Goal: Task Accomplishment & Management: Manage account settings

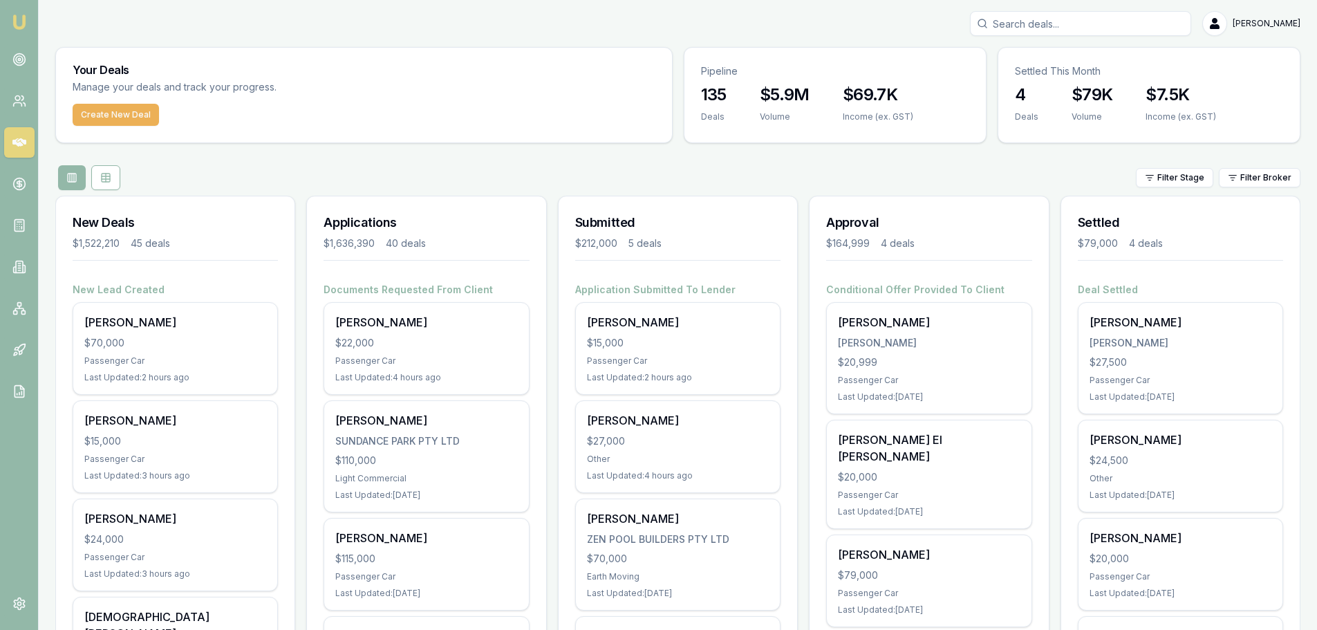
click at [275, 281] on div "New Deals $1,522,210 45 deals" at bounding box center [175, 239] width 239 height 86
click at [304, 178] on div "Filter Stage Filter Broker" at bounding box center [678, 177] width 1246 height 25
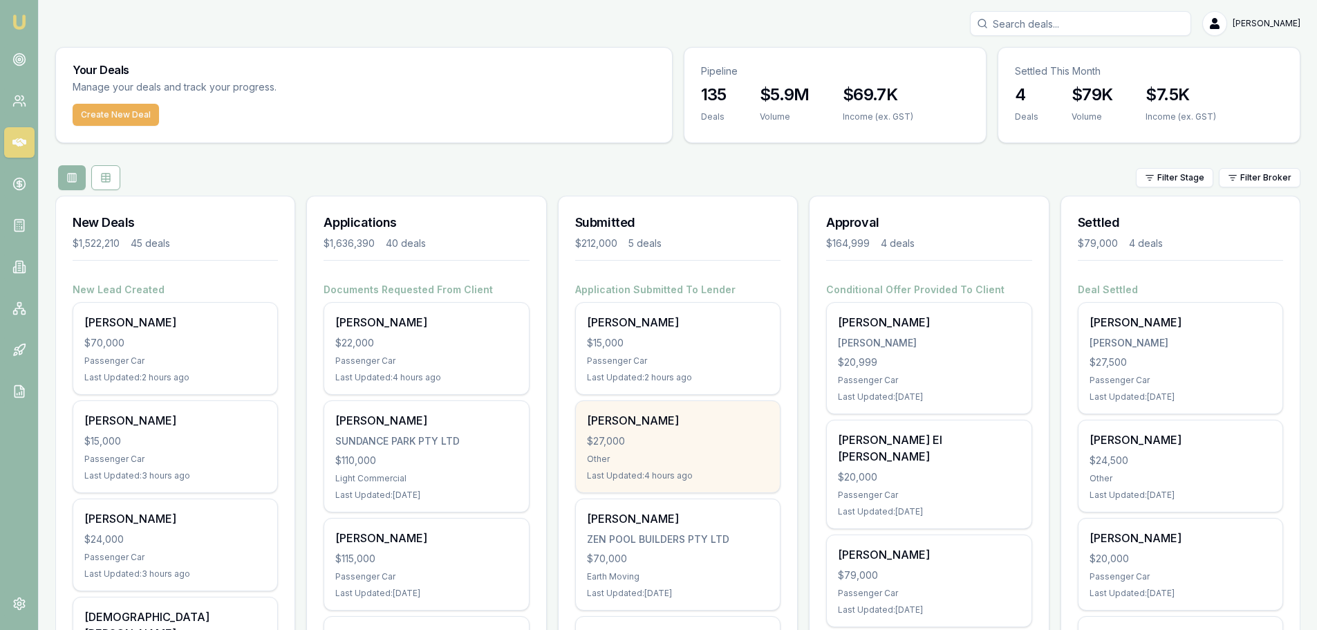
click at [650, 438] on div "$27,000" at bounding box center [678, 441] width 182 height 14
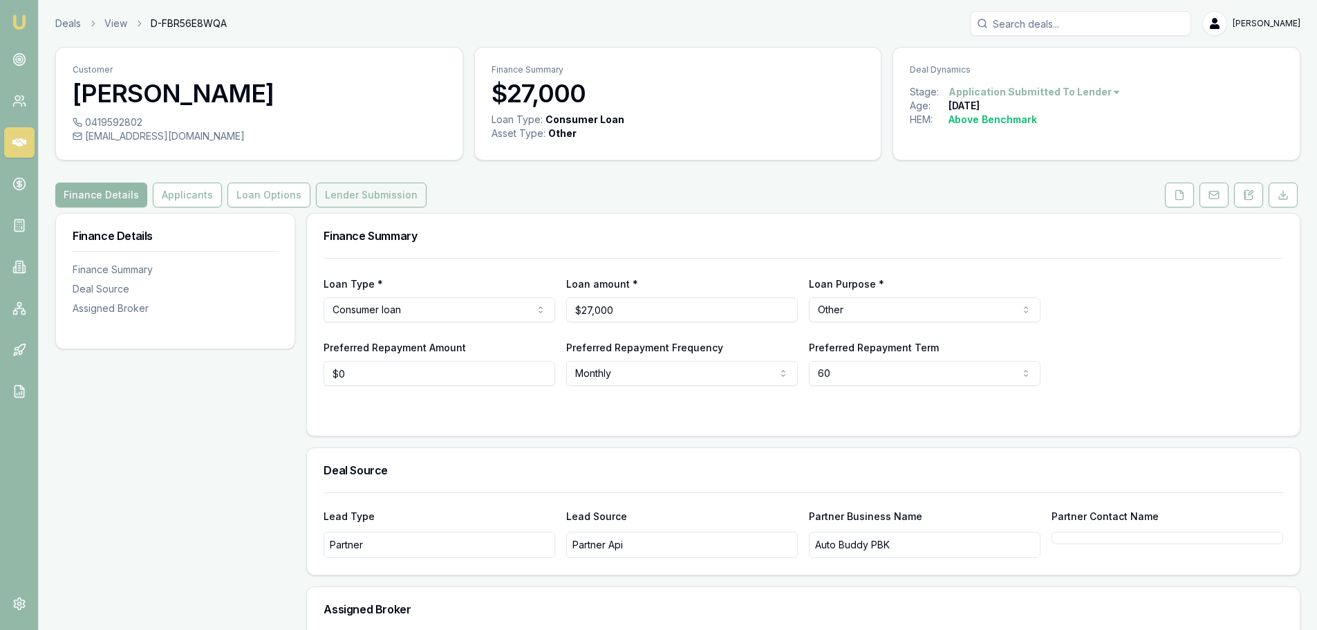
click at [332, 196] on button "Lender Submission" at bounding box center [371, 195] width 111 height 25
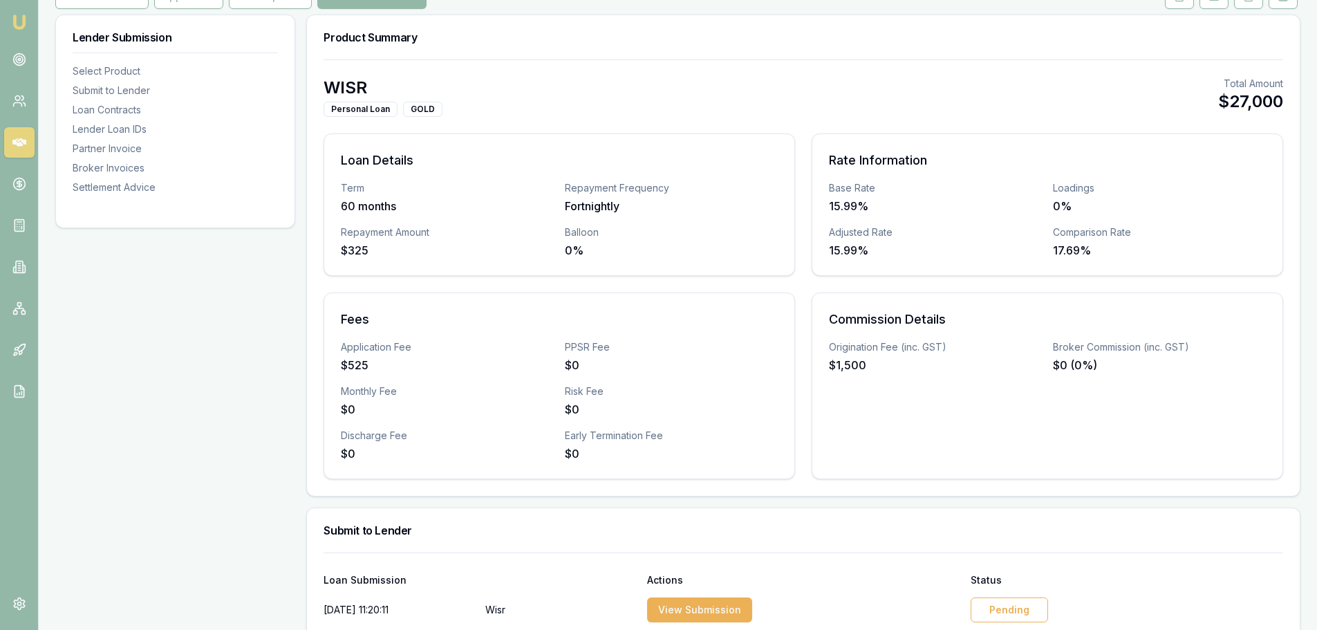
scroll to position [415, 0]
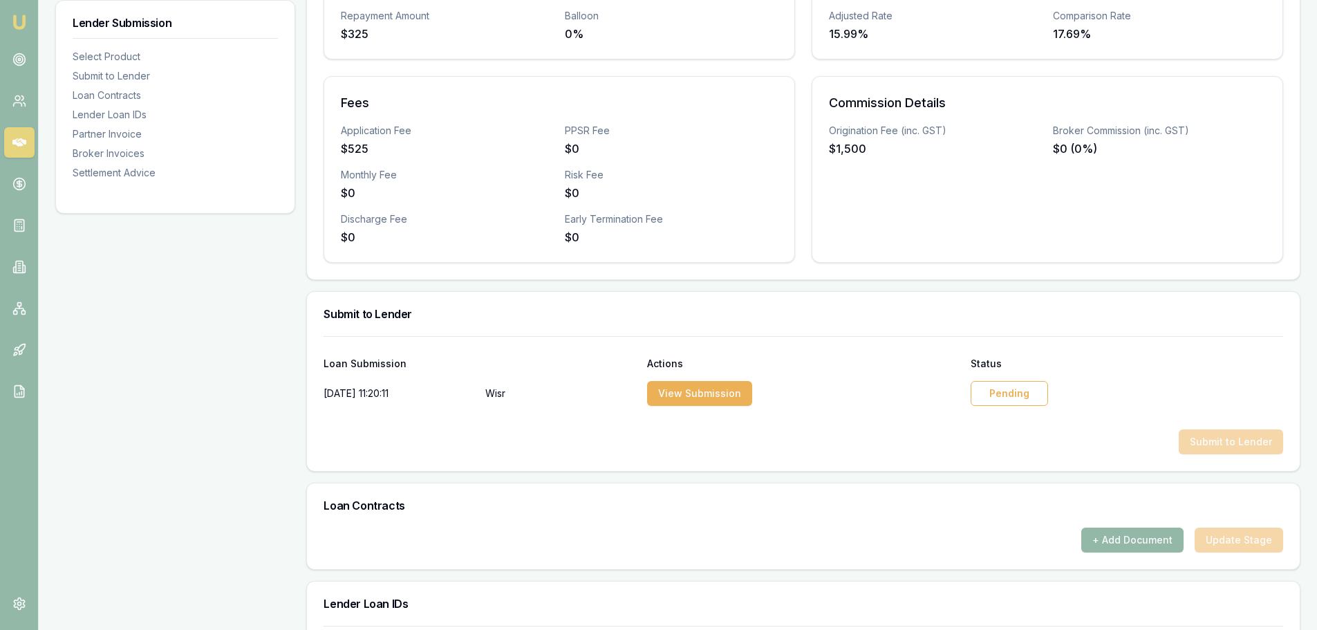
click at [987, 395] on div "Pending" at bounding box center [1009, 393] width 77 height 25
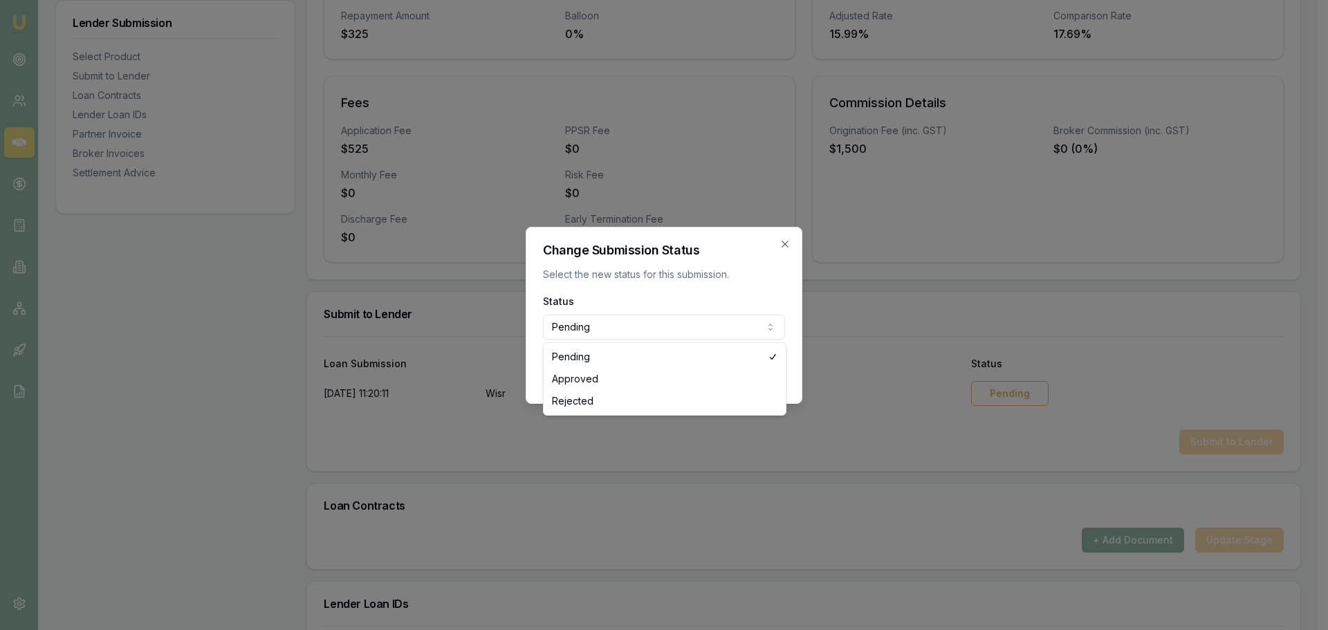
select select "REJECTED"
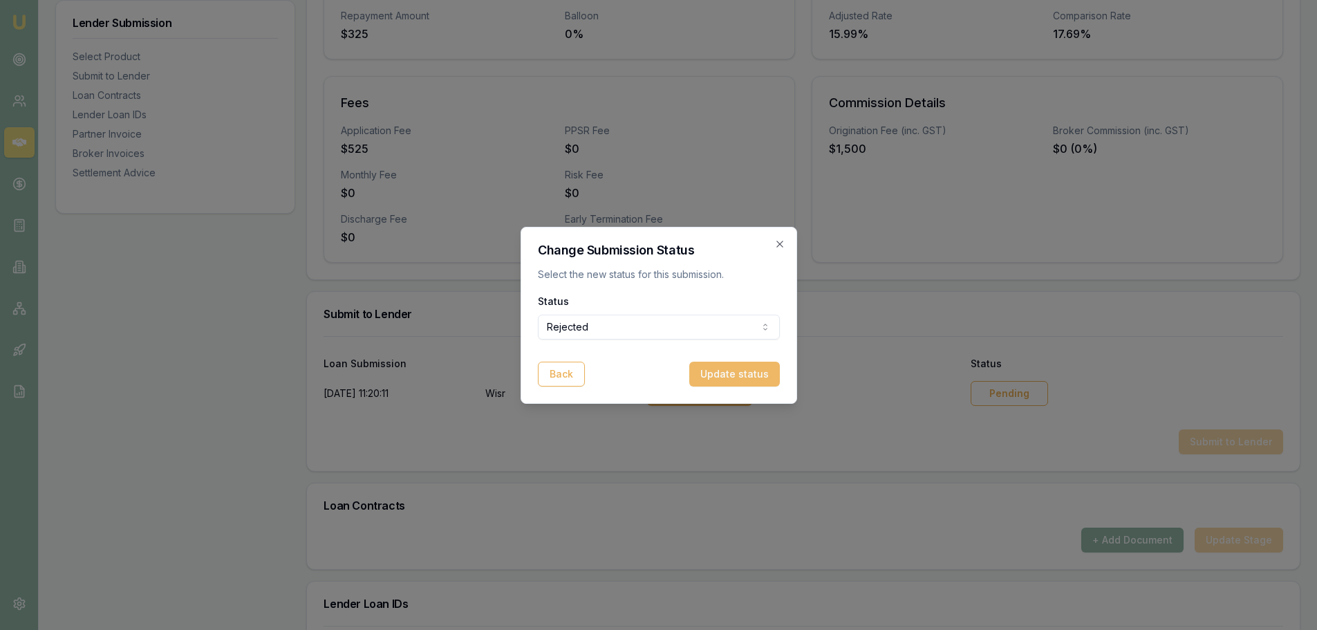
click at [732, 373] on button "Update status" at bounding box center [735, 374] width 91 height 25
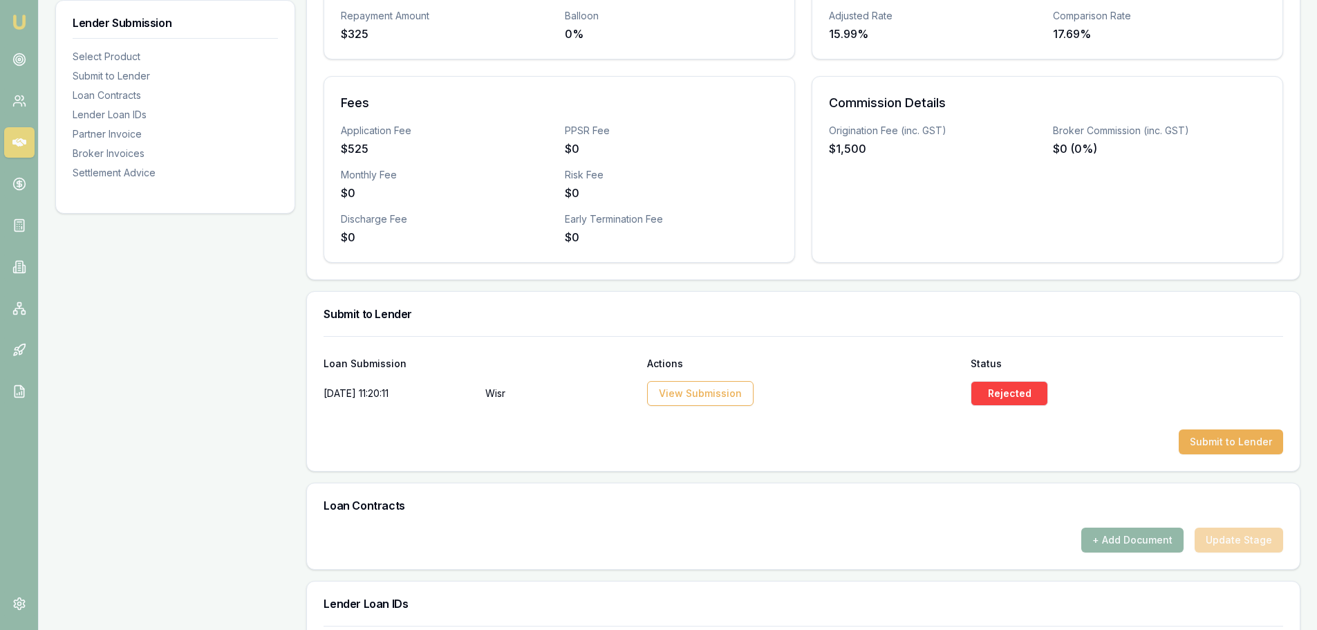
click at [822, 288] on div "Product Summary Personal Loan GOLD Total Amount $27,000 Loan Details Term 60 mo…" at bounding box center [803, 620] width 995 height 1644
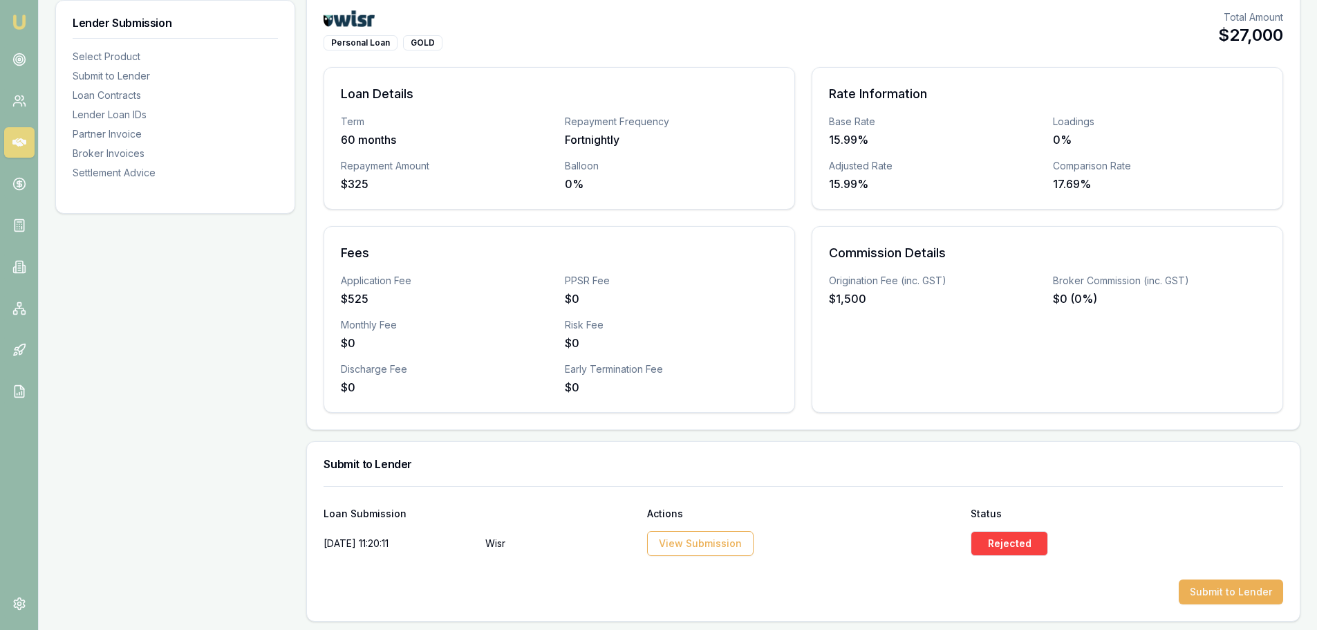
scroll to position [69, 0]
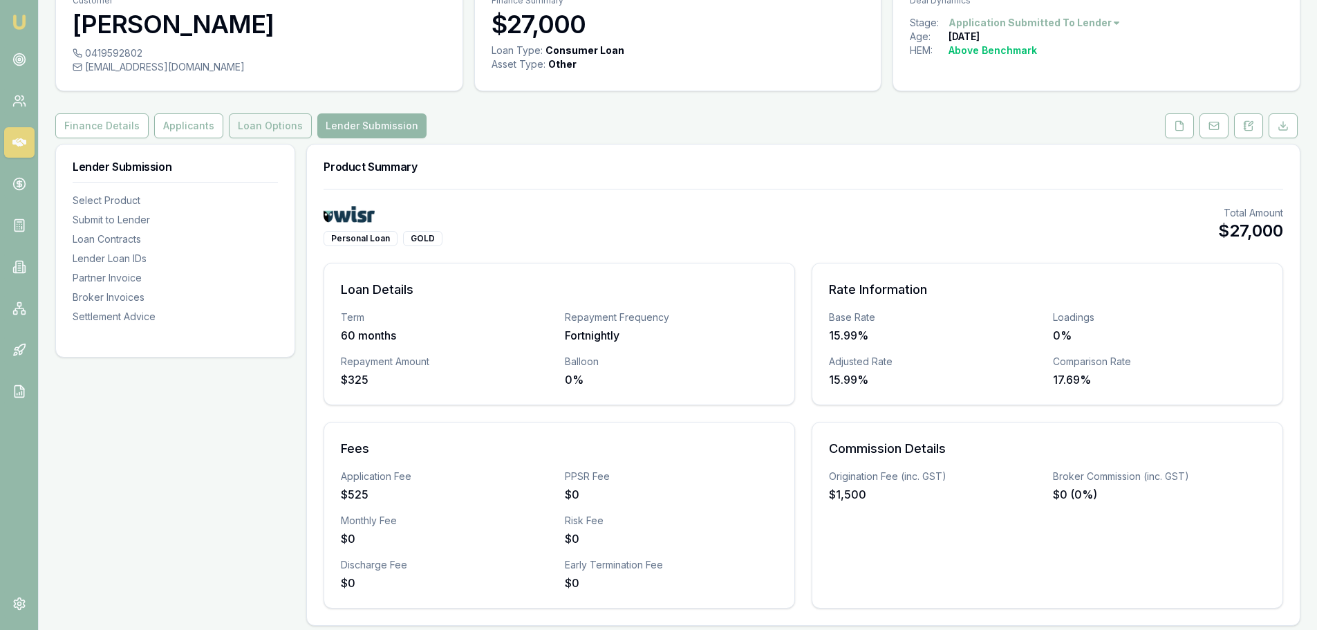
click at [256, 129] on button "Loan Options" at bounding box center [270, 125] width 83 height 25
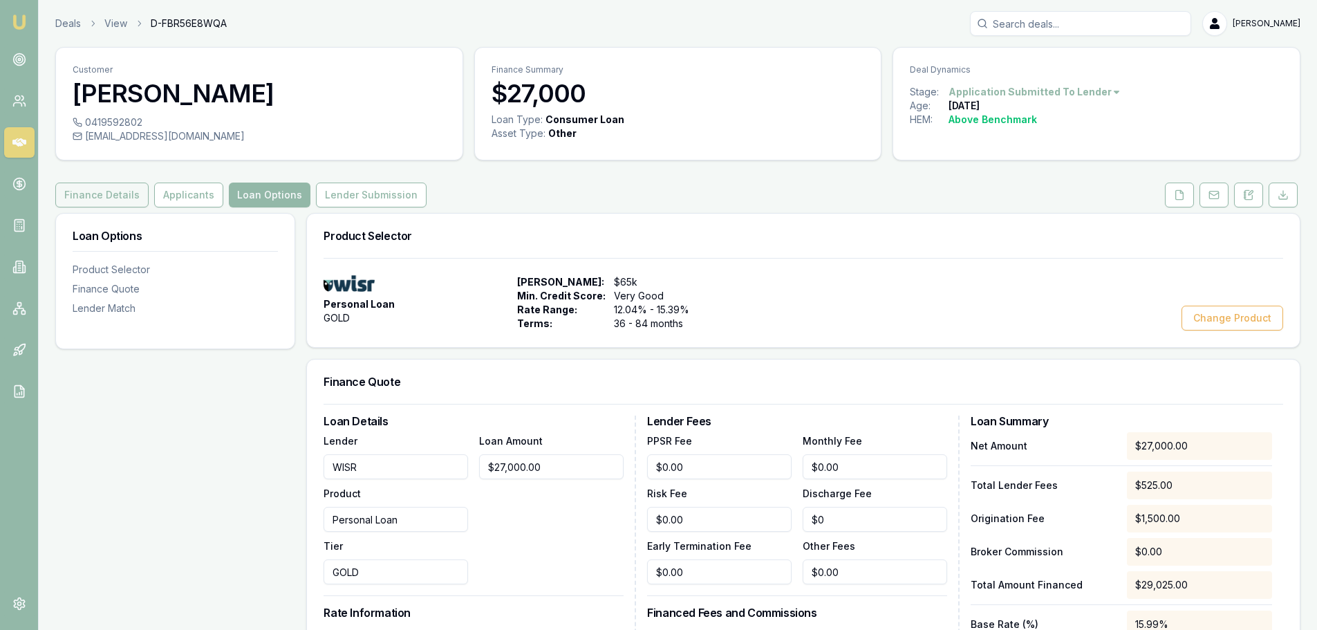
click at [120, 194] on button "Finance Details" at bounding box center [101, 195] width 93 height 25
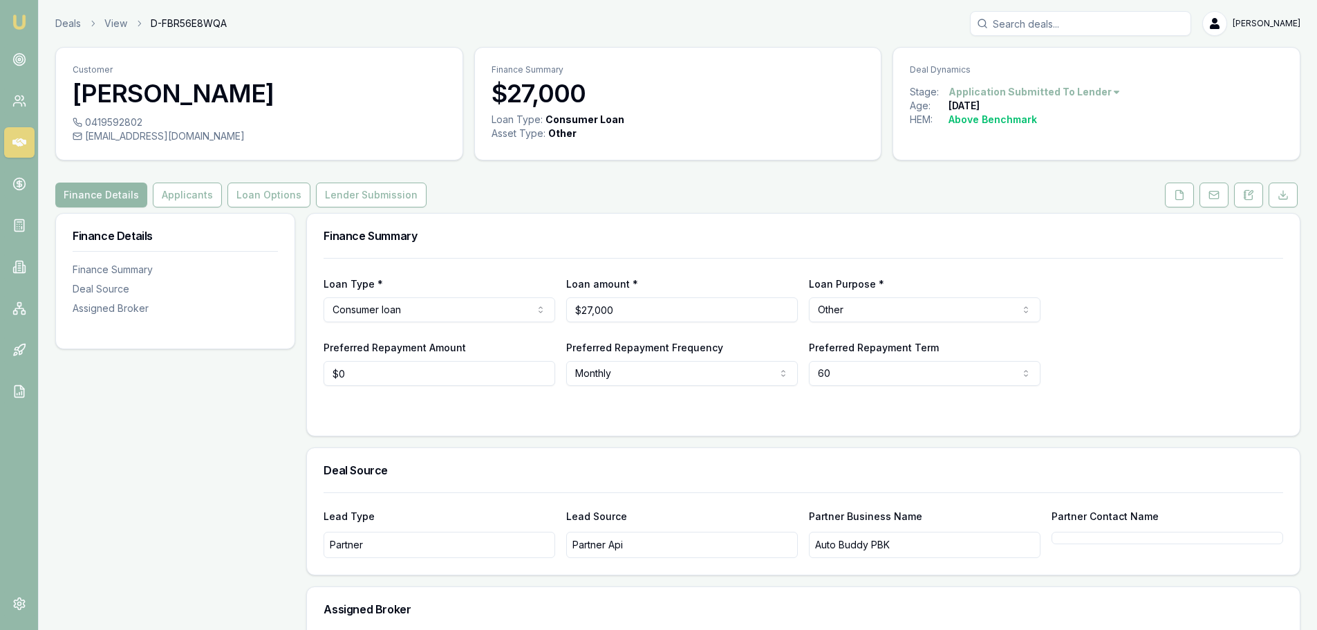
click at [400, 305] on html "Emu Broker Deals View D-FBR56E8WQA Erin Shield Toggle Menu Customer Jarrad Lear…" at bounding box center [658, 315] width 1317 height 630
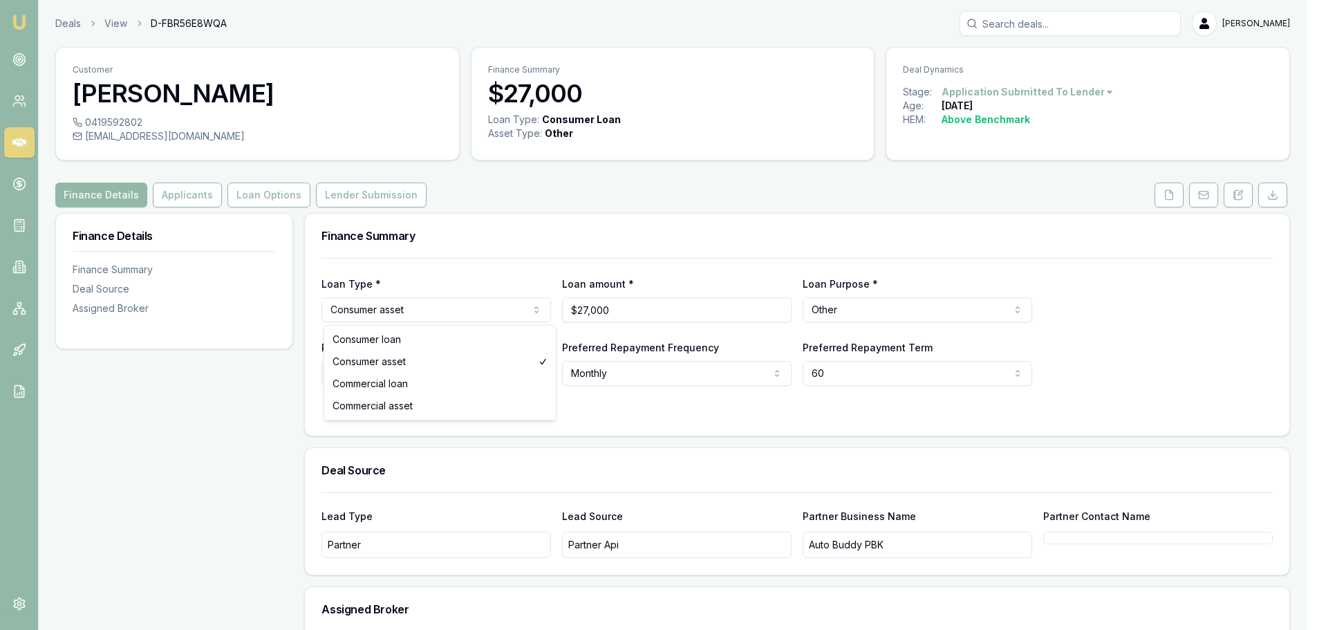
click at [397, 304] on html "Emu Broker Deals View D-FBR56E8WQA Erin Shield Toggle Menu Customer Jarrad Lear…" at bounding box center [658, 315] width 1317 height 630
select select "CONSUMER_LOAN"
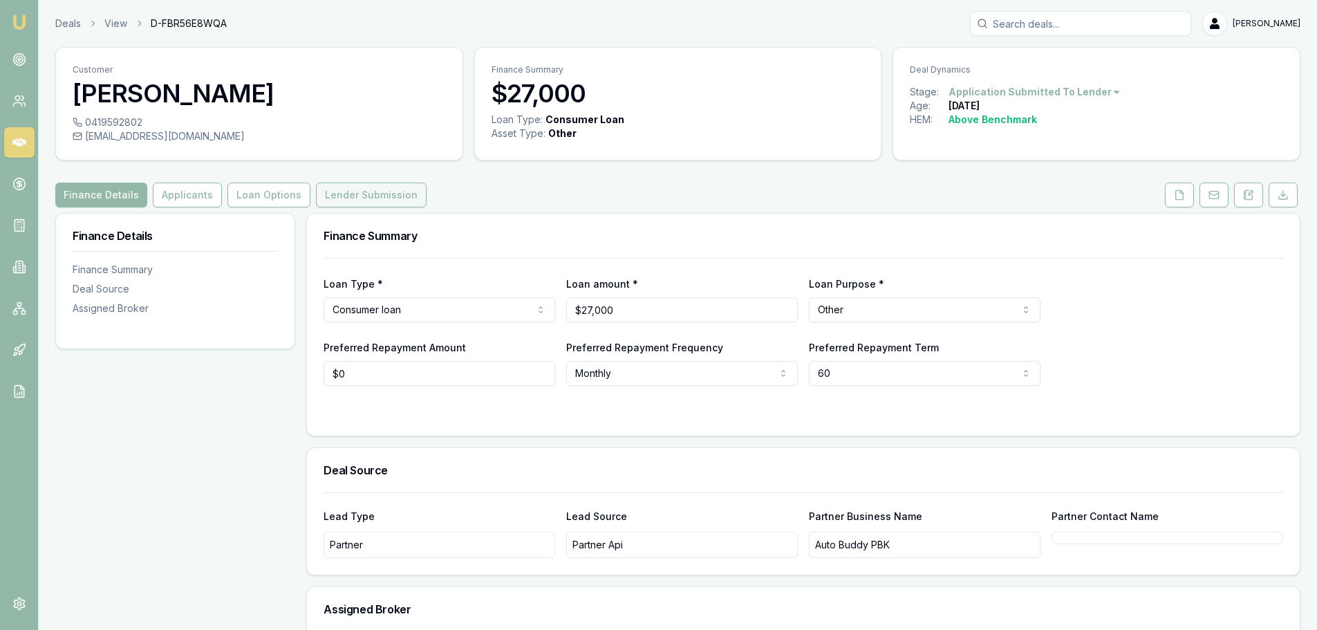
click at [362, 196] on button "Lender Submission" at bounding box center [371, 195] width 111 height 25
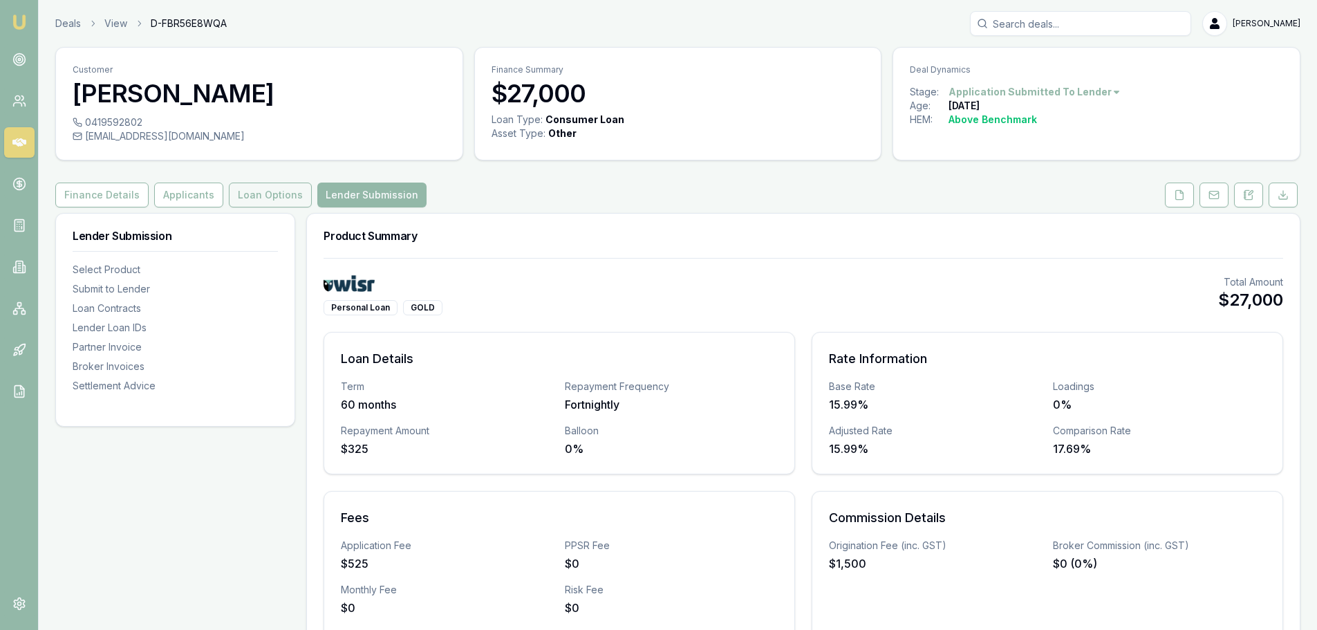
click at [277, 194] on button "Loan Options" at bounding box center [270, 195] width 83 height 25
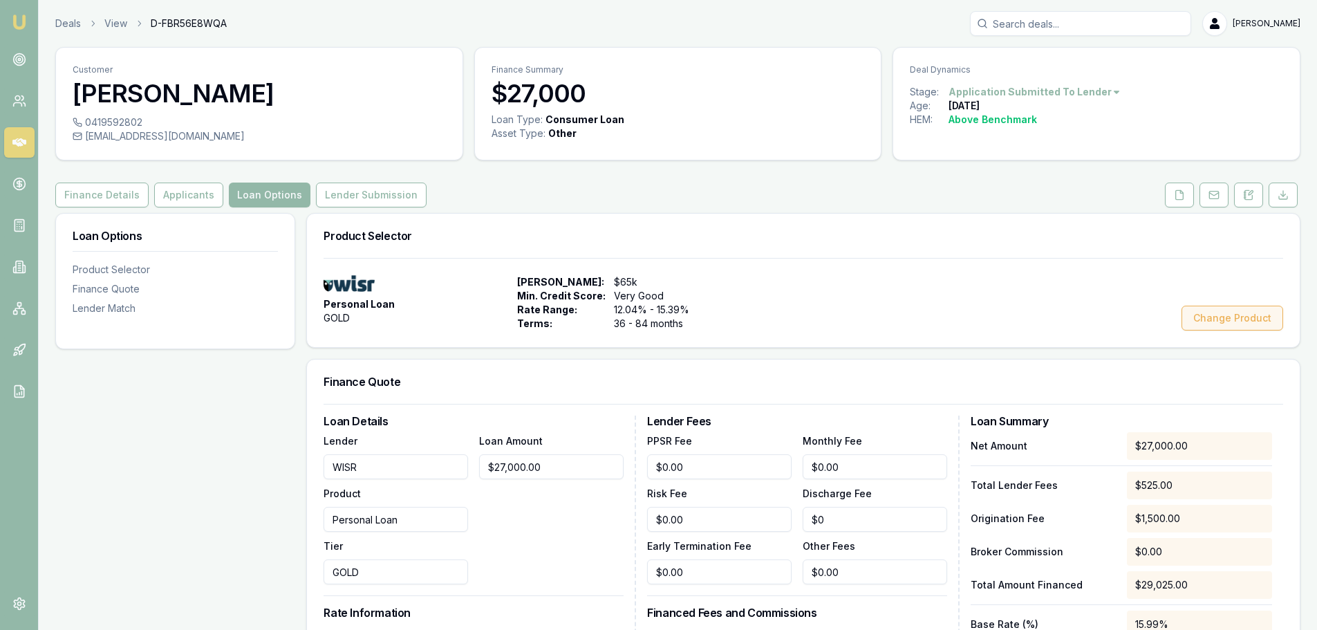
click at [1223, 317] on button "Change Product" at bounding box center [1233, 318] width 102 height 25
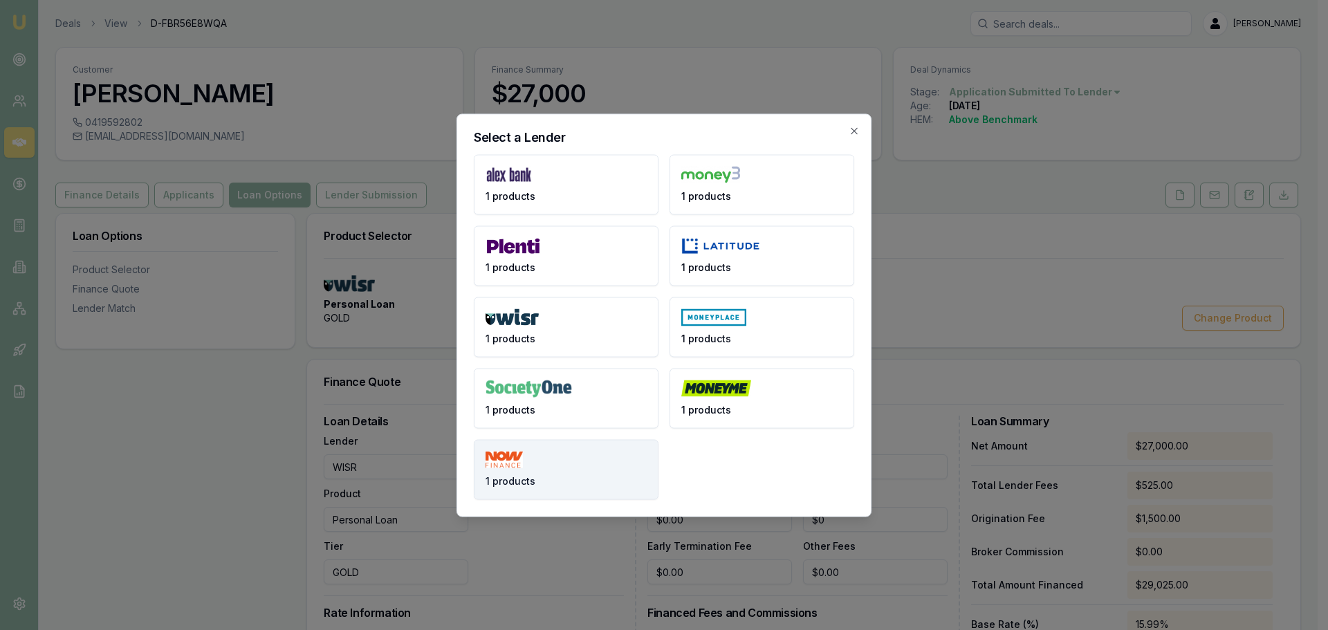
click at [528, 474] on span "1 products" at bounding box center [511, 481] width 50 height 14
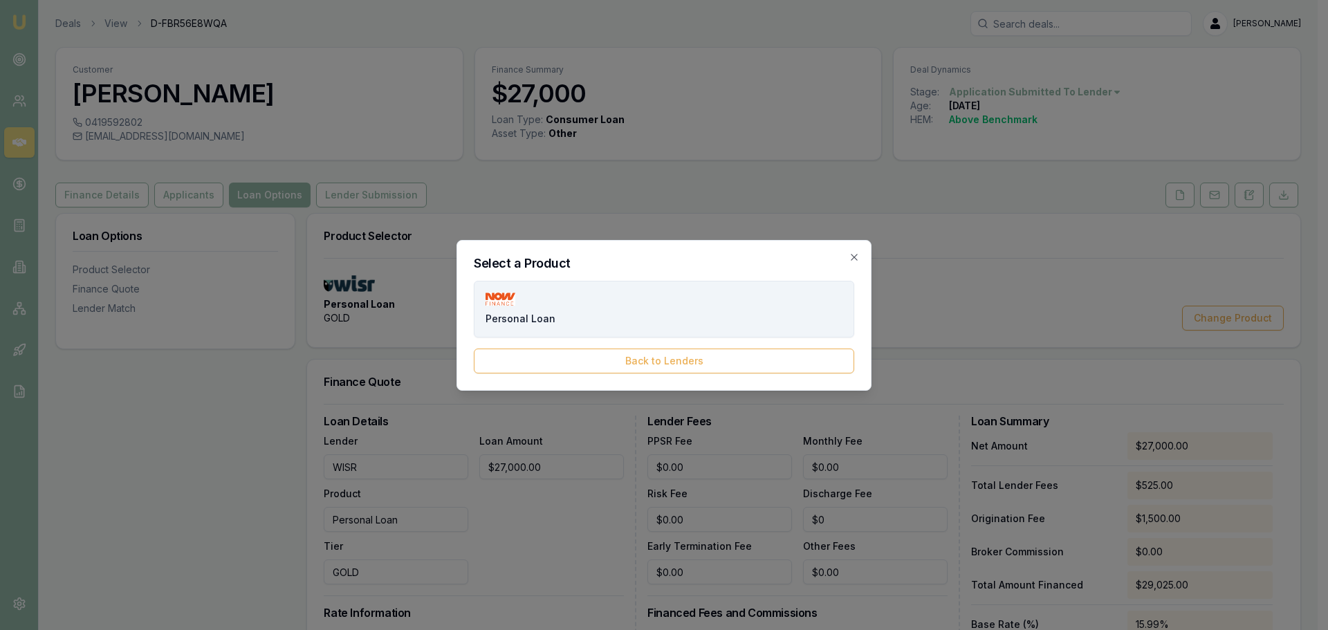
click at [631, 302] on button "Personal Loan" at bounding box center [664, 309] width 380 height 57
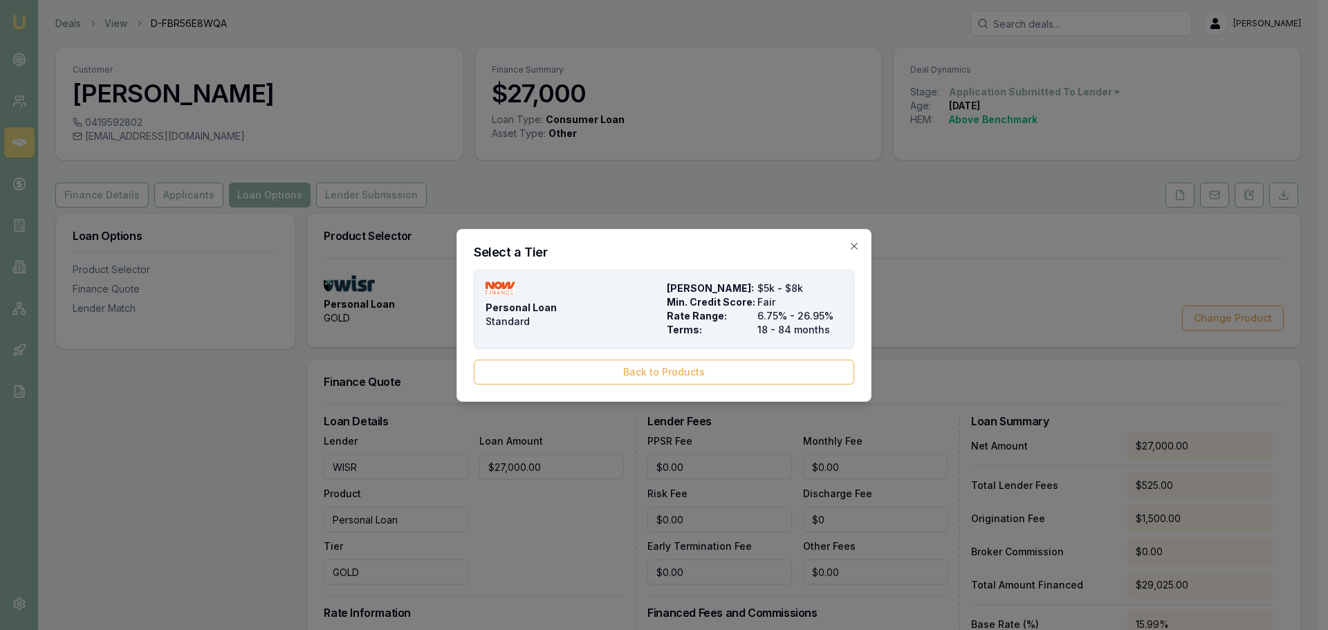
click at [663, 303] on div "Personal Loan Standard Max Loan Amount: $5k - $8k Min. Credit Score: Fair Rate …" at bounding box center [664, 308] width 357 height 55
select select "MONTHLY"
type input "NOW Finance"
type input "Standard"
type input "6.75"
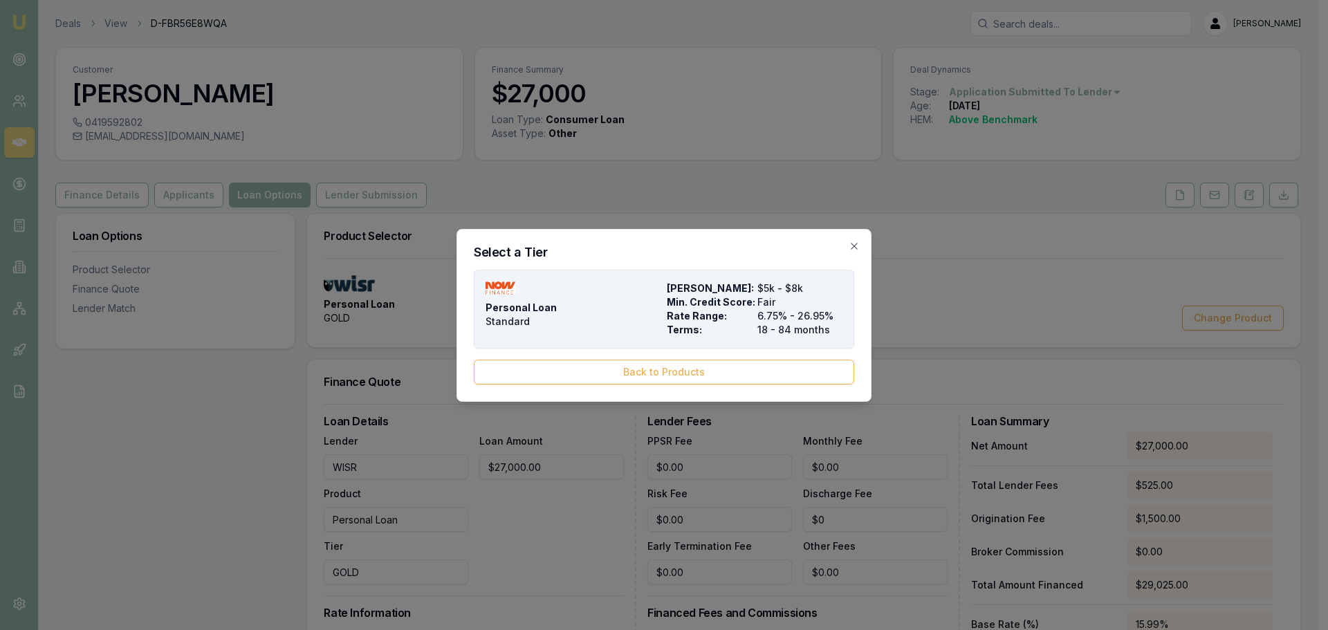
type input "18"
type input "$0.00"
type input "1990"
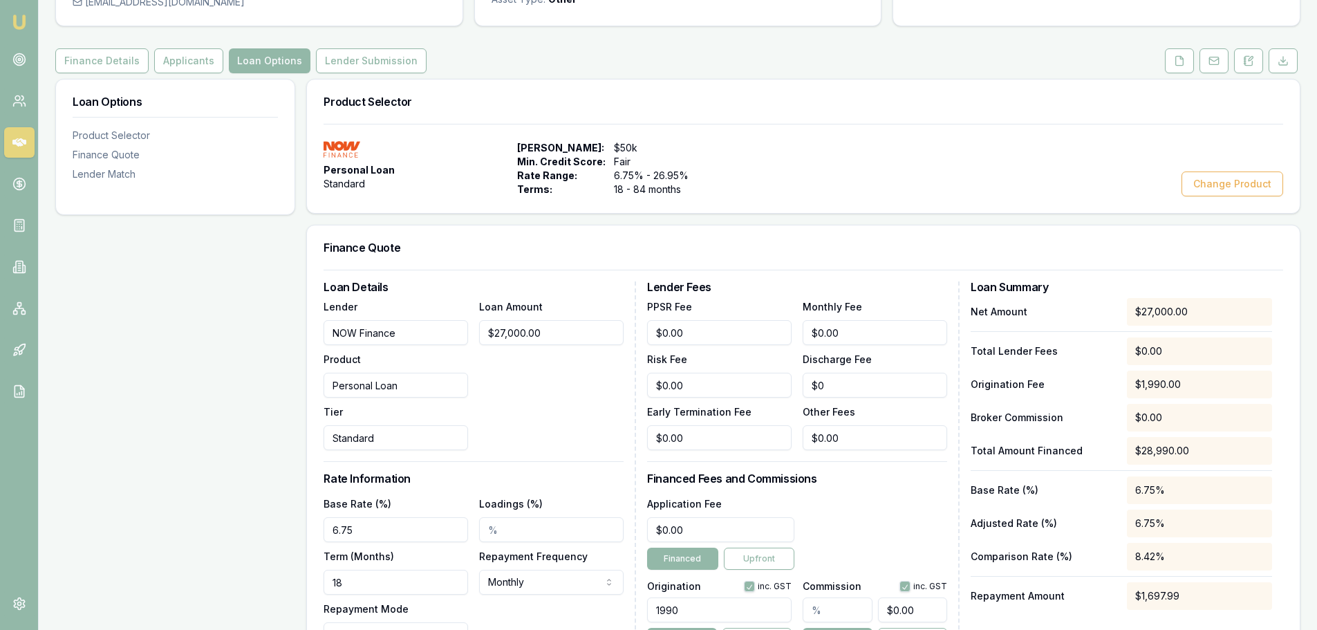
scroll to position [277, 0]
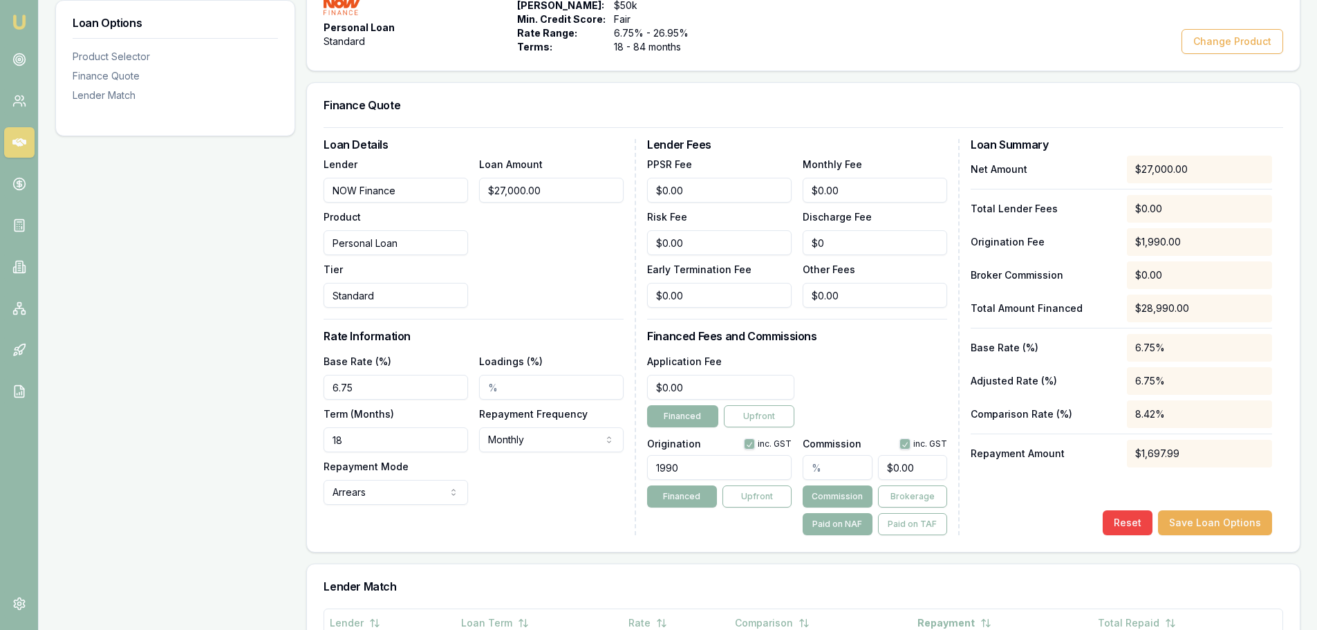
drag, startPoint x: 262, startPoint y: 397, endPoint x: -88, endPoint y: 400, distance: 350.0
click at [0, 353] on html "Emu Broker Deals View D-FBR56E8WQA Erin Shield Toggle Menu Customer Jarrad Lear…" at bounding box center [658, 38] width 1317 height 630
drag, startPoint x: 403, startPoint y: 387, endPoint x: 125, endPoint y: 382, distance: 278.1
click at [143, 387] on div "Loan Options Product Selector Finance Quote Lender Match Product Selector Perso…" at bounding box center [678, 445] width 1246 height 1019
type input "17.95%"
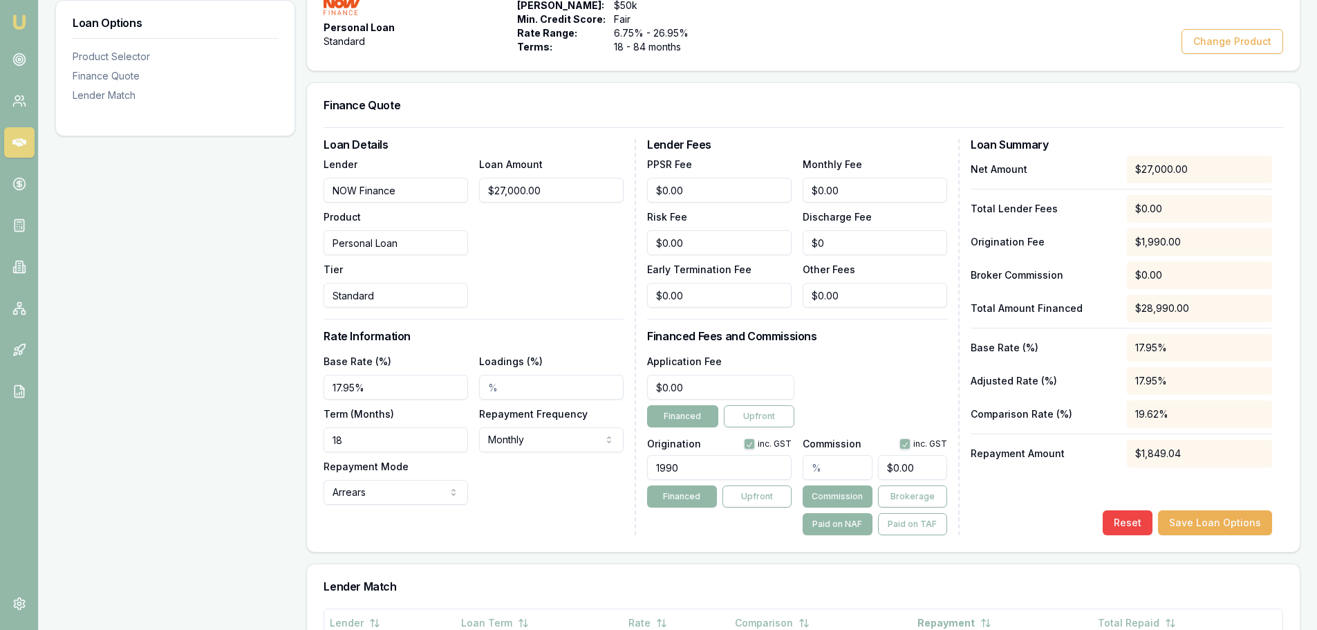
drag, startPoint x: 327, startPoint y: 438, endPoint x: 275, endPoint y: 438, distance: 52.6
click at [275, 438] on div "Loan Options Product Selector Finance Quote Lender Match Product Selector Perso…" at bounding box center [678, 445] width 1246 height 1019
type input "60"
click at [273, 436] on div "Loan Options Product Selector Finance Quote Lender Match" at bounding box center [175, 445] width 240 height 1019
click at [578, 353] on html "Emu Broker Deals View D-FBR56E8WQA Erin Shield Toggle Menu Customer Jarrad Lear…" at bounding box center [658, 38] width 1317 height 630
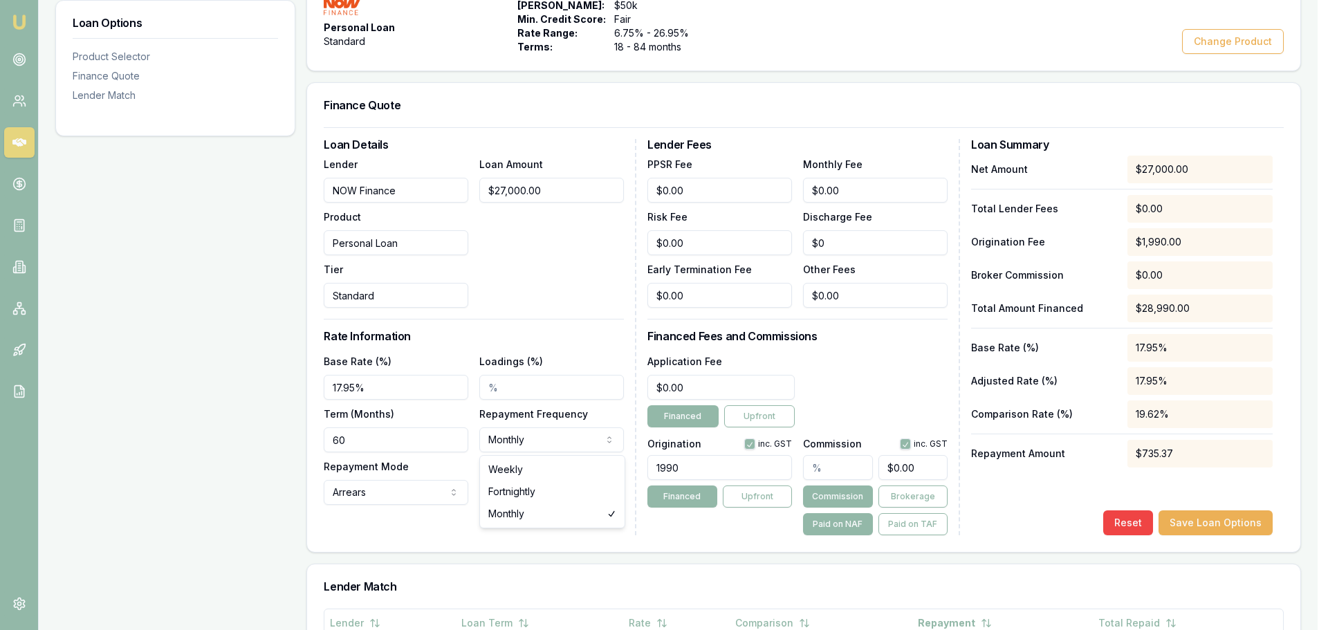
select select "WEEKLY"
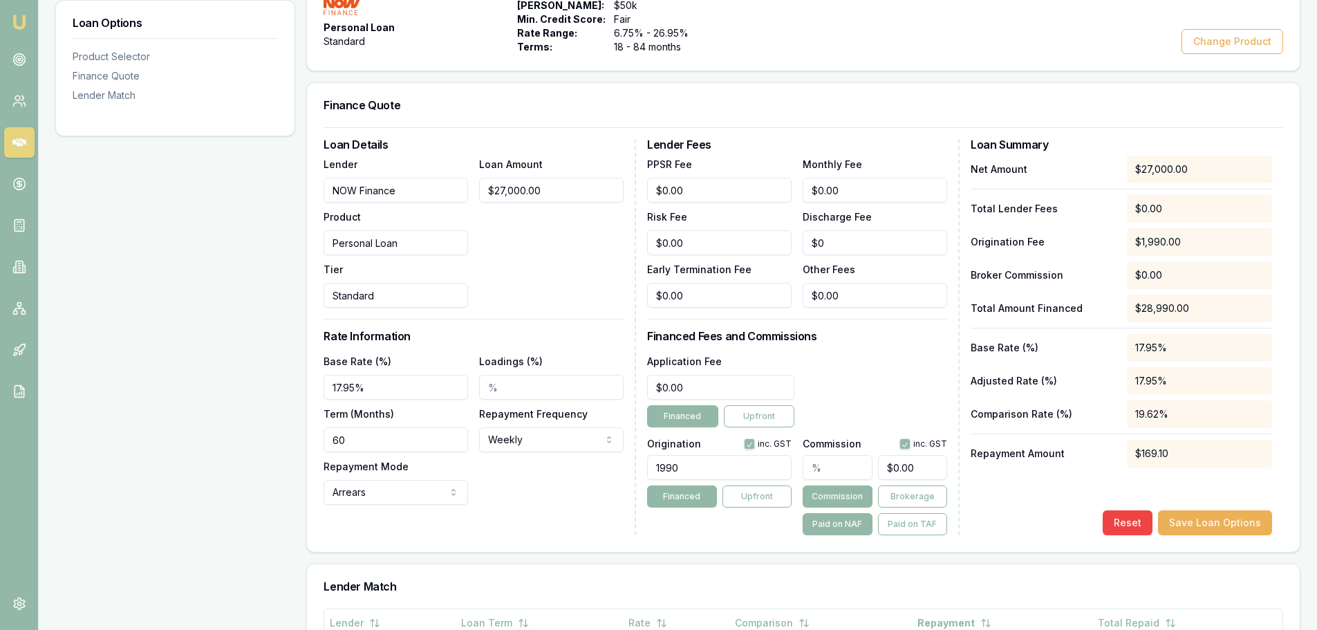
drag, startPoint x: 726, startPoint y: 472, endPoint x: 498, endPoint y: 470, distance: 228.2
click at [519, 470] on div "Loan Details Lender NOW Finance Product Personal Loan Tier Standard Loan Amount…" at bounding box center [804, 337] width 960 height 396
type input "1490.00"
click at [880, 364] on div "Application Fee $0.00 Financed Upfront" at bounding box center [797, 390] width 300 height 75
click at [1208, 521] on button "Save Loan Options" at bounding box center [1215, 522] width 114 height 25
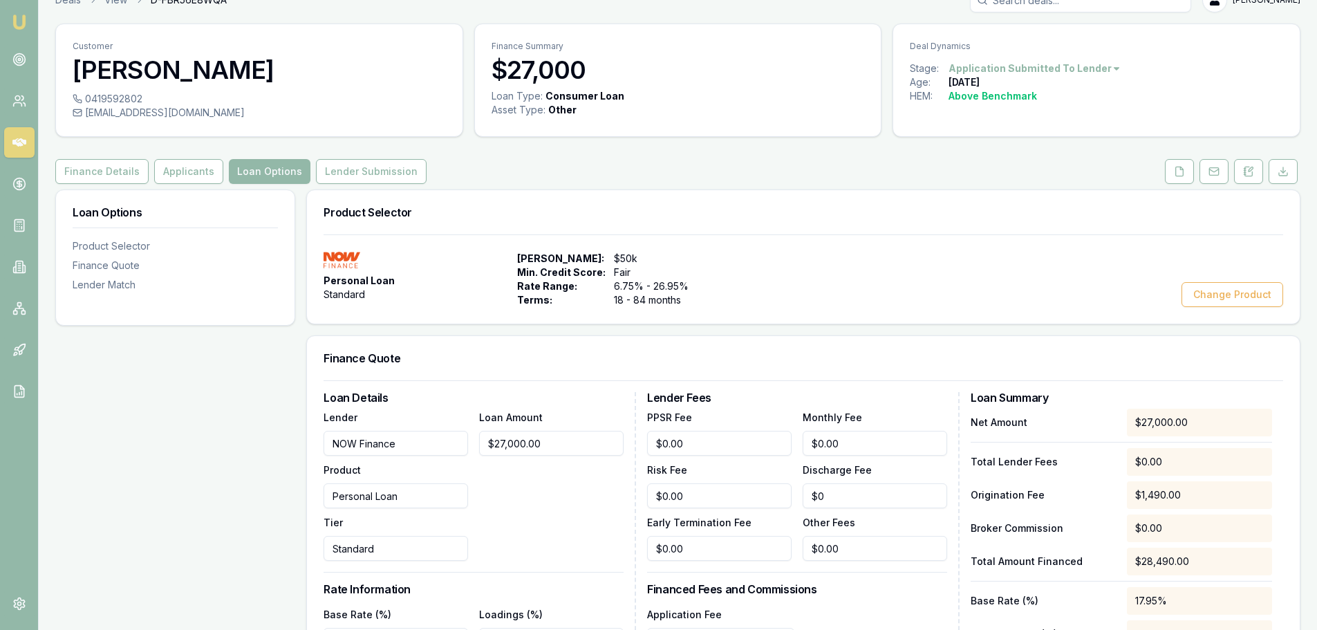
scroll to position [0, 0]
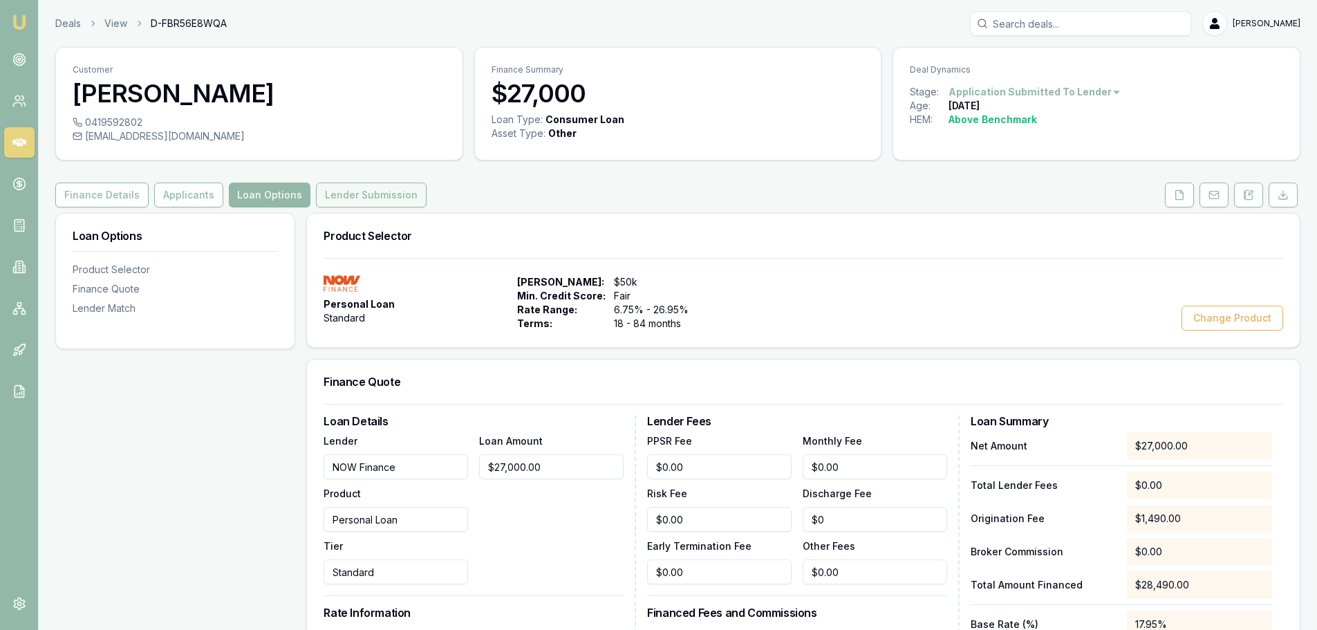
click at [389, 194] on button "Lender Submission" at bounding box center [371, 195] width 111 height 25
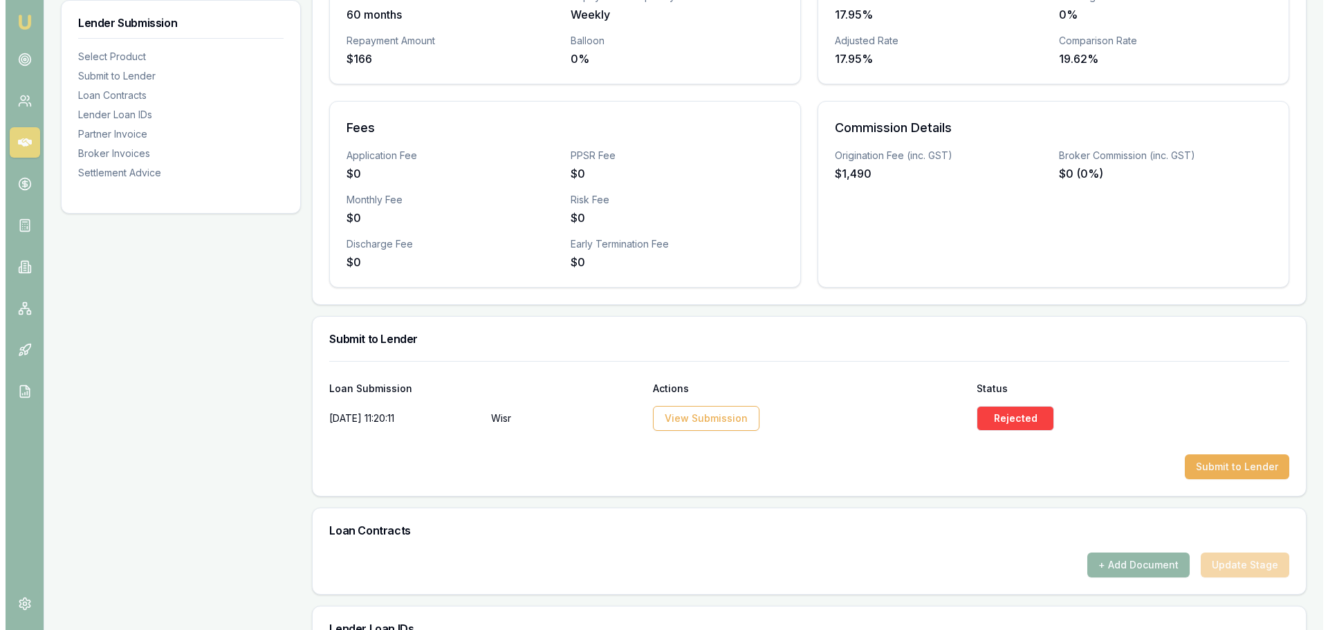
scroll to position [415, 0]
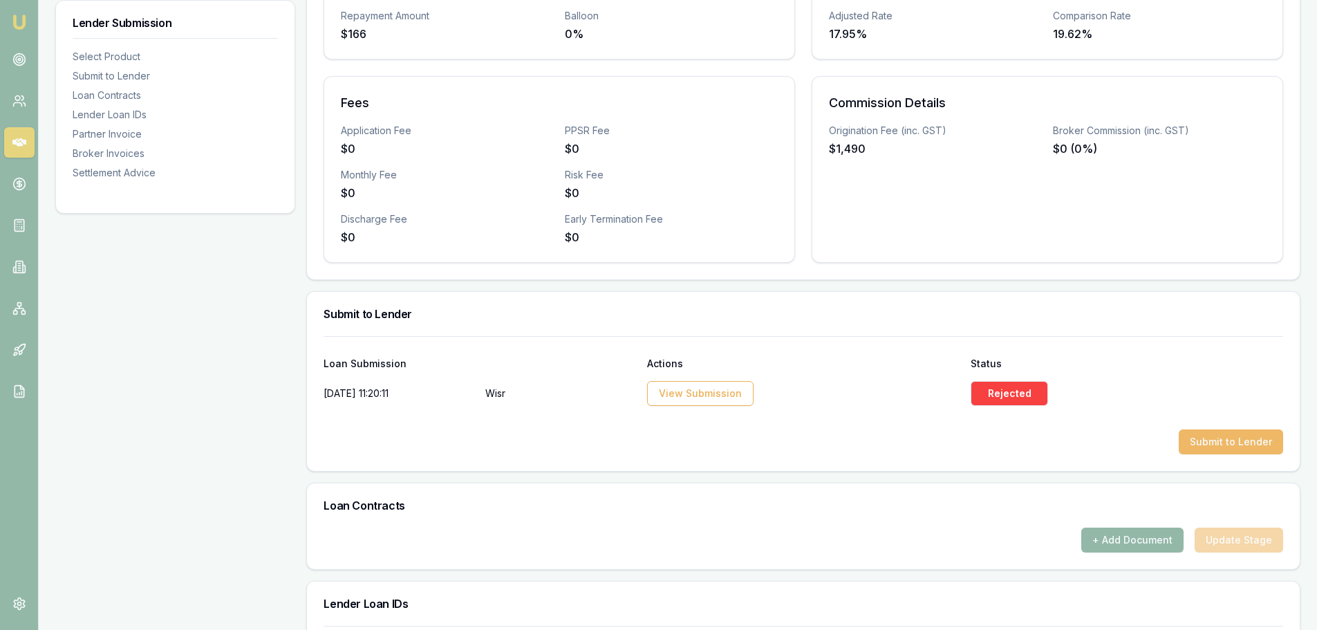
click at [1257, 441] on button "Submit to Lender" at bounding box center [1231, 441] width 104 height 25
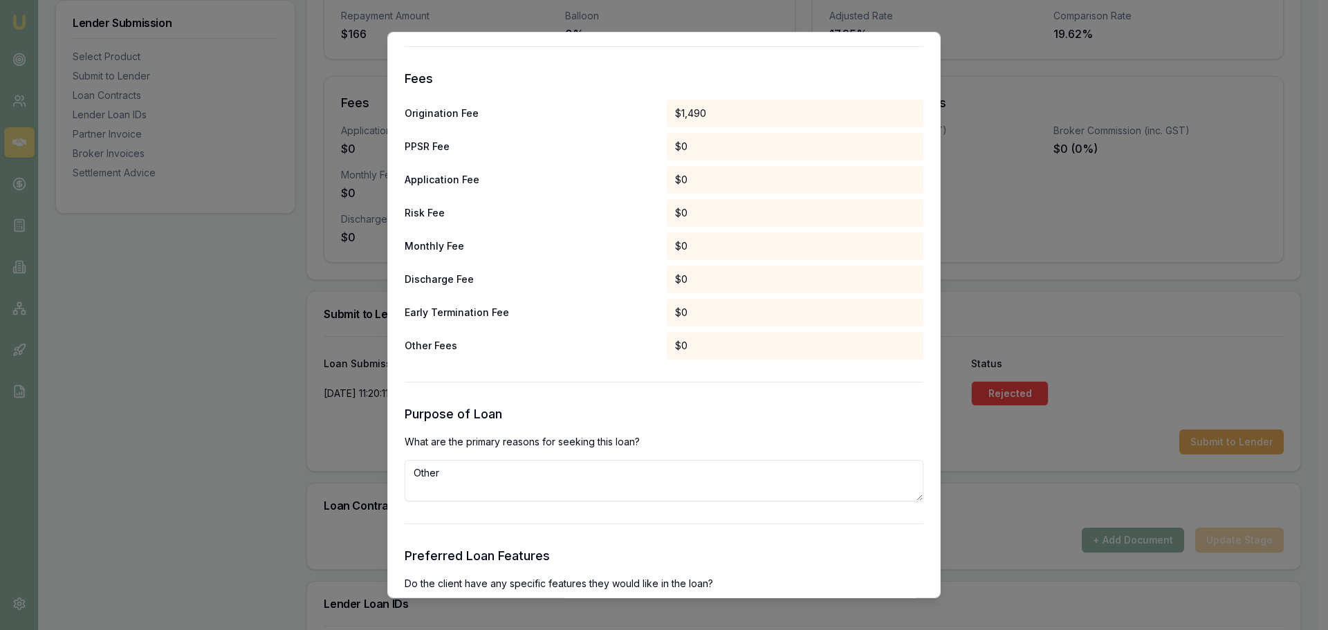
scroll to position [1314, 0]
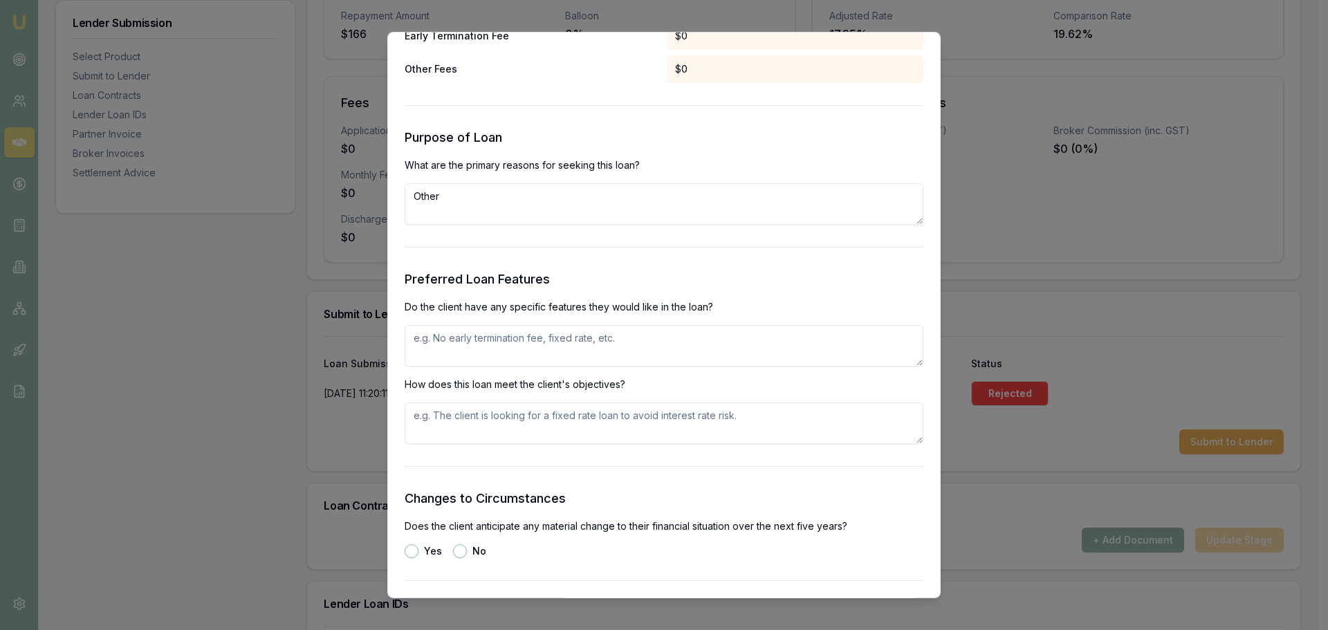
click at [491, 344] on textarea at bounding box center [664, 345] width 519 height 41
type textarea "fixed rate, no exit fees"
click at [537, 429] on textarea at bounding box center [664, 423] width 519 height 41
type textarea "fixed rate, no exit fees"
click at [460, 551] on button "No" at bounding box center [460, 551] width 14 height 14
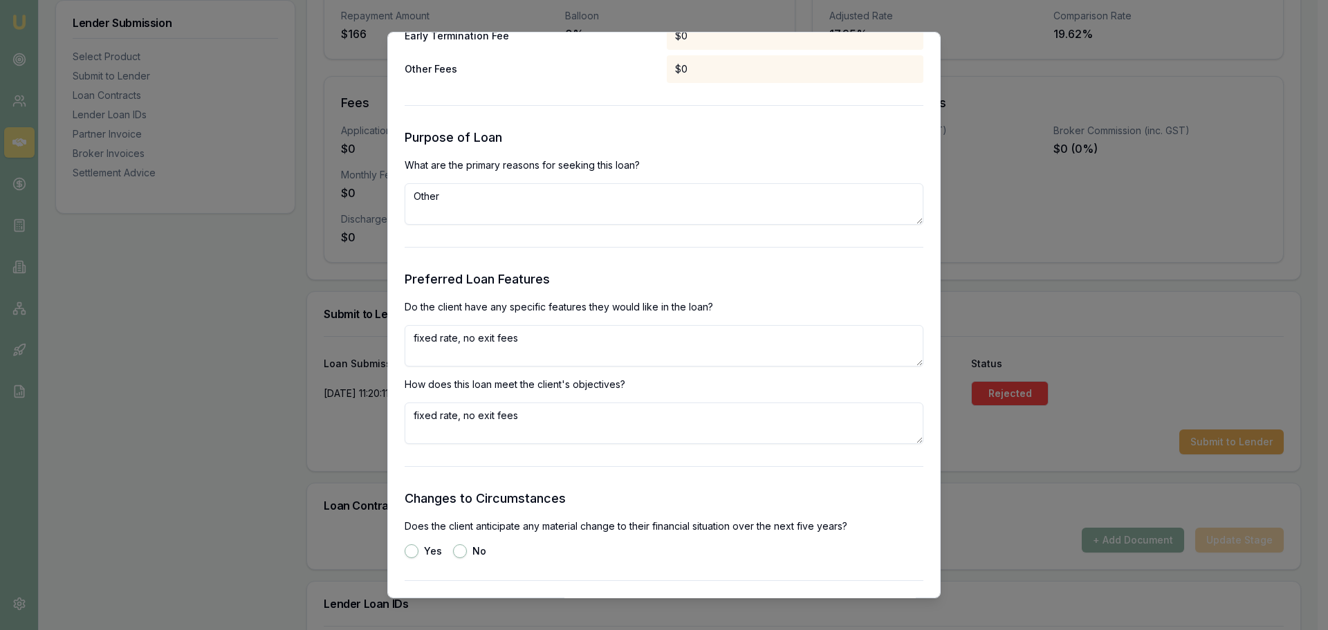
radio input "true"
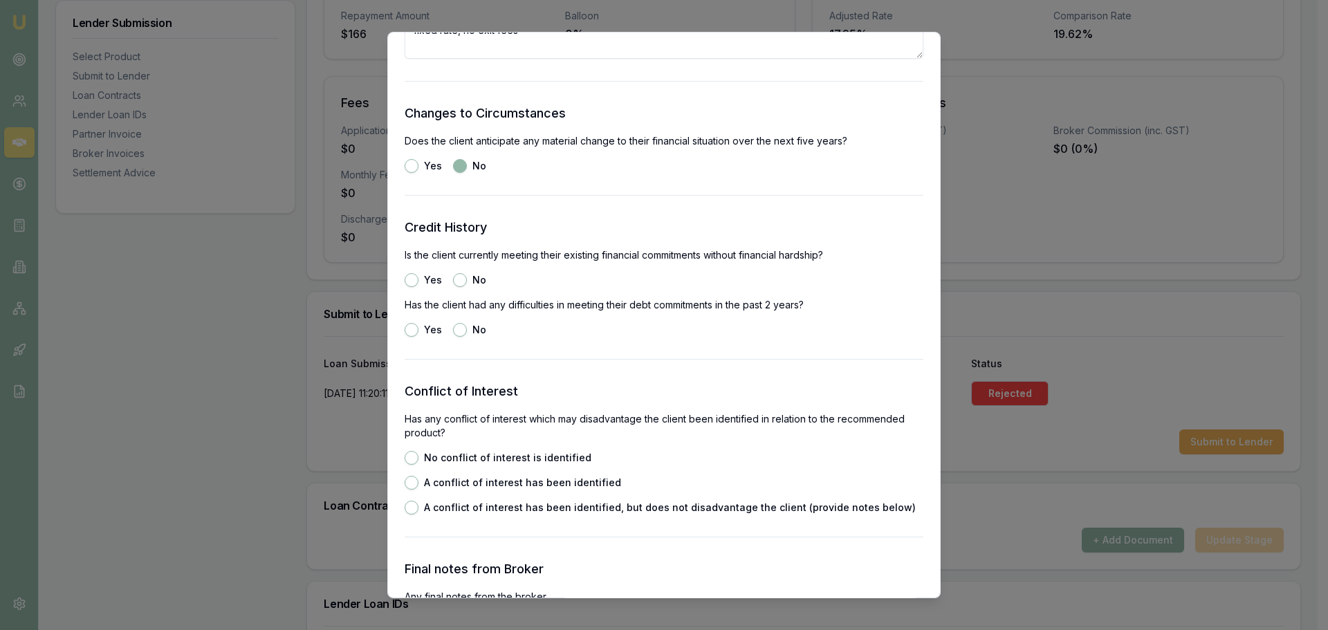
scroll to position [1798, 0]
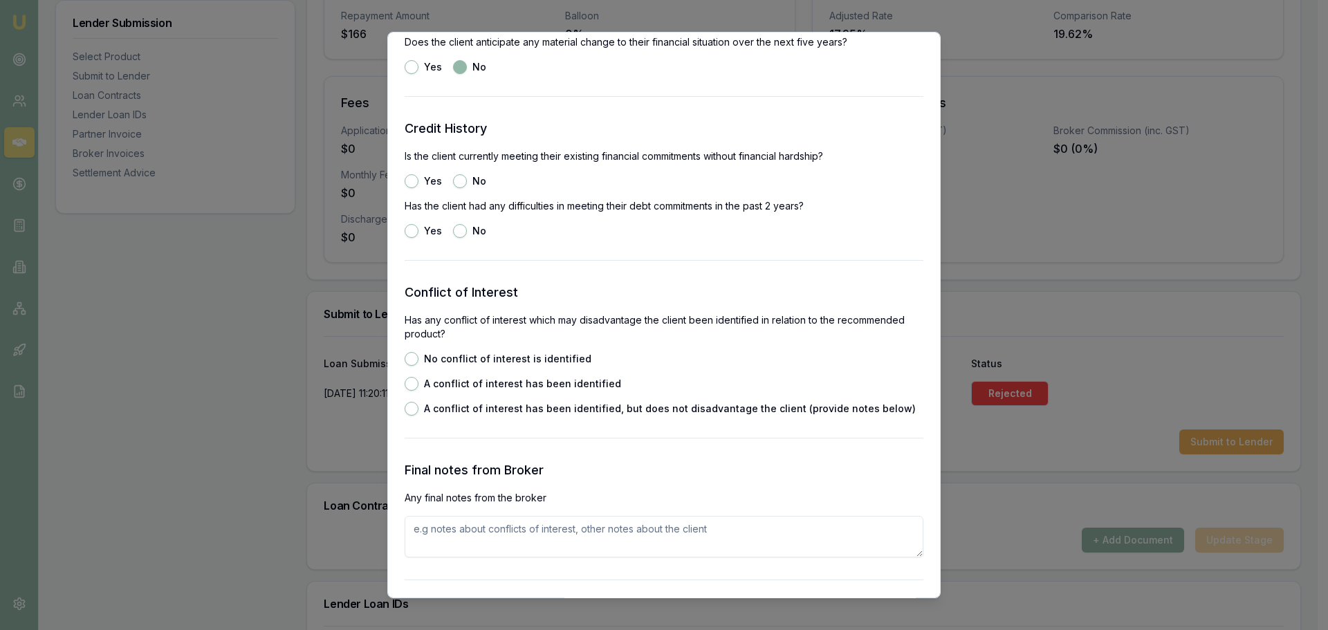
click at [457, 228] on button "No" at bounding box center [460, 231] width 14 height 14
radio input "true"
click at [406, 180] on button "Yes" at bounding box center [412, 181] width 14 height 14
radio input "true"
drag, startPoint x: 409, startPoint y: 353, endPoint x: 419, endPoint y: 376, distance: 24.8
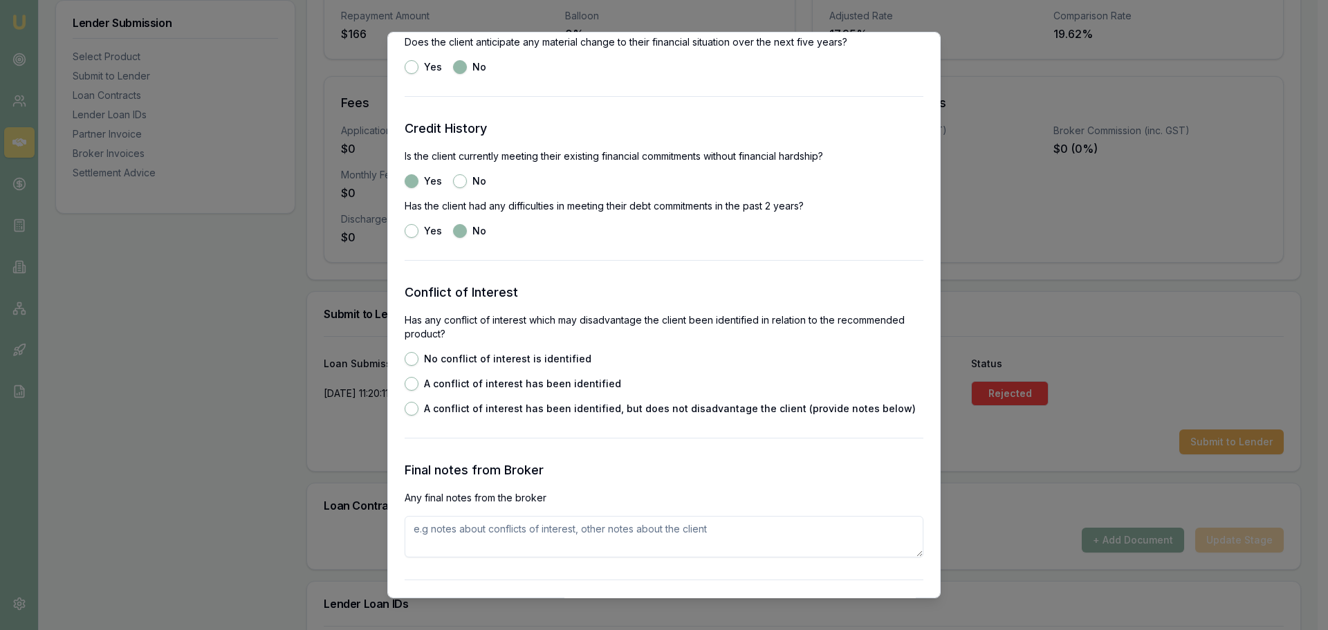
click at [409, 352] on button "No conflict of interest is identified" at bounding box center [412, 359] width 14 height 14
radio input "true"
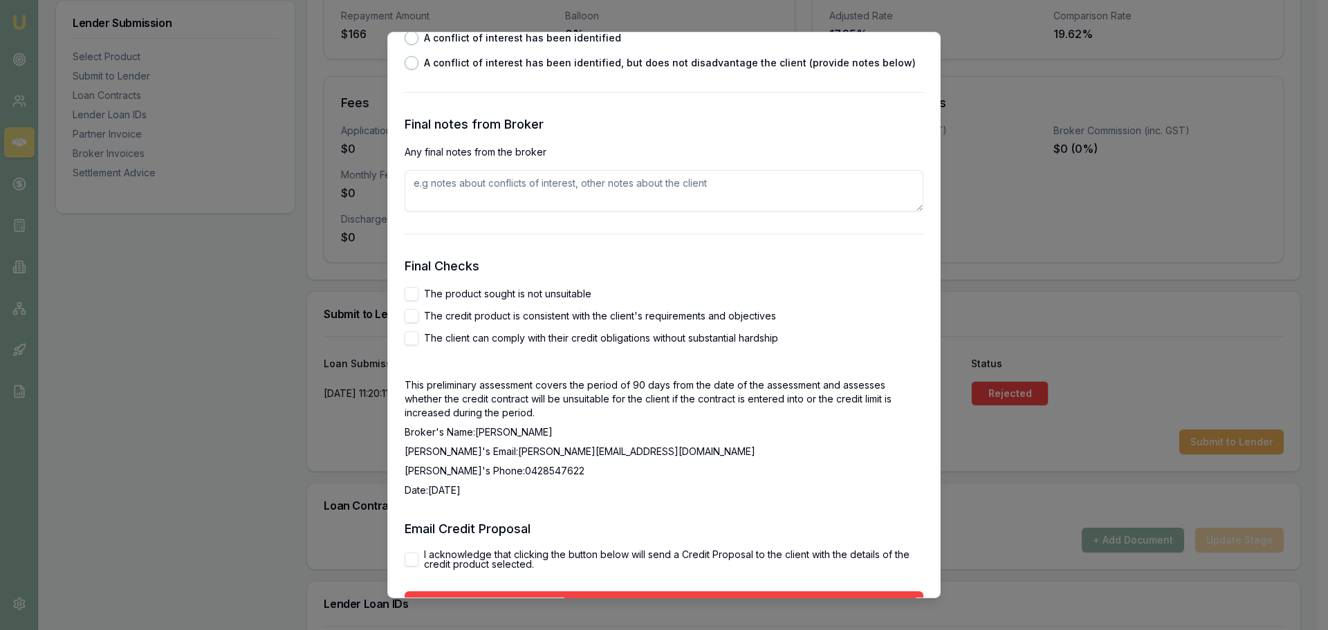
click at [414, 290] on button "The product sought is not unsuitable" at bounding box center [412, 294] width 14 height 14
checkbox input "true"
click at [410, 315] on button "The credit product is consistent with the client's requirements and objectives" at bounding box center [412, 316] width 14 height 14
checkbox input "true"
click at [410, 344] on button "The client can comply with their credit obligations without substantial hardship" at bounding box center [412, 338] width 14 height 14
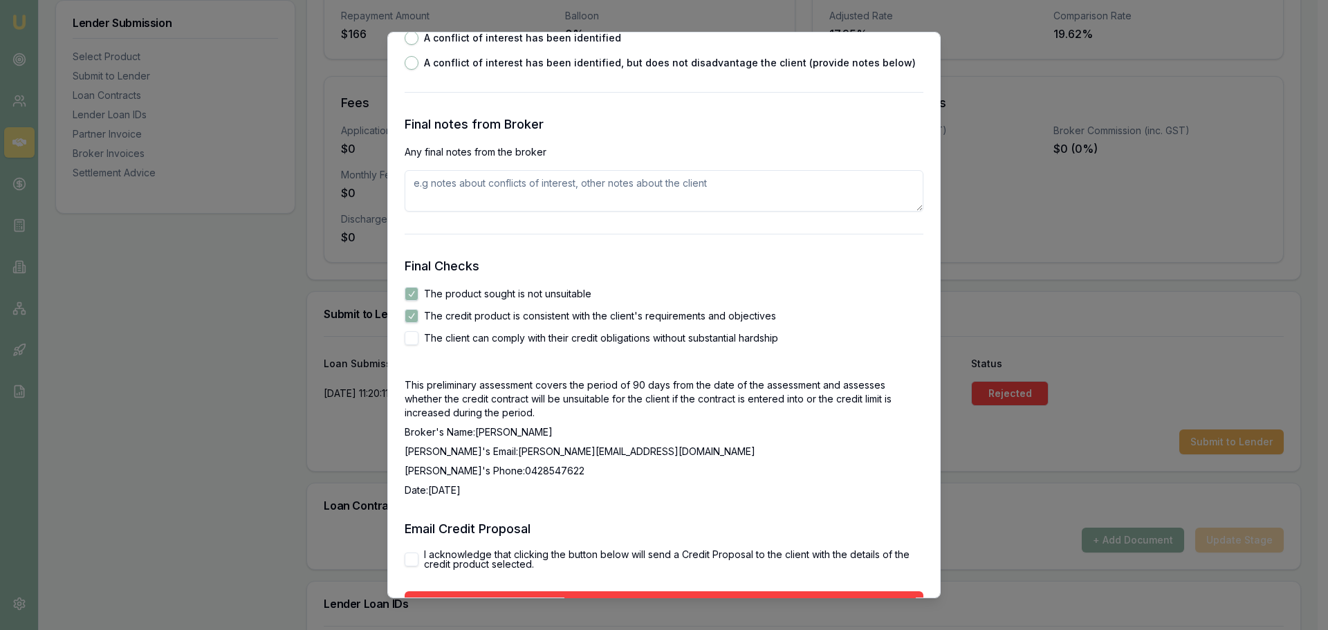
checkbox input "true"
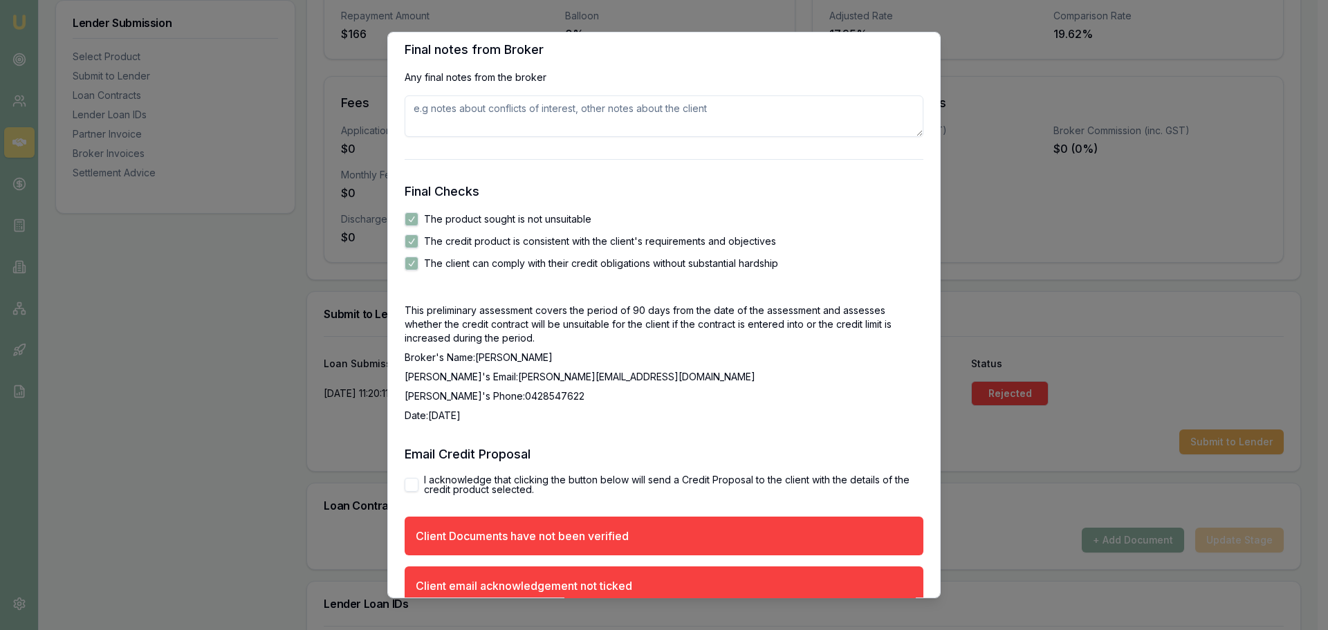
scroll to position [2289, 0]
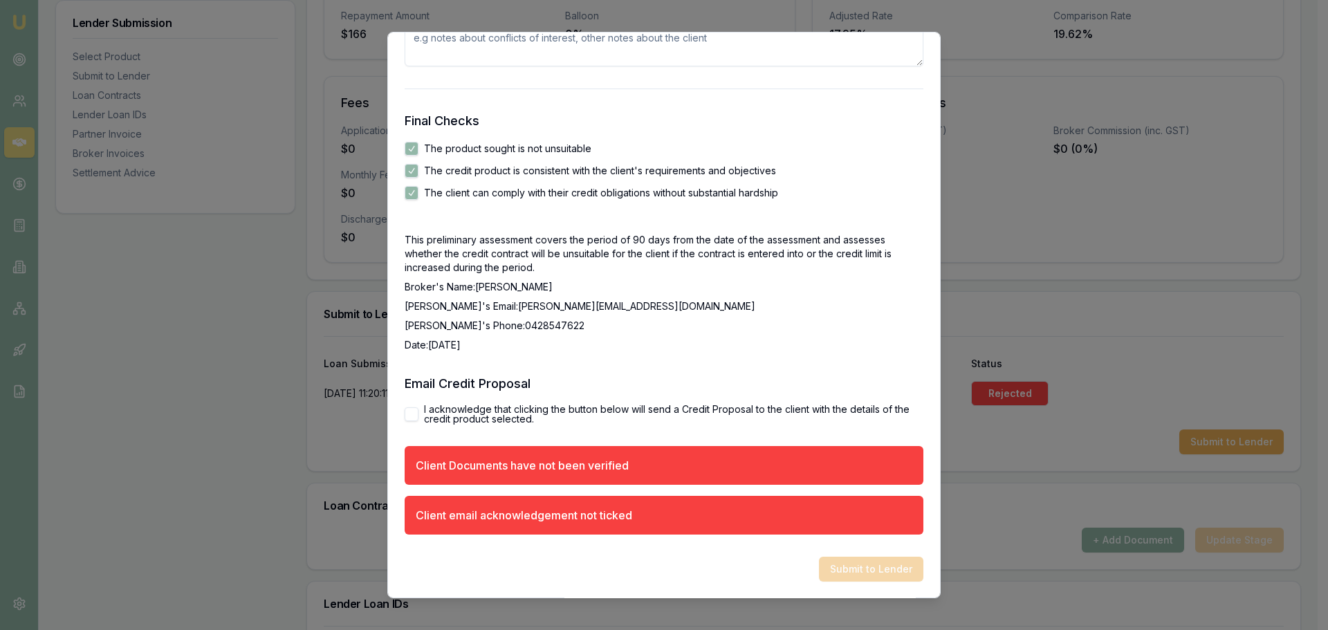
click at [406, 405] on div "I acknowledge that clicking the button below will send a Credit Proposal to the…" at bounding box center [664, 414] width 519 height 19
click at [412, 415] on button "I acknowledge that clicking the button below will send a Credit Proposal to the…" at bounding box center [412, 414] width 14 height 14
checkbox input "true"
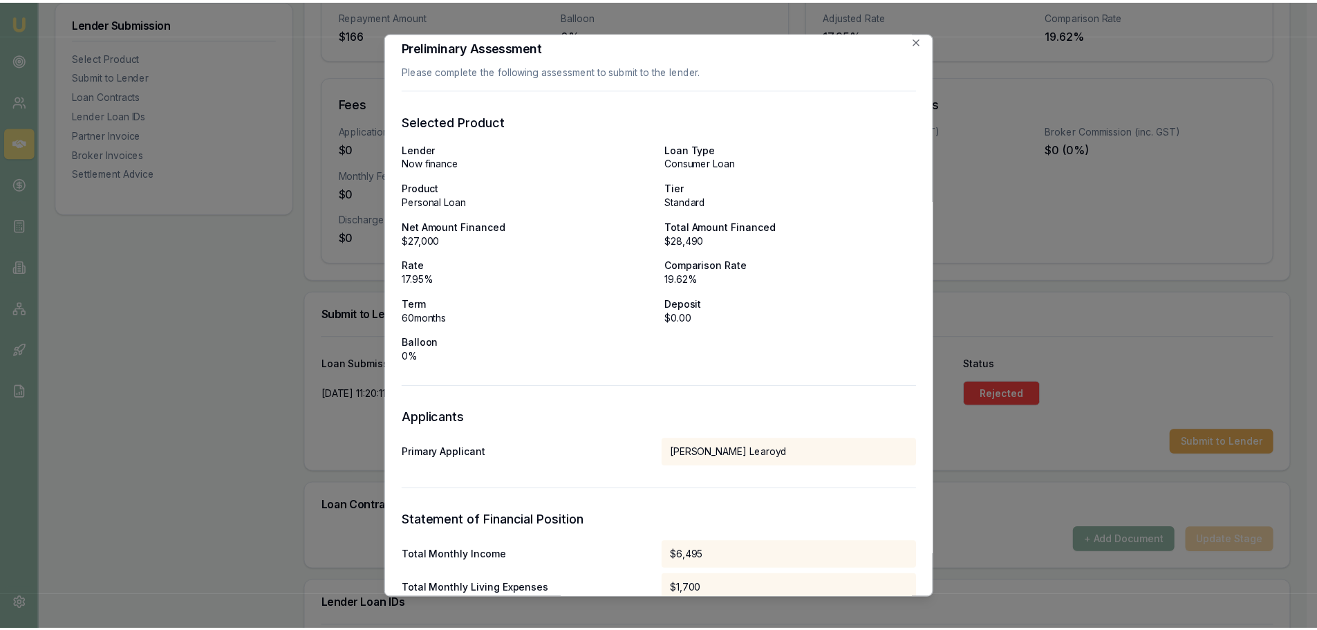
scroll to position [0, 0]
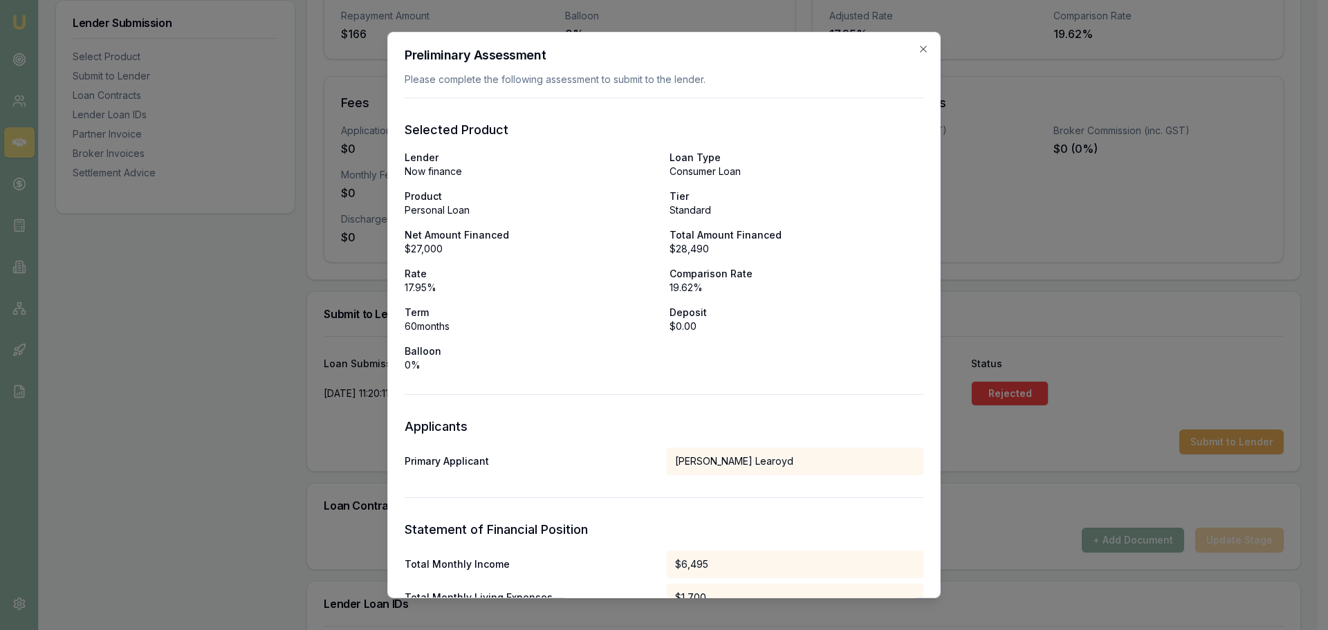
click at [914, 42] on div "Preliminary Assessment Please complete the following assessment to submit to th…" at bounding box center [663, 315] width 553 height 567
click at [920, 50] on icon "button" at bounding box center [923, 49] width 6 height 6
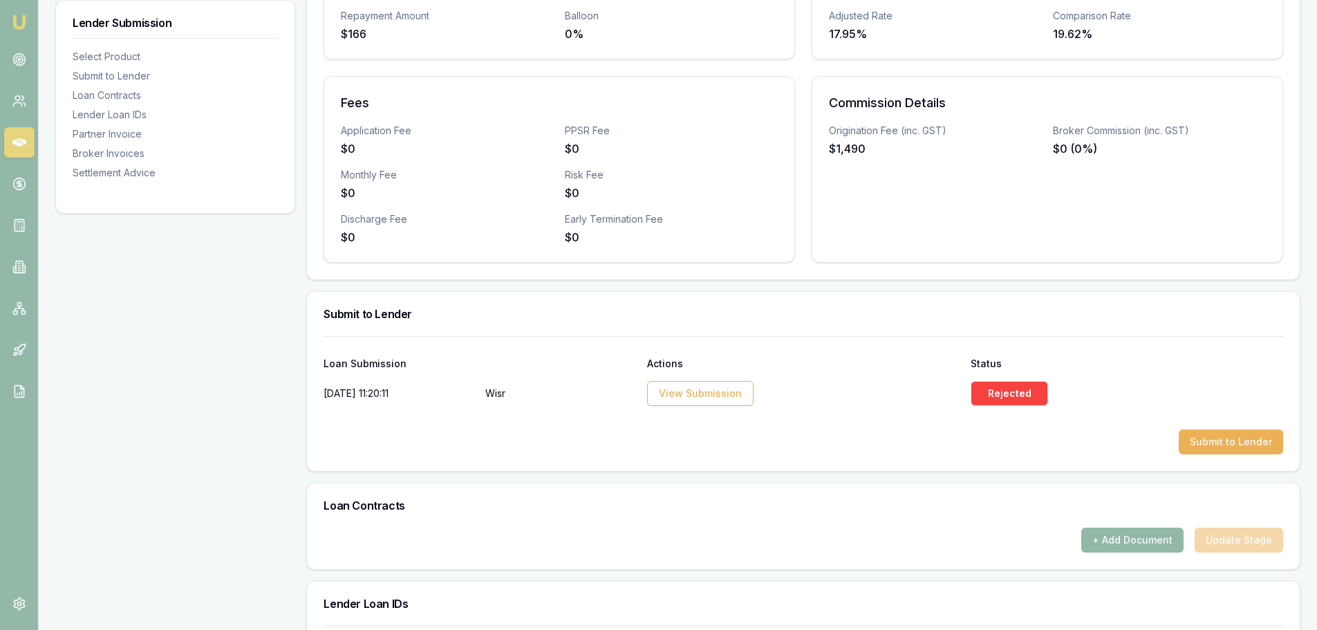
click at [965, 172] on div "Commission Details Origination Fee (inc. GST) $1,490 Broker Commission (inc. GS…" at bounding box center [1048, 169] width 472 height 187
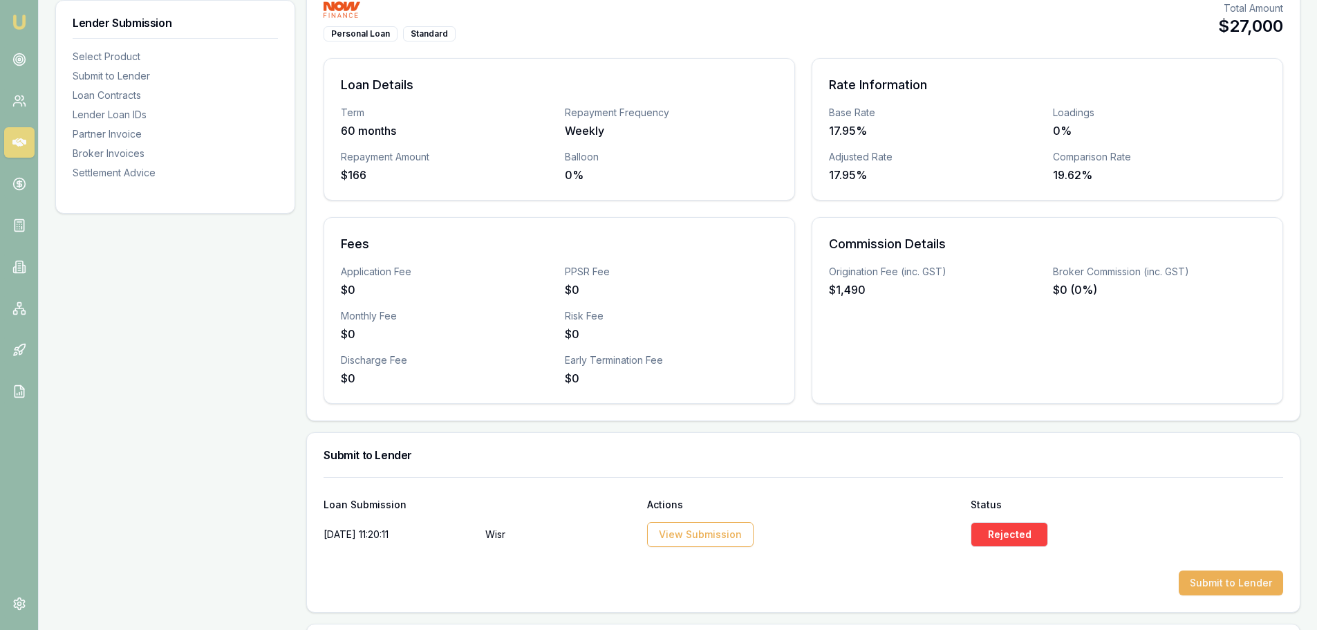
scroll to position [138, 0]
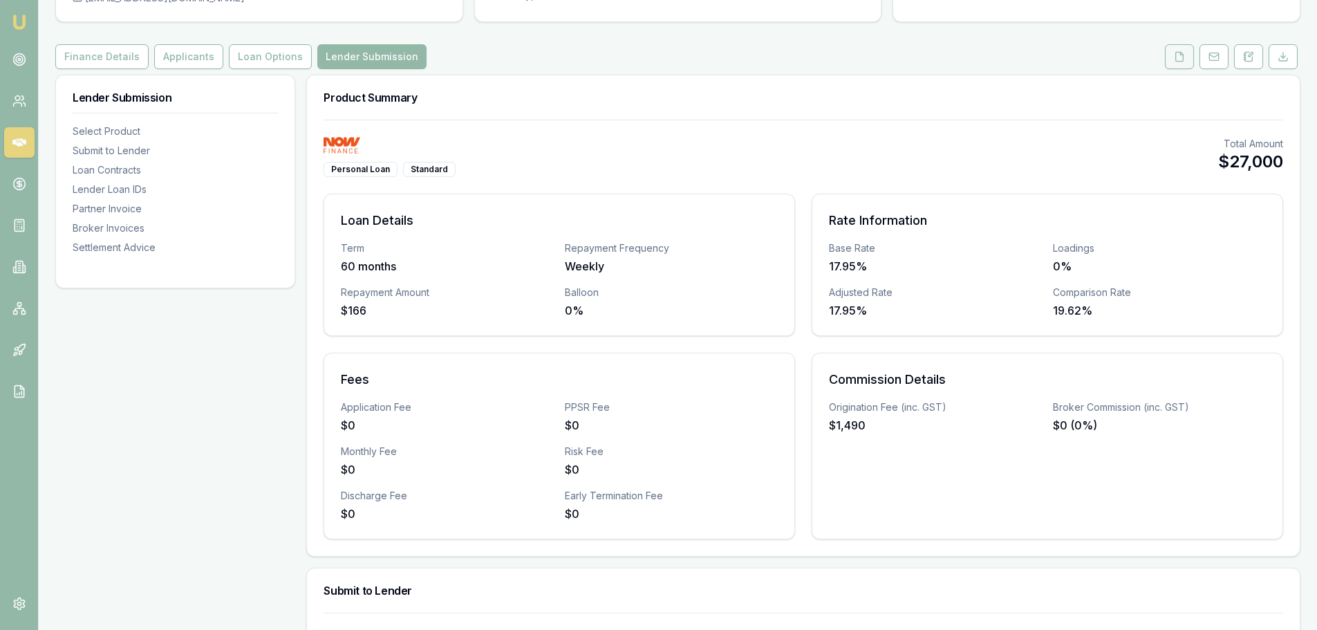
click at [1172, 57] on button at bounding box center [1179, 56] width 29 height 25
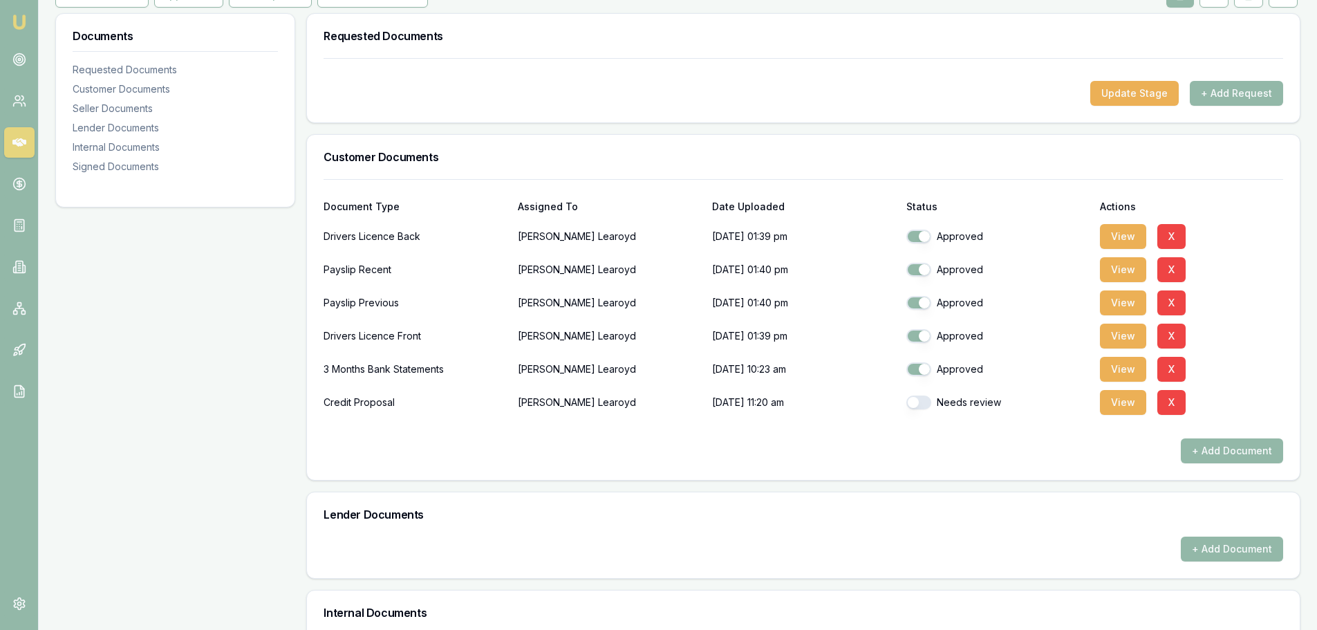
scroll to position [207, 0]
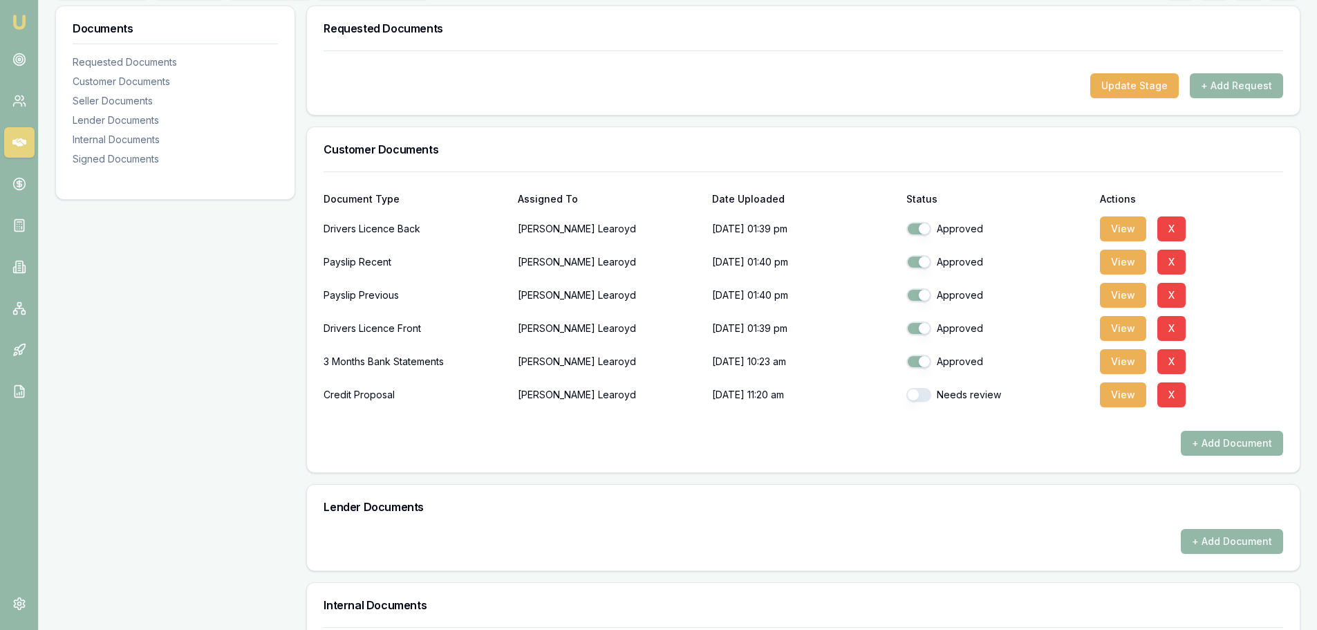
click at [915, 394] on button "button" at bounding box center [919, 395] width 25 height 14
checkbox input "true"
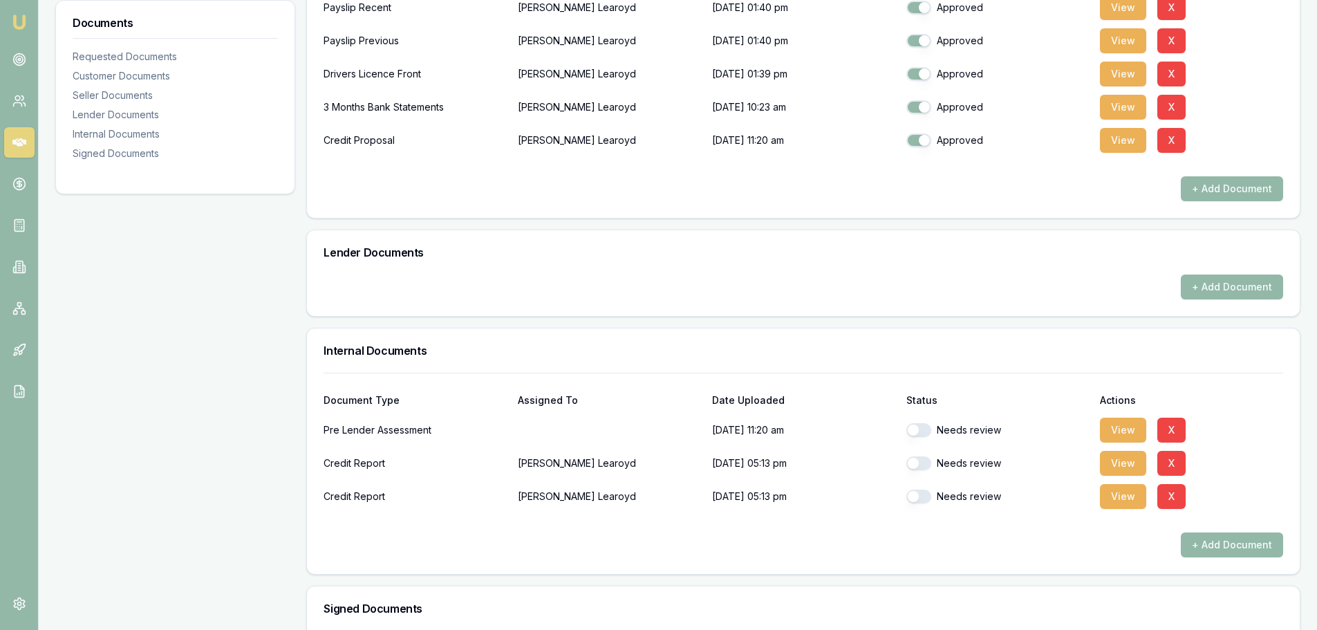
scroll to position [484, 0]
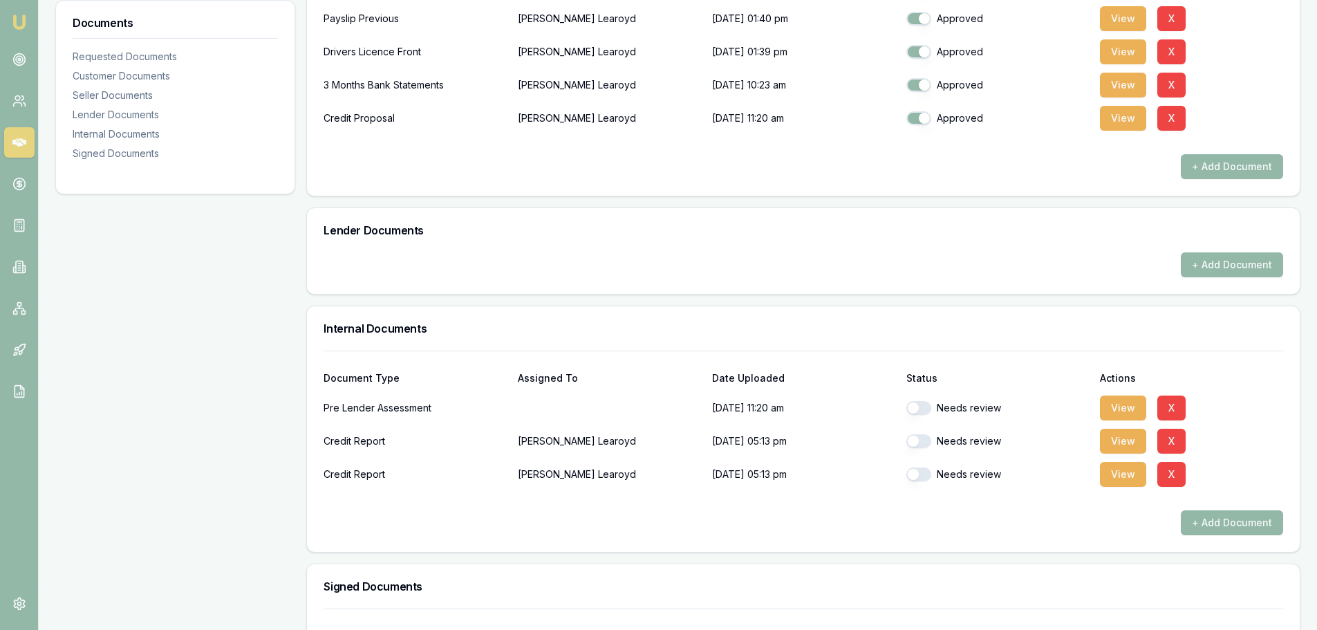
click at [917, 411] on button "button" at bounding box center [919, 408] width 25 height 14
checkbox input "true"
click at [923, 433] on div "Needs review" at bounding box center [998, 441] width 183 height 28
click at [921, 442] on button "button" at bounding box center [919, 441] width 25 height 14
checkbox input "true"
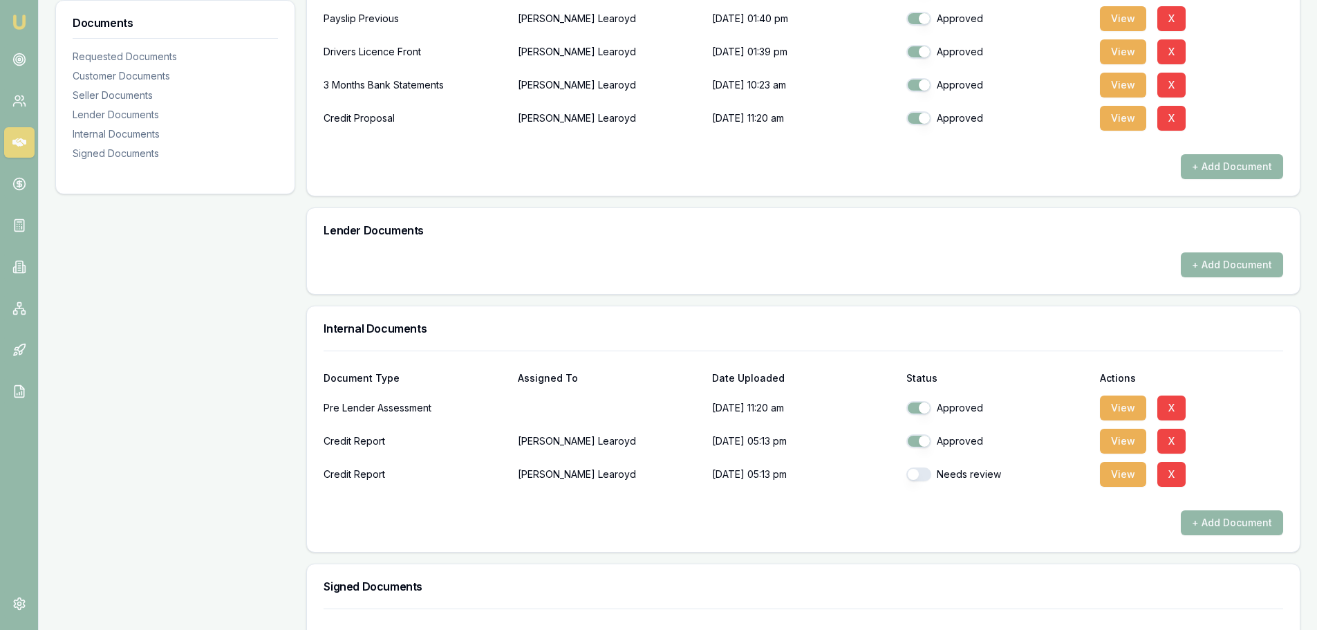
click at [920, 474] on button "button" at bounding box center [919, 475] width 25 height 14
checkbox input "true"
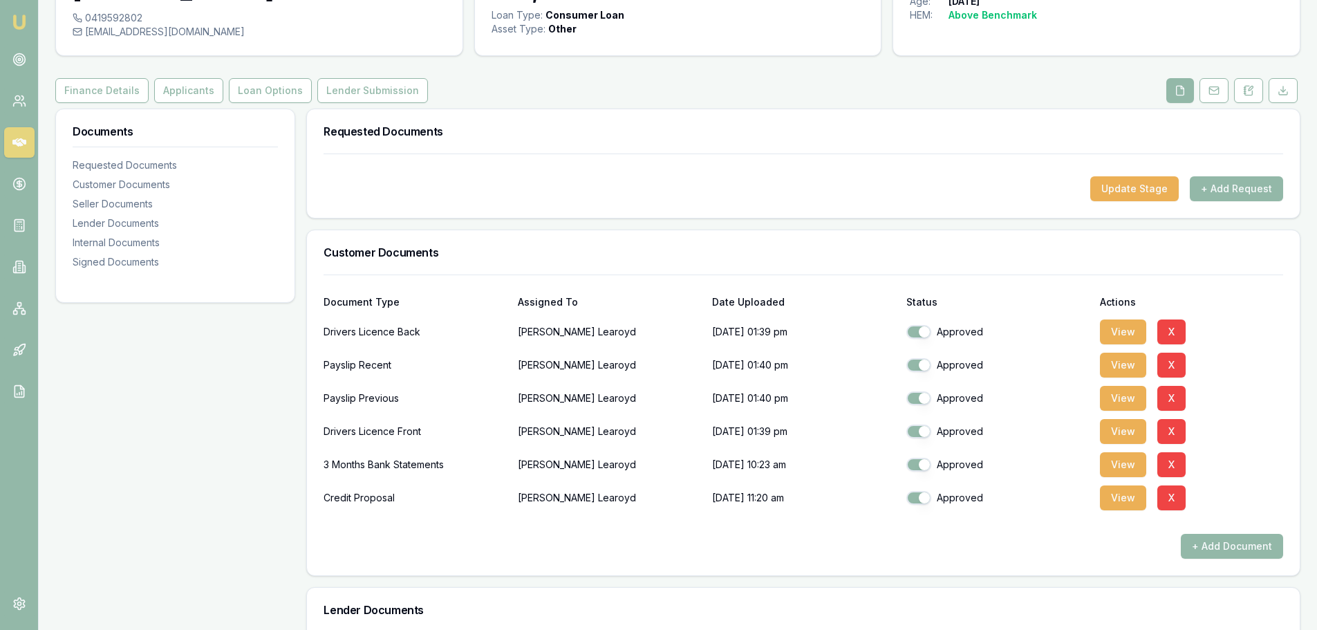
scroll to position [0, 0]
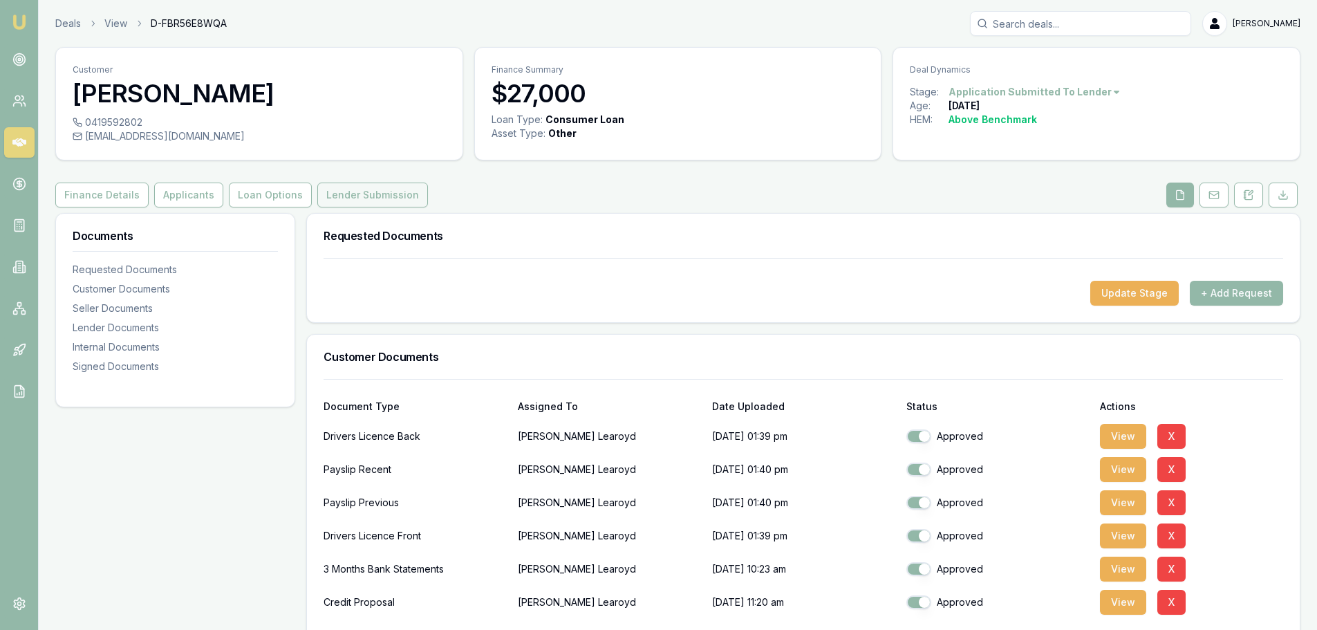
click at [390, 192] on button "Lender Submission" at bounding box center [372, 195] width 111 height 25
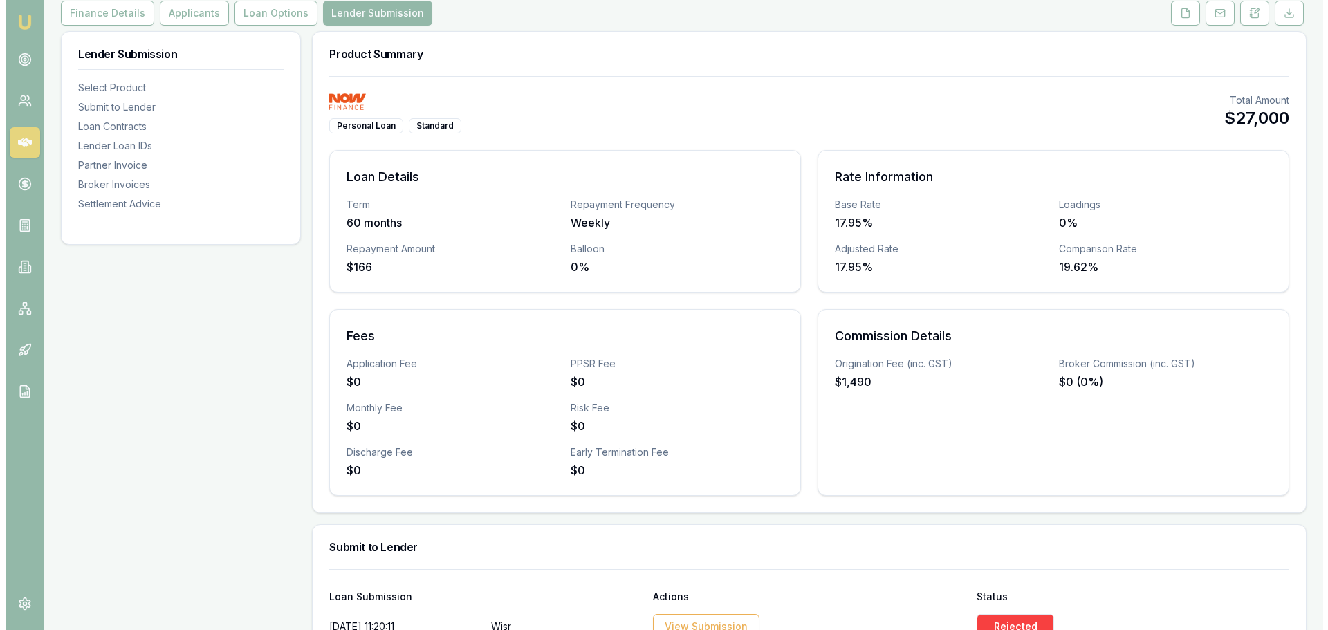
scroll to position [415, 0]
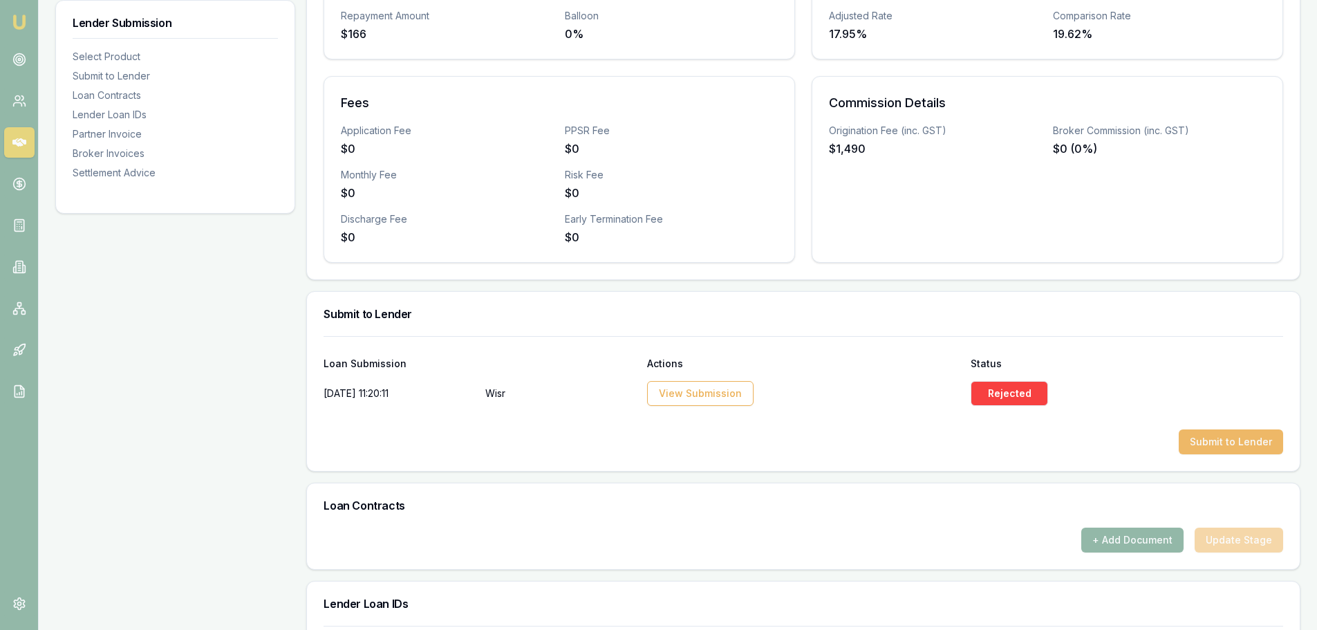
click at [1240, 436] on button "Submit to Lender" at bounding box center [1231, 441] width 104 height 25
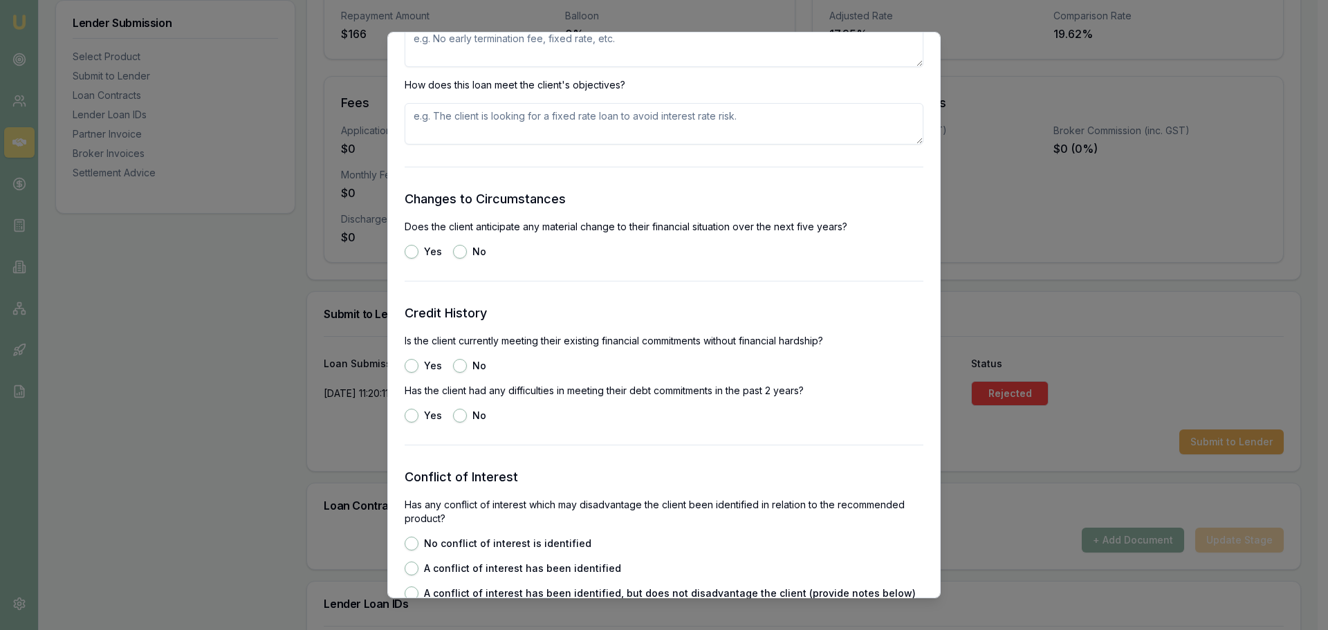
scroll to position [1522, 0]
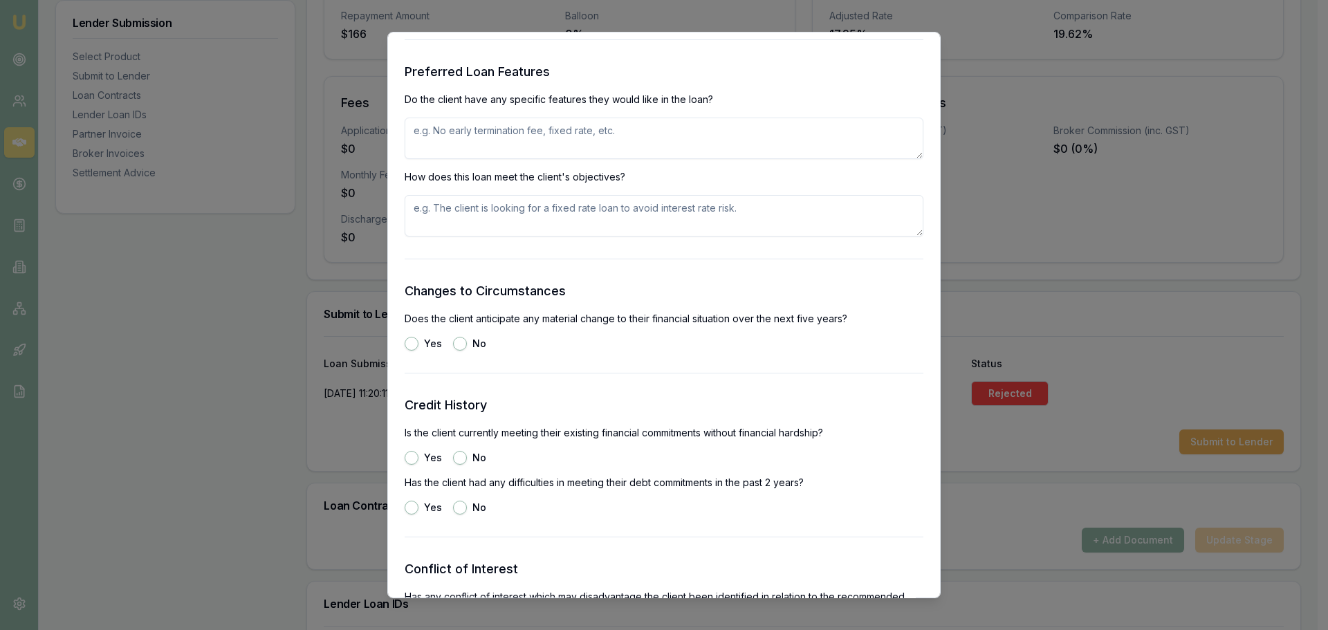
click at [582, 135] on textarea at bounding box center [664, 138] width 519 height 41
type textarea "fixed rate, no exit fees"
click at [593, 214] on textarea at bounding box center [664, 215] width 519 height 41
type textarea "fixed rate, no exit fees"
click at [456, 343] on button "No" at bounding box center [460, 344] width 14 height 14
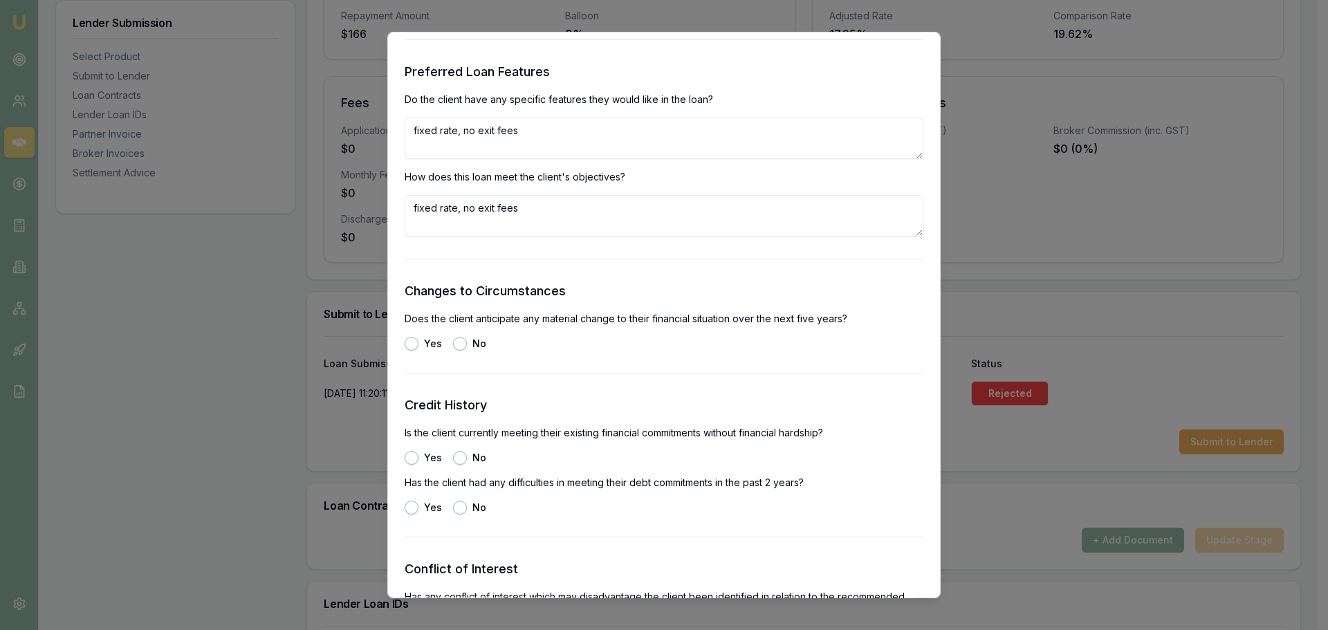
radio input "true"
click at [410, 458] on button "Yes" at bounding box center [412, 458] width 14 height 14
radio input "true"
click at [456, 504] on button "No" at bounding box center [460, 508] width 14 height 14
radio input "true"
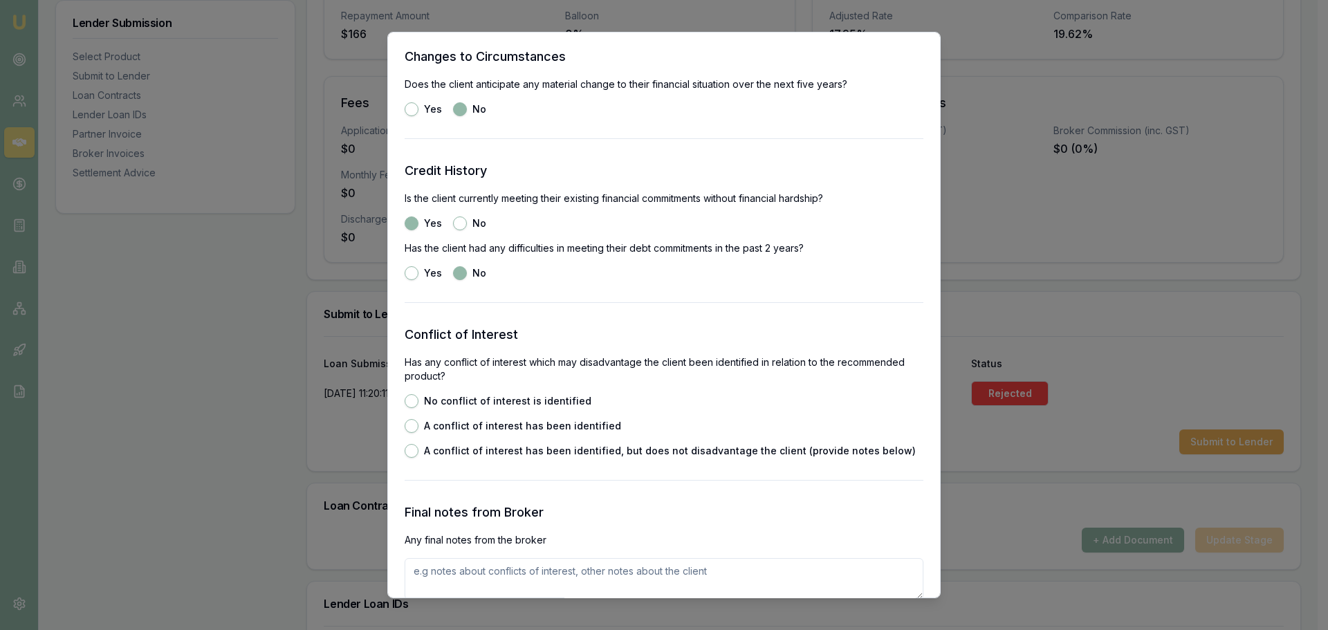
scroll to position [1798, 0]
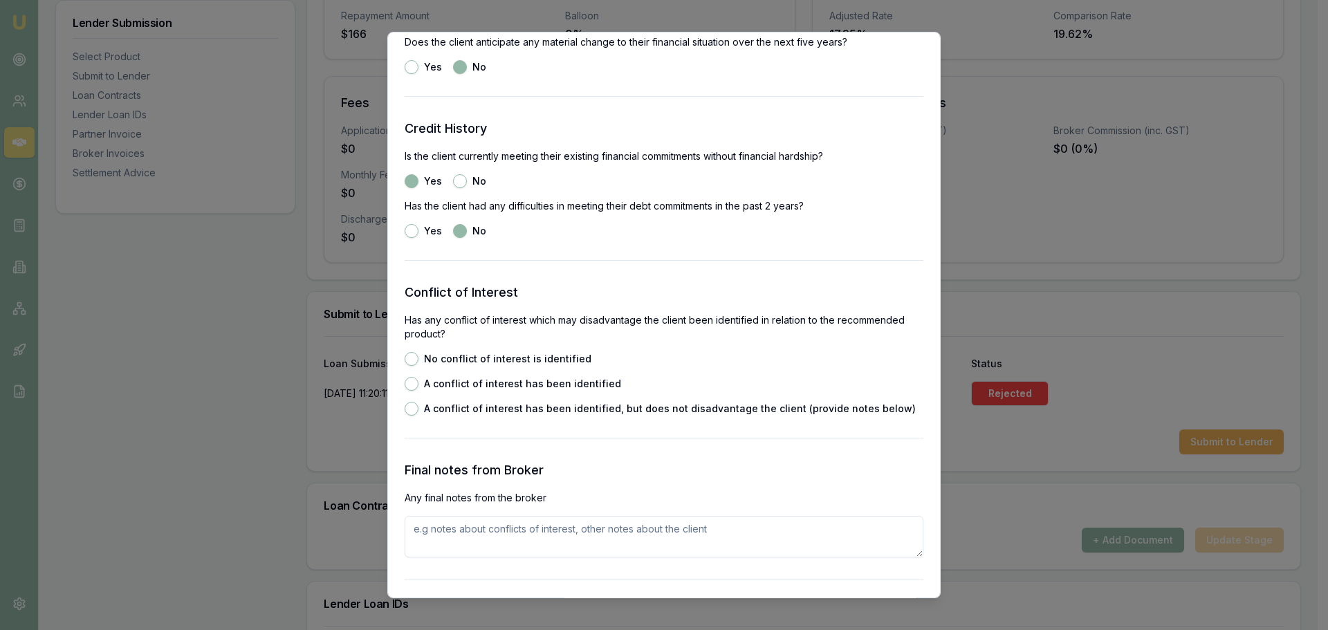
click at [407, 358] on button "No conflict of interest is identified" at bounding box center [412, 359] width 14 height 14
click at [409, 386] on button "A conflict of interest has been identified" at bounding box center [412, 384] width 14 height 14
radio input "false"
radio input "true"
click at [409, 357] on button "No conflict of interest is identified" at bounding box center [412, 359] width 14 height 14
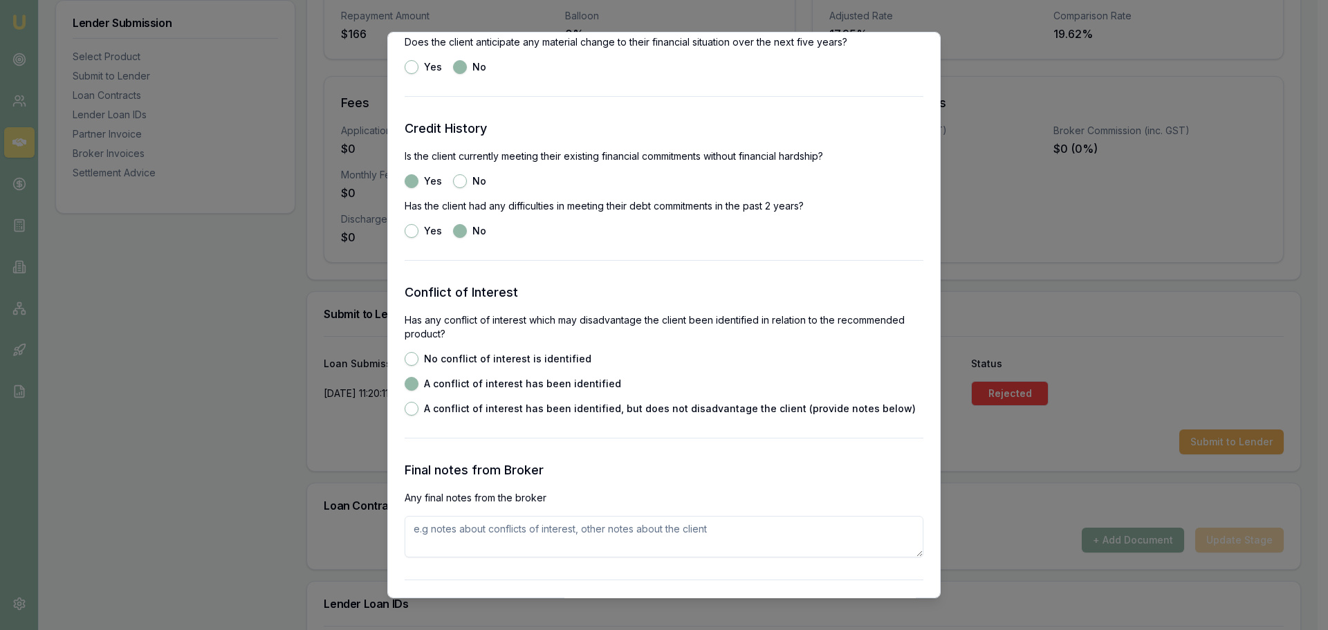
radio input "true"
radio input "false"
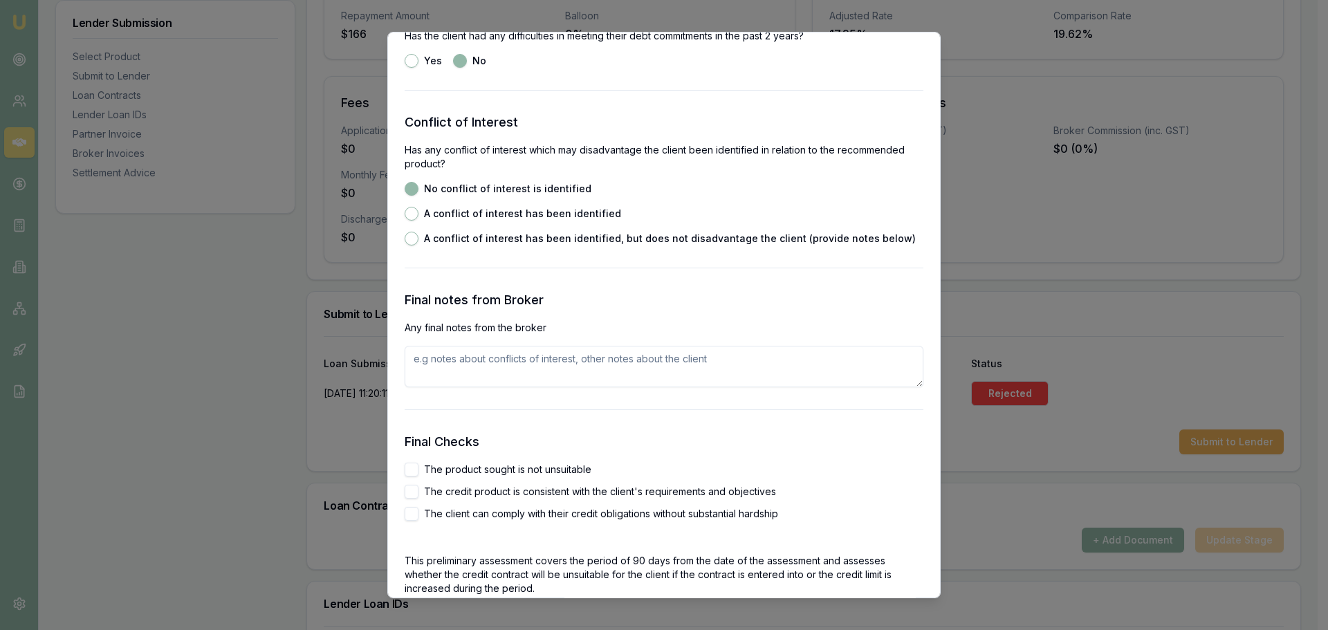
scroll to position [2144, 0]
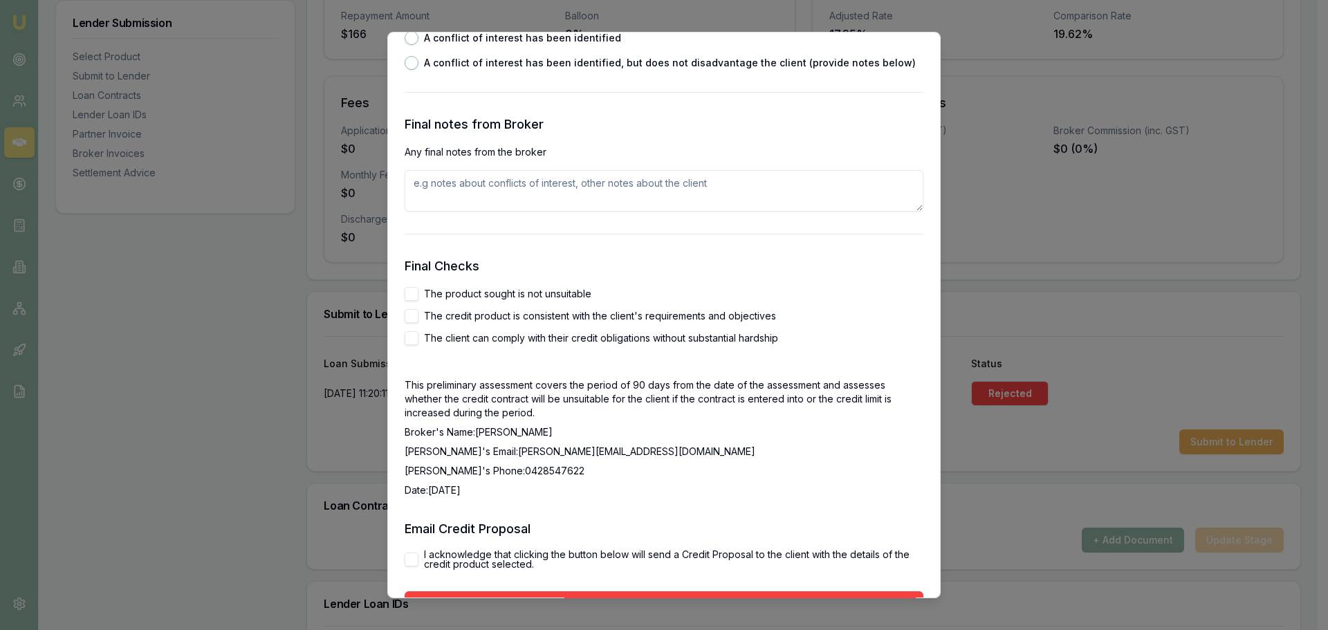
click at [406, 293] on button "The product sought is not unsuitable" at bounding box center [412, 294] width 14 height 14
checkbox input "true"
click at [415, 312] on button "The credit product is consistent with the client's requirements and objectives" at bounding box center [412, 316] width 14 height 14
checkbox input "true"
click at [412, 337] on button "The client can comply with their credit obligations without substantial hardship" at bounding box center [412, 338] width 14 height 14
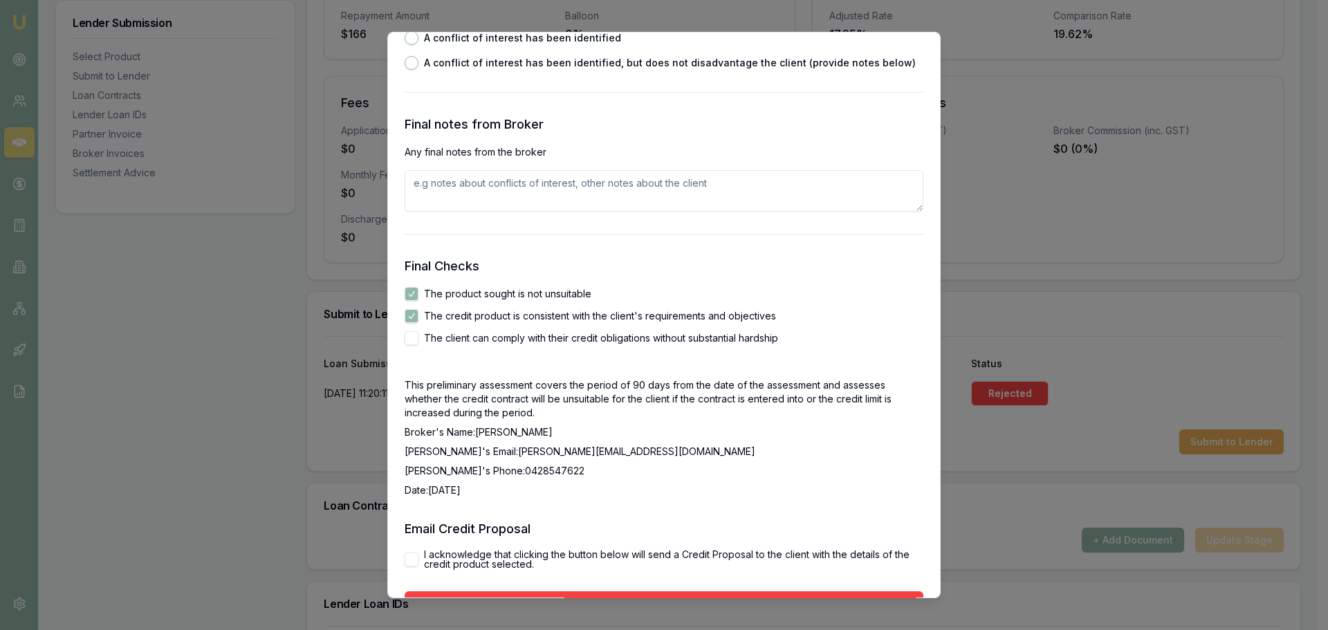
checkbox input "true"
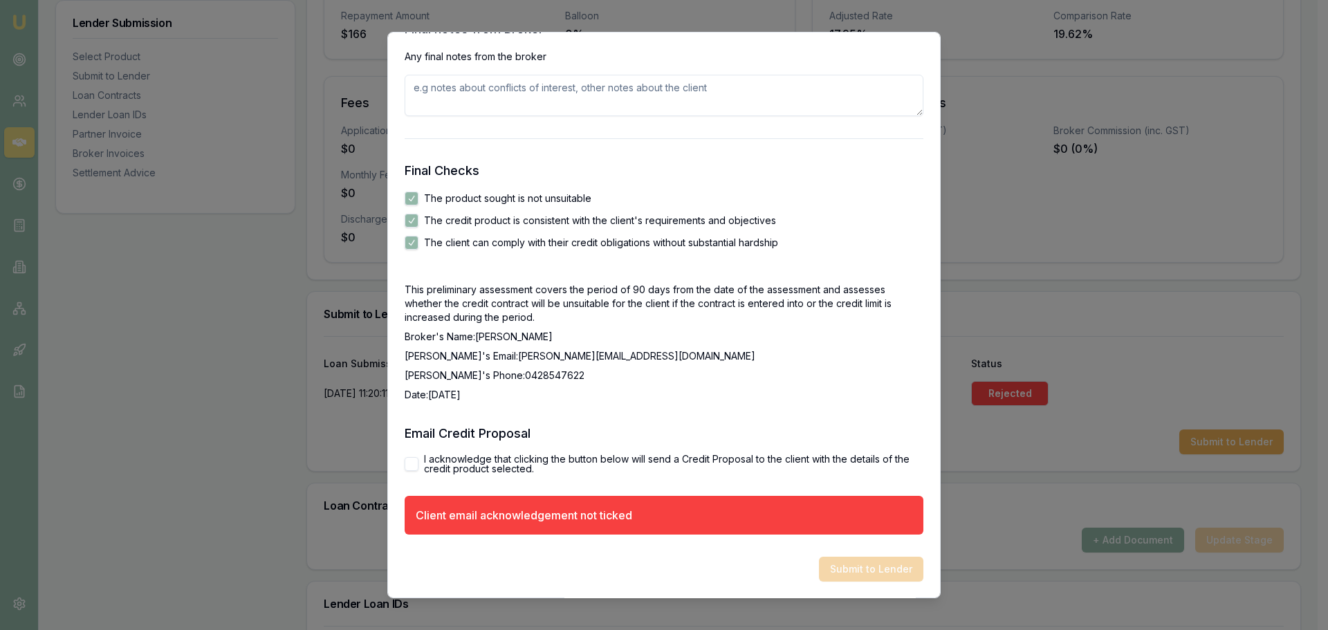
click at [411, 468] on button "I acknowledge that clicking the button below will send a Credit Proposal to the…" at bounding box center [412, 464] width 14 height 14
checkbox input "true"
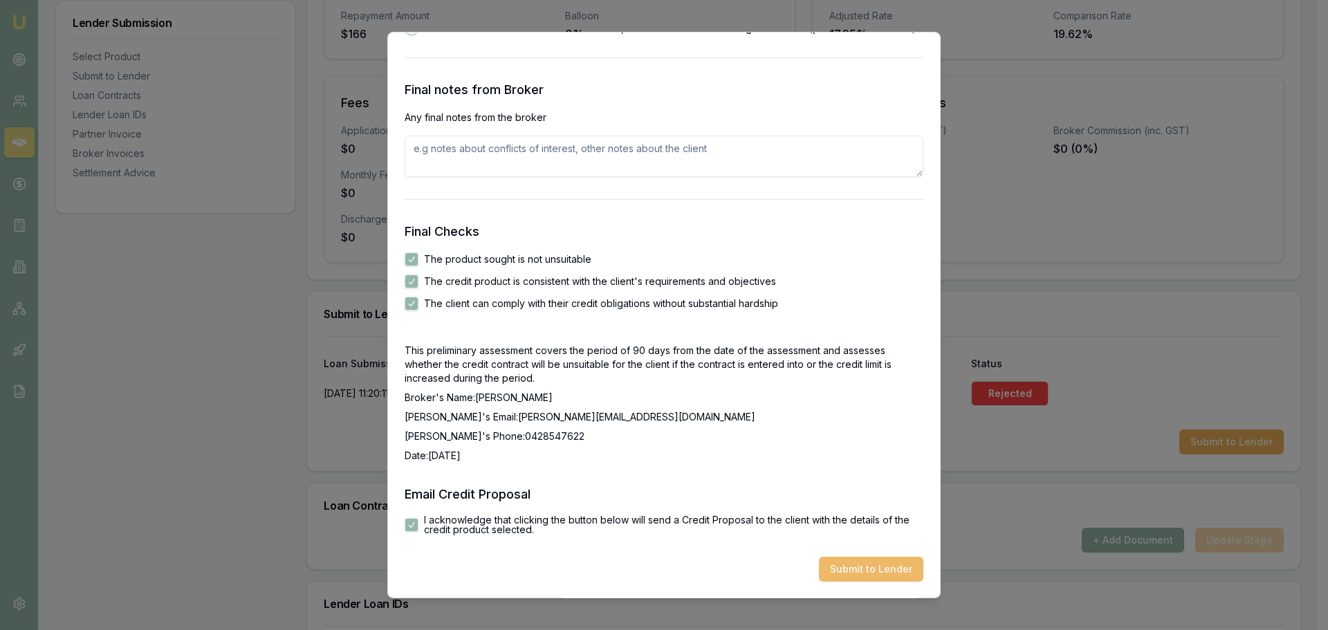
click at [874, 571] on button "Submit to Lender" at bounding box center [871, 569] width 104 height 25
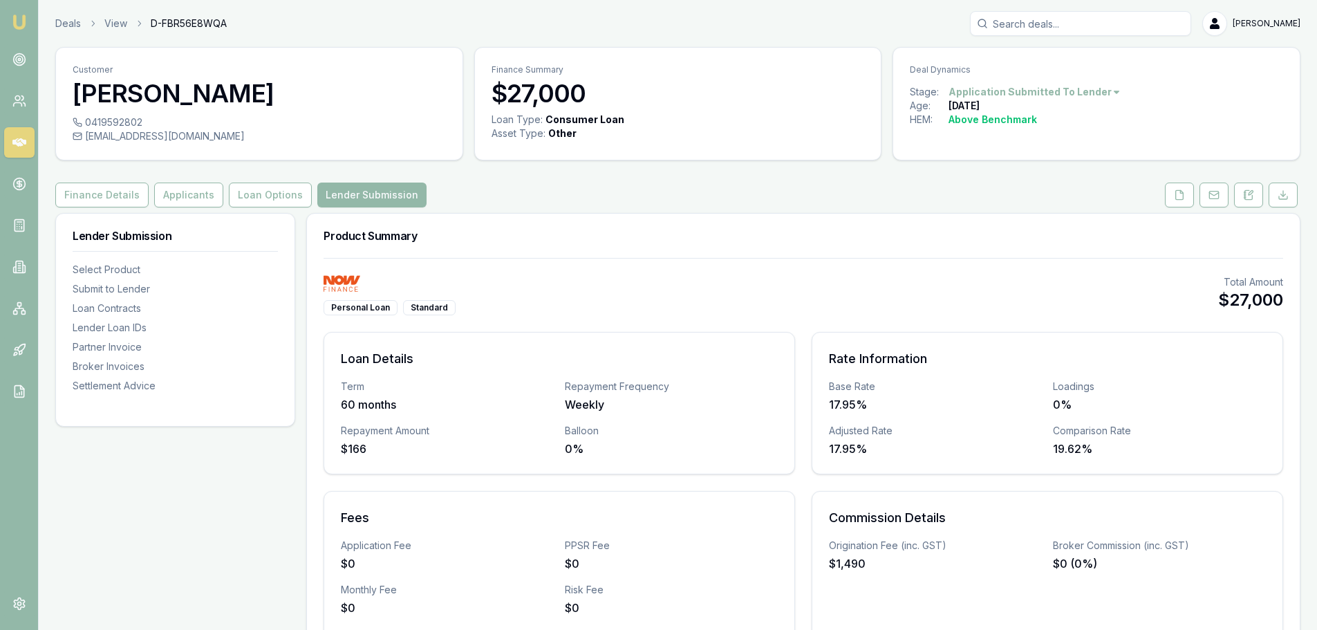
click at [604, 261] on div "Personal Loan Standard Total Amount $27,000 Loan Details Term 60 months Repayme…" at bounding box center [803, 476] width 993 height 436
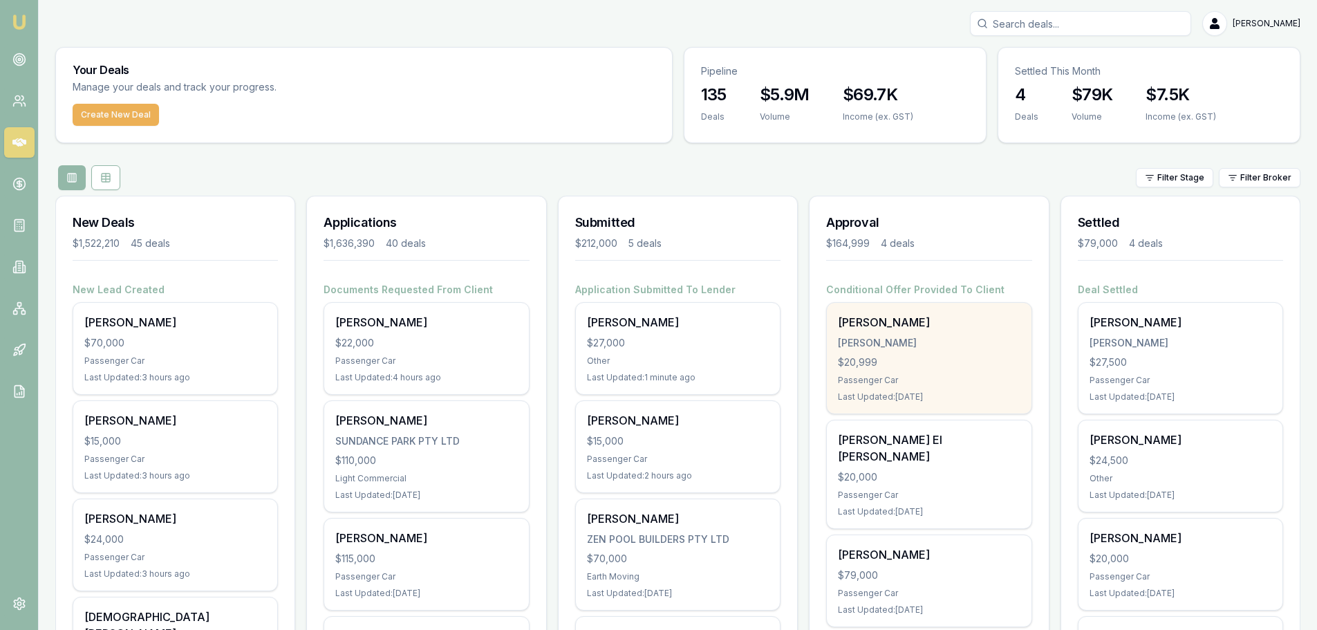
click at [960, 359] on div "$20,999" at bounding box center [929, 362] width 182 height 14
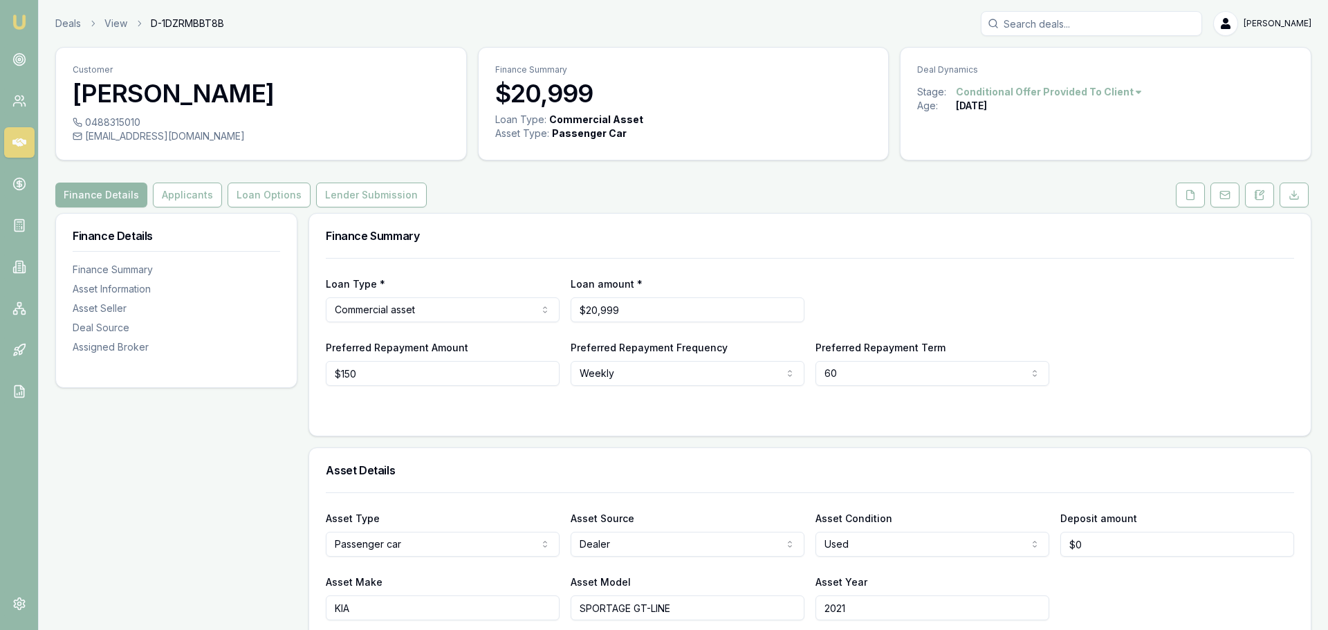
click at [1105, 91] on html "Emu Broker Deals View D-1DZRMBBT8B [PERSON_NAME] Toggle Menu Customer [PERSON_N…" at bounding box center [664, 315] width 1328 height 630
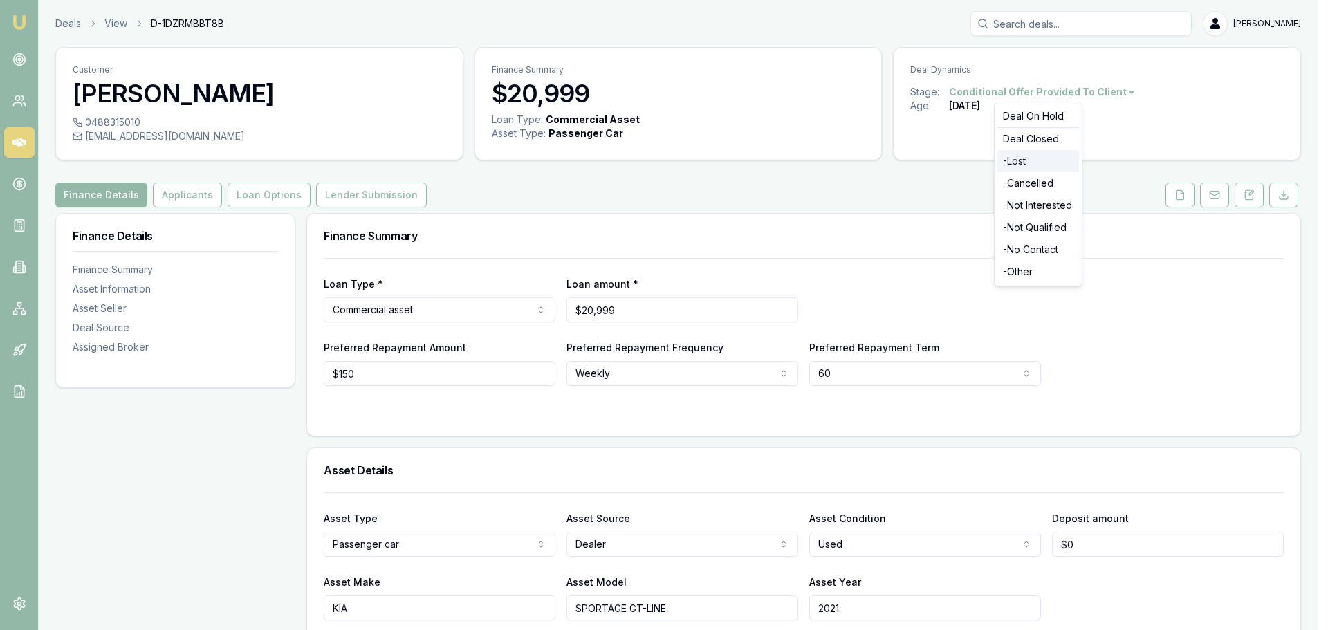
click at [1023, 156] on div "- Lost" at bounding box center [1038, 161] width 82 height 22
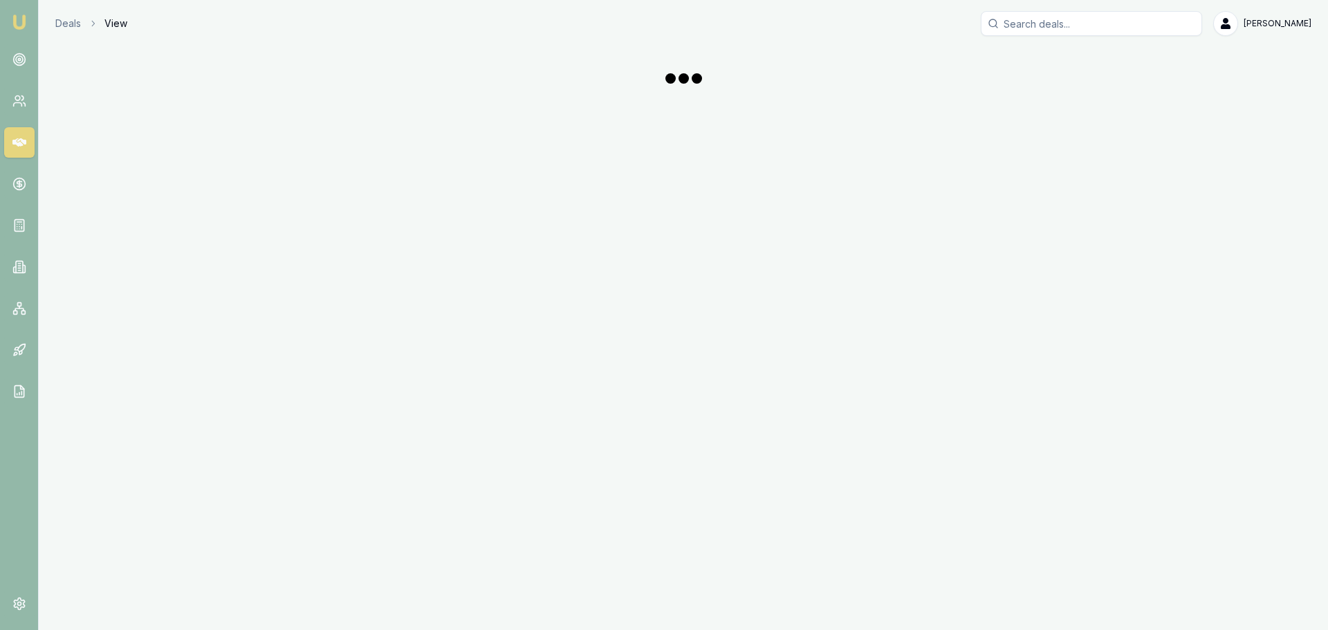
click at [1255, 198] on div "Emu Broker Deals View Erin Shield Toggle Menu" at bounding box center [664, 315] width 1328 height 630
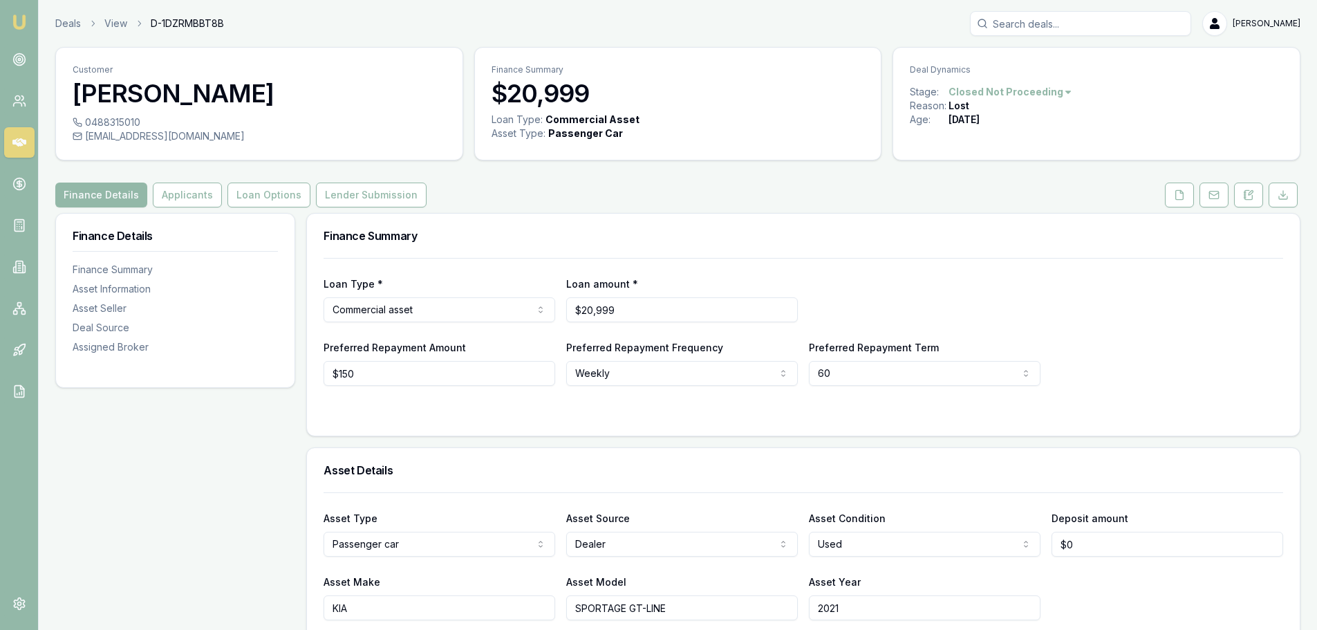
click at [1255, 198] on button at bounding box center [1249, 195] width 29 height 25
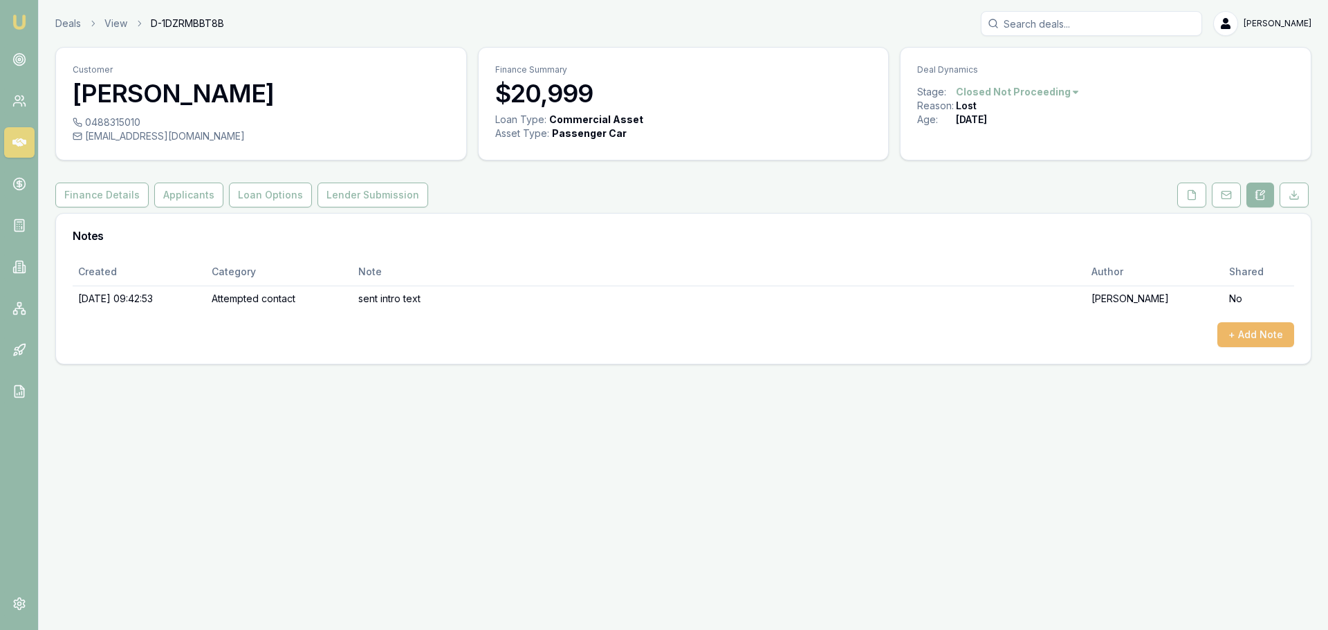
click at [1259, 340] on button "+ Add Note" at bounding box center [1255, 334] width 77 height 25
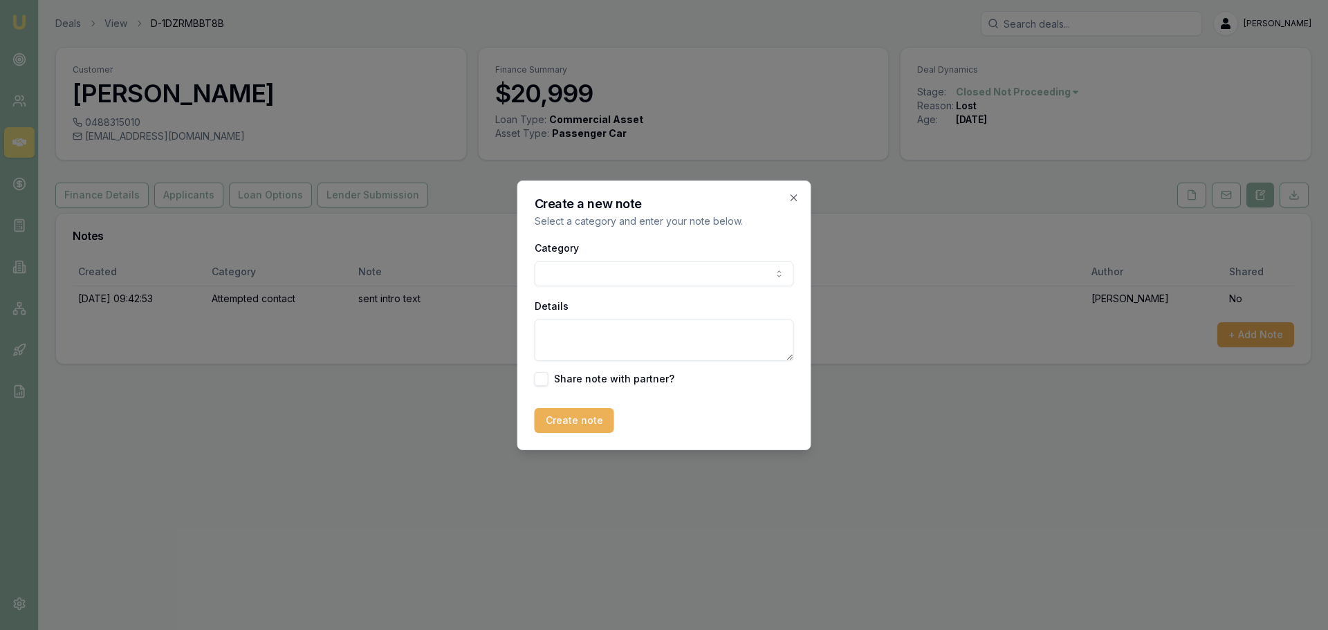
click at [645, 277] on body "Emu Broker Deals View D-1DZRMBBT8B Erin Shield Toggle Menu Customer Jeffrey Dic…" at bounding box center [664, 315] width 1328 height 630
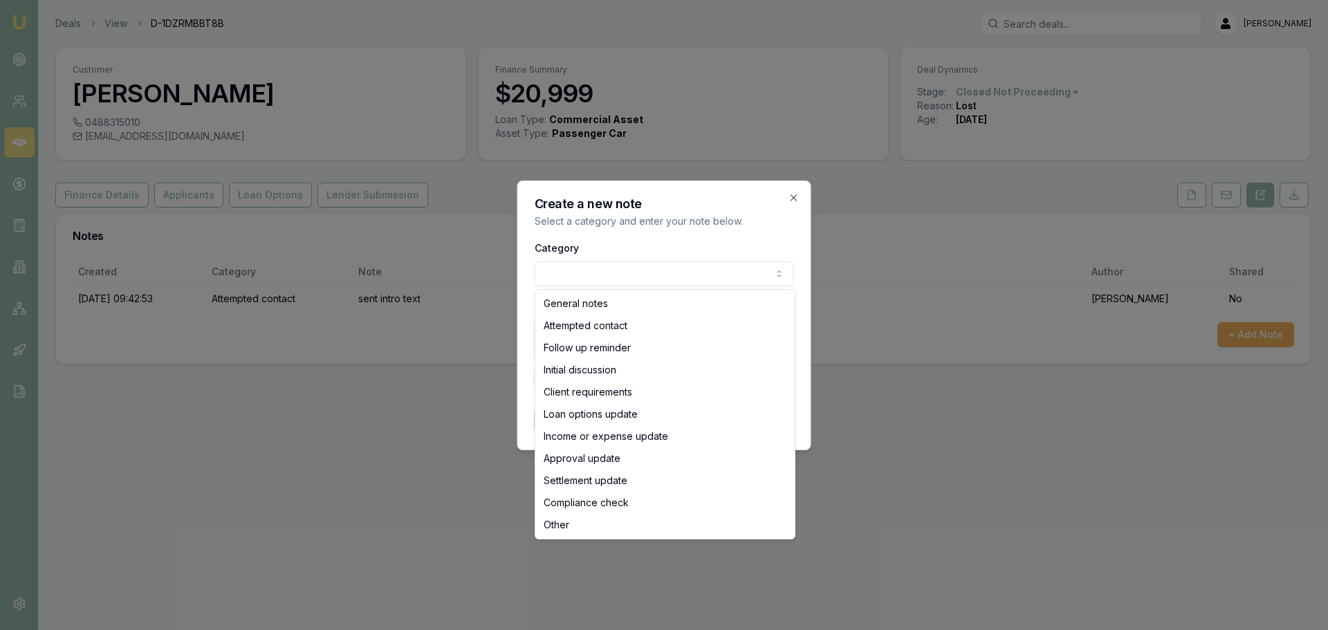
select select "ATTEMPTED_CONTACT"
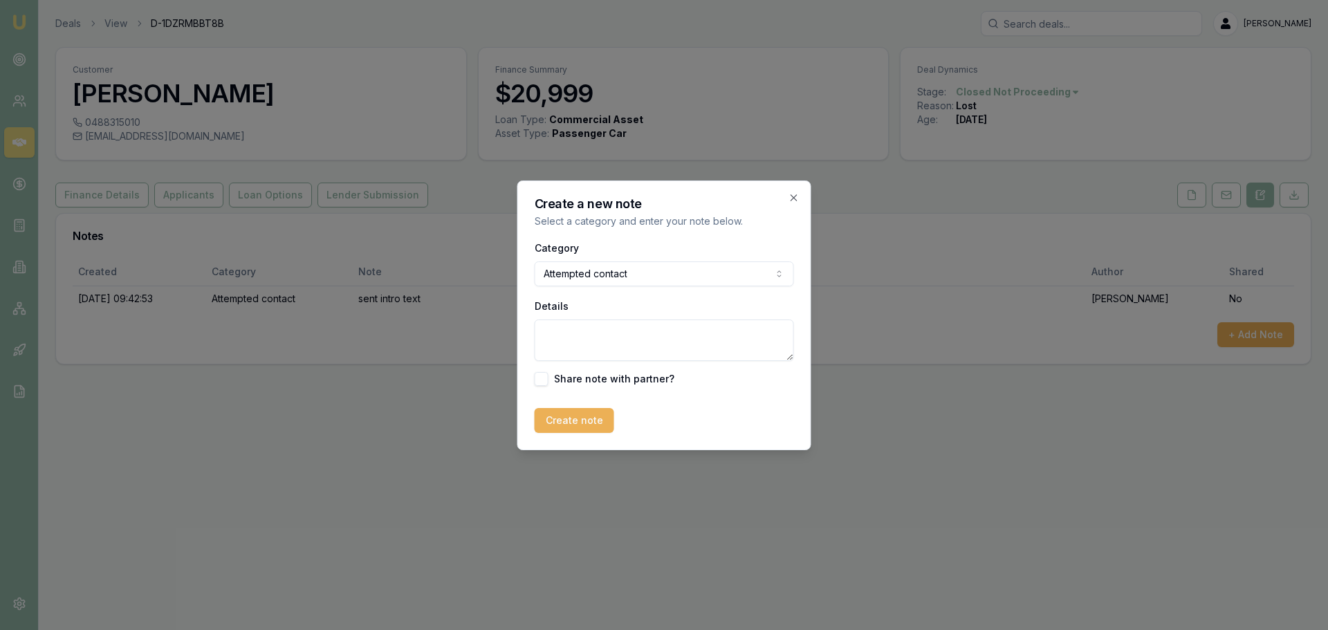
click at [627, 345] on textarea "Details" at bounding box center [664, 340] width 259 height 41
type textarea "C"
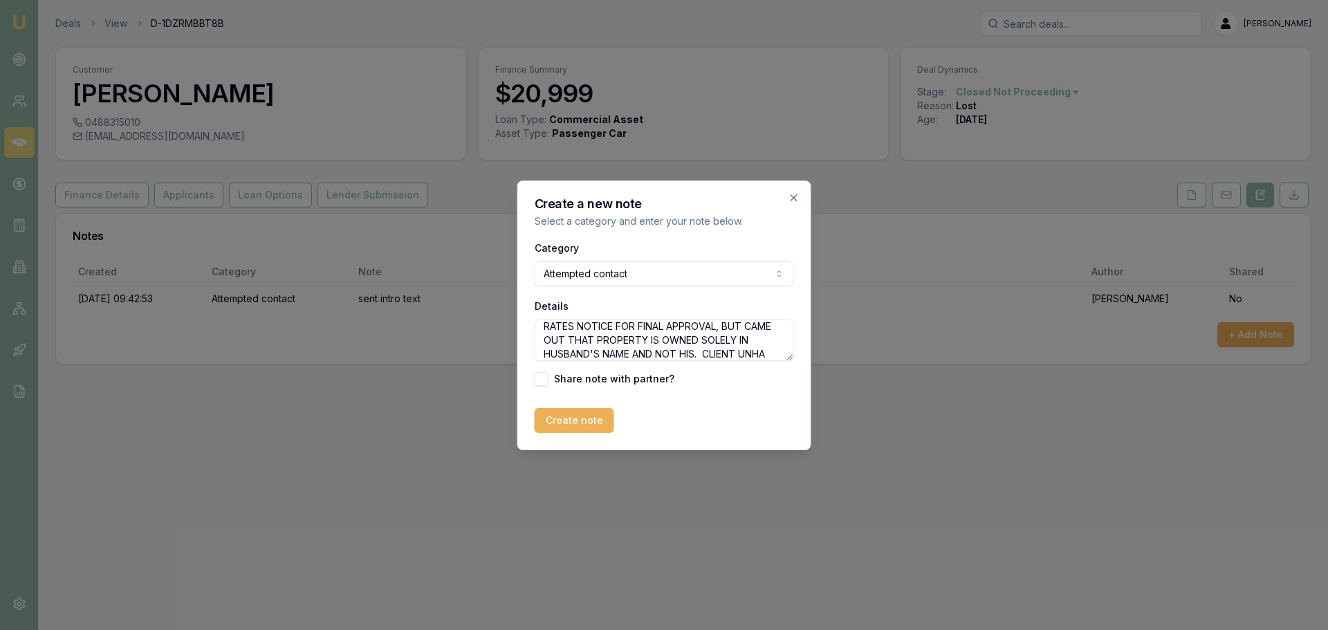
scroll to position [34, 0]
click at [635, 354] on textarea "DEAL FELL OVER AT DOC STAGE. REQUESTED RATES NOTICE FOR FINAL APPROVAL, BUT CAM…" at bounding box center [664, 340] width 259 height 41
click at [770, 352] on textarea "DEAL FELL OVER AT DOC STAGE. REQUESTED RATES NOTICE FOR FINAL APPROVAL, BUT CAM…" at bounding box center [664, 340] width 259 height 41
type textarea "DEAL FELL OVER AT DOC STAGE. REQUESTED RATES NOTICE FOR FINAL APPROVAL, BUT CAM…"
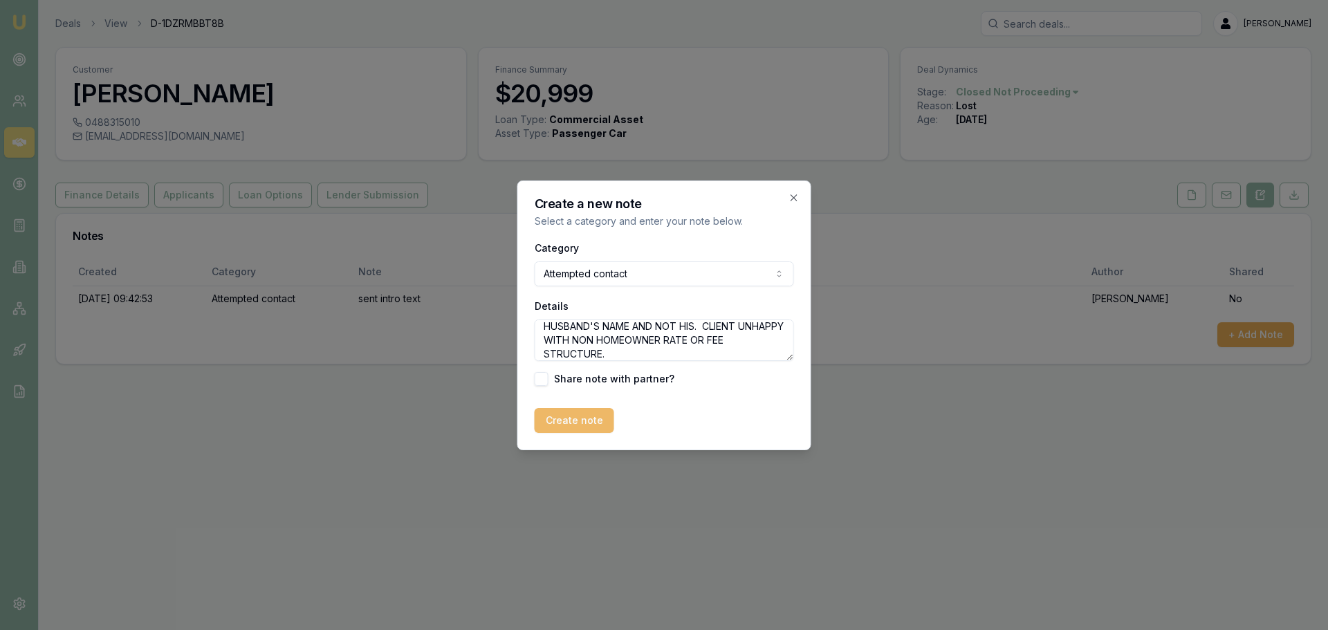
click at [591, 421] on button "Create note" at bounding box center [575, 420] width 80 height 25
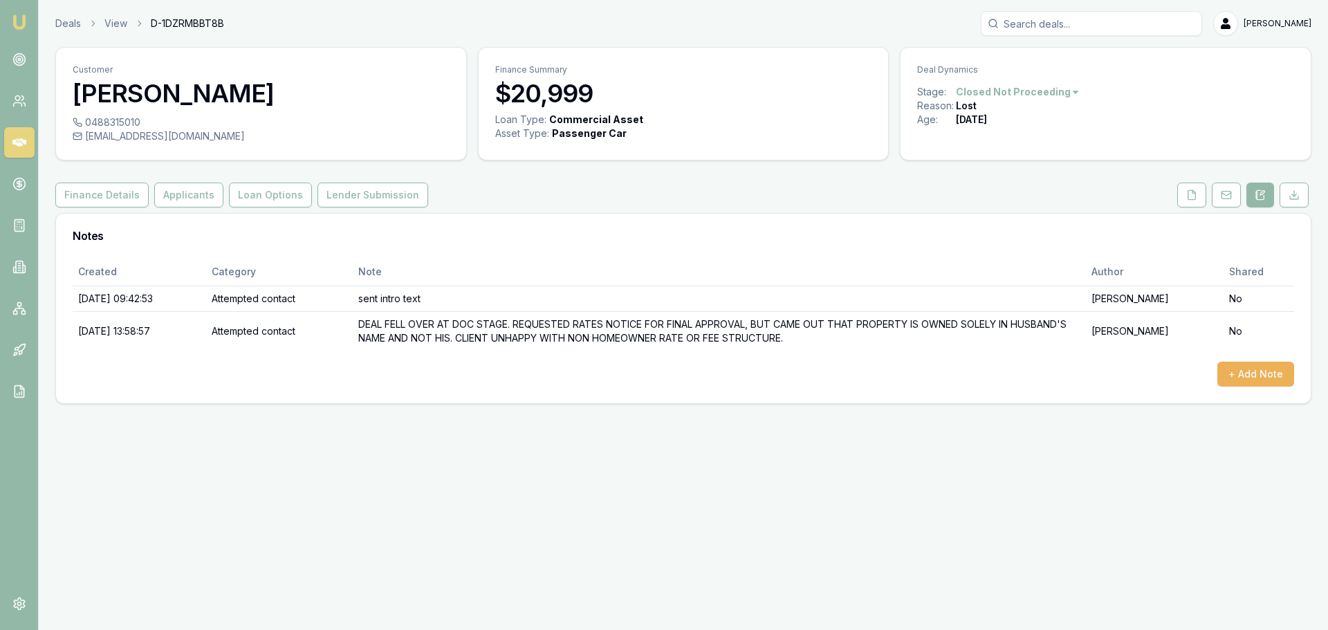
click at [1004, 89] on html "Emu Broker Deals View D-1DZRMBBT8B Erin Shield Toggle Menu Customer Jeffrey Dic…" at bounding box center [664, 315] width 1328 height 630
click at [1008, 163] on div "- Lost" at bounding box center [1015, 161] width 82 height 22
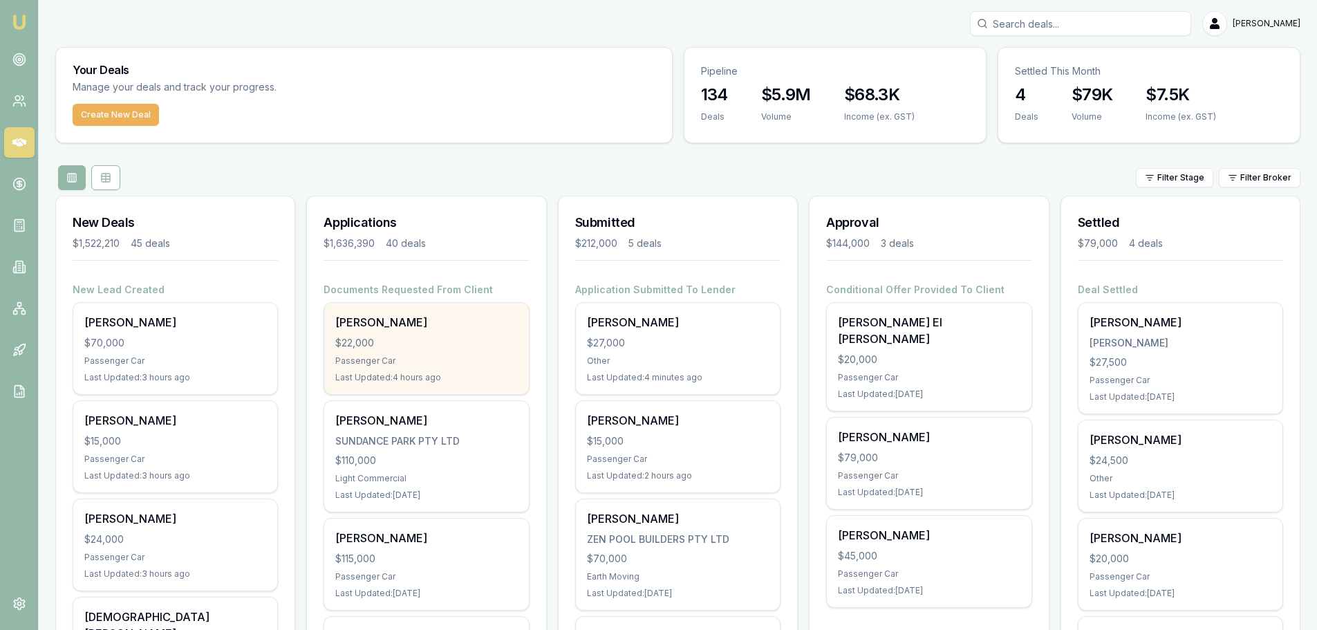
click at [436, 345] on div "$22,000" at bounding box center [426, 343] width 182 height 14
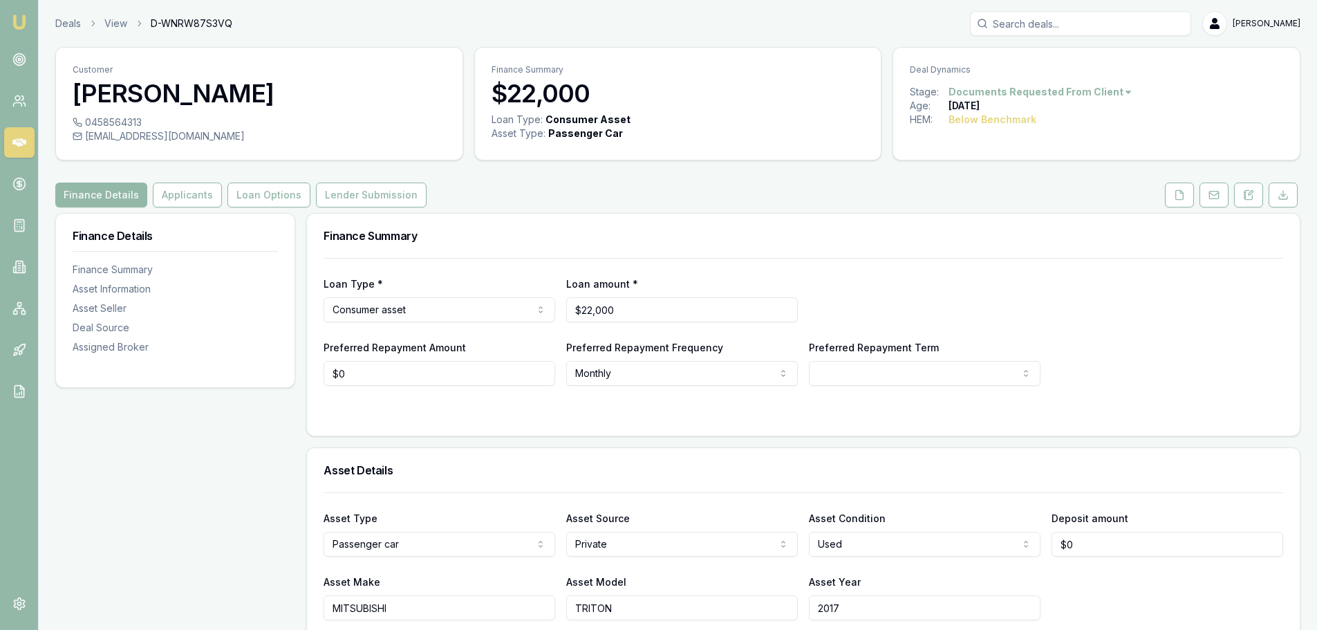
click at [806, 231] on h3 "Finance Summary" at bounding box center [804, 235] width 960 height 11
click at [895, 232] on h3 "Finance Summary" at bounding box center [804, 235] width 960 height 11
click at [1185, 201] on button at bounding box center [1179, 195] width 29 height 25
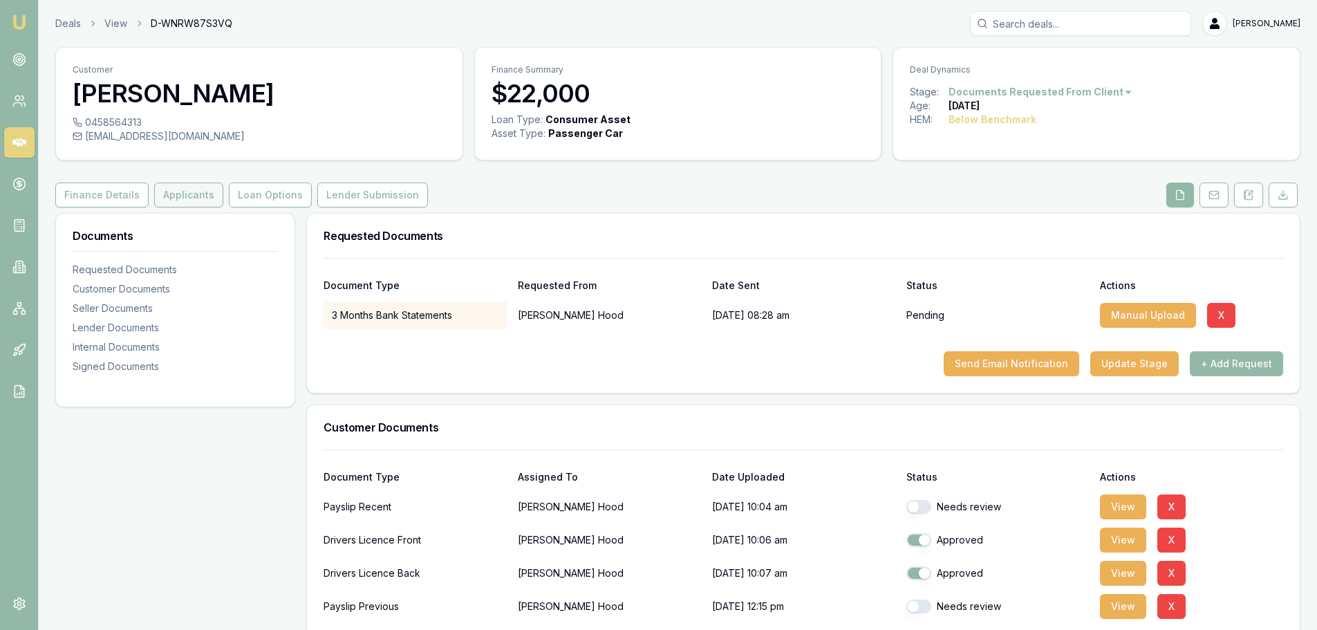
click at [157, 191] on button "Applicants" at bounding box center [188, 195] width 69 height 25
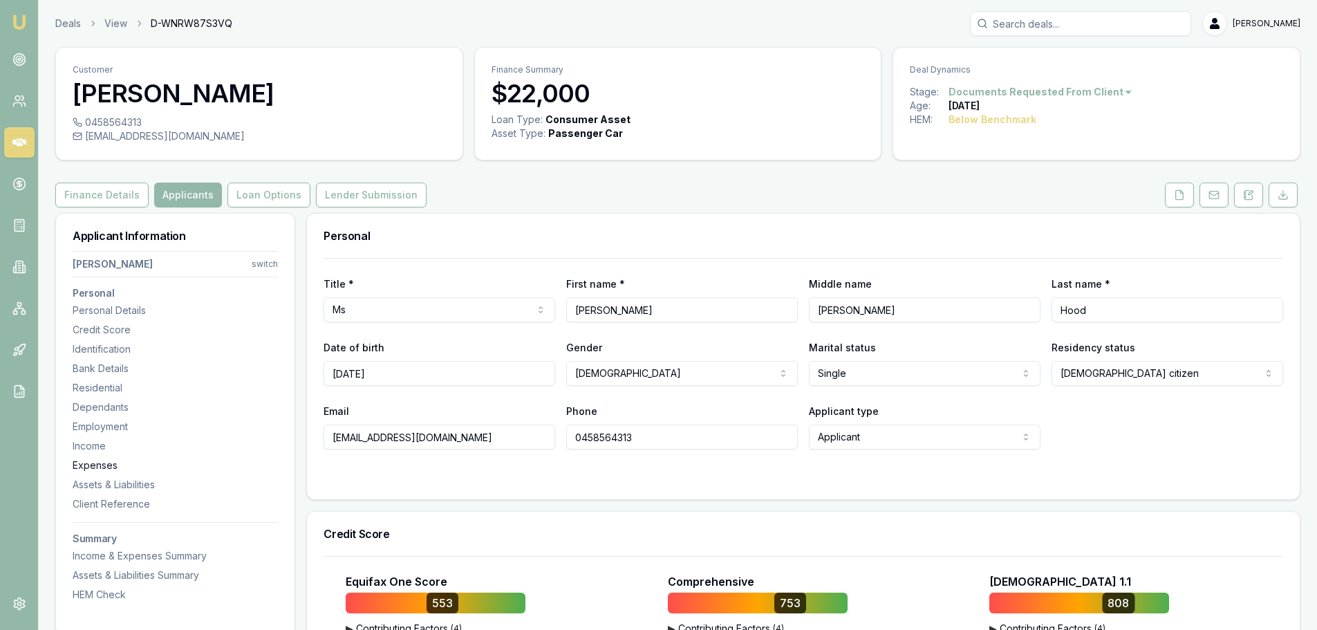
click at [100, 463] on div "Expenses" at bounding box center [175, 466] width 205 height 14
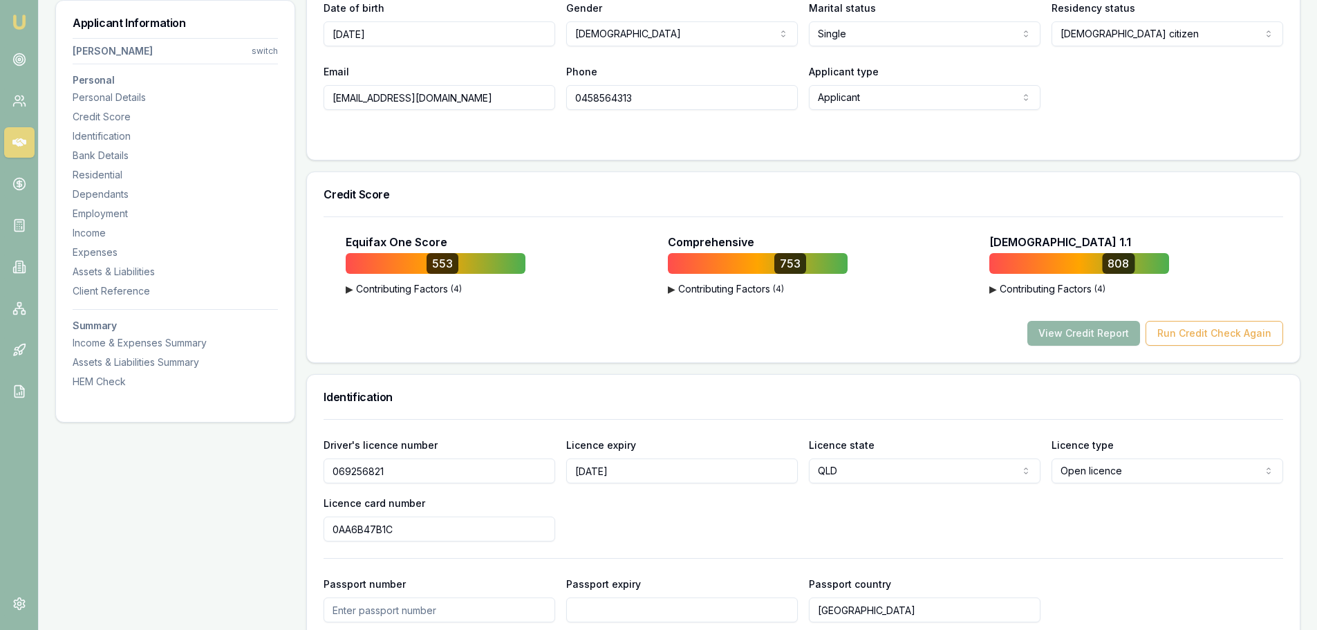
scroll to position [184, 0]
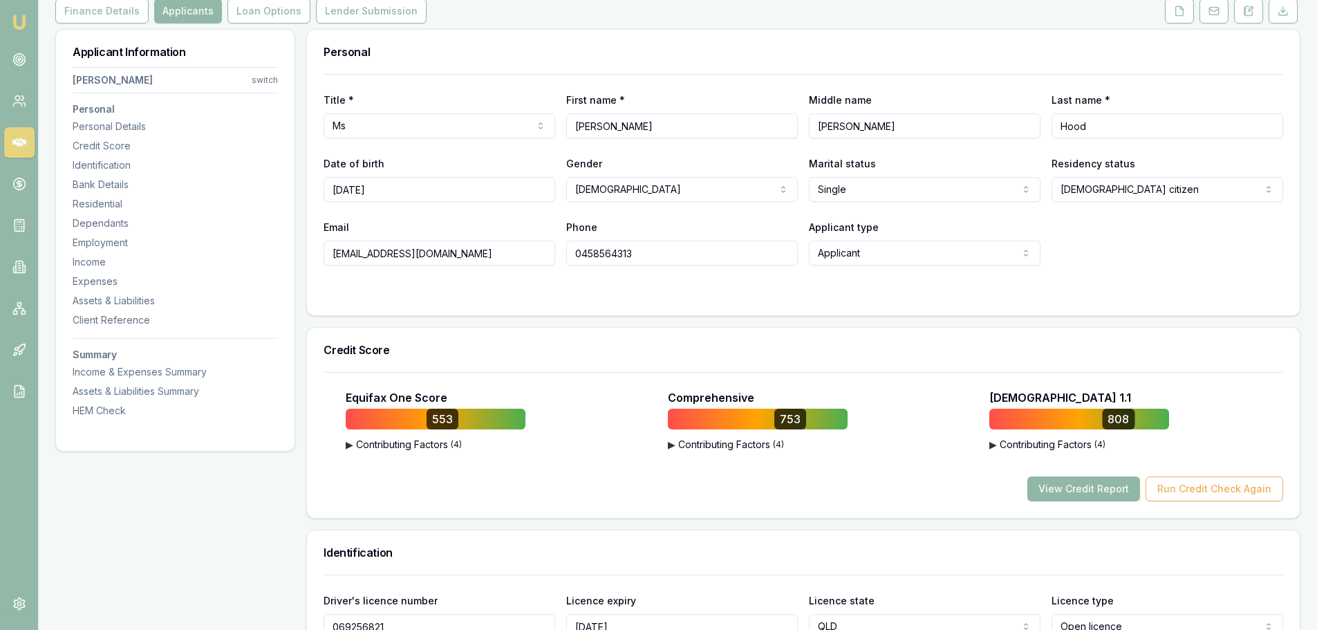
click at [1098, 487] on button "View Credit Report" at bounding box center [1084, 489] width 113 height 25
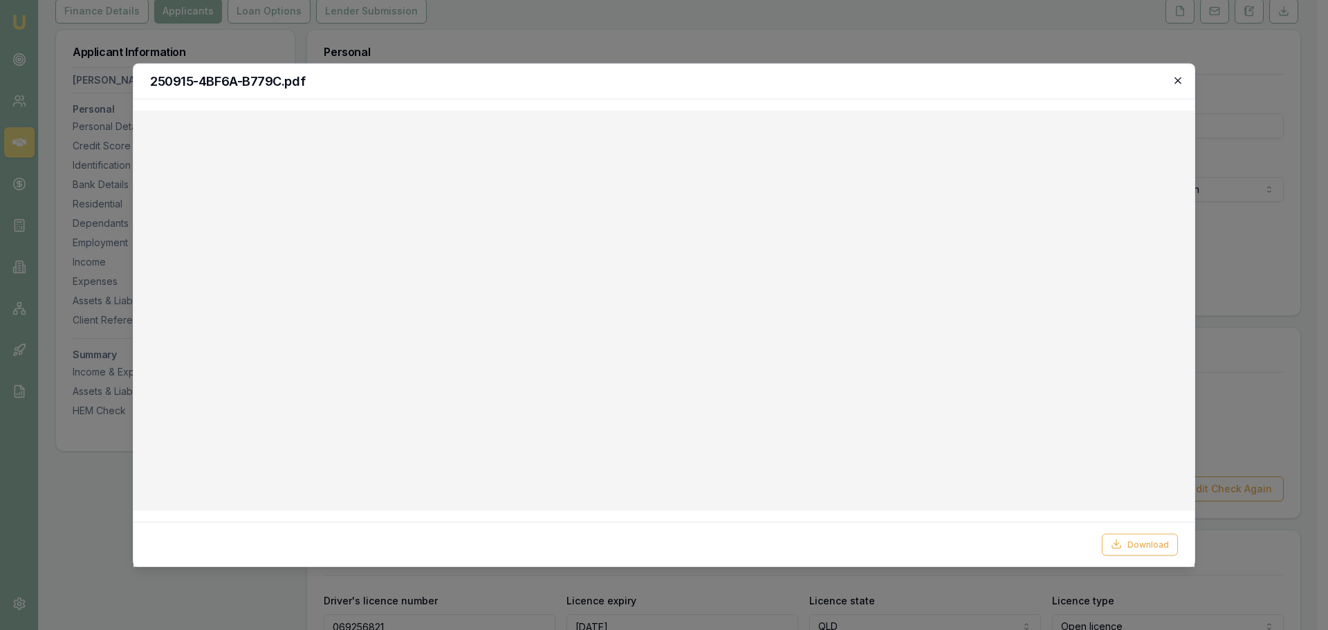
click at [1172, 79] on icon "button" at bounding box center [1177, 80] width 11 height 11
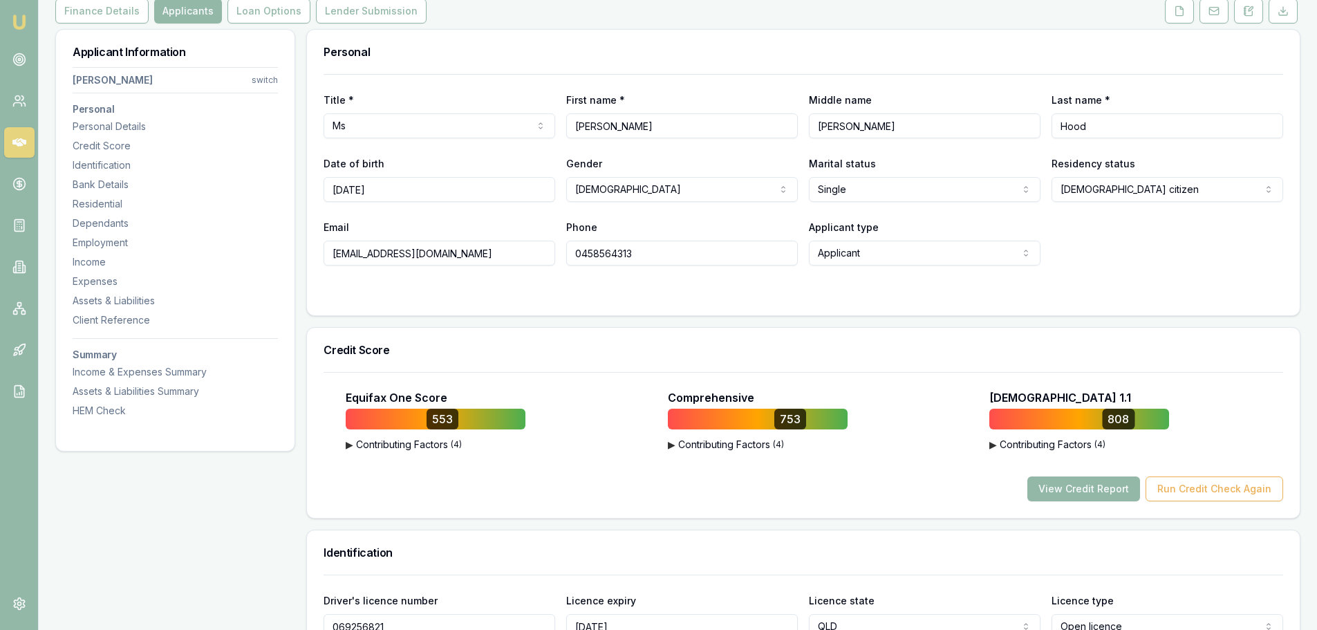
click at [804, 283] on form "Title * Ms Mr Mrs Miss Ms Dr Prof First name * Sylvia Middle name Rosemary Last…" at bounding box center [804, 186] width 960 height 225
click at [114, 280] on div "Expenses" at bounding box center [175, 282] width 205 height 14
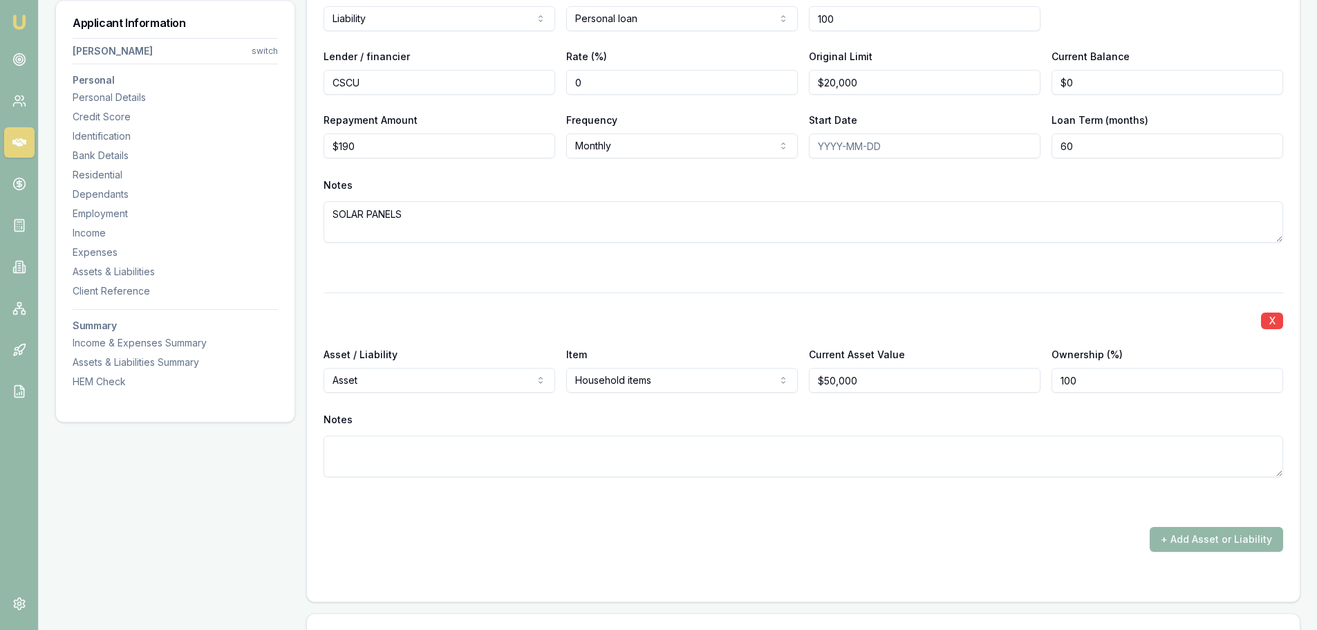
scroll to position [4541, 0]
click at [108, 254] on div "Expenses" at bounding box center [175, 253] width 205 height 14
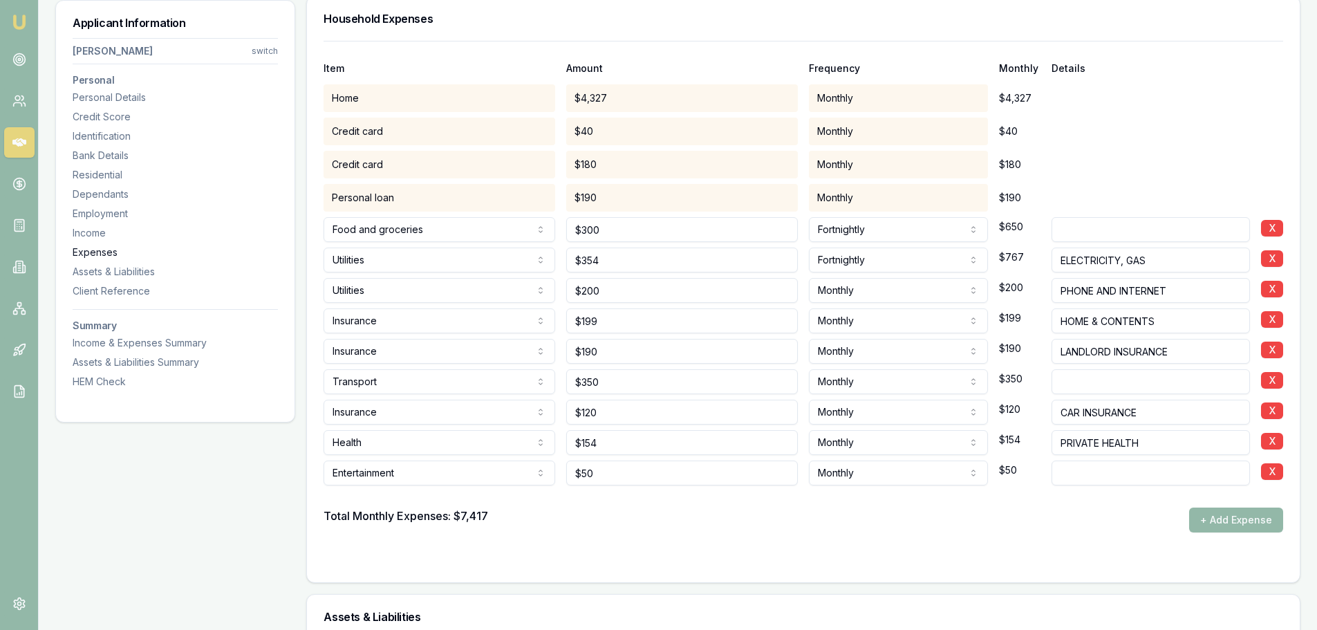
scroll to position [2743, 0]
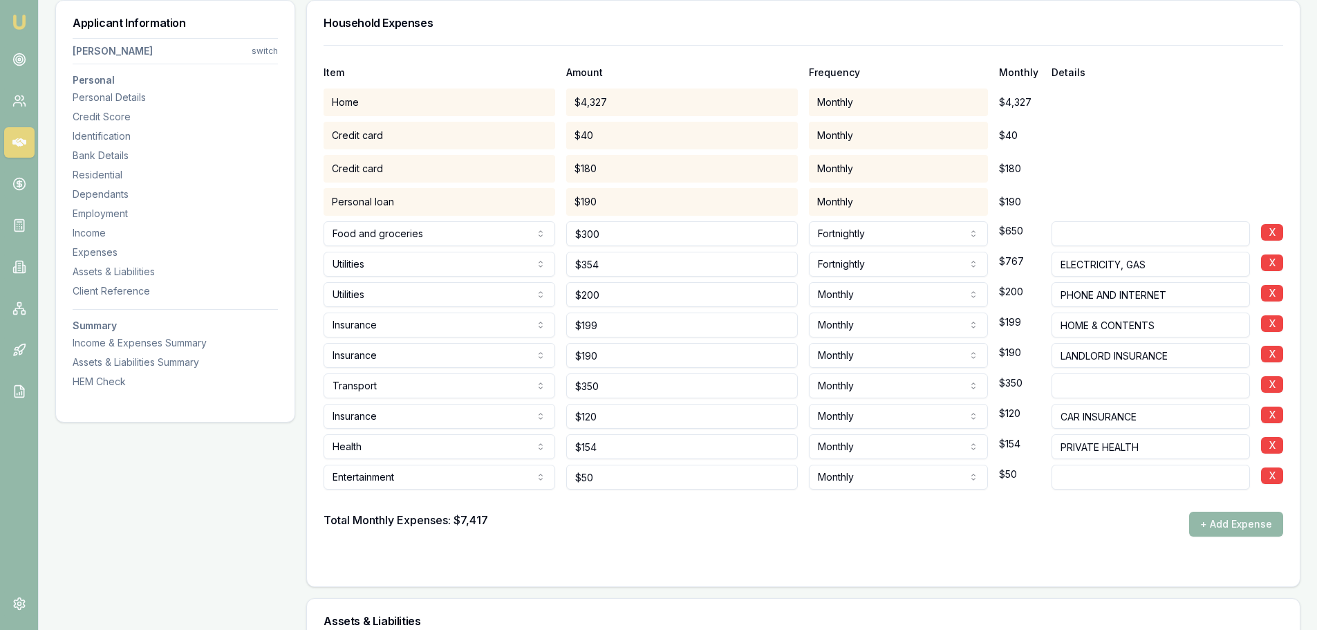
click at [703, 512] on div "Total Monthly Expenses: $7,417 + Add Expense" at bounding box center [804, 524] width 960 height 25
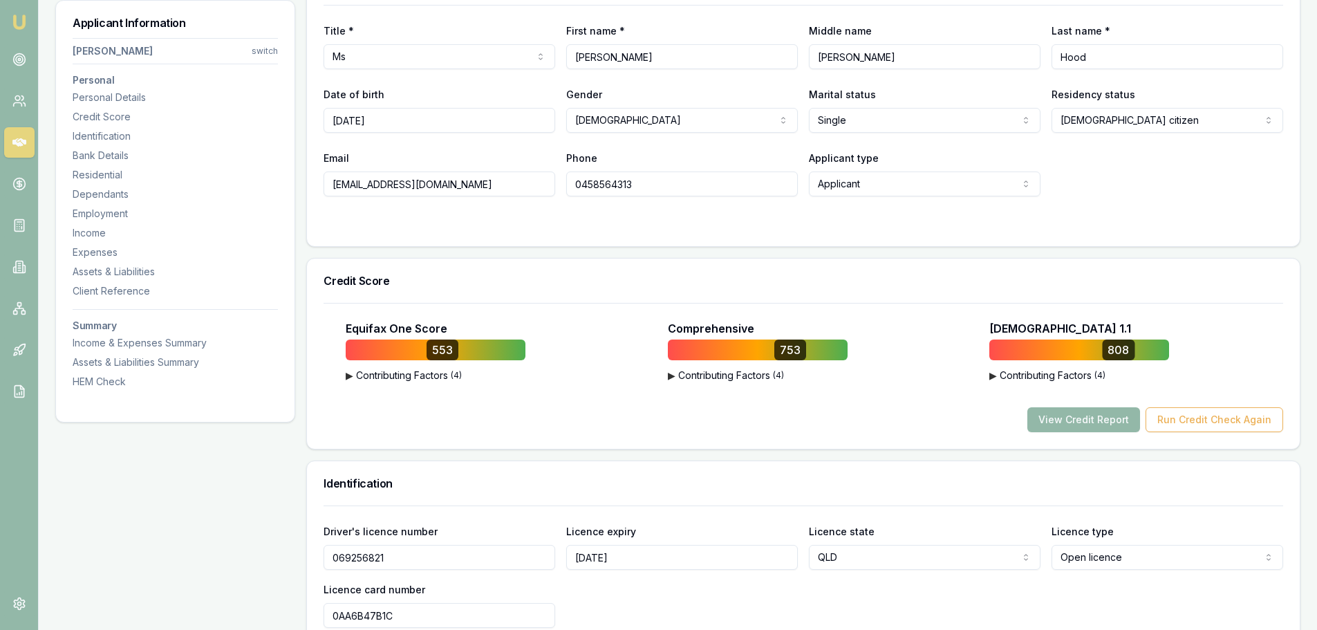
scroll to position [0, 0]
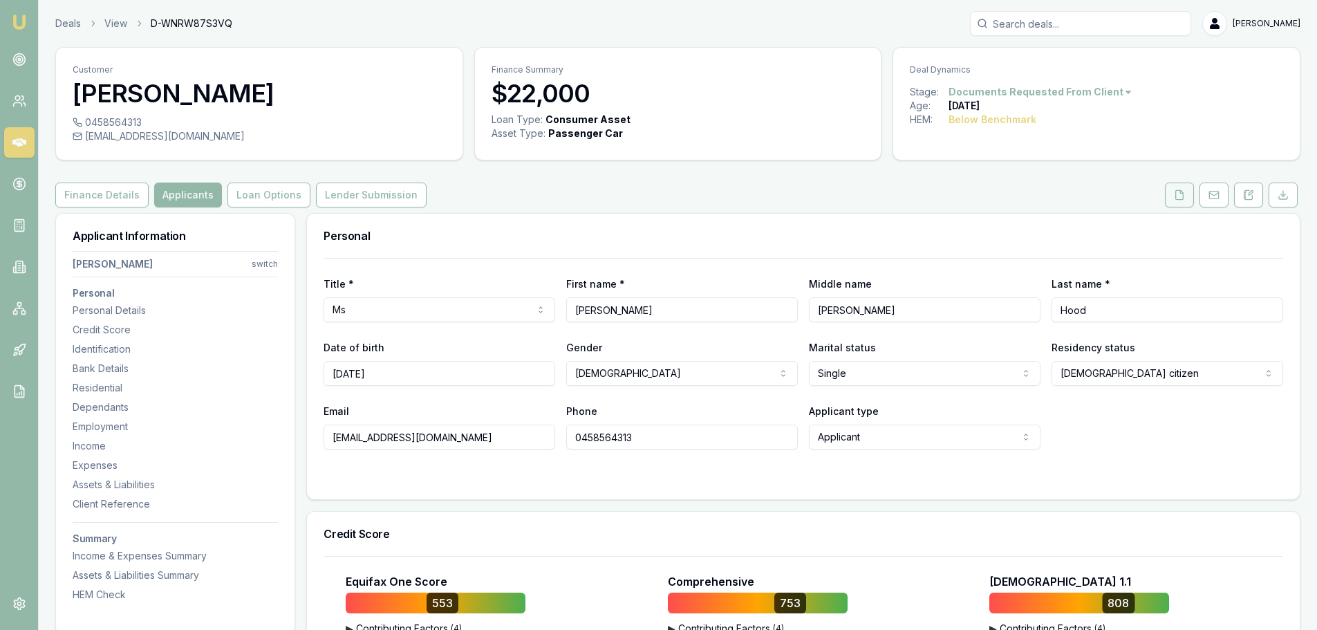
click at [1177, 196] on icon at bounding box center [1179, 194] width 11 height 11
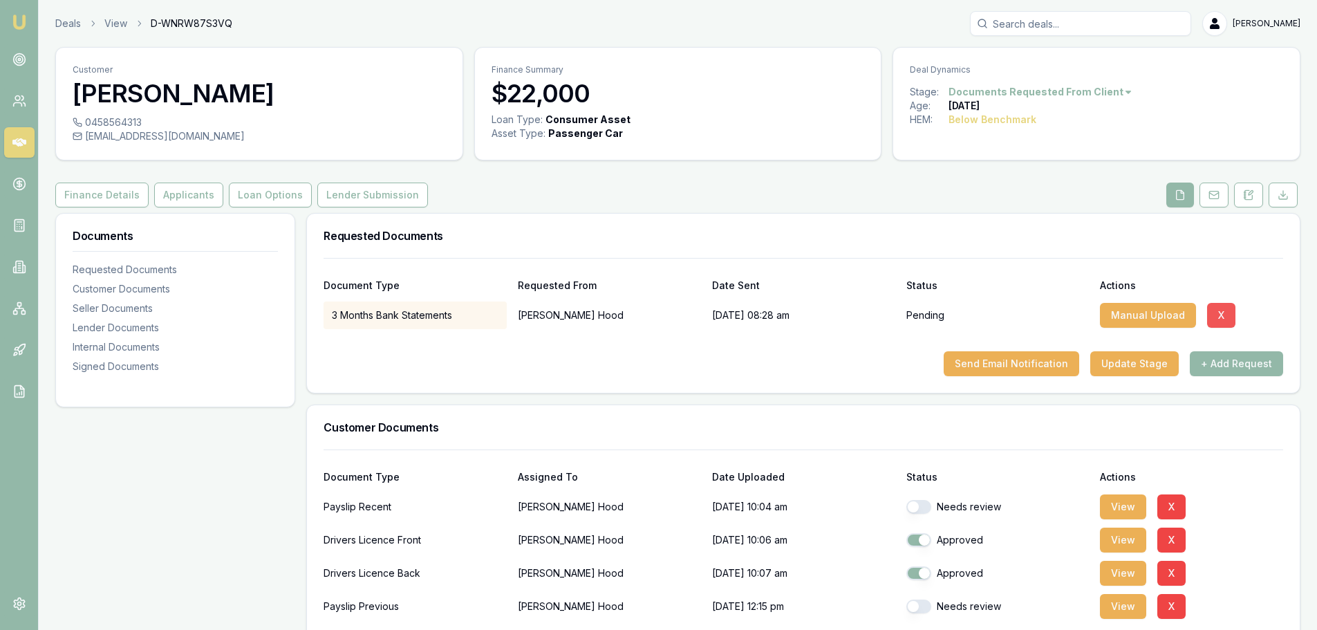
click at [1227, 321] on button "X" at bounding box center [1222, 315] width 28 height 25
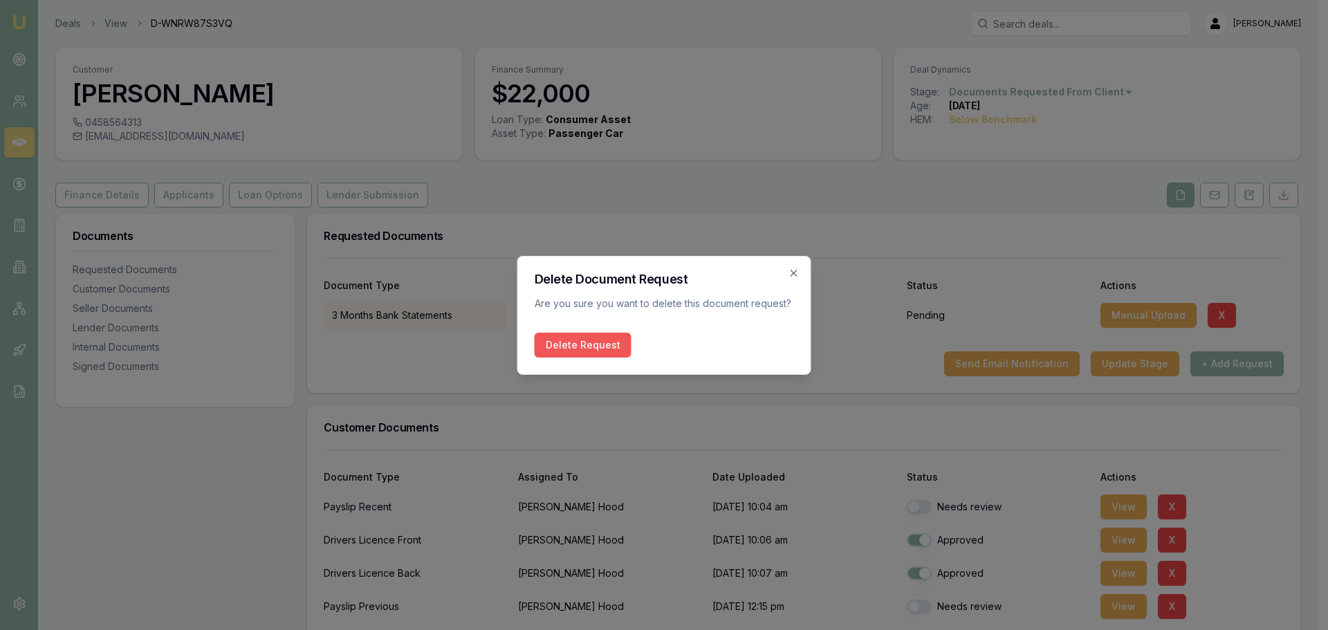
click at [575, 347] on button "Delete Request" at bounding box center [583, 345] width 97 height 25
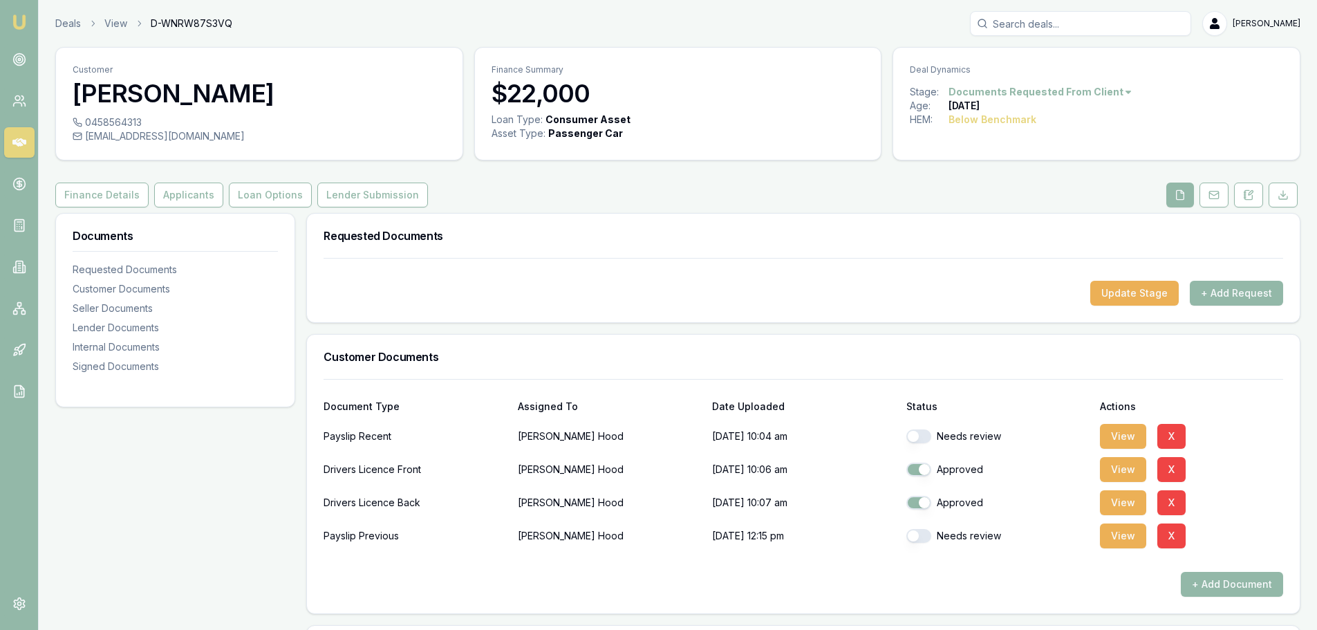
click at [918, 438] on button "button" at bounding box center [919, 436] width 25 height 14
checkbox input "true"
click at [921, 533] on button "button" at bounding box center [919, 536] width 25 height 14
checkbox input "true"
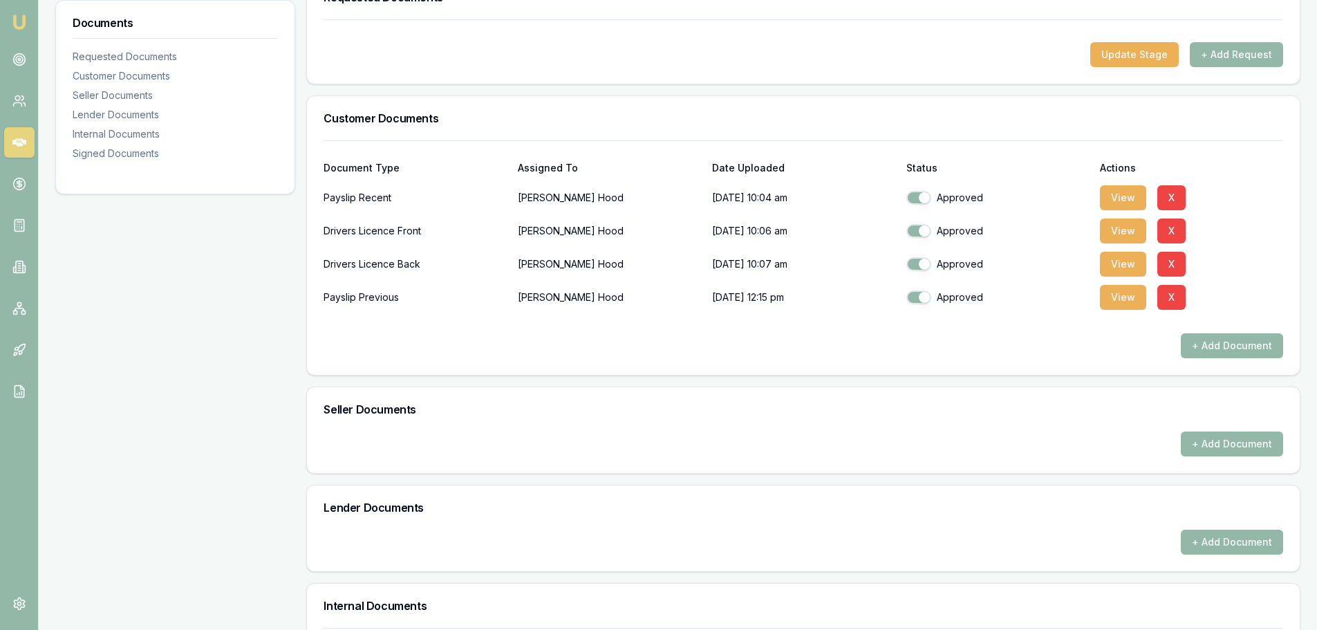
scroll to position [415, 0]
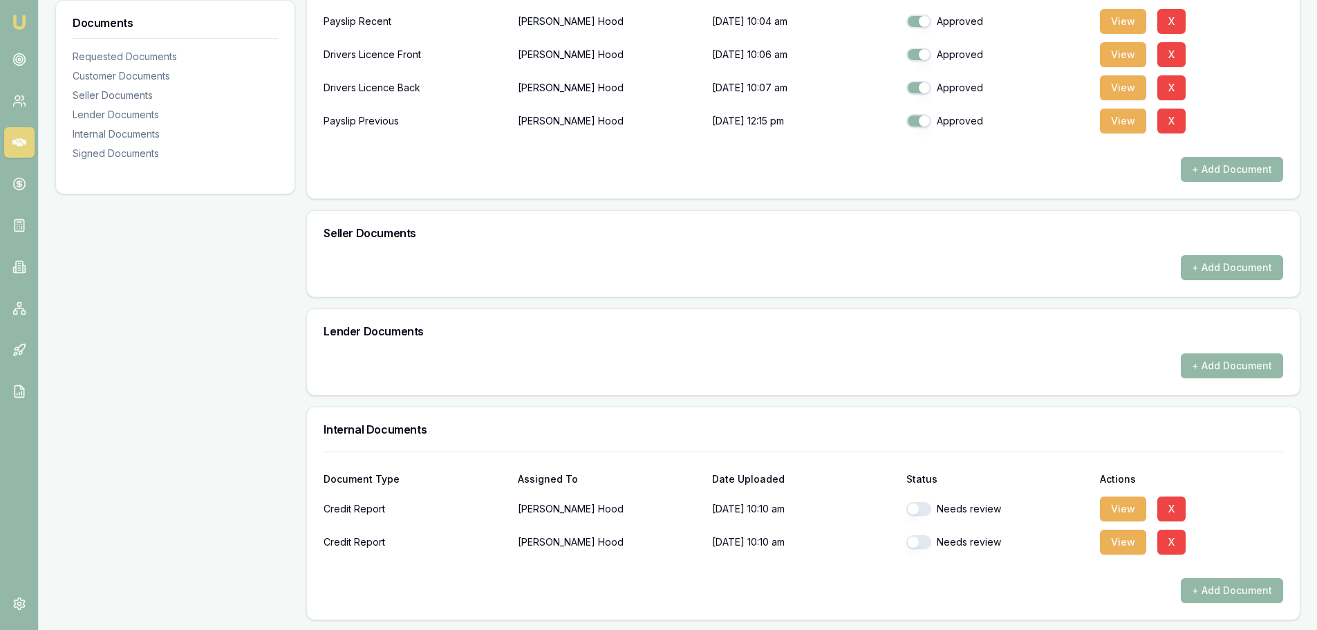
click at [928, 508] on button "button" at bounding box center [919, 509] width 25 height 14
checkbox input "true"
click at [922, 543] on button "button" at bounding box center [919, 542] width 25 height 14
checkbox input "true"
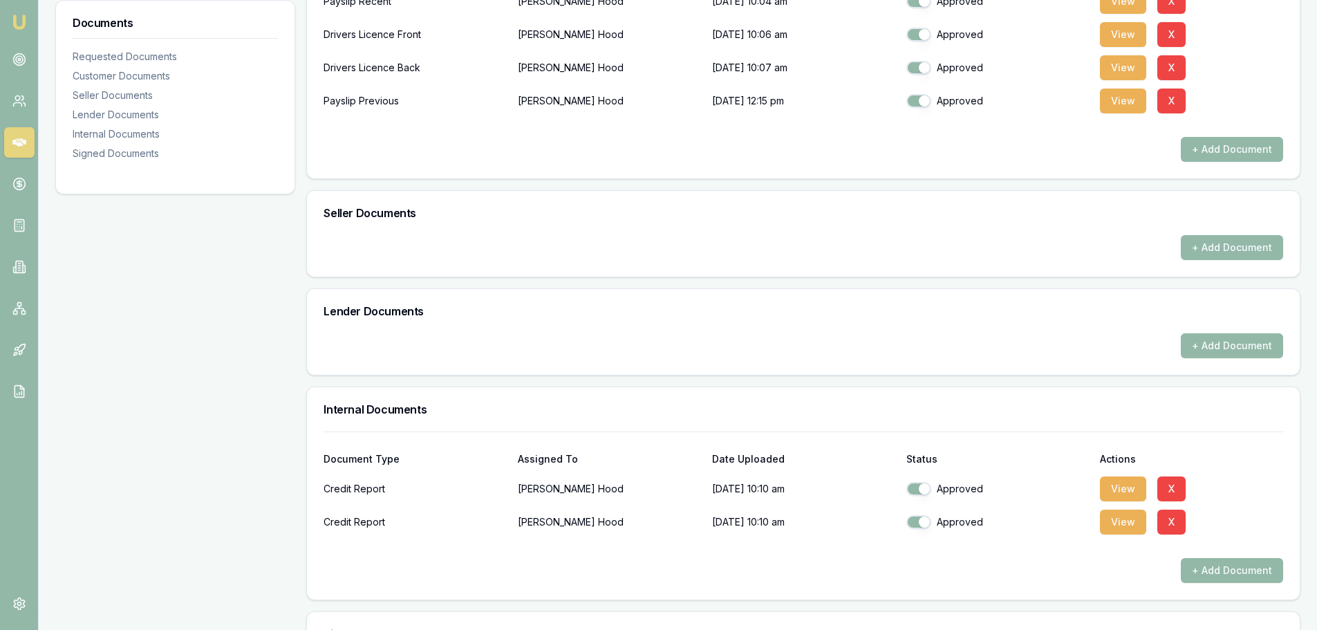
scroll to position [226, 0]
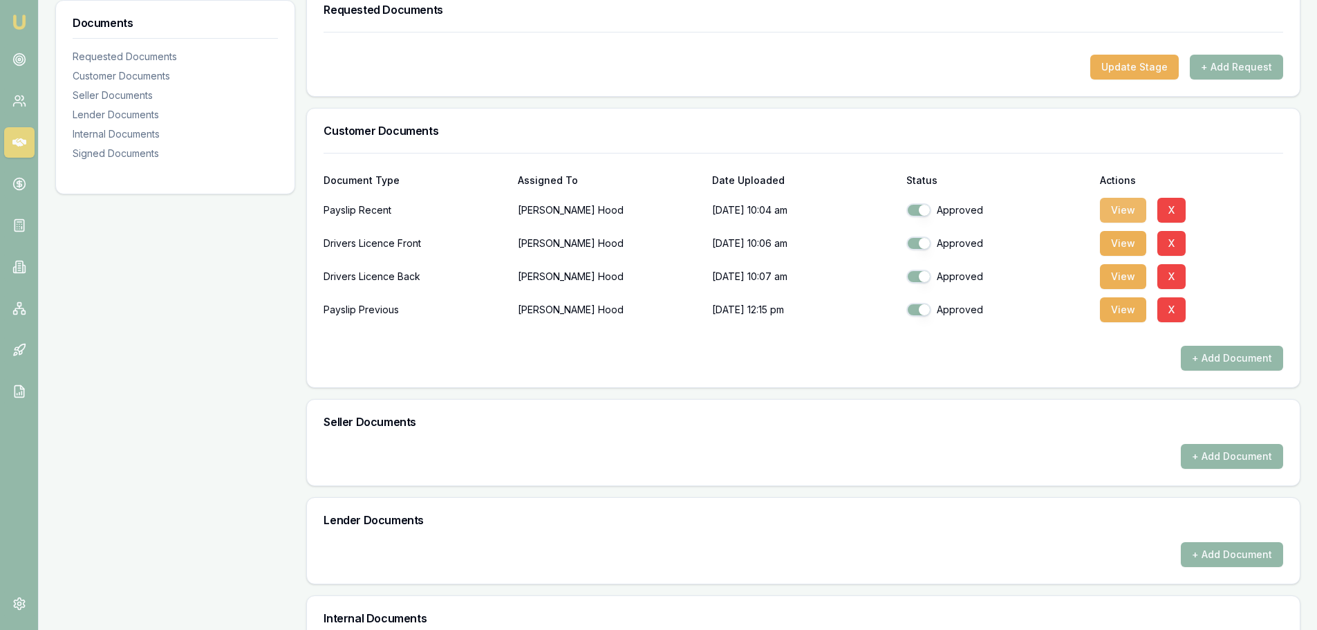
click at [1123, 205] on button "View" at bounding box center [1123, 210] width 46 height 25
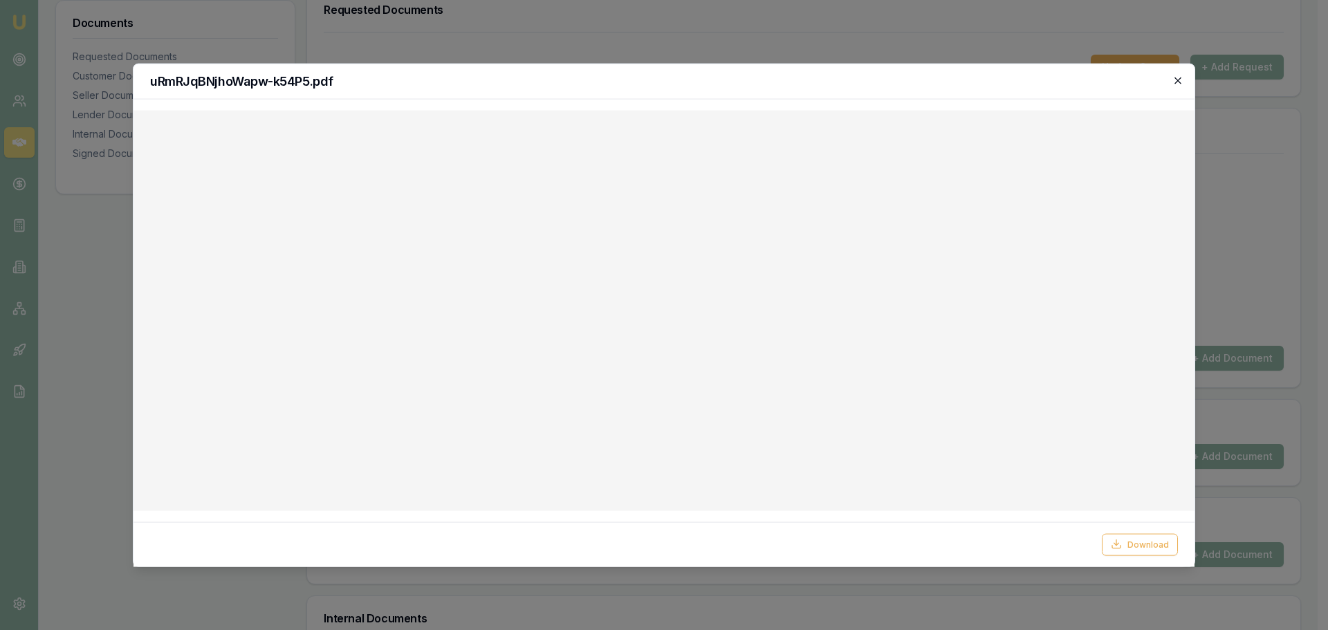
click at [1175, 84] on icon "button" at bounding box center [1177, 80] width 11 height 11
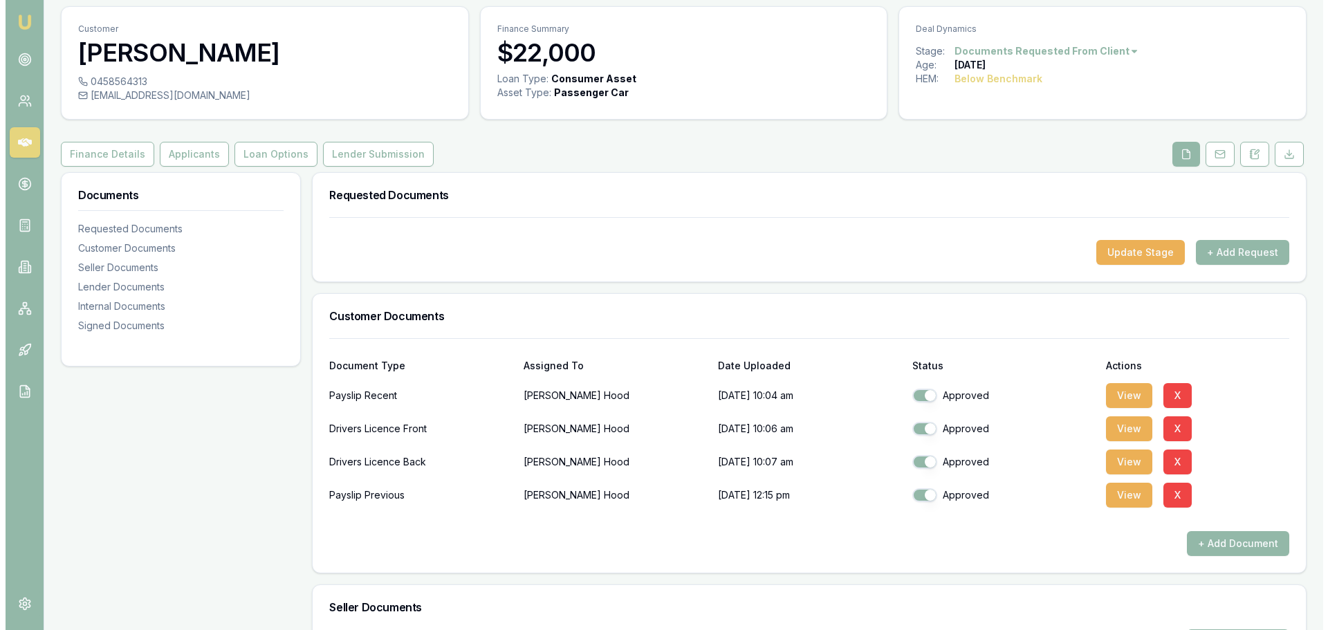
scroll to position [0, 0]
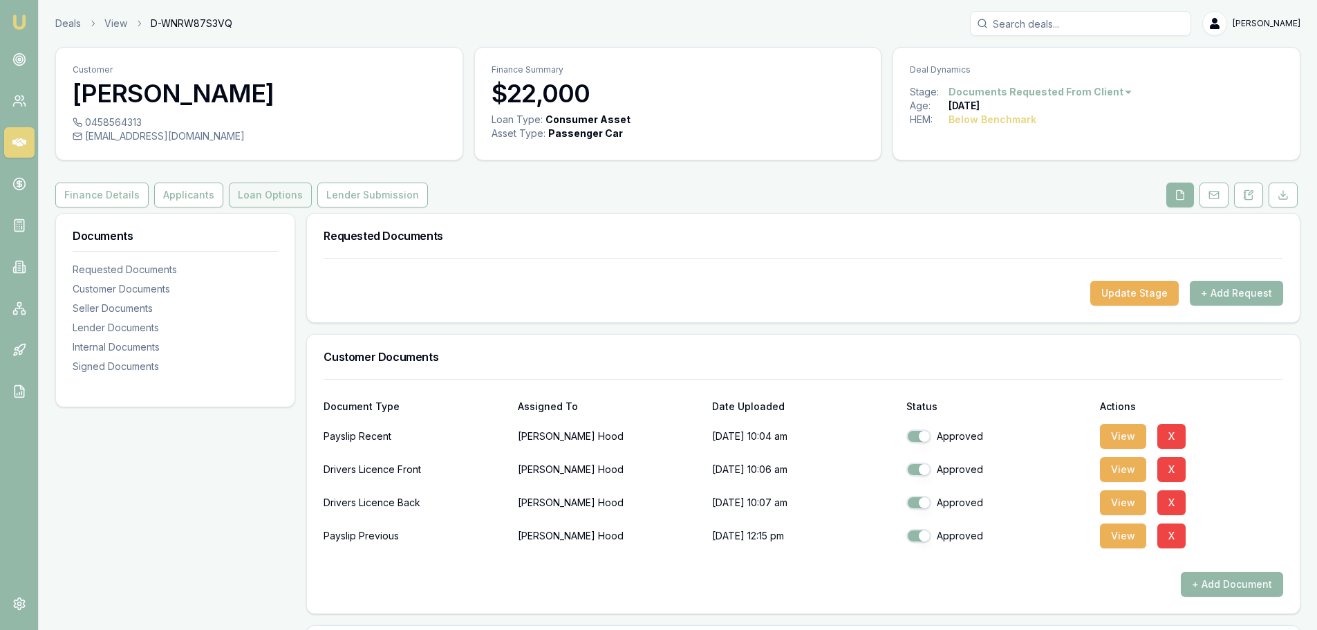
click at [284, 186] on button "Loan Options" at bounding box center [270, 195] width 83 height 25
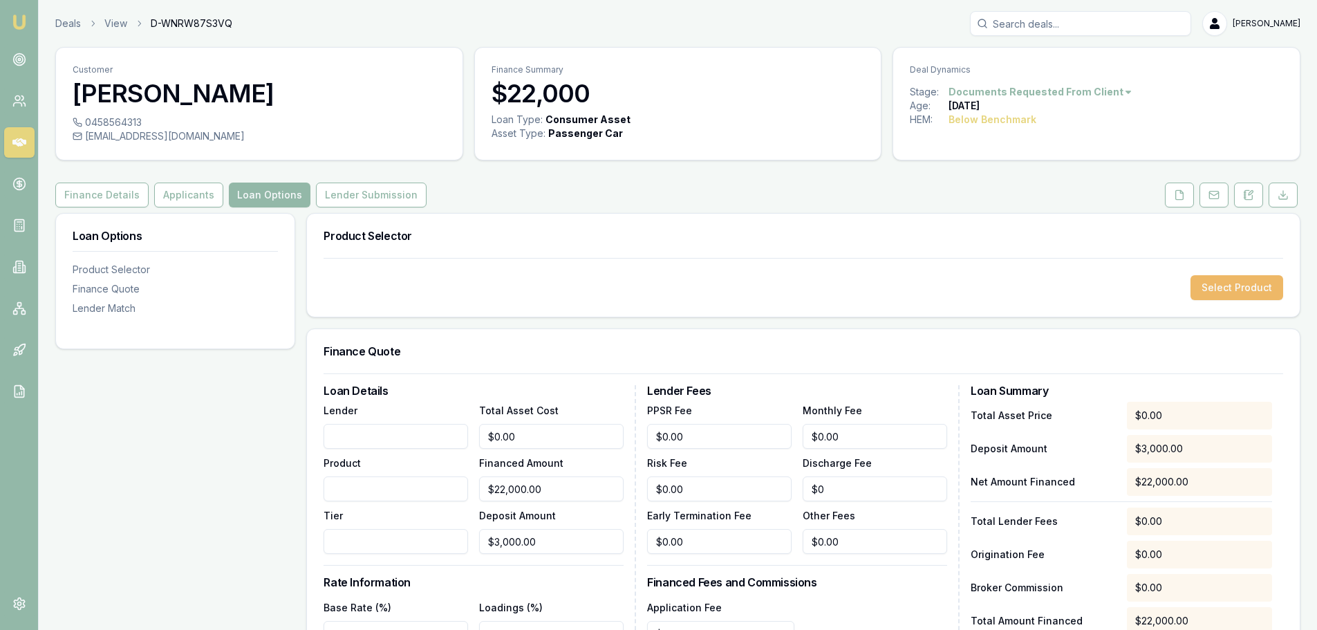
click at [1243, 286] on button "Select Product" at bounding box center [1237, 287] width 93 height 25
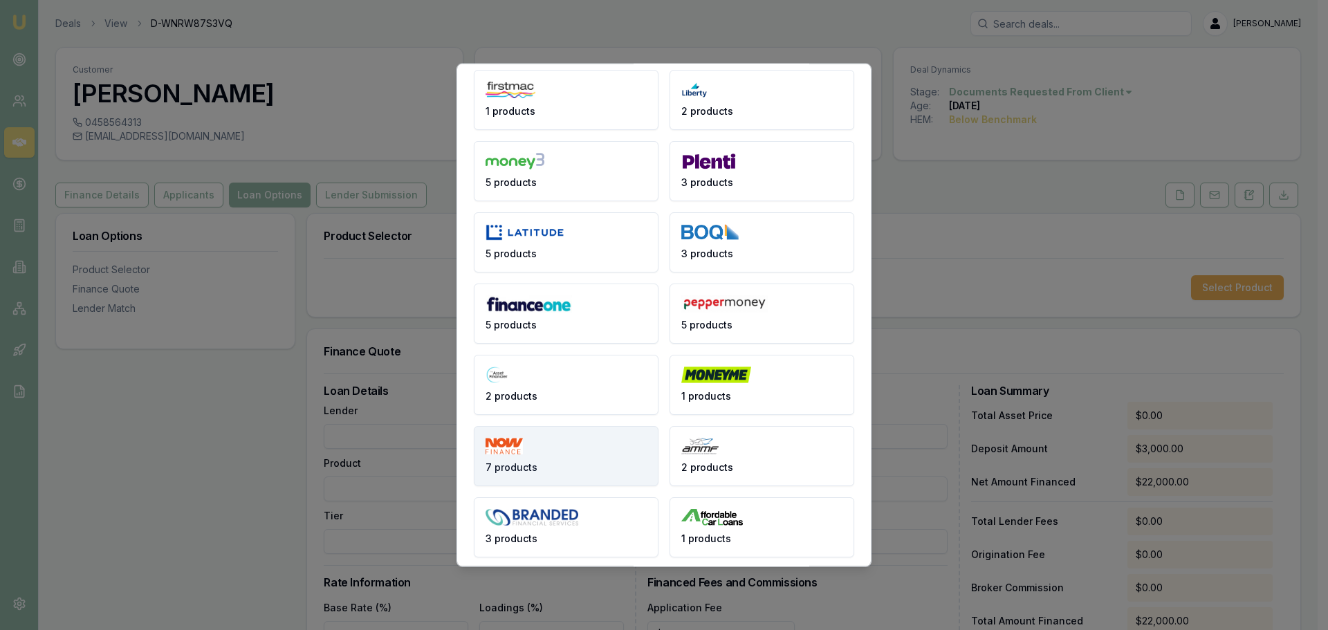
scroll to position [41, 0]
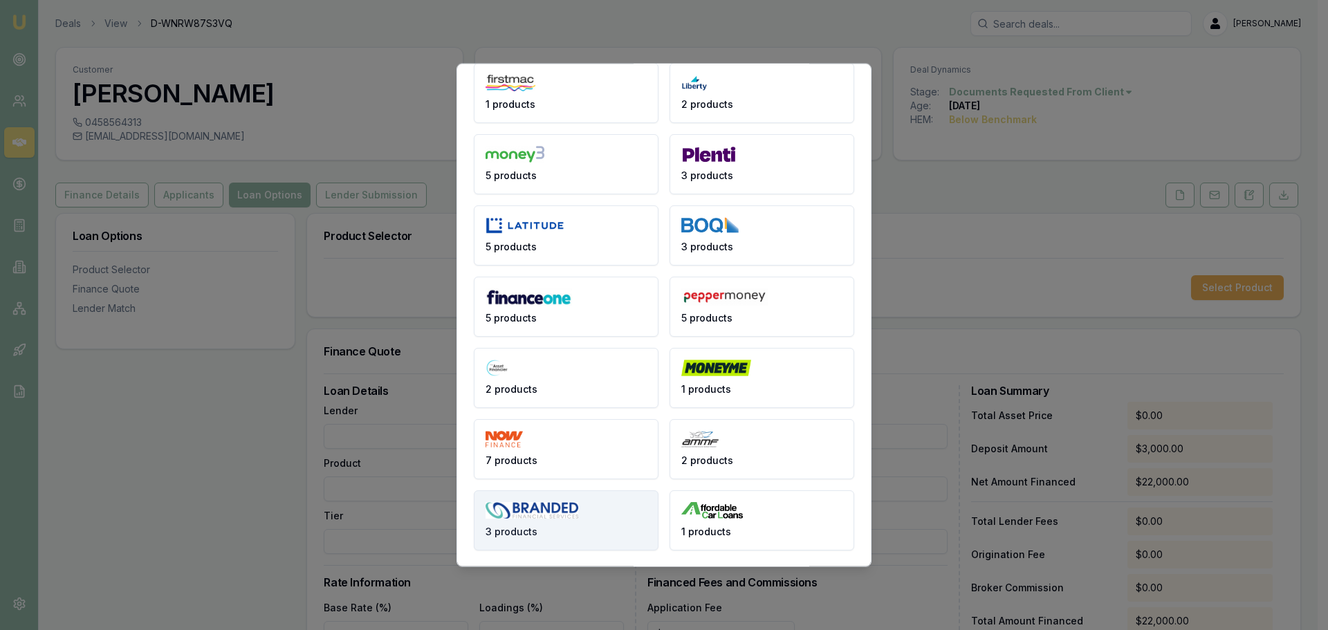
click at [562, 527] on button "3 products" at bounding box center [566, 520] width 185 height 60
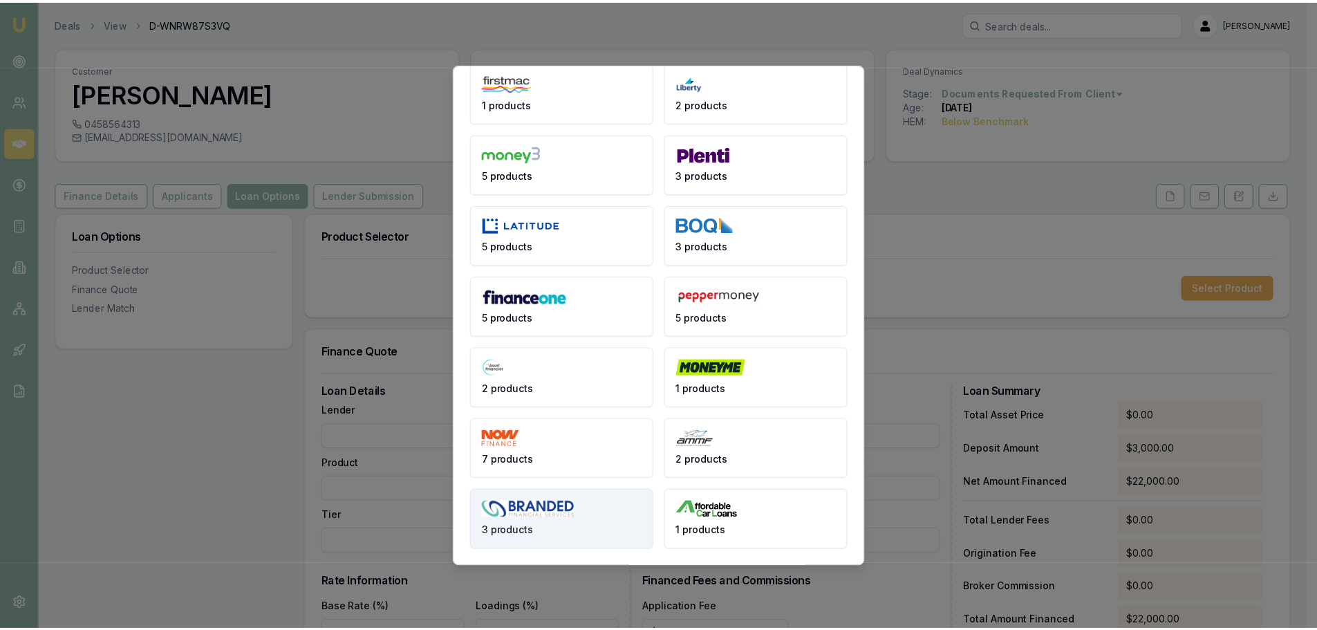
scroll to position [0, 0]
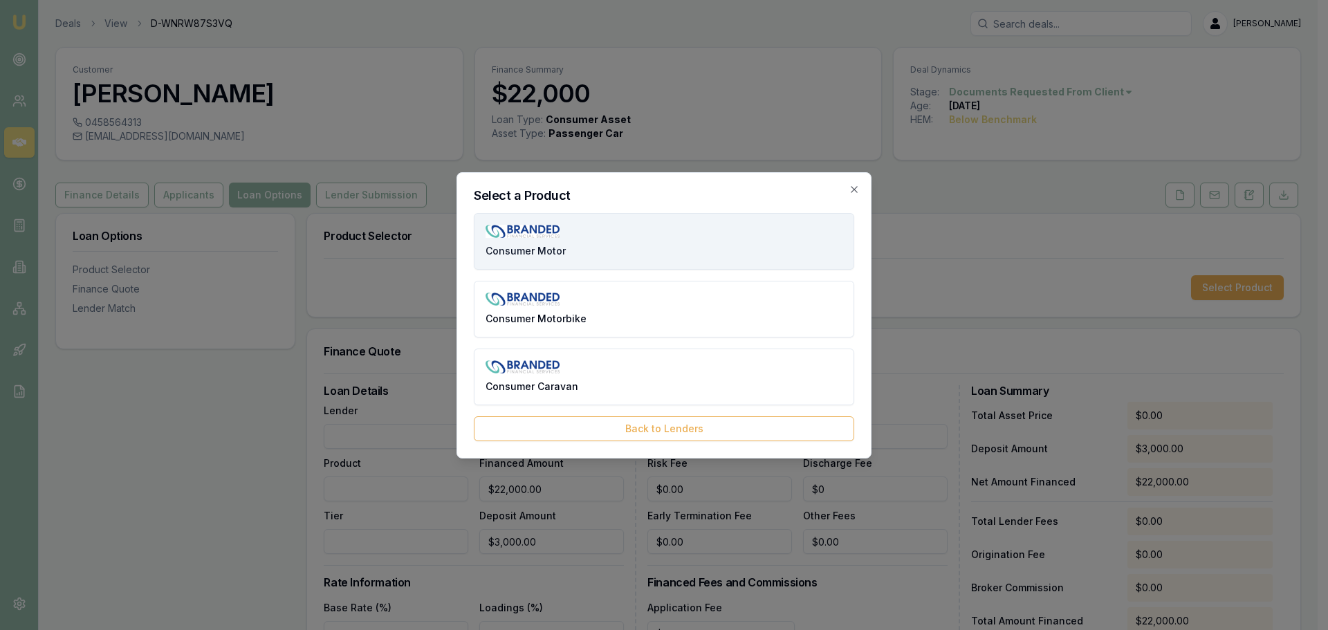
click at [546, 230] on img at bounding box center [523, 232] width 74 height 14
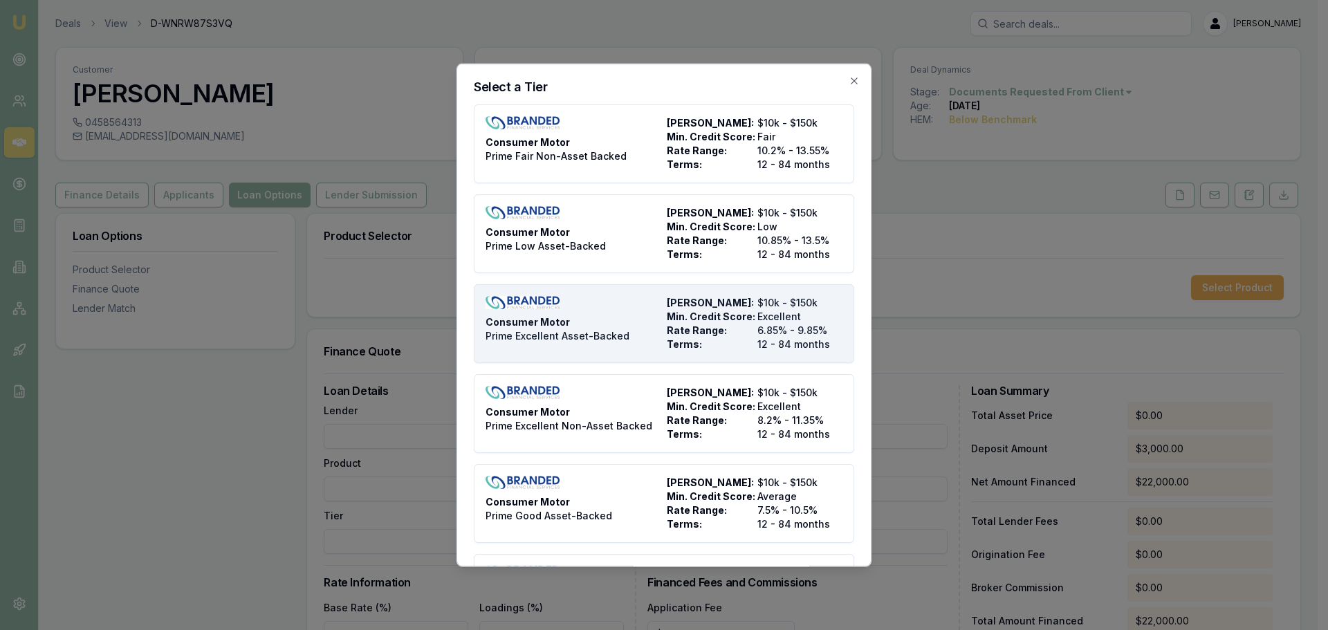
click at [620, 324] on div "Consumer Motor Prime Excellent Asset-Backed" at bounding box center [574, 322] width 176 height 55
type input "Branded Financial Services"
type input "Consumer Motor"
type input "Prime Excellent Asset-Backed"
type input "6.85"
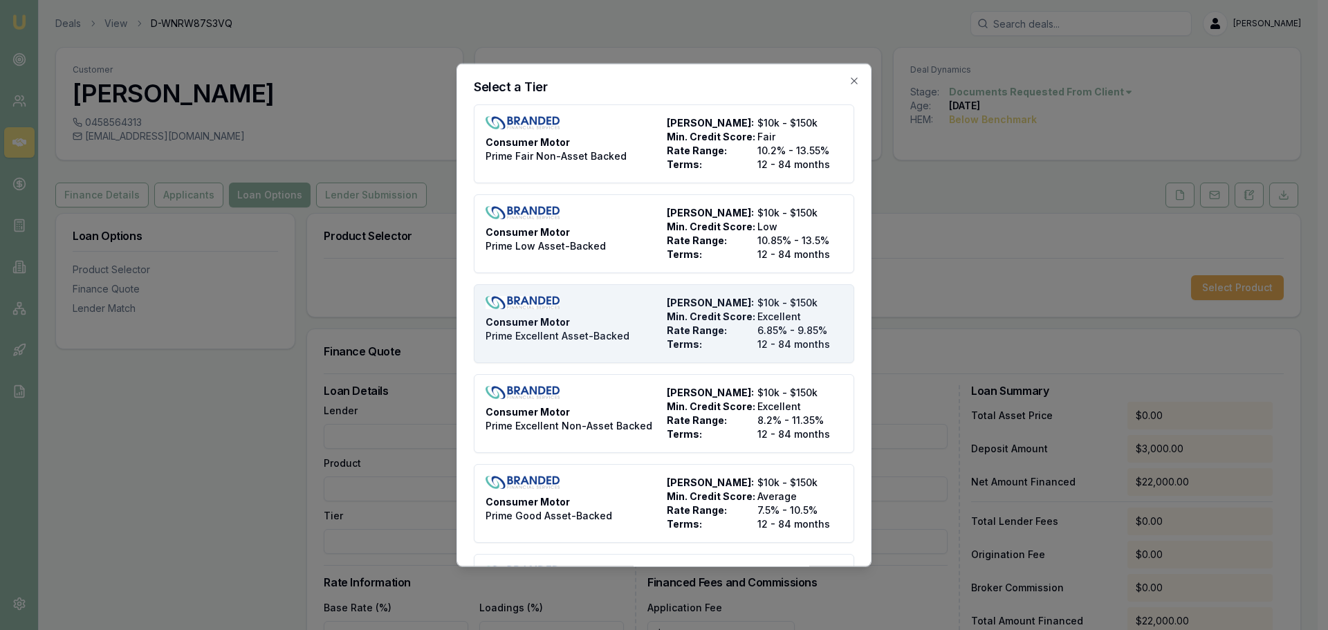
type input "12"
type input "$5.50"
type input "$1,675.00"
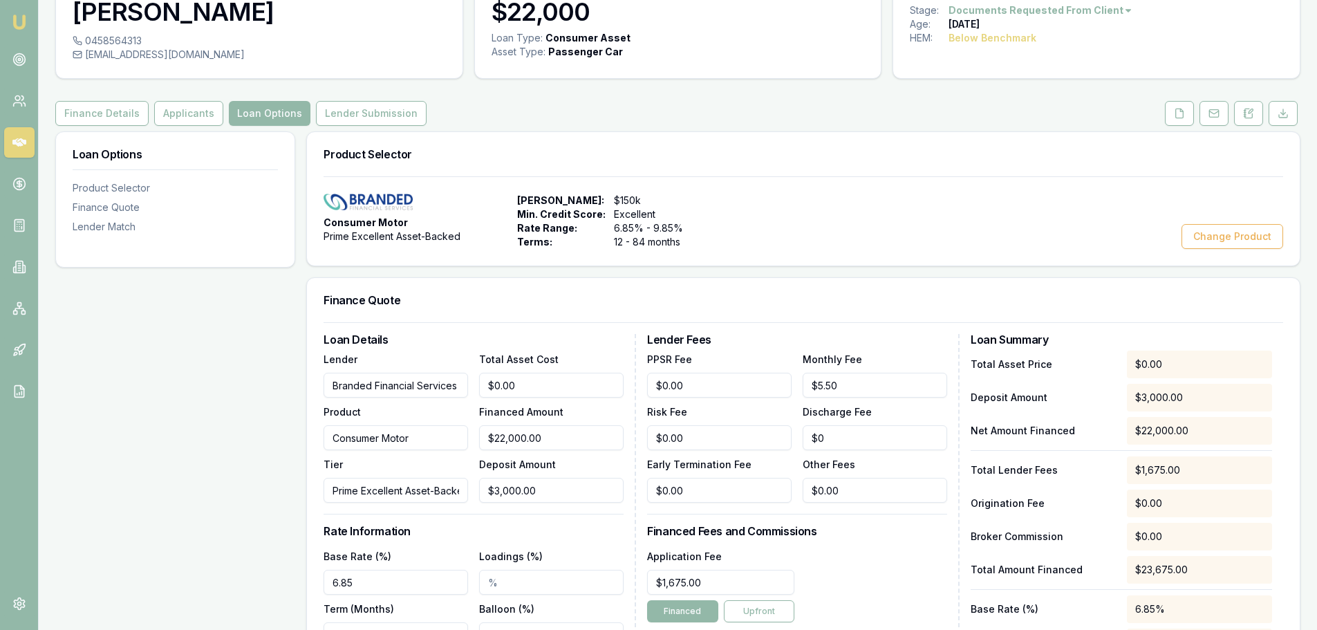
scroll to position [207, 0]
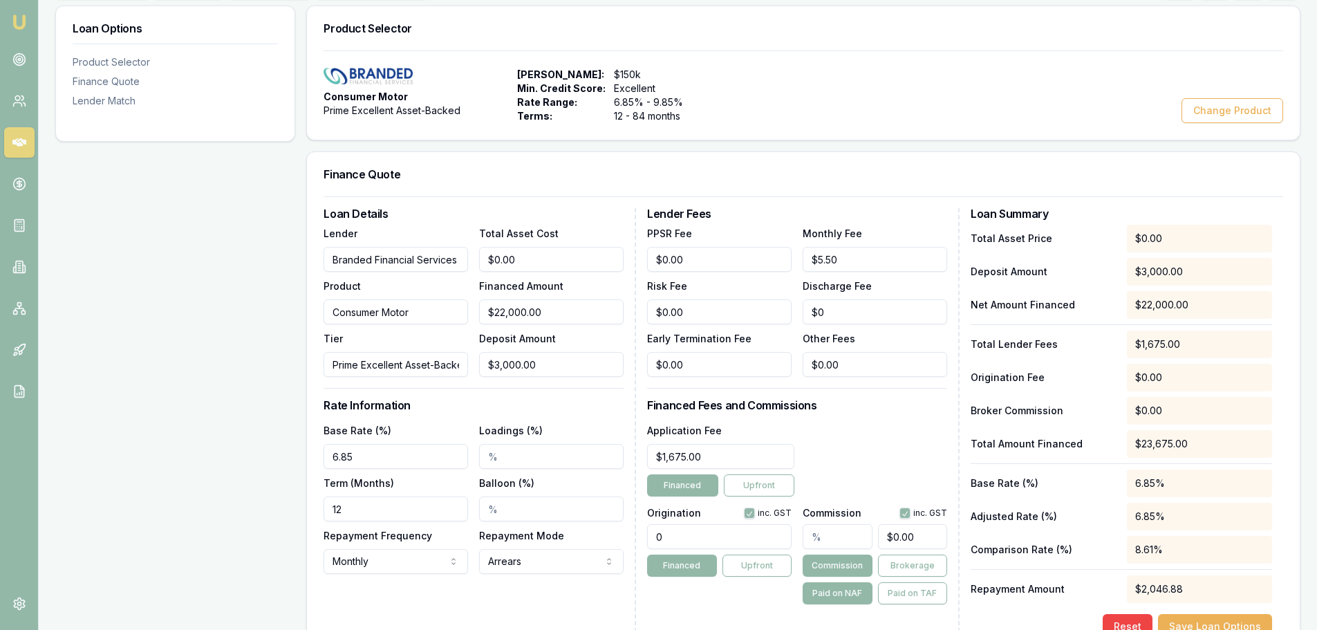
drag, startPoint x: 403, startPoint y: 461, endPoint x: 148, endPoint y: 451, distance: 254.7
click at [148, 451] on div "Loan Options Product Selector Finance Quote Lender Match Product Selector Consu…" at bounding box center [678, 532] width 1246 height 1053
type input "9.25%"
drag, startPoint x: 361, startPoint y: 507, endPoint x: 82, endPoint y: 507, distance: 279.4
click at [129, 510] on div "Loan Options Product Selector Finance Quote Lender Match Product Selector Consu…" at bounding box center [678, 532] width 1246 height 1053
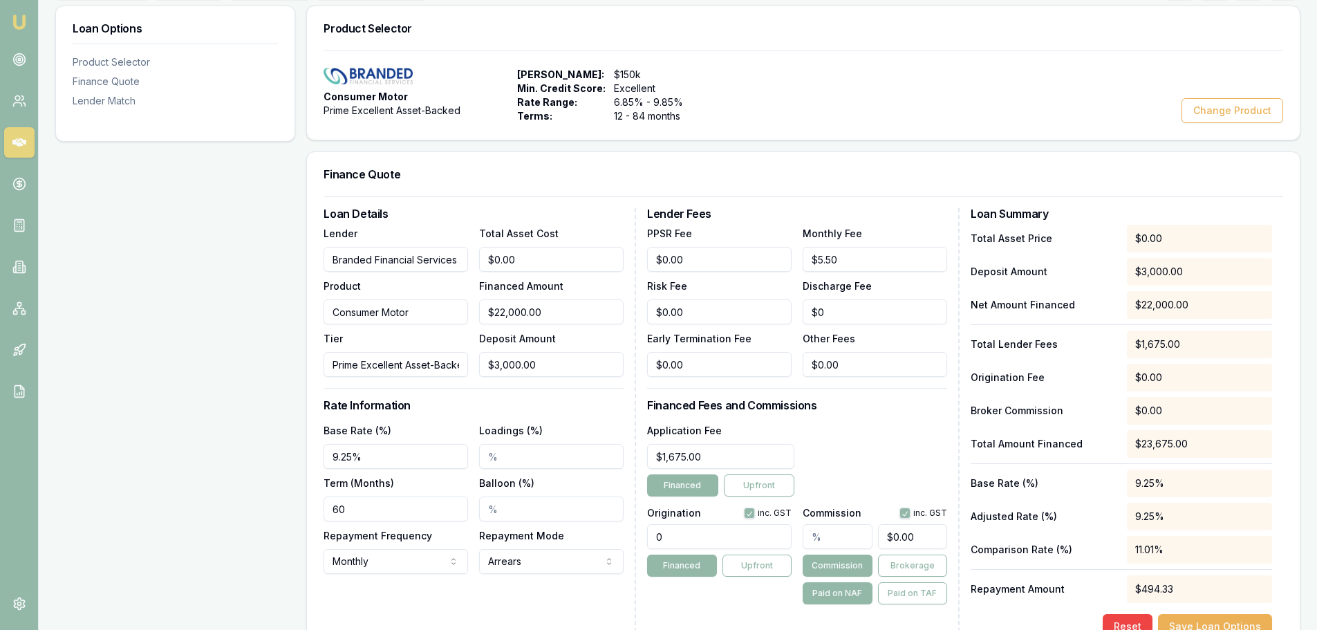
type input "60"
click at [138, 500] on div "Loan Options Product Selector Finance Quote Lender Match" at bounding box center [175, 532] width 240 height 1053
click at [407, 423] on html "Emu Broker Deals View D-WNRW87S3VQ Erin Shield Toggle Menu Customer Sylvia Hood…" at bounding box center [658, 108] width 1317 height 630
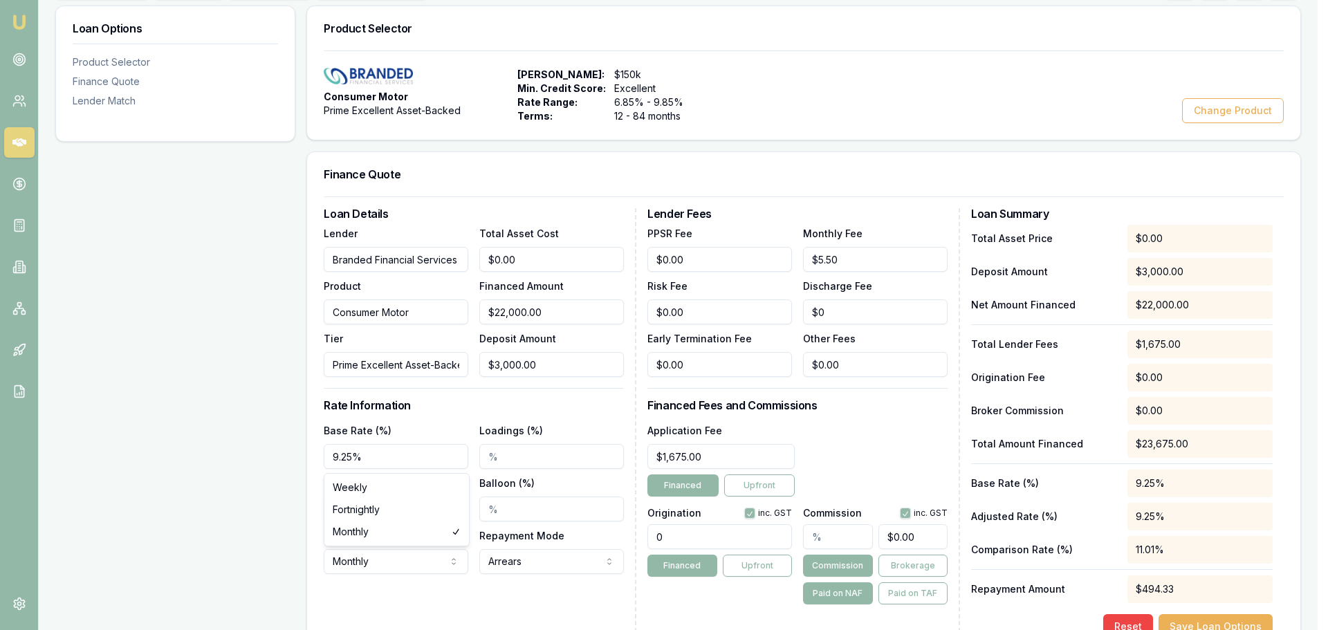
select select "FORTNIGHTLY"
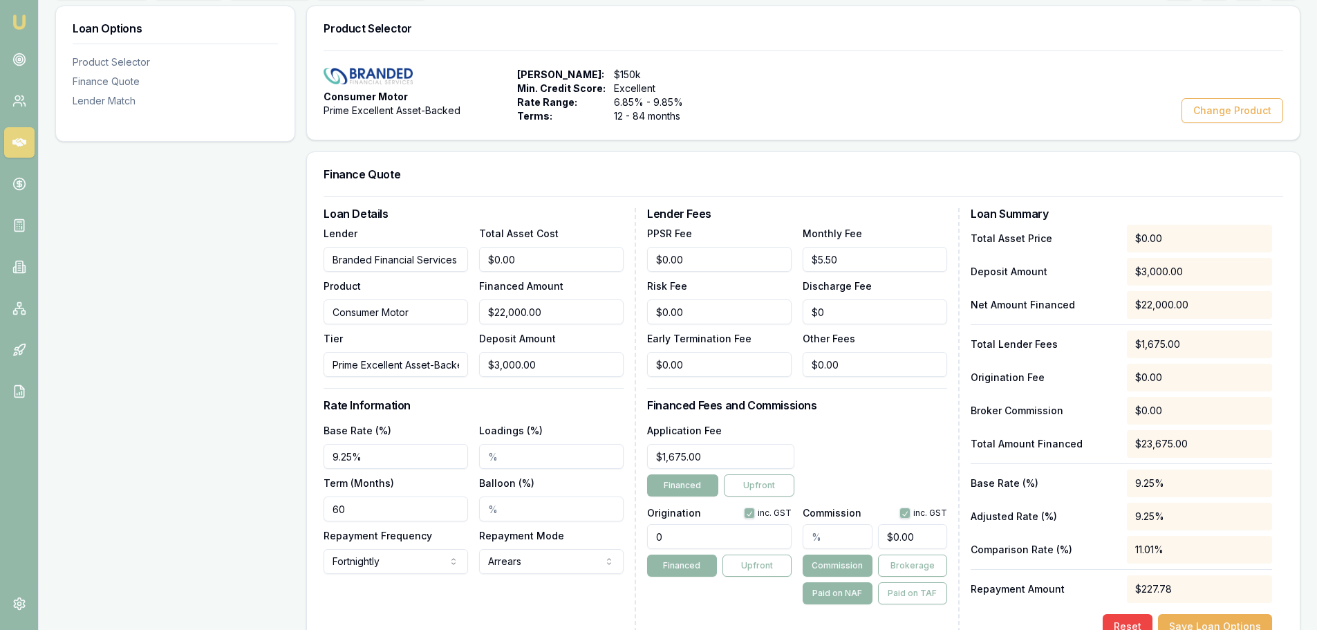
drag, startPoint x: 552, startPoint y: 528, endPoint x: 358, endPoint y: 503, distance: 195.9
click at [441, 518] on div "Loan Details Lender Branded Financial Services Product Consumer Motor Tier Prim…" at bounding box center [804, 423] width 960 height 431
type input "1250.00"
click at [863, 428] on div "Application Fee $1,675.00 Financed Upfront" at bounding box center [797, 459] width 300 height 75
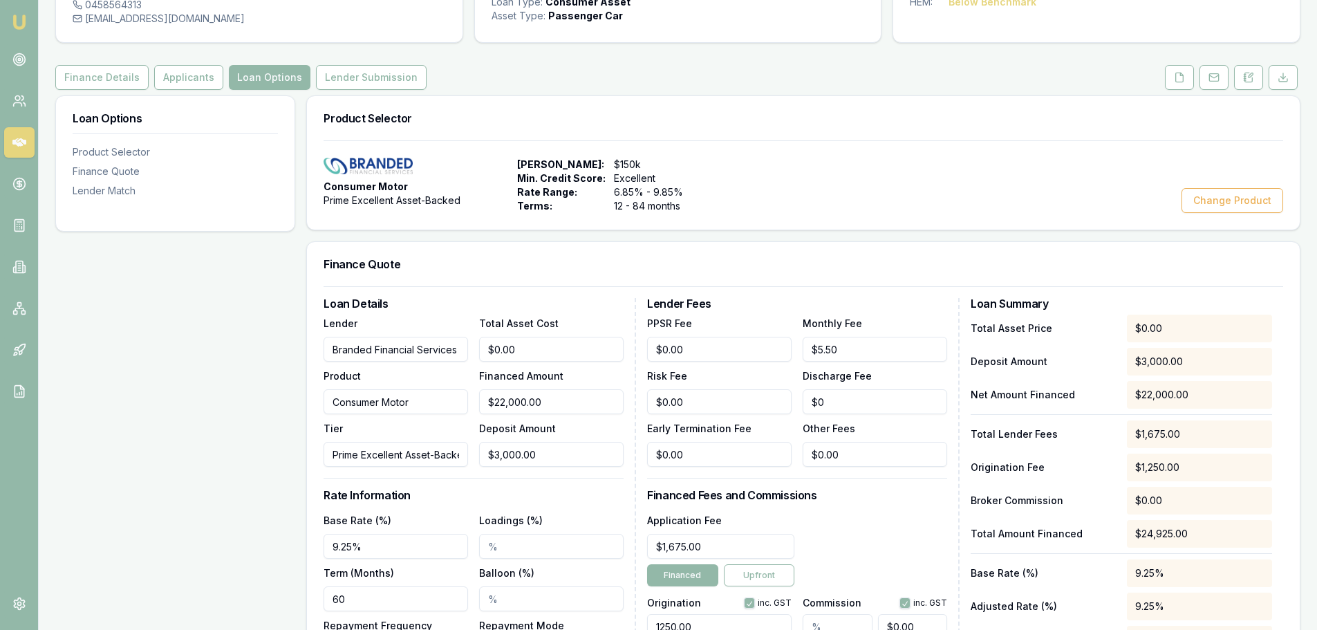
scroll to position [0, 0]
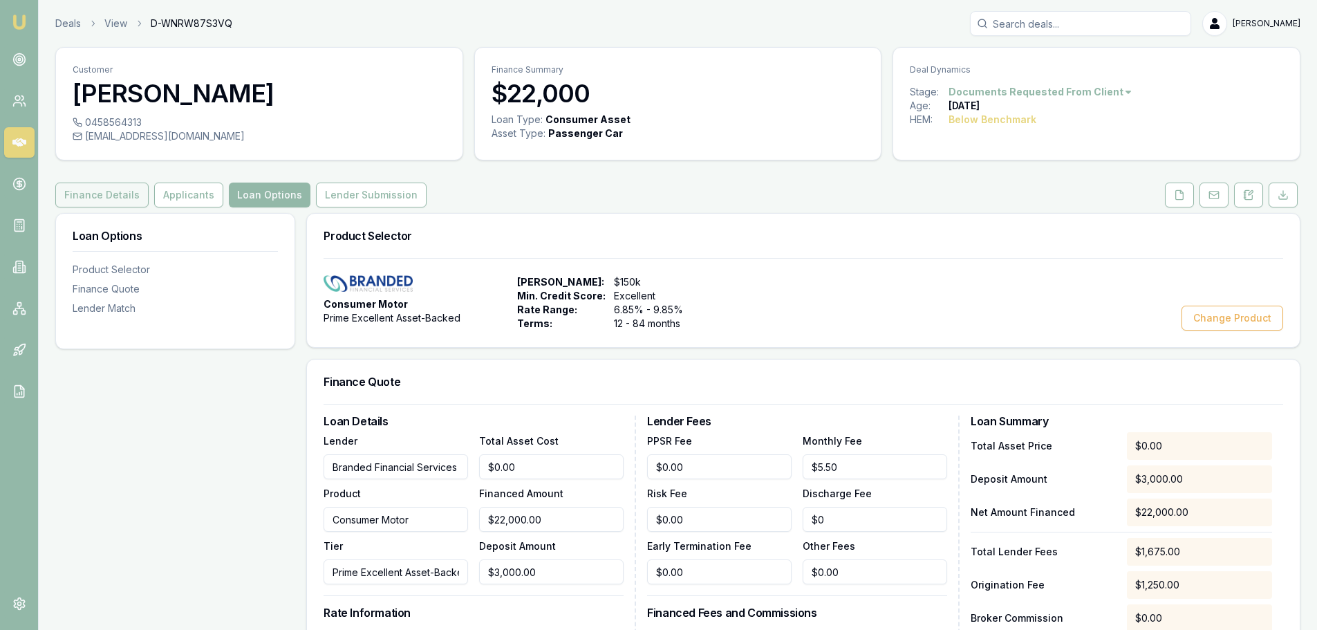
click at [94, 196] on button "Finance Details" at bounding box center [101, 195] width 93 height 25
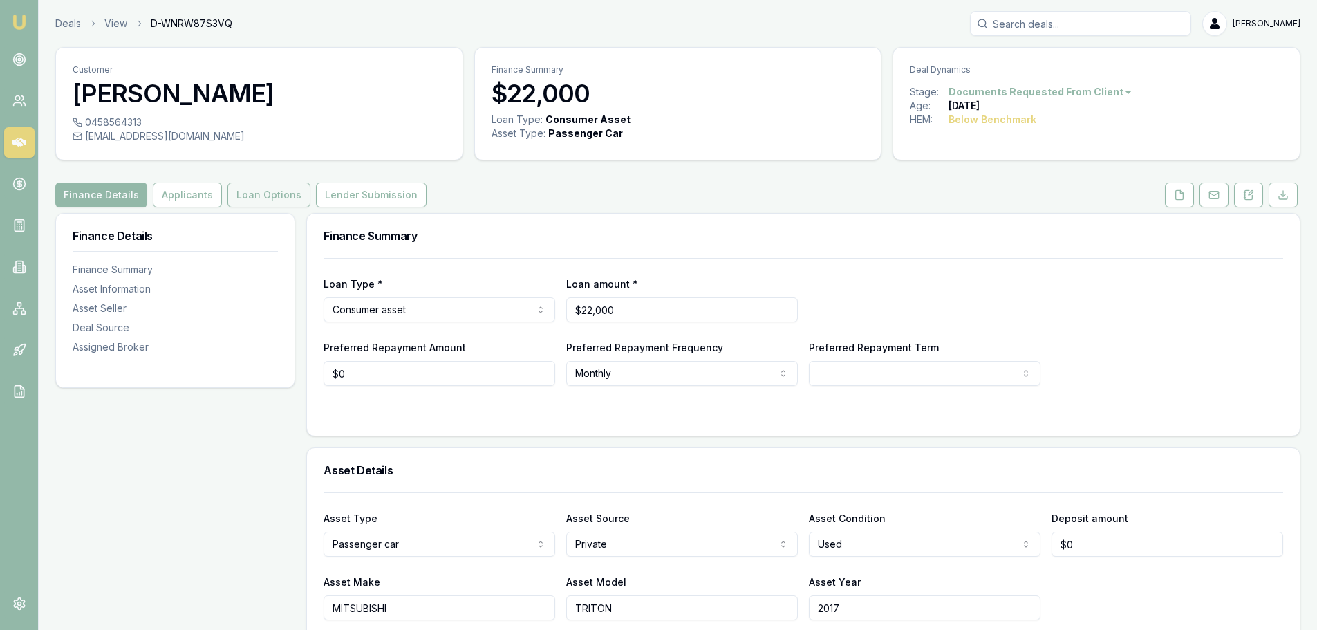
click at [284, 187] on button "Loan Options" at bounding box center [269, 195] width 83 height 25
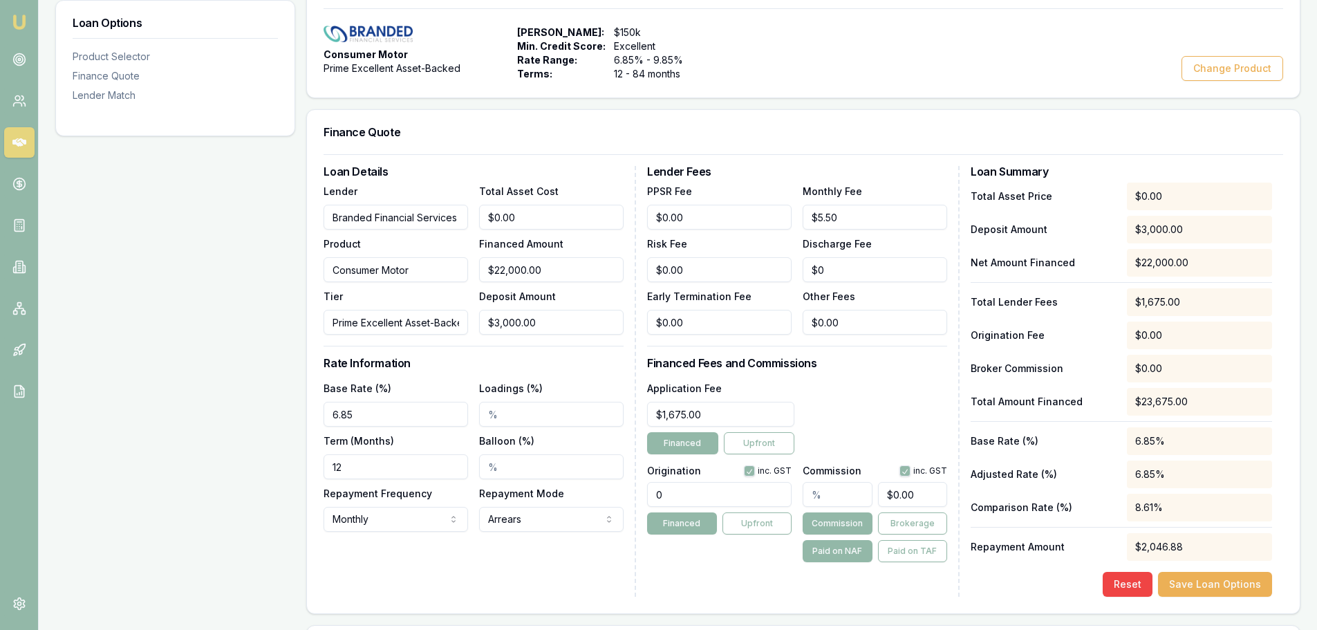
scroll to position [346, 0]
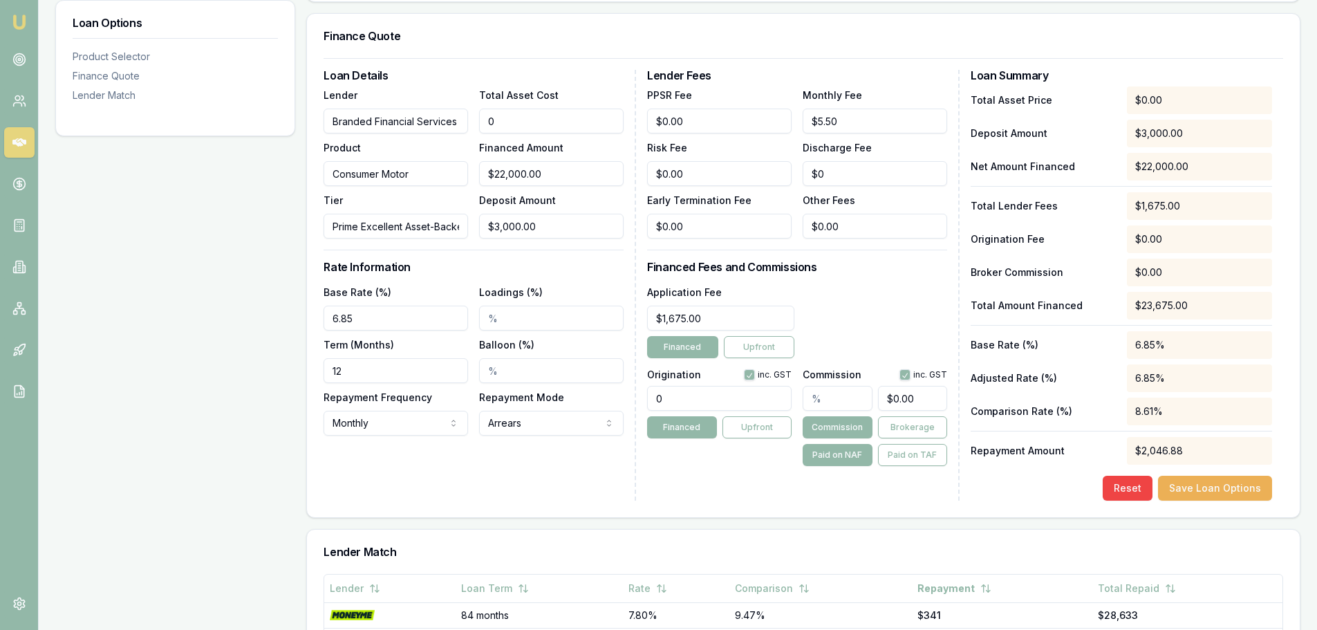
drag, startPoint x: 534, startPoint y: 115, endPoint x: 309, endPoint y: 116, distance: 224.8
click at [315, 117] on div "Loan Details Lender Branded Financial Services Product Consumer Motor Tier Prim…" at bounding box center [803, 287] width 993 height 459
type input "2"
type input "$0.00"
type input "25000"
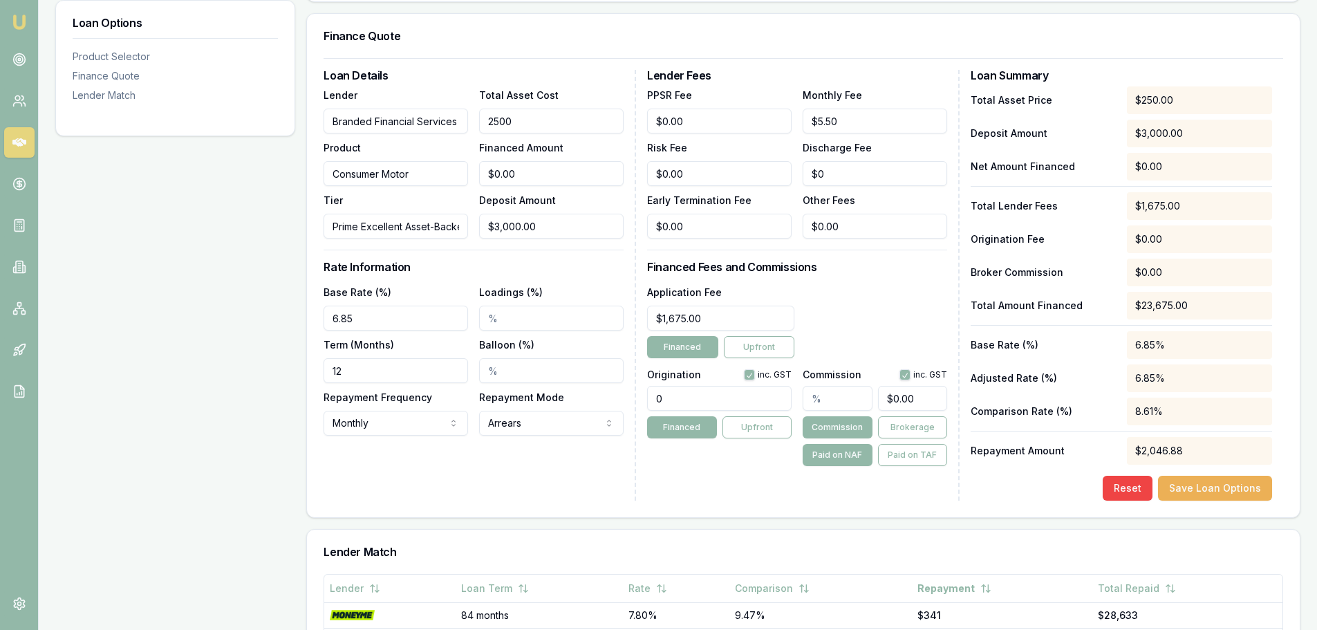
type input "$22,000.00"
type input "$25,000.00"
type input "$22,000.00"
type input "3000"
type input "$0.00"
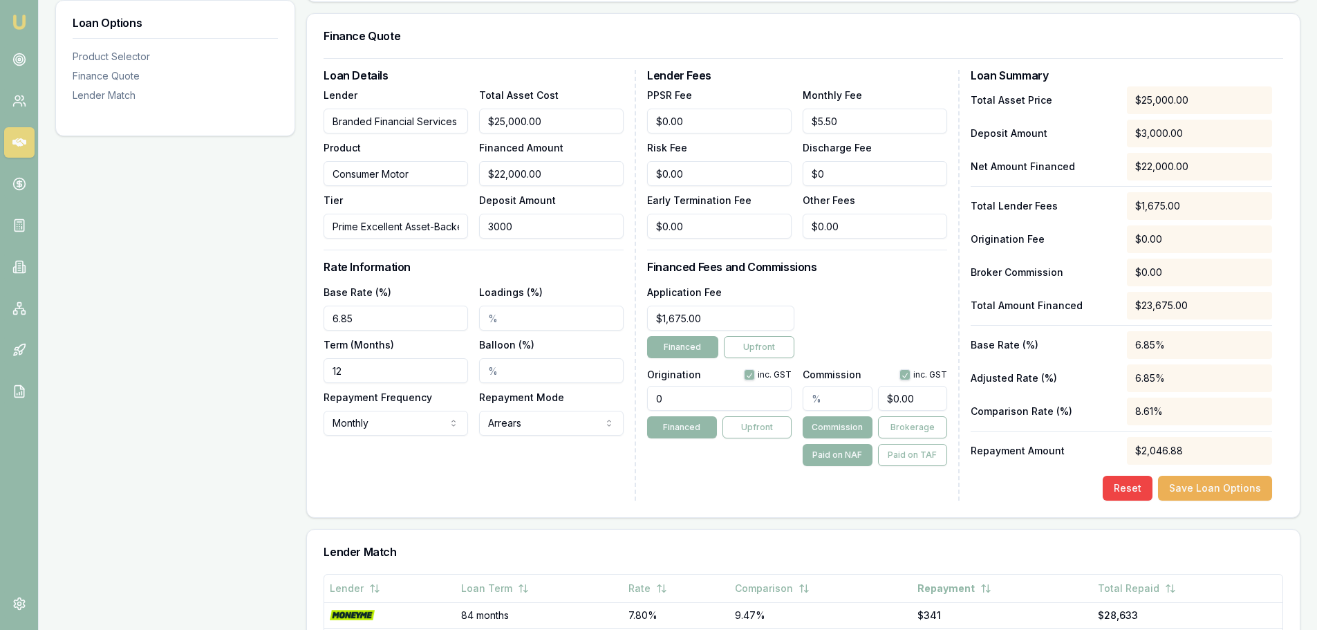
type input "30000"
type input "$22,000.00"
type input "30"
type input "$24,997.00"
type input "3"
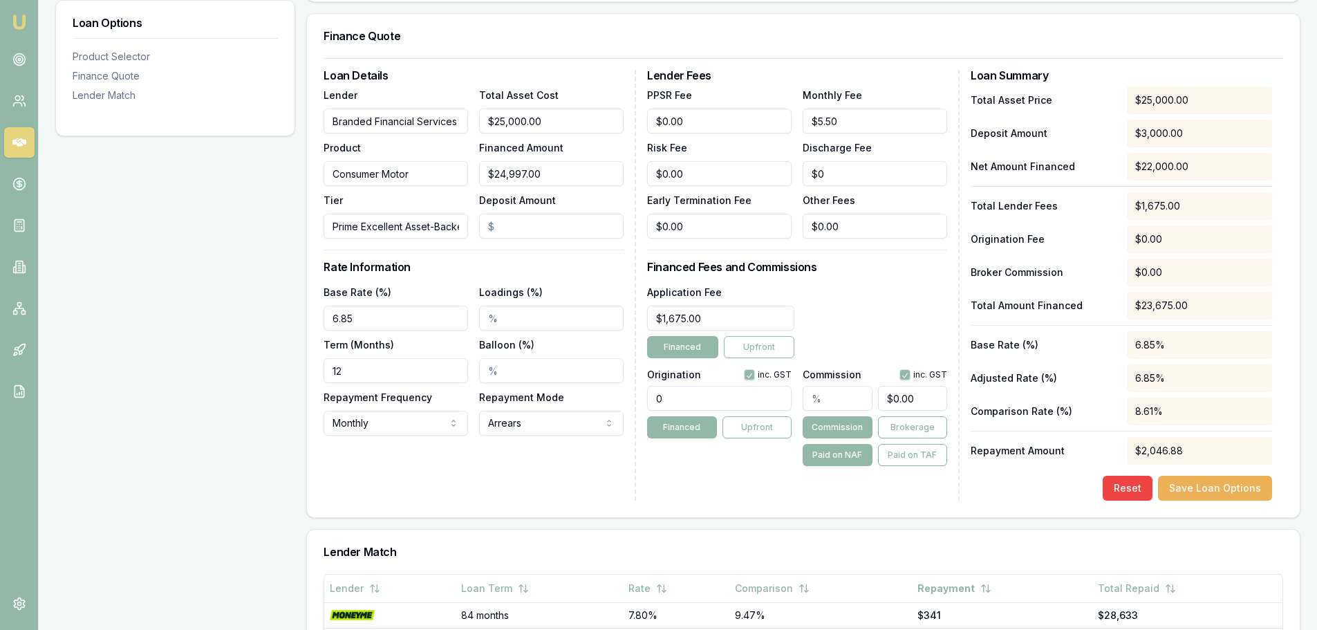
type input "$25,000.00"
type input "$0.00"
type input "6.85%"
drag, startPoint x: 324, startPoint y: 372, endPoint x: 120, endPoint y: 364, distance: 204.2
click at [136, 369] on div "Loan Options Product Selector Finance Quote Lender Match Product Selector Consu…" at bounding box center [678, 393] width 1246 height 1053
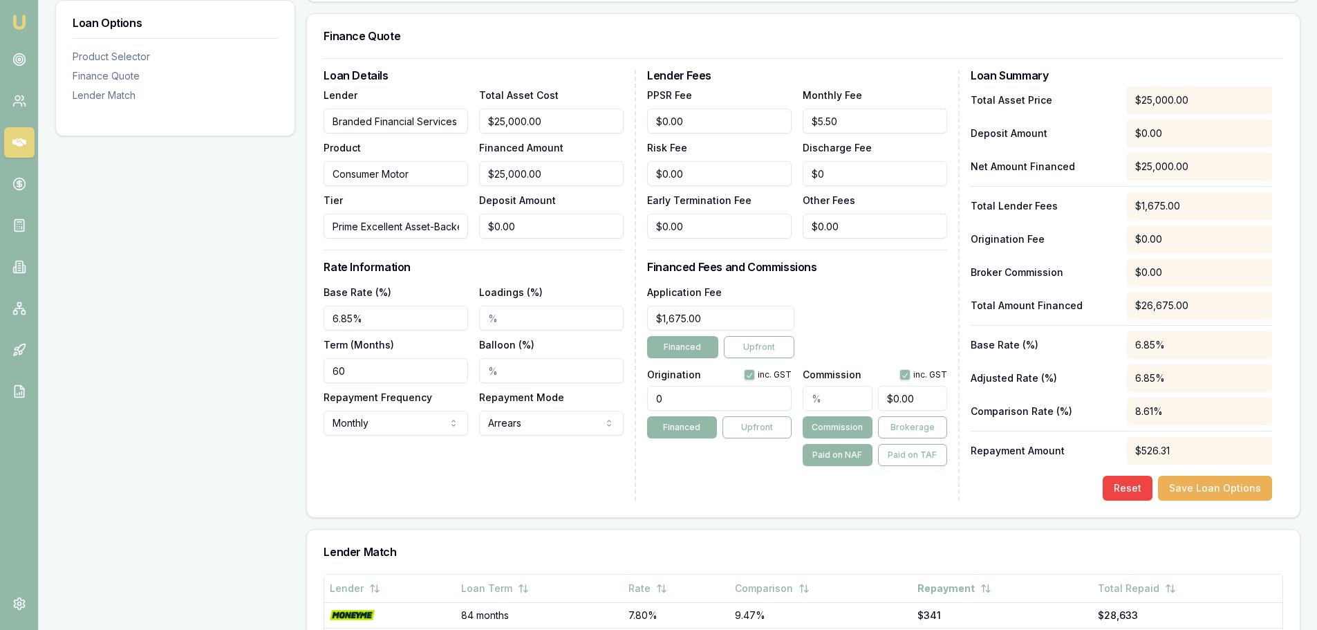
type input "60"
click at [576, 269] on h3 "Rate Information" at bounding box center [474, 266] width 300 height 11
click at [876, 295] on div "Application Fee $1,675.00 Financed Upfront" at bounding box center [797, 321] width 300 height 75
click at [1194, 482] on button "Save Loan Options" at bounding box center [1215, 488] width 114 height 25
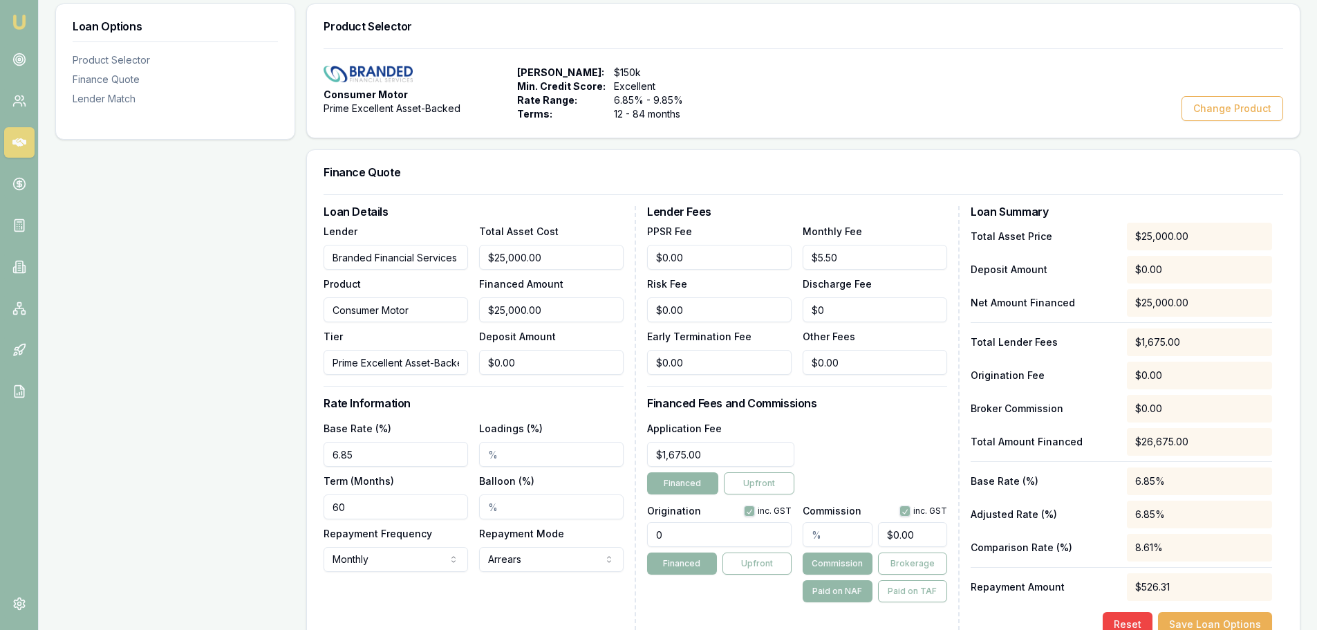
scroll to position [0, 0]
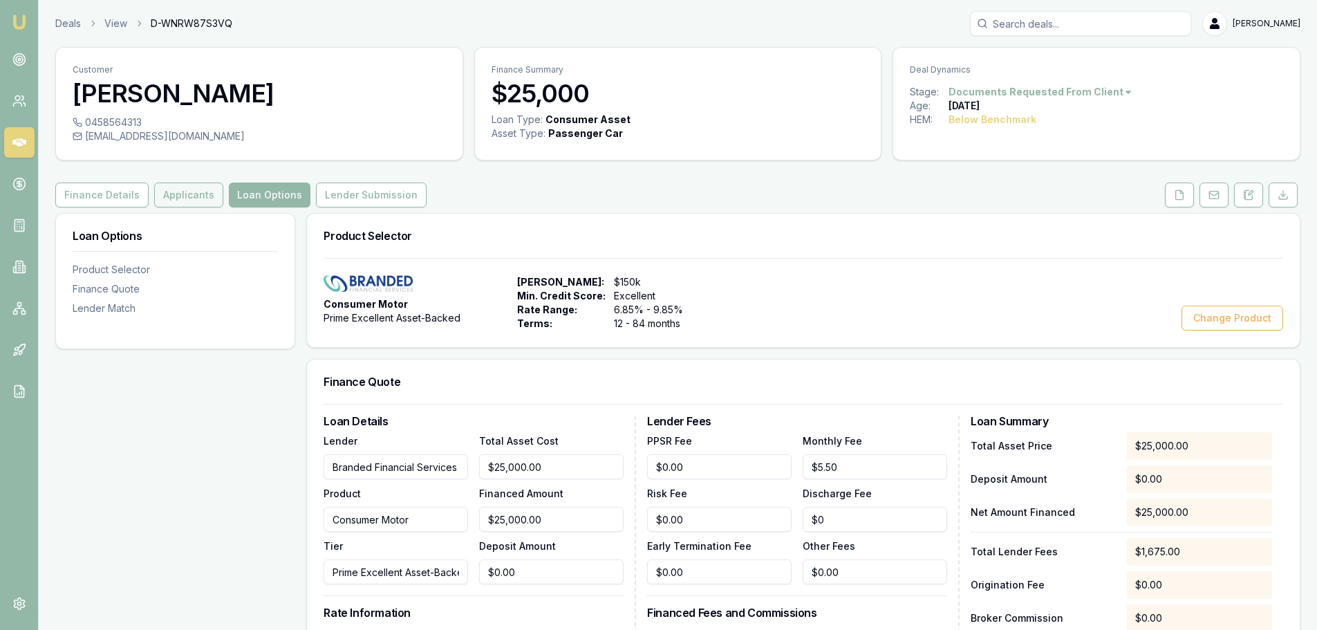
click at [155, 196] on button "Applicants" at bounding box center [188, 195] width 69 height 25
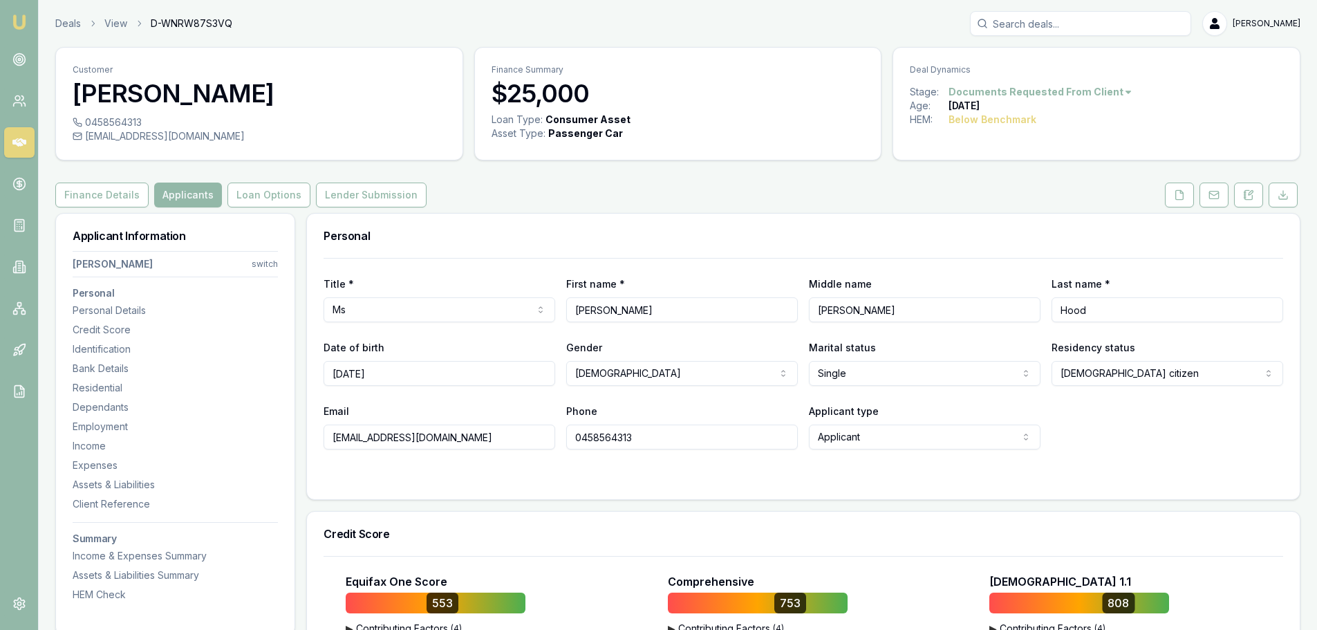
drag, startPoint x: 485, startPoint y: 438, endPoint x: 284, endPoint y: 435, distance: 201.3
click at [98, 194] on button "Finance Details" at bounding box center [101, 195] width 93 height 25
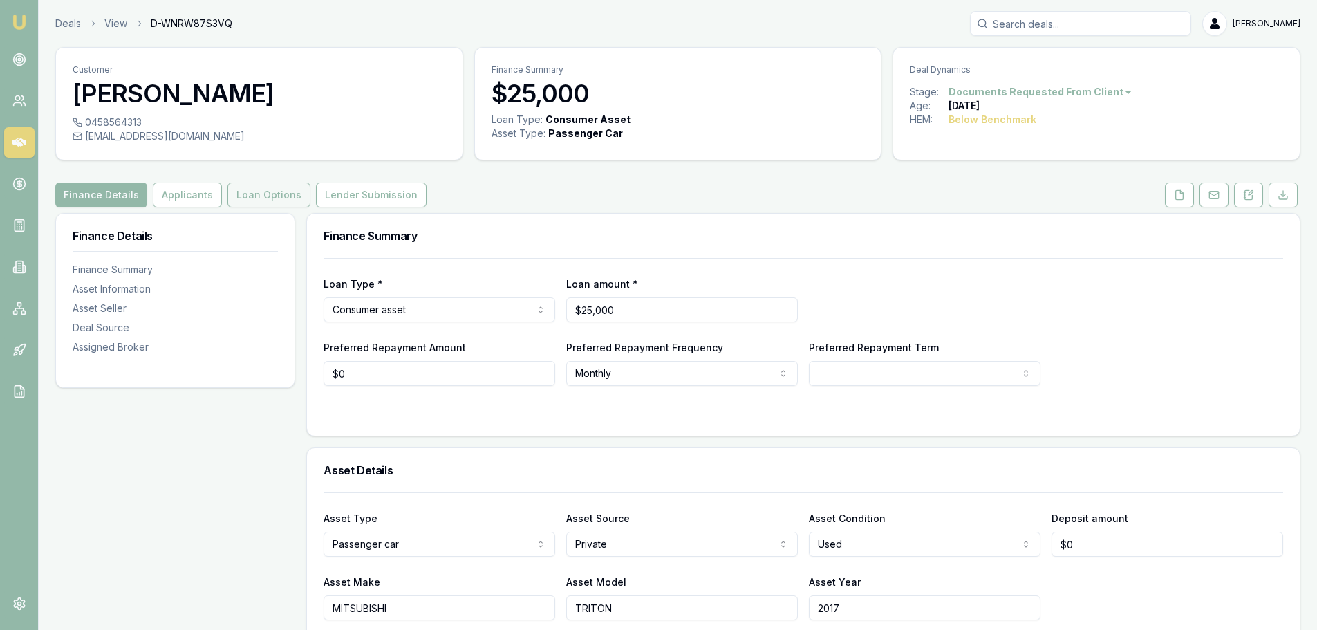
click at [243, 195] on button "Loan Options" at bounding box center [269, 195] width 83 height 25
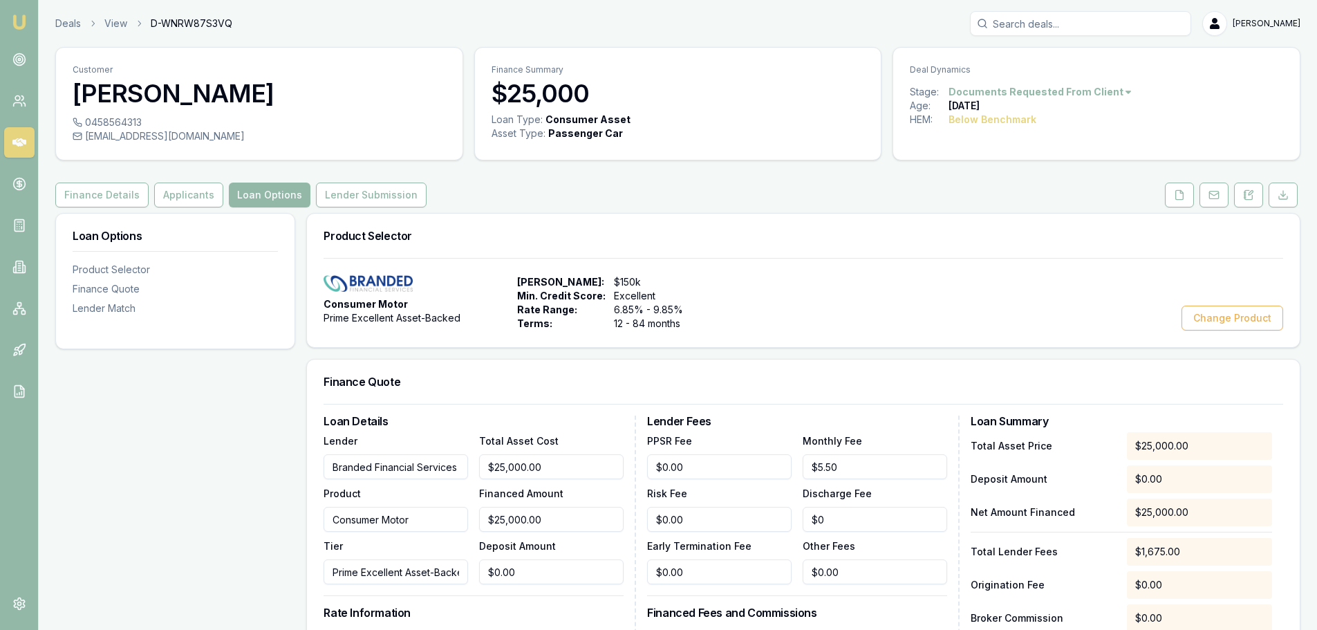
scroll to position [346, 0]
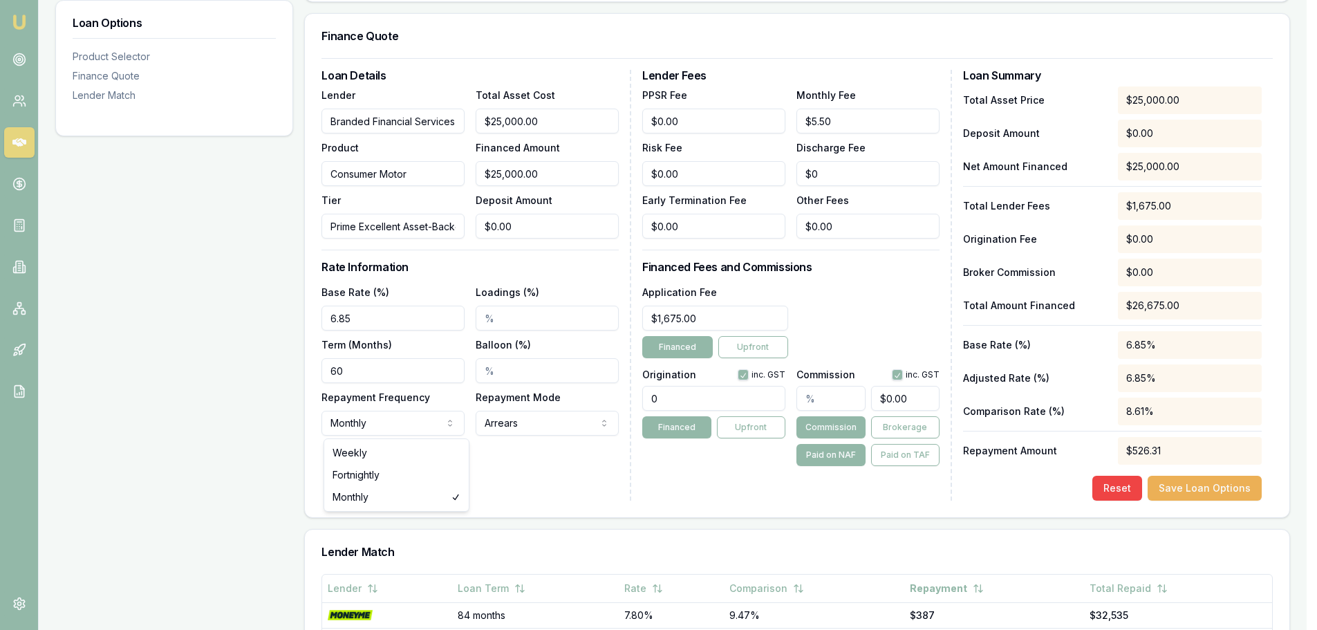
select select "FORTNIGHTLY"
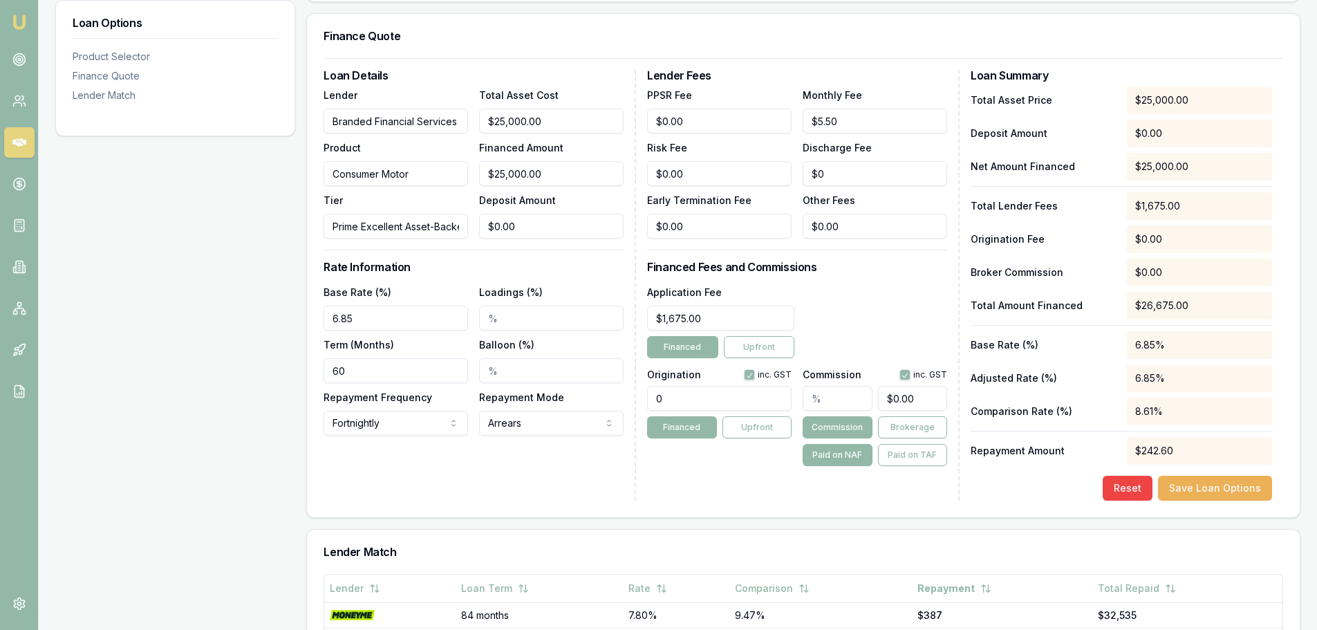
click at [726, 468] on div "Lender Fees PPSR Fee $0.00 Monthly Fee $5.50 Risk Fee $0.00 Discharge Fee $0 Ea…" at bounding box center [803, 285] width 313 height 431
drag, startPoint x: 725, startPoint y: 317, endPoint x: 382, endPoint y: 317, distance: 343.0
click at [420, 319] on div "Loan Details Lender Branded Financial Services Product Consumer Motor Tier Prim…" at bounding box center [804, 285] width 960 height 431
type input "$490.00"
drag, startPoint x: 704, startPoint y: 401, endPoint x: 416, endPoint y: 393, distance: 287.8
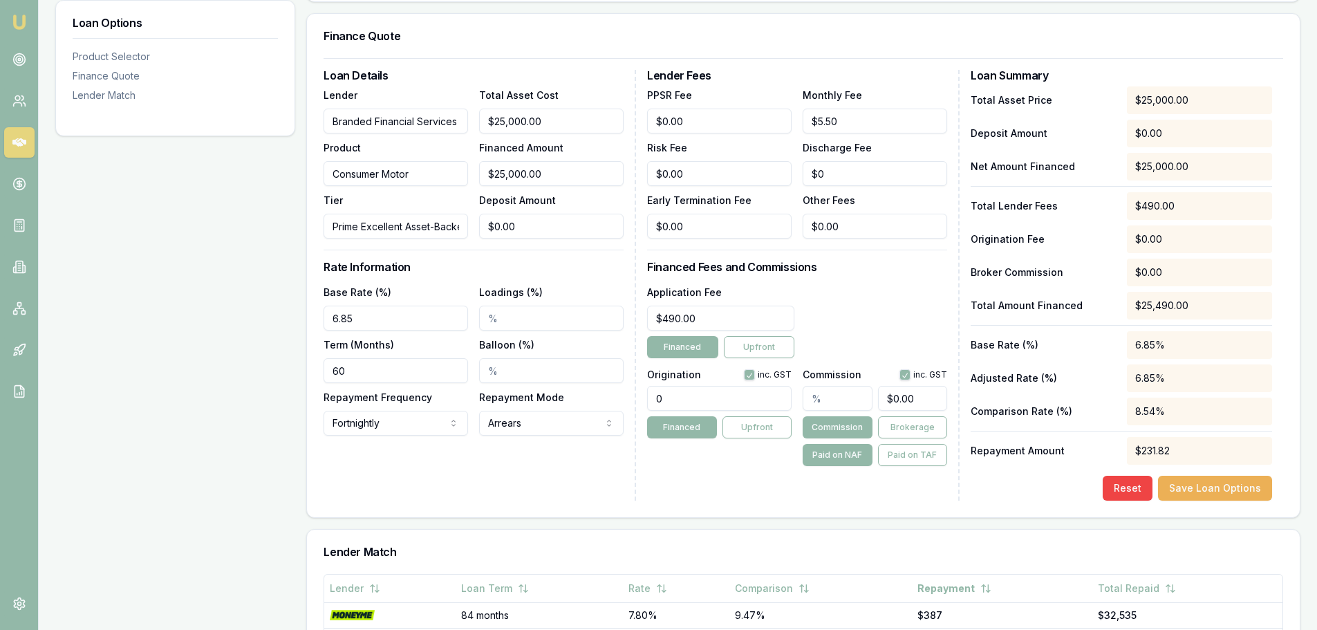
click at [455, 400] on div "Loan Details Lender Branded Financial Services Product Consumer Motor Tier Prim…" at bounding box center [804, 285] width 960 height 431
type input "1250.00"
click at [909, 302] on div "Application Fee $490.00 Financed Upfront" at bounding box center [797, 321] width 300 height 75
click at [845, 398] on input "text" at bounding box center [837, 398] width 69 height 25
type input "4"
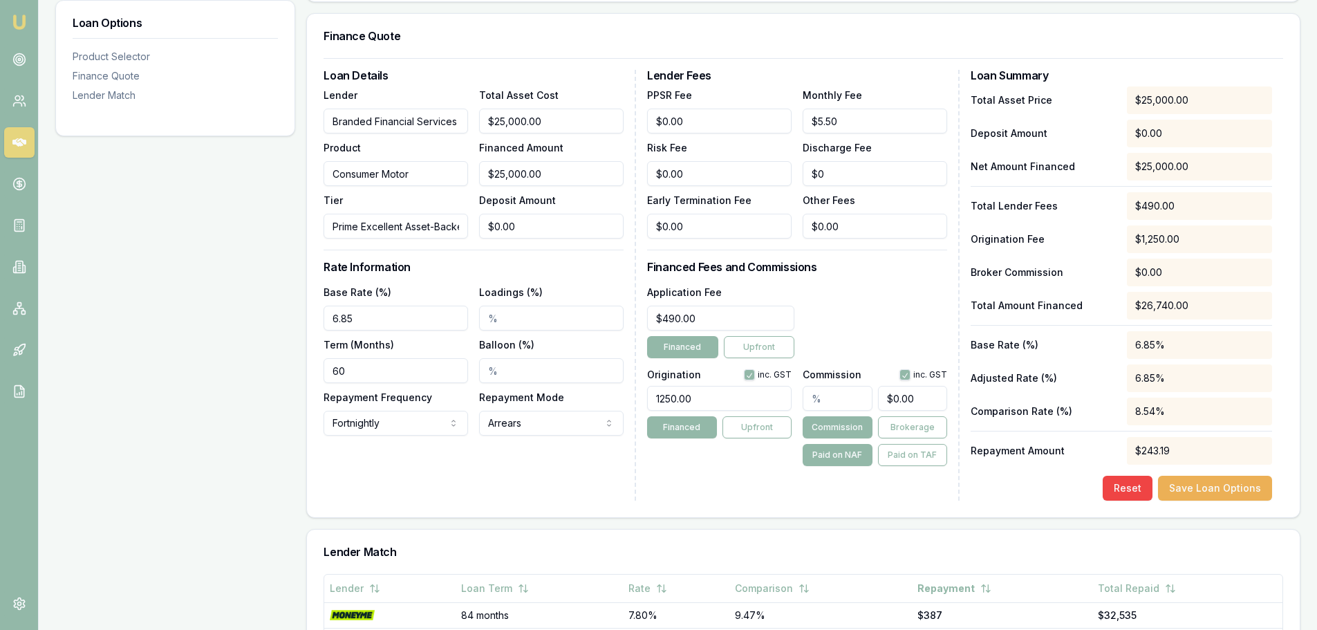
type input "$1,000.00"
type input "4.00%"
click at [882, 306] on div "Application Fee $490.00 Financed Upfront" at bounding box center [797, 321] width 300 height 75
click at [905, 323] on div "Application Fee $490.00 Financed Upfront" at bounding box center [797, 321] width 300 height 75
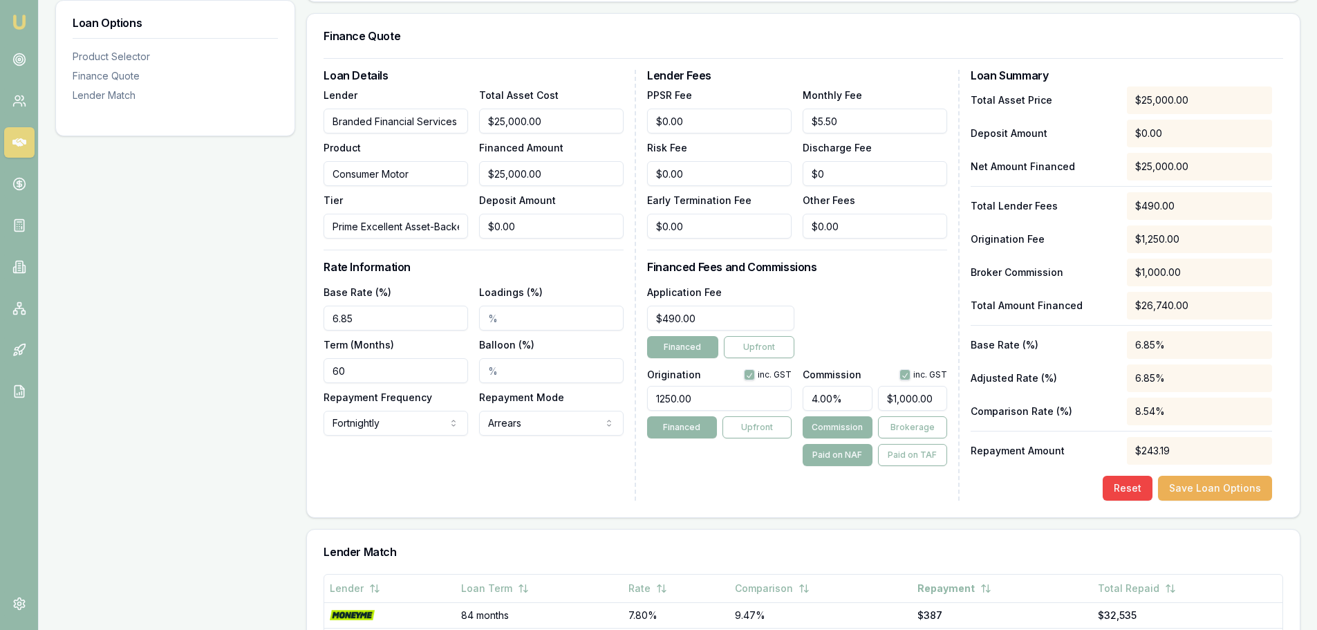
type input "1000"
drag, startPoint x: 882, startPoint y: 400, endPoint x: 1042, endPoint y: 380, distance: 161.0
click at [1022, 389] on div "Loan Details Lender Branded Financial Services Product Consumer Motor Tier Prim…" at bounding box center [804, 285] width 960 height 431
type input "0.004"
type input "1"
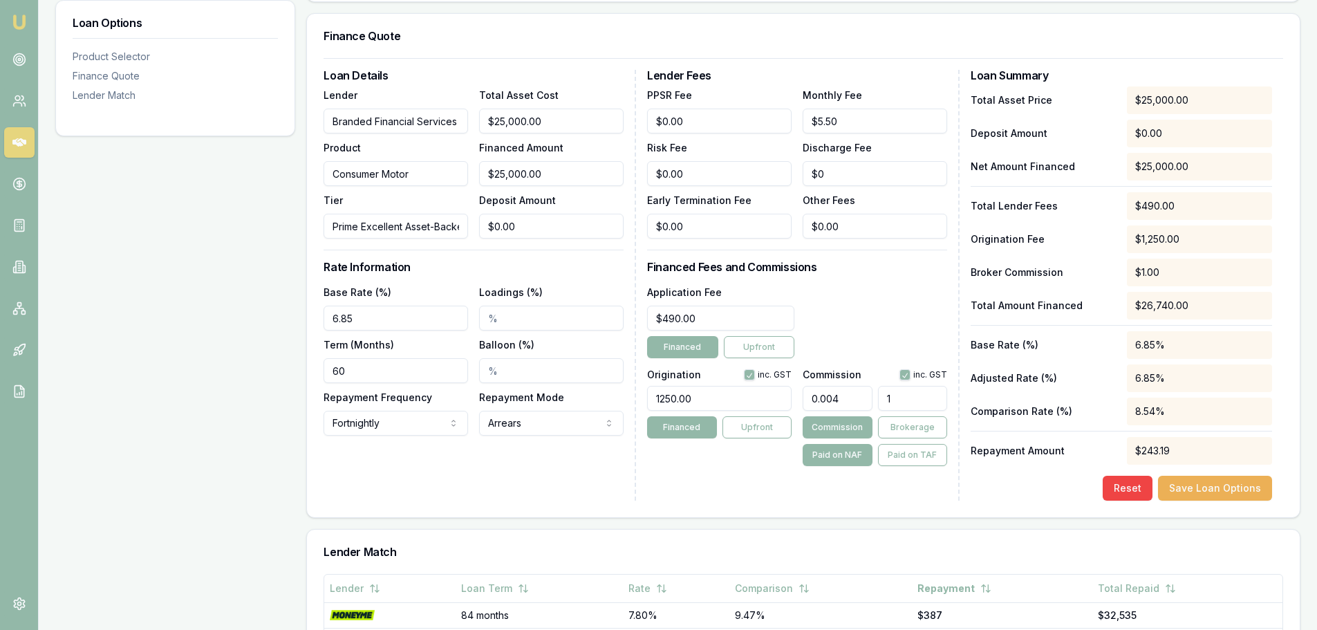
type input "0.048"
type input "12"
type input "0.508"
type input "127"
type input "5.0840000000000005"
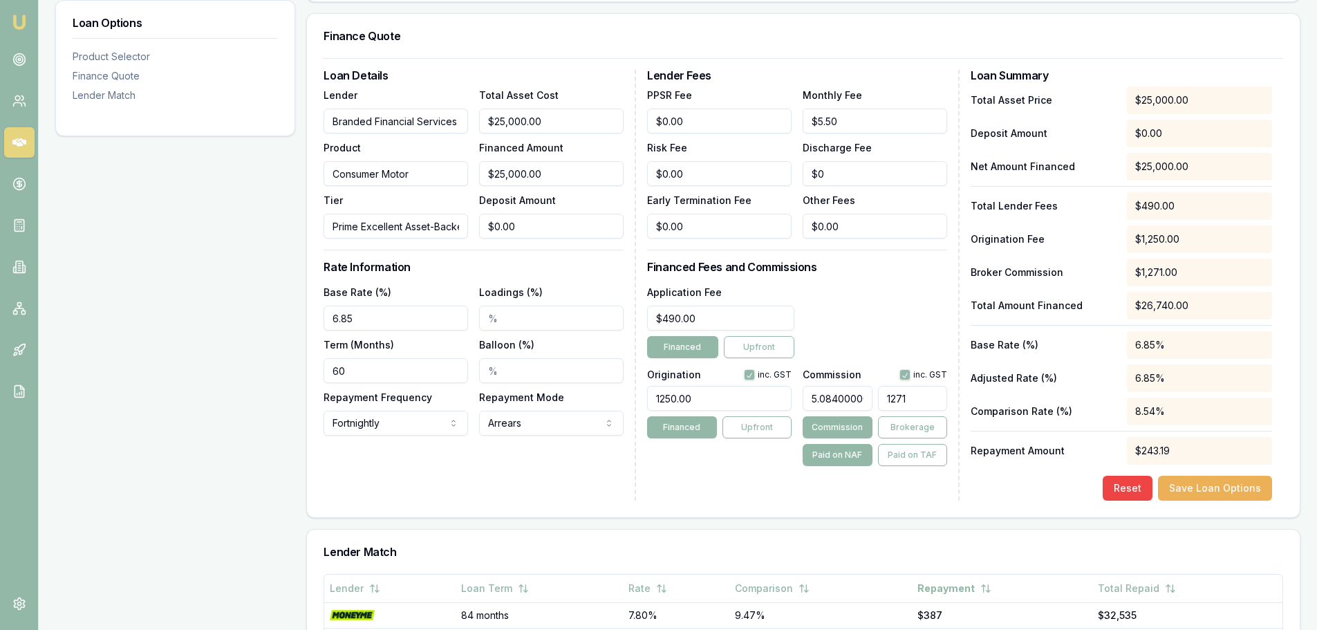
type input "1271."
type input "5.0864"
type input "1271.6"
type input "5.08672"
type input "$1,271.68"
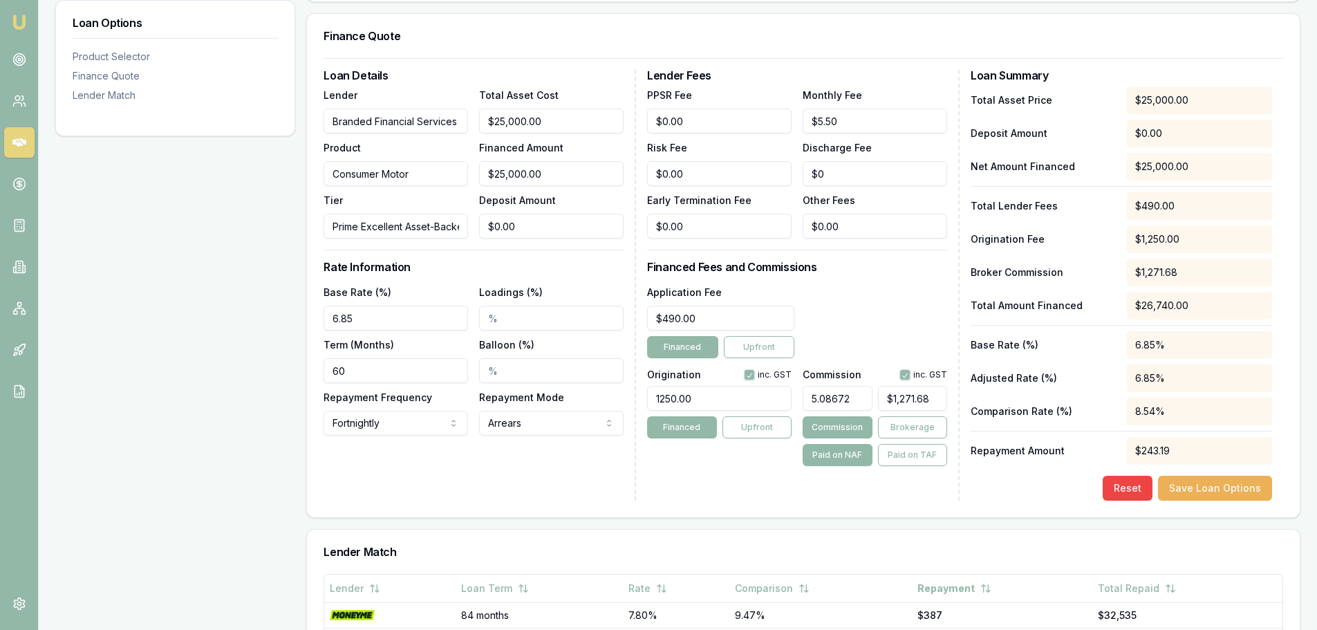
click at [905, 274] on div "Lender Fees PPSR Fee $0.00 Monthly Fee $5.50 Risk Fee $0.00 Discharge Fee $0 Ea…" at bounding box center [803, 285] width 313 height 431
click at [1227, 486] on button "Save Loan Options" at bounding box center [1215, 488] width 114 height 25
click at [877, 288] on div "Application Fee $490.00 Financed Upfront" at bounding box center [797, 321] width 300 height 75
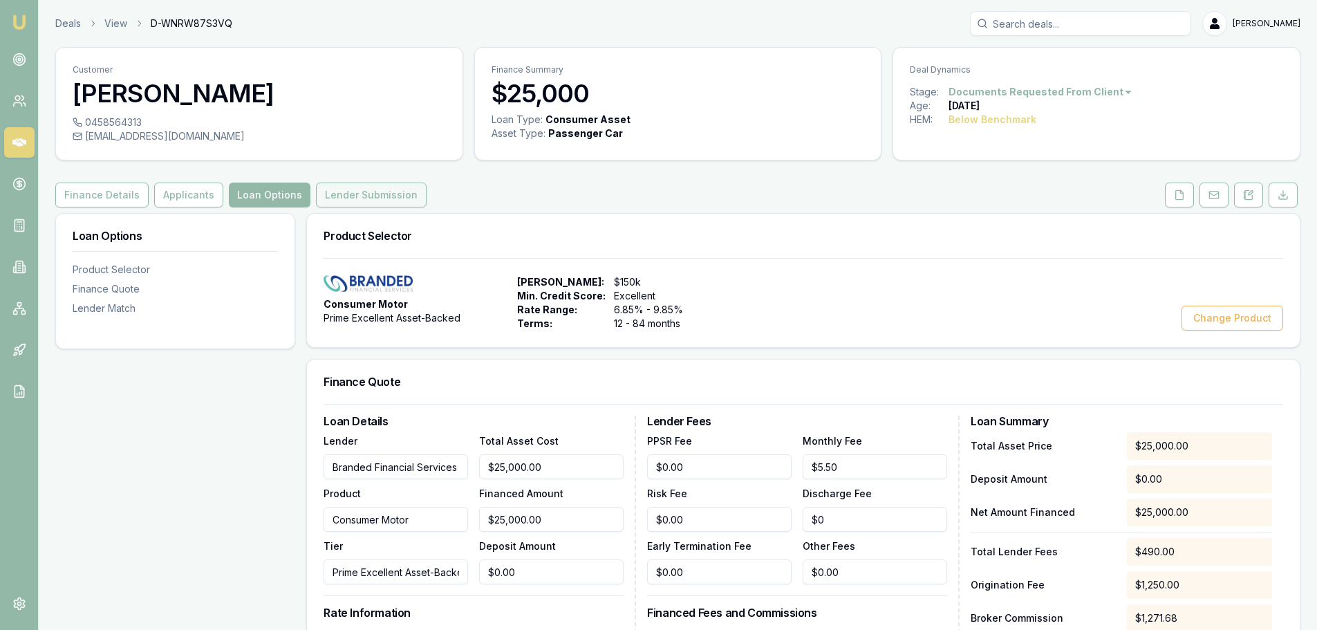
click at [346, 201] on button "Lender Submission" at bounding box center [371, 195] width 111 height 25
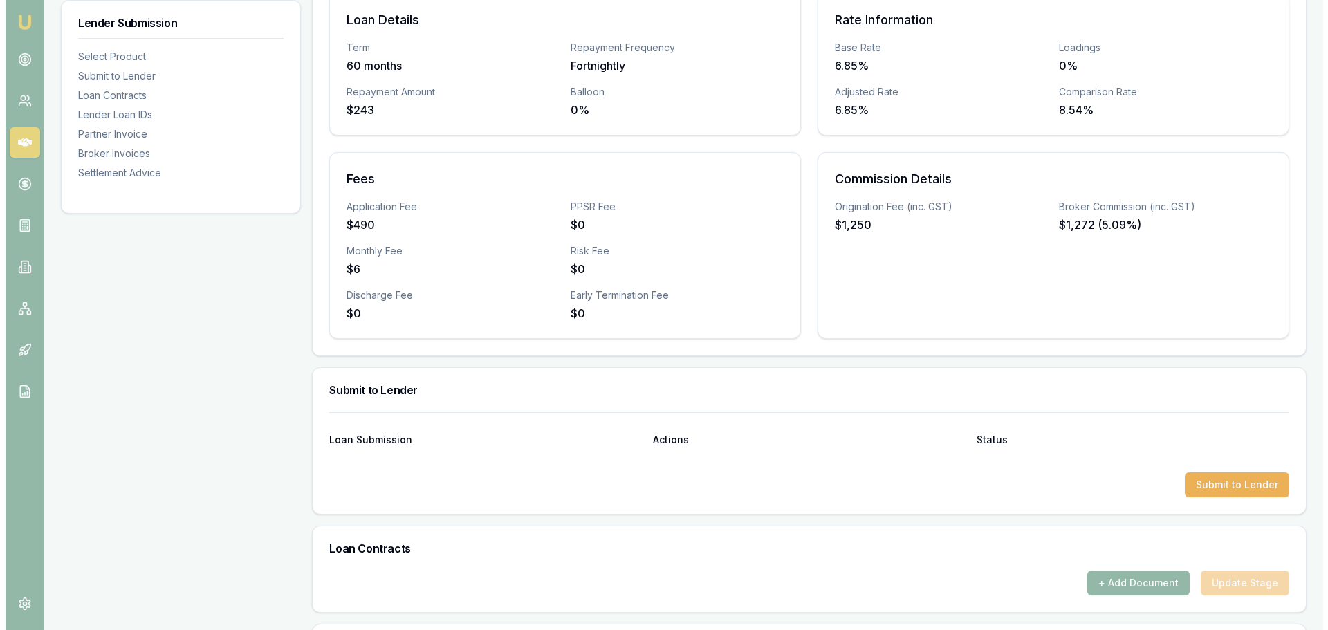
scroll to position [346, 0]
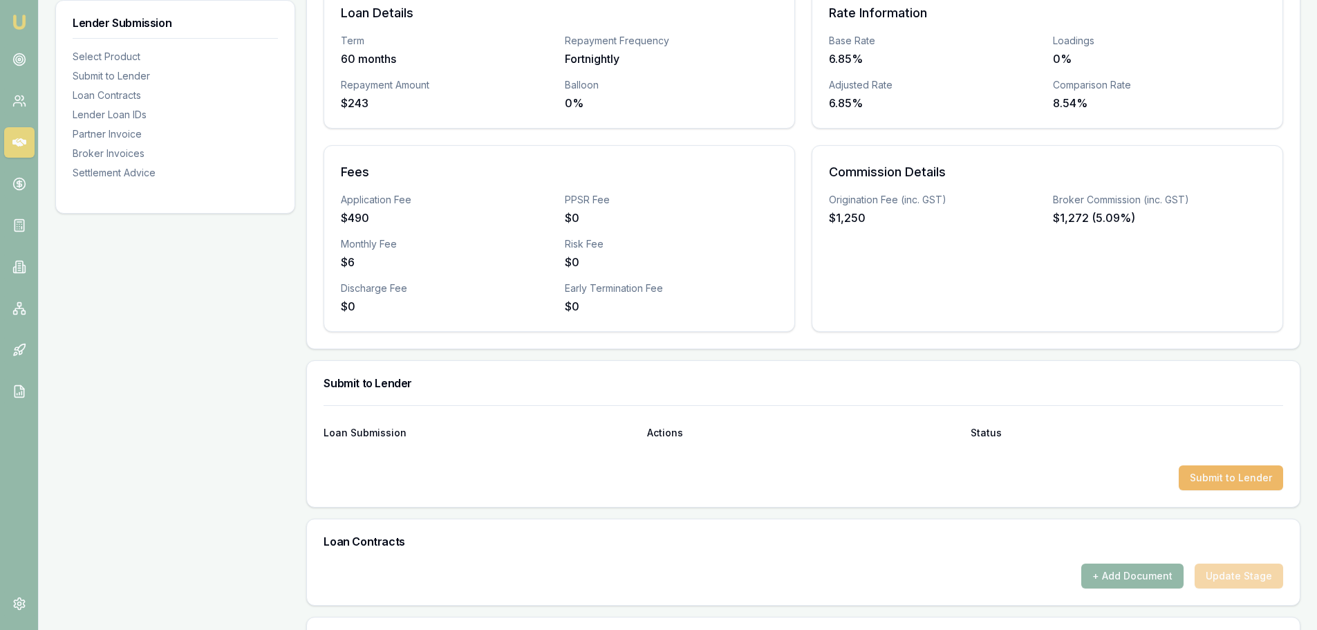
click at [1226, 480] on button "Submit to Lender" at bounding box center [1231, 477] width 104 height 25
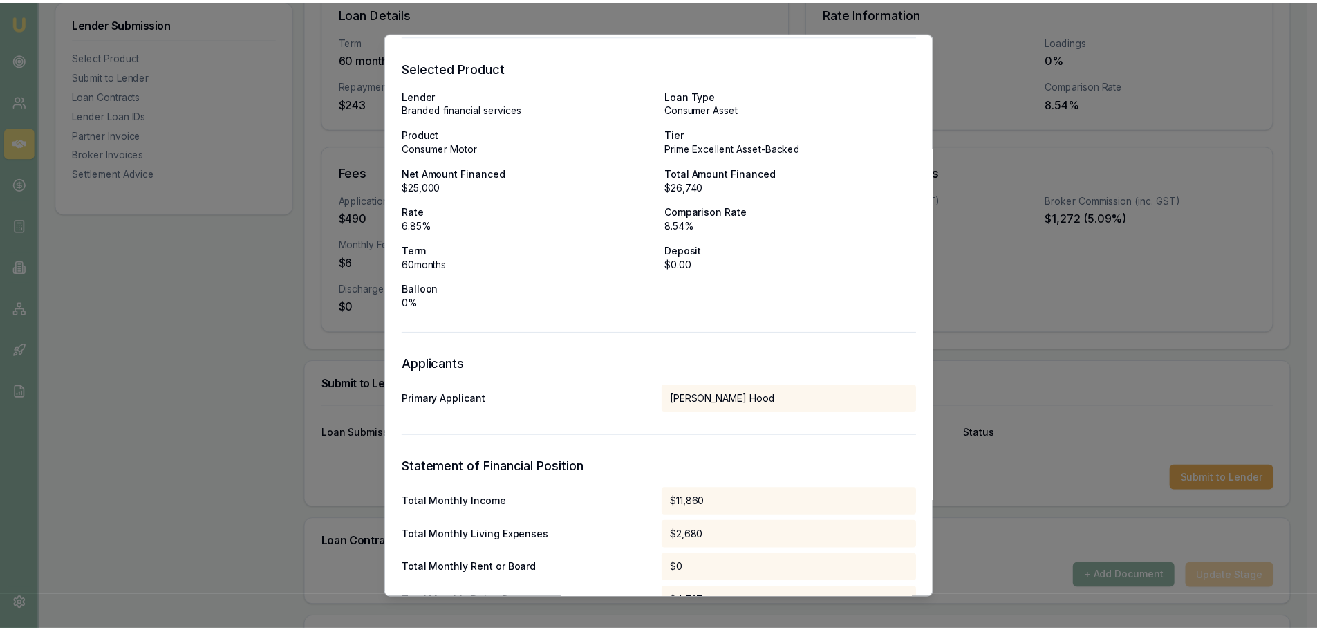
scroll to position [0, 0]
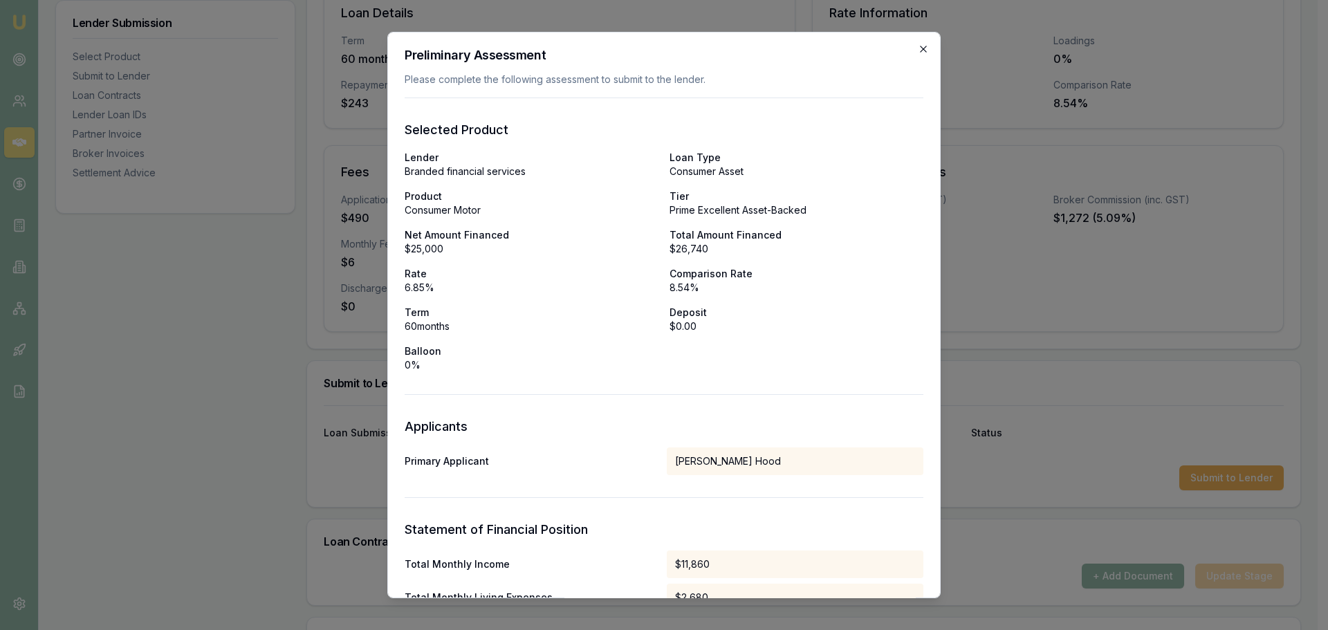
click at [920, 50] on icon "button" at bounding box center [923, 49] width 6 height 6
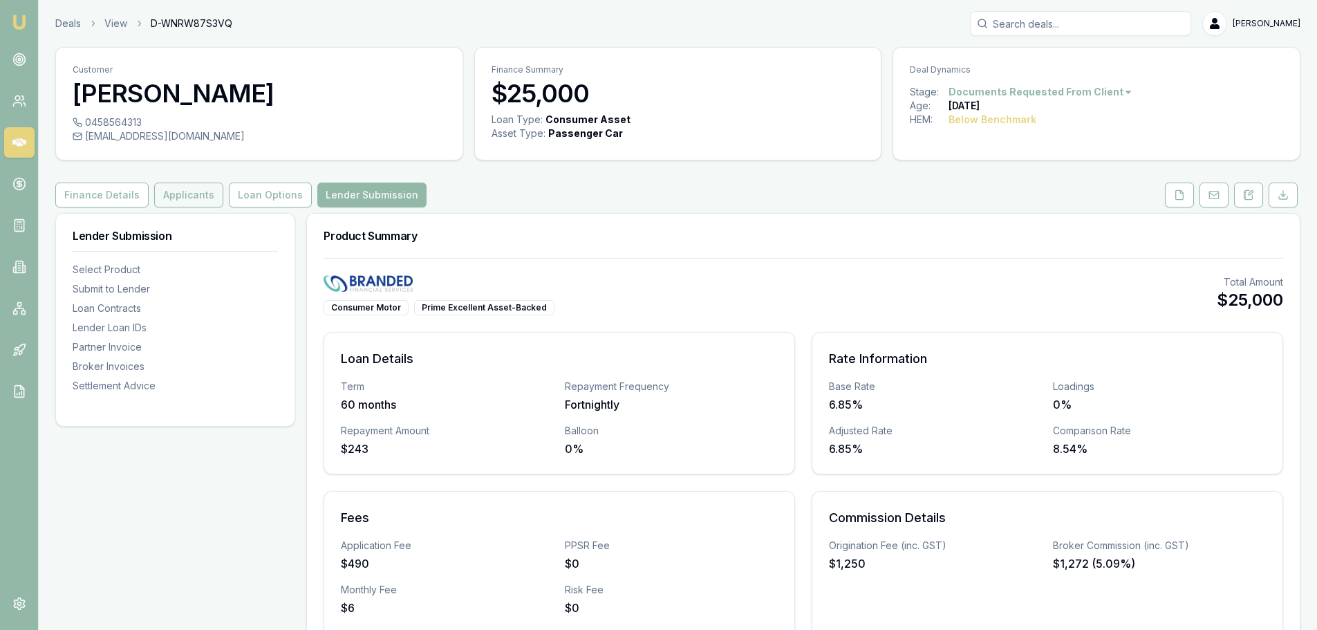
click at [198, 197] on button "Applicants" at bounding box center [188, 195] width 69 height 25
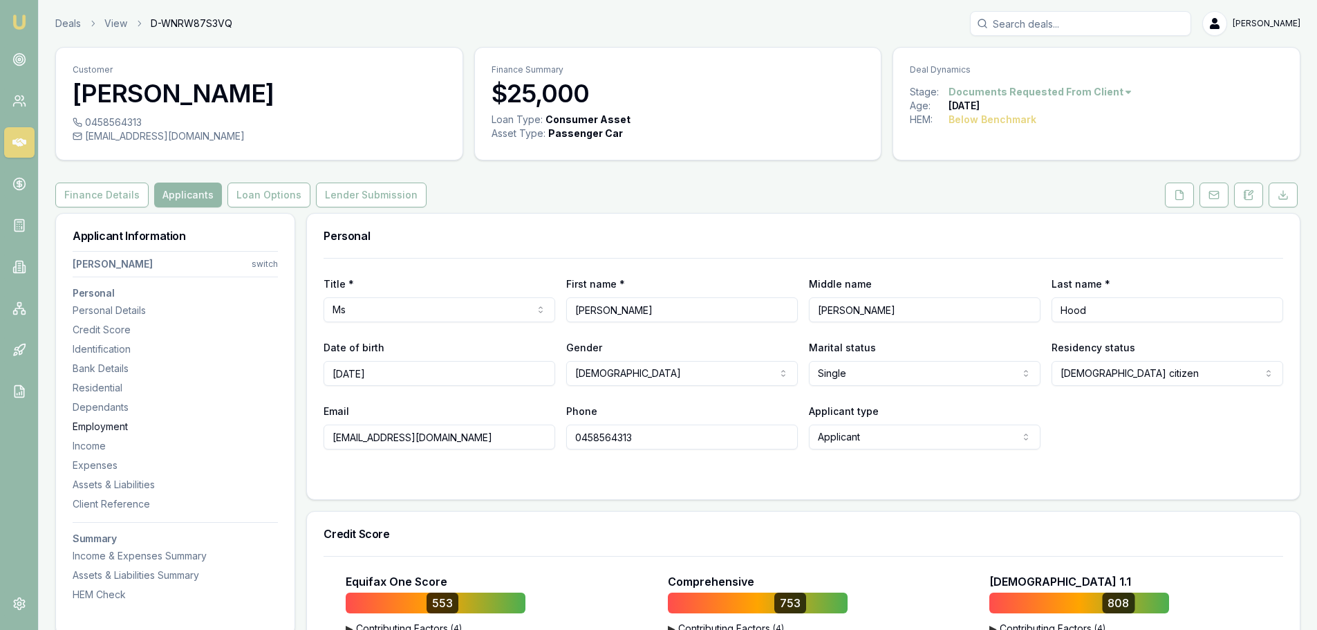
click at [106, 423] on div "Employment" at bounding box center [175, 427] width 205 height 14
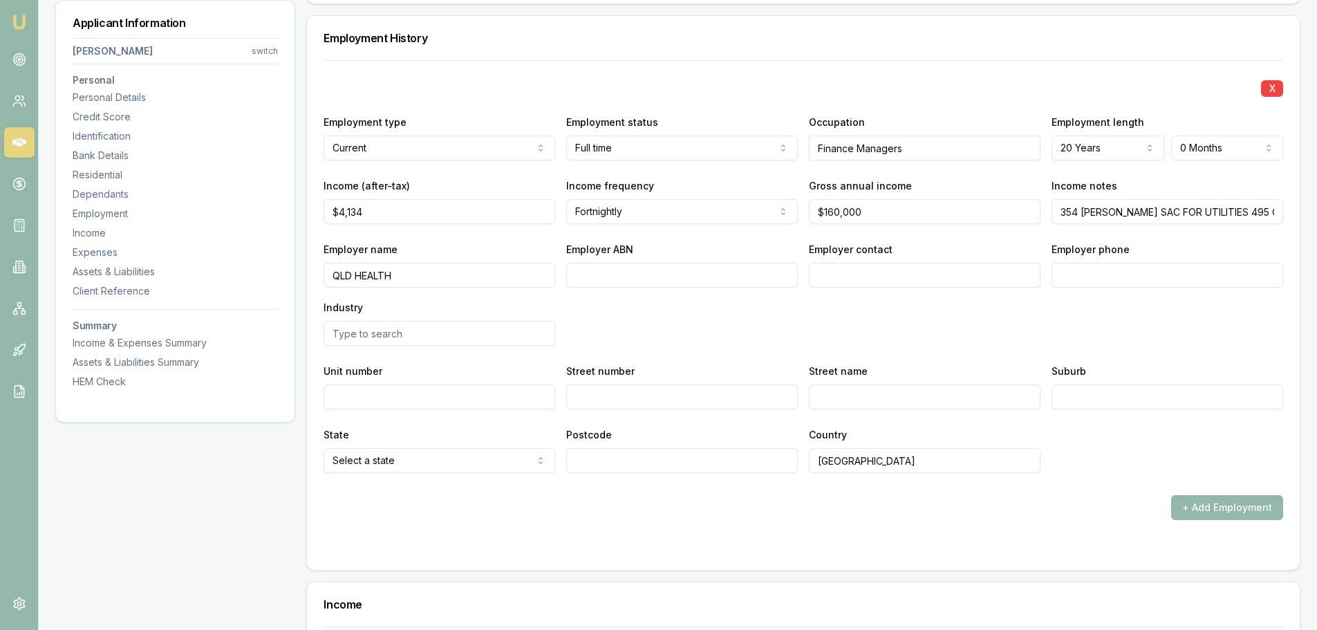
scroll to position [1921, 0]
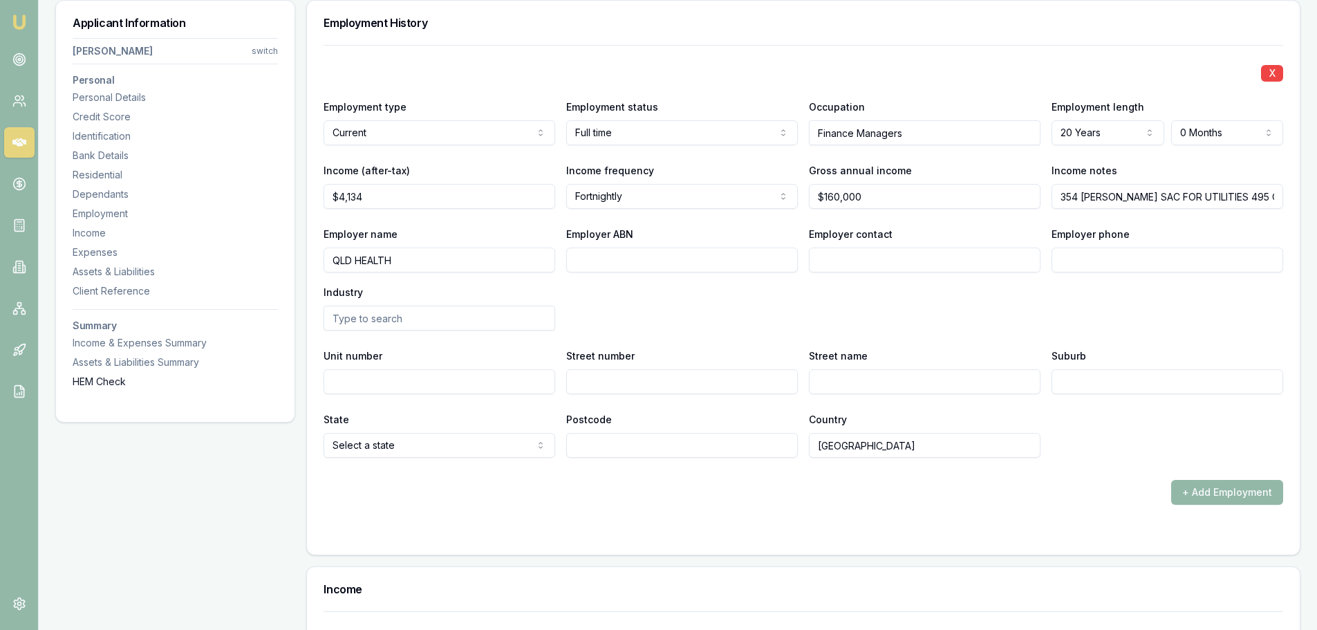
click at [119, 382] on div "HEM Check" at bounding box center [175, 382] width 205 height 14
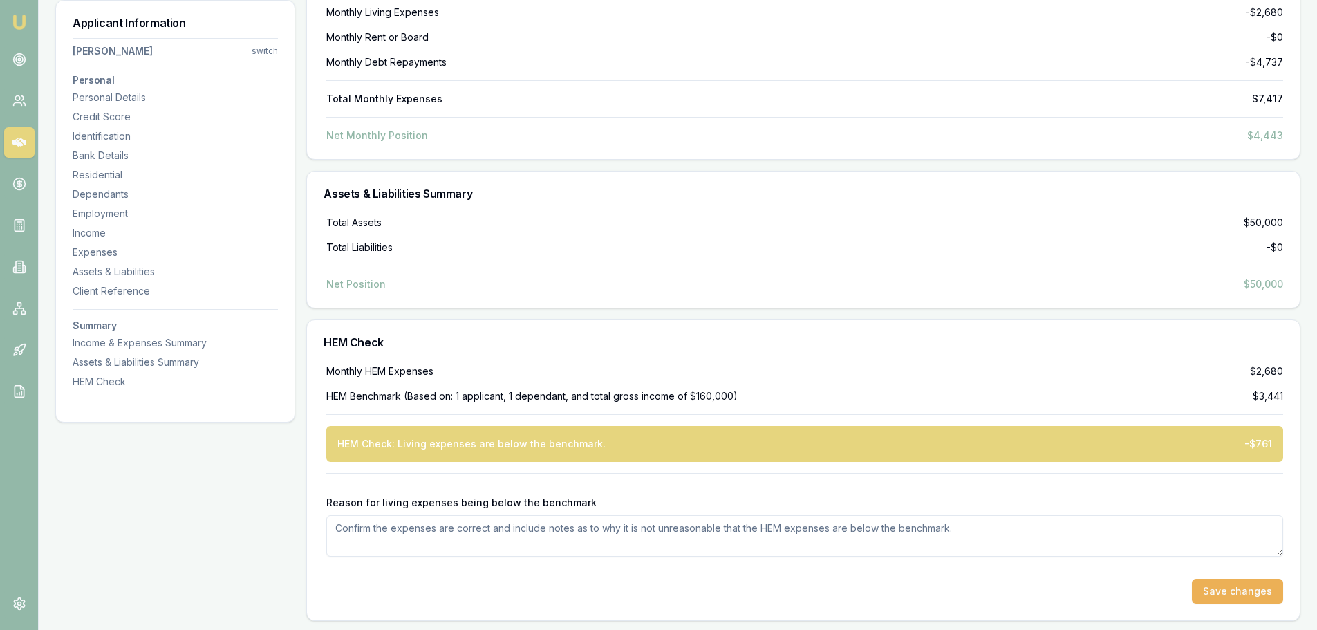
scroll to position [5386, 0]
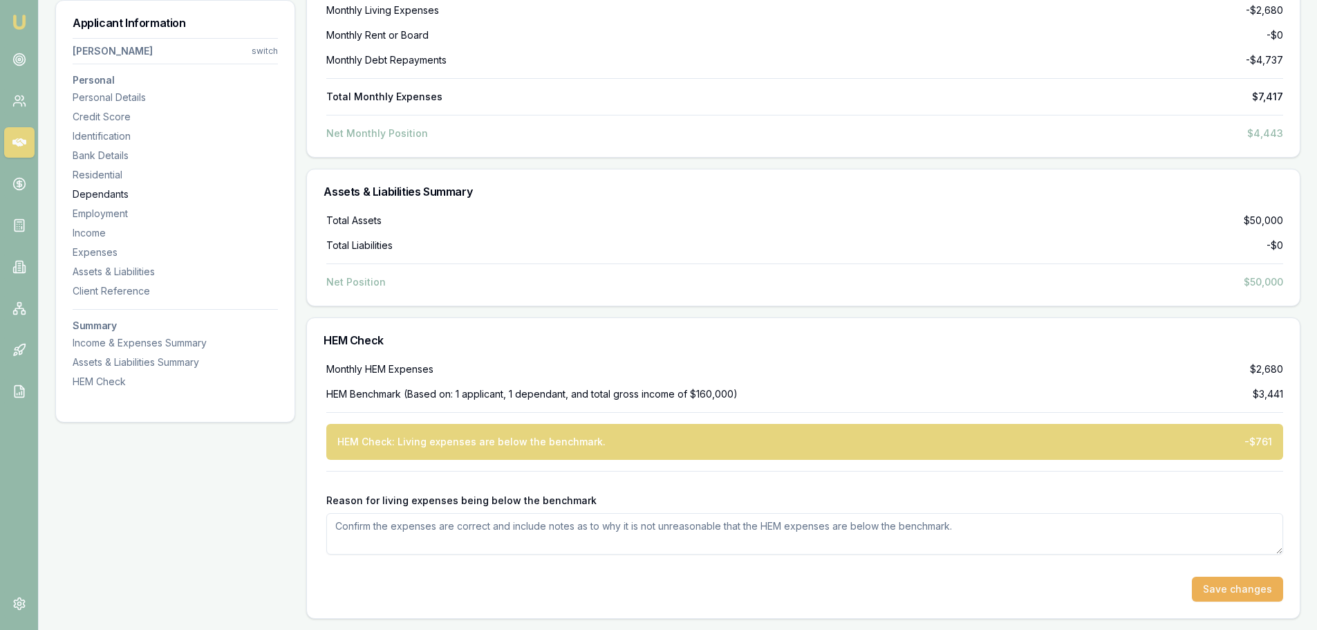
click at [104, 189] on div "Dependants" at bounding box center [175, 194] width 205 height 14
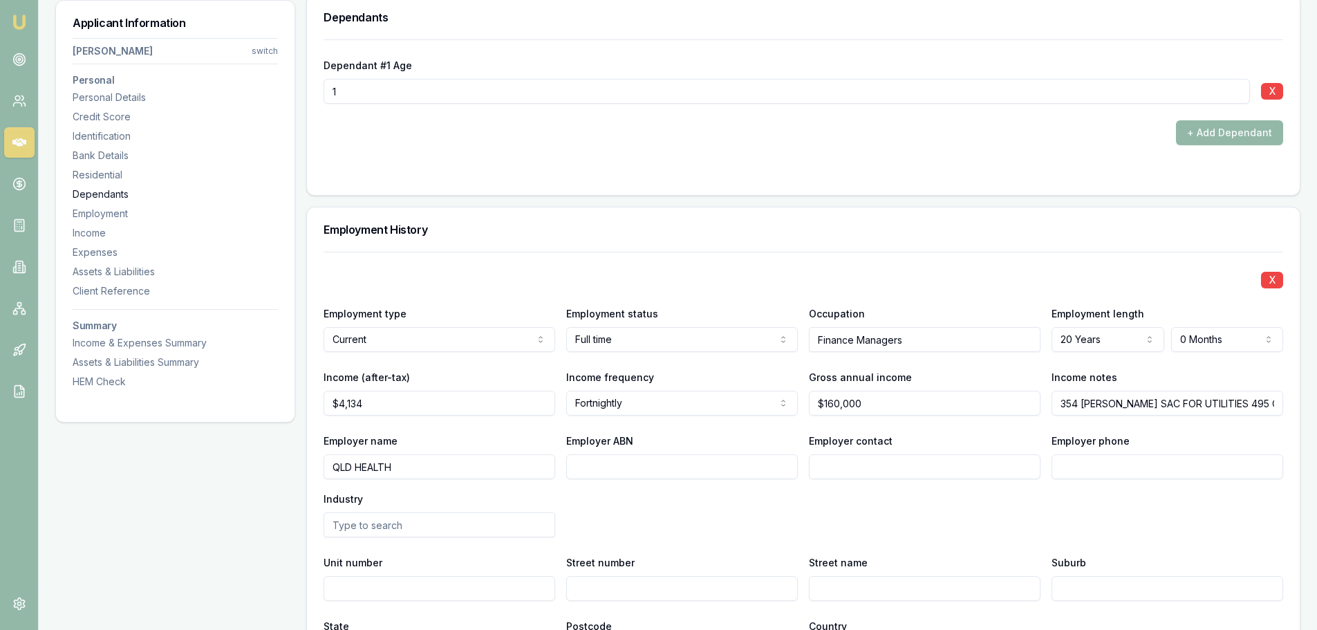
scroll to position [1709, 0]
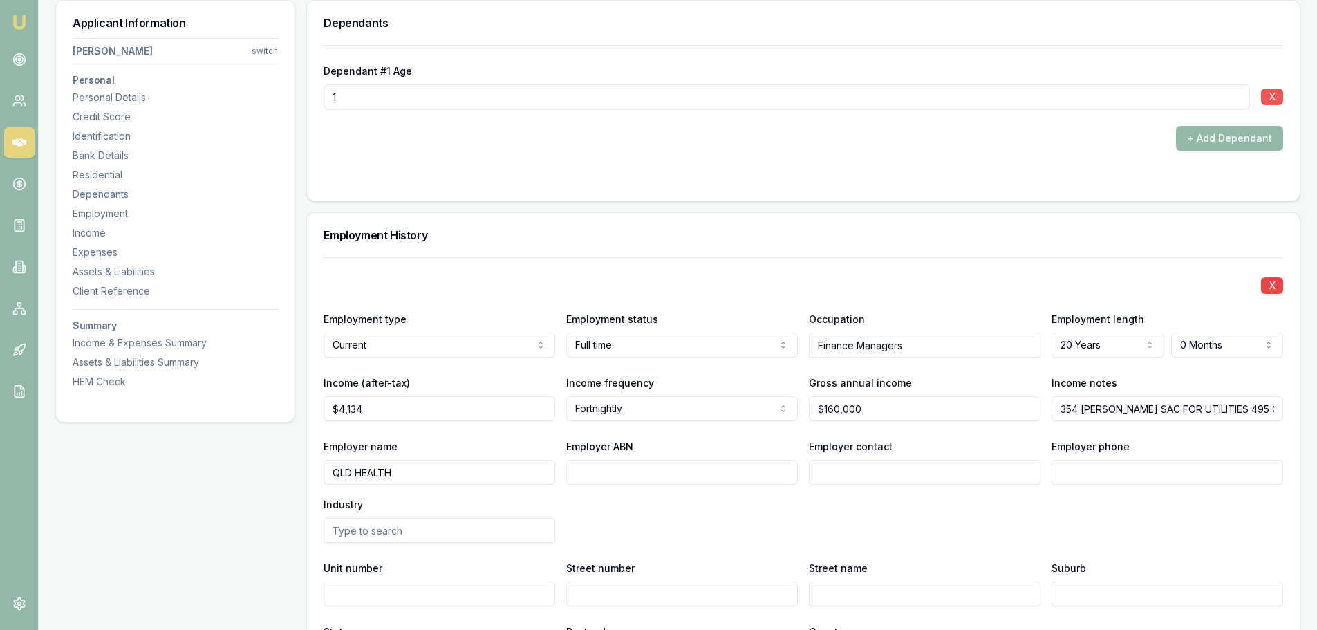
click at [1273, 100] on button "X" at bounding box center [1272, 97] width 22 height 17
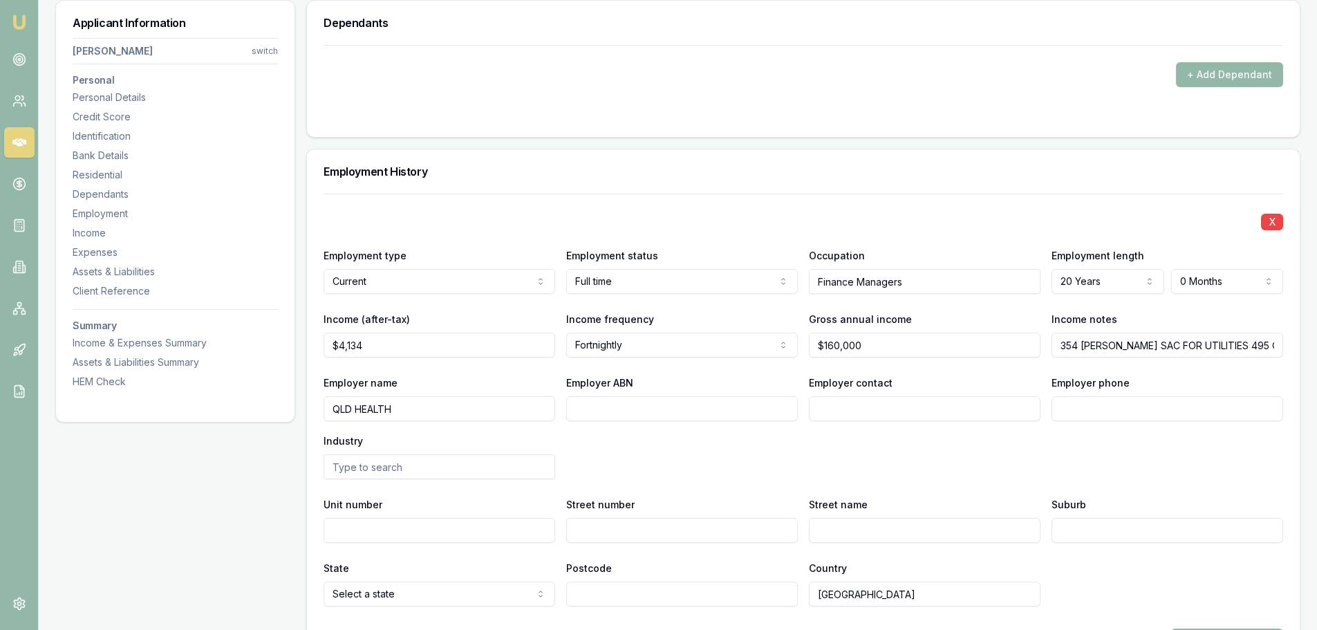
click at [909, 83] on div "+ Add Dependant" at bounding box center [804, 74] width 960 height 25
click at [99, 247] on div "Expenses" at bounding box center [175, 253] width 205 height 14
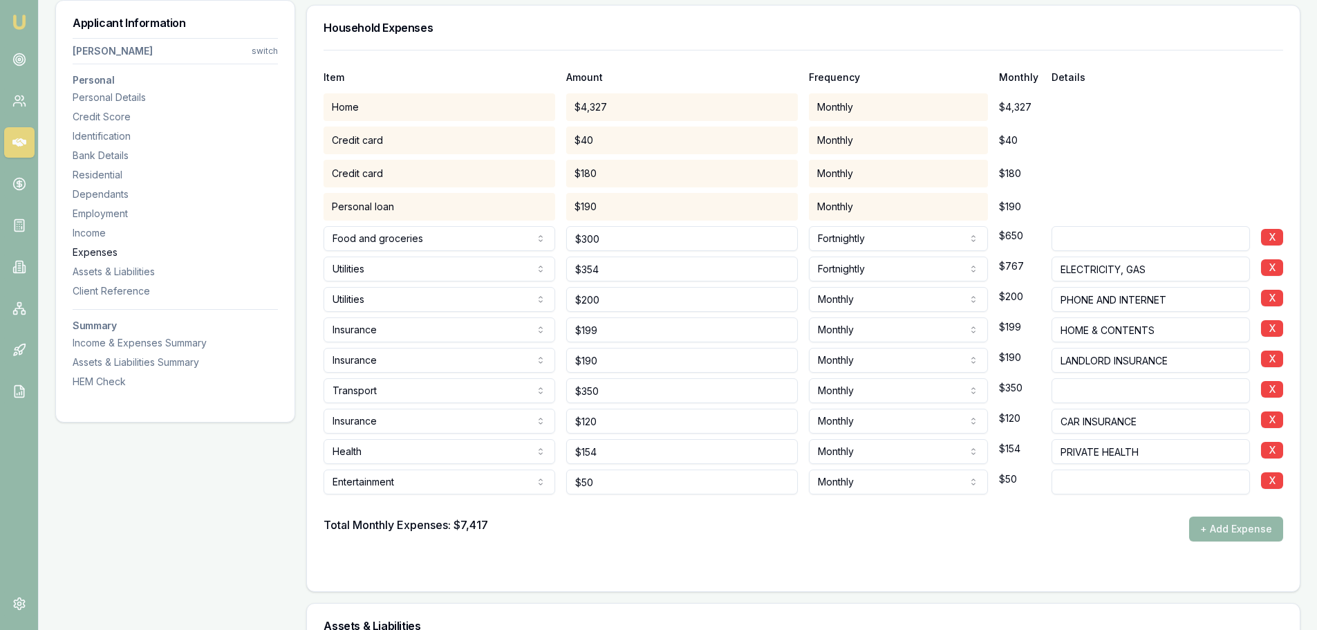
scroll to position [2679, 0]
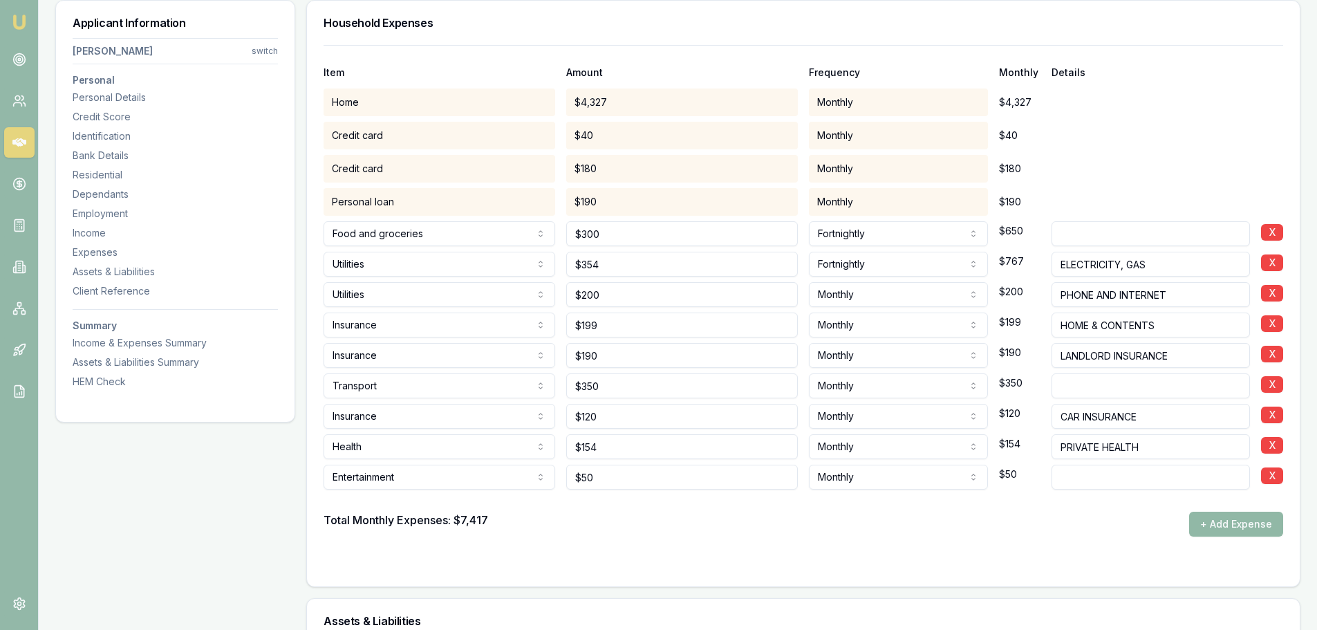
click at [1219, 518] on button "+ Add Expense" at bounding box center [1237, 524] width 94 height 25
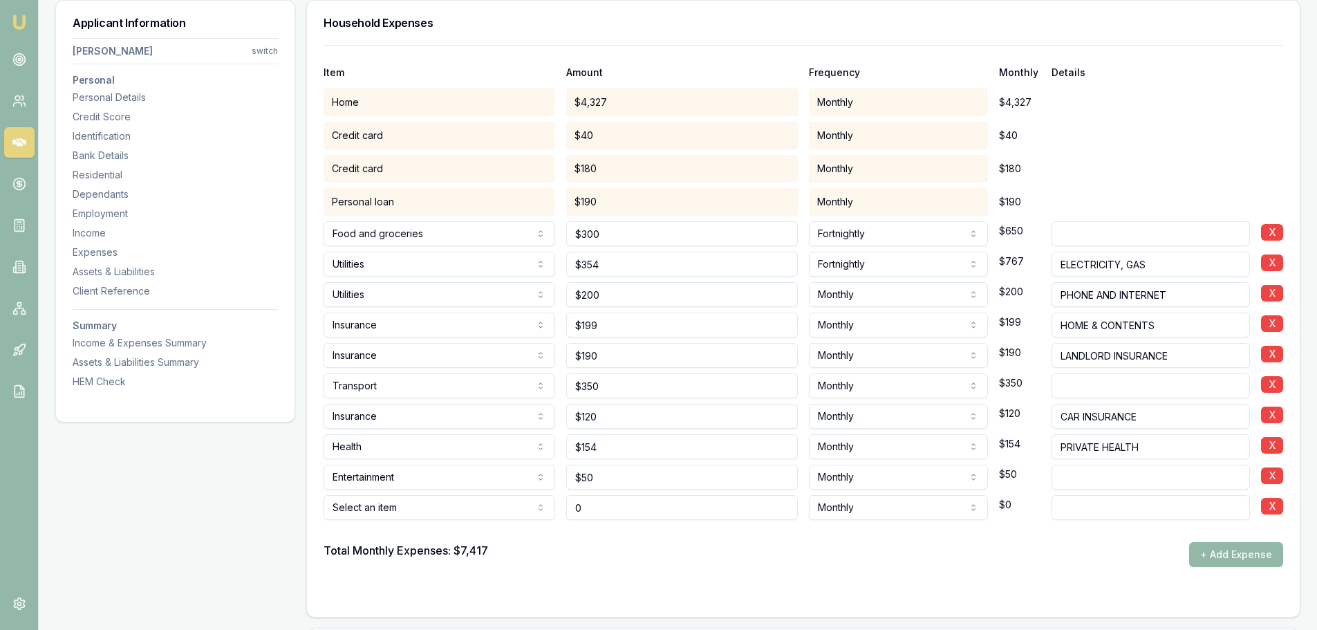
type input "$0"
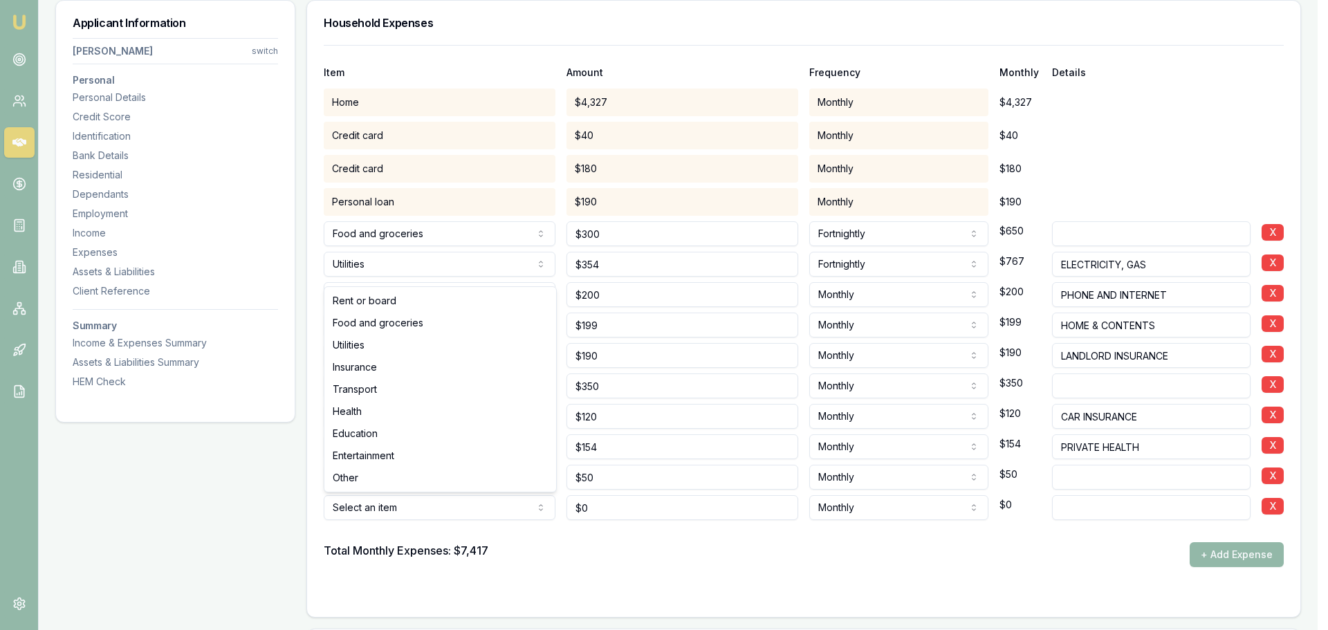
select select "OTHER"
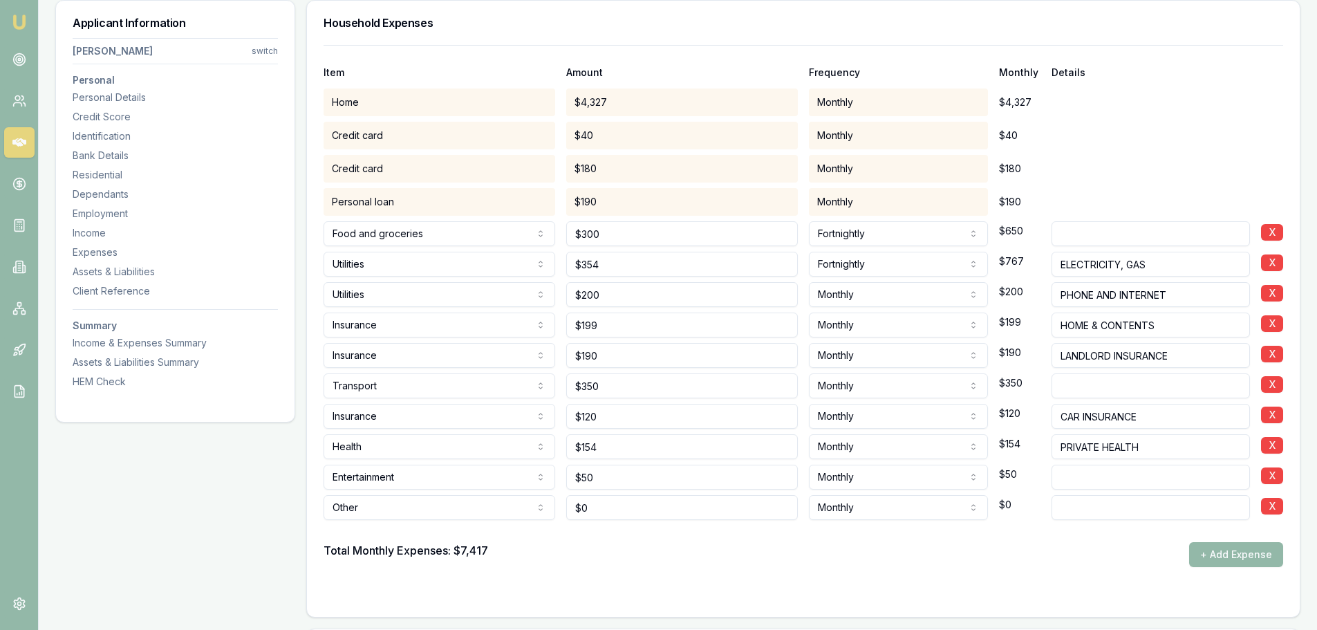
click at [1081, 512] on input at bounding box center [1151, 507] width 198 height 25
type input "CHILD SUPPORT"
drag, startPoint x: 619, startPoint y: 506, endPoint x: 505, endPoint y: 508, distance: 114.1
click at [515, 508] on div "Other Rent or board Food and groceries Utilities Insurance Transport Health Edu…" at bounding box center [804, 505] width 960 height 30
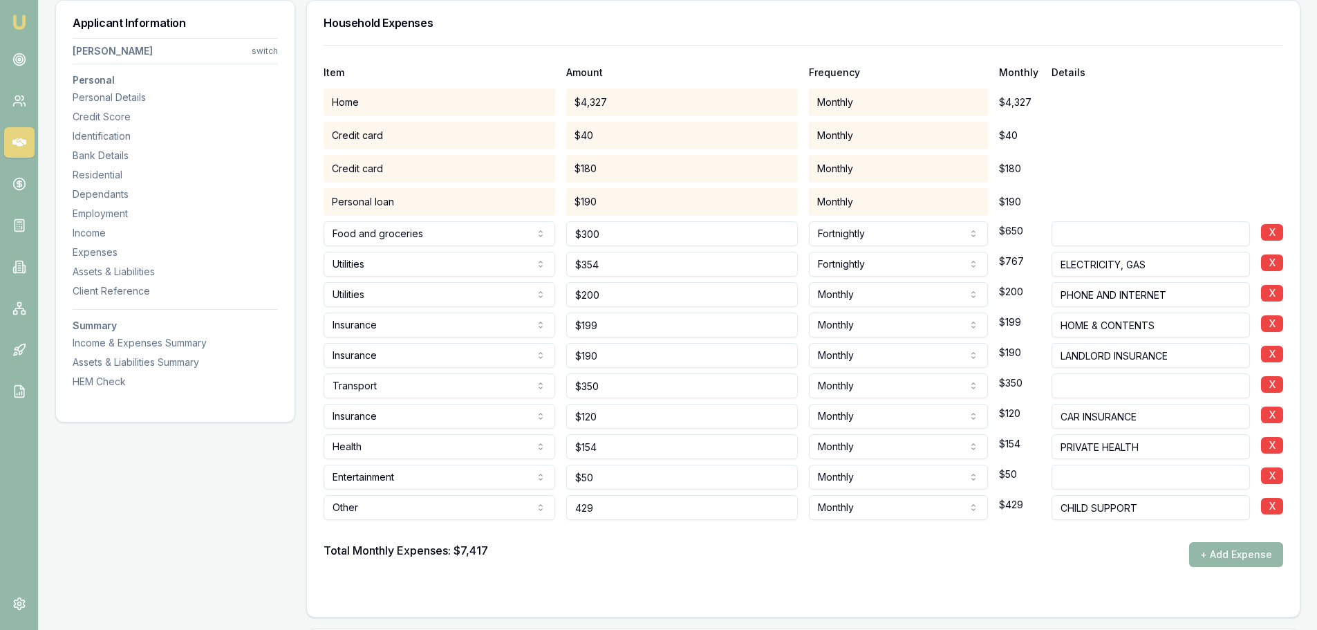
type input "$429"
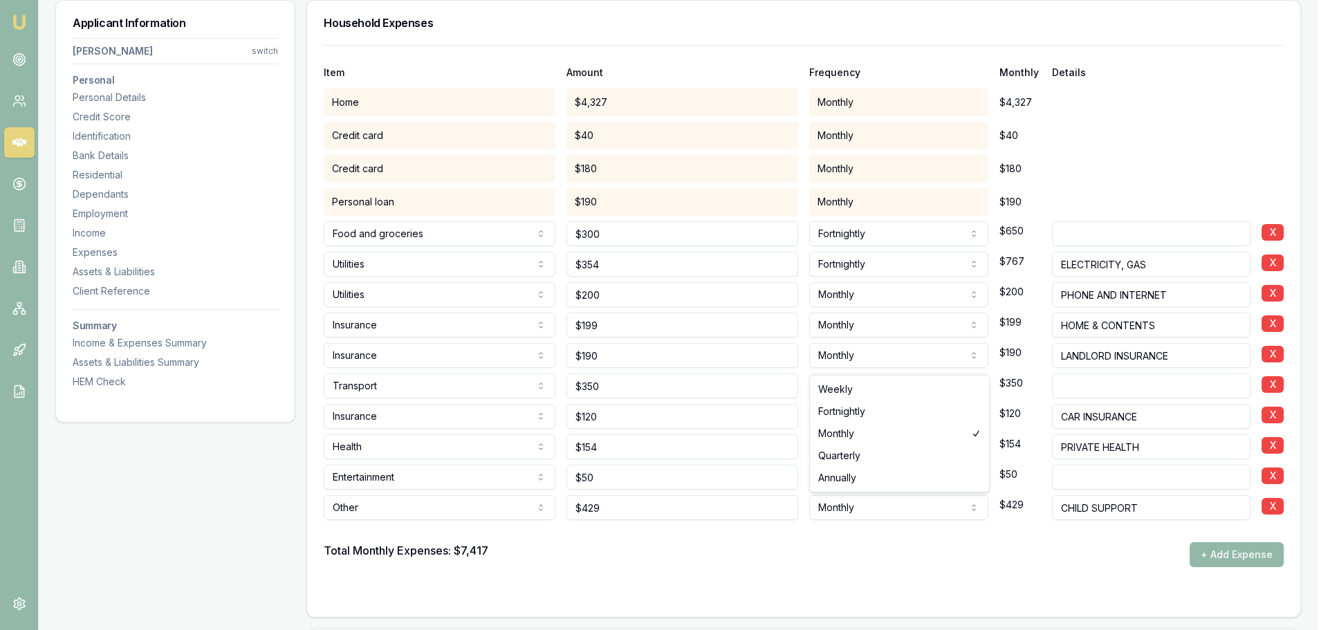
select select "FORTNIGHTLY"
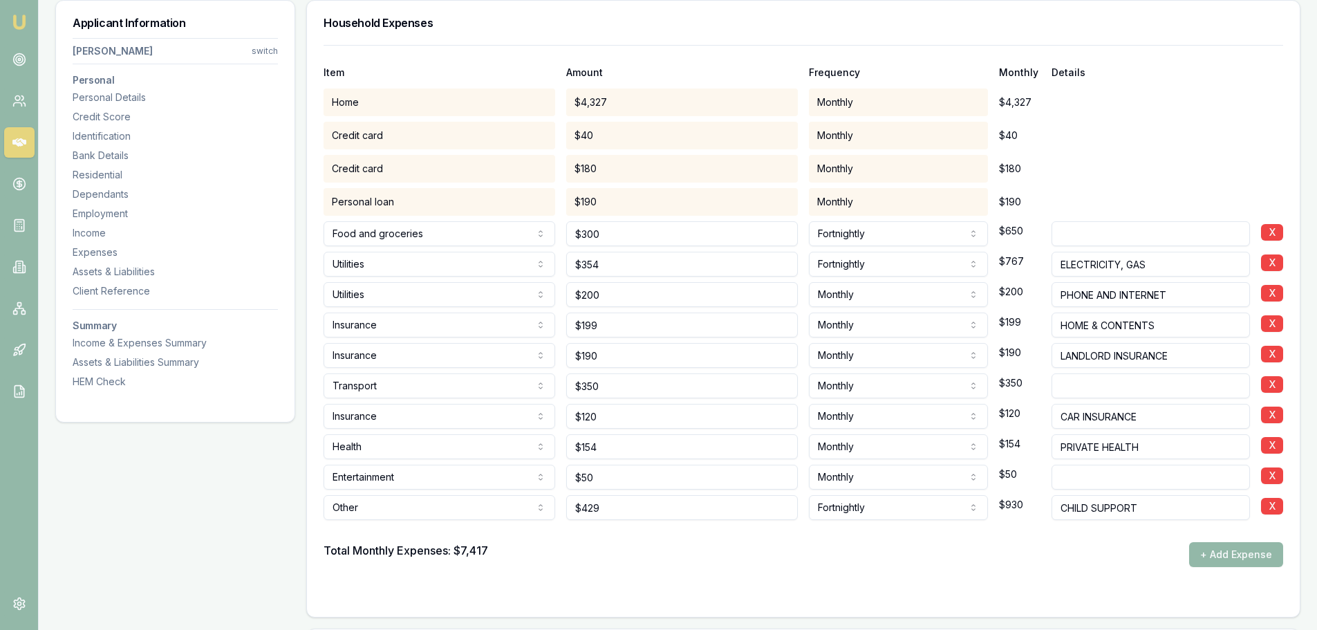
click at [842, 552] on div "Total Monthly Expenses: $7,417 + Add Expense" at bounding box center [804, 554] width 960 height 25
click at [104, 217] on div "Employment" at bounding box center [175, 214] width 205 height 14
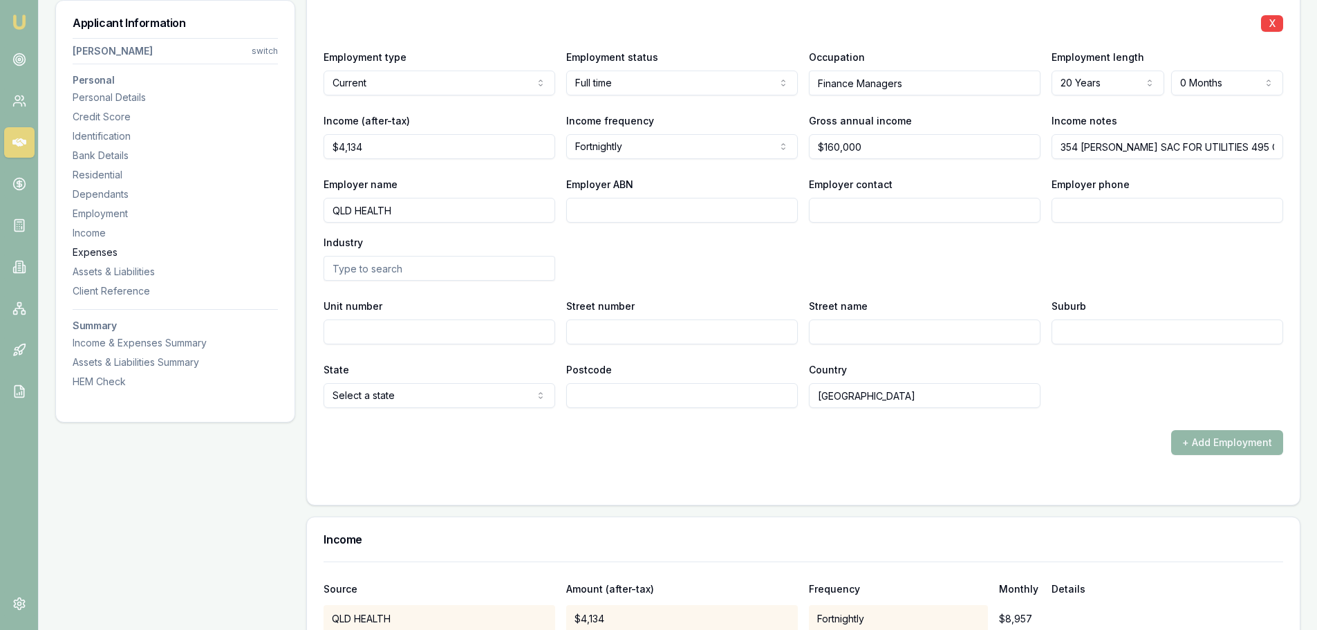
scroll to position [1858, 0]
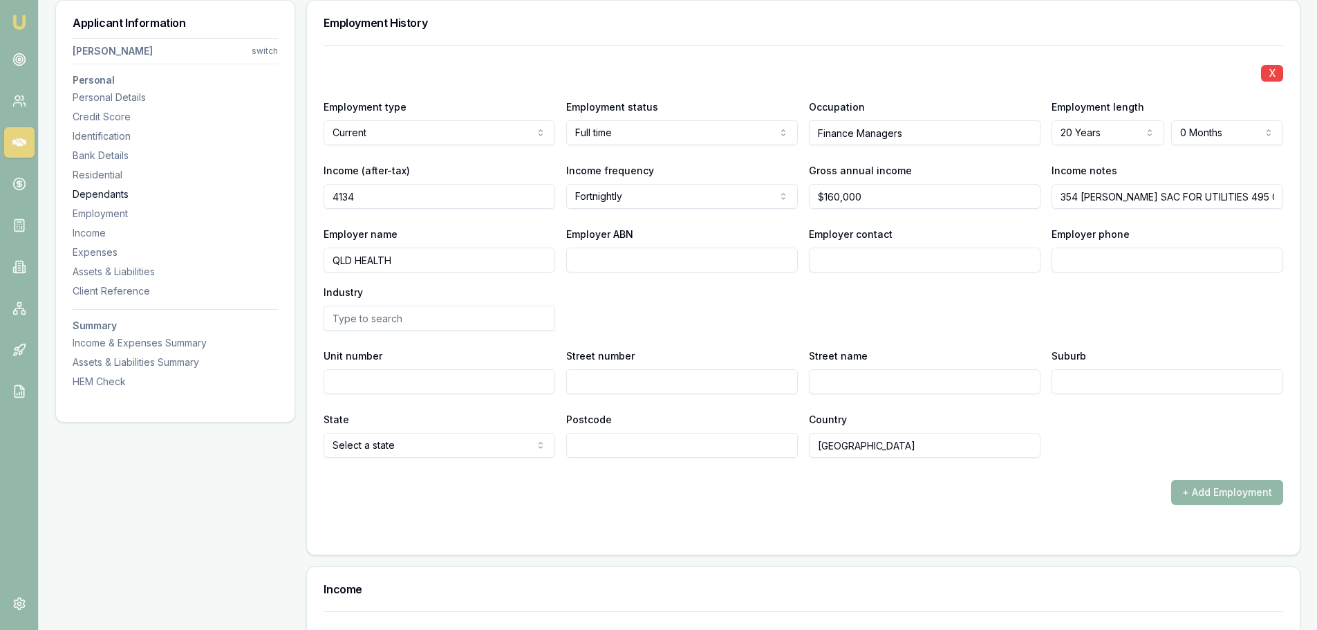
drag, startPoint x: 384, startPoint y: 191, endPoint x: 246, endPoint y: 193, distance: 137.6
type input "$4,134"
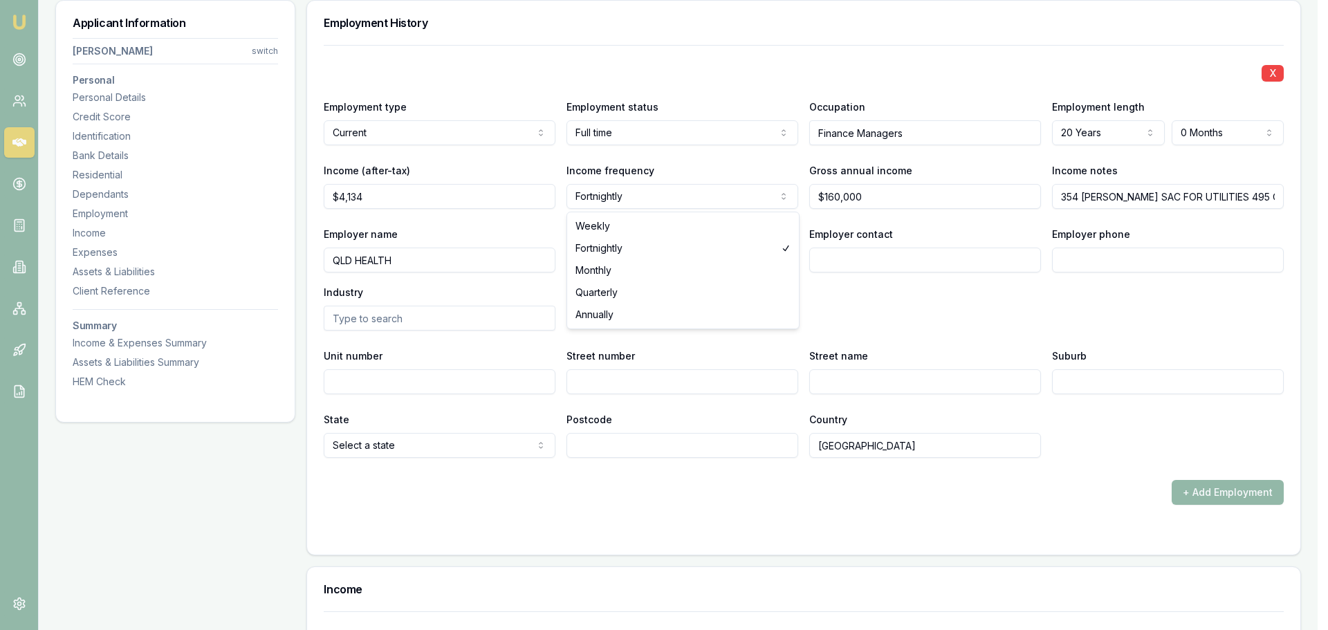
select select "MONTHLY"
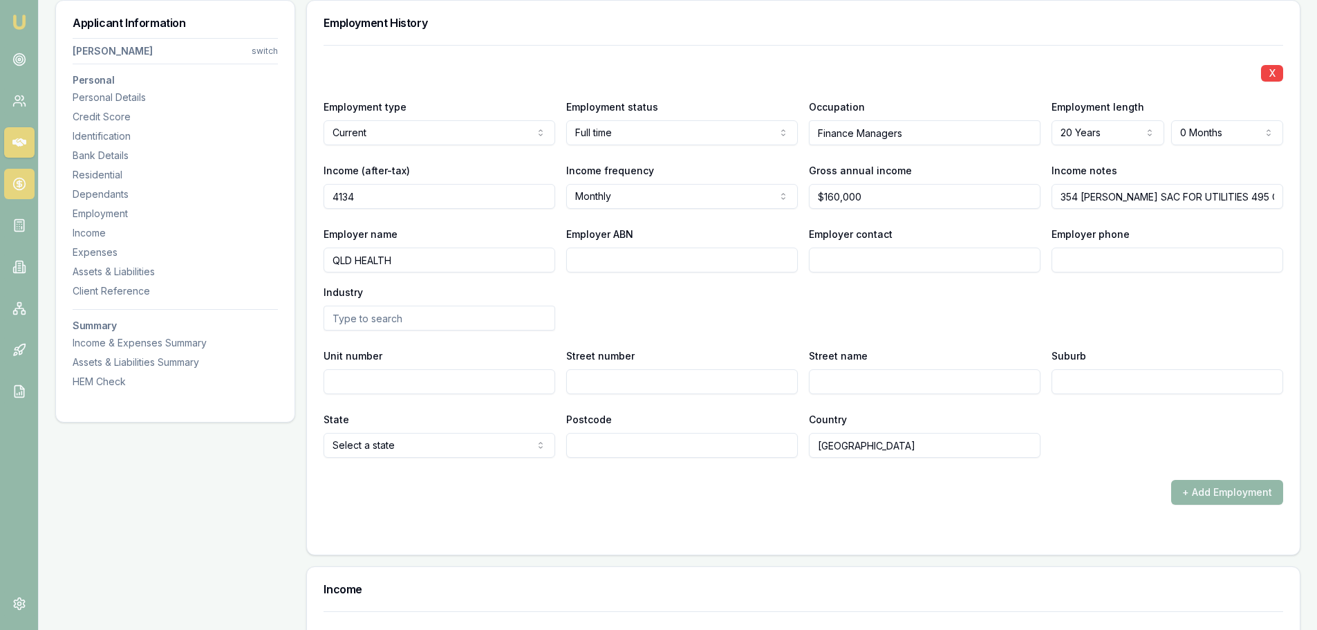
drag, startPoint x: 385, startPoint y: 194, endPoint x: 13, endPoint y: 196, distance: 371.4
type input "$4,134"
drag, startPoint x: 396, startPoint y: 194, endPoint x: -53, endPoint y: 184, distance: 449.0
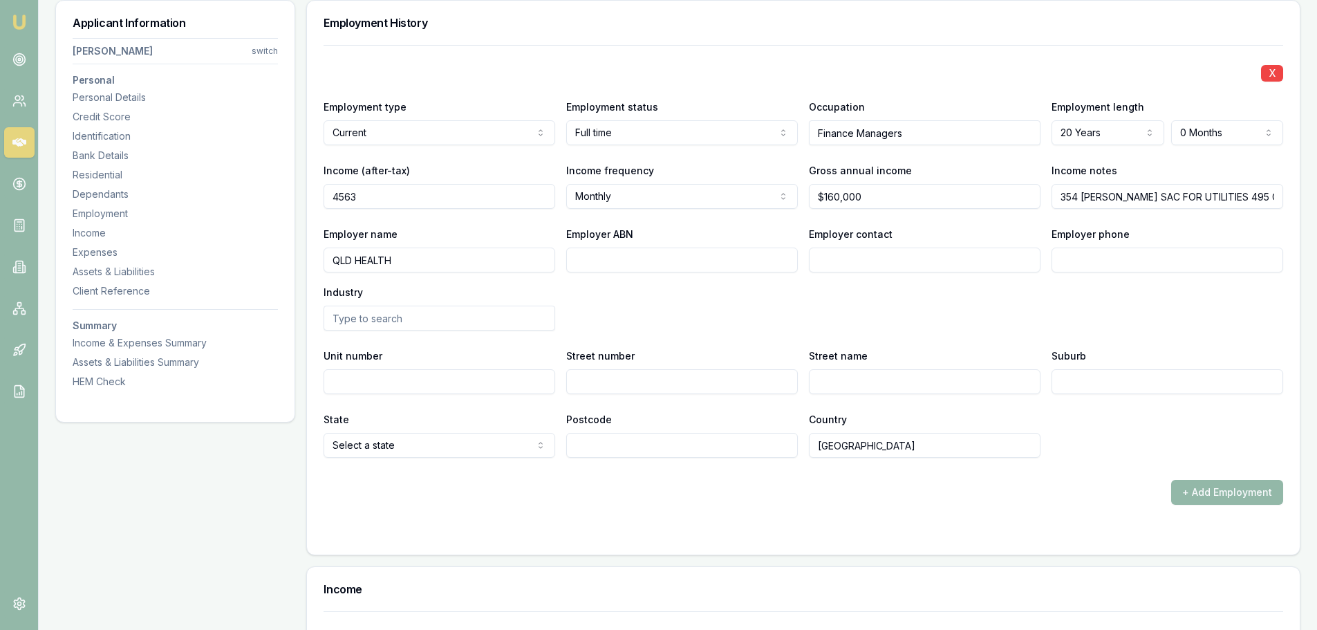
type input "$4,563"
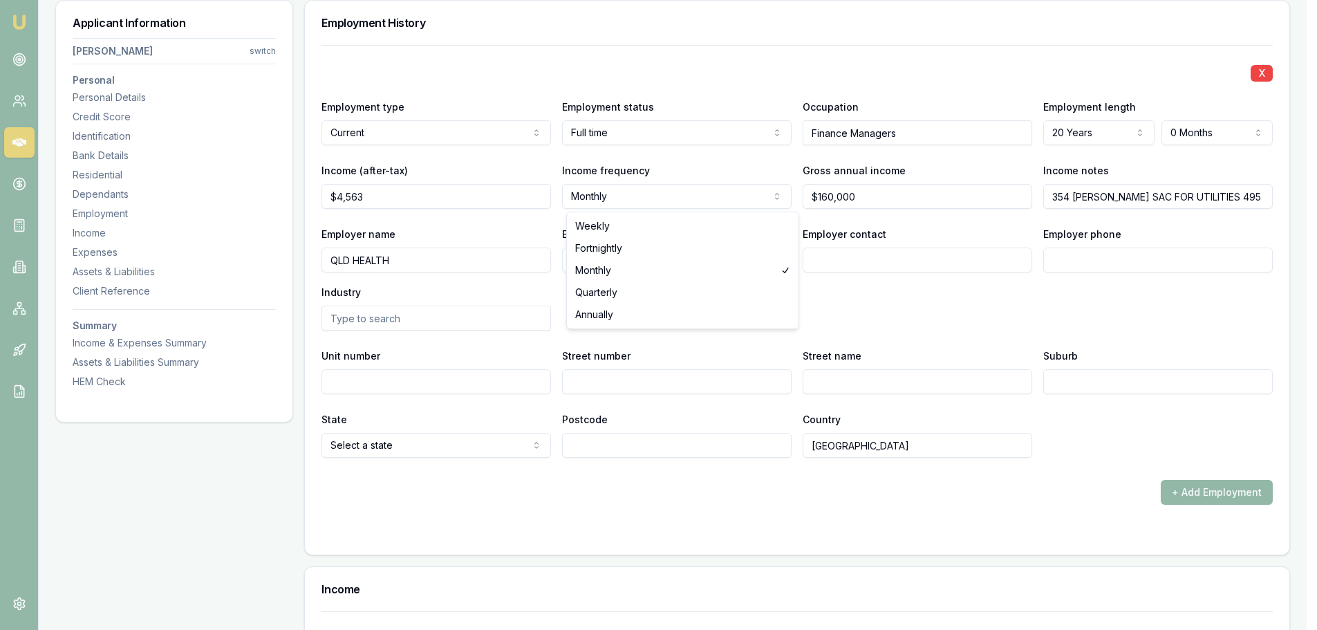
select select "FORTNIGHTLY"
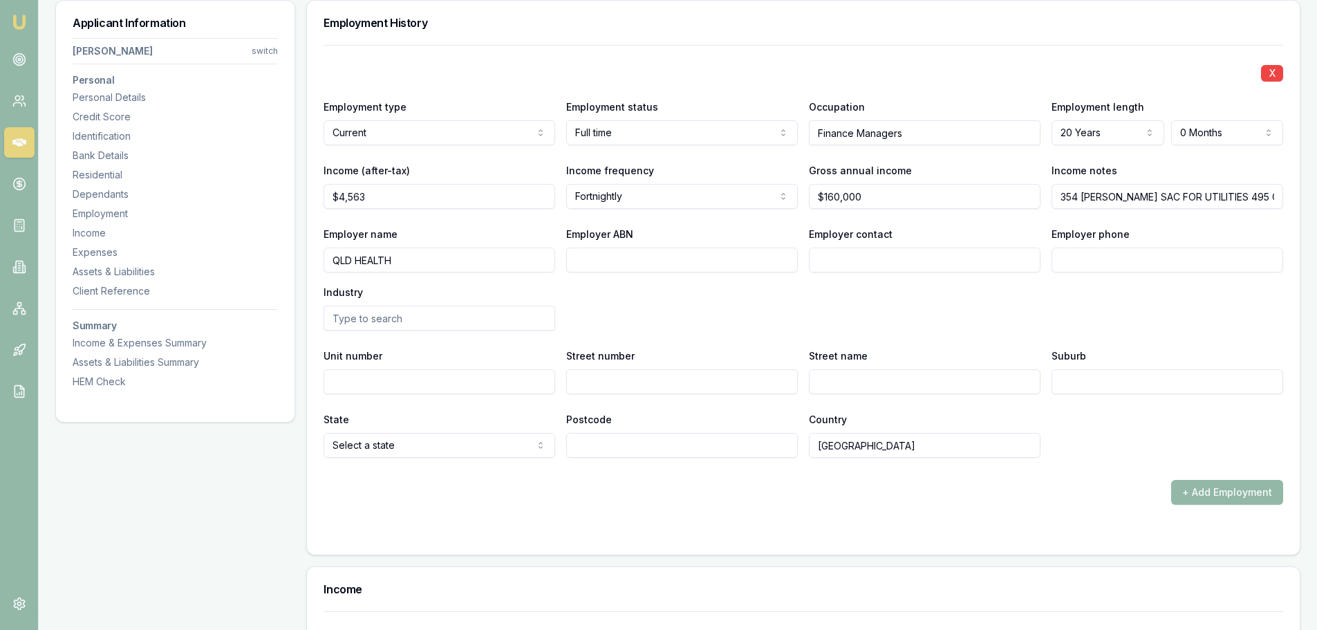
click at [908, 302] on div "Employer name QLD HEALTH Employer ABN Employer contact Employer phone Industry" at bounding box center [804, 277] width 960 height 105
click at [122, 343] on div "Income & Expenses Summary" at bounding box center [175, 343] width 205 height 14
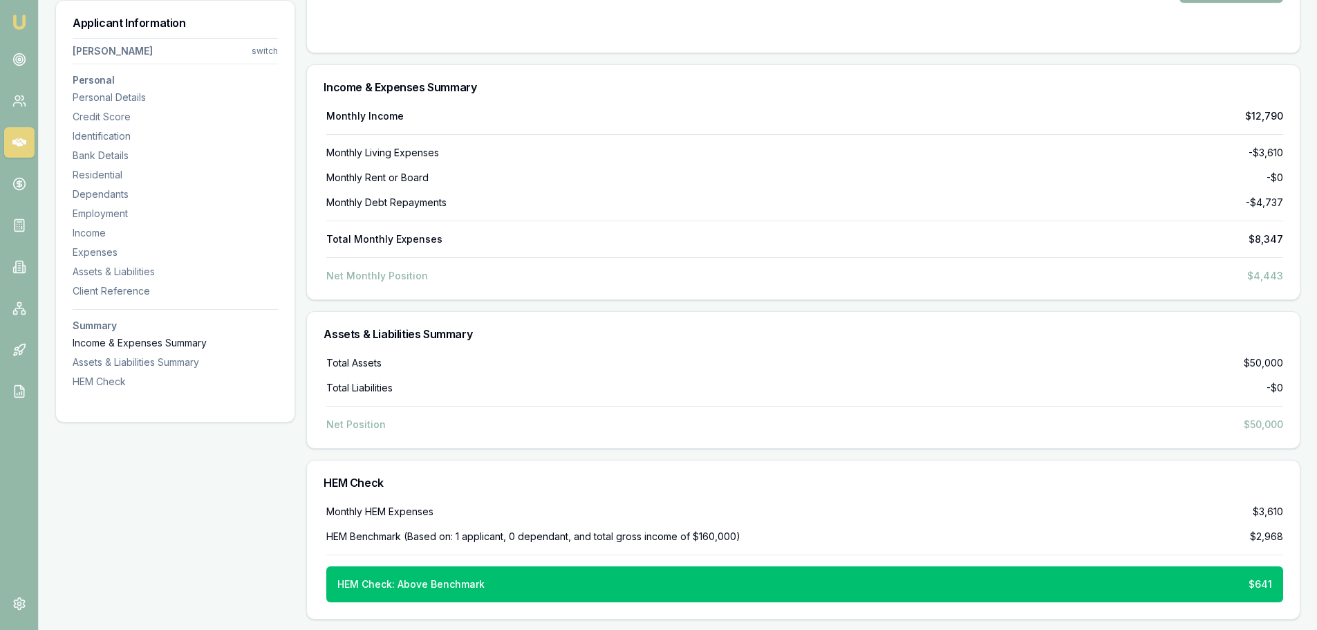
scroll to position [5211, 0]
click at [95, 230] on div "Income" at bounding box center [175, 233] width 205 height 14
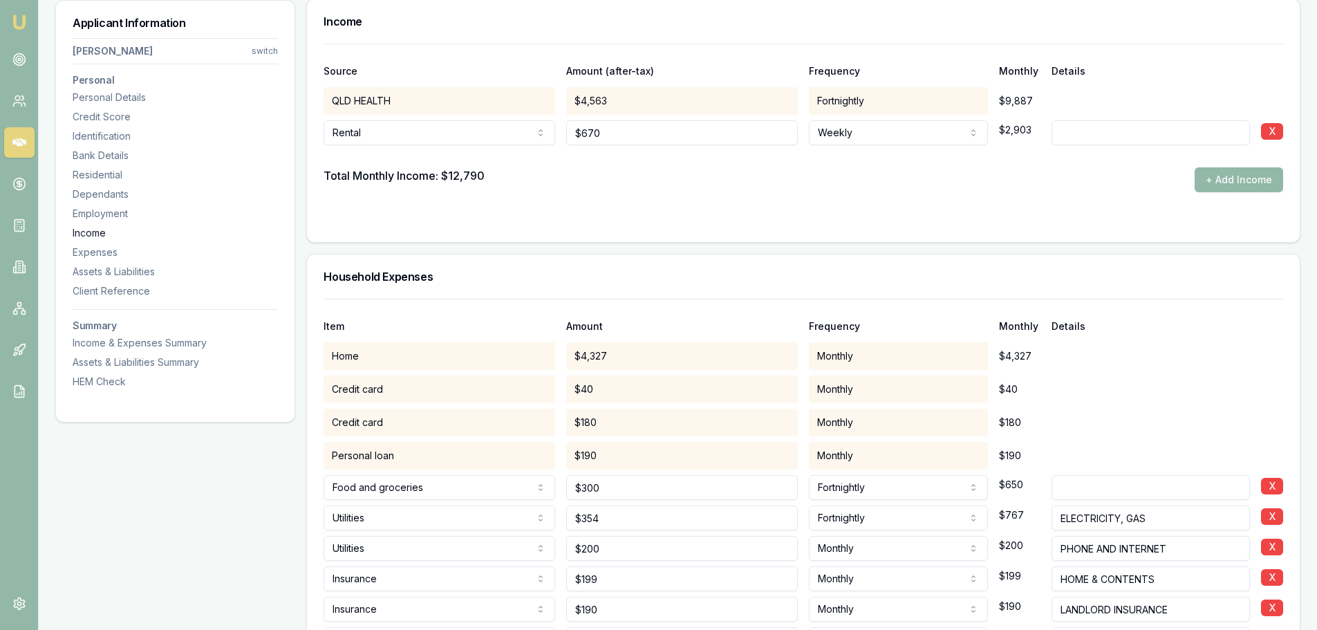
scroll to position [2424, 0]
click at [121, 342] on div "Income & Expenses Summary" at bounding box center [175, 343] width 205 height 14
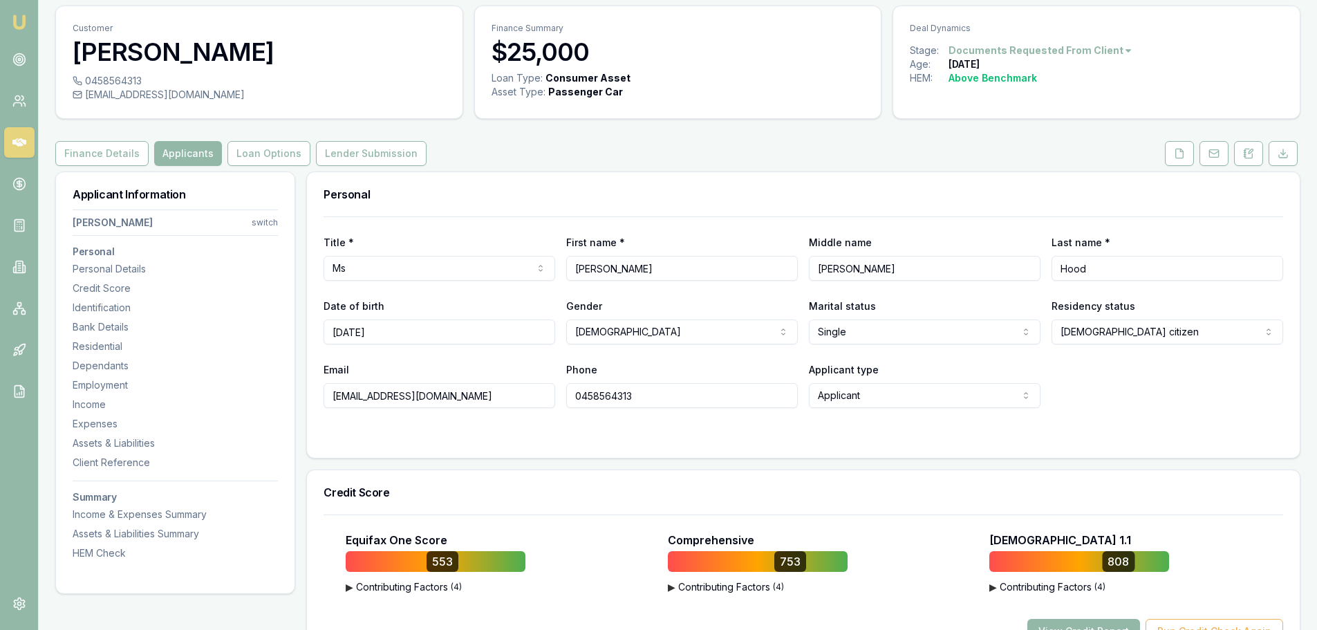
scroll to position [0, 0]
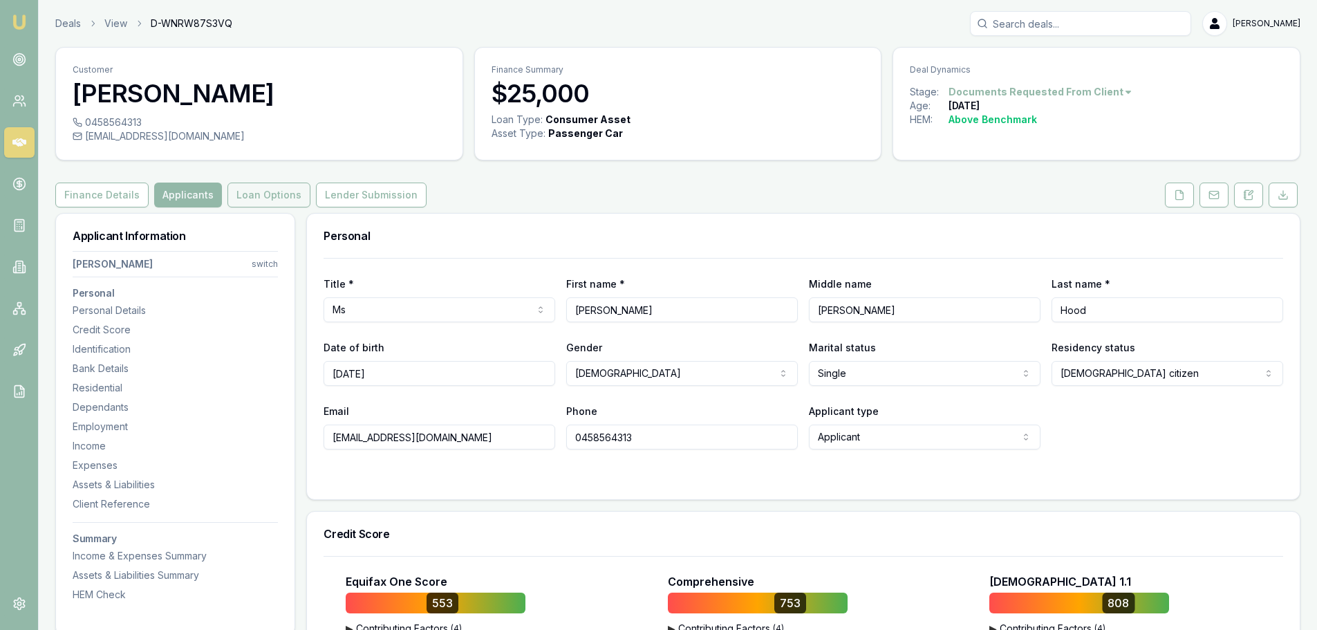
click at [283, 198] on button "Loan Options" at bounding box center [269, 195] width 83 height 25
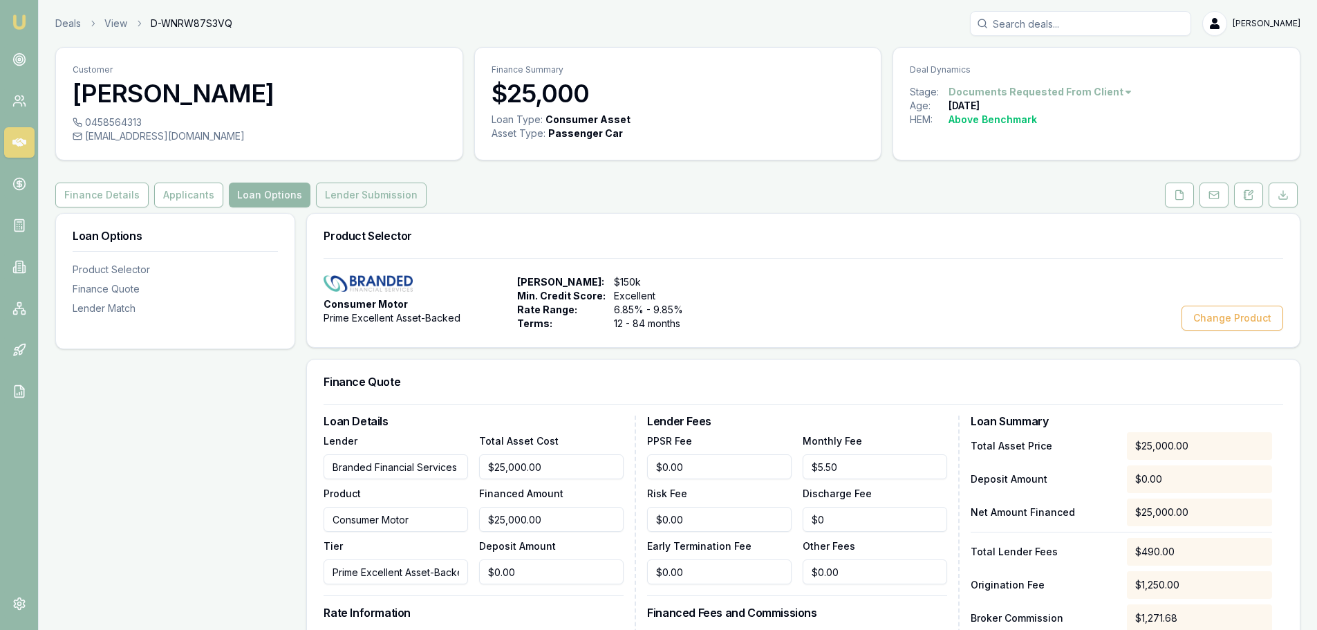
click at [344, 195] on button "Lender Submission" at bounding box center [371, 195] width 111 height 25
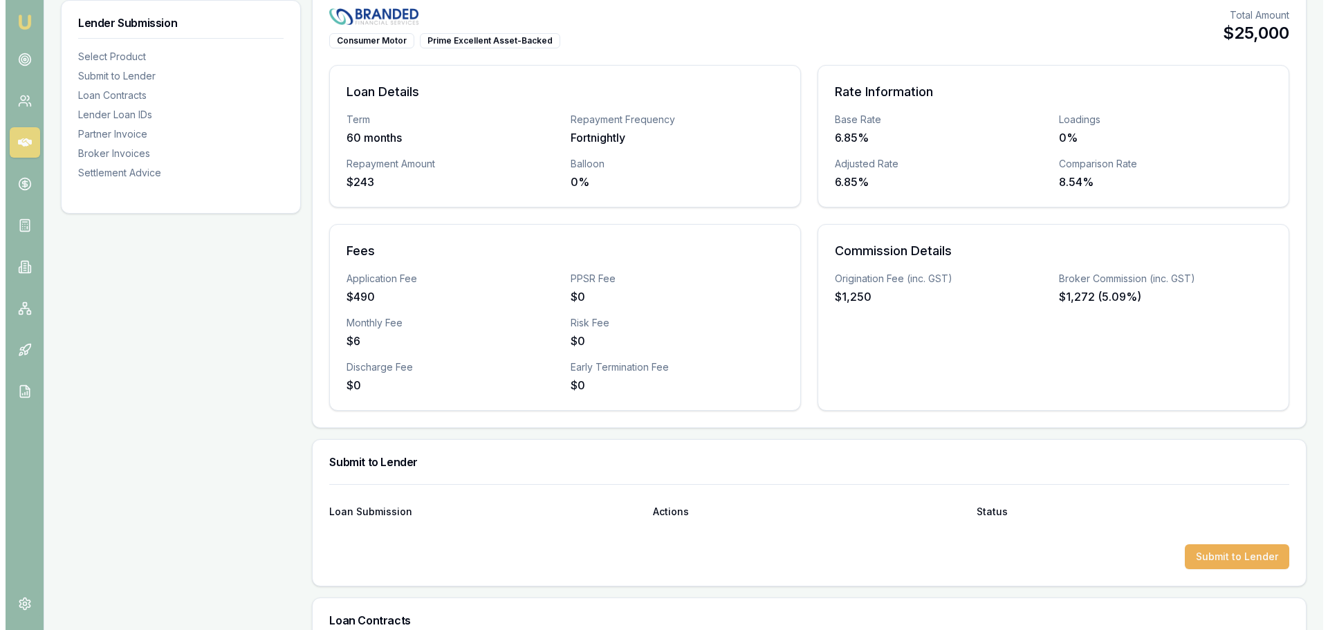
scroll to position [346, 0]
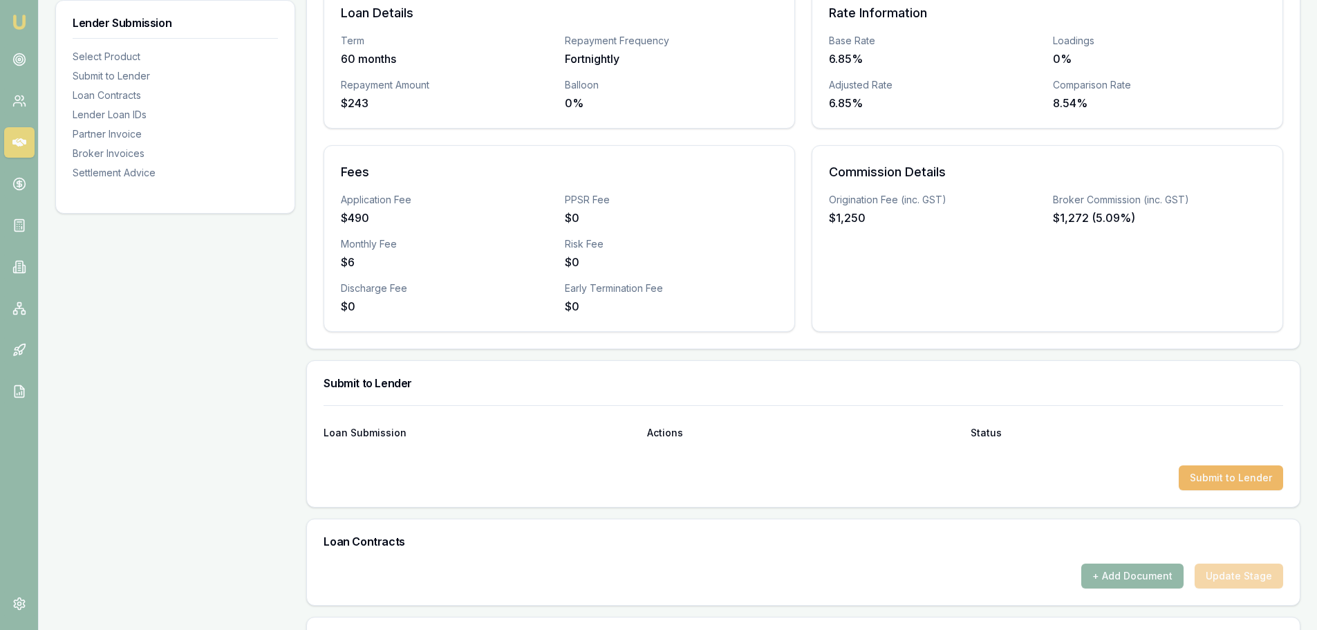
click at [1229, 476] on button "Submit to Lender" at bounding box center [1231, 477] width 104 height 25
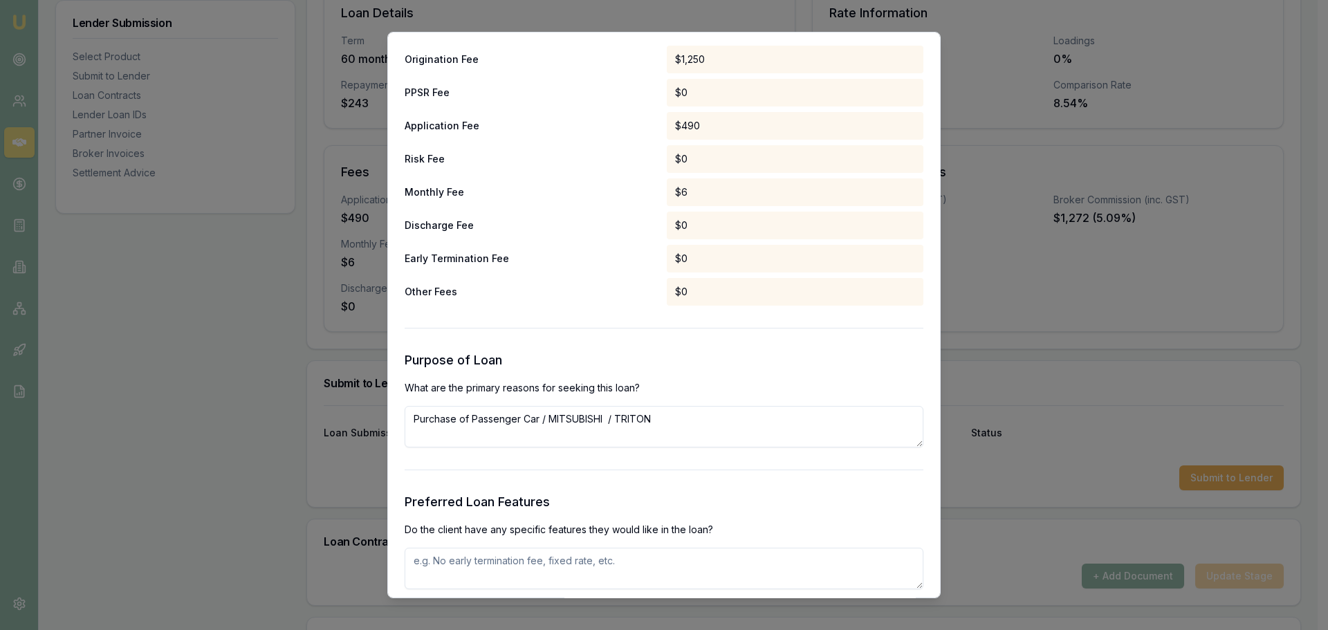
scroll to position [1245, 0]
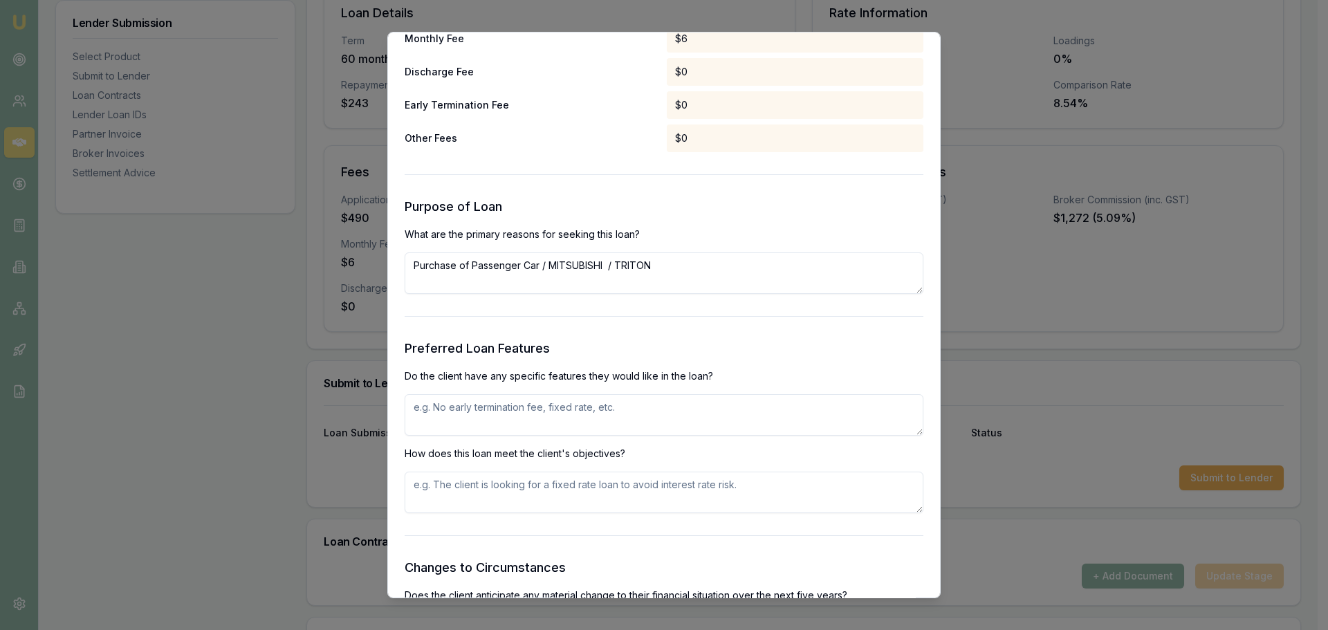
click at [687, 404] on textarea at bounding box center [664, 414] width 519 height 41
type textarea "private sale, ability to make extra payments"
click at [613, 493] on textarea at bounding box center [664, 492] width 519 height 41
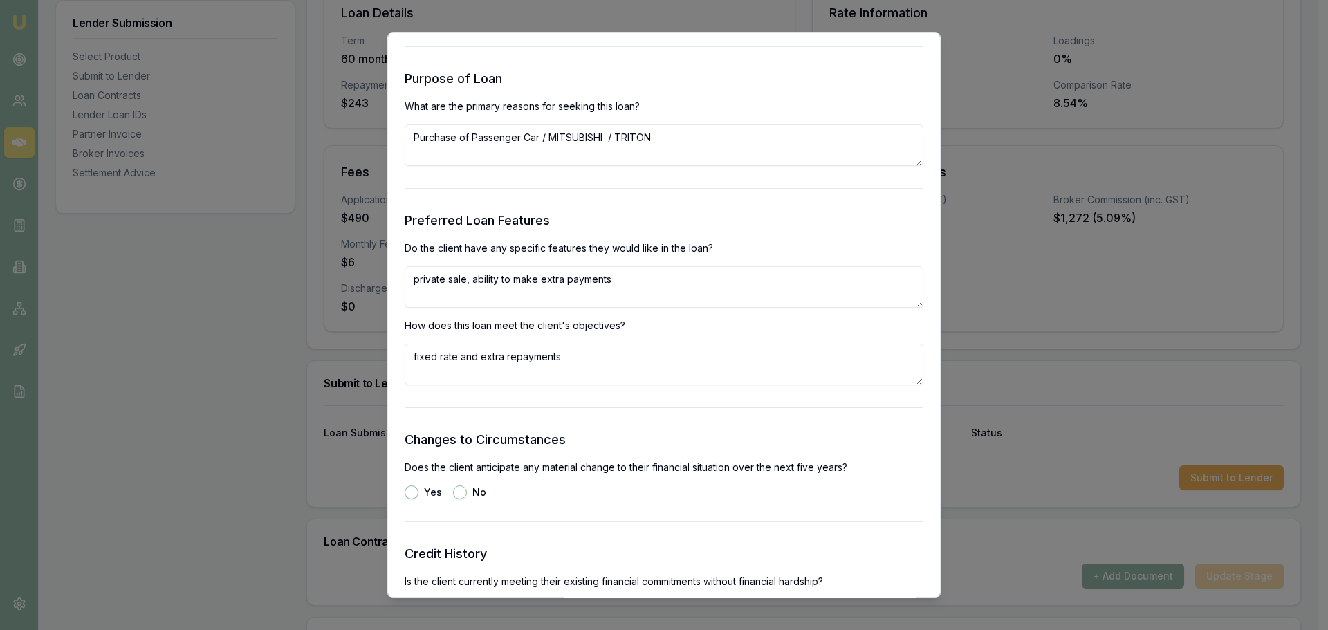
scroll to position [1452, 0]
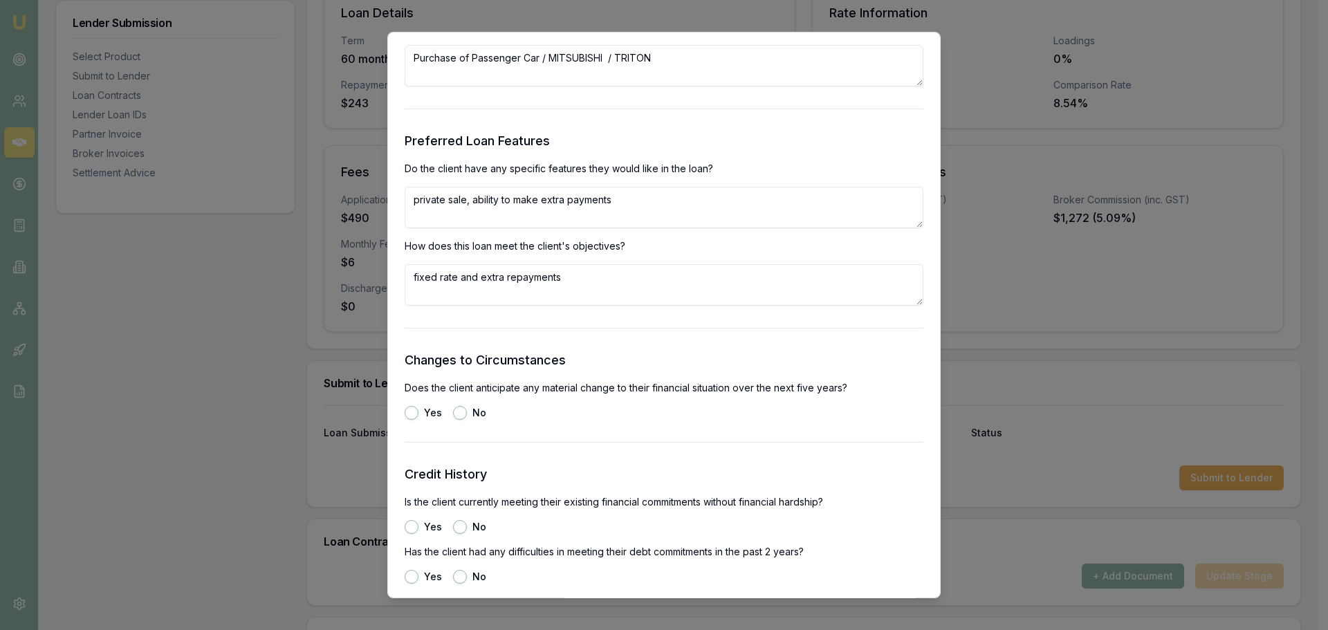
type textarea "fixed rate and extra repayments"
click at [462, 420] on form "Selected Product Lender Branded financial services Loan Type Consumer Asset Pro…" at bounding box center [664, 31] width 519 height 2773
click at [416, 526] on button "Yes" at bounding box center [412, 527] width 14 height 14
radio input "true"
click at [461, 577] on button "No" at bounding box center [460, 577] width 14 height 14
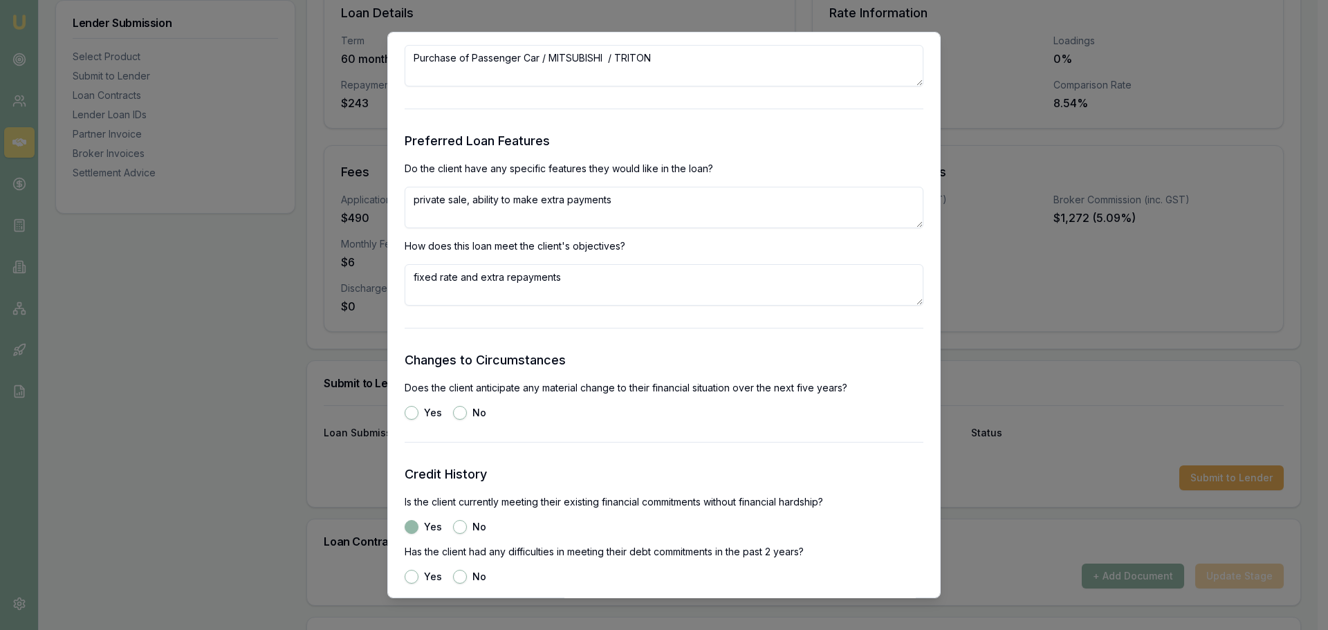
radio input "true"
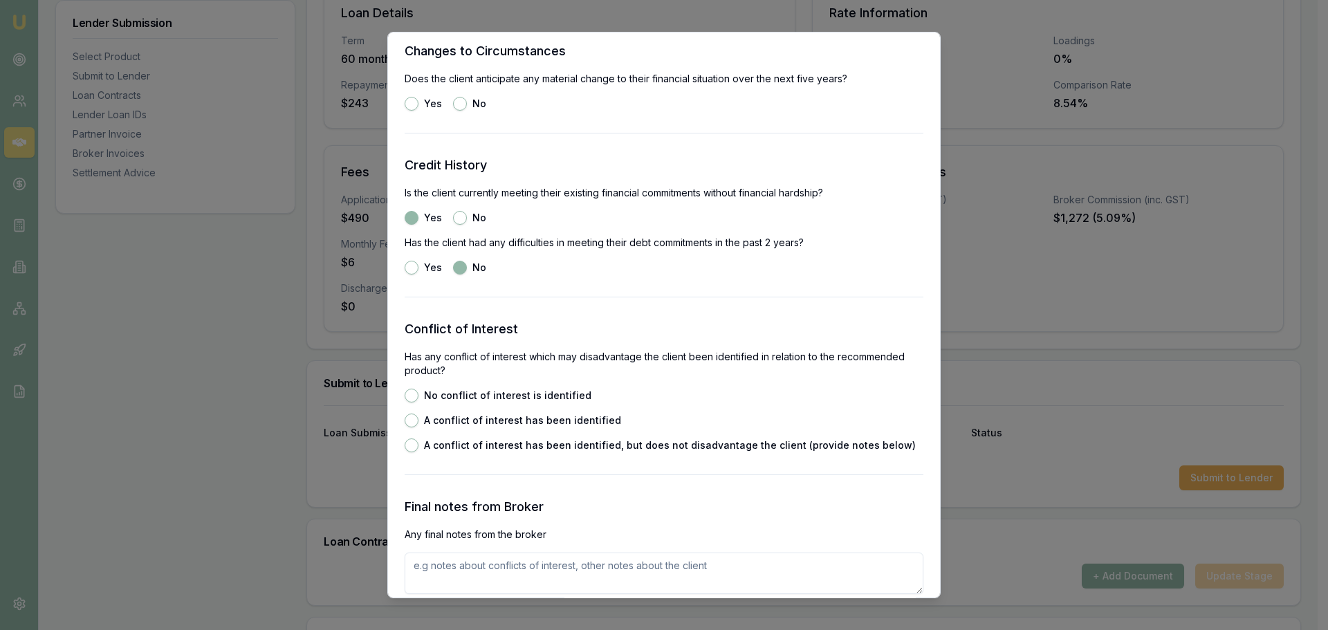
scroll to position [1867, 0]
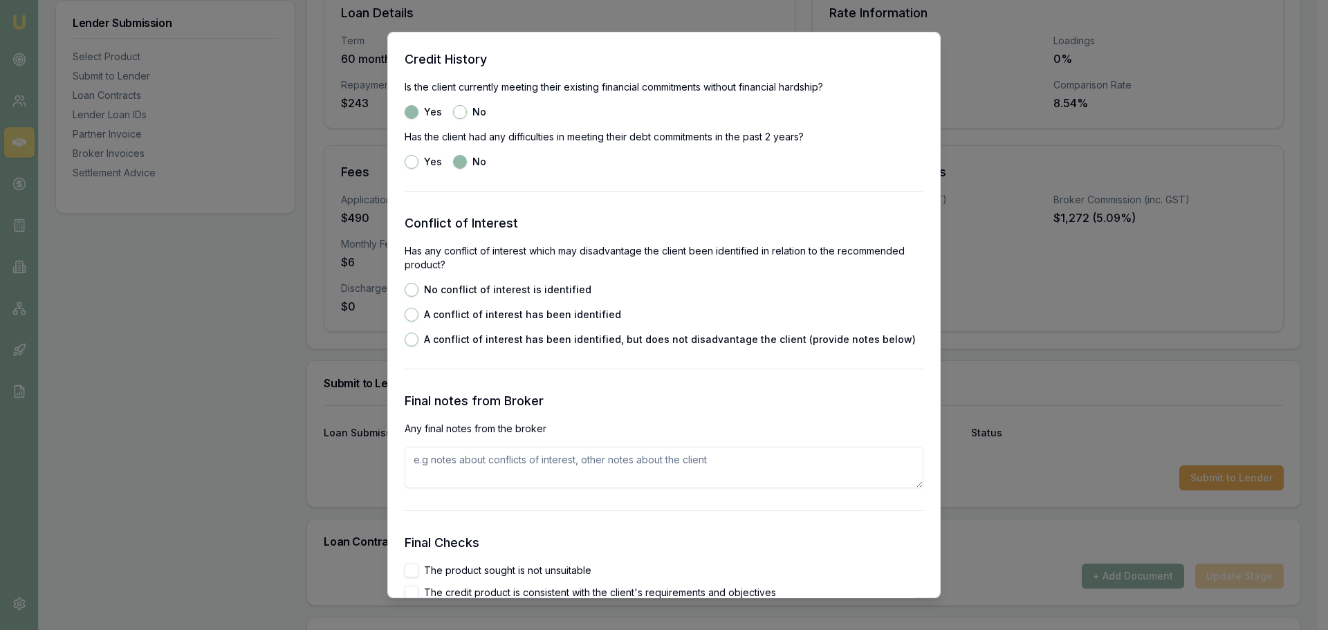
click at [409, 292] on button "No conflict of interest is identified" at bounding box center [412, 290] width 14 height 14
radio input "true"
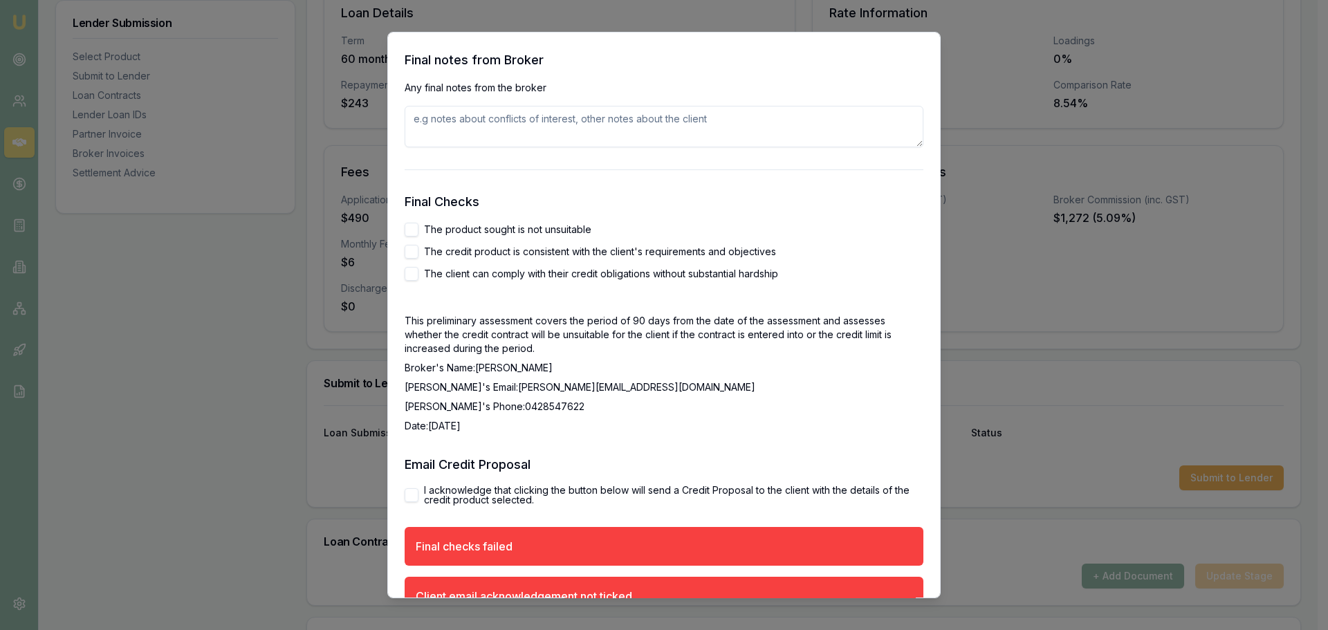
scroll to position [2213, 0]
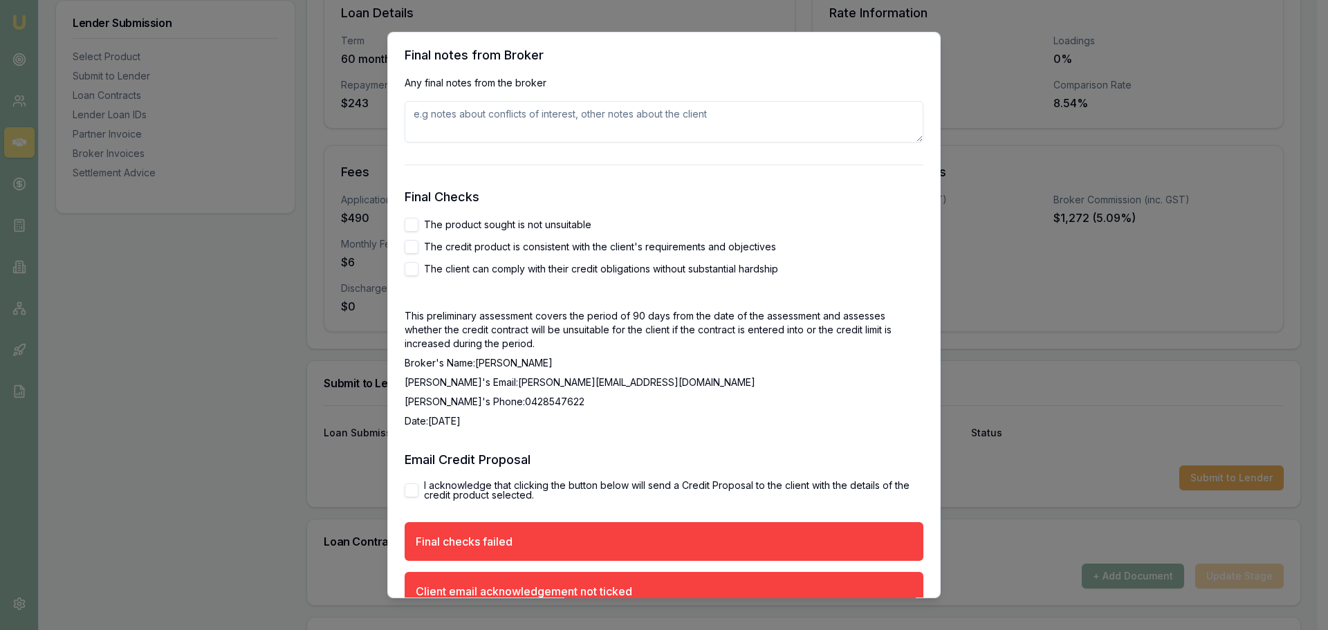
click at [404, 228] on div "Preliminary Assessment Please complete the following assessment to submit to th…" at bounding box center [663, 315] width 553 height 567
click at [411, 223] on button "The product sought is not unsuitable" at bounding box center [412, 225] width 14 height 14
checkbox input "true"
click at [413, 243] on button "The credit product is consistent with the client's requirements and objectives" at bounding box center [412, 247] width 14 height 14
checkbox input "true"
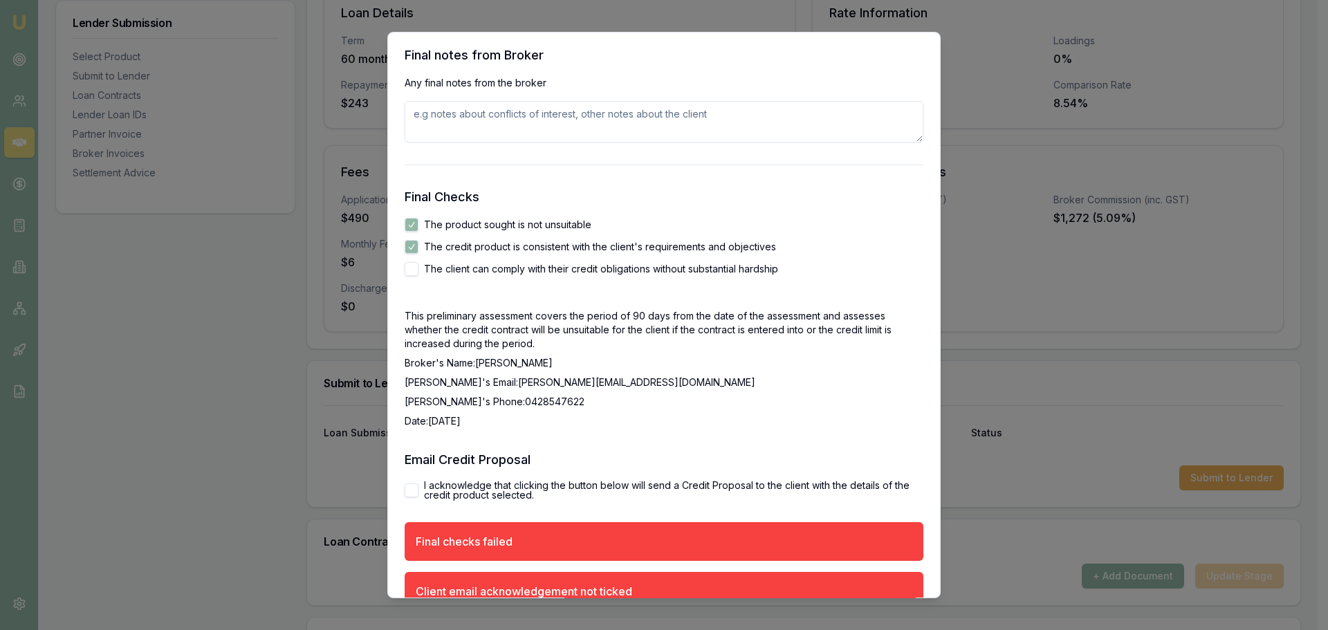
click at [411, 268] on button "The client can comply with their credit obligations without substantial hardship" at bounding box center [412, 269] width 14 height 14
checkbox input "true"
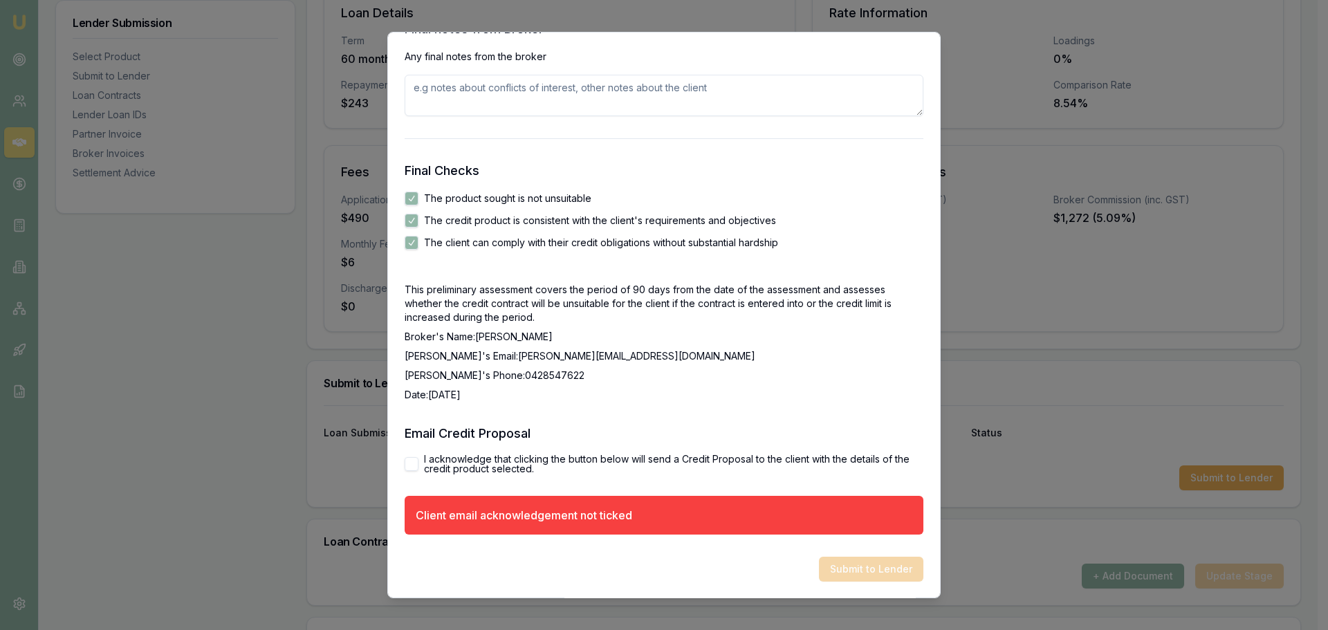
click at [412, 468] on button "I acknowledge that clicking the button below will send a Credit Proposal to the…" at bounding box center [412, 464] width 14 height 14
checkbox input "true"
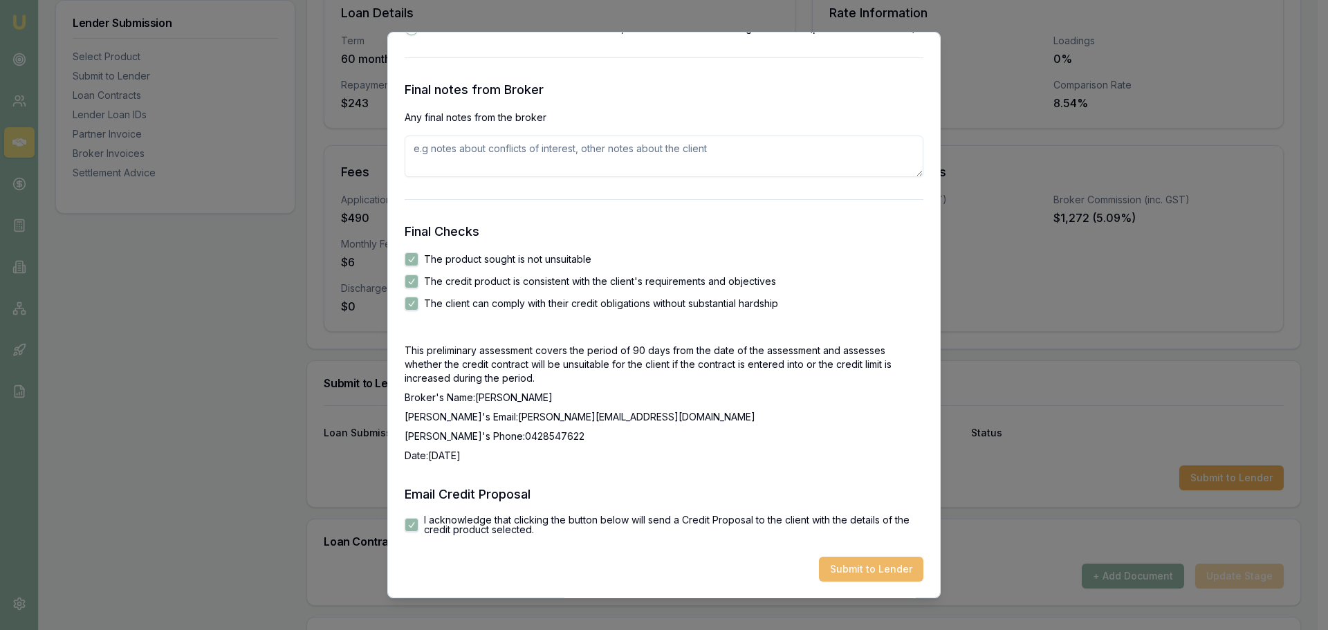
click at [890, 572] on button "Submit to Lender" at bounding box center [871, 569] width 104 height 25
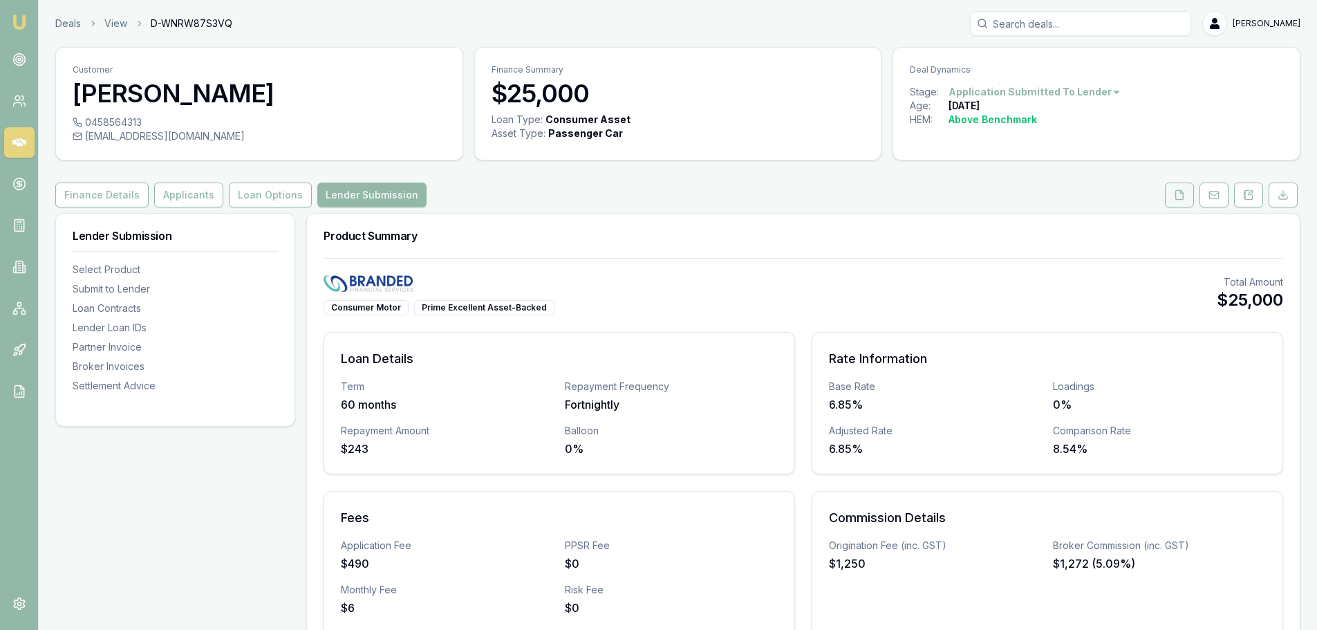
click at [1176, 199] on icon at bounding box center [1179, 194] width 11 height 11
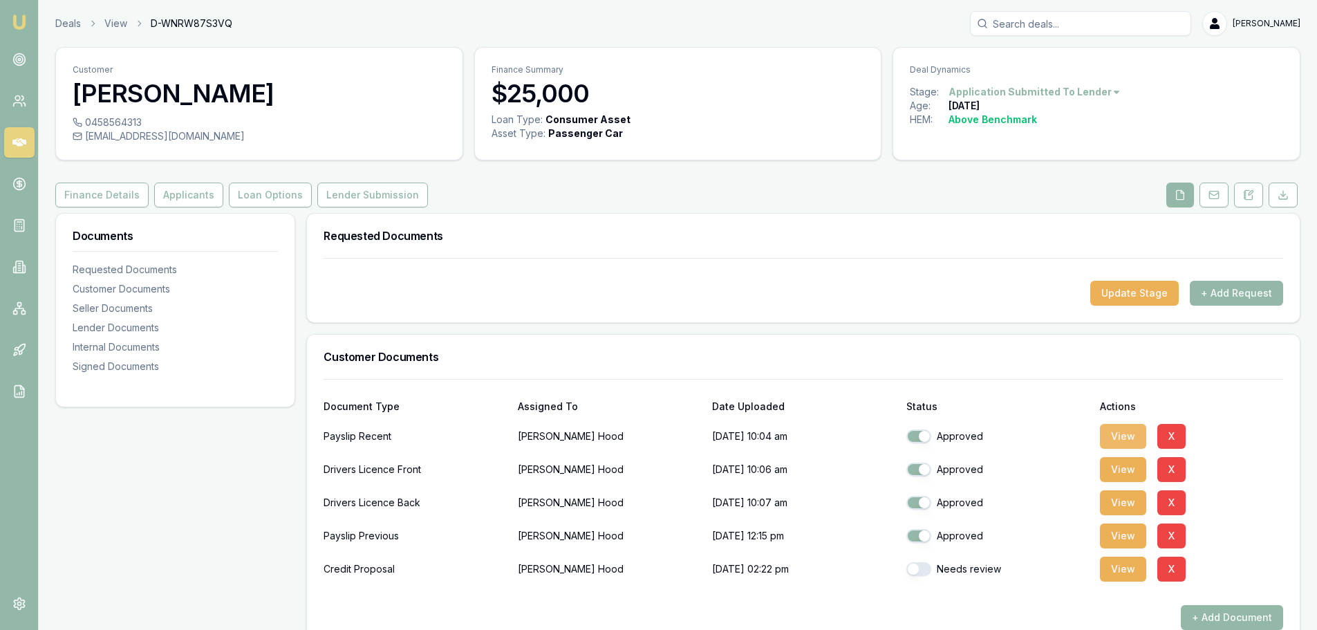
click at [1123, 432] on button "View" at bounding box center [1123, 436] width 46 height 25
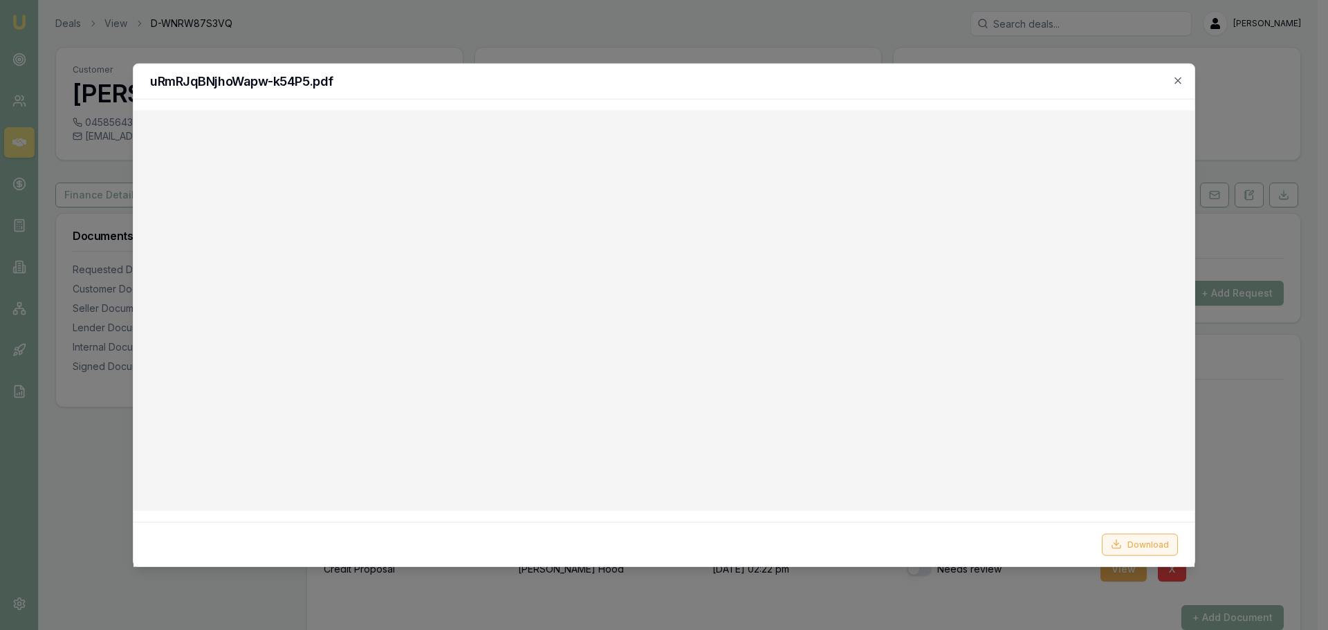
click at [1138, 541] on button "Download" at bounding box center [1140, 544] width 76 height 22
click at [693, 71] on div "uRmRJqBNjhoWapw-k54P5.pdf" at bounding box center [663, 81] width 1061 height 35
click at [1175, 80] on icon "button" at bounding box center [1177, 80] width 11 height 11
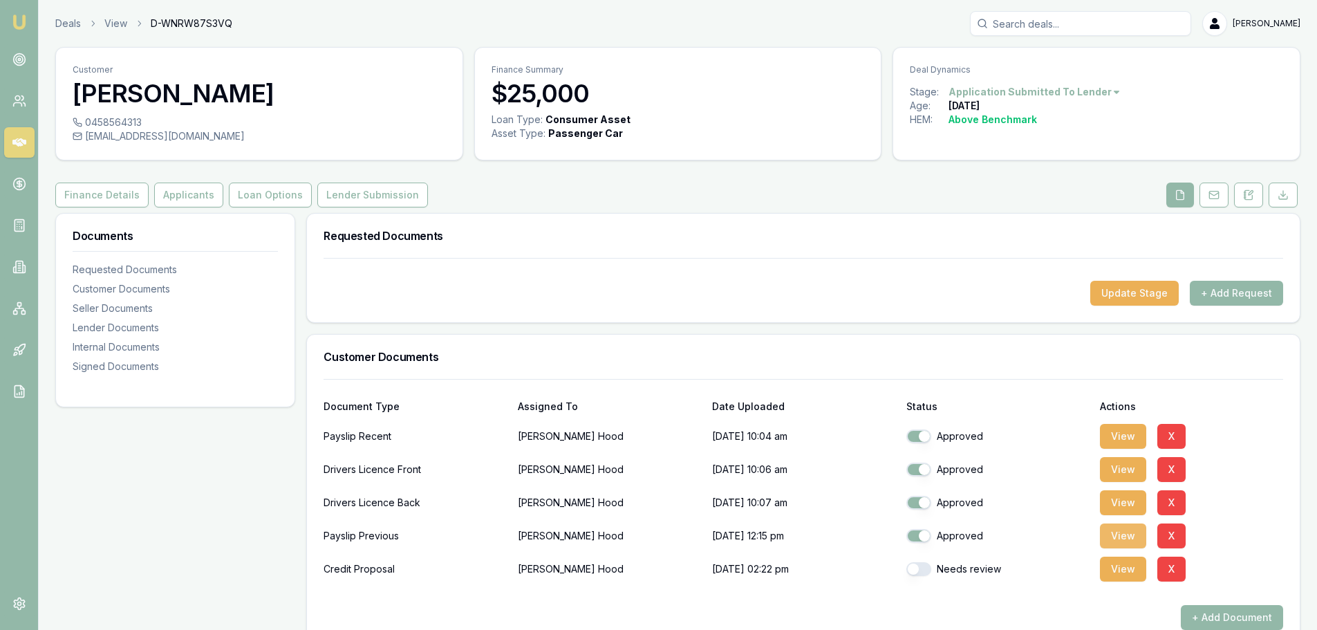
click at [1123, 530] on button "View" at bounding box center [1123, 536] width 46 height 25
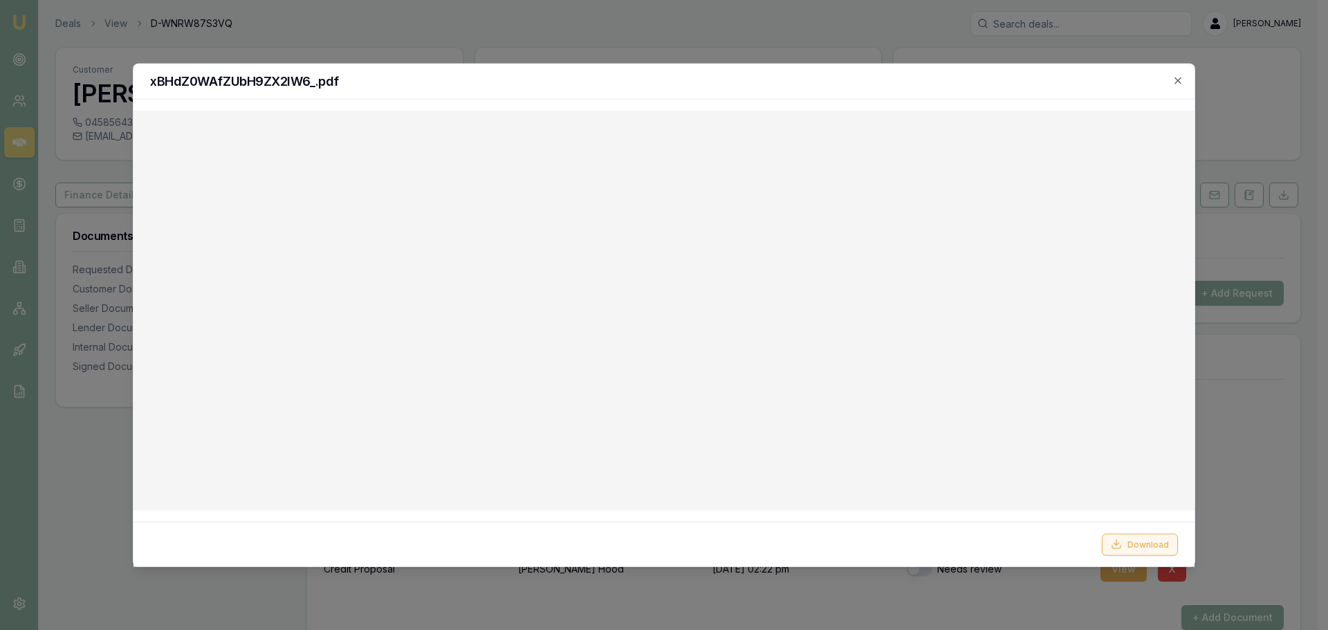
click at [1163, 548] on button "Download" at bounding box center [1140, 544] width 76 height 22
click at [1179, 77] on icon "button" at bounding box center [1177, 80] width 11 height 11
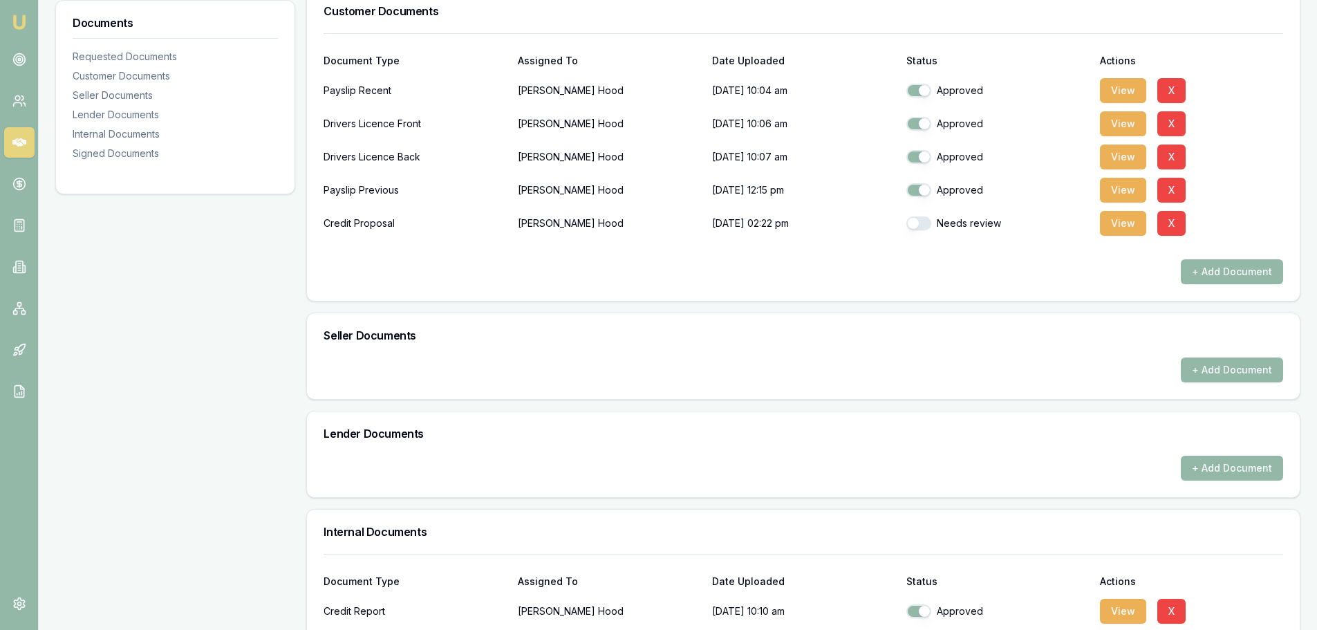
scroll to position [692, 0]
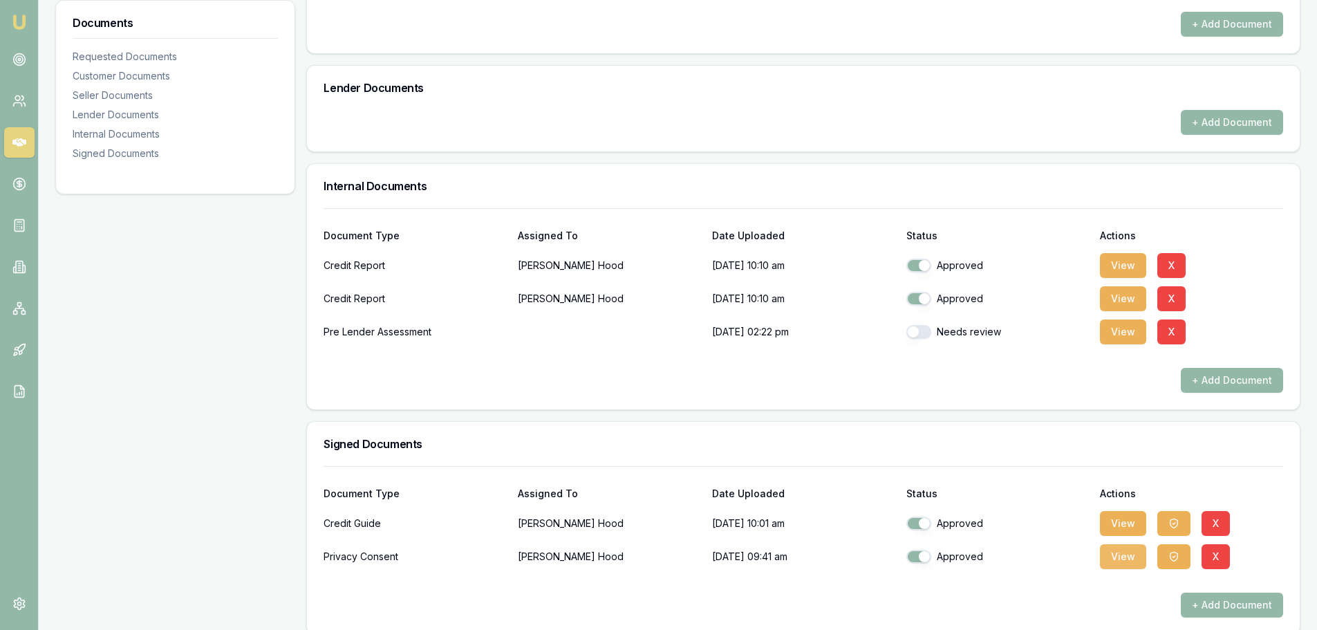
click at [1118, 558] on button "View" at bounding box center [1123, 556] width 46 height 25
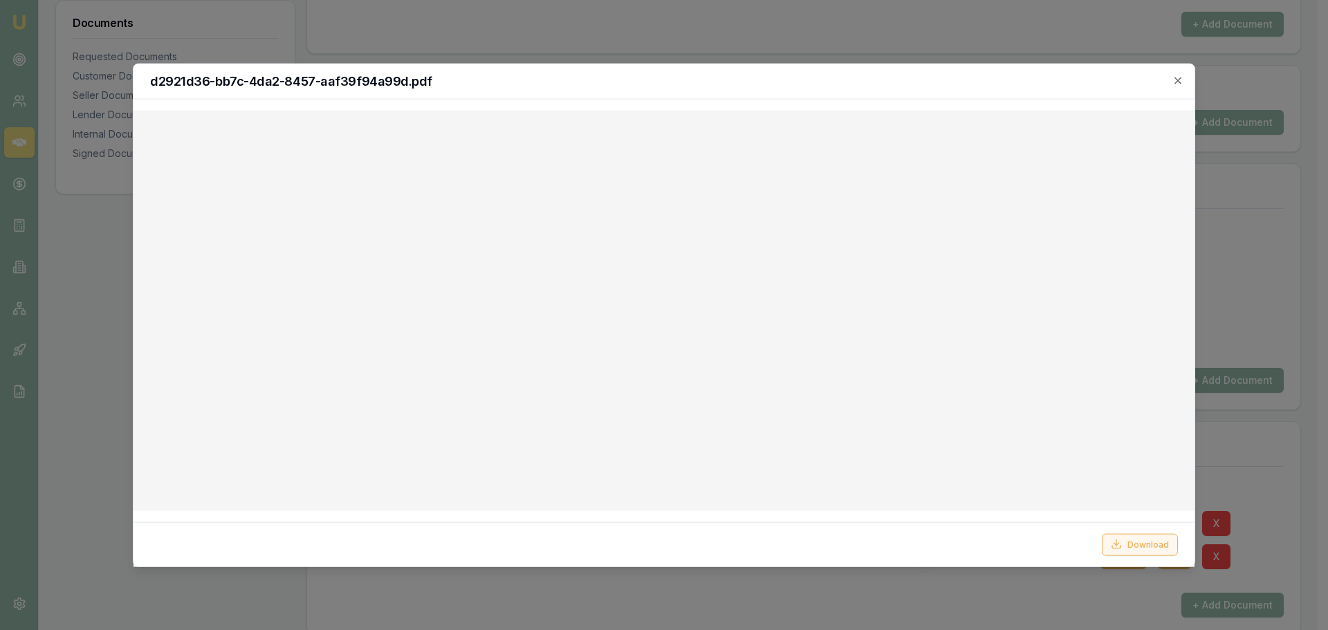
click at [1146, 548] on button "Download" at bounding box center [1140, 544] width 76 height 22
click at [1181, 80] on icon "button" at bounding box center [1177, 80] width 11 height 11
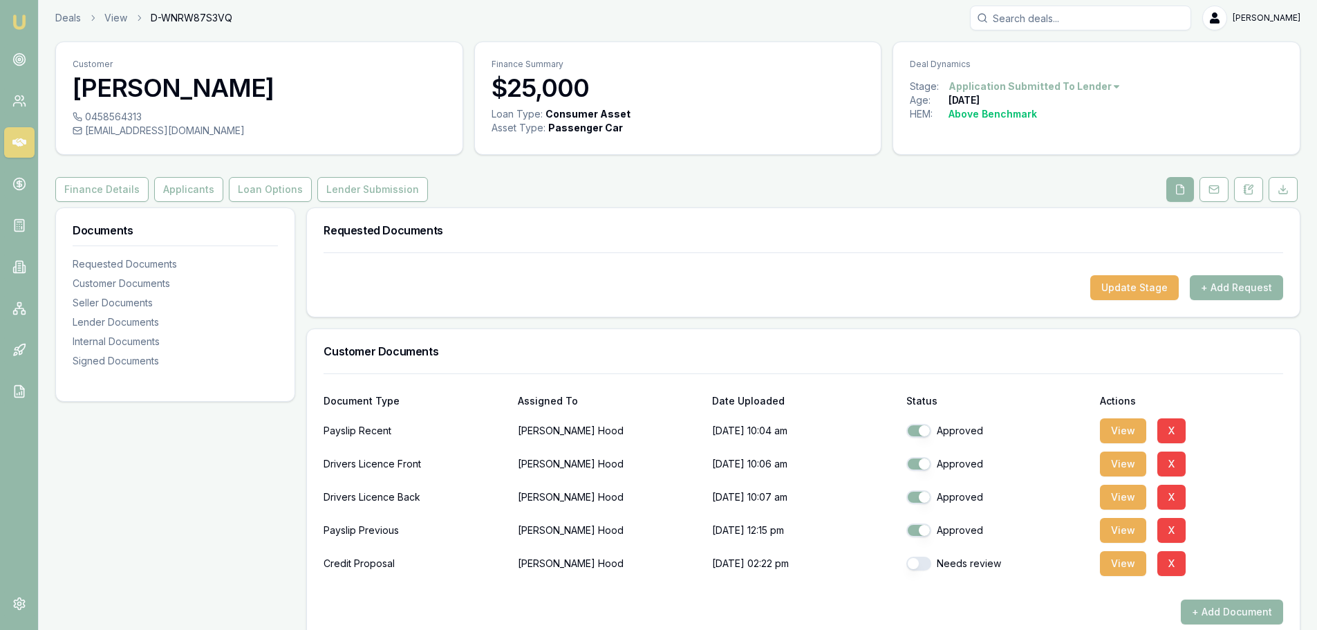
scroll to position [0, 0]
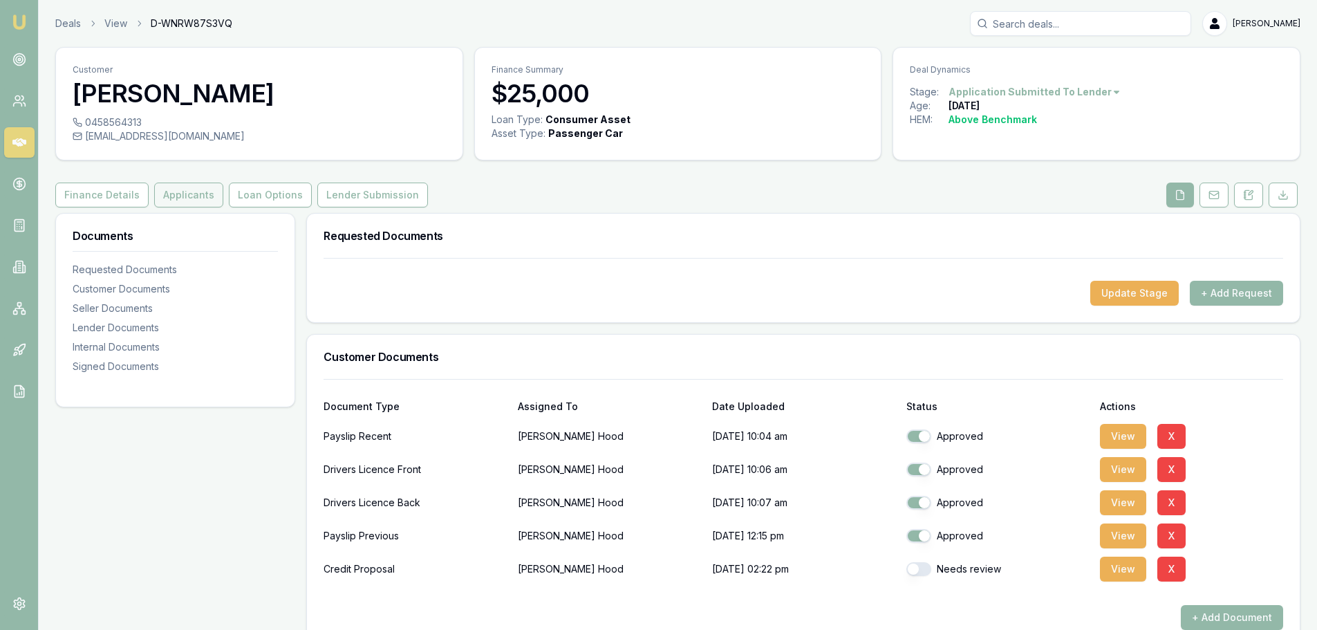
click at [181, 194] on button "Applicants" at bounding box center [188, 195] width 69 height 25
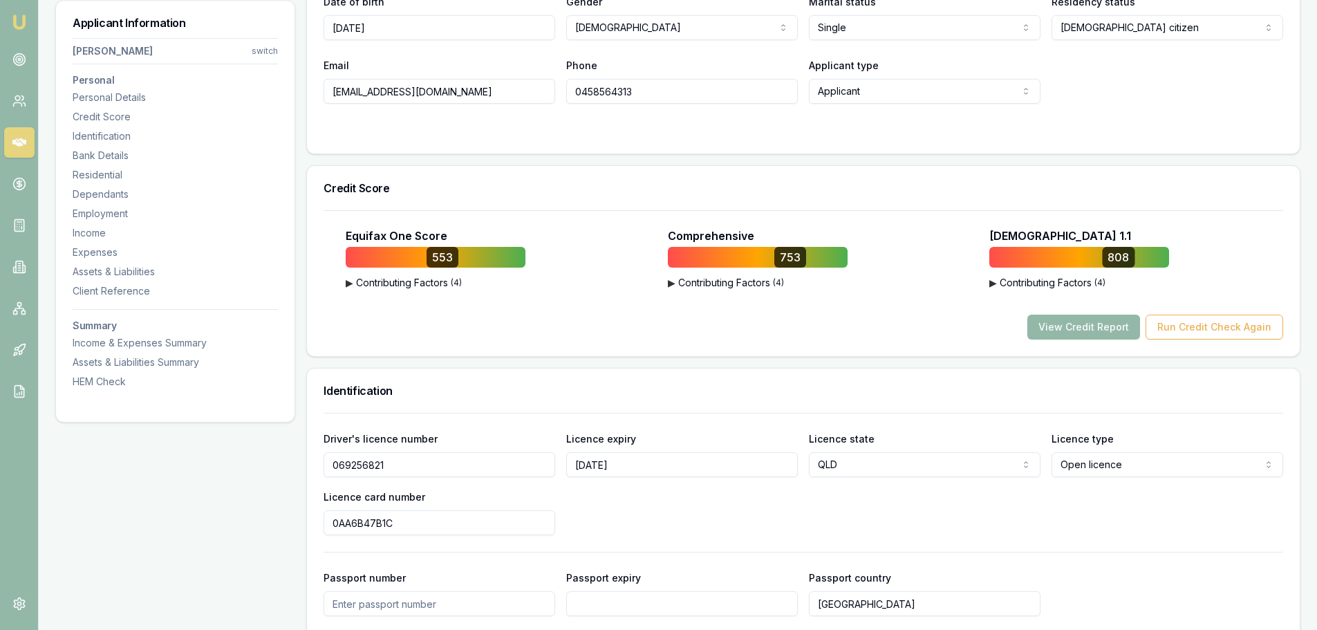
scroll to position [692, 0]
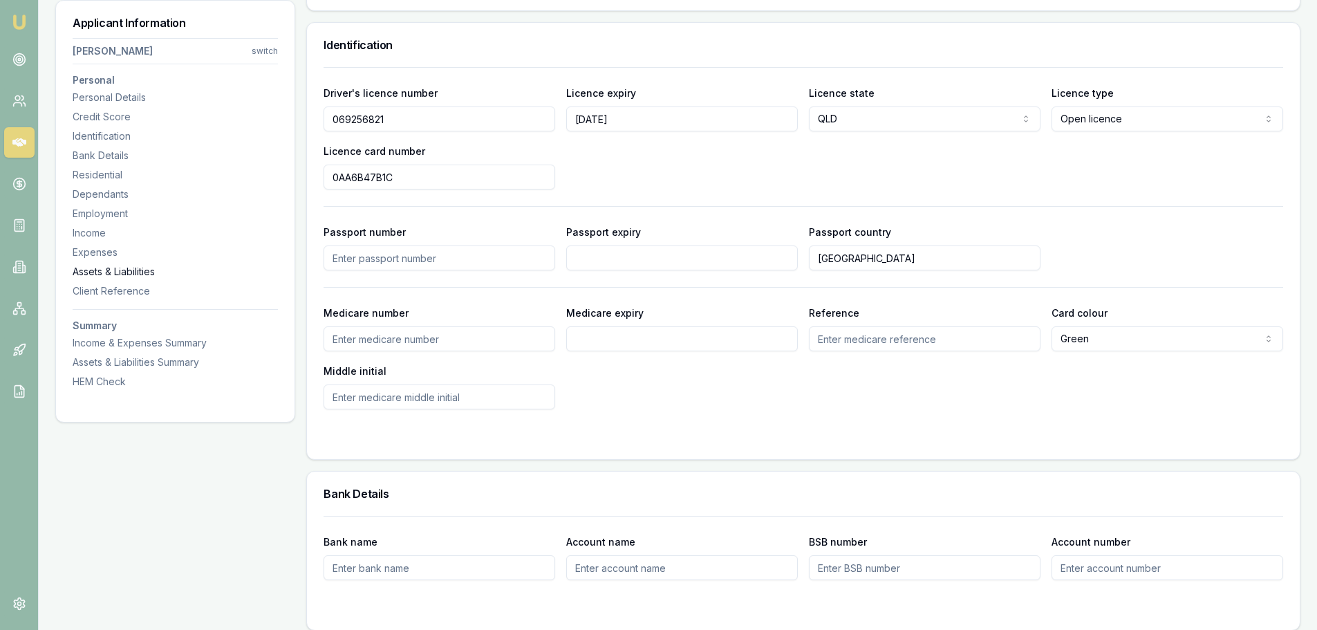
click at [103, 271] on div "Assets & Liabilities" at bounding box center [175, 272] width 205 height 14
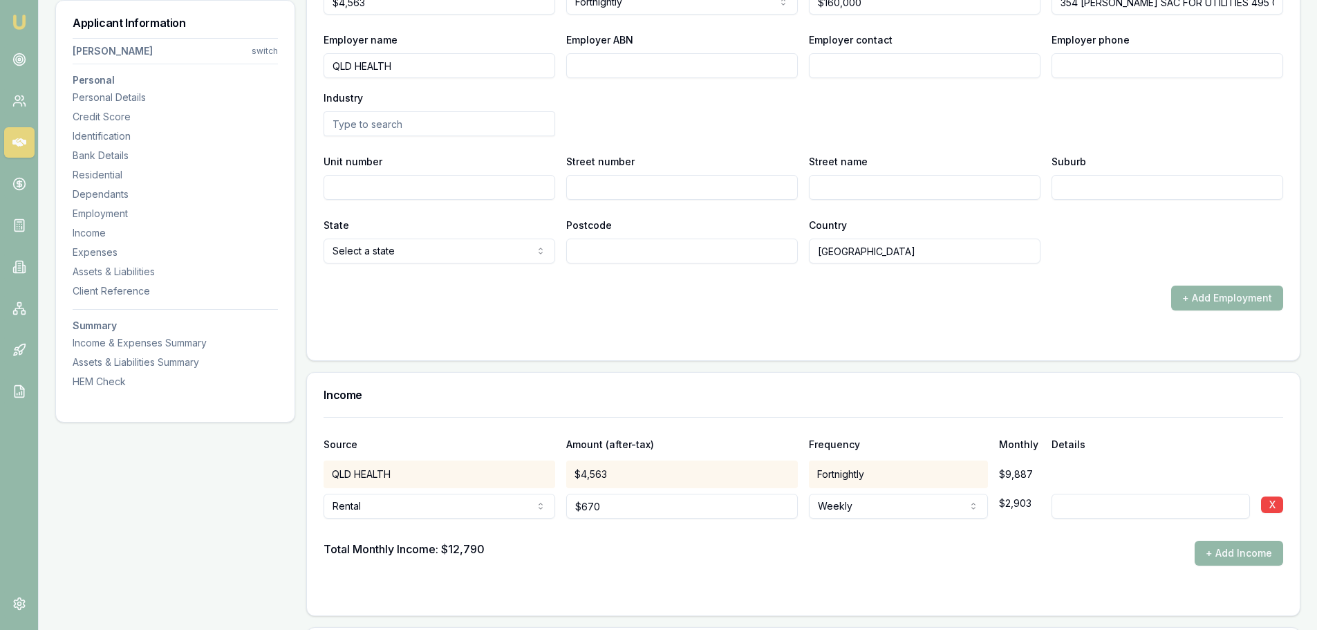
scroll to position [1856, 0]
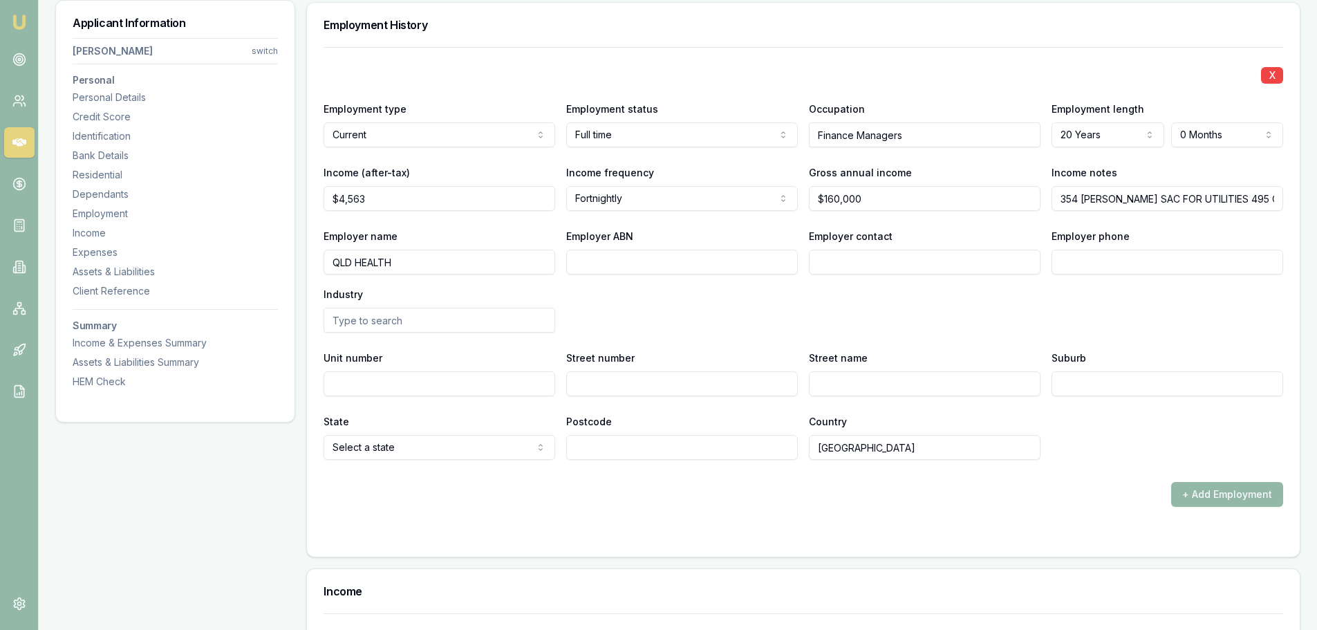
click at [1070, 261] on input "Employer phone" at bounding box center [1168, 262] width 232 height 25
type input "13"
drag, startPoint x: 1044, startPoint y: 264, endPoint x: 849, endPoint y: 256, distance: 195.2
click at [872, 258] on div "Employer name QLD HEALTH Employer ABN Employer contact Employer phone 13 Indust…" at bounding box center [804, 280] width 960 height 105
type input "0730 226 100"
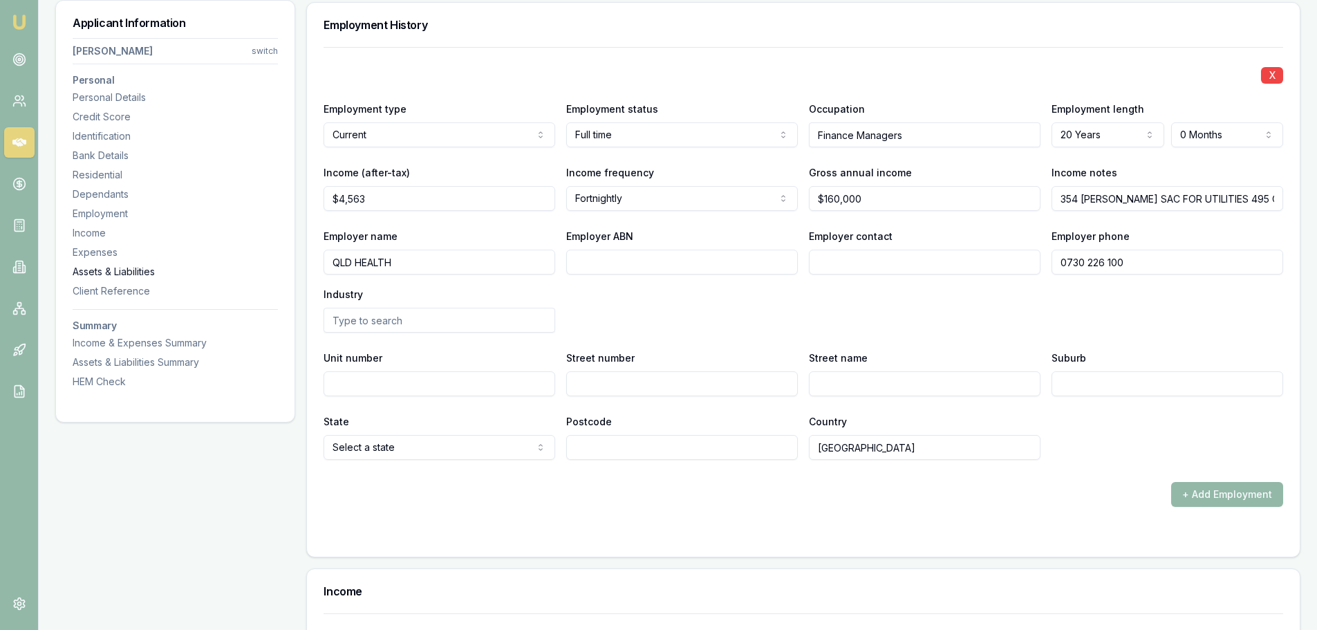
click at [109, 268] on div "Assets & Liabilities" at bounding box center [175, 272] width 205 height 14
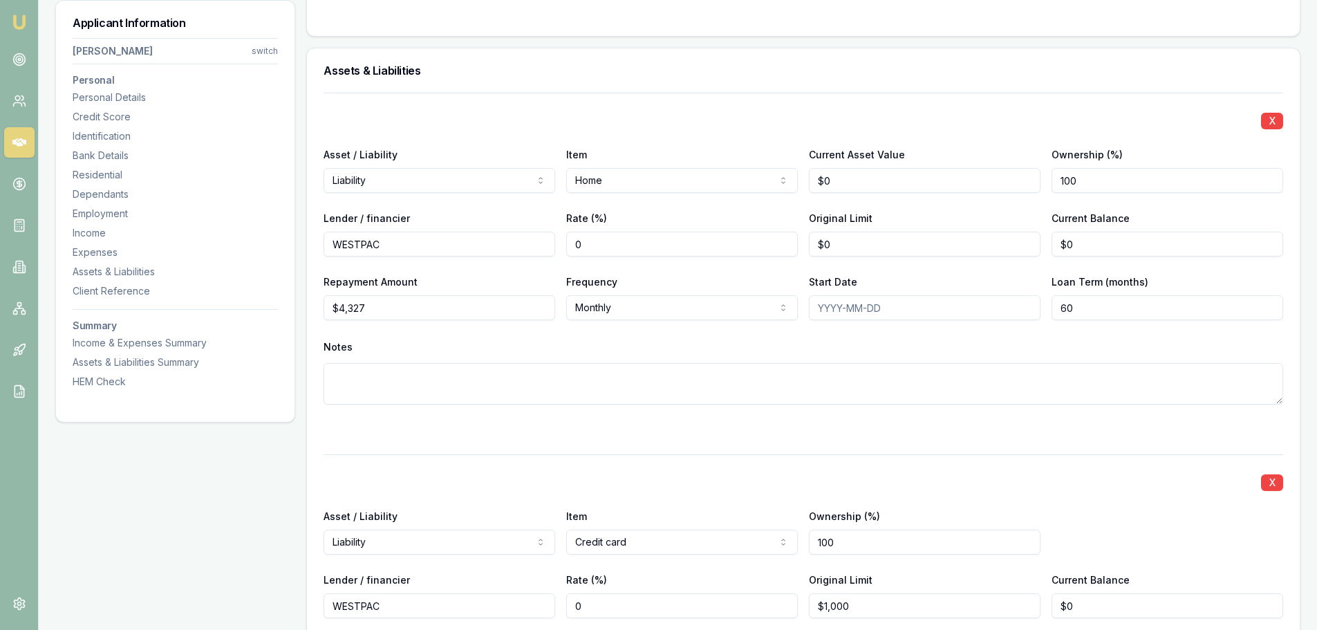
scroll to position [3308, 0]
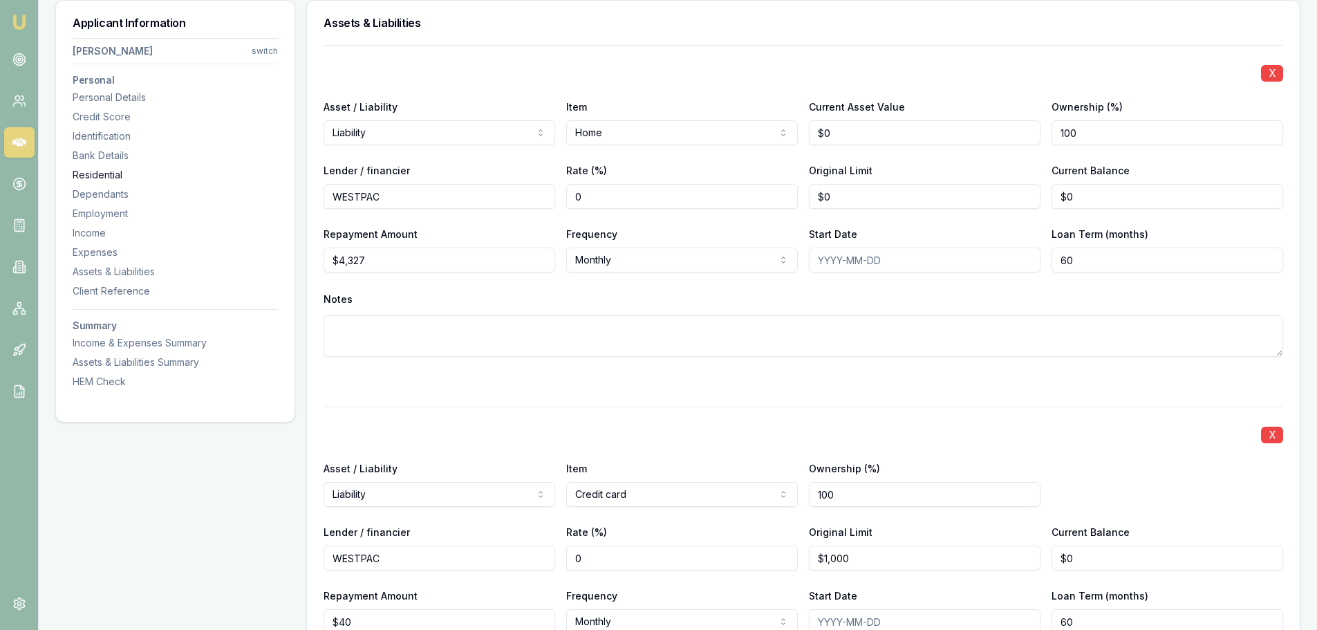
click at [94, 174] on div "Residential" at bounding box center [175, 175] width 205 height 14
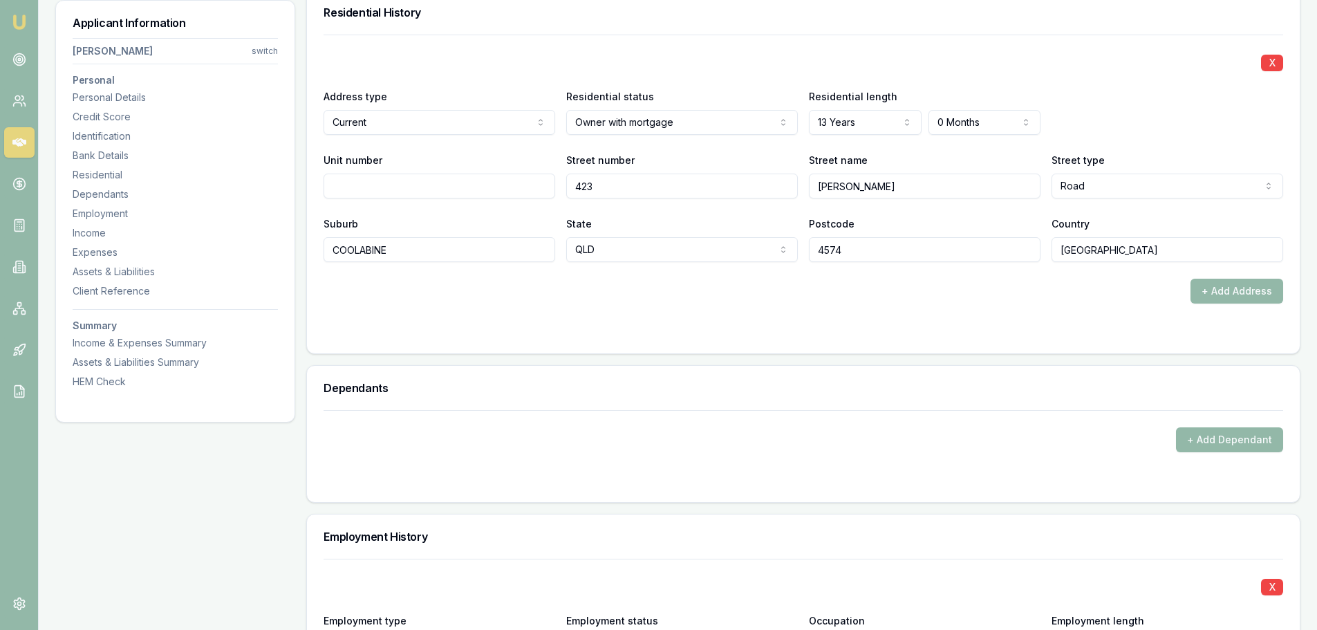
scroll to position [1333, 0]
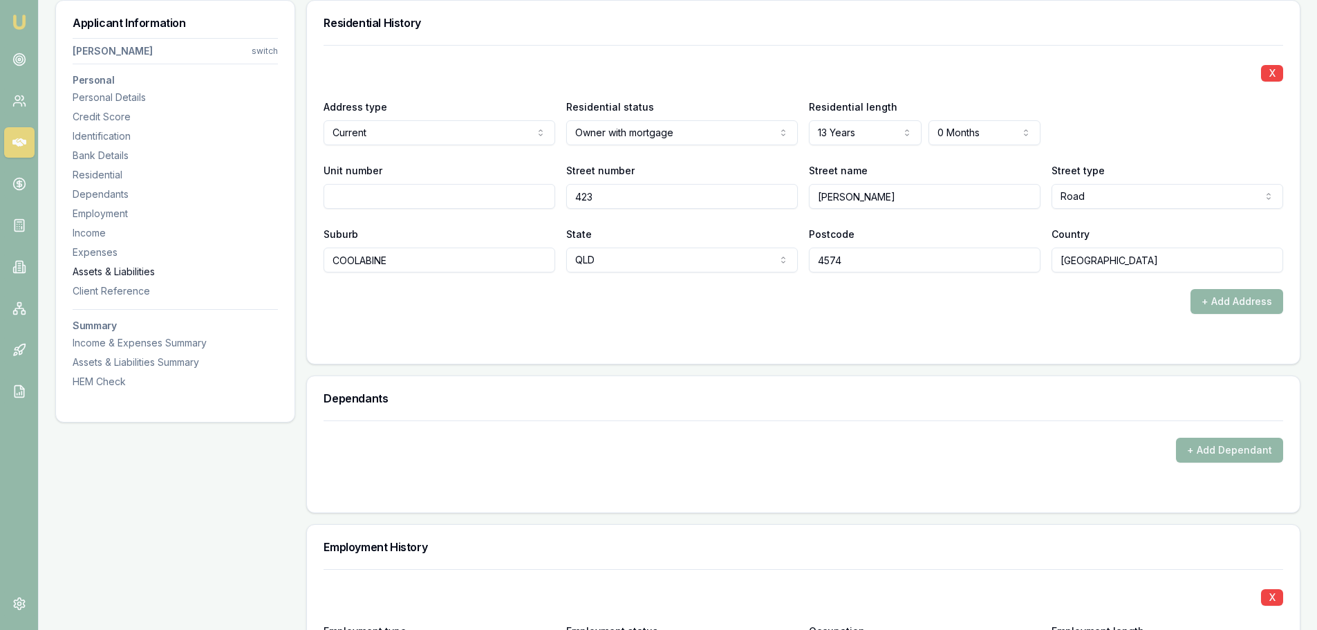
click at [114, 268] on div "Assets & Liabilities" at bounding box center [175, 272] width 205 height 14
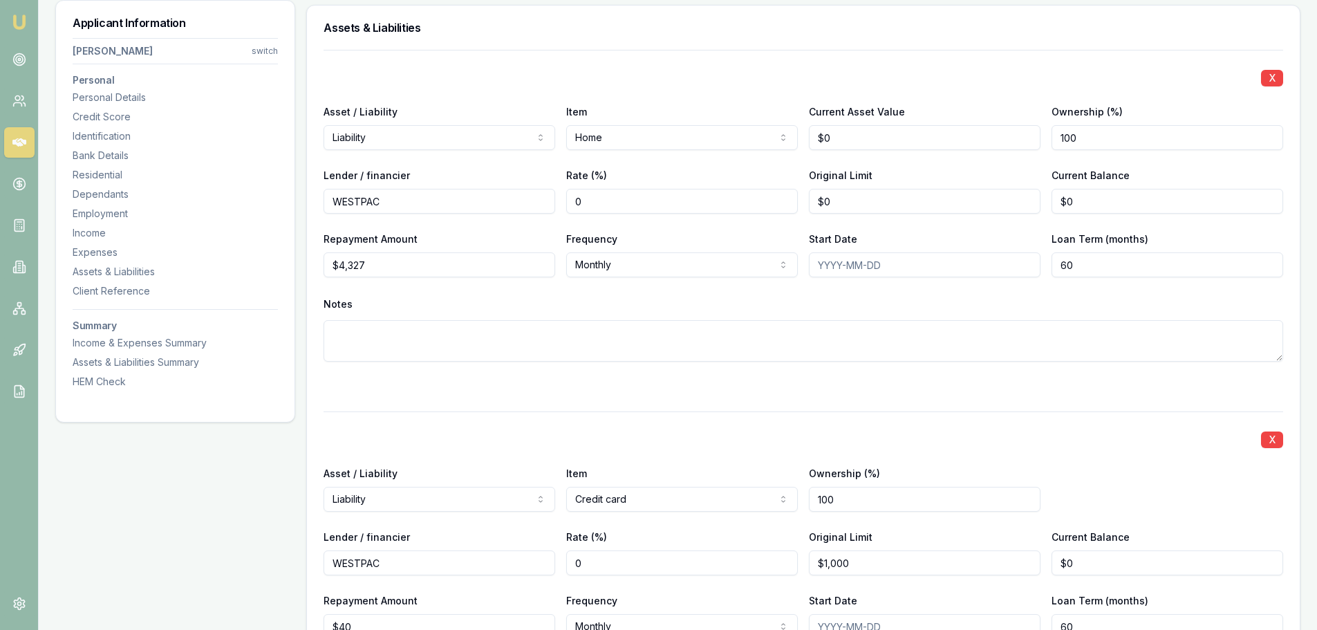
scroll to position [3308, 0]
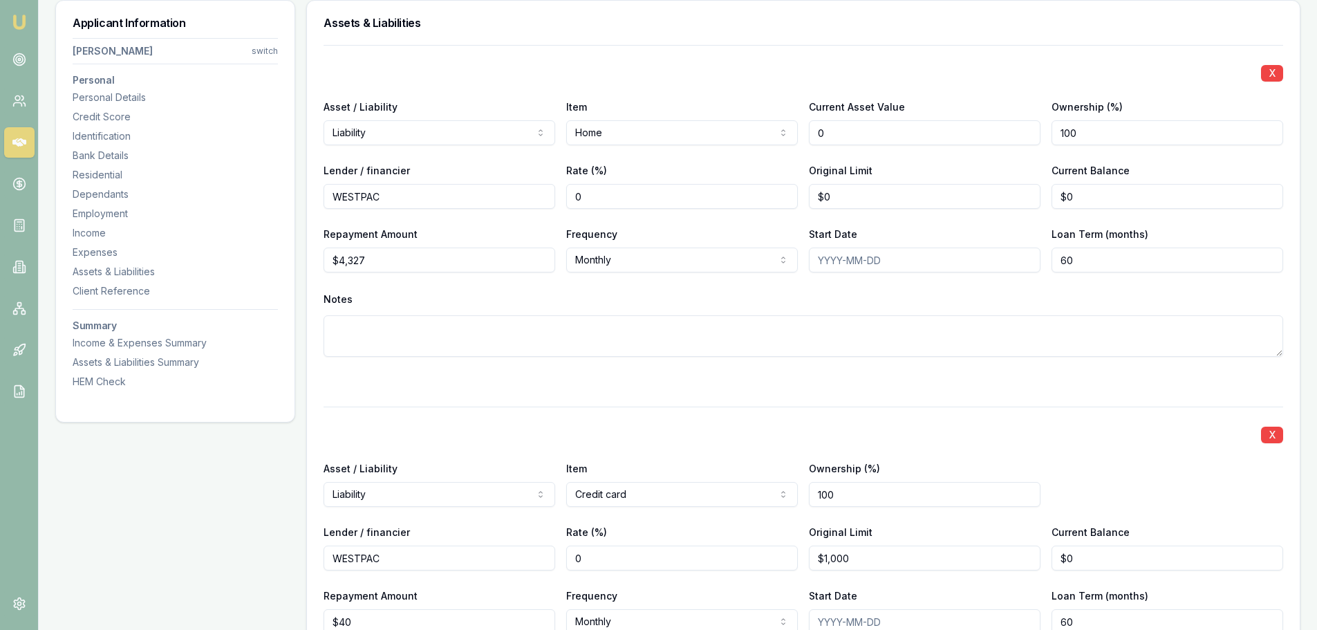
drag, startPoint x: 881, startPoint y: 132, endPoint x: 667, endPoint y: 153, distance: 215.4
click at [667, 152] on div "X Asset / Liability Liability Asset Liability Item Home Home Car Boat Bike Cara…" at bounding box center [804, 217] width 960 height 345
drag, startPoint x: 849, startPoint y: 133, endPoint x: 663, endPoint y: 153, distance: 187.1
click at [665, 153] on div "X Asset / Liability Liability Asset Liability Item Home Home Car Boat Bike Cara…" at bounding box center [804, 217] width 960 height 345
type input "$1,410,000"
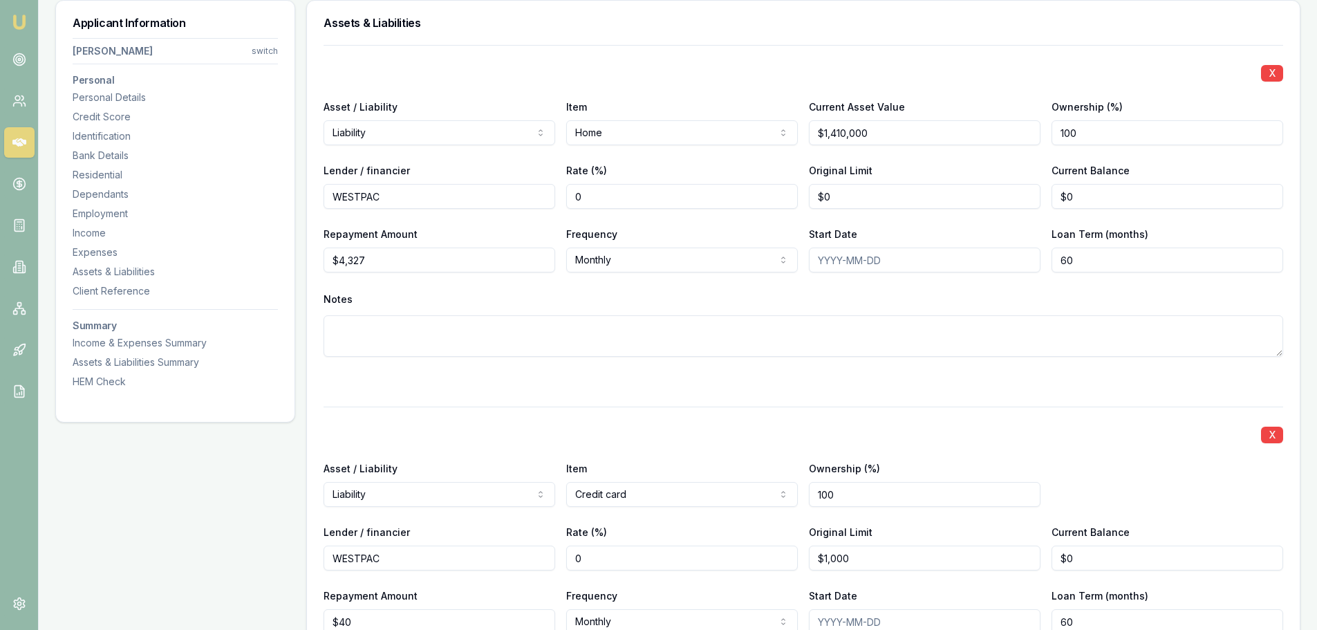
click at [687, 81] on div "X" at bounding box center [804, 71] width 960 height 19
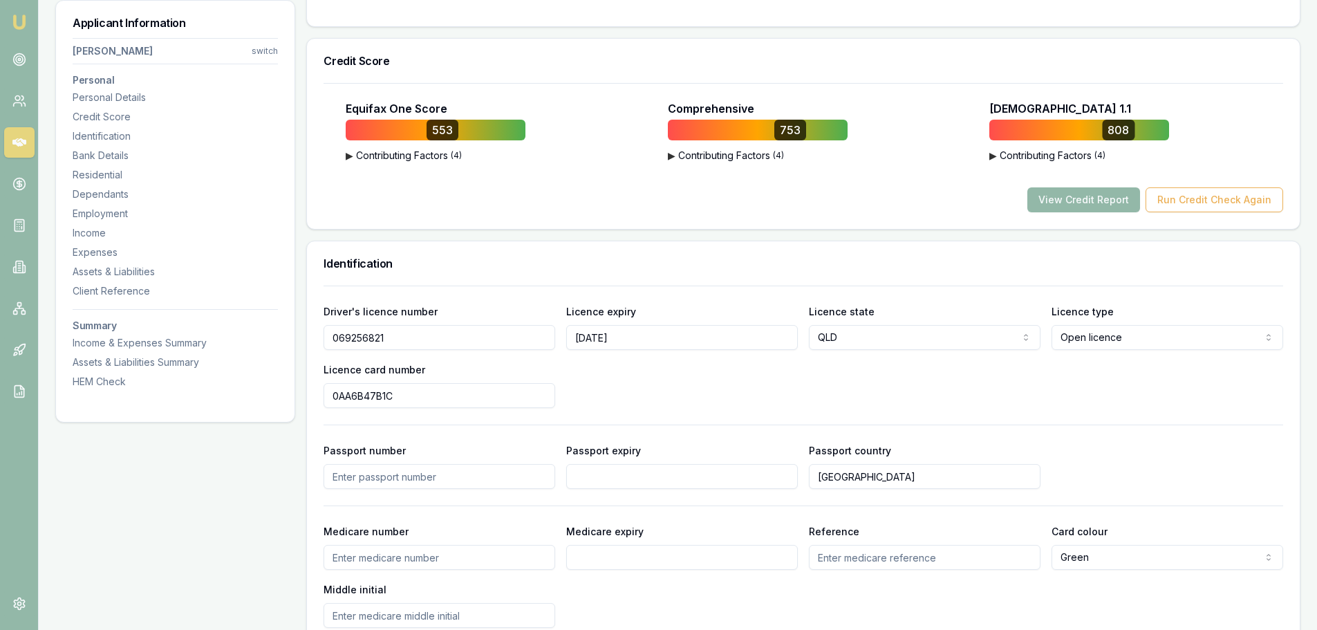
scroll to position [472, 0]
click at [1118, 196] on button "View Credit Report" at bounding box center [1084, 200] width 113 height 25
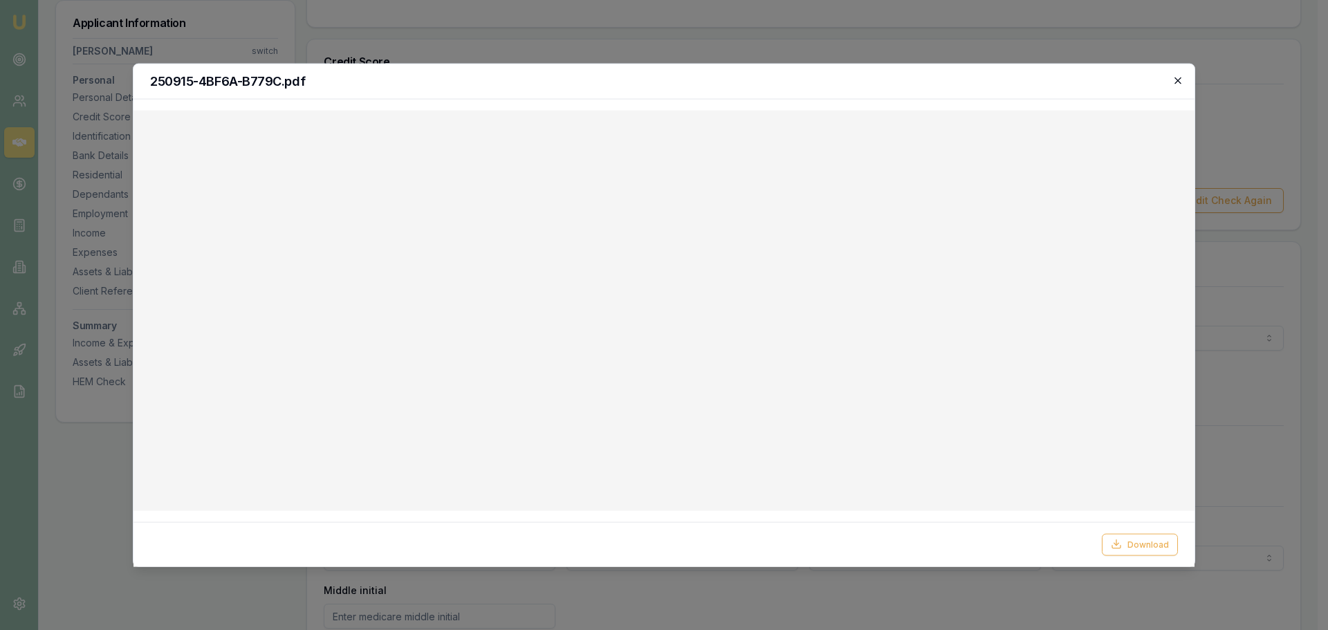
click at [1178, 81] on icon "button" at bounding box center [1177, 80] width 11 height 11
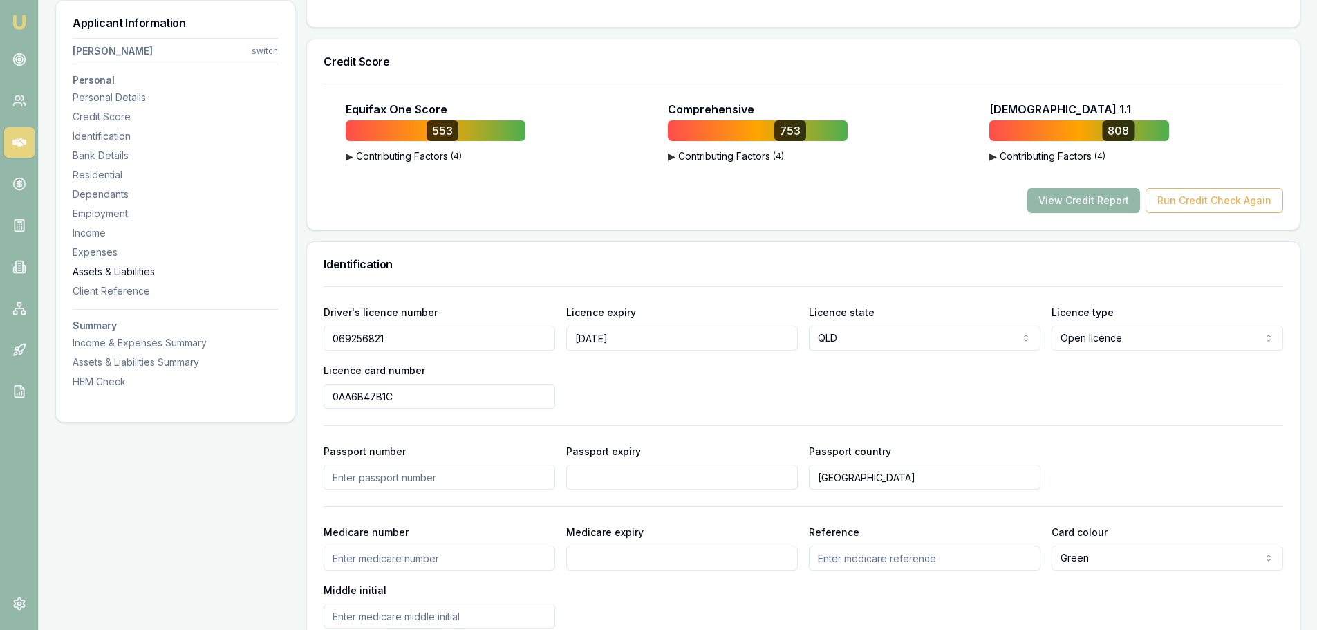
click at [129, 274] on div "Assets & Liabilities" at bounding box center [175, 272] width 205 height 14
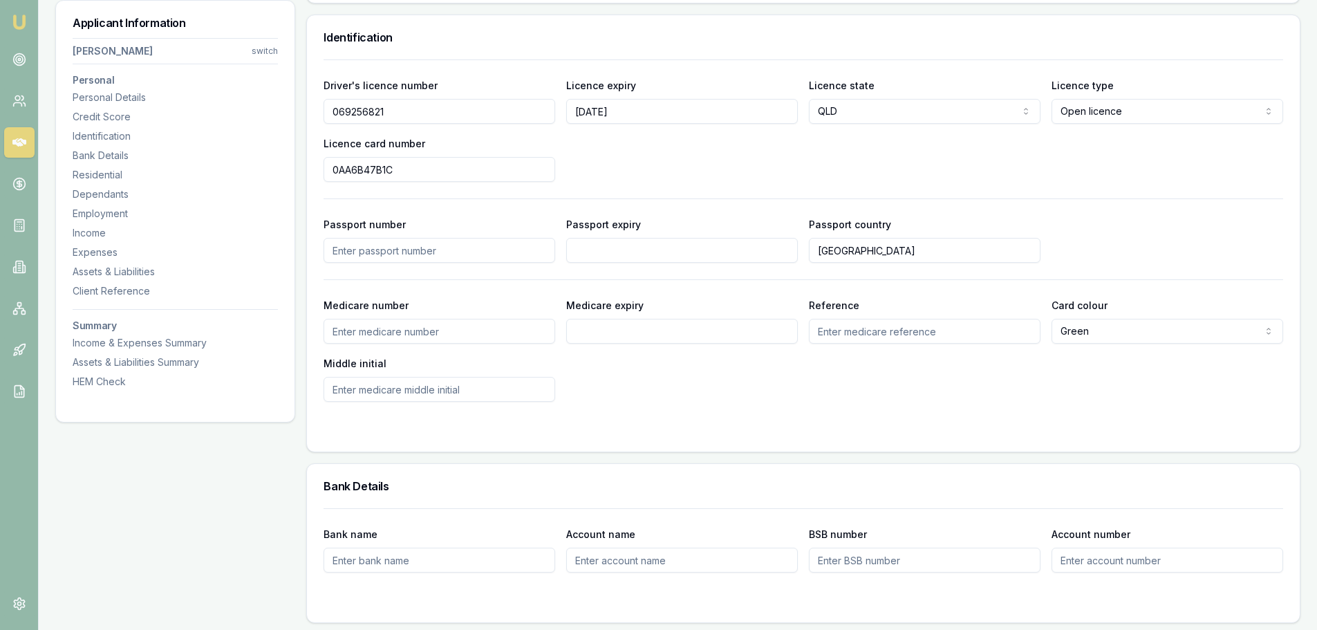
scroll to position [542, 0]
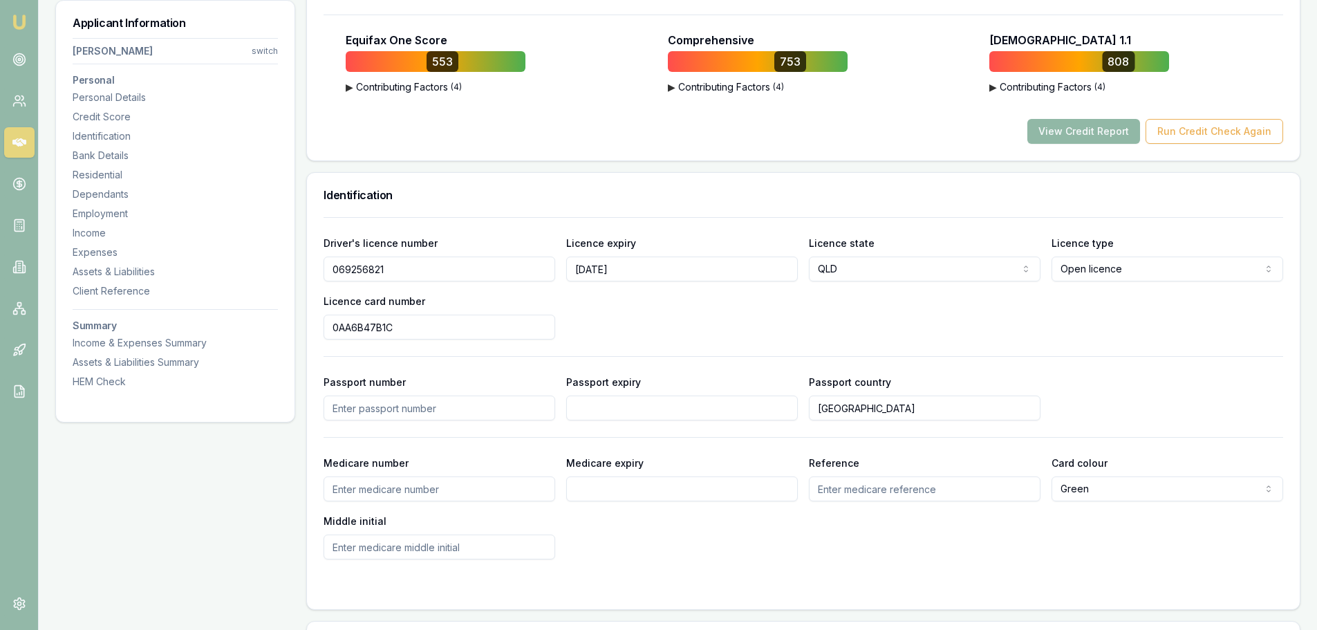
click at [1107, 133] on button "View Credit Report" at bounding box center [1084, 131] width 113 height 25
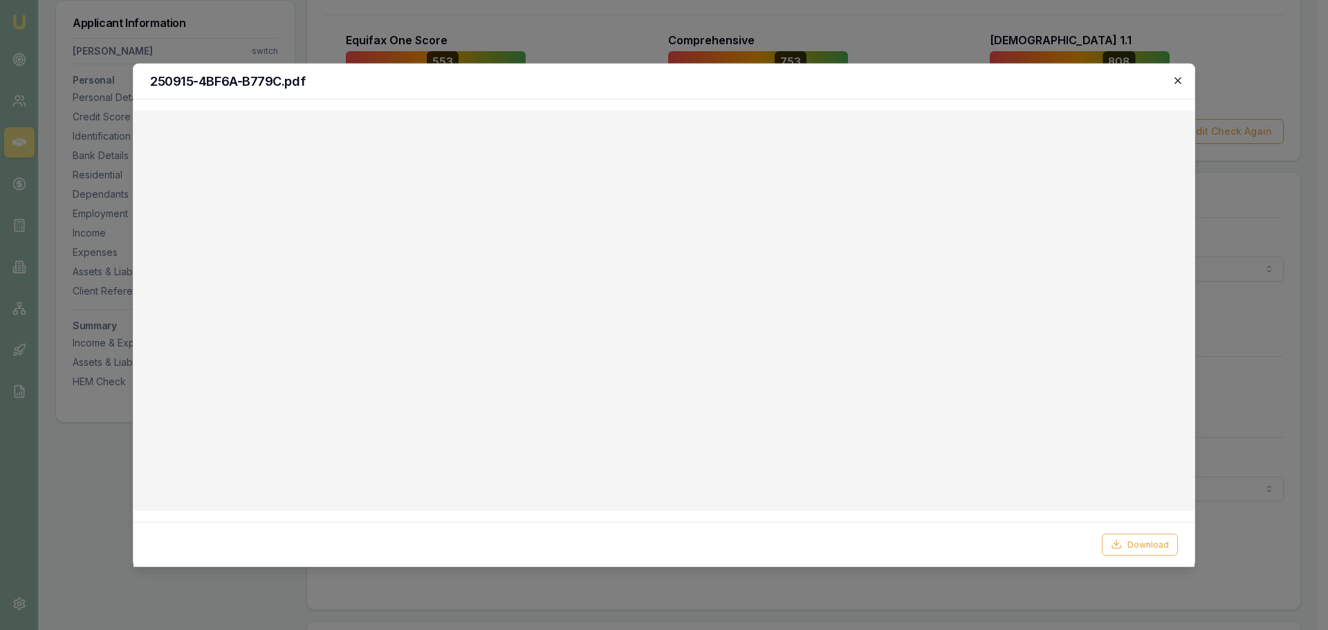
click at [1178, 82] on icon "button" at bounding box center [1177, 80] width 11 height 11
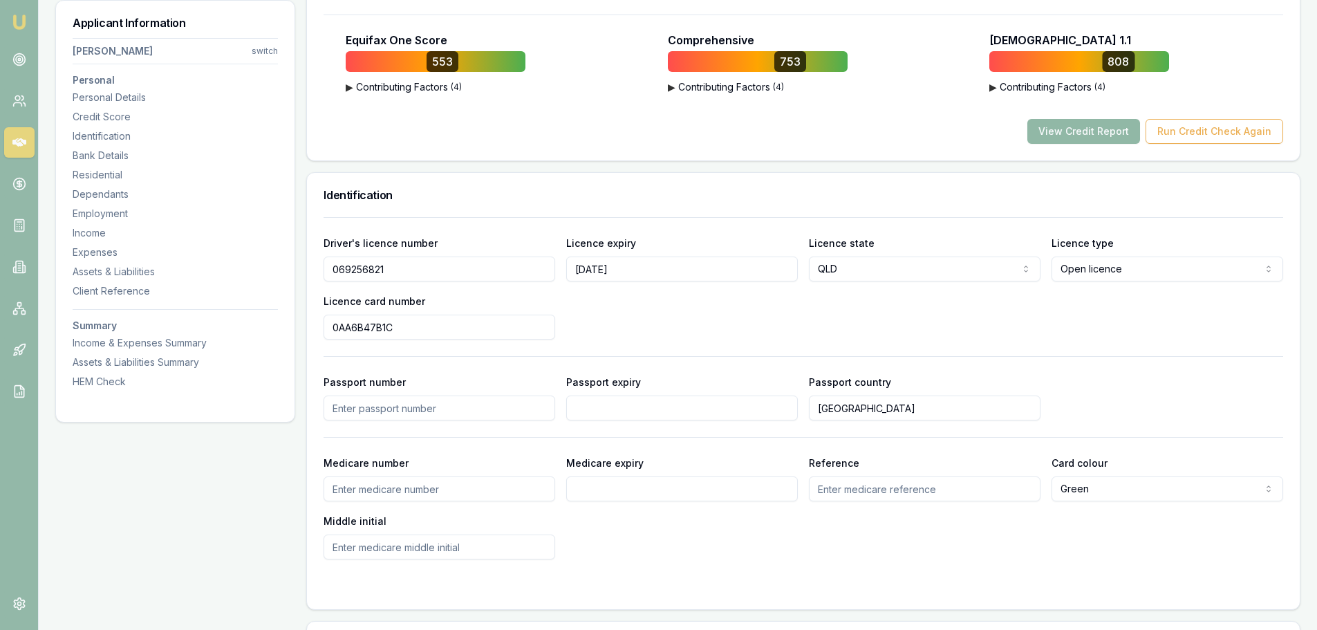
click at [1061, 131] on button "View Credit Report" at bounding box center [1084, 131] width 113 height 25
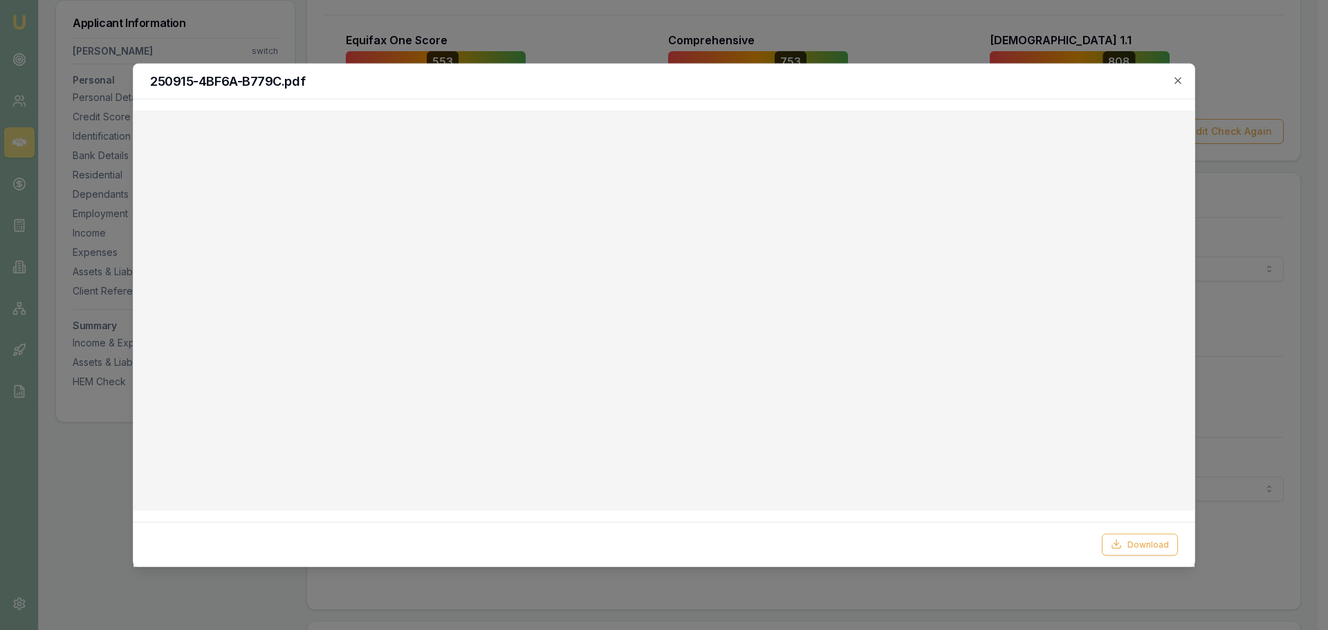
click at [1183, 80] on div "250915-4BF6A-B779C.pdf" at bounding box center [663, 81] width 1061 height 35
click at [1176, 81] on icon "button" at bounding box center [1177, 80] width 11 height 11
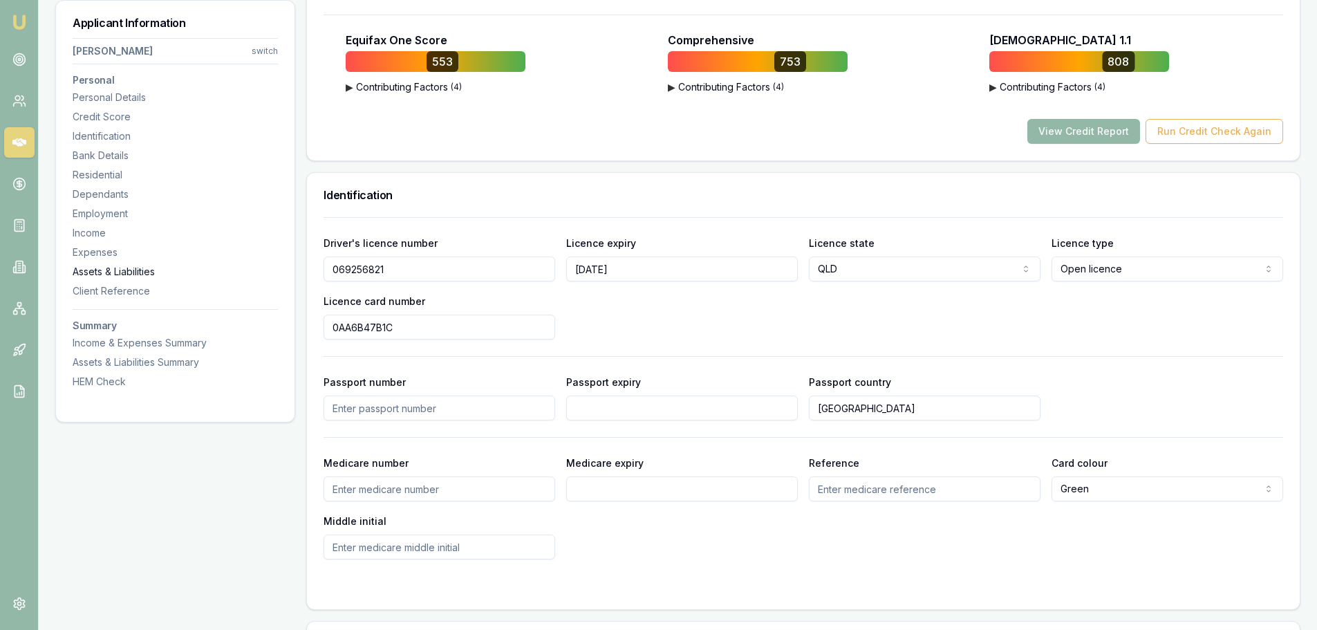
click at [119, 268] on div "Assets & Liabilities" at bounding box center [175, 272] width 205 height 14
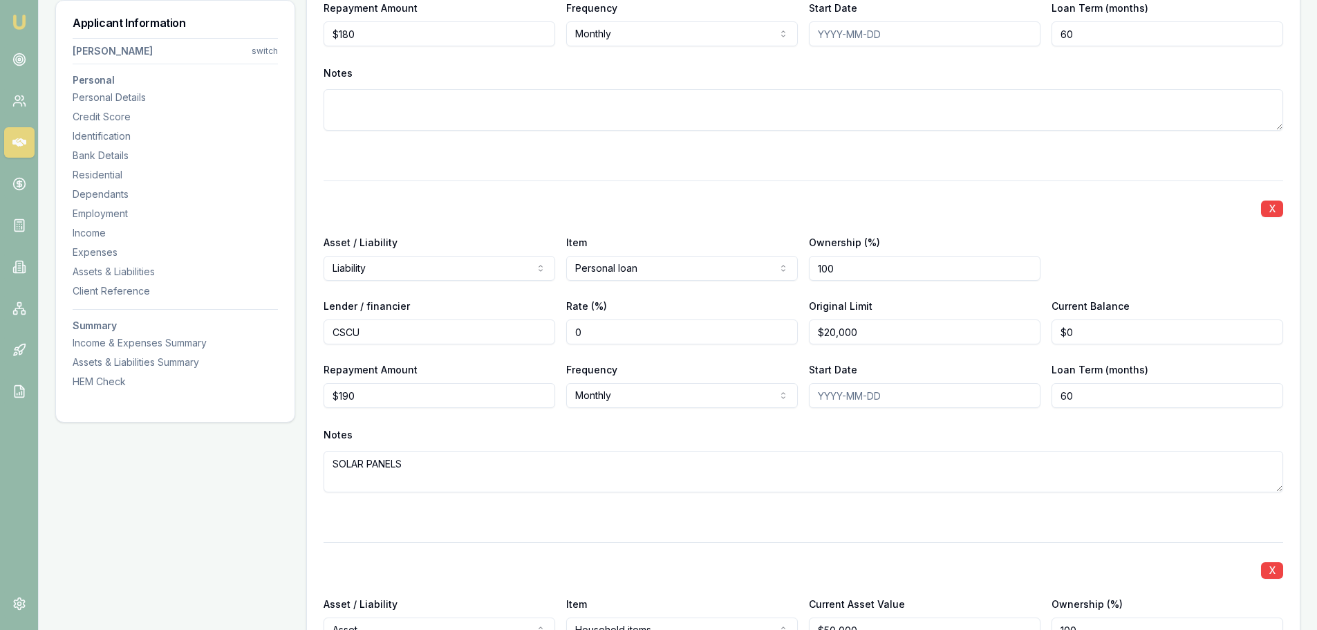
scroll to position [4345, 0]
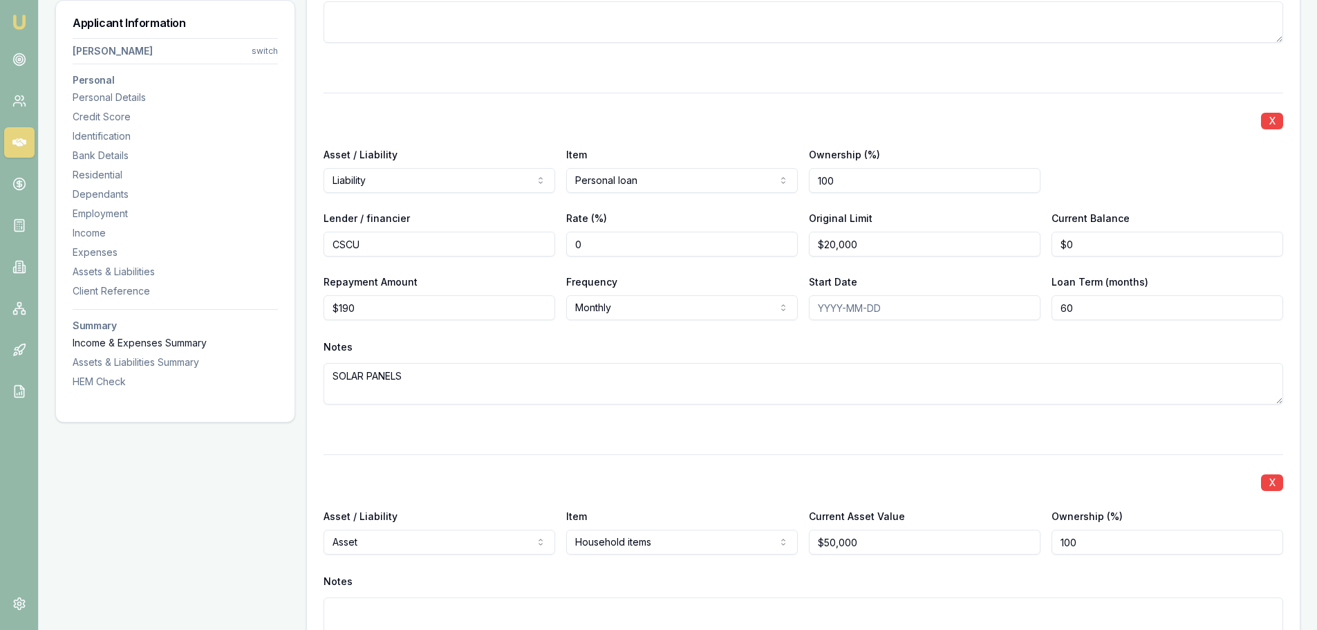
click at [100, 348] on div "Income & Expenses Summary" at bounding box center [175, 343] width 205 height 14
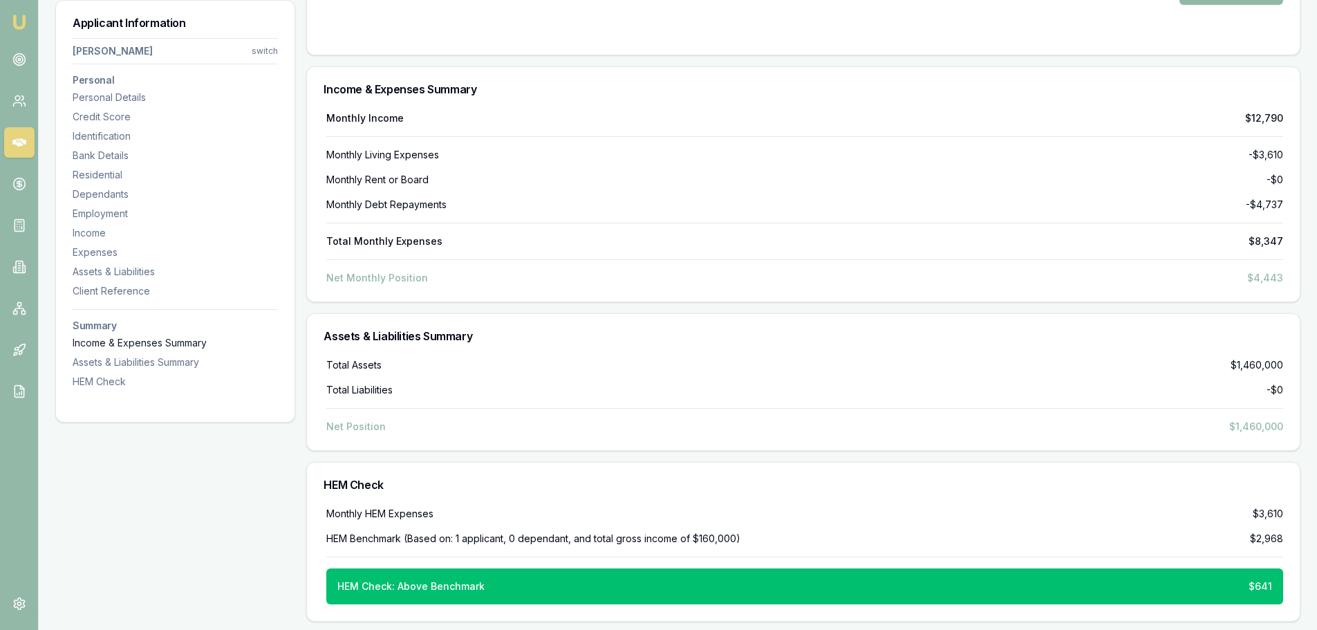
scroll to position [5211, 0]
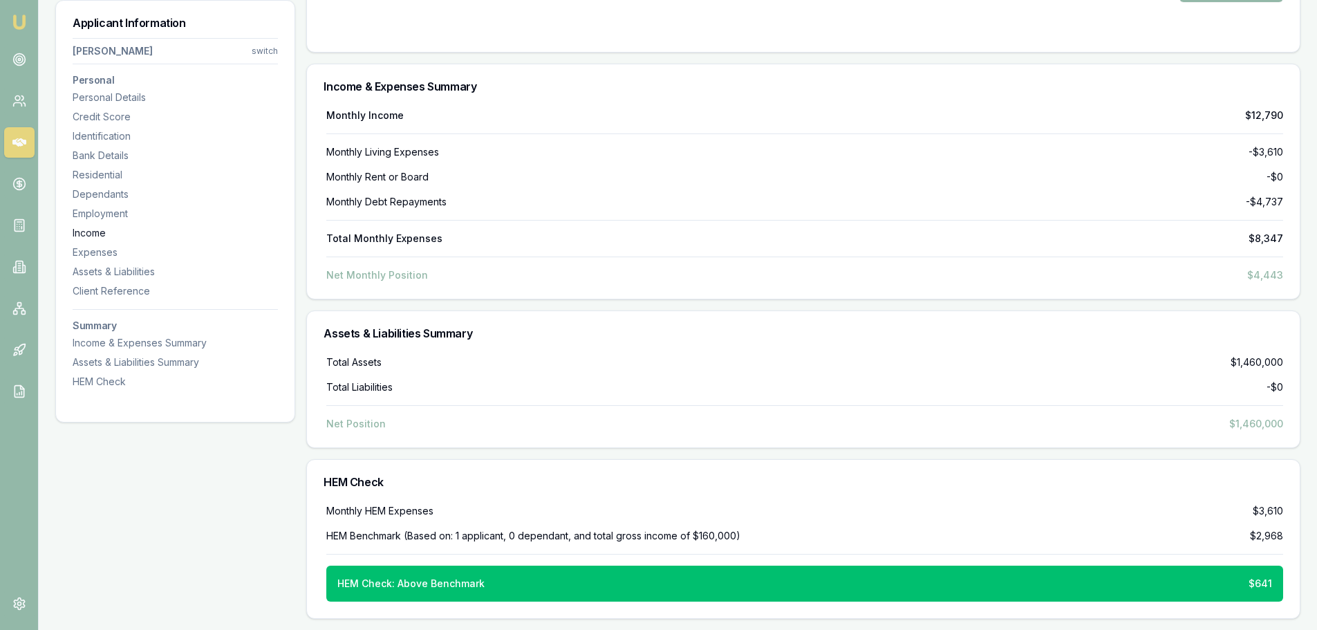
click at [93, 234] on div "Income" at bounding box center [175, 233] width 205 height 14
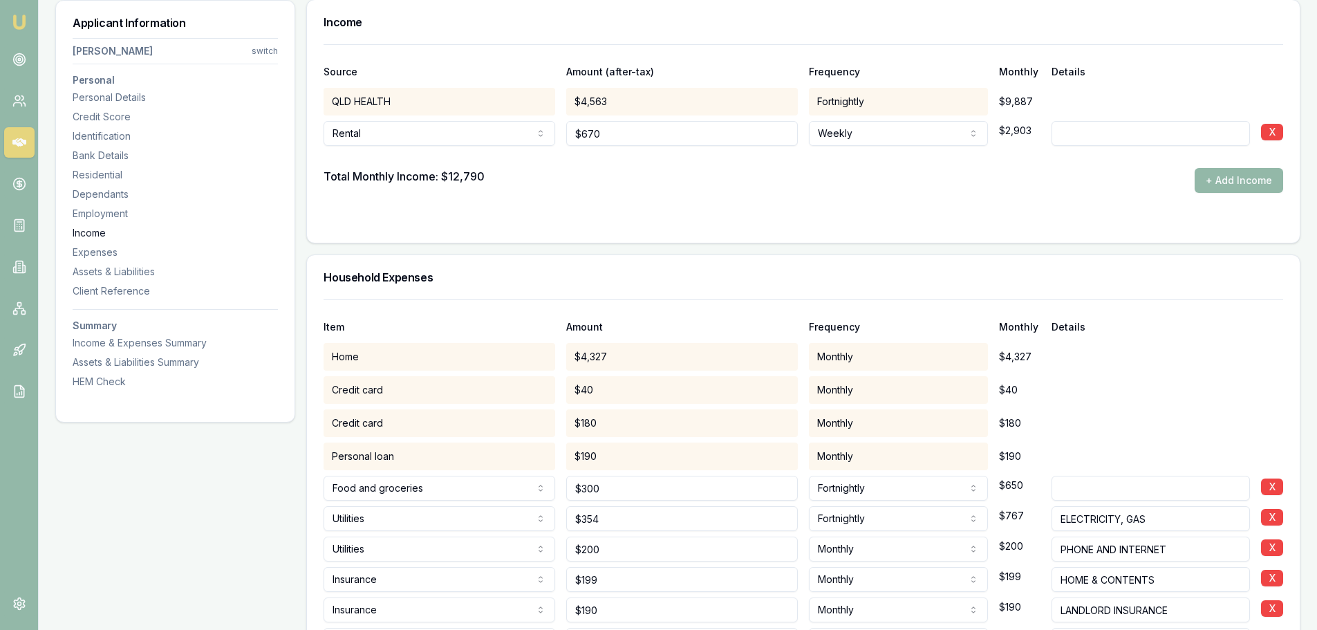
scroll to position [2424, 0]
click at [93, 216] on div "Employment" at bounding box center [175, 214] width 205 height 14
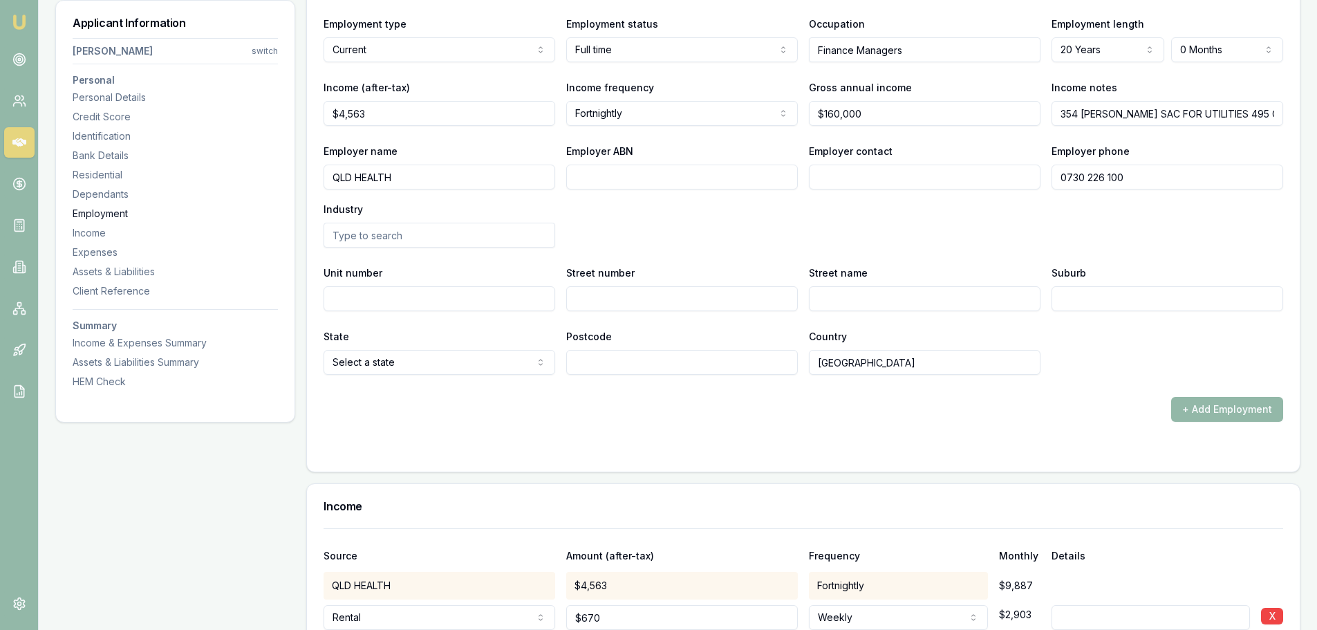
scroll to position [1858, 0]
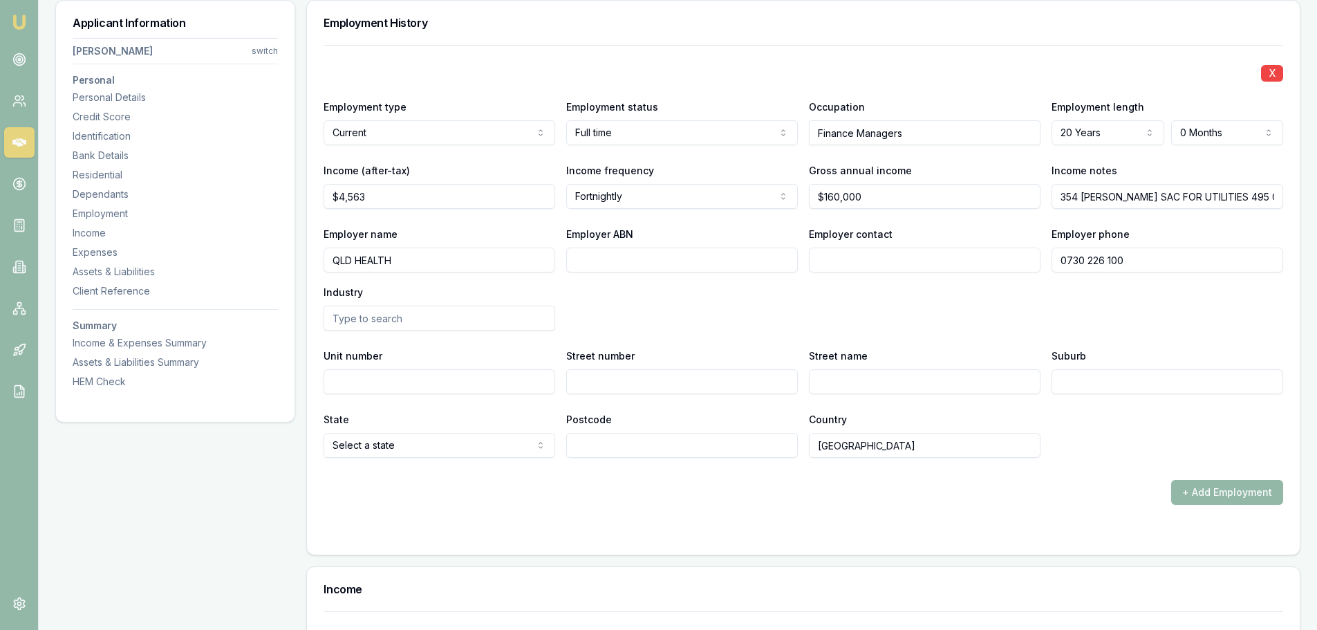
click at [851, 301] on div "Employer name QLD HEALTH Employer ABN Employer contact Employer phone 0730 226 …" at bounding box center [804, 277] width 960 height 105
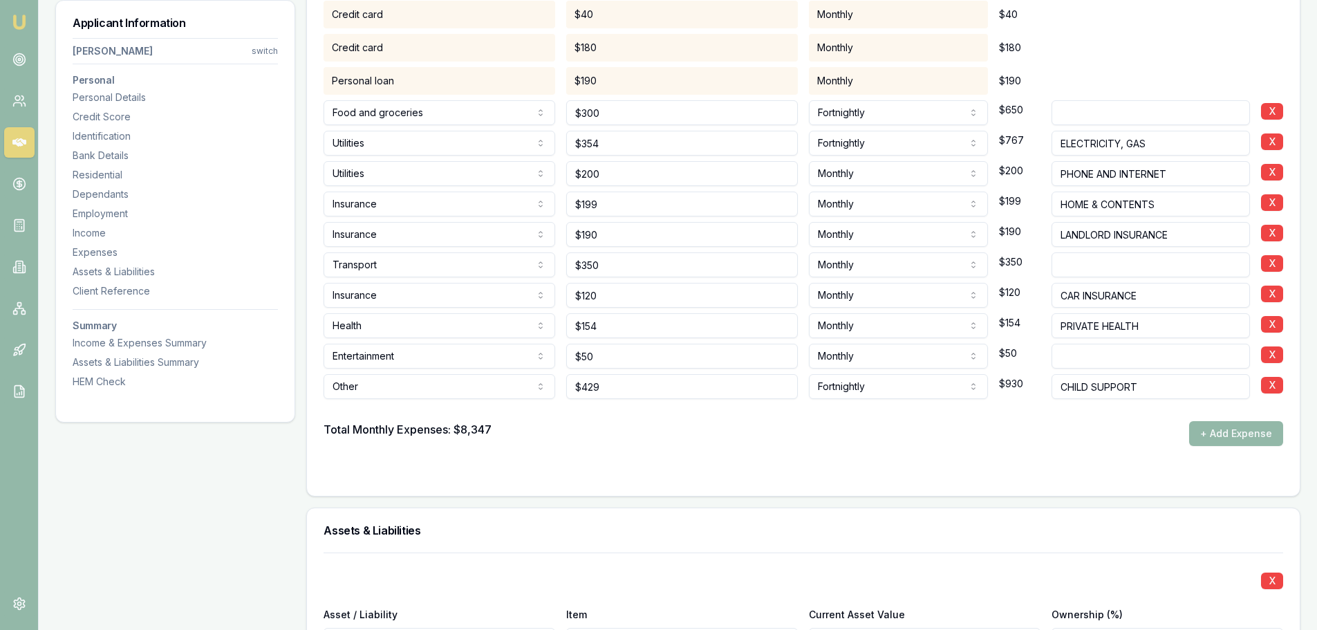
scroll to position [2826, 0]
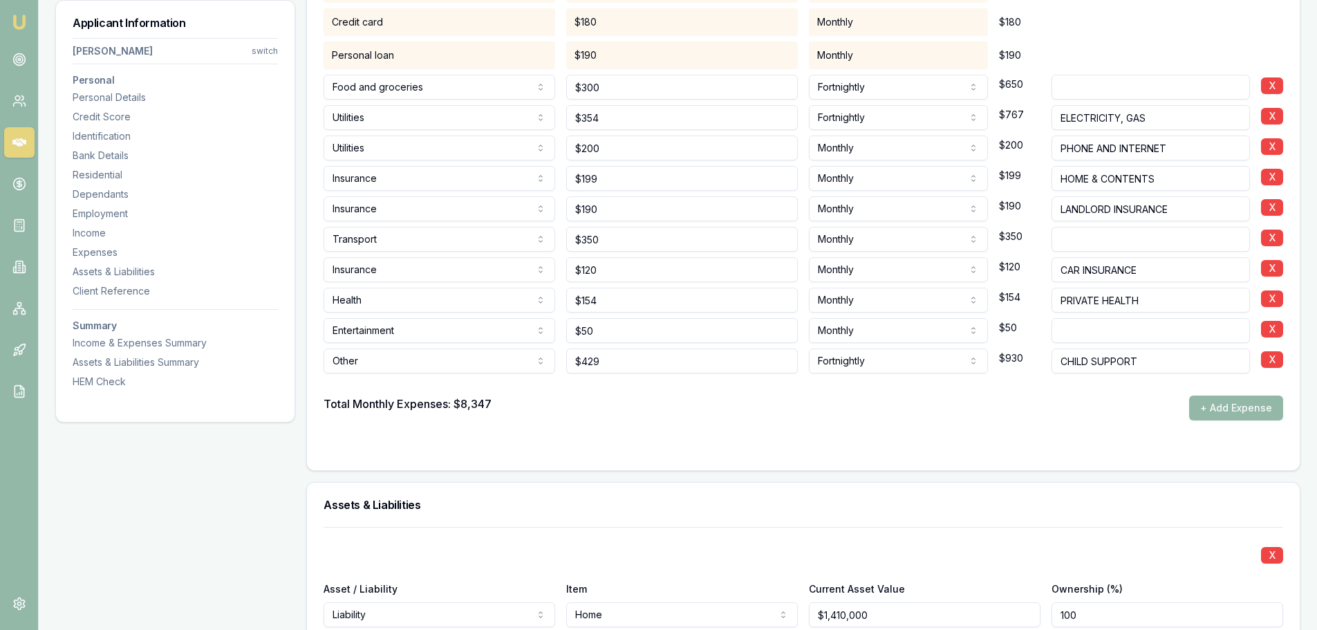
click at [719, 413] on div "Total Monthly Expenses: $8,347 + Add Expense" at bounding box center [804, 408] width 960 height 25
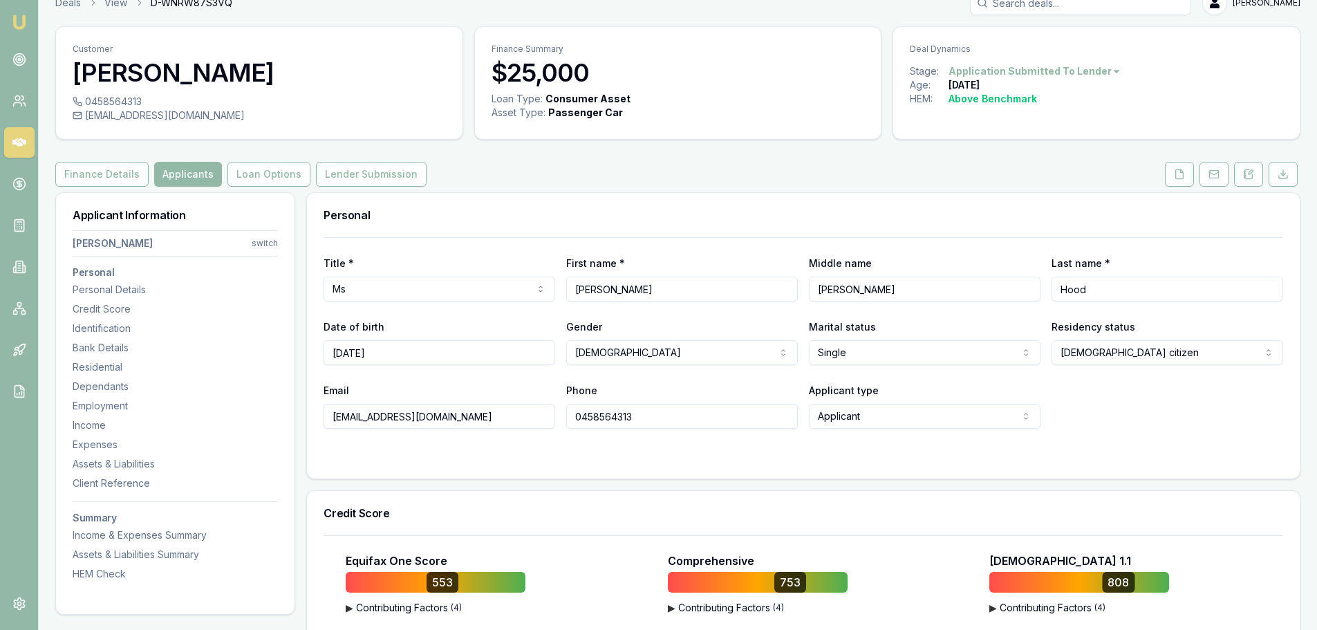
scroll to position [0, 0]
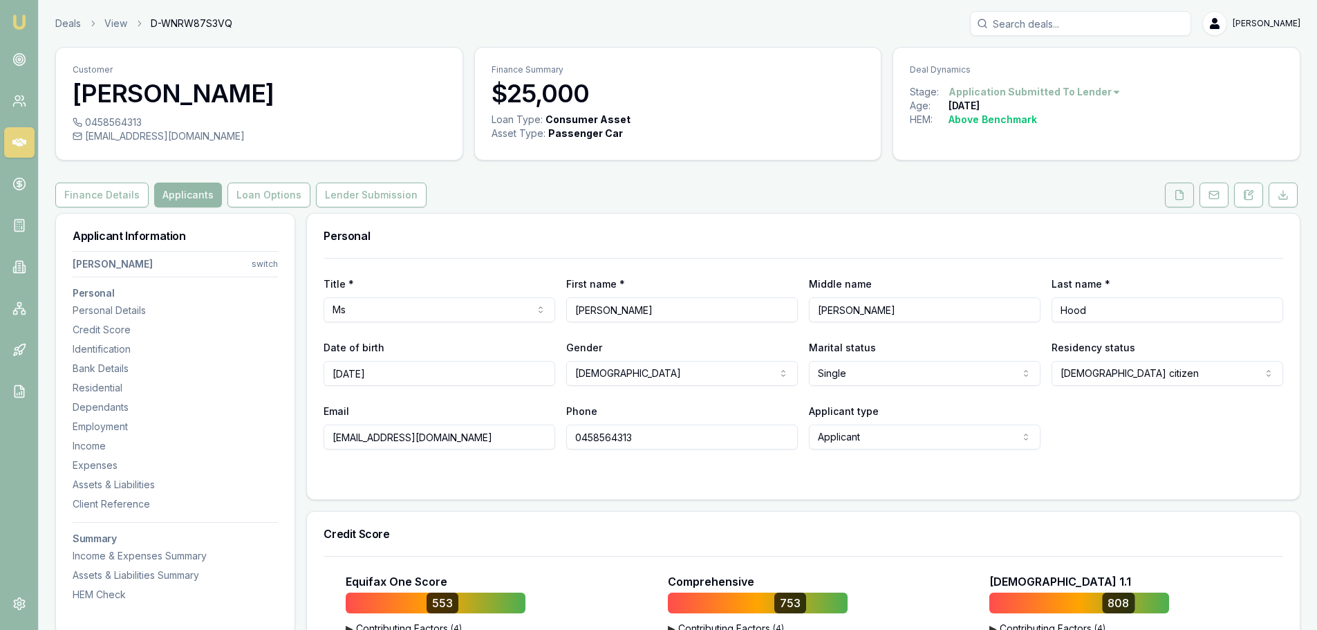
click at [1189, 201] on button at bounding box center [1179, 195] width 29 height 25
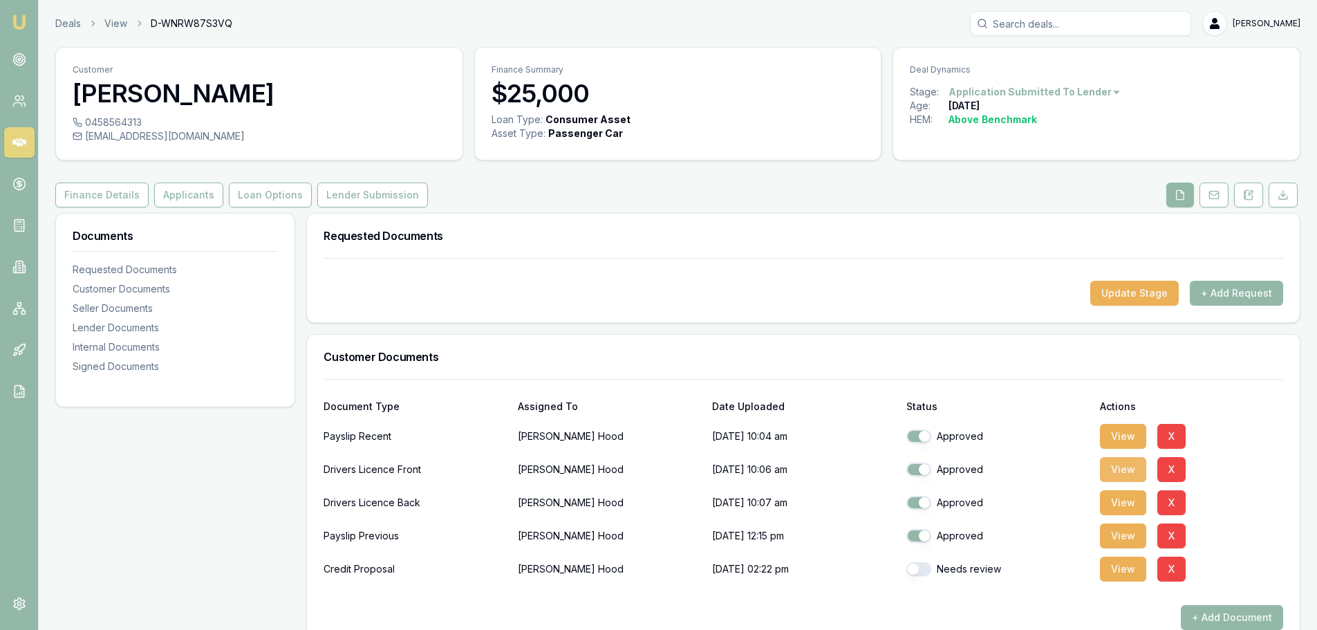
click at [1124, 468] on button "View" at bounding box center [1123, 469] width 46 height 25
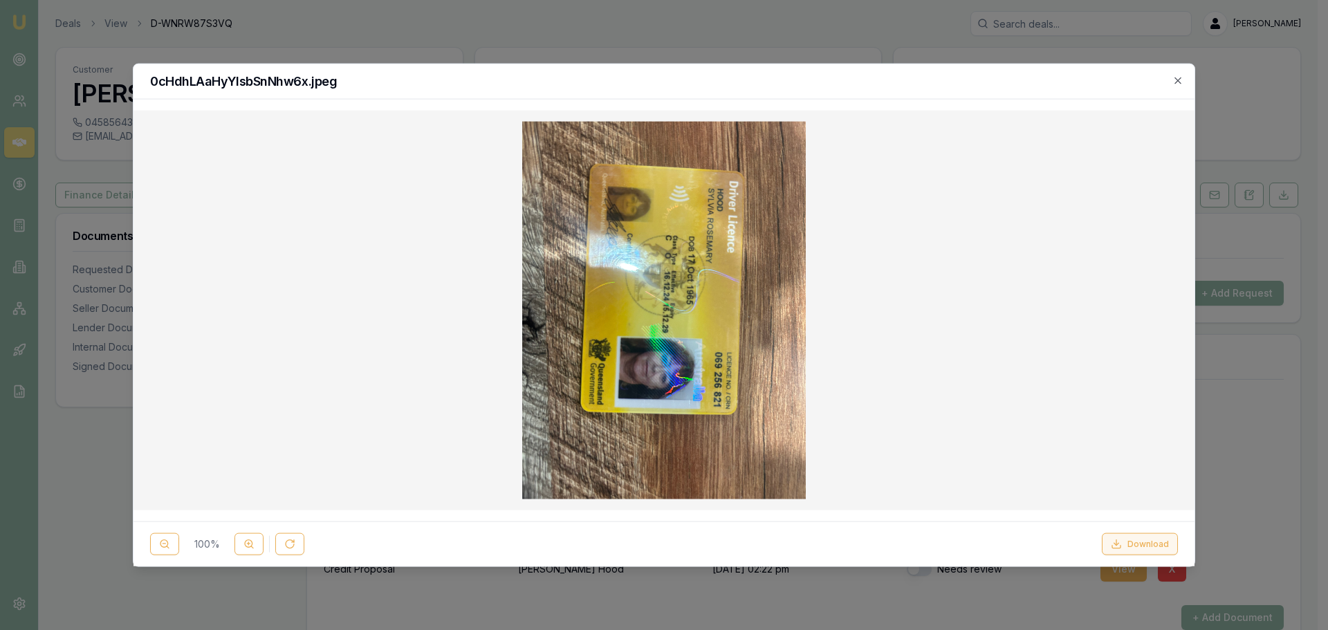
click at [1134, 544] on button "Download" at bounding box center [1140, 544] width 76 height 22
click at [1176, 80] on icon "button" at bounding box center [1177, 80] width 11 height 11
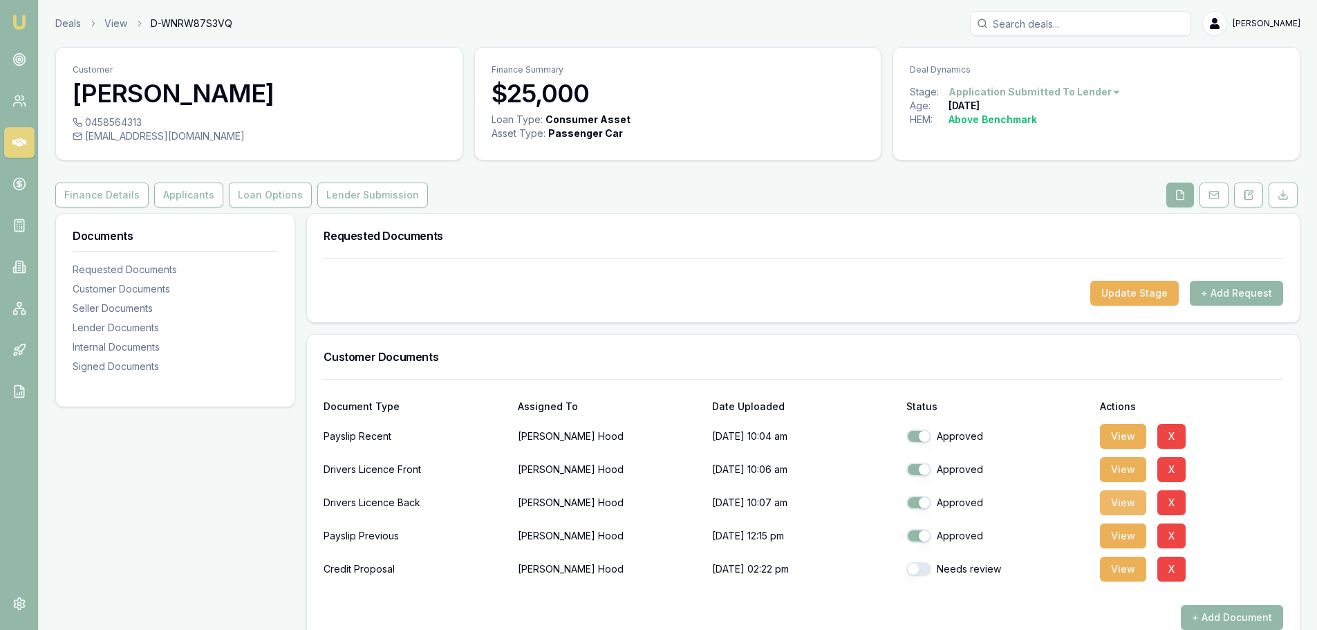
click at [1120, 498] on button "View" at bounding box center [1123, 502] width 46 height 25
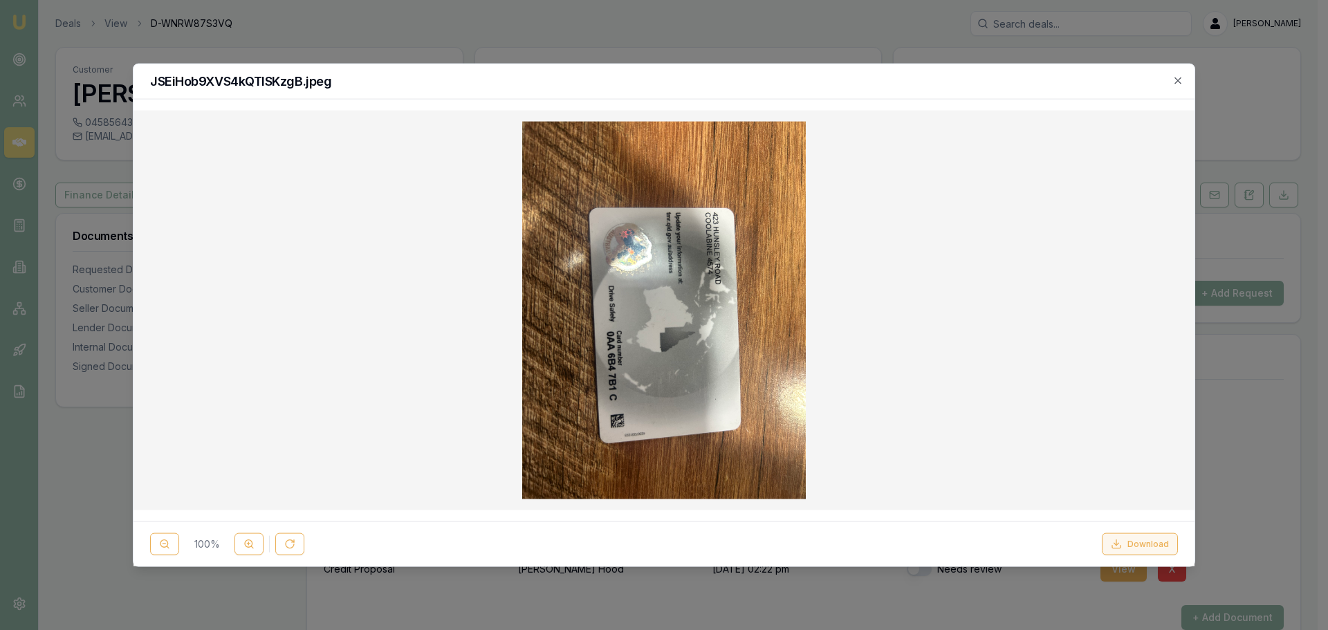
click at [1129, 542] on button "Download" at bounding box center [1140, 544] width 76 height 22
click at [1176, 75] on icon "button" at bounding box center [1177, 80] width 11 height 11
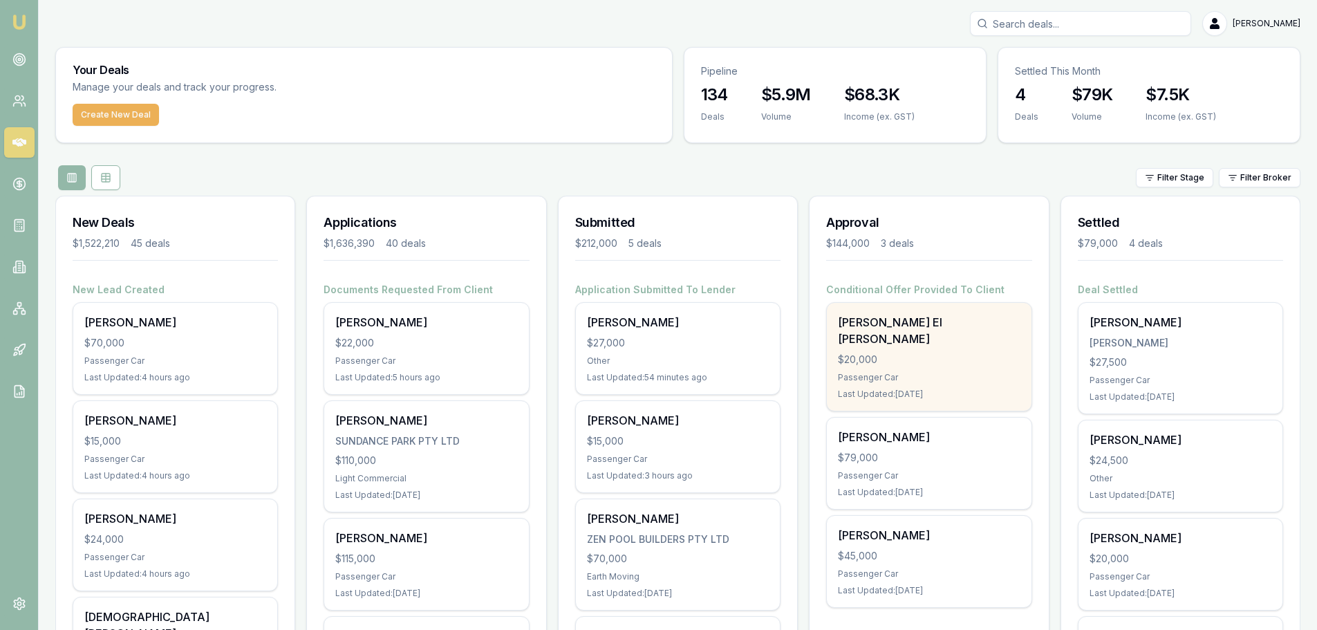
click at [947, 324] on div "[PERSON_NAME] El [PERSON_NAME]" at bounding box center [929, 330] width 182 height 33
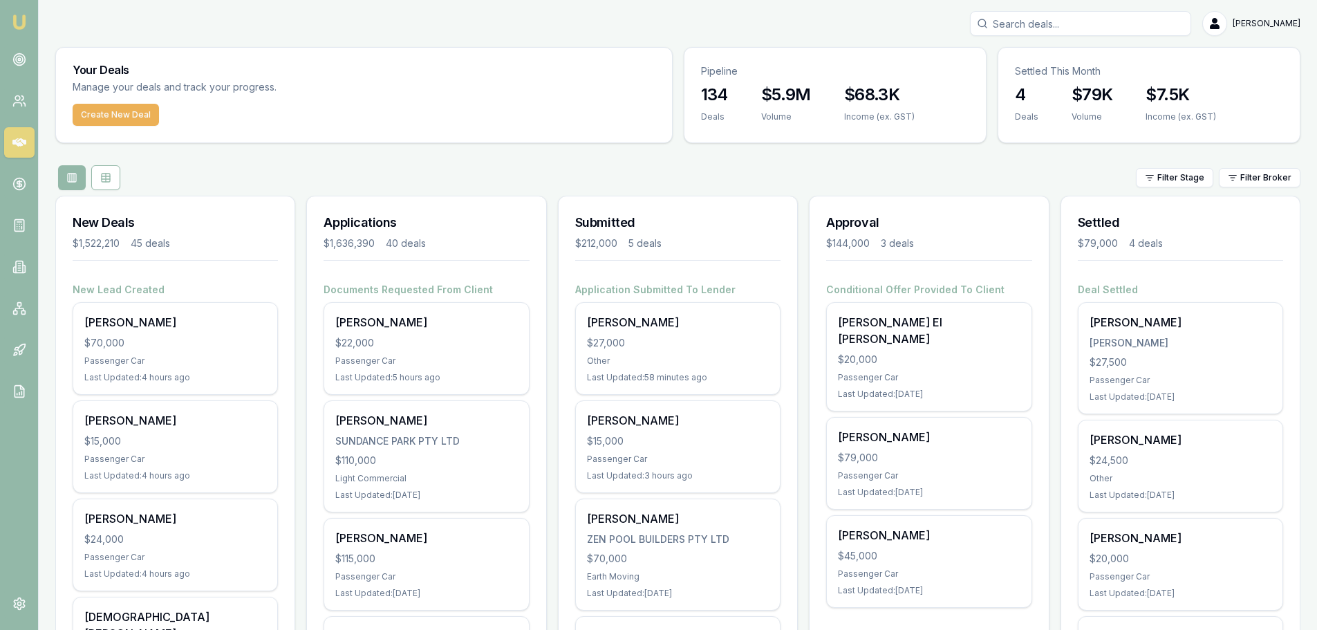
click at [1113, 24] on input "Search deals" at bounding box center [1080, 23] width 221 height 25
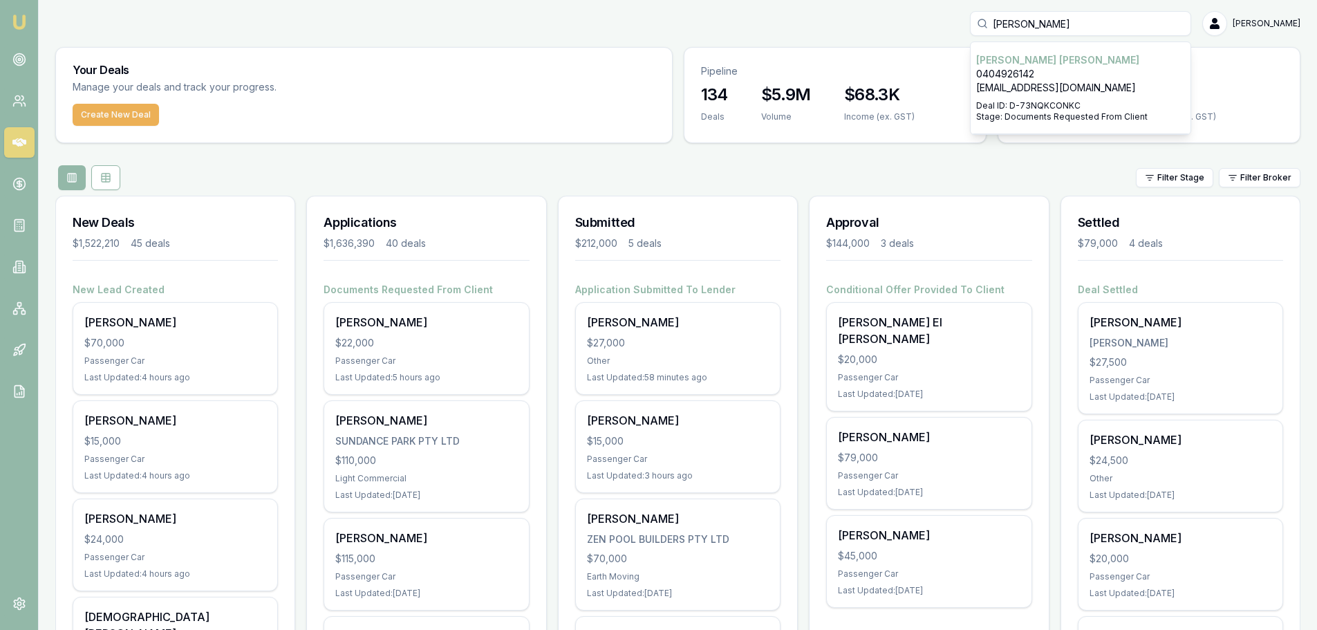
type input "[PERSON_NAME]"
click at [1082, 97] on div "Select deal for David Urwin" at bounding box center [1081, 98] width 209 height 6
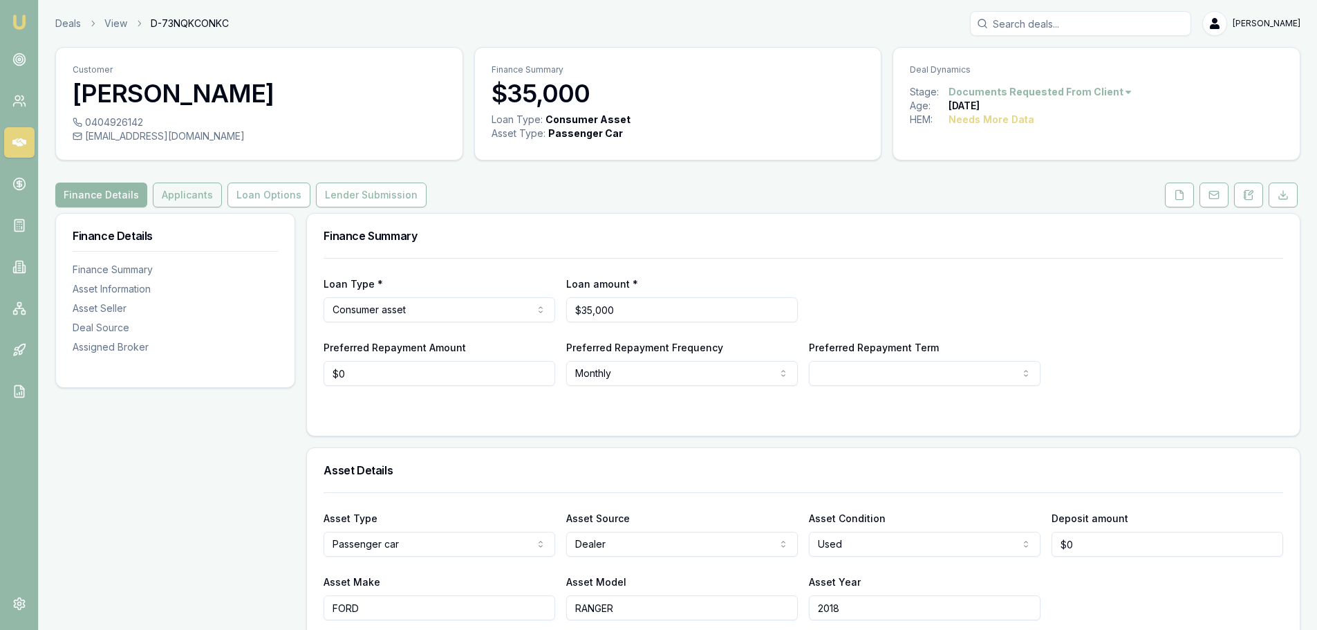
click at [188, 198] on button "Applicants" at bounding box center [187, 195] width 69 height 25
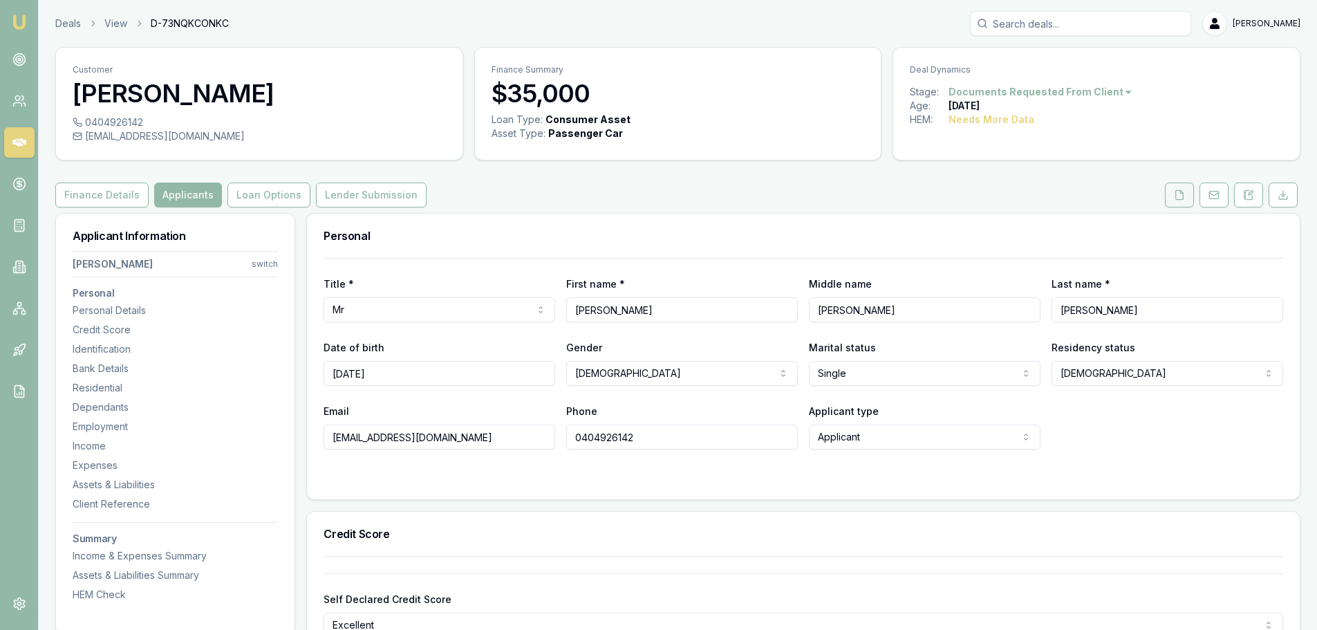
click at [1183, 193] on polyline at bounding box center [1182, 191] width 3 height 3
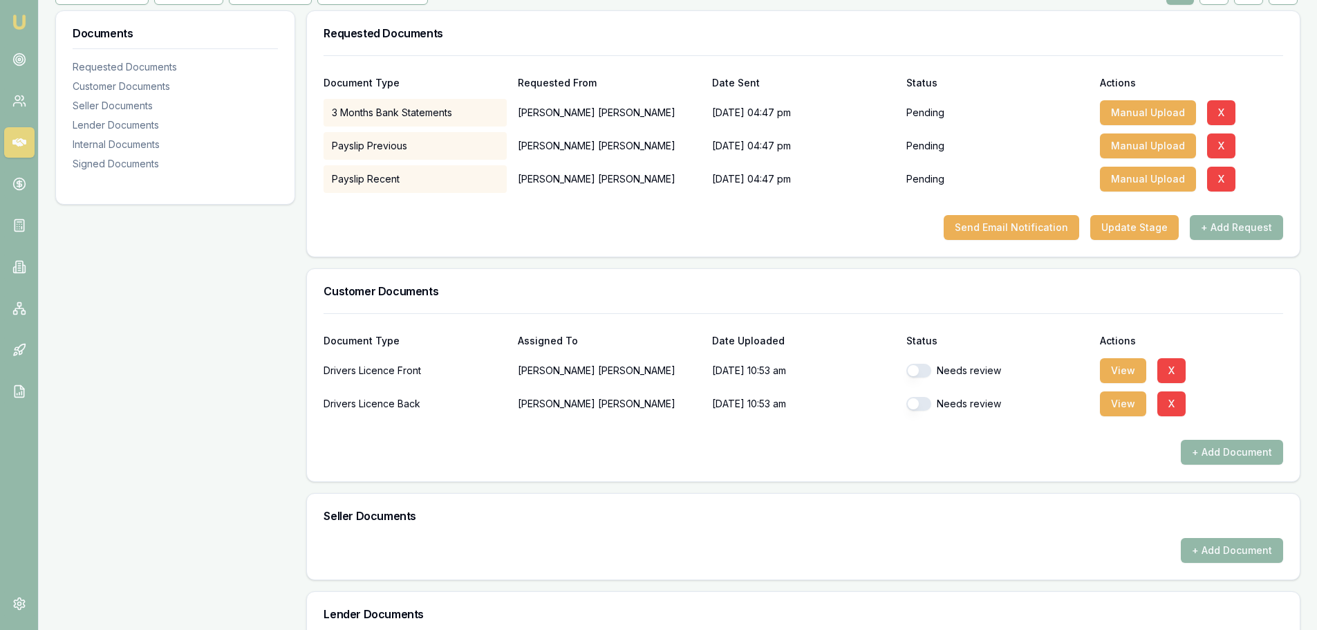
scroll to position [207, 0]
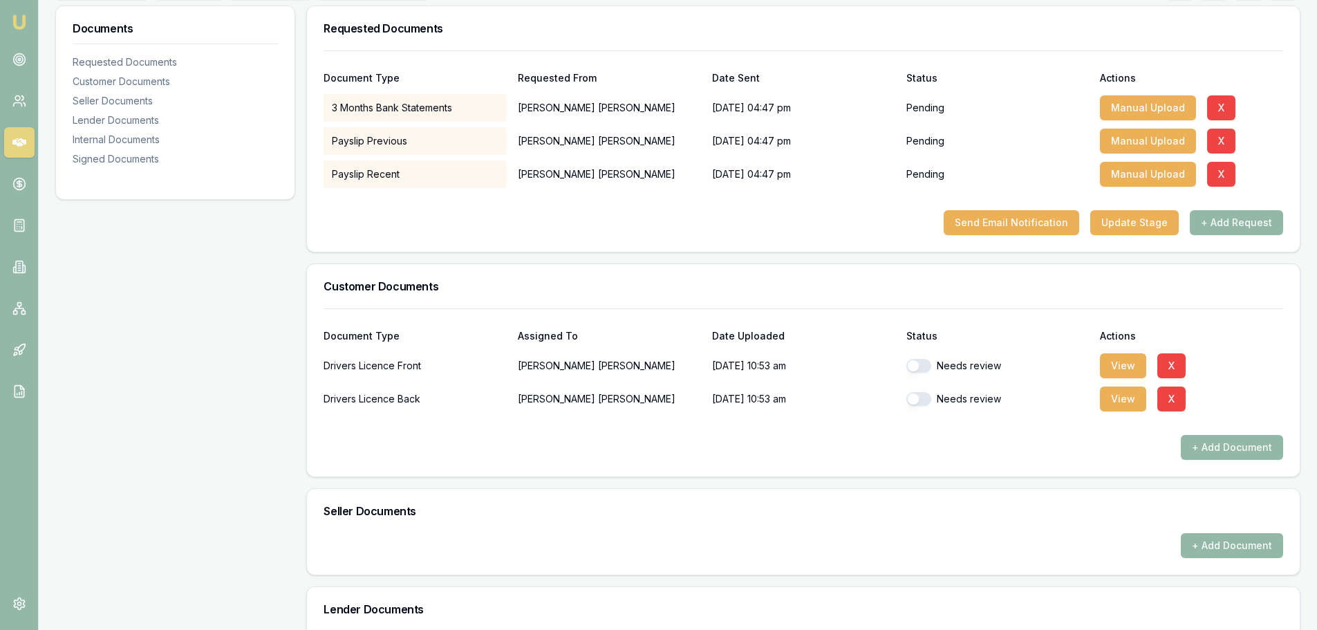
click at [923, 366] on button "button" at bounding box center [919, 366] width 25 height 14
checkbox input "true"
click at [923, 403] on button "button" at bounding box center [919, 399] width 25 height 14
checkbox input "true"
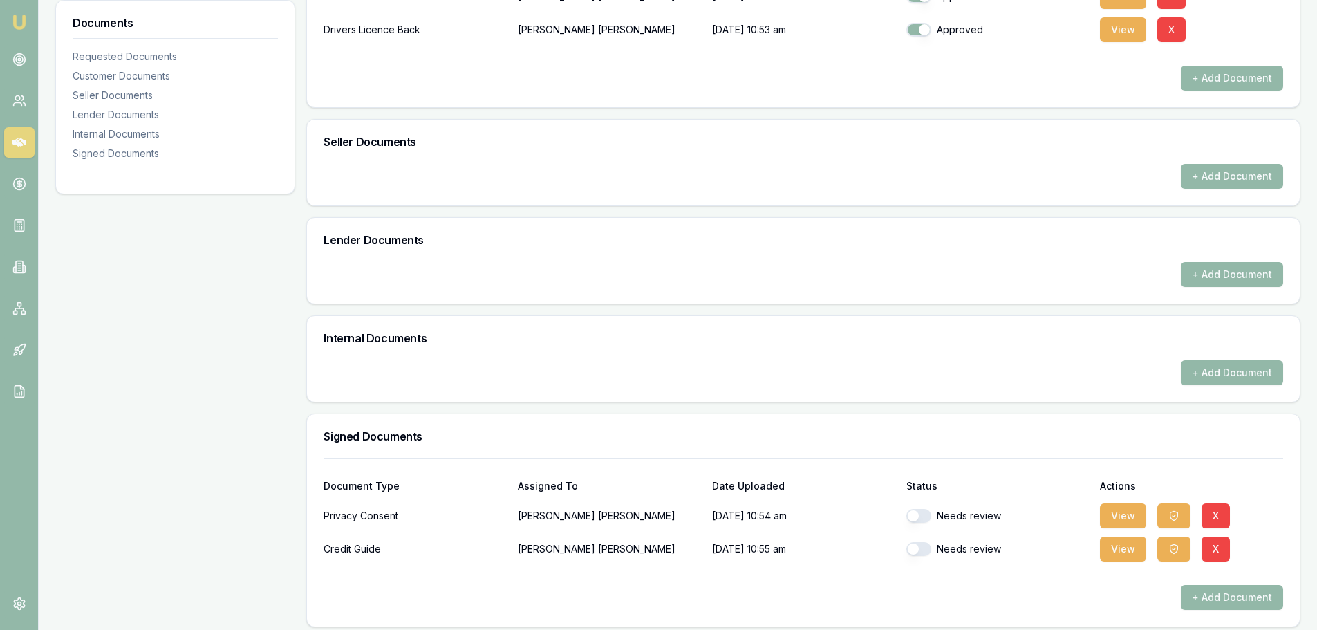
scroll to position [585, 0]
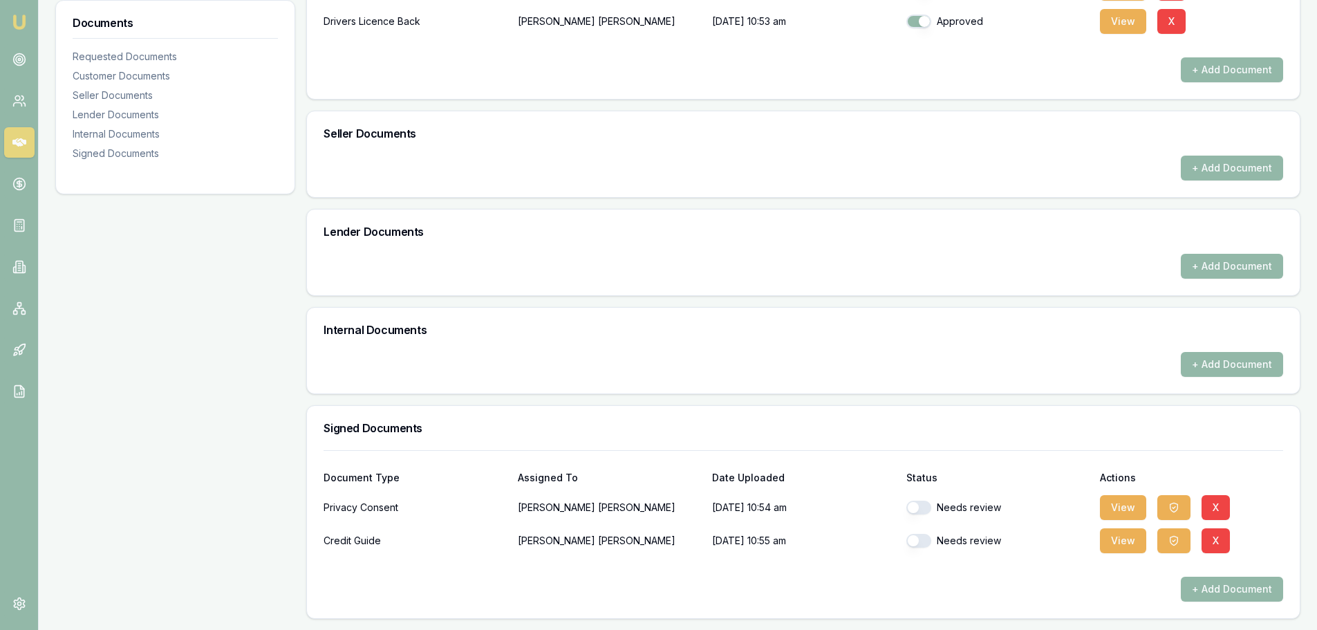
click at [923, 512] on button "button" at bounding box center [919, 508] width 25 height 14
checkbox input "true"
click at [921, 542] on button "button" at bounding box center [919, 541] width 25 height 14
checkbox input "true"
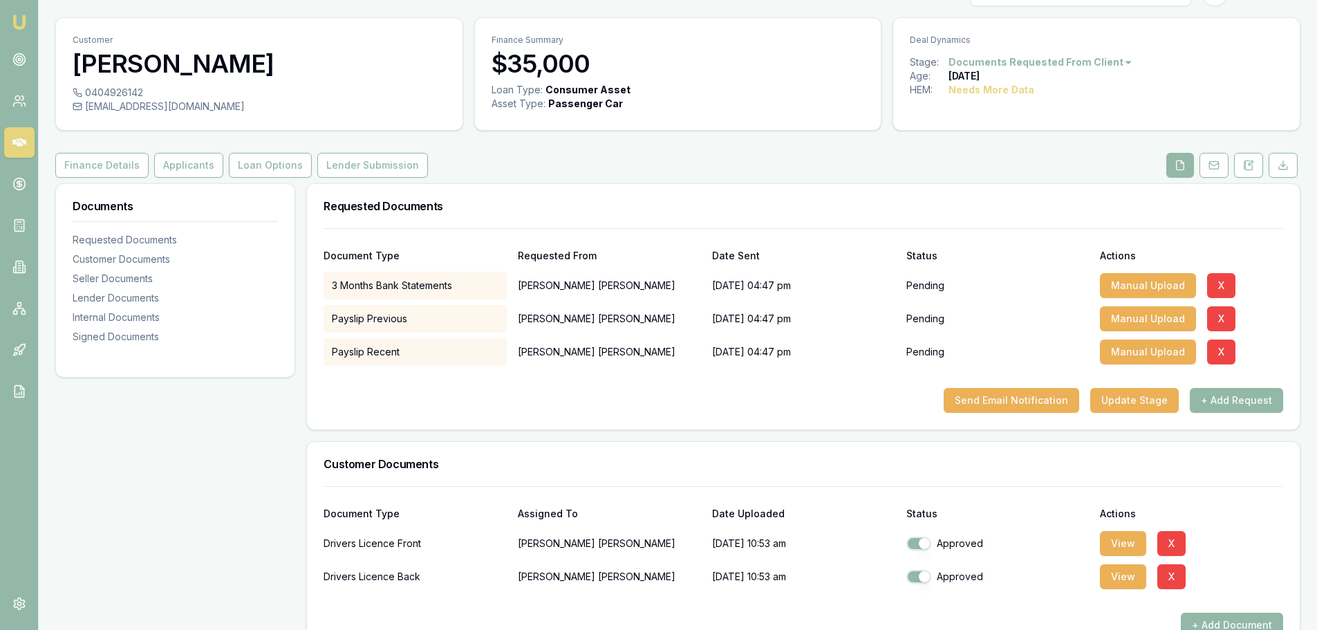
scroll to position [0, 0]
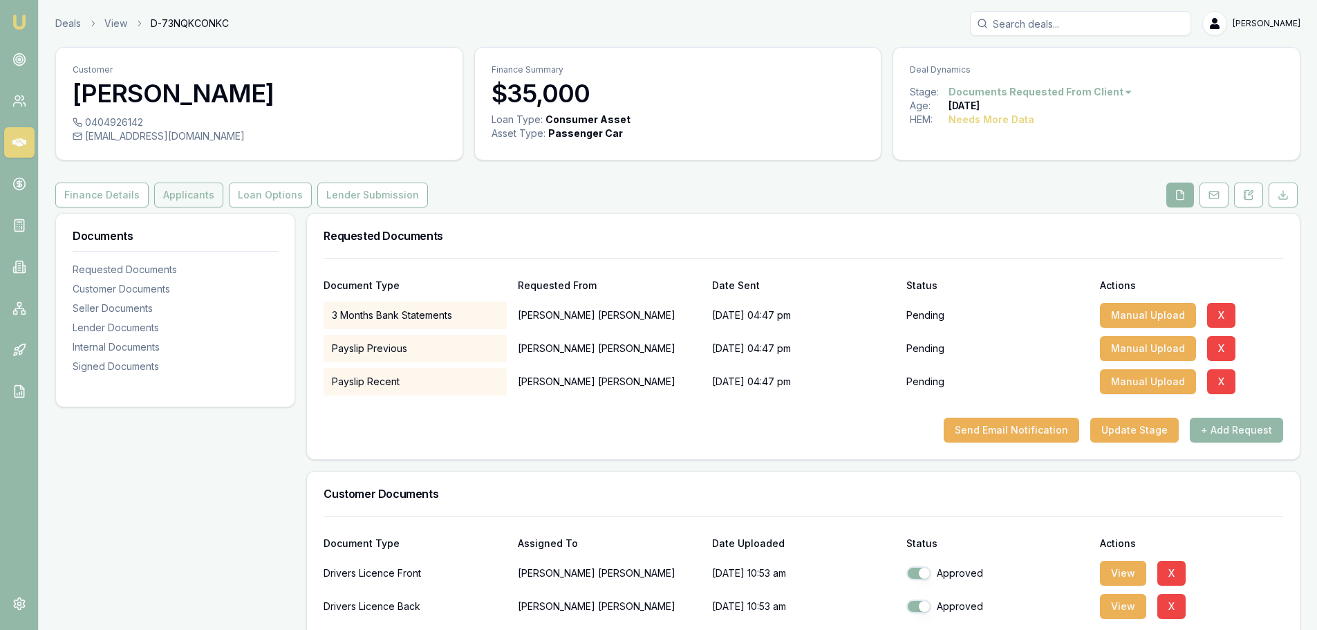
click at [176, 191] on button "Applicants" at bounding box center [188, 195] width 69 height 25
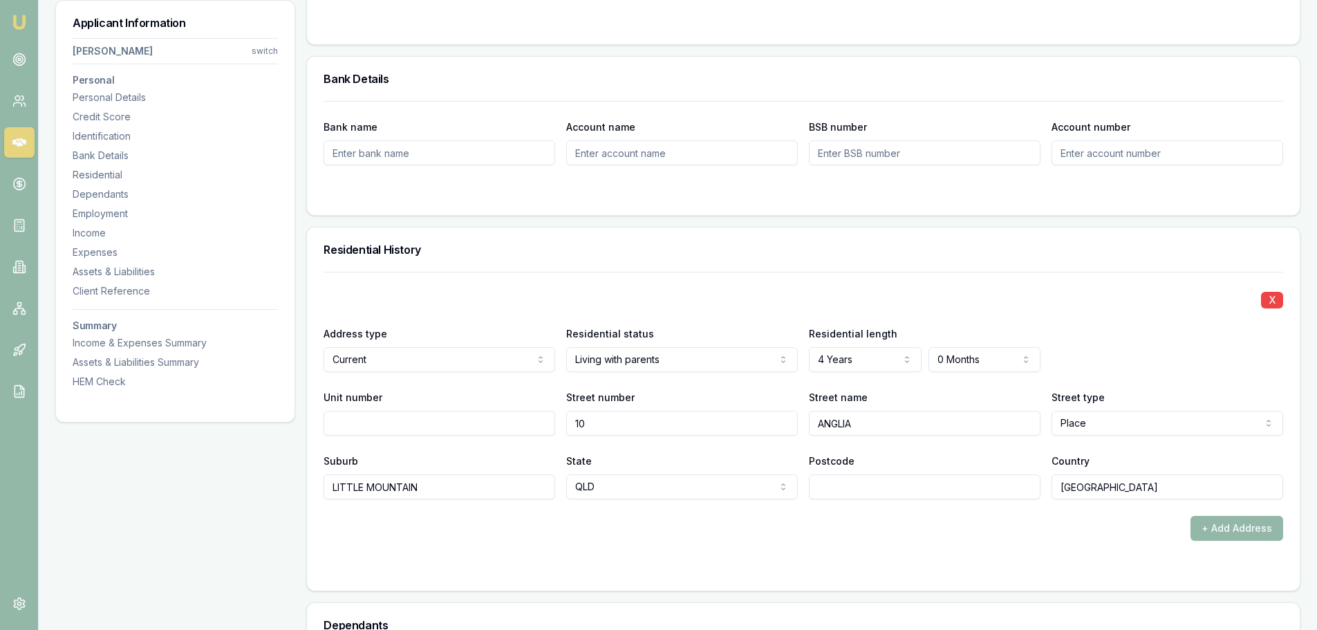
scroll to position [1107, 0]
click at [842, 490] on input "Postcode" at bounding box center [925, 486] width 232 height 25
type input "4551"
click at [907, 523] on div "+ Add Address" at bounding box center [804, 527] width 960 height 25
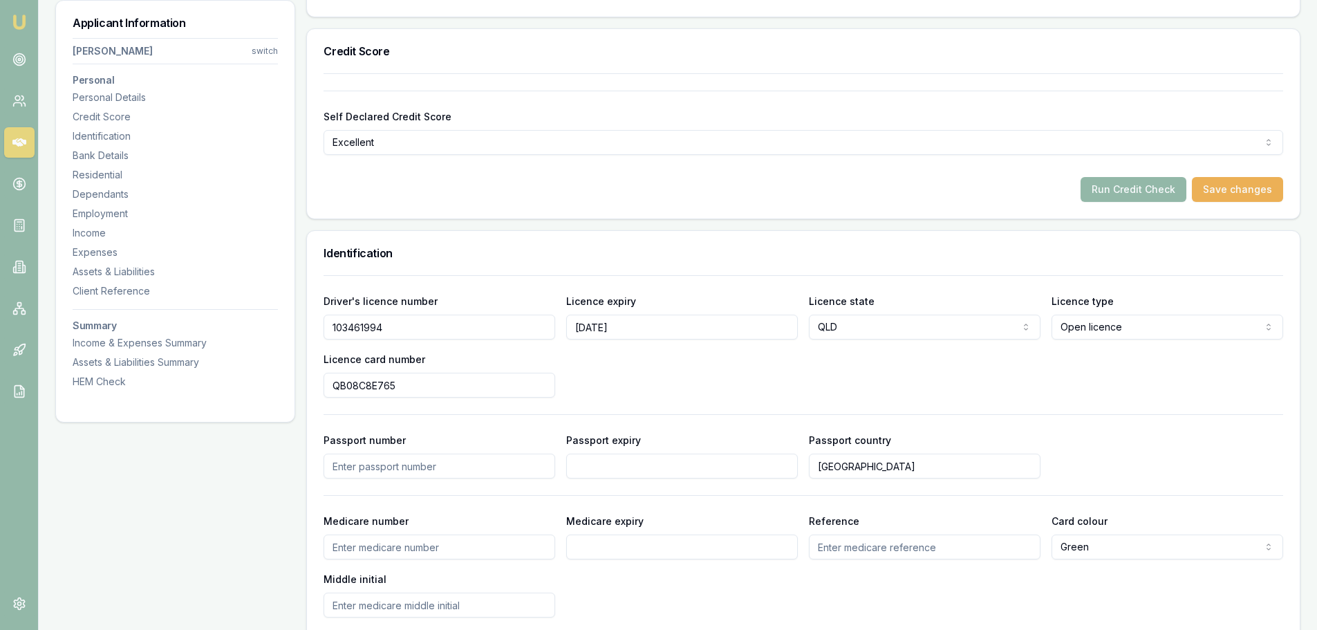
scroll to position [415, 0]
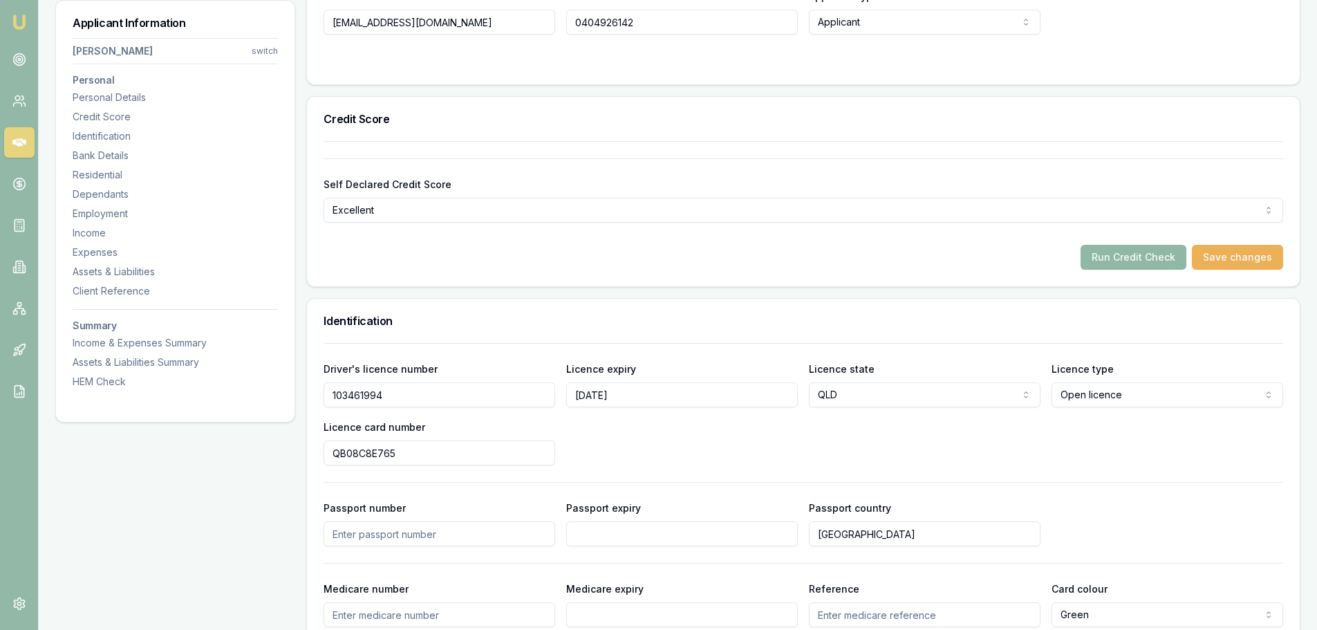
click at [1136, 253] on button "Run Credit Check" at bounding box center [1134, 257] width 106 height 25
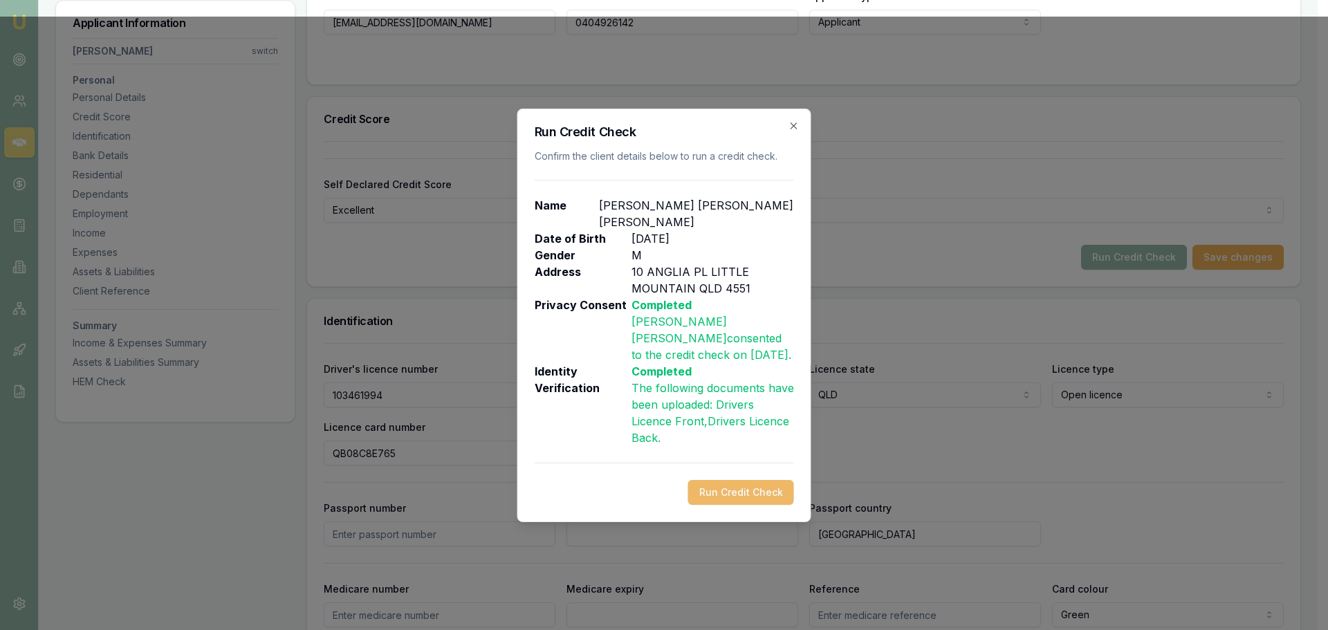
click at [732, 480] on button "Run Credit Check" at bounding box center [741, 492] width 106 height 25
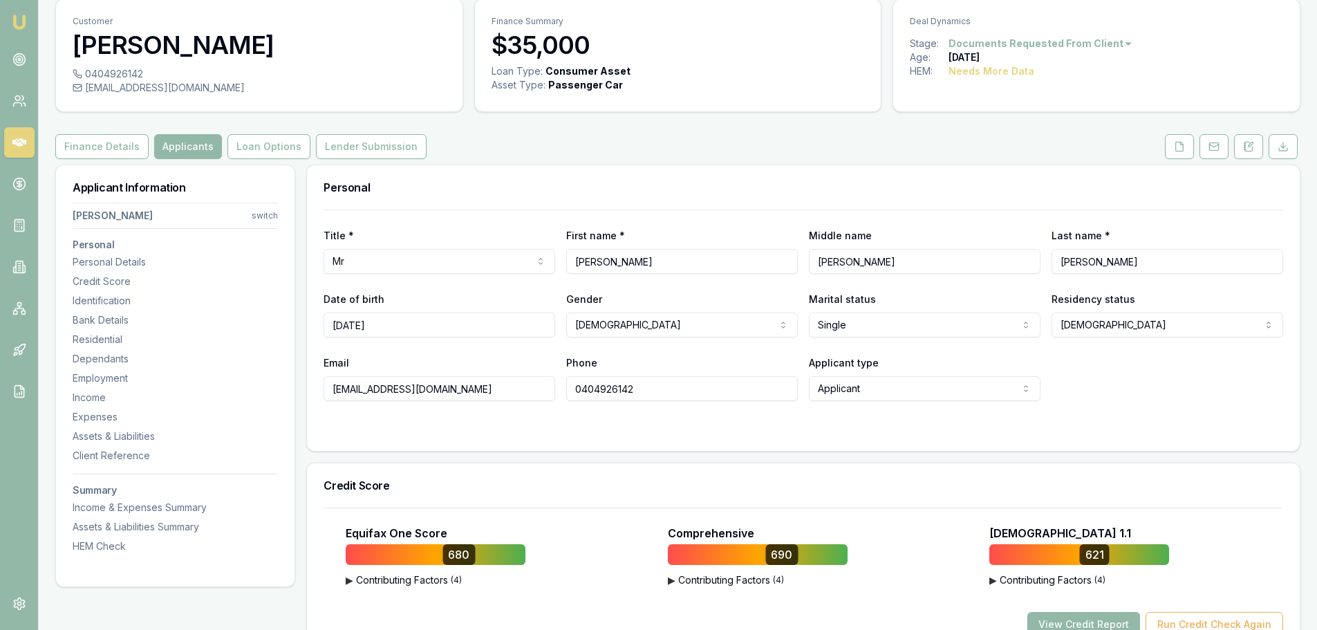
scroll to position [0, 0]
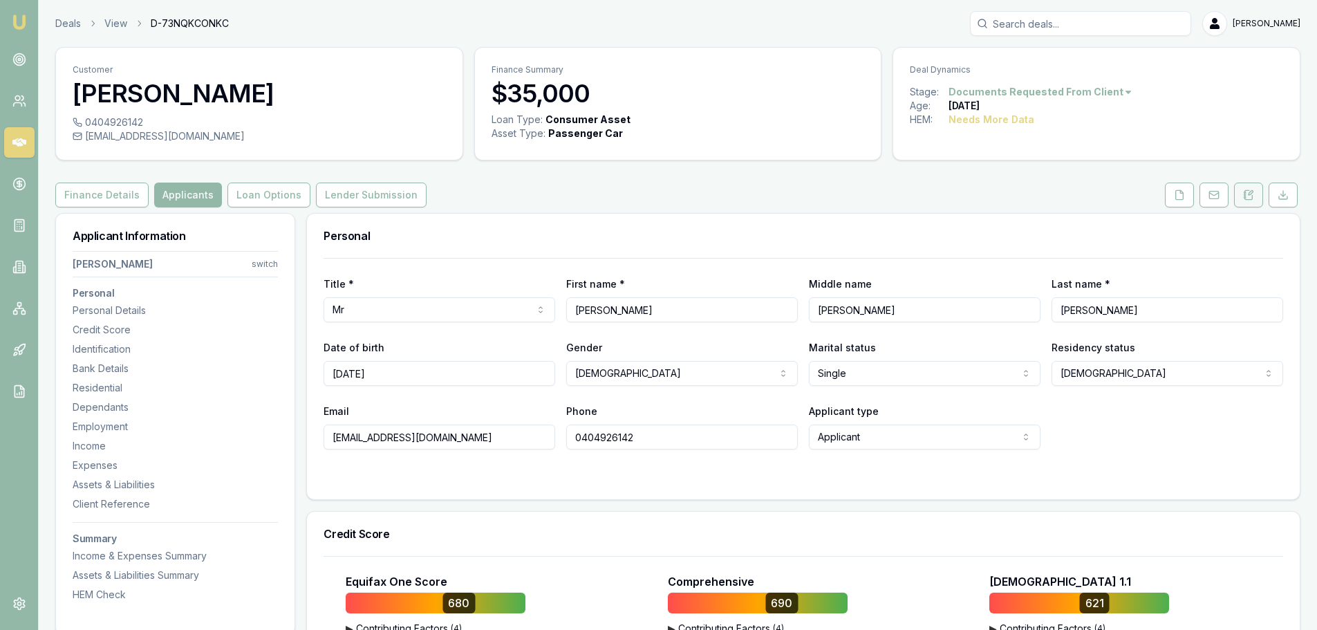
click at [1252, 198] on icon at bounding box center [1250, 194] width 8 height 9
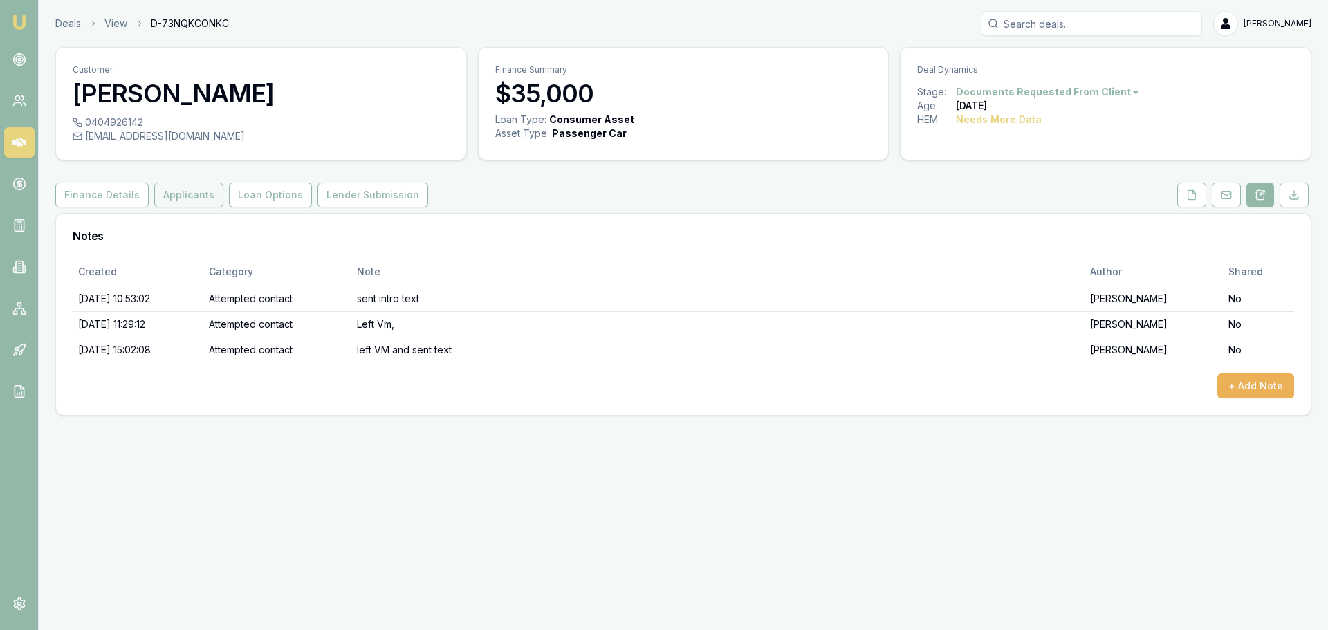
click at [189, 187] on button "Applicants" at bounding box center [188, 195] width 69 height 25
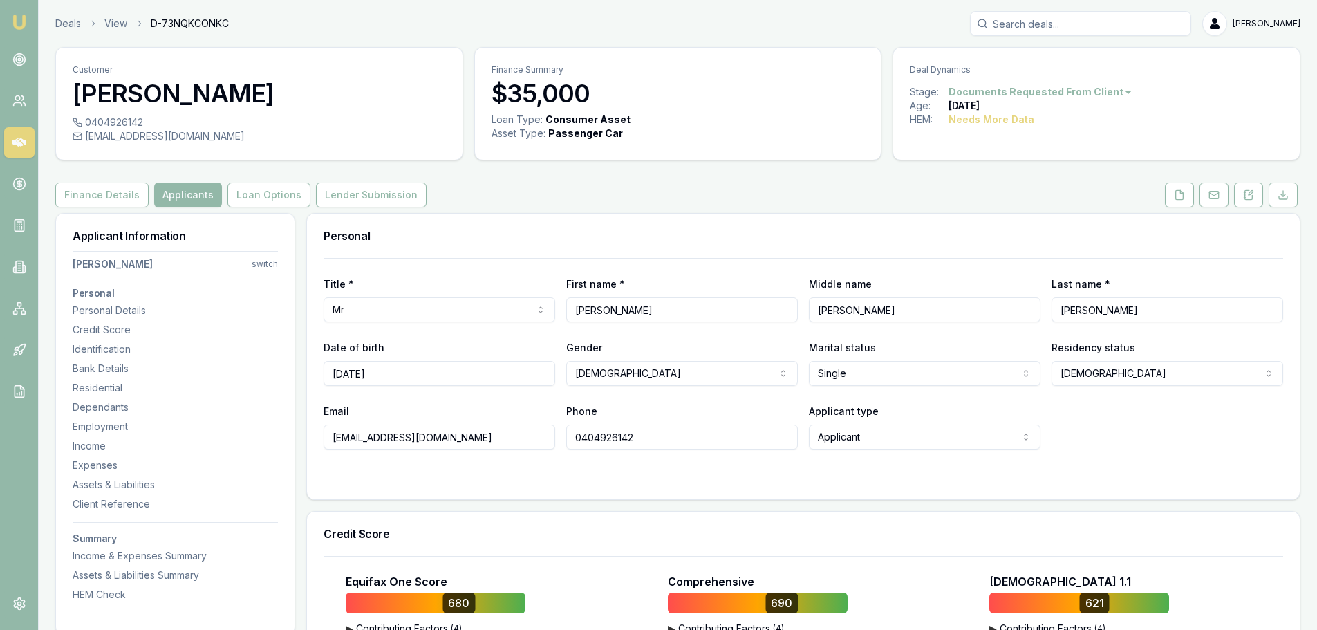
click at [812, 223] on div "Personal" at bounding box center [803, 236] width 993 height 44
click at [100, 203] on button "Finance Details" at bounding box center [101, 195] width 93 height 25
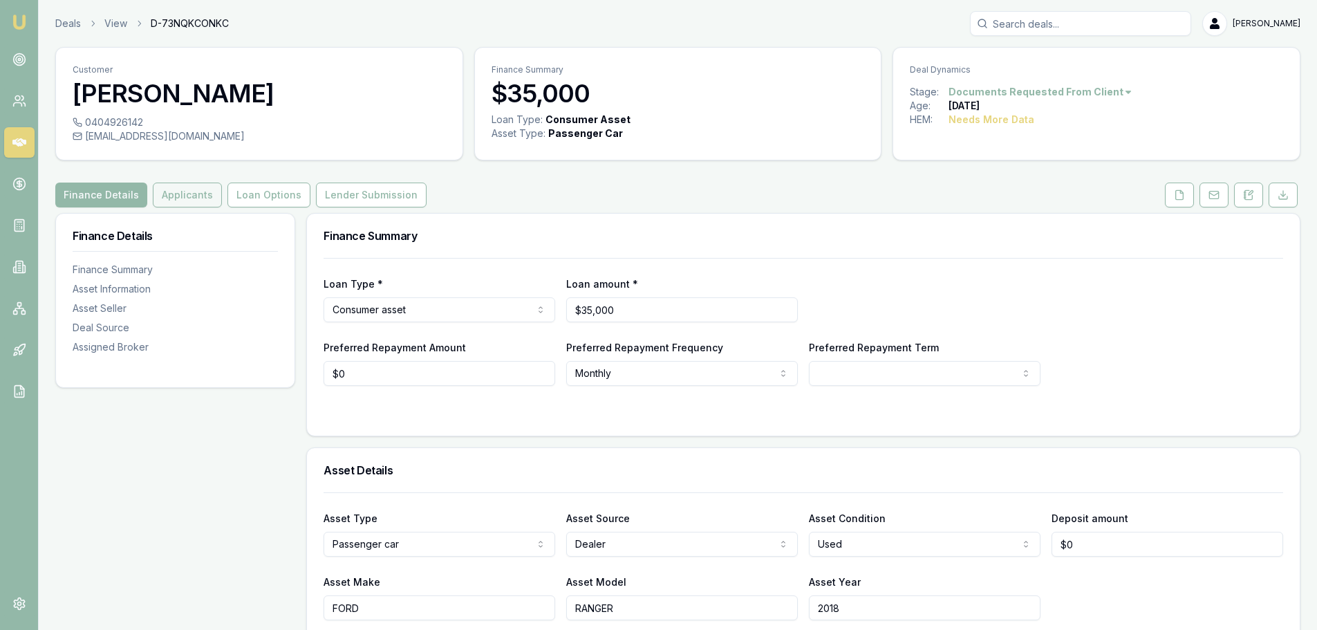
click at [194, 198] on button "Applicants" at bounding box center [187, 195] width 69 height 25
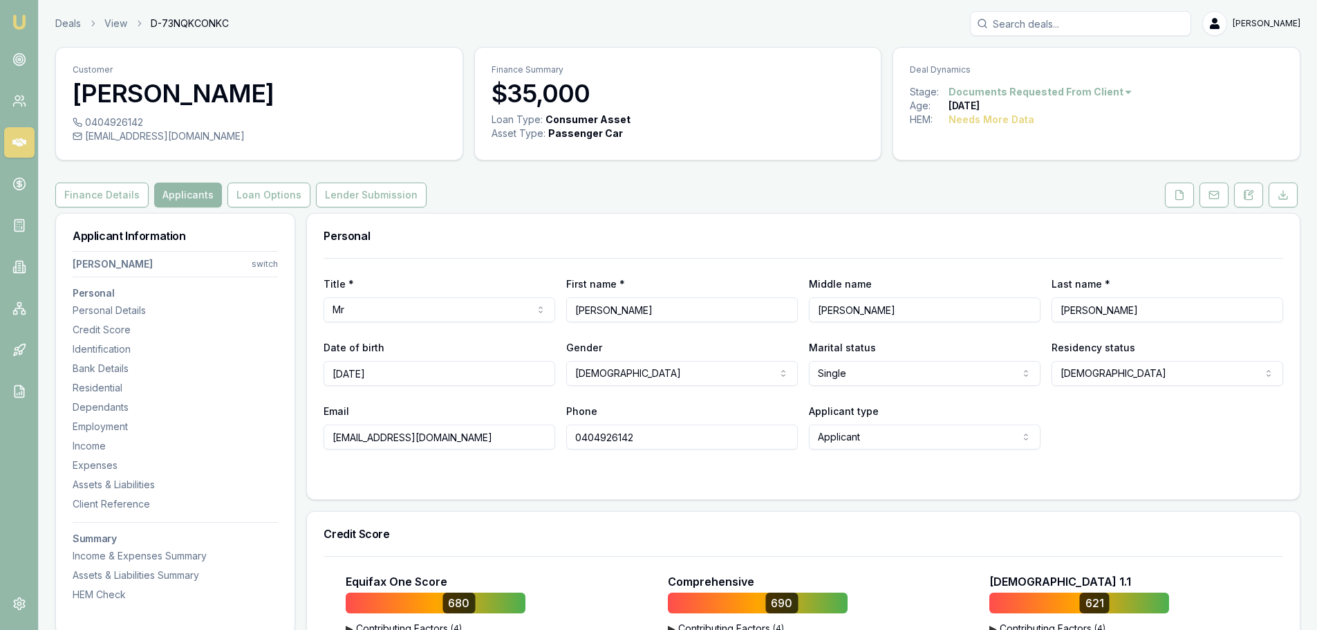
click at [840, 207] on div "Finance Details Applicants Loan Options Lender Submission" at bounding box center [678, 195] width 1246 height 25
click at [125, 430] on div "Employment" at bounding box center [175, 427] width 205 height 14
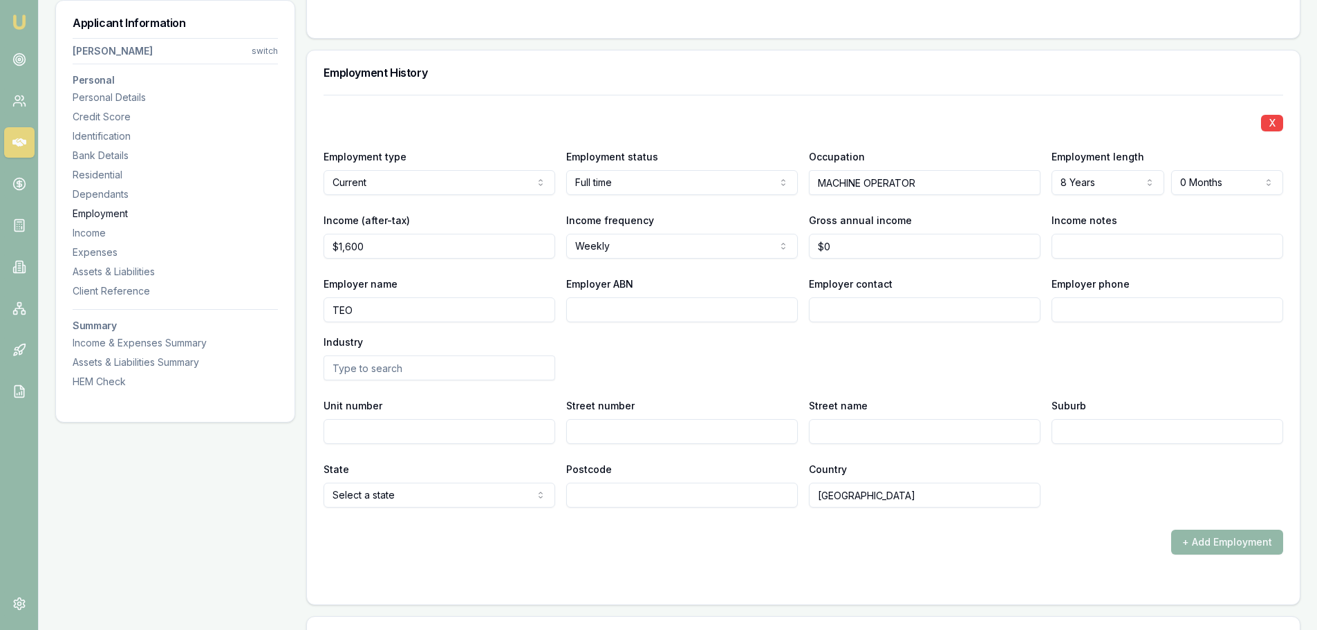
scroll to position [1858, 0]
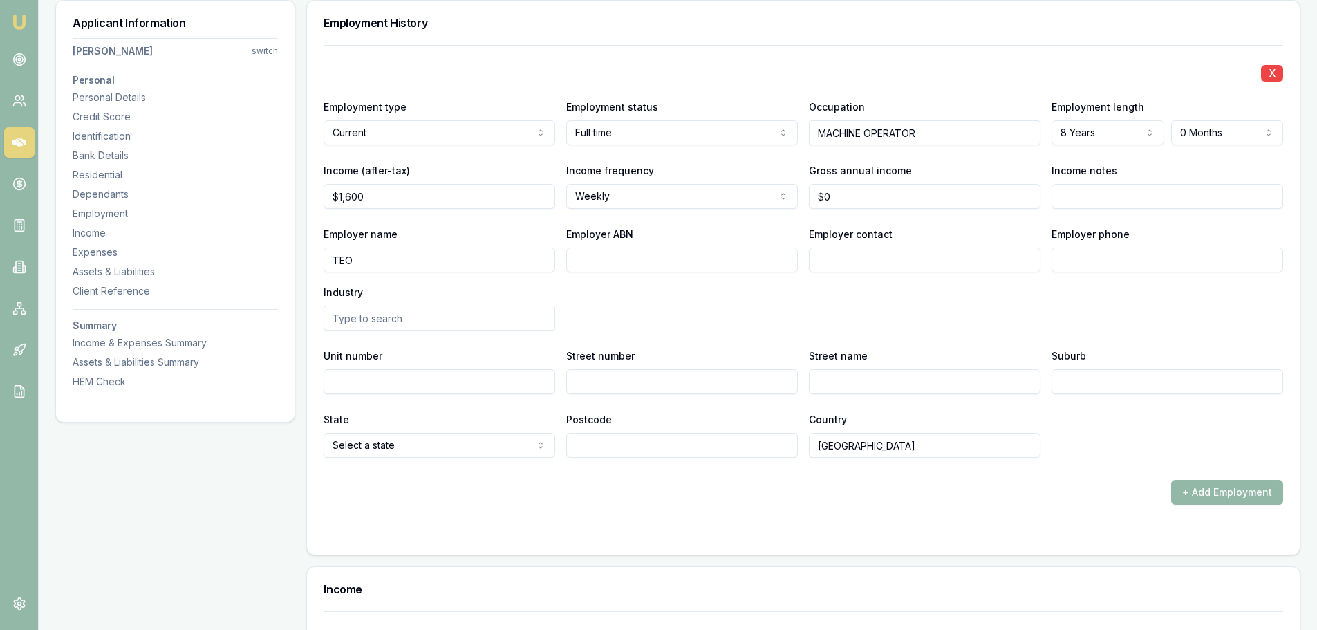
click at [22, 146] on icon at bounding box center [19, 143] width 14 height 14
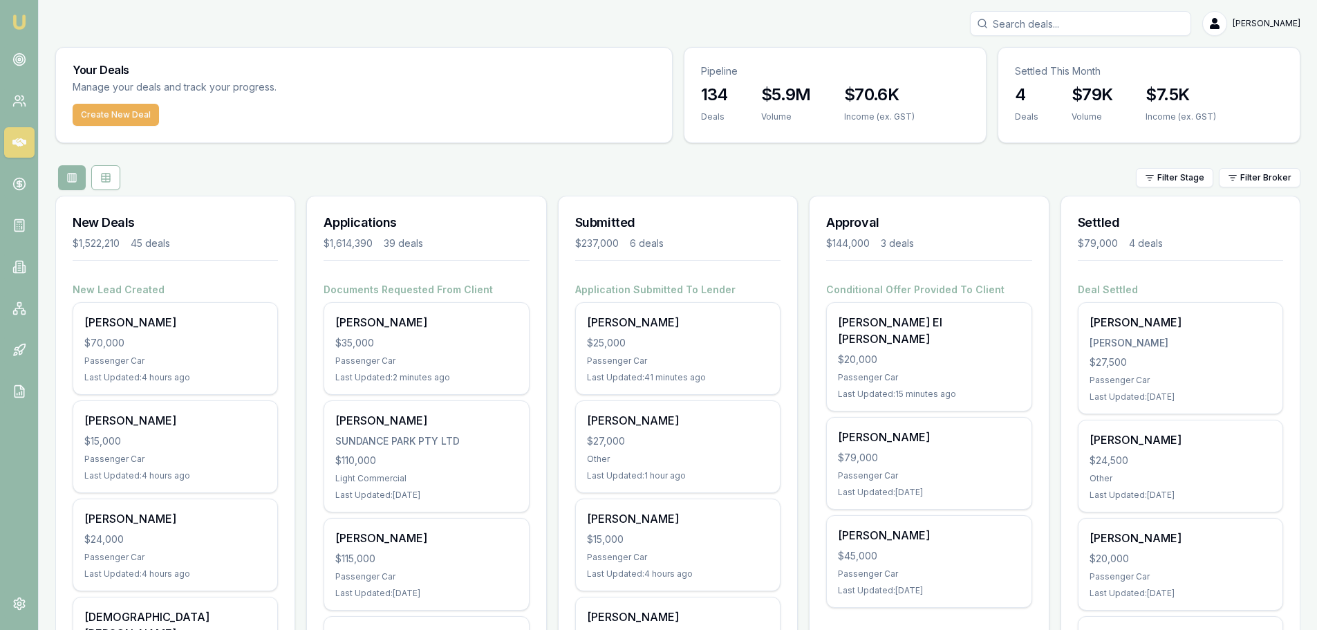
click at [109, 123] on button "Create New Deal" at bounding box center [116, 115] width 86 height 22
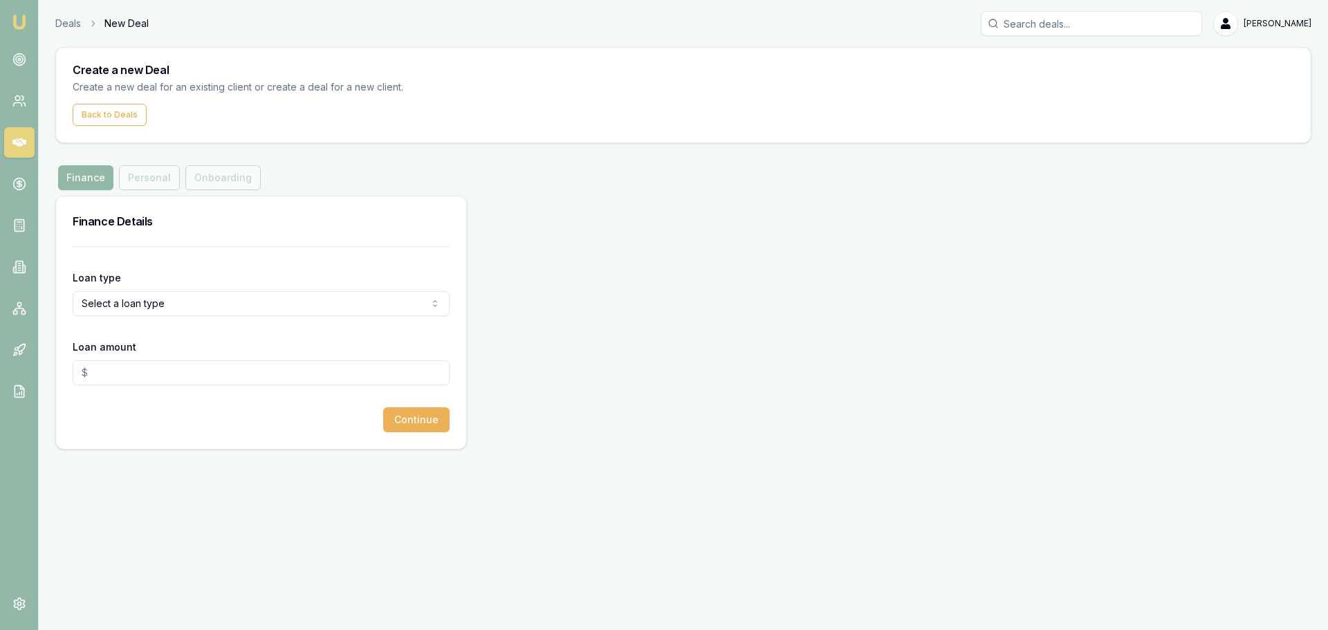
click at [342, 290] on div "Loan type Select a loan type Consumer Loan Consumer Asset Commercial Loan Comme…" at bounding box center [261, 292] width 377 height 47
click at [339, 301] on html "Emu Broker Deals New Deal [PERSON_NAME] Toggle Menu Create a new Deal Create a …" at bounding box center [664, 315] width 1328 height 630
select select "CONSUMER_ASSET"
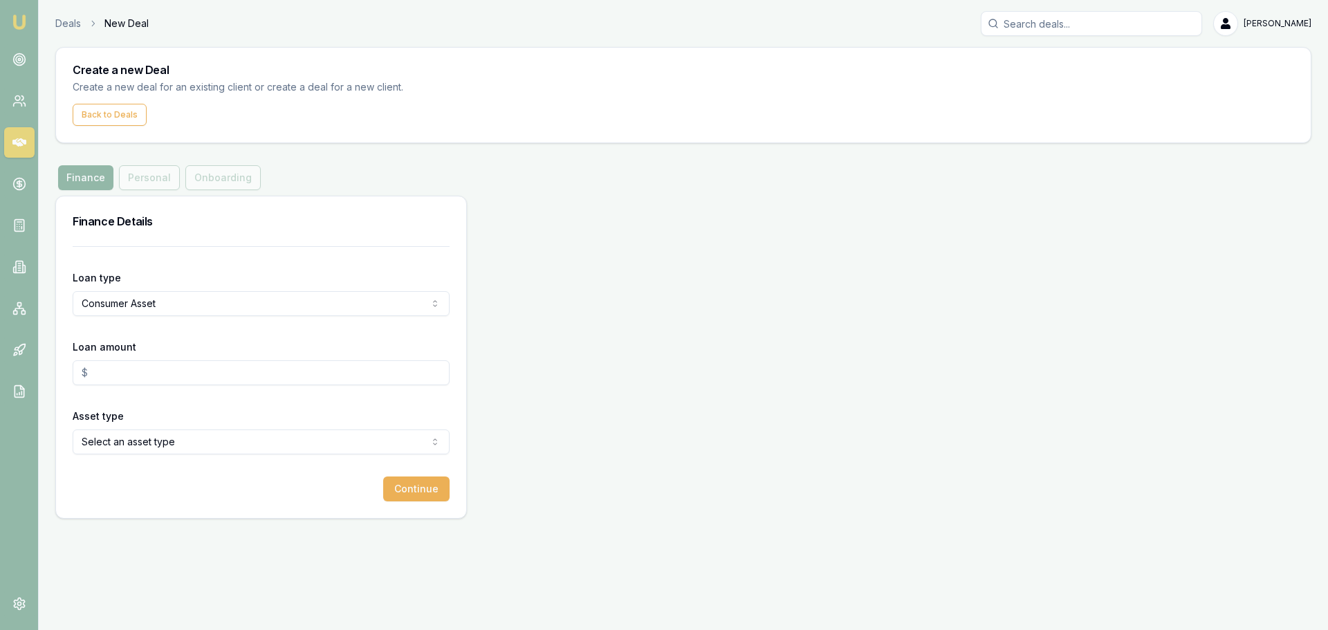
click at [143, 370] on input "Loan amount" at bounding box center [261, 372] width 377 height 25
click at [168, 436] on html "Emu Broker Deals New Deal [PERSON_NAME] Toggle Menu Create a new Deal Create a …" at bounding box center [664, 315] width 1328 height 630
drag, startPoint x: 154, startPoint y: 373, endPoint x: -69, endPoint y: 373, distance: 223.4
click at [0, 373] on html "Emu Broker Deals New Deal [PERSON_NAME] Toggle Menu Create a new Deal Create a …" at bounding box center [664, 315] width 1328 height 630
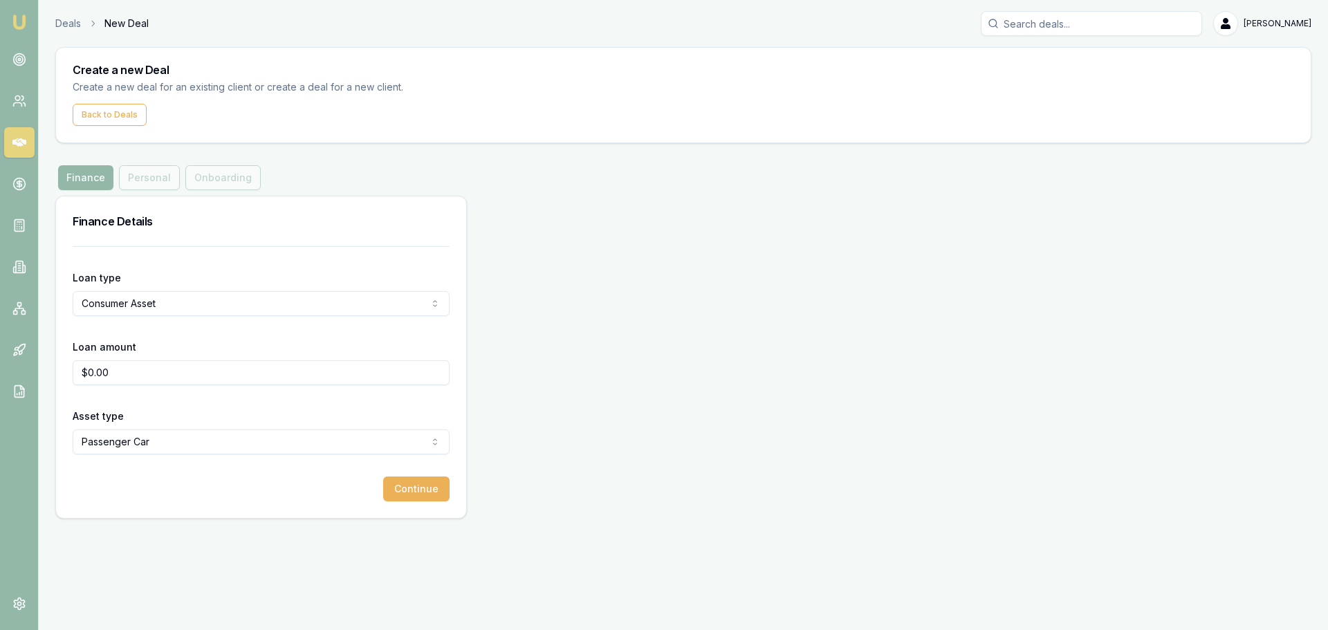
click at [371, 228] on h3 "Finance Details" at bounding box center [261, 221] width 377 height 17
drag, startPoint x: 277, startPoint y: 372, endPoint x: -53, endPoint y: 393, distance: 330.5
click at [0, 393] on html "Emu Broker Deals New Deal [PERSON_NAME] Toggle Menu Create a new Deal Create a …" at bounding box center [664, 315] width 1328 height 630
type input "$65,700.00"
click at [421, 495] on button "Continue" at bounding box center [416, 489] width 66 height 25
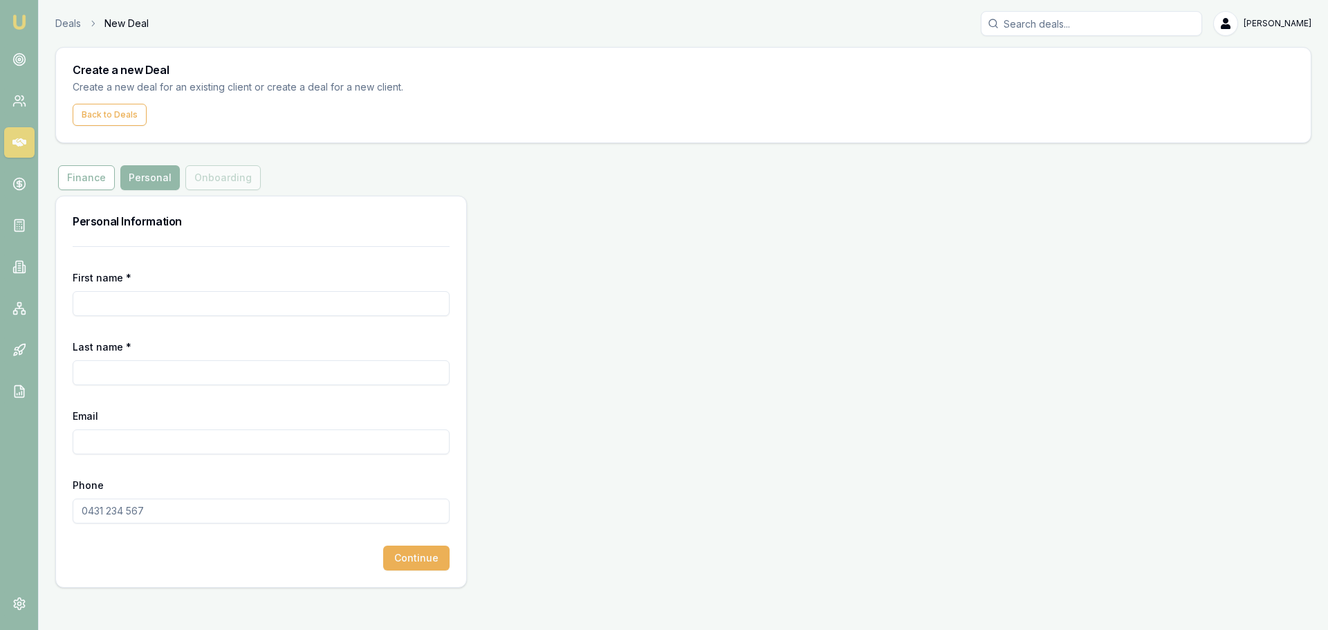
click at [195, 300] on input "First name *" at bounding box center [261, 303] width 377 height 25
click at [199, 376] on input "Last name *" at bounding box center [261, 372] width 377 height 25
type input "s"
type input "SELLERS"
click at [183, 299] on input "First name *" at bounding box center [261, 303] width 377 height 25
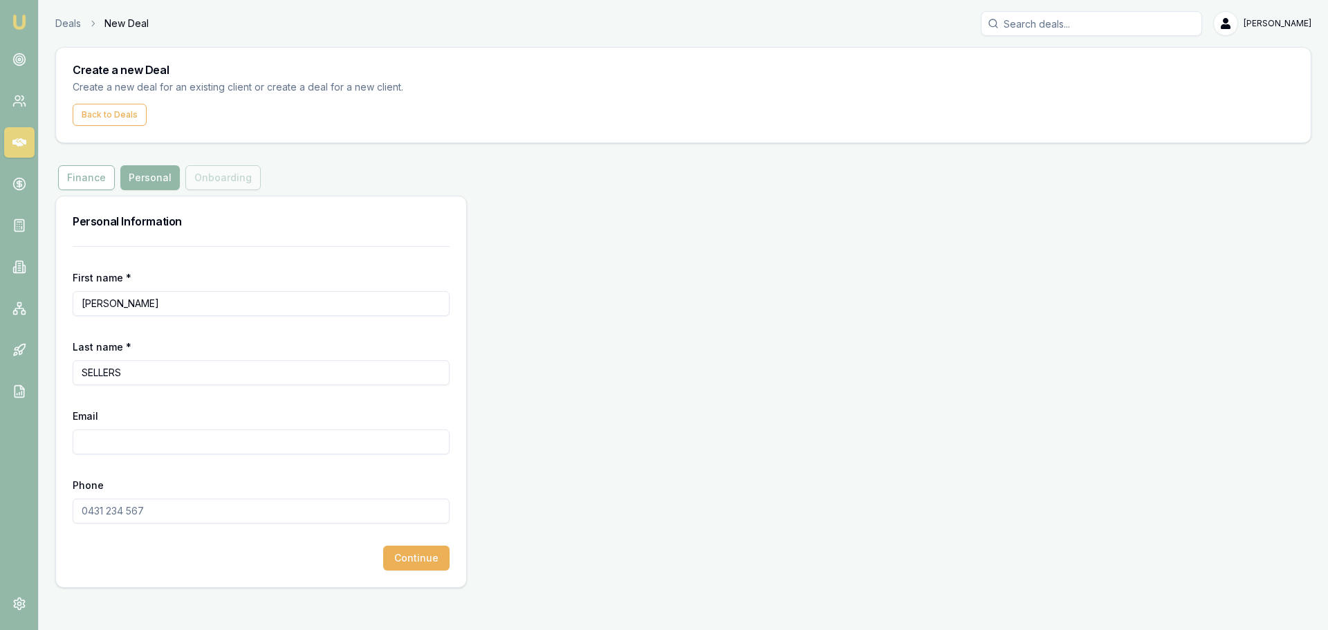
type input "[PERSON_NAME]"
click at [167, 444] on input "Email" at bounding box center [261, 441] width 377 height 25
drag, startPoint x: 142, startPoint y: 372, endPoint x: -91, endPoint y: 367, distance: 233.8
click at [0, 367] on html "Emu Broker Deals New Deal [PERSON_NAME] Toggle Menu Create a new Deal Create a …" at bounding box center [664, 315] width 1328 height 630
click at [206, 445] on input "Email" at bounding box center [261, 441] width 377 height 25
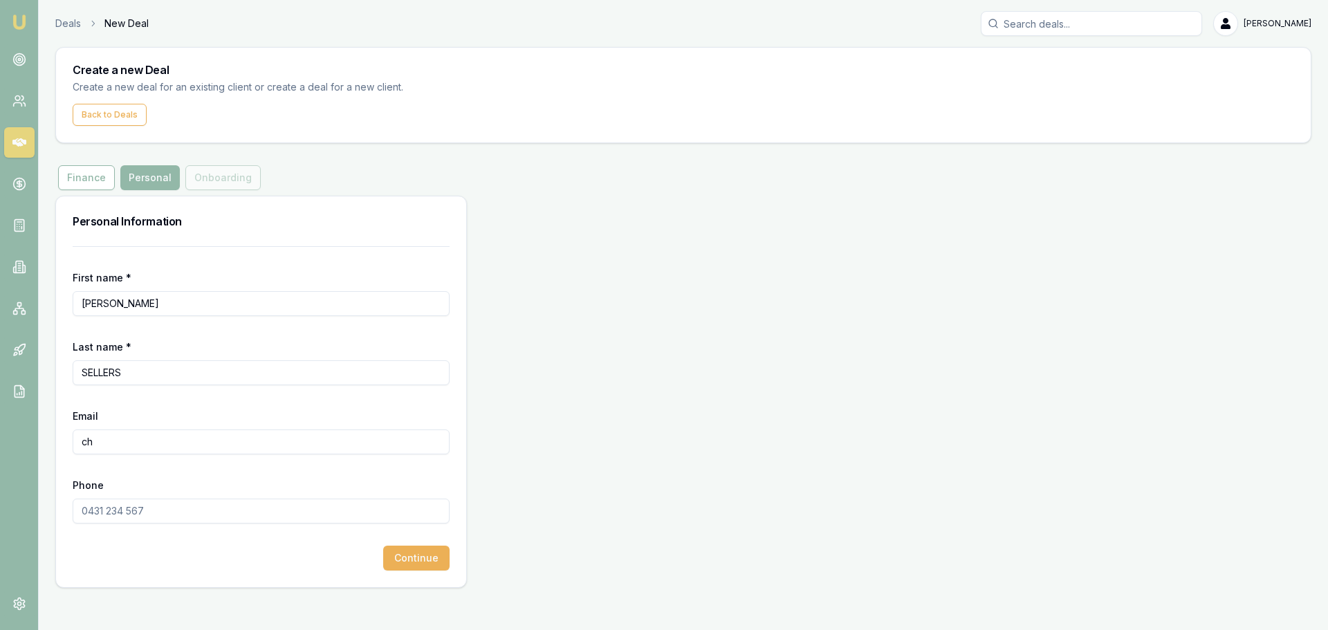
type input "c"
type input "[EMAIL_ADDRESS][DOMAIN_NAME]"
click at [200, 507] on input "Phone" at bounding box center [261, 511] width 377 height 25
type input "0403 526 084"
click at [423, 558] on button "Continue" at bounding box center [416, 558] width 66 height 25
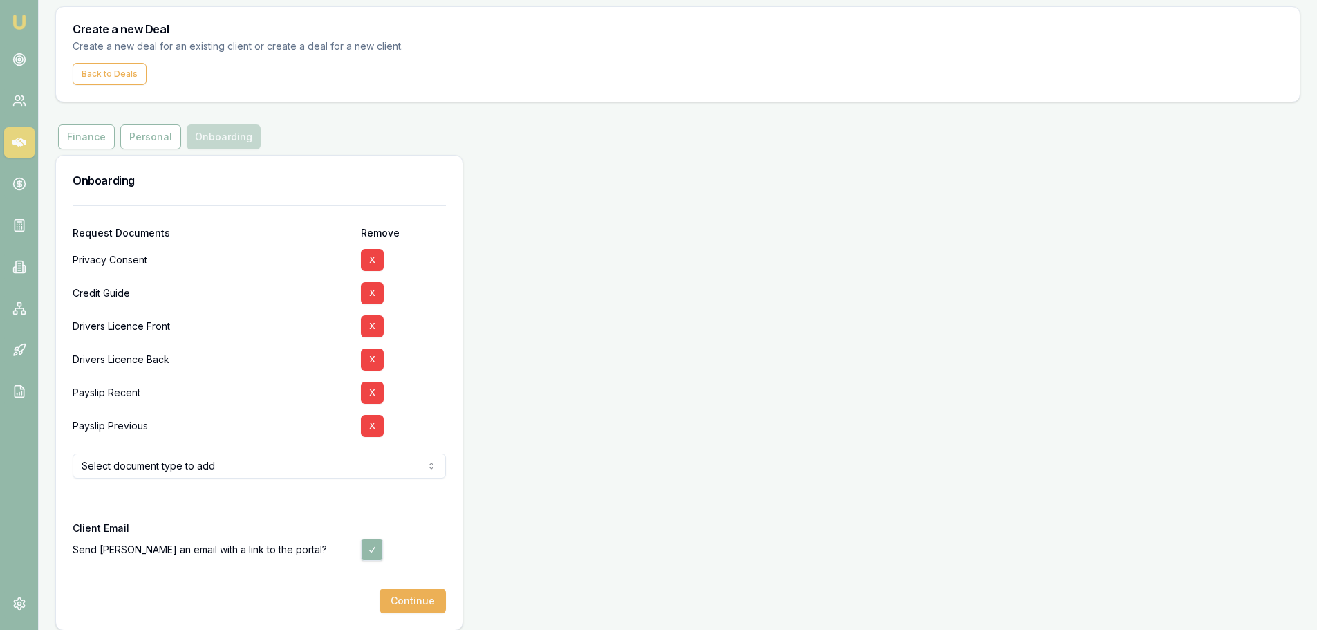
scroll to position [53, 0]
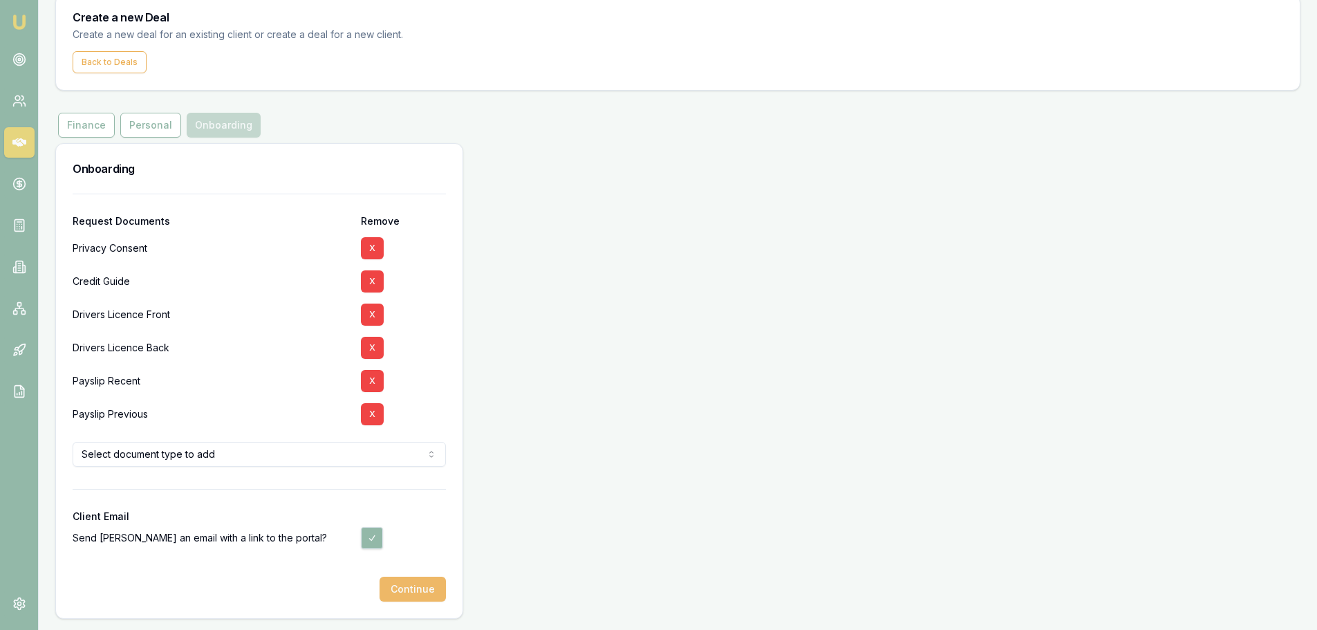
click at [407, 594] on button "Continue" at bounding box center [413, 589] width 66 height 25
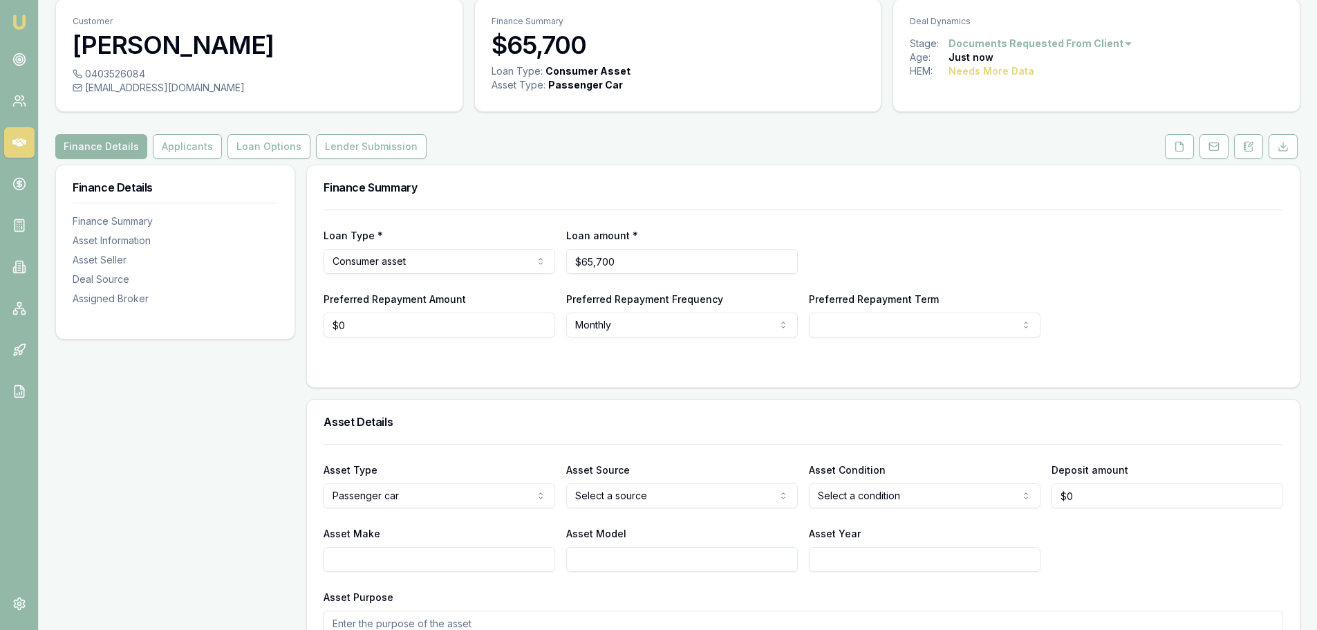
scroll to position [138, 0]
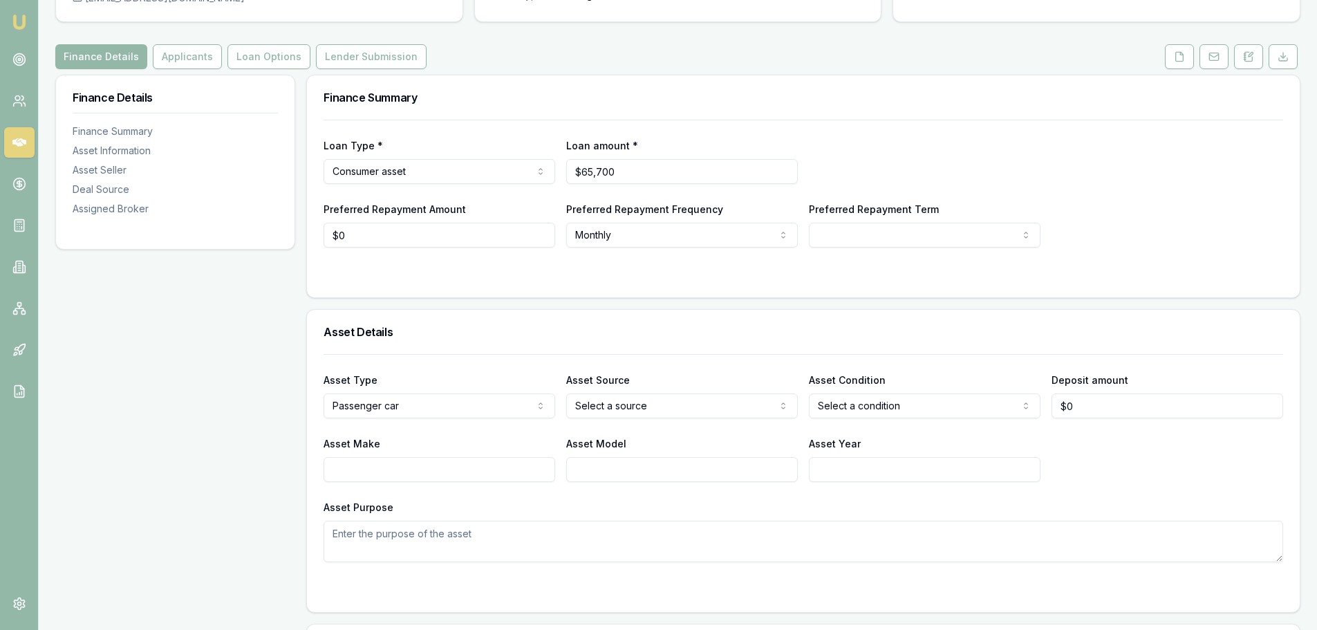
click at [611, 409] on html "Emu Broker Deals View D-53AVWC7G3O Erin Shield Toggle Menu Customer SHARNA SELL…" at bounding box center [658, 177] width 1317 height 630
select select "REFINANCE"
click at [900, 404] on html "Emu Broker Deals View D-53AVWC7G3O Erin Shield Toggle Menu Customer SHARNA SELL…" at bounding box center [658, 177] width 1317 height 630
select select "USED"
click at [507, 477] on input "Asset Make" at bounding box center [440, 469] width 232 height 25
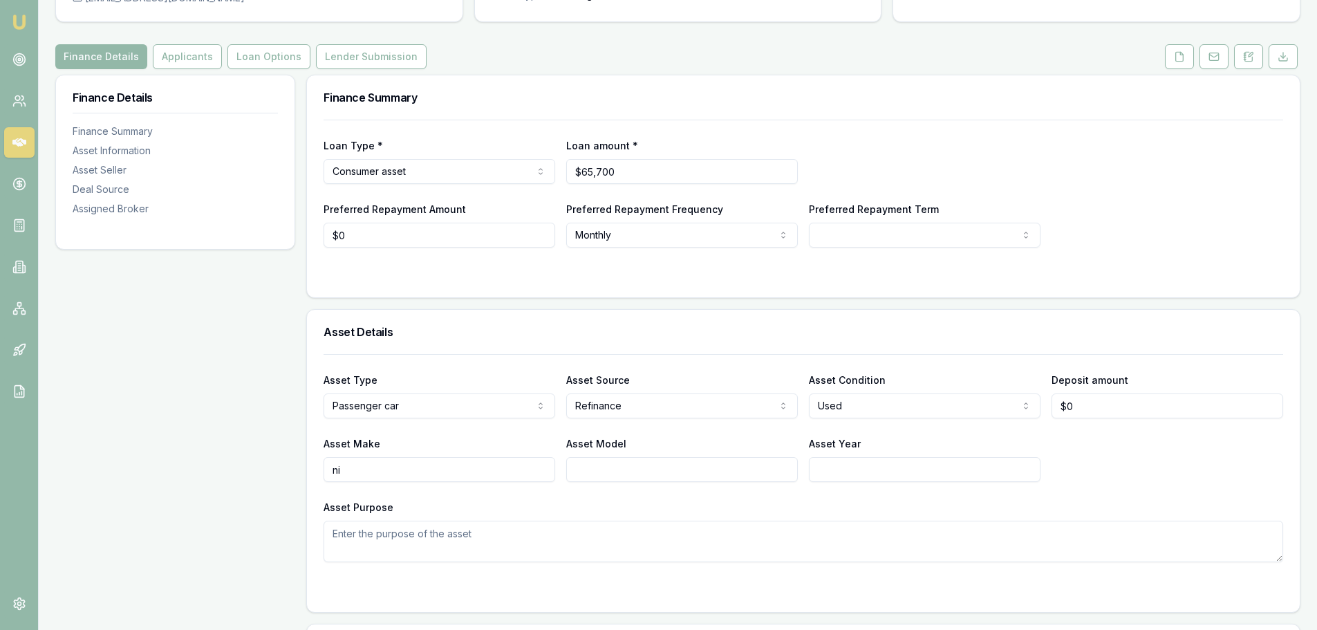
type input "n"
click at [506, 474] on input "NISSAN PATROL" at bounding box center [440, 469] width 232 height 25
type input "NISSAN"
type input "PATROL"
click at [595, 494] on div "Asset Type Passenger car Passenger car Electric vehicle Light commercial Carava…" at bounding box center [804, 458] width 960 height 208
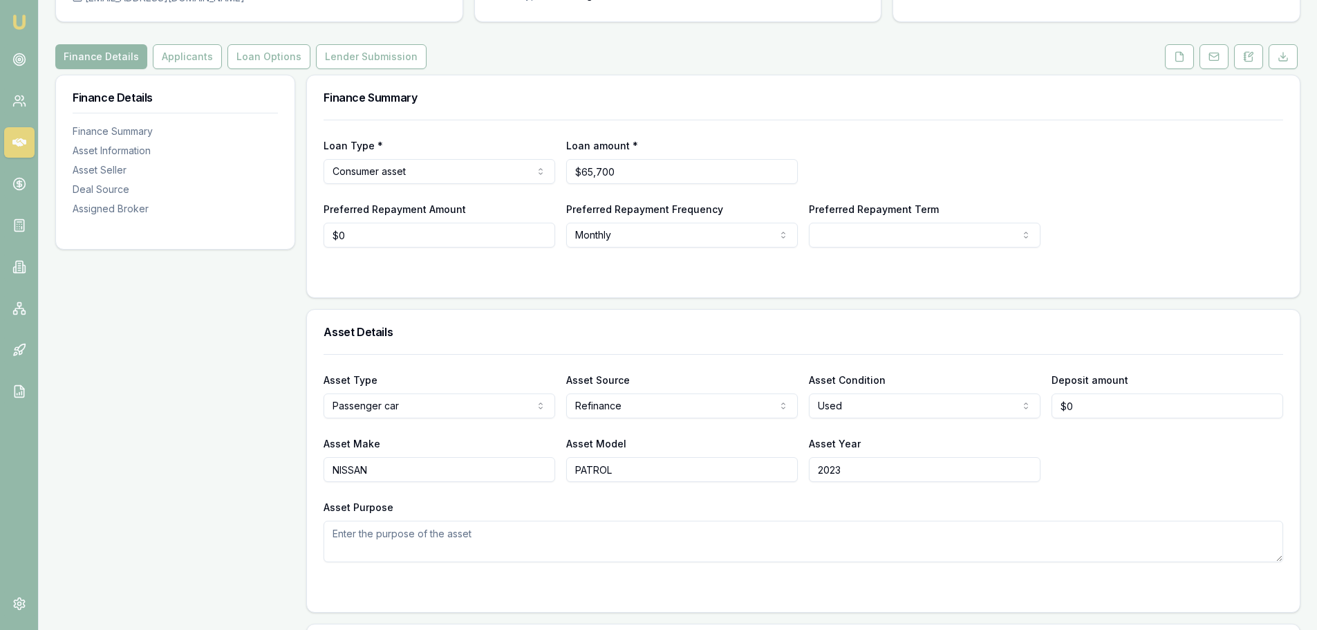
drag, startPoint x: 852, startPoint y: 474, endPoint x: 743, endPoint y: 470, distance: 109.4
click at [767, 473] on div "Asset Make NISSAN Asset Model PATROL Asset Year 2023" at bounding box center [804, 458] width 960 height 47
type input "2022"
click at [747, 497] on div "Asset Type Passenger car Passenger car Electric vehicle Light commercial Carava…" at bounding box center [804, 458] width 960 height 208
click at [651, 279] on div at bounding box center [804, 275] width 960 height 11
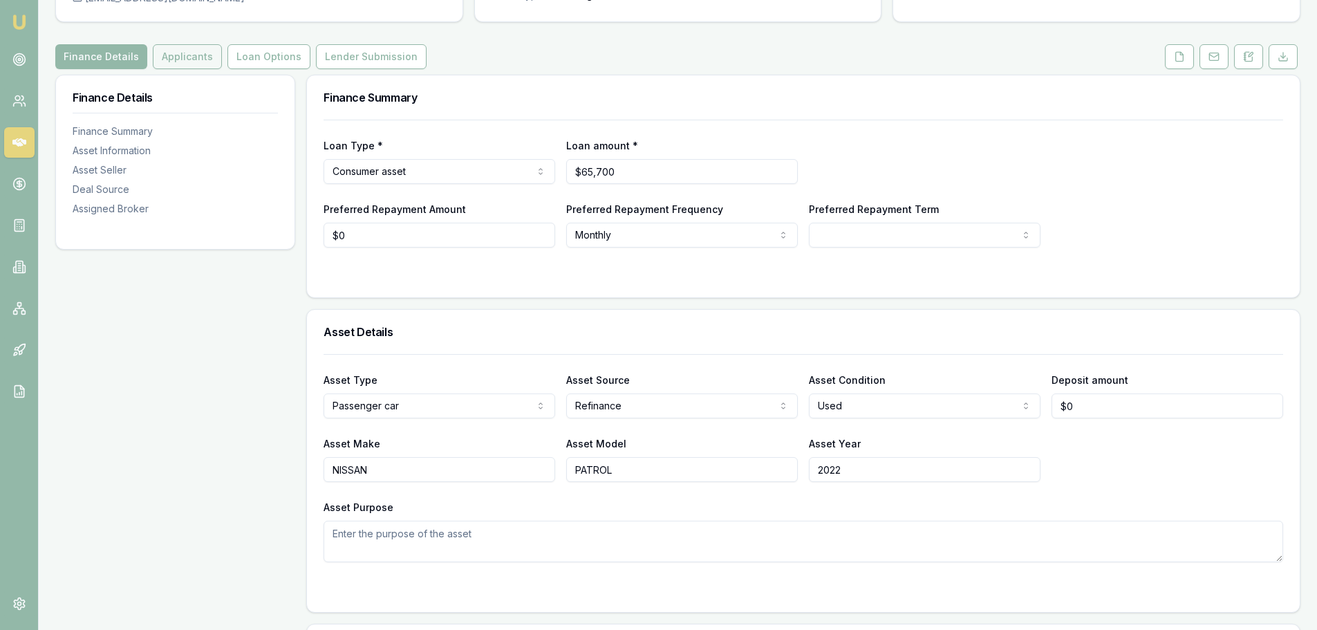
click at [174, 53] on button "Applicants" at bounding box center [187, 56] width 69 height 25
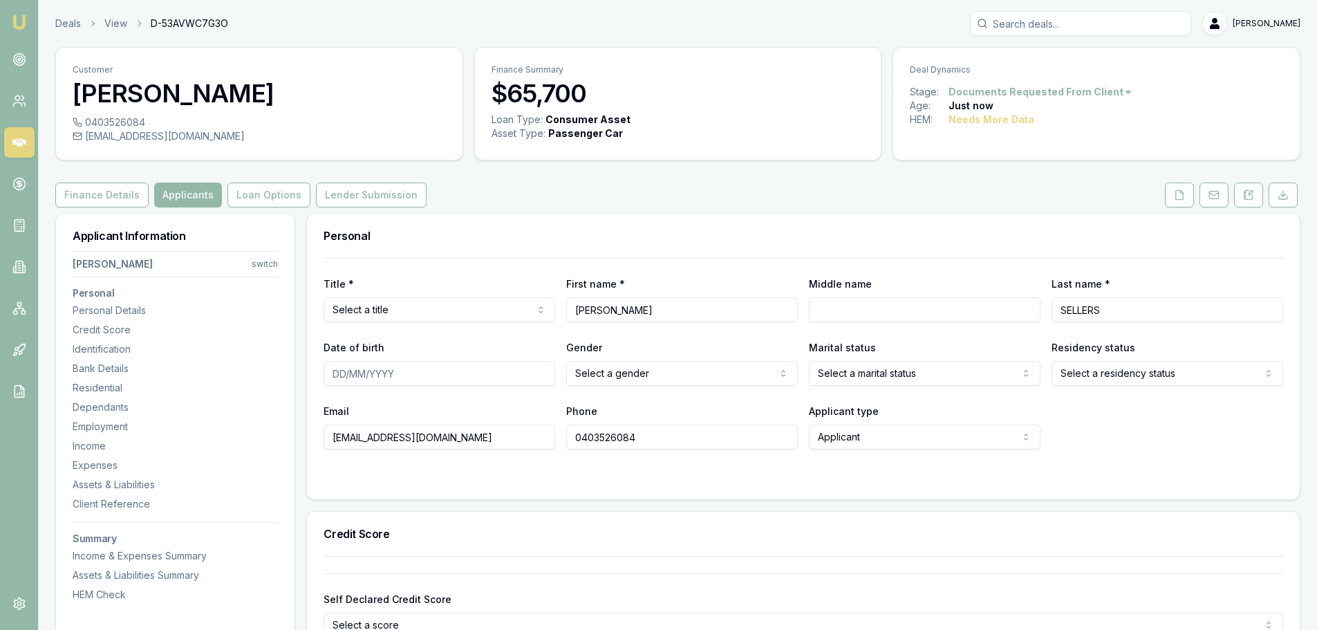
click at [568, 194] on div "Finance Details Applicants Loan Options Lender Submission" at bounding box center [678, 195] width 1246 height 25
click at [515, 305] on html "Emu Broker Deals View D-53AVWC7G3O Erin Shield Toggle Menu Customer SHARNA SELL…" at bounding box center [658, 315] width 1317 height 630
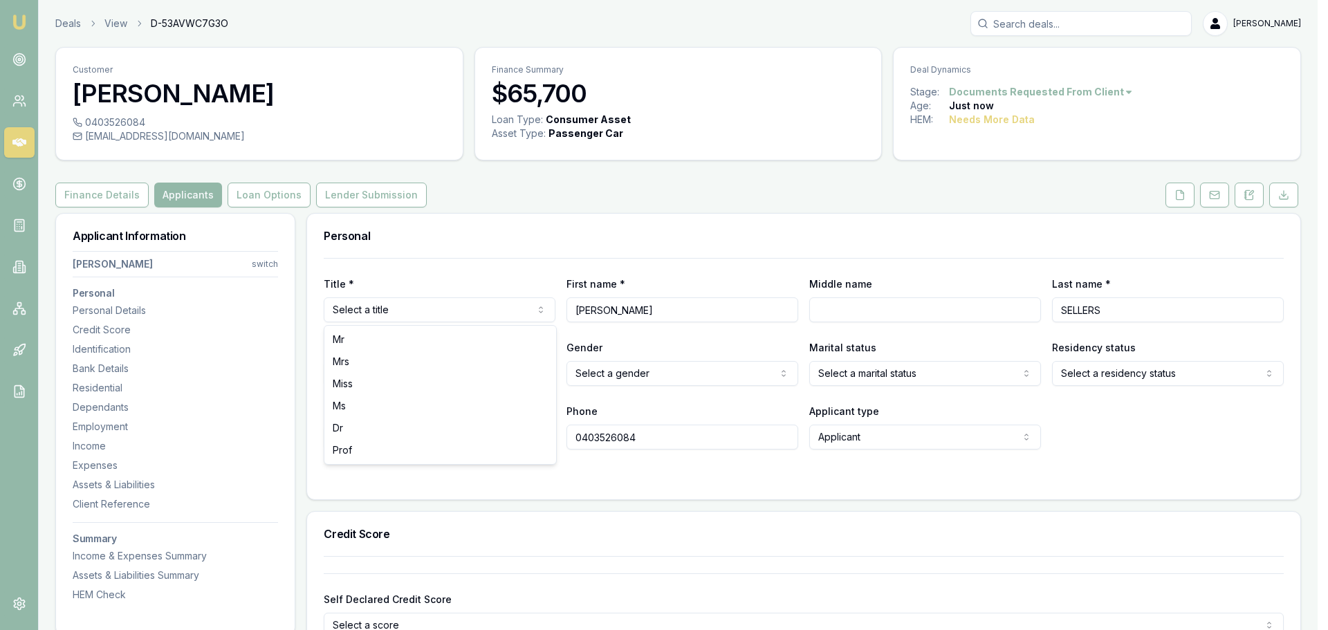
select select "Ms"
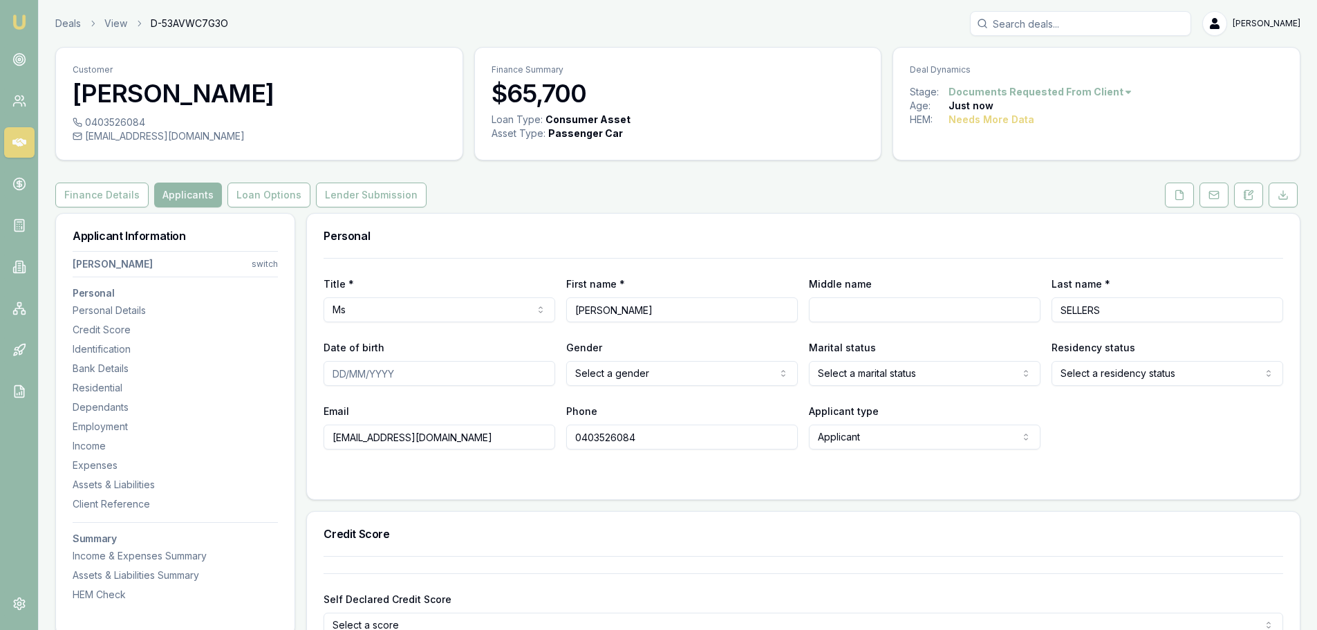
click at [605, 218] on div "Personal" at bounding box center [803, 236] width 993 height 44
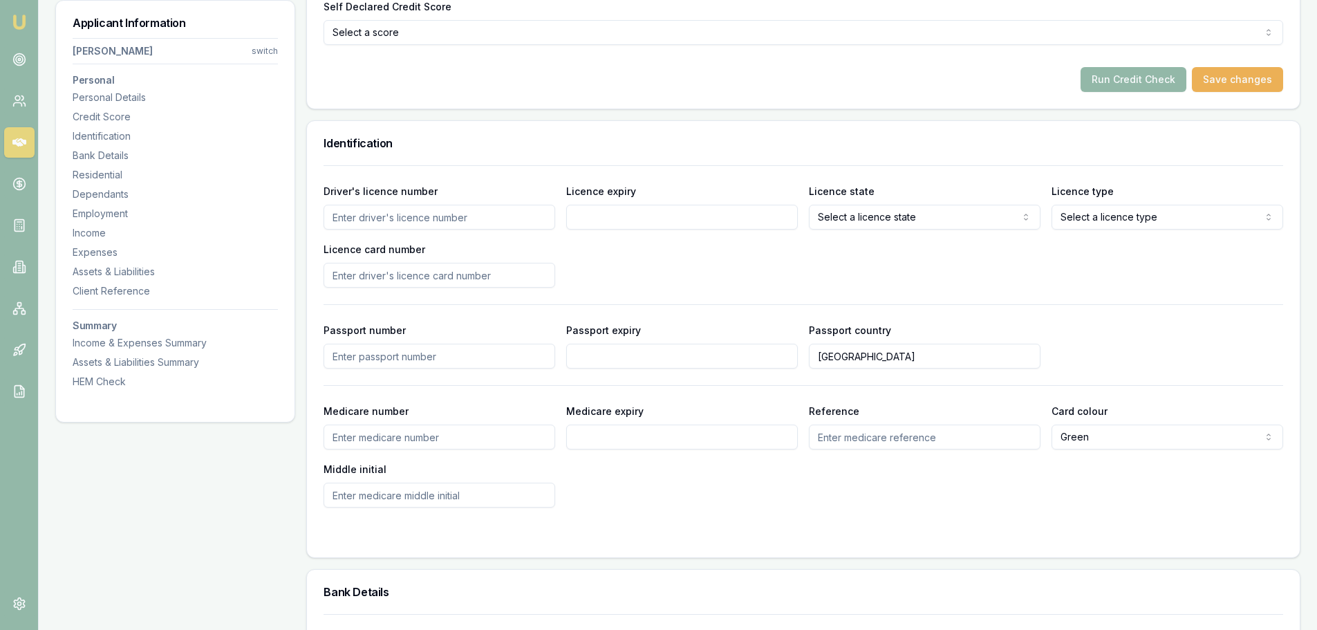
scroll to position [622, 0]
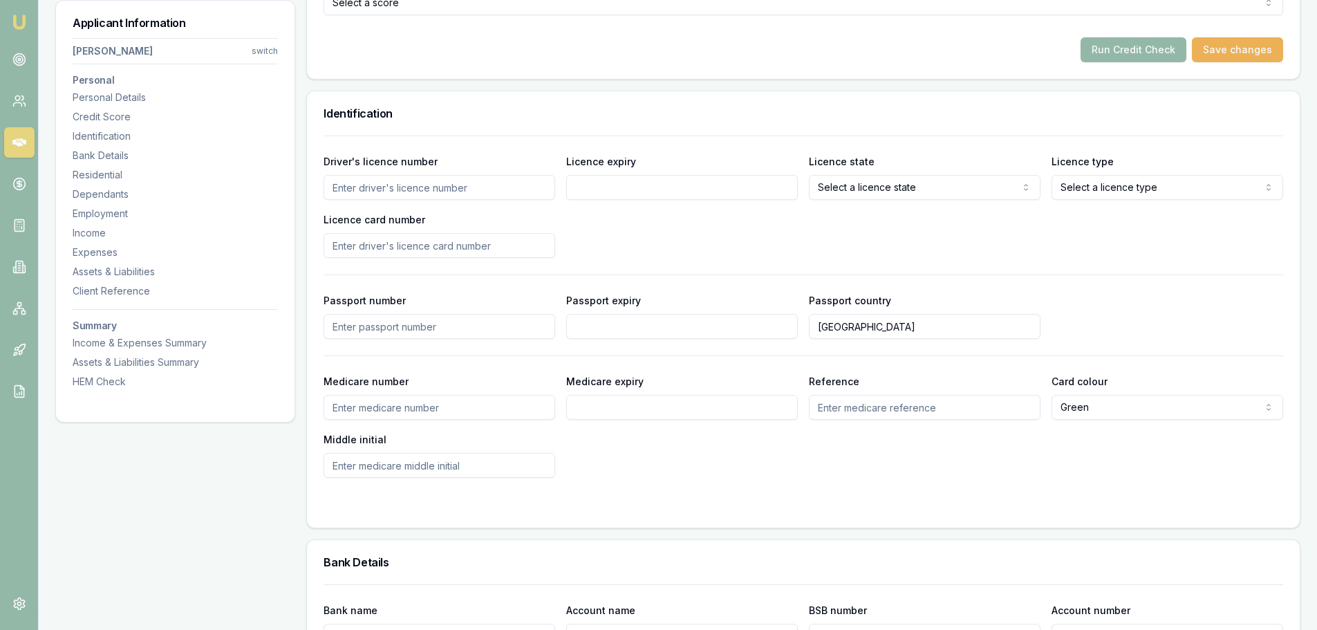
click at [470, 190] on input "Driver's licence number" at bounding box center [440, 187] width 232 height 25
click at [479, 189] on input "Driver's licence number" at bounding box center [440, 187] width 232 height 25
type input "094219399"
click at [685, 193] on input "Licence expiry" at bounding box center [682, 187] width 232 height 25
type input "21/12/2026"
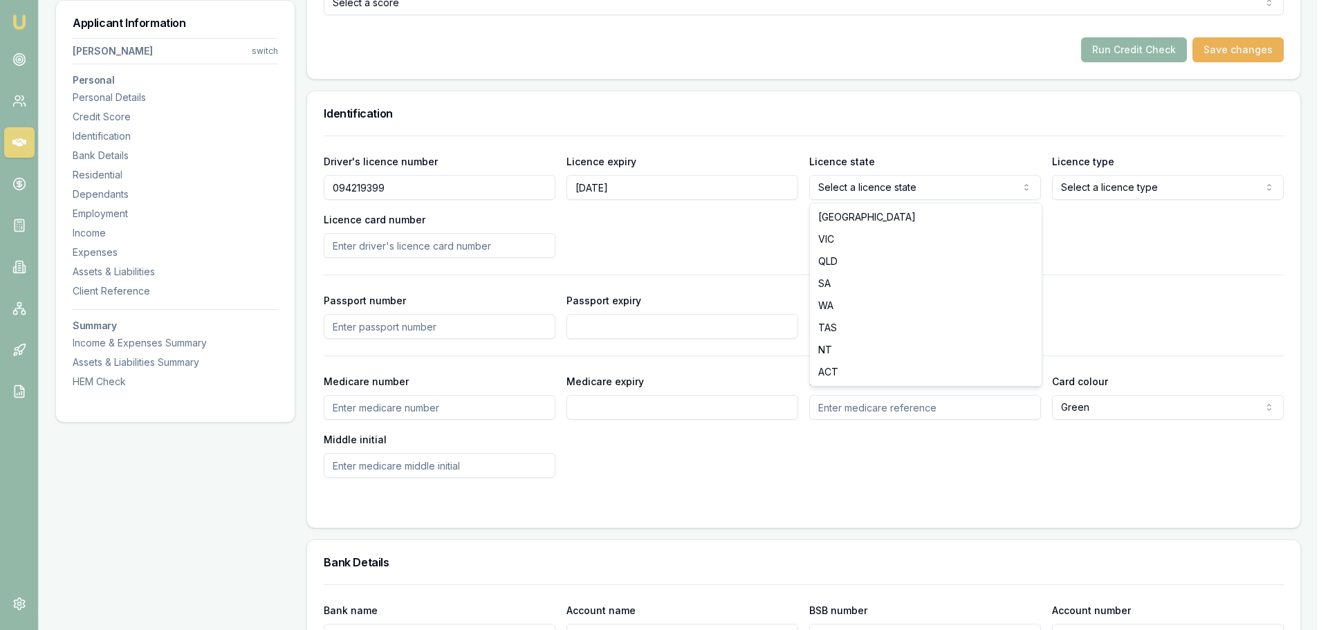
select select "VIC"
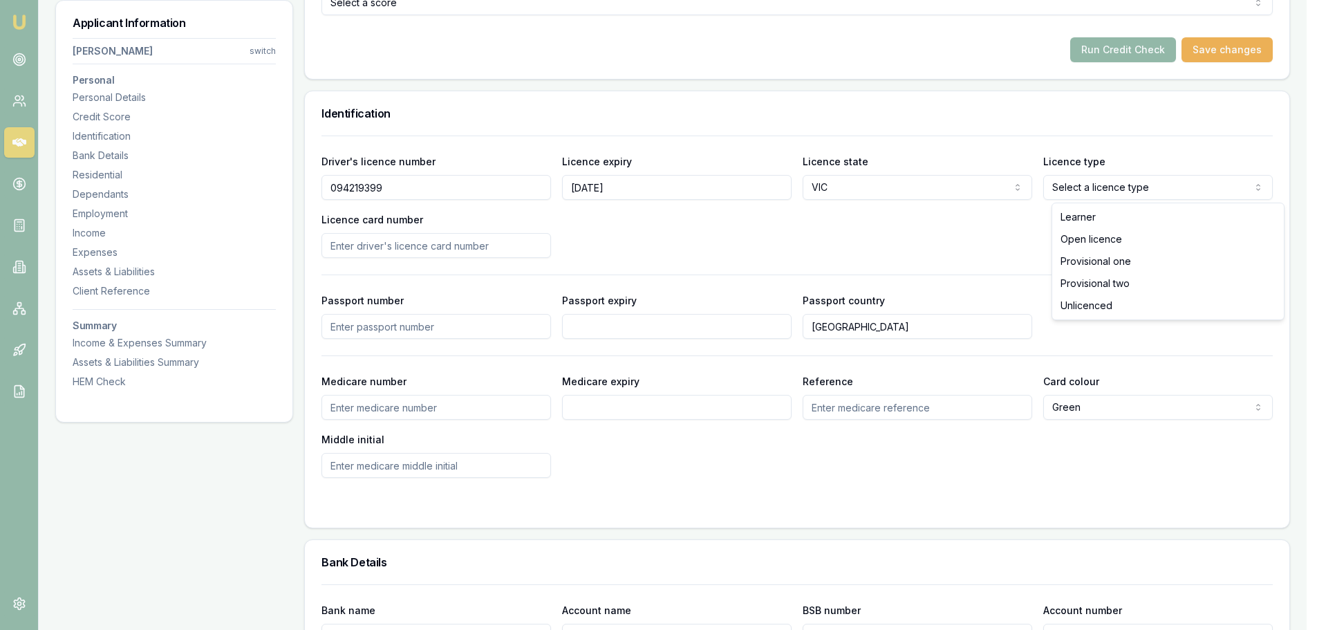
select select "OPEN_LICENCE"
drag, startPoint x: 1095, startPoint y: 239, endPoint x: 581, endPoint y: 234, distance: 514.6
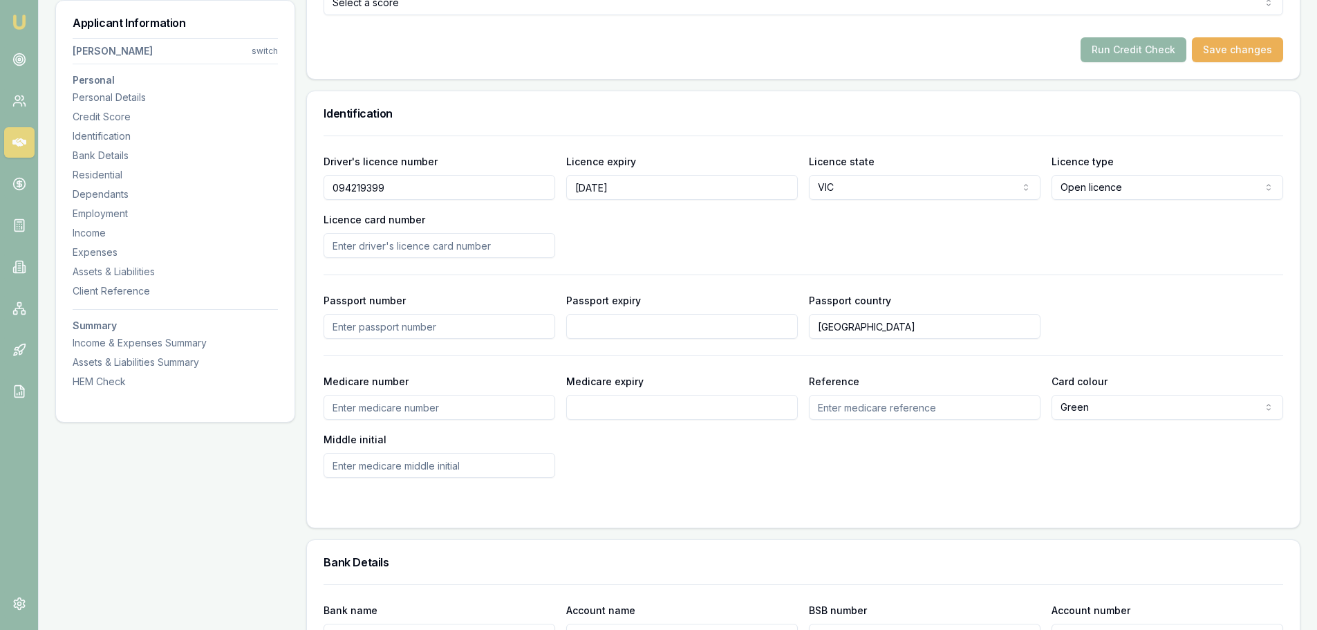
click at [525, 245] on input "Licence card number" at bounding box center [440, 245] width 232 height 25
type input "P4519466"
click at [762, 231] on div "Driver's licence number 094219399 Licence expiry 21/12/2026 Licence state VIC N…" at bounding box center [804, 205] width 960 height 105
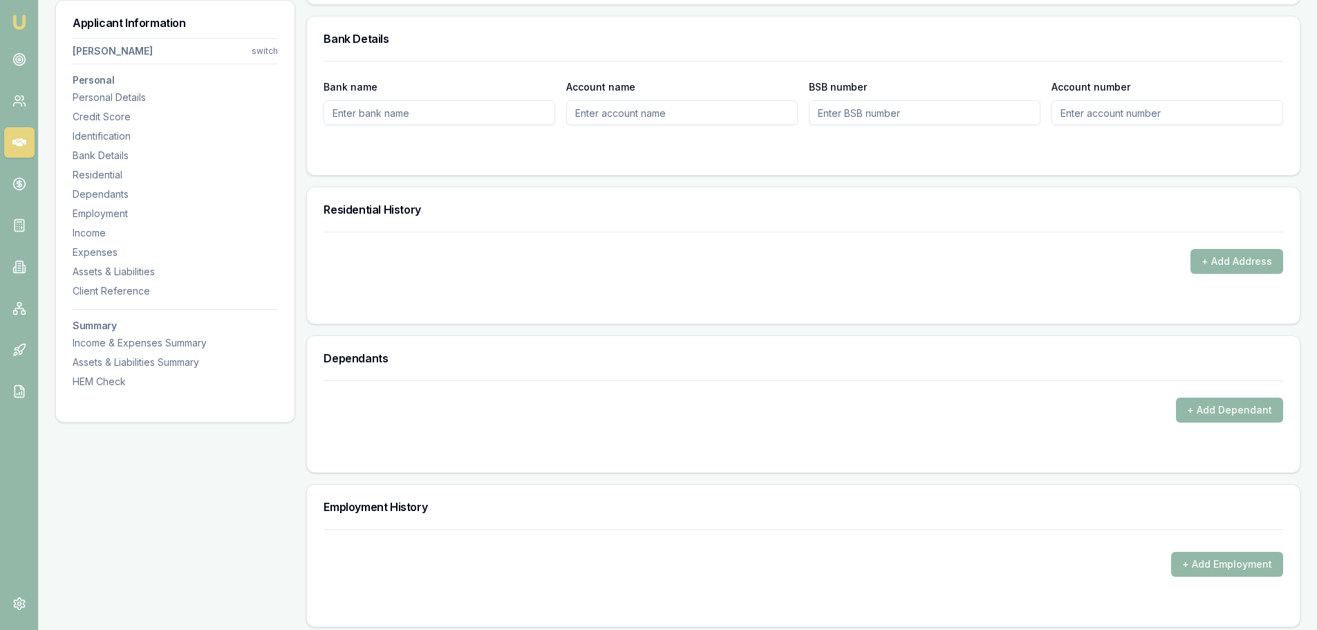
scroll to position [1314, 0]
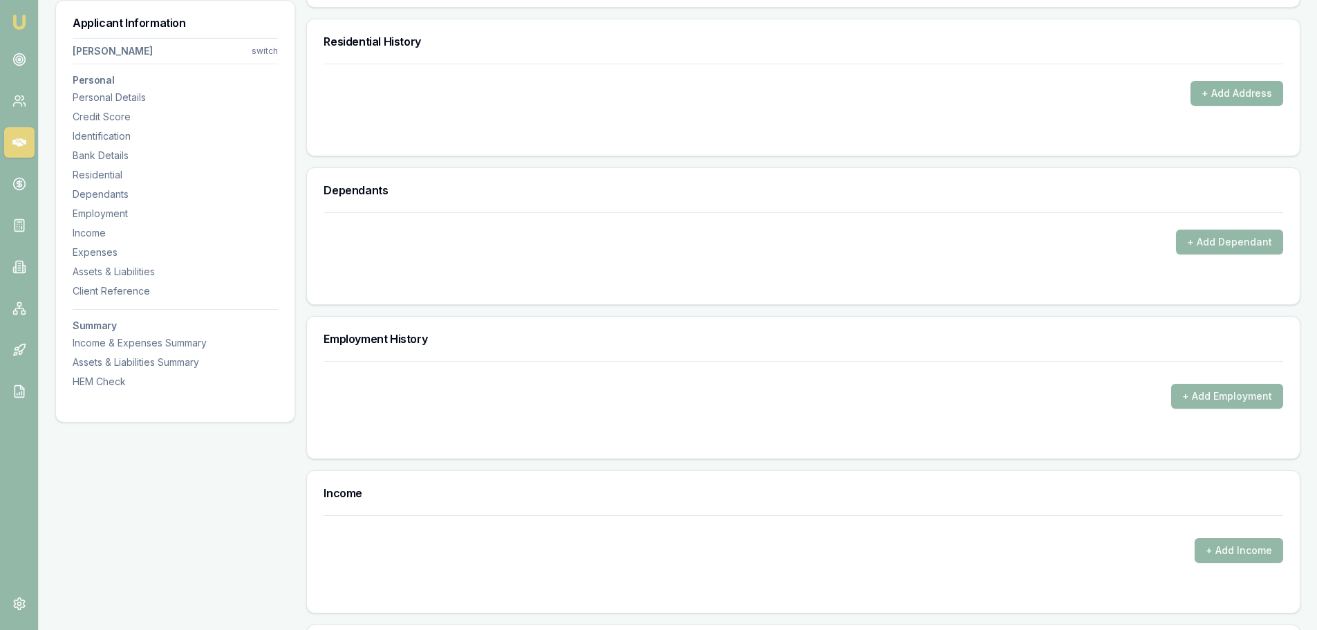
click at [1257, 92] on button "+ Add Address" at bounding box center [1237, 93] width 93 height 25
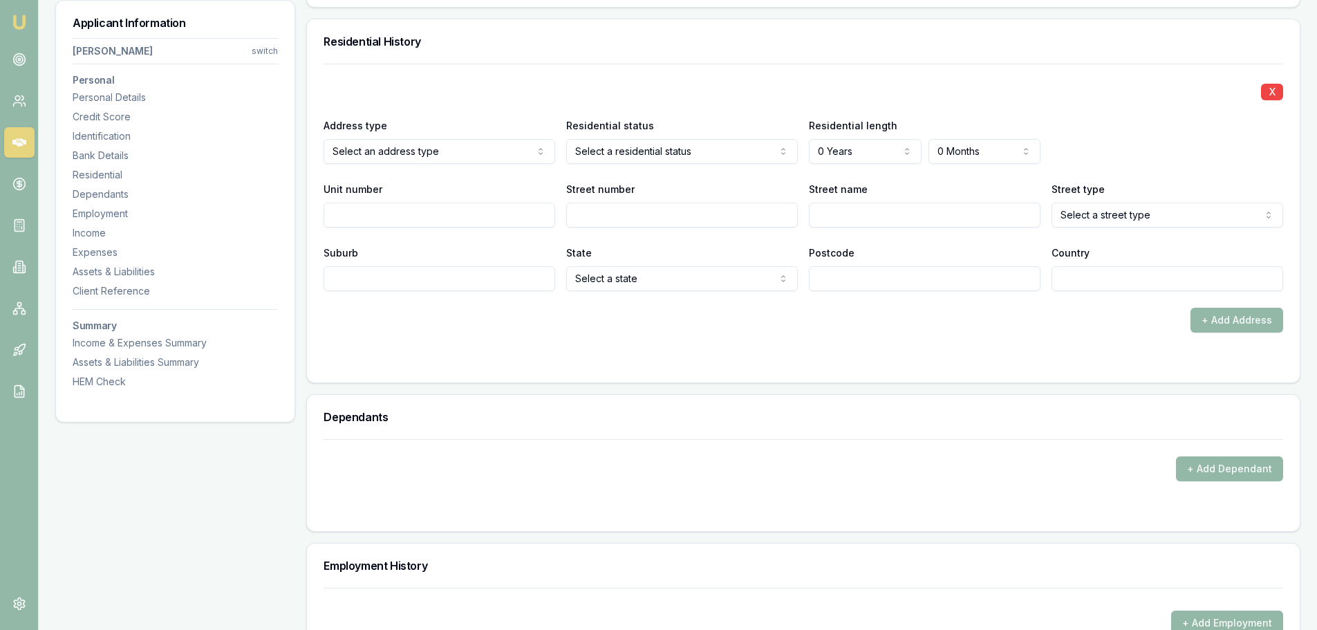
click at [583, 215] on input "Street number" at bounding box center [682, 215] width 232 height 25
type input "4"
type input "A"
type input "ELTON"
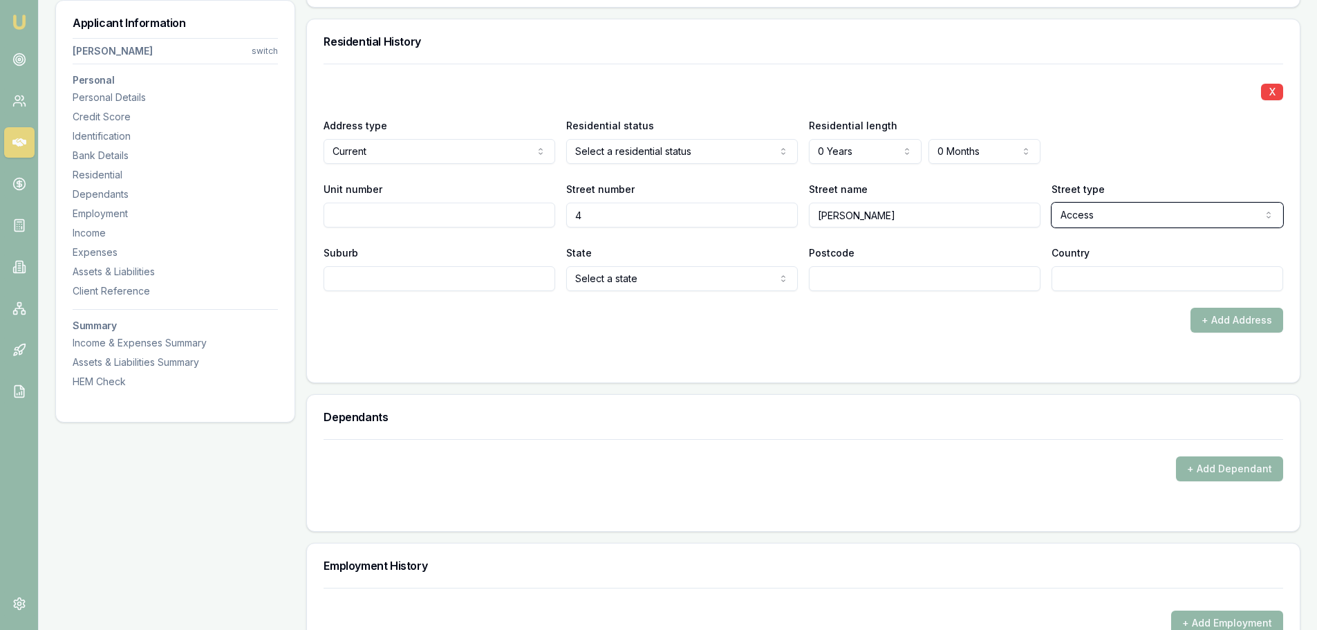
select select "Avenue"
click at [393, 282] on input "Suburb" at bounding box center [440, 278] width 232 height 25
click at [816, 217] on input "ELTON" at bounding box center [925, 215] width 232 height 25
type input "FELTON"
click at [504, 278] on input "Suburb" at bounding box center [440, 278] width 232 height 25
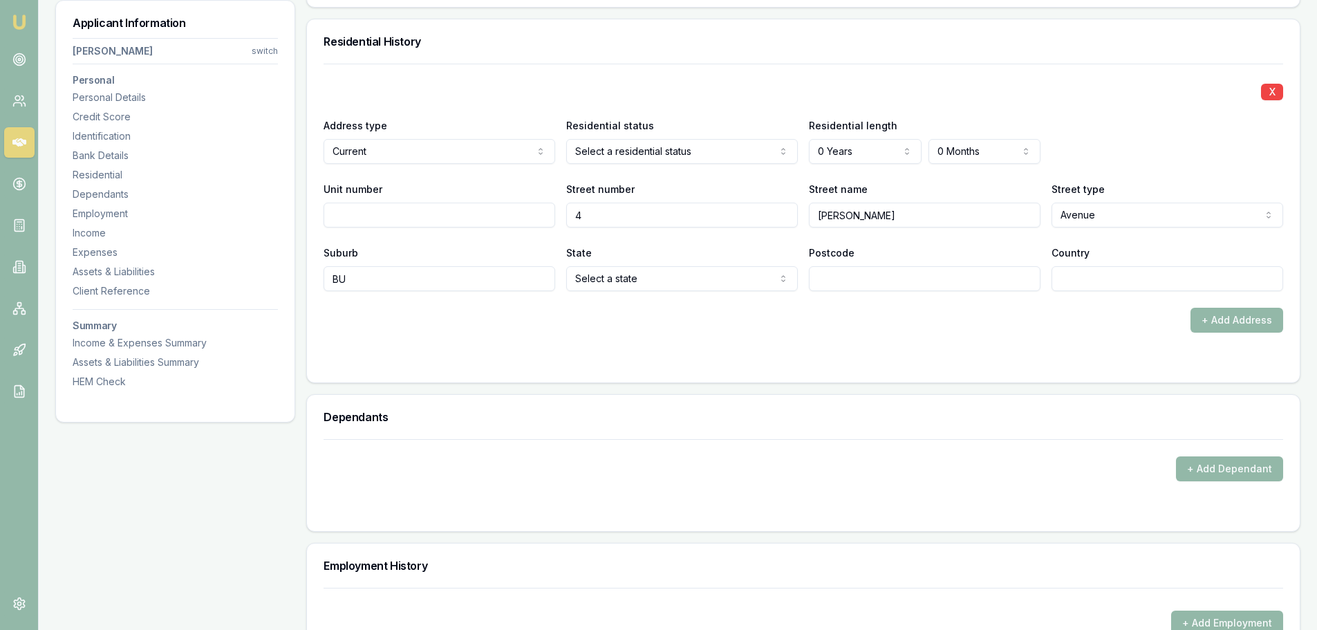
type input "B"
type input "SUNBURY"
select select "VIC"
type input "AUSTRALIA"
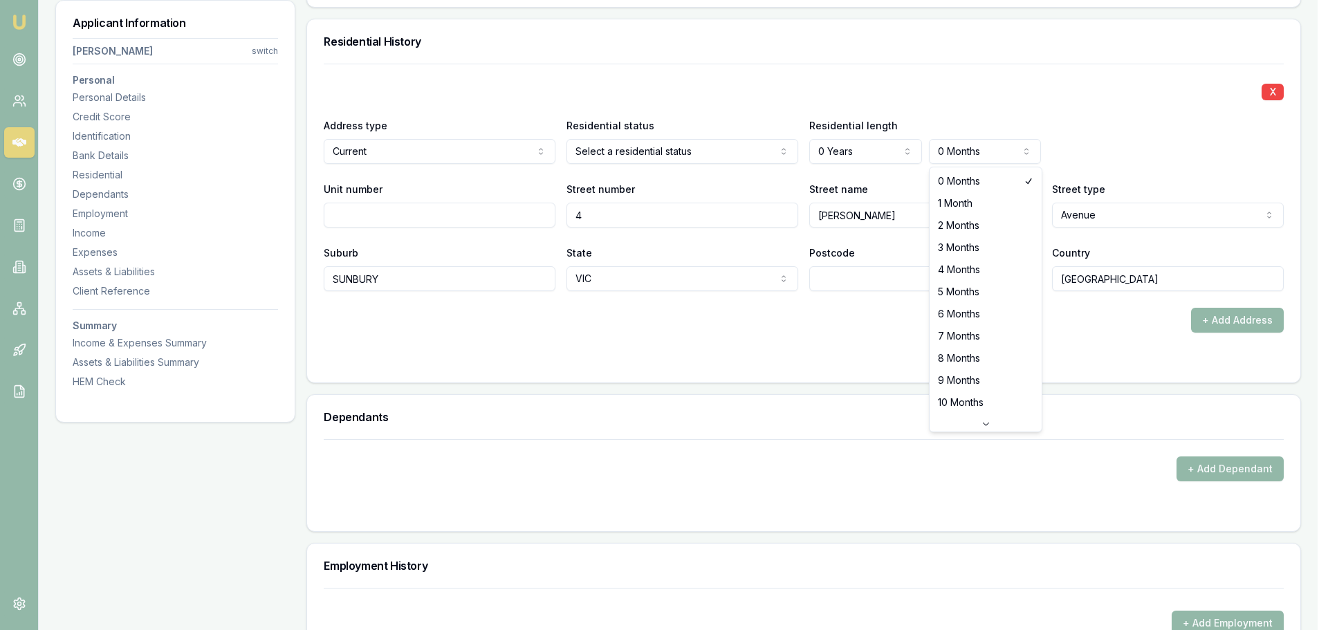
select select "4"
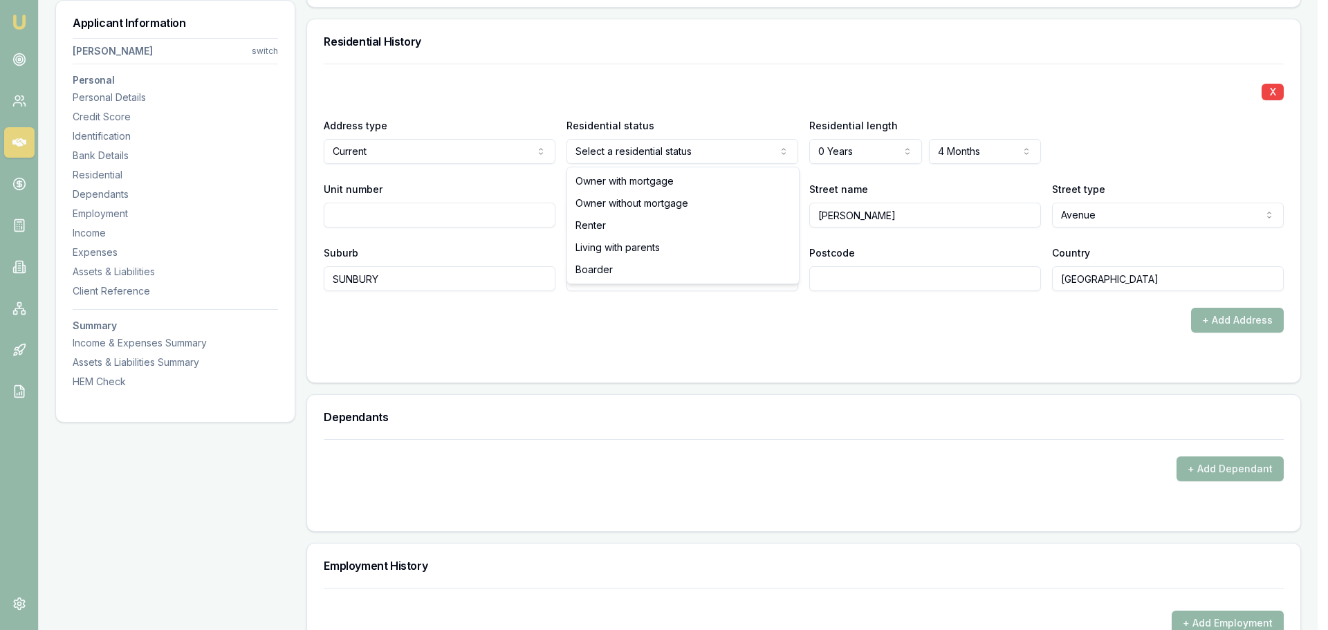
select select "BOARDER"
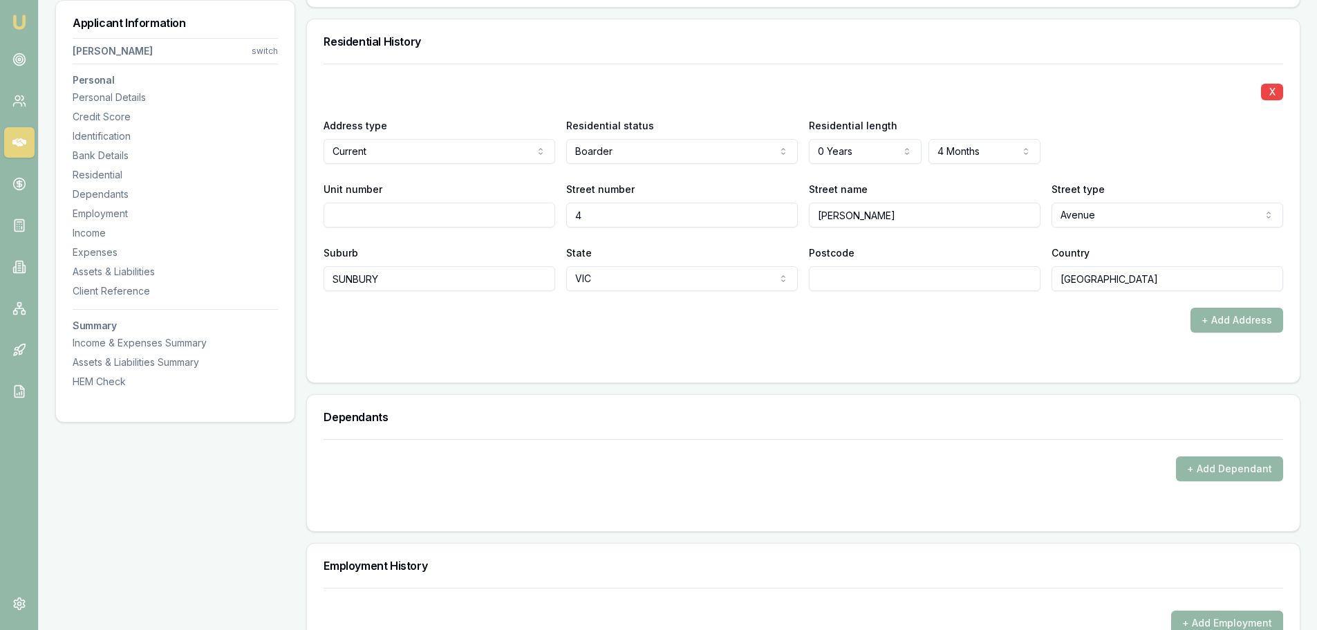
click at [642, 82] on div "X" at bounding box center [804, 90] width 960 height 19
click at [1212, 320] on button "+ Add Address" at bounding box center [1237, 320] width 93 height 25
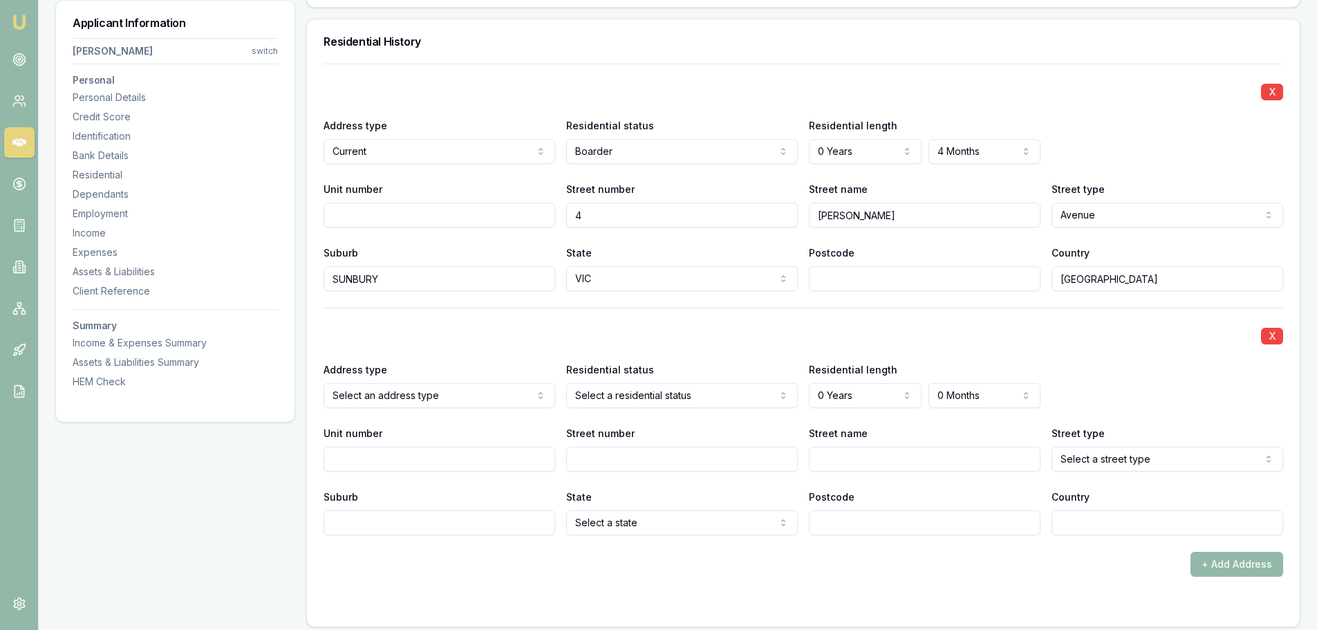
click at [851, 48] on div "Residential History" at bounding box center [803, 41] width 993 height 44
click at [692, 100] on div "X" at bounding box center [804, 90] width 960 height 19
click at [789, 76] on div "X Address type Current Current Previous Residential status Boarder Owner with m…" at bounding box center [804, 178] width 960 height 228
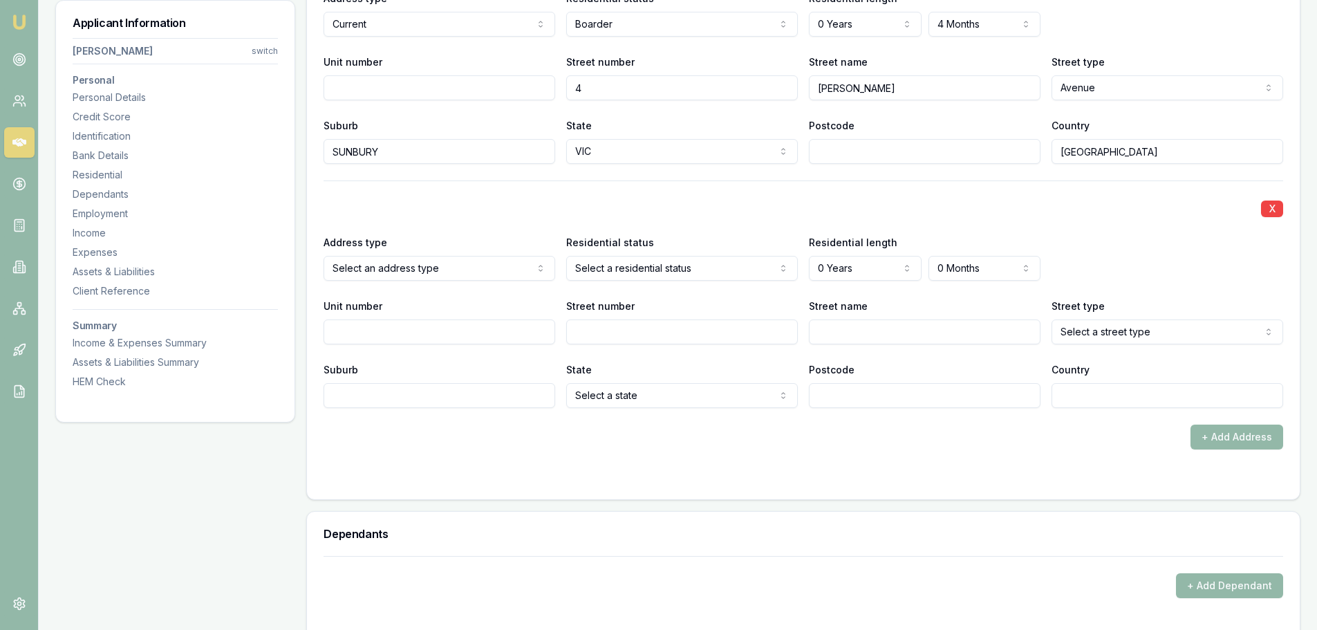
scroll to position [1522, 0]
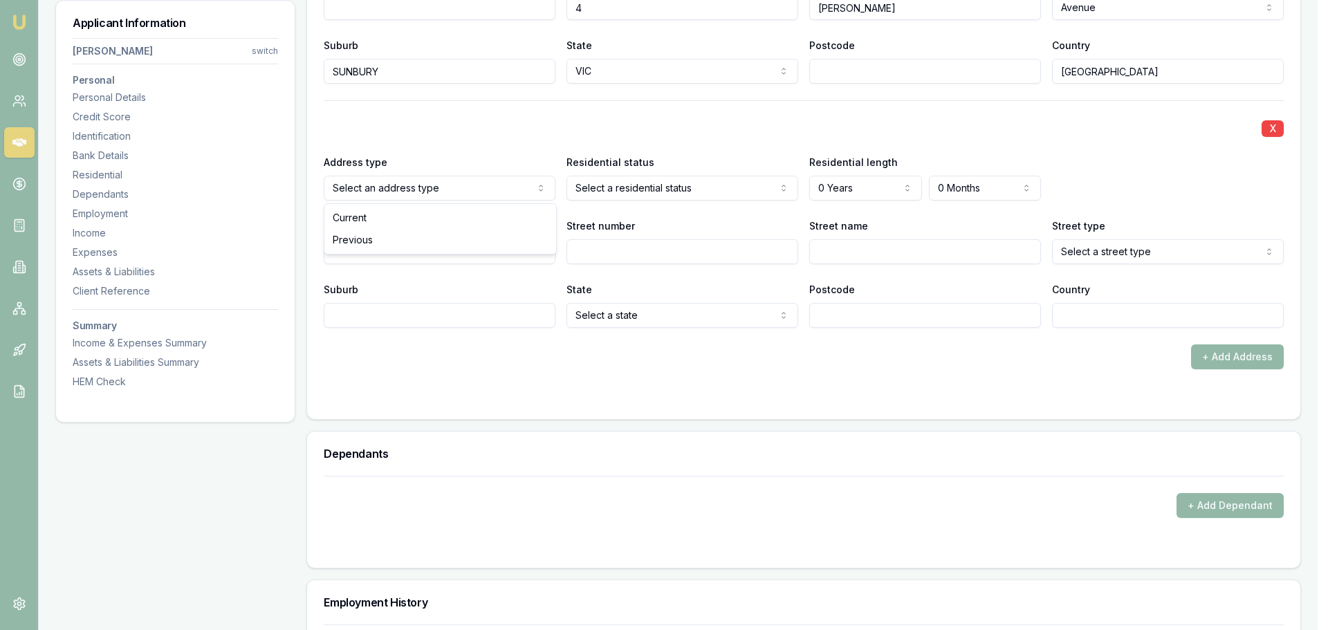
select select "PREVIOUS"
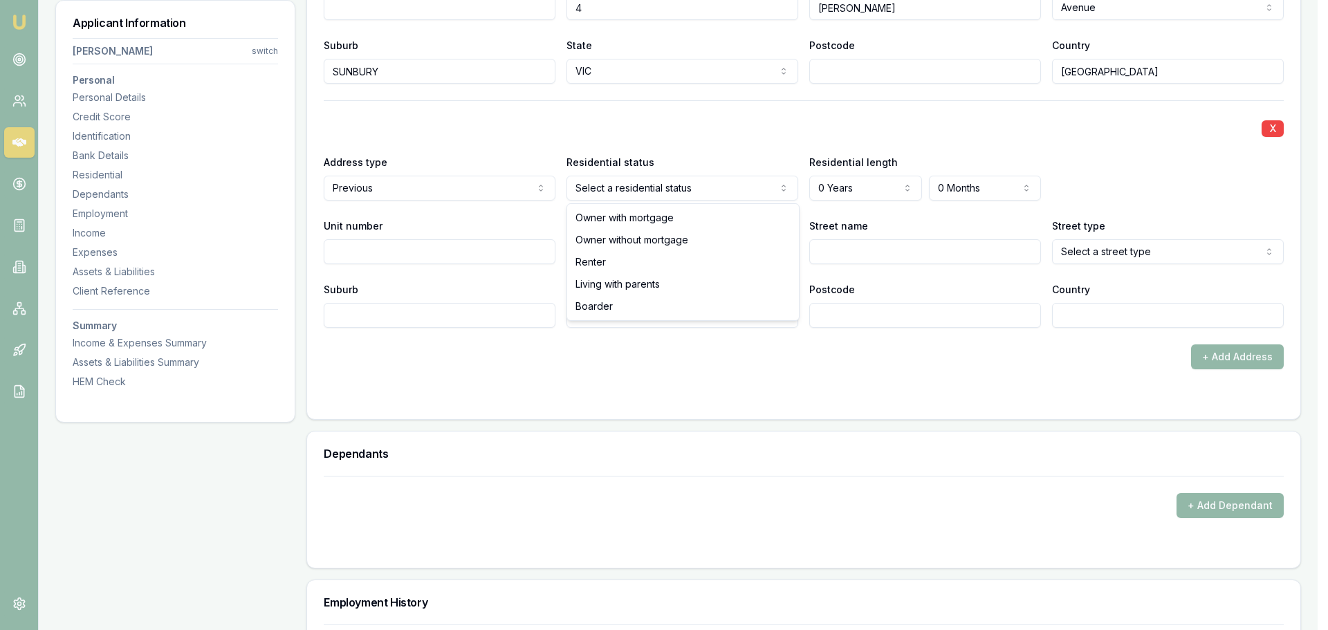
select select "LIVING_WITH_PARENTS"
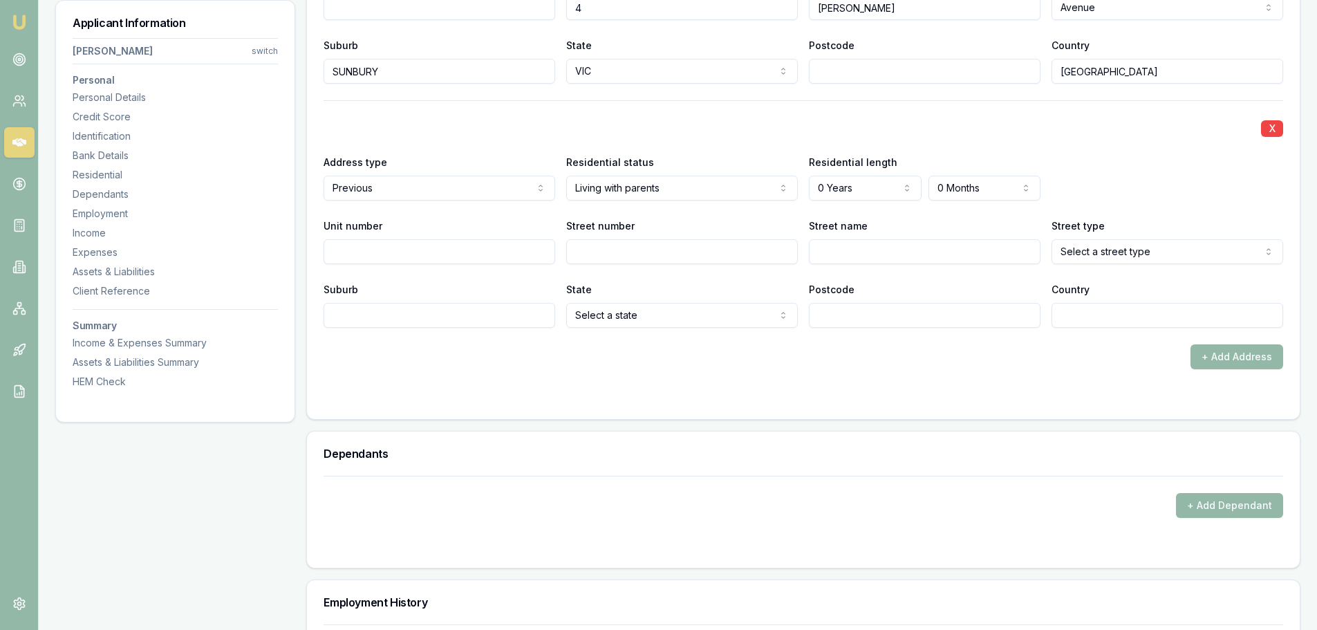
click at [646, 251] on input "Street number" at bounding box center [682, 251] width 232 height 25
type input "57"
type input "SHORT RIDGE"
select select "Drive"
type input "LUCAS"
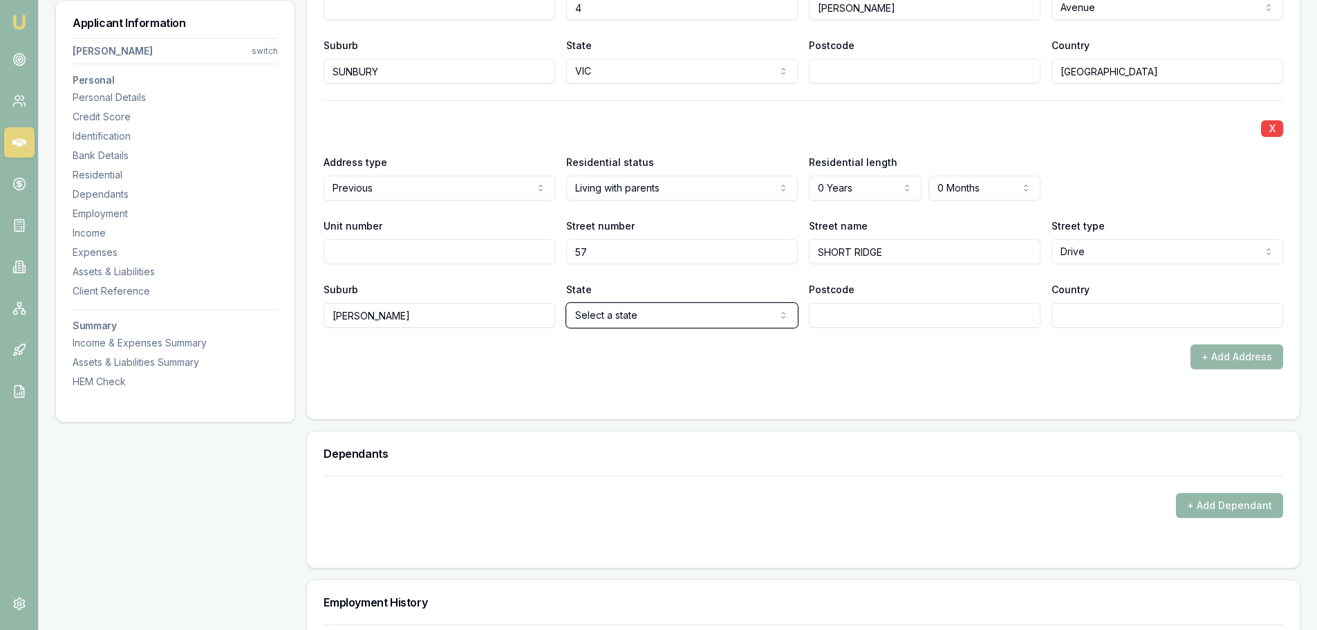
select select "VIC"
click at [1161, 315] on input "Country" at bounding box center [1168, 315] width 232 height 25
type input "AUSTRALIA"
click at [1093, 379] on form "X Address type Current Current Previous Residential status Boarder Owner with m…" at bounding box center [804, 129] width 960 height 546
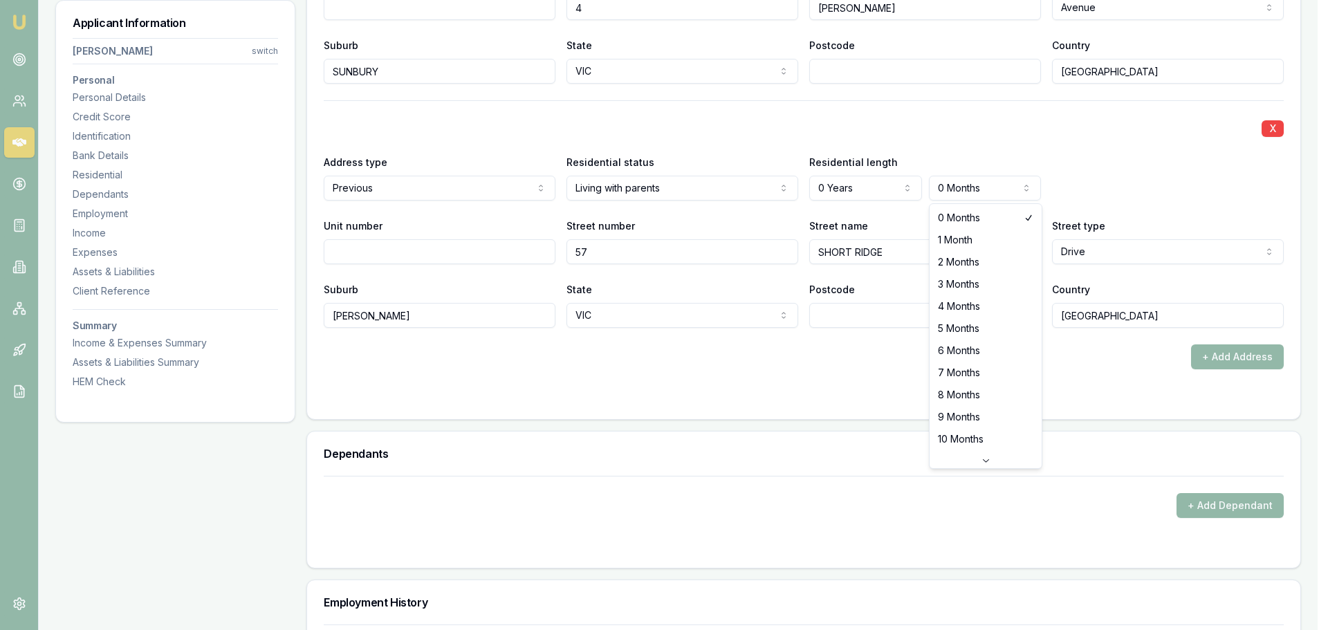
select select "3"
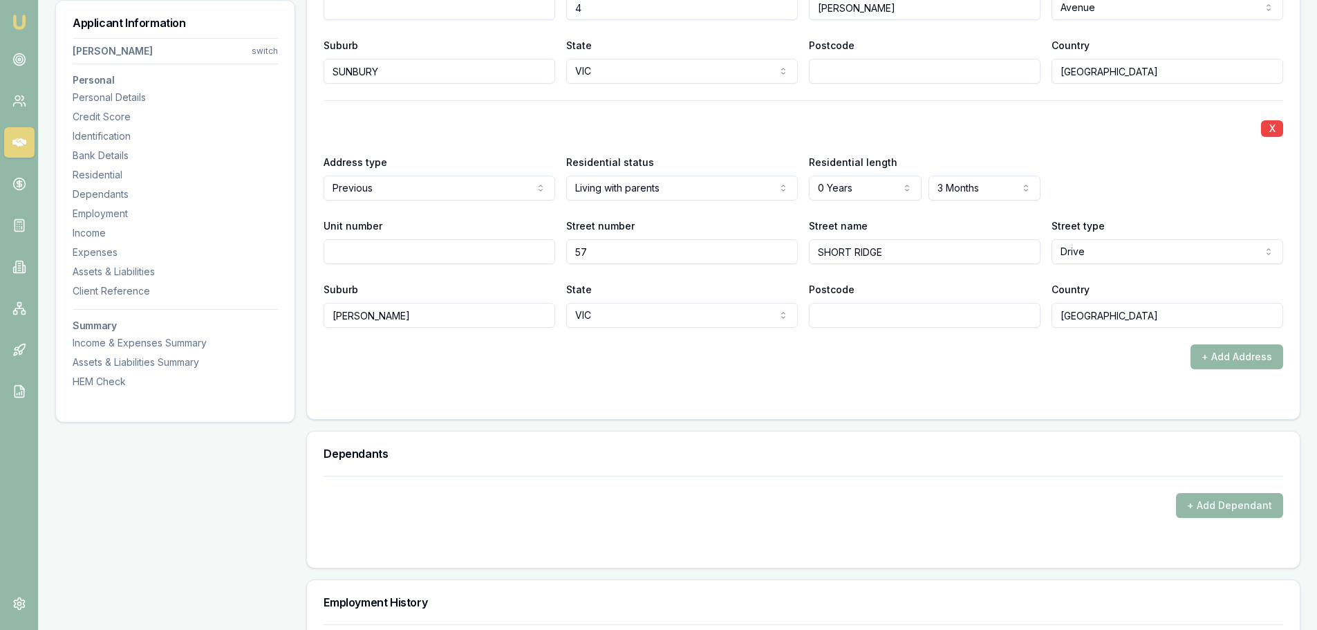
click at [950, 127] on div "X" at bounding box center [804, 127] width 960 height 19
click at [1208, 355] on button "+ Add Address" at bounding box center [1237, 356] width 93 height 25
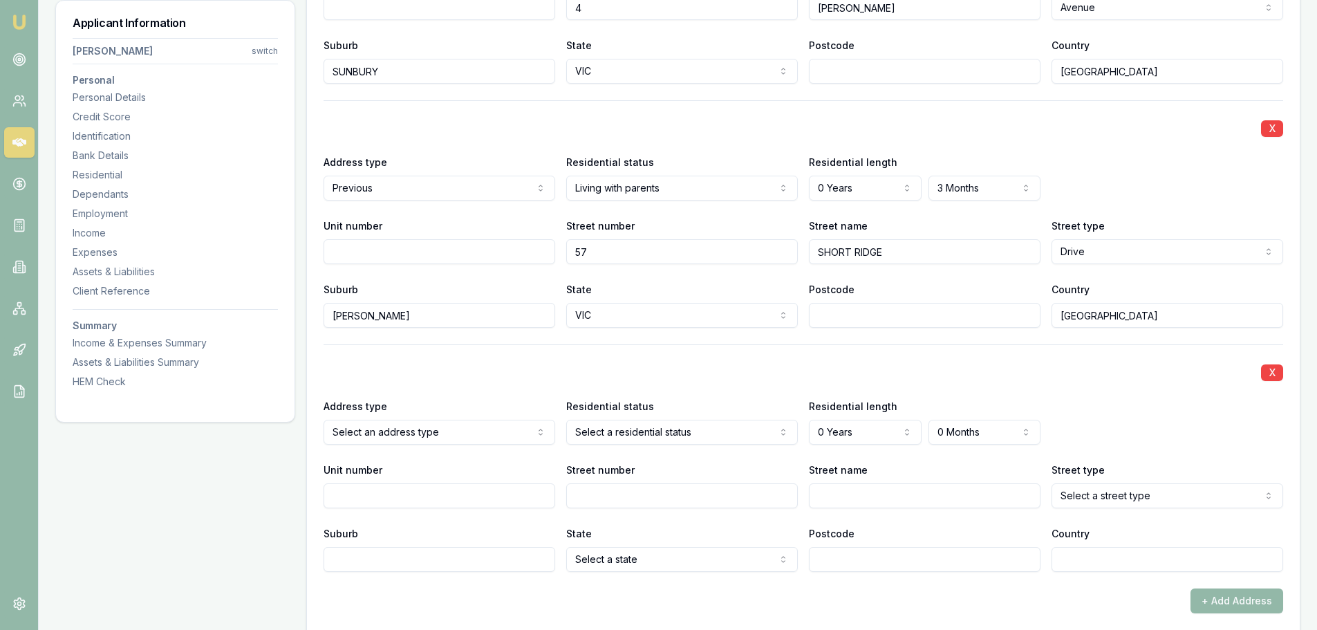
click at [676, 371] on div "X" at bounding box center [804, 371] width 960 height 19
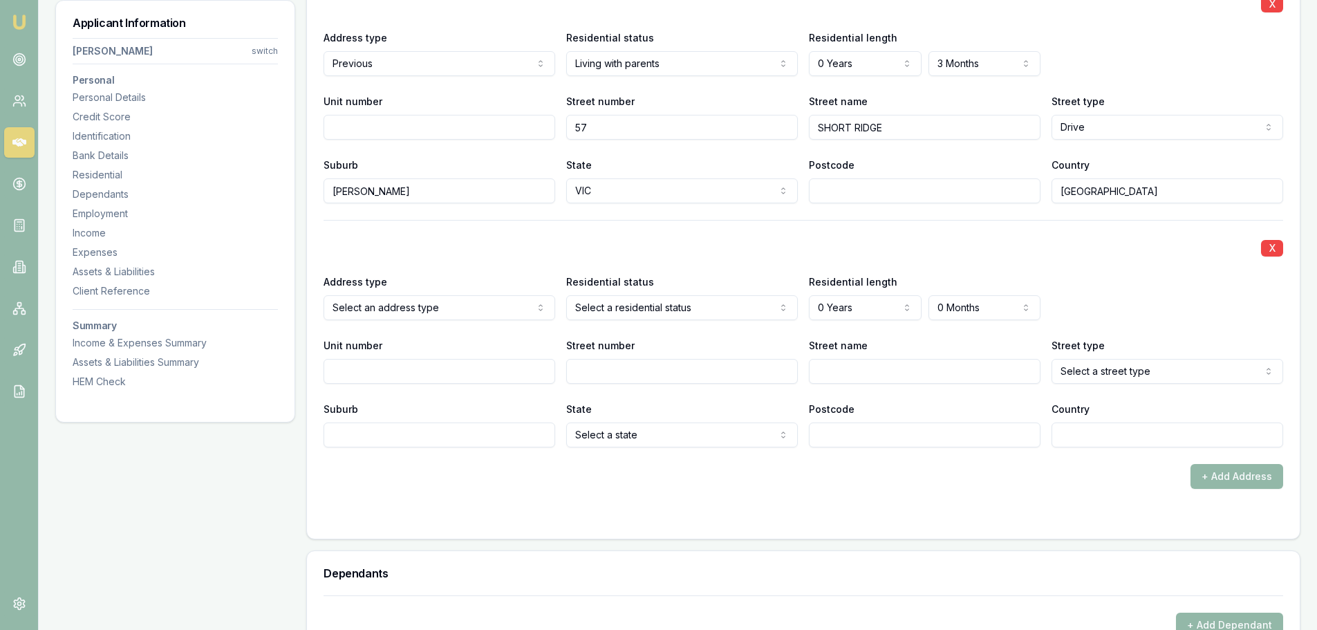
scroll to position [1660, 0]
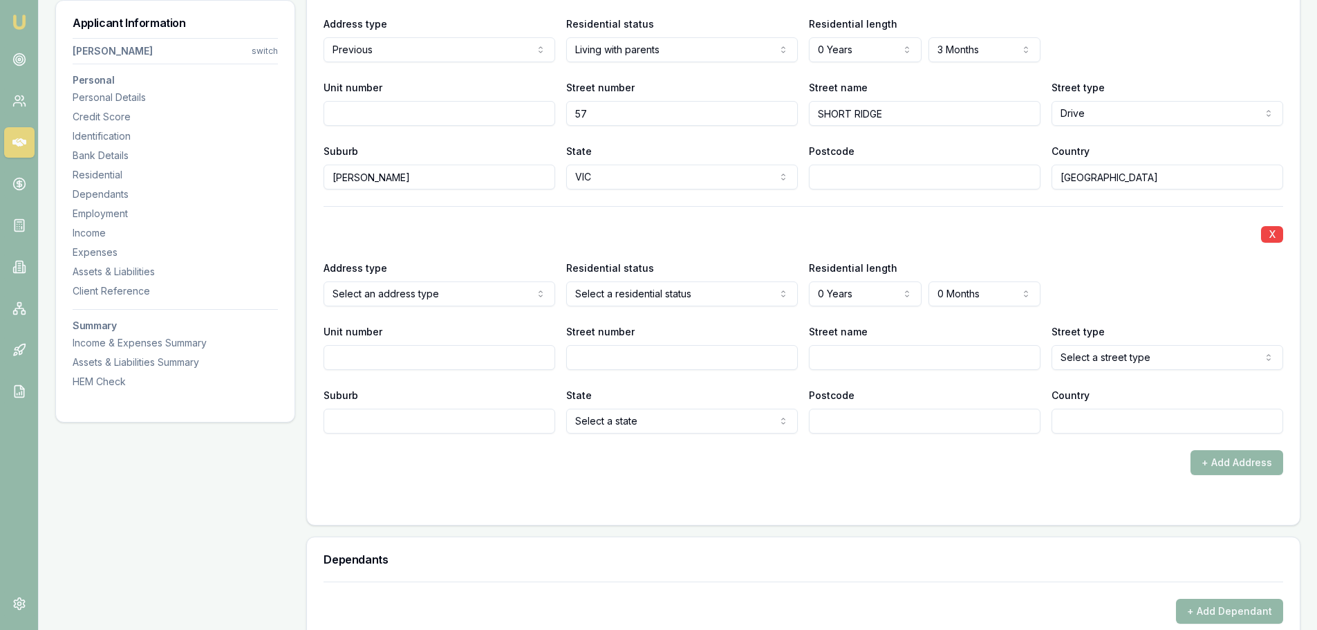
select select "PREVIOUS"
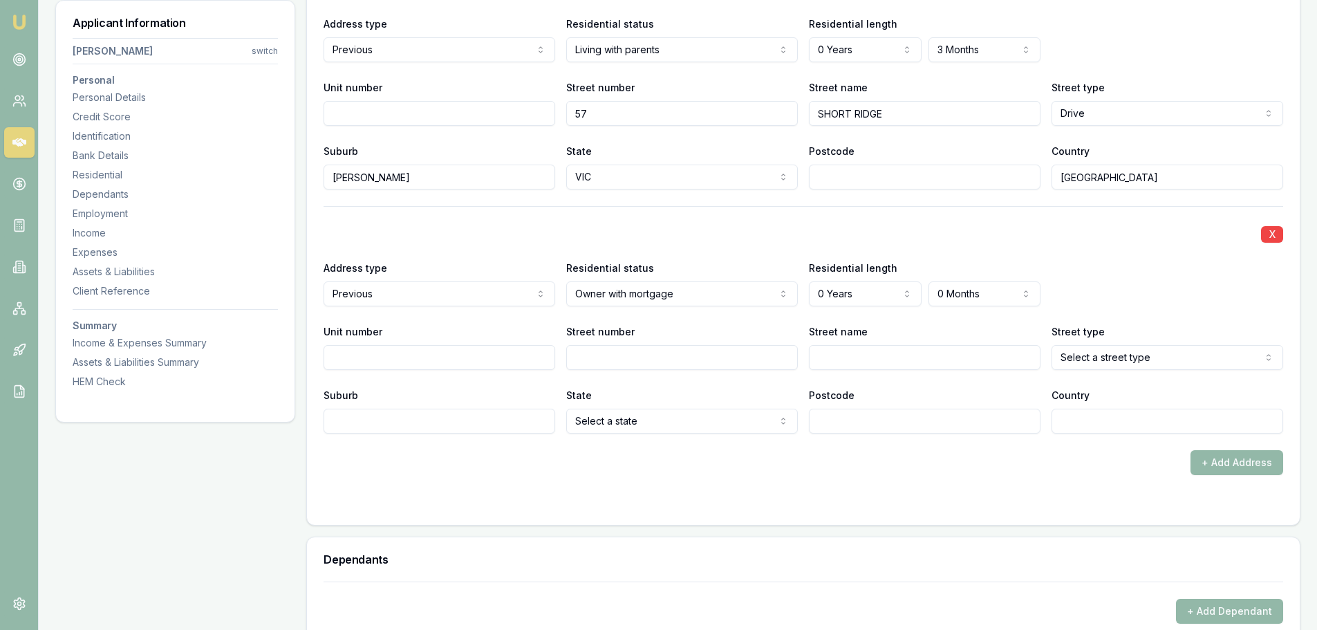
click at [642, 360] on input "Street number" at bounding box center [682, 357] width 232 height 25
type input "41"
type input "MERLINS"
select select "Road"
type input "ROSS CREEK"
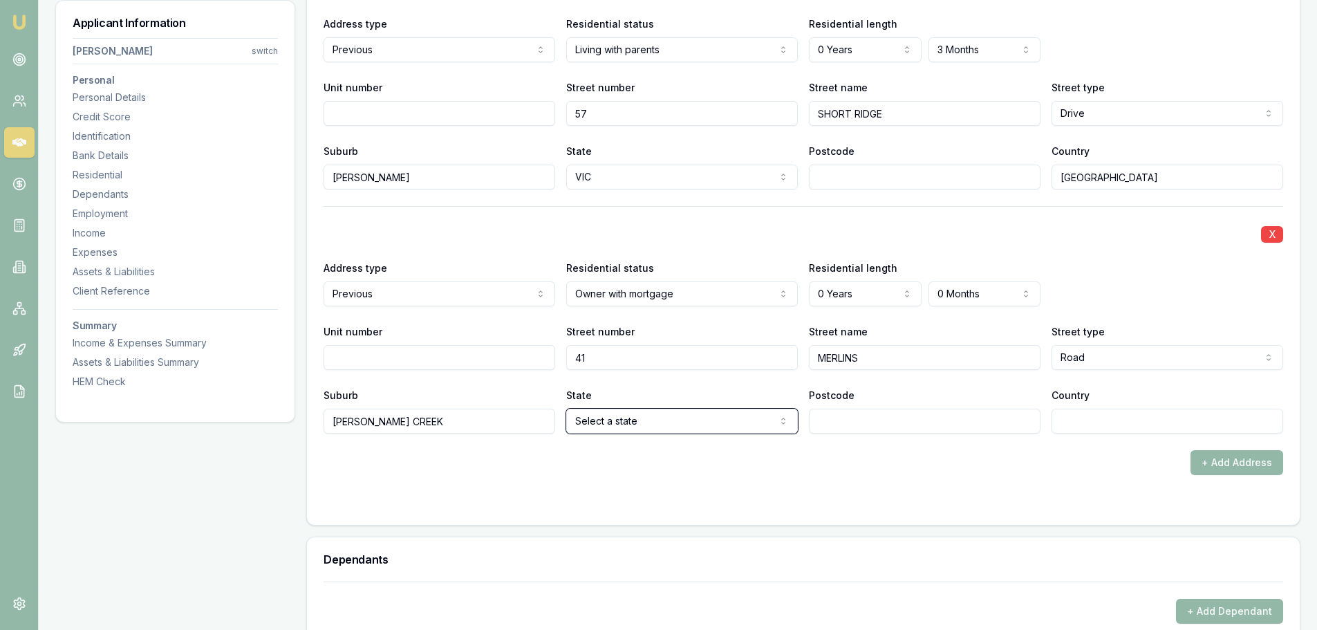
select select "VIC"
type input "AUSTRALIA"
click at [838, 392] on label "Postcode" at bounding box center [832, 395] width 46 height 12
click at [838, 409] on input "Postcode" at bounding box center [925, 421] width 232 height 25
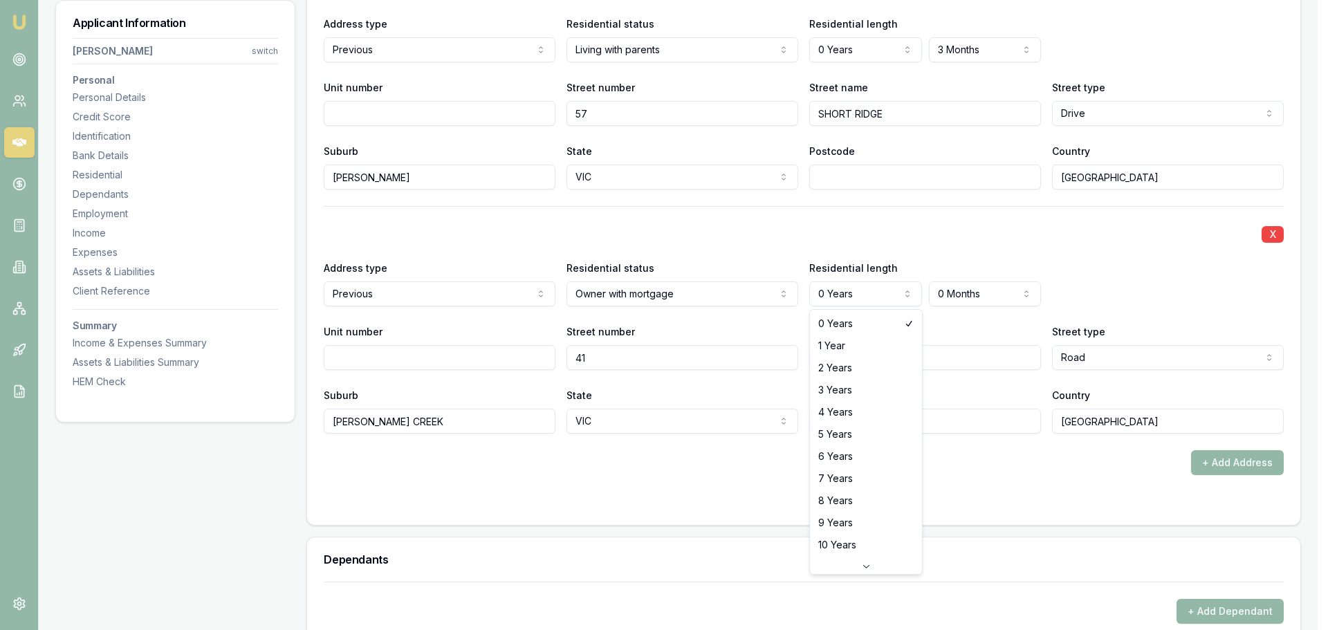
select select "3"
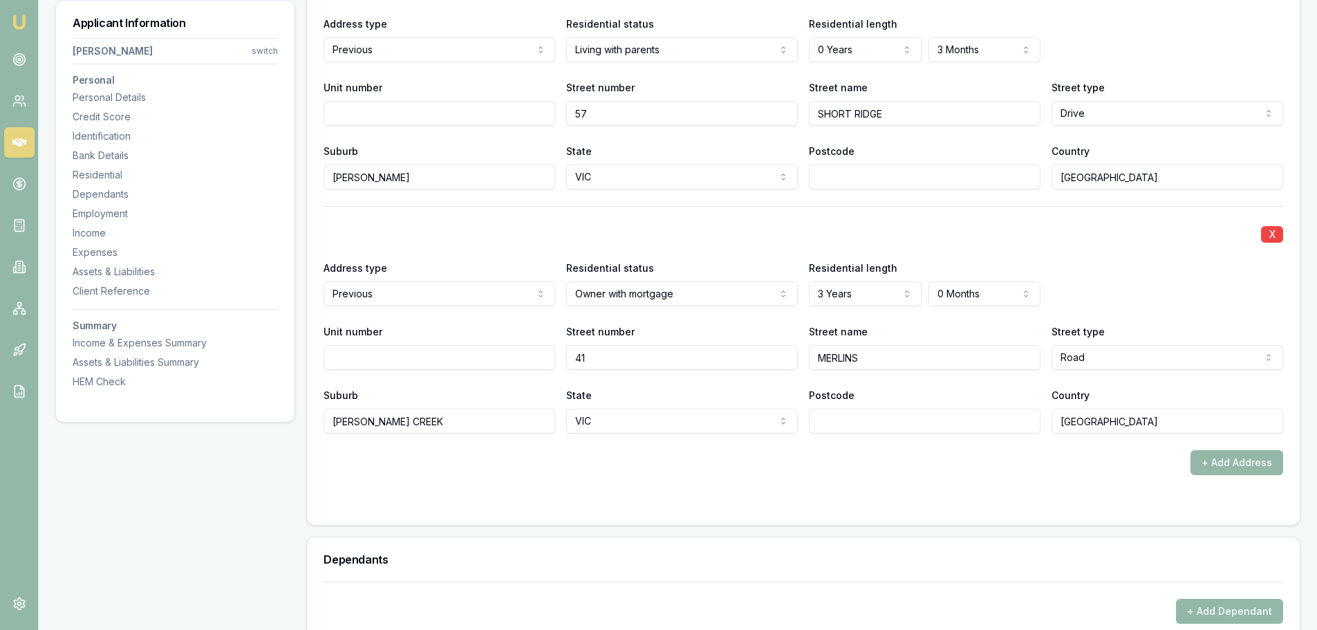
click at [781, 215] on div "X Address type Previous Current Previous Residential status Owner with mortgage…" at bounding box center [804, 320] width 960 height 228
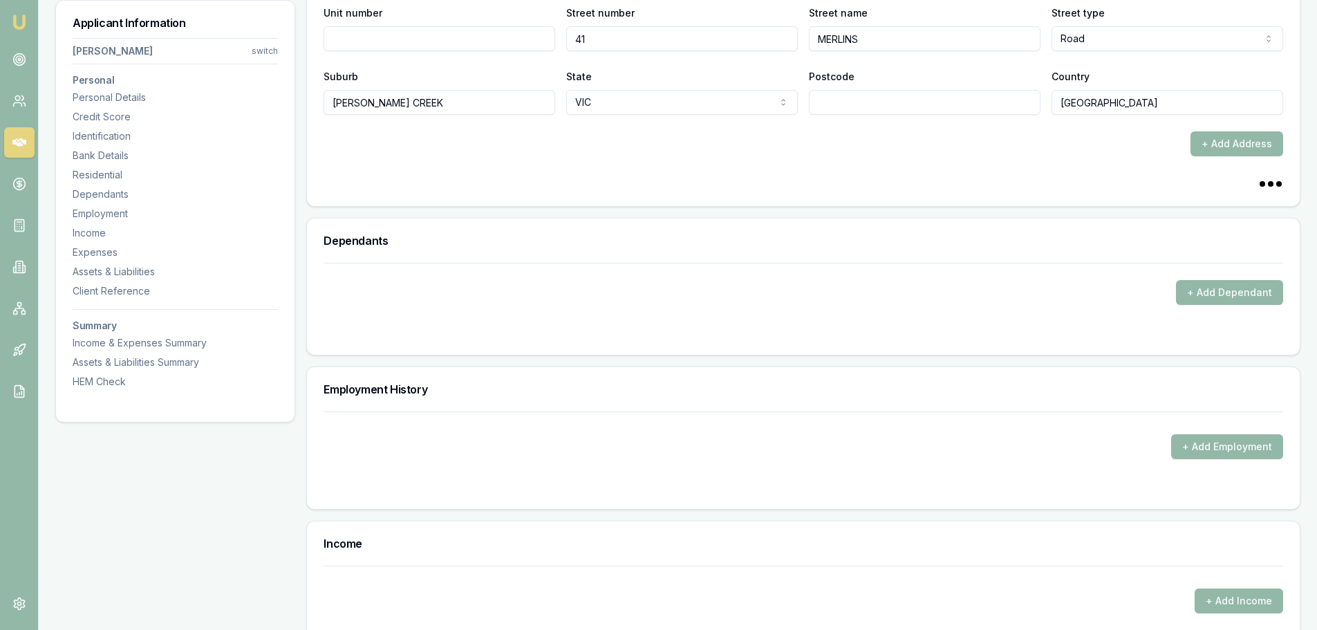
scroll to position [2075, 0]
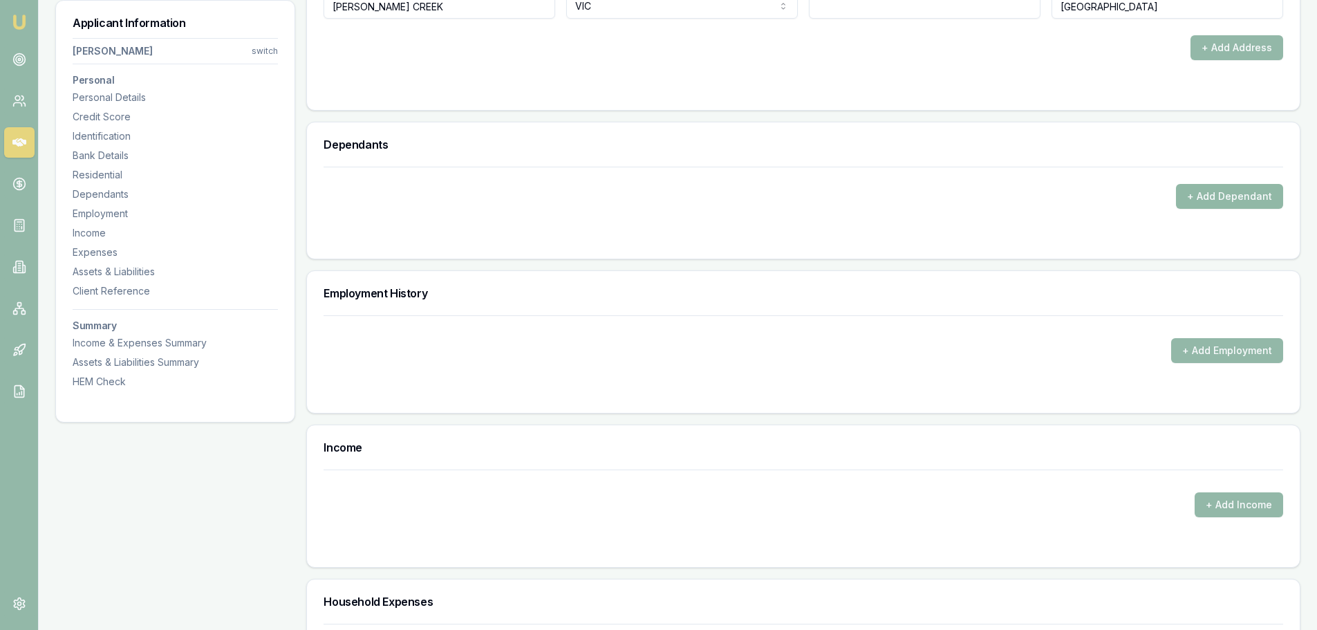
click at [1206, 203] on button "+ Add Dependant" at bounding box center [1229, 196] width 107 height 25
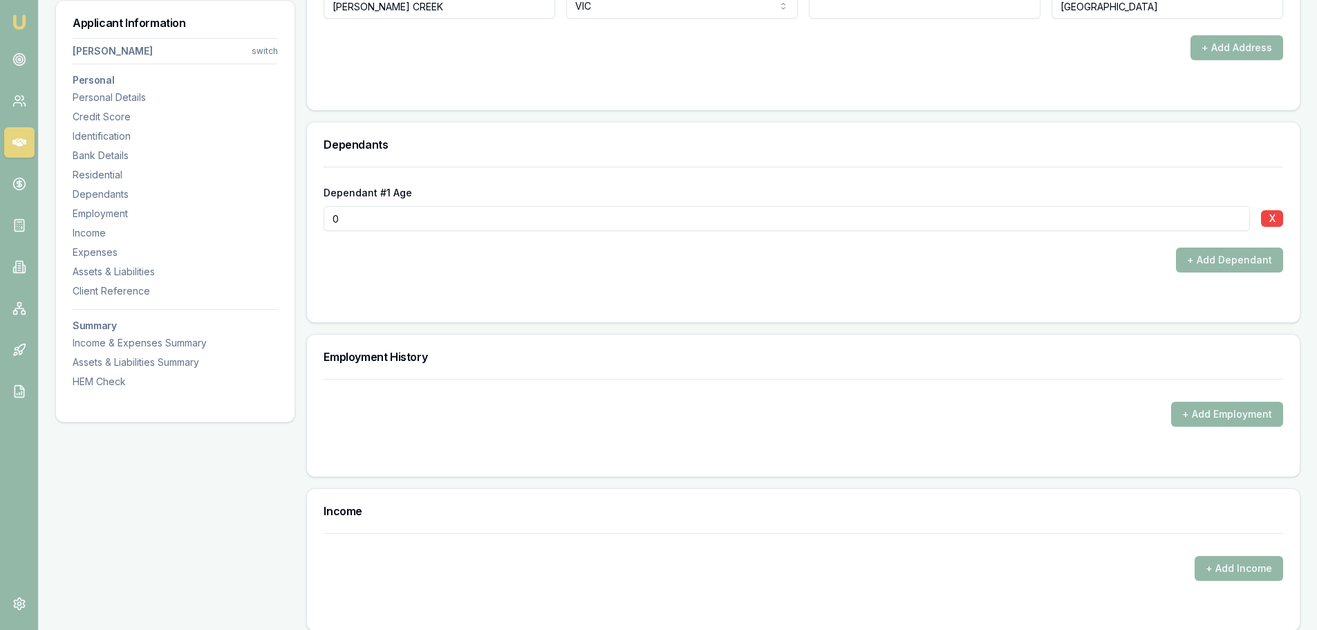
click at [558, 220] on input "0" at bounding box center [787, 218] width 927 height 25
drag, startPoint x: 484, startPoint y: 220, endPoint x: 255, endPoint y: 223, distance: 229.6
type input "10"
click at [1229, 252] on button "+ Add Dependant" at bounding box center [1229, 260] width 107 height 25
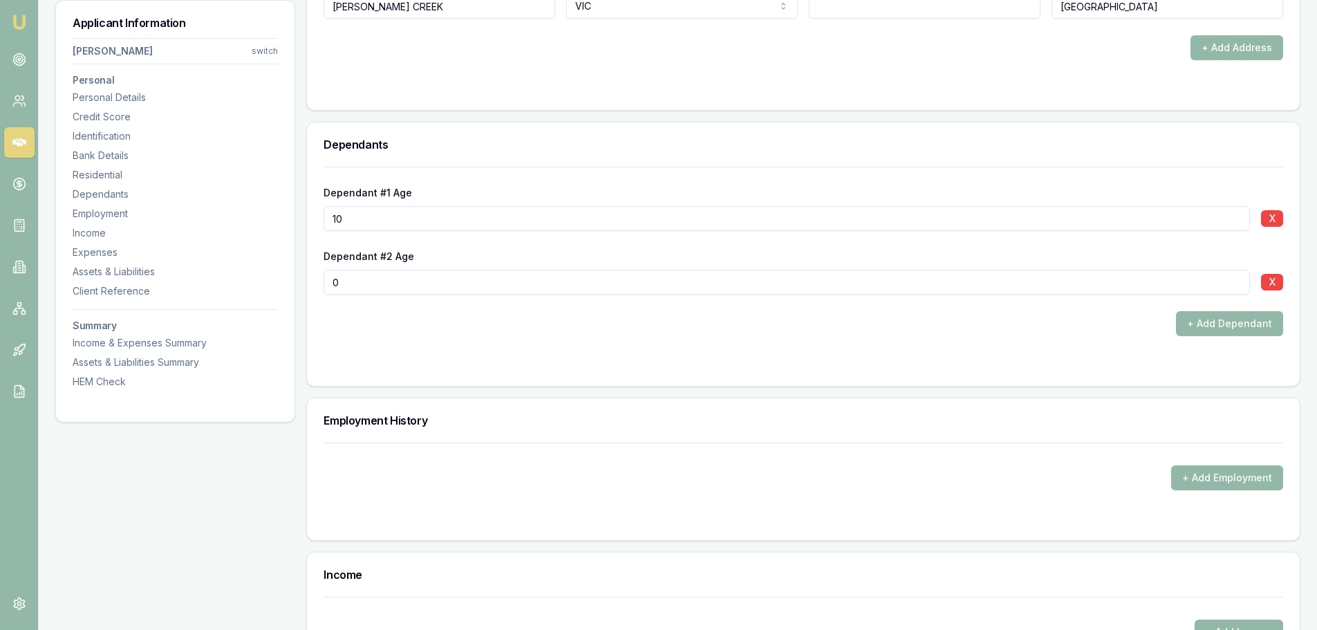
click at [533, 288] on input "0" at bounding box center [787, 282] width 927 height 25
type input "07"
click at [1264, 327] on button "+ Add Dependant" at bounding box center [1229, 323] width 107 height 25
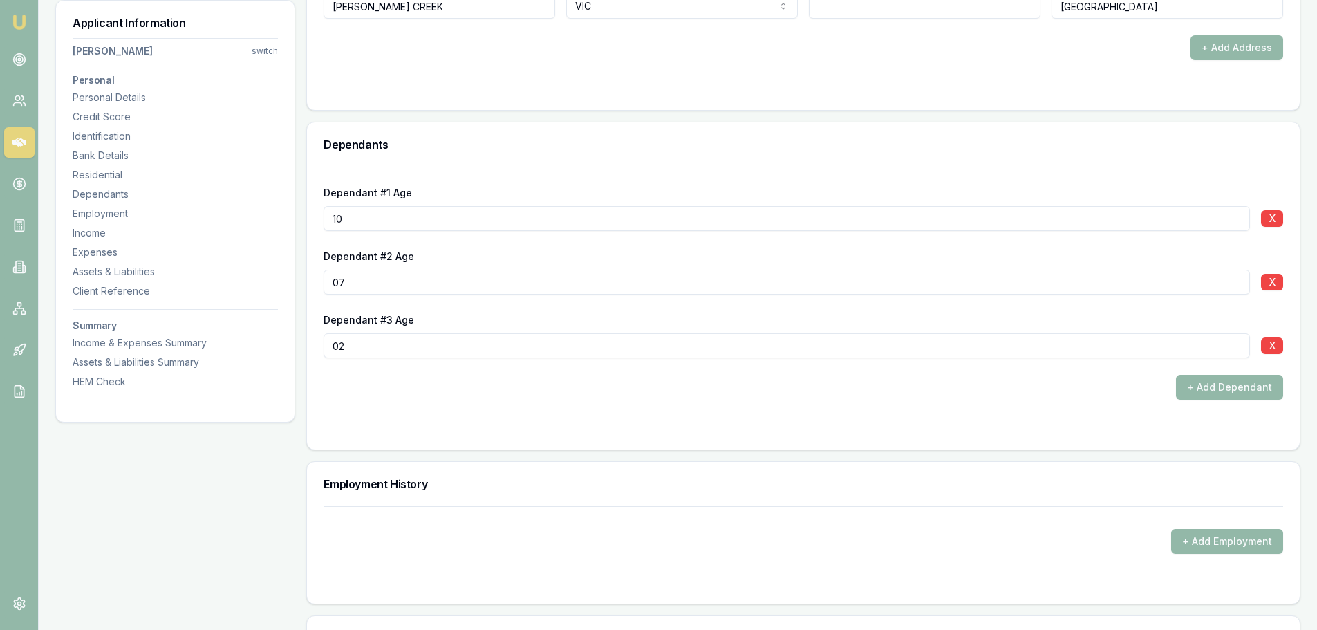
type input "02"
click at [515, 400] on form "Dependant #1 Age 10 X Dependant #2 Age 07 X Dependant #3 Age 02 X + Add Dependa…" at bounding box center [804, 300] width 960 height 266
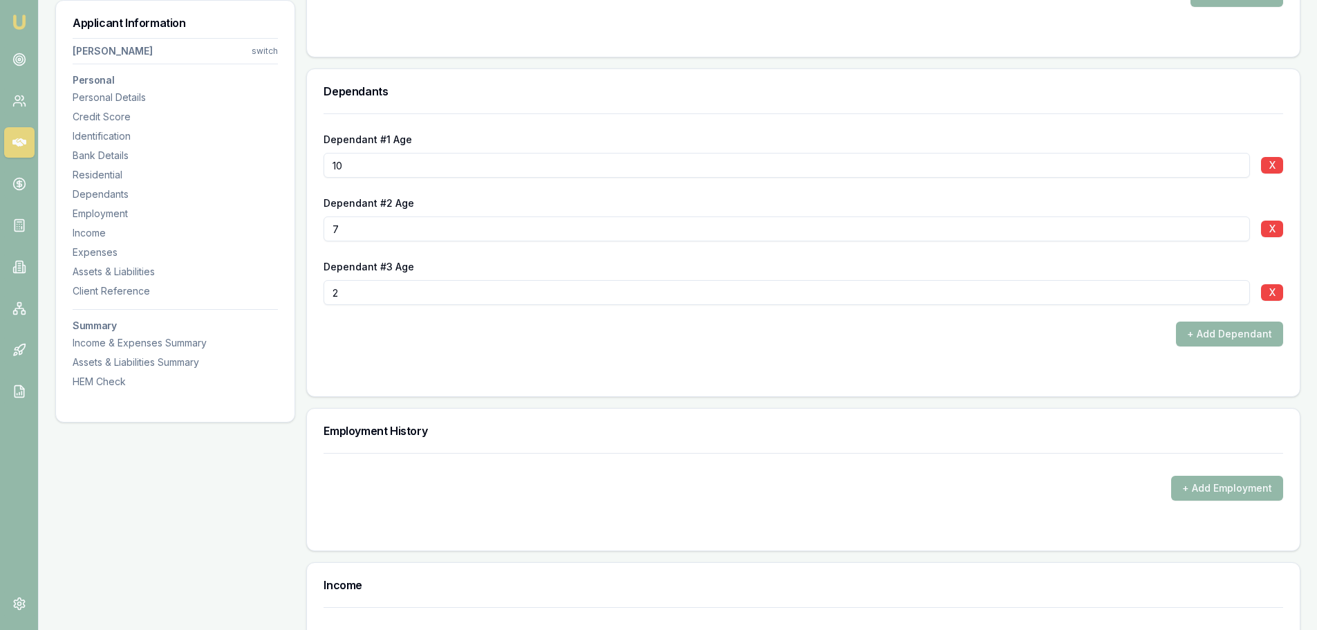
scroll to position [2282, 0]
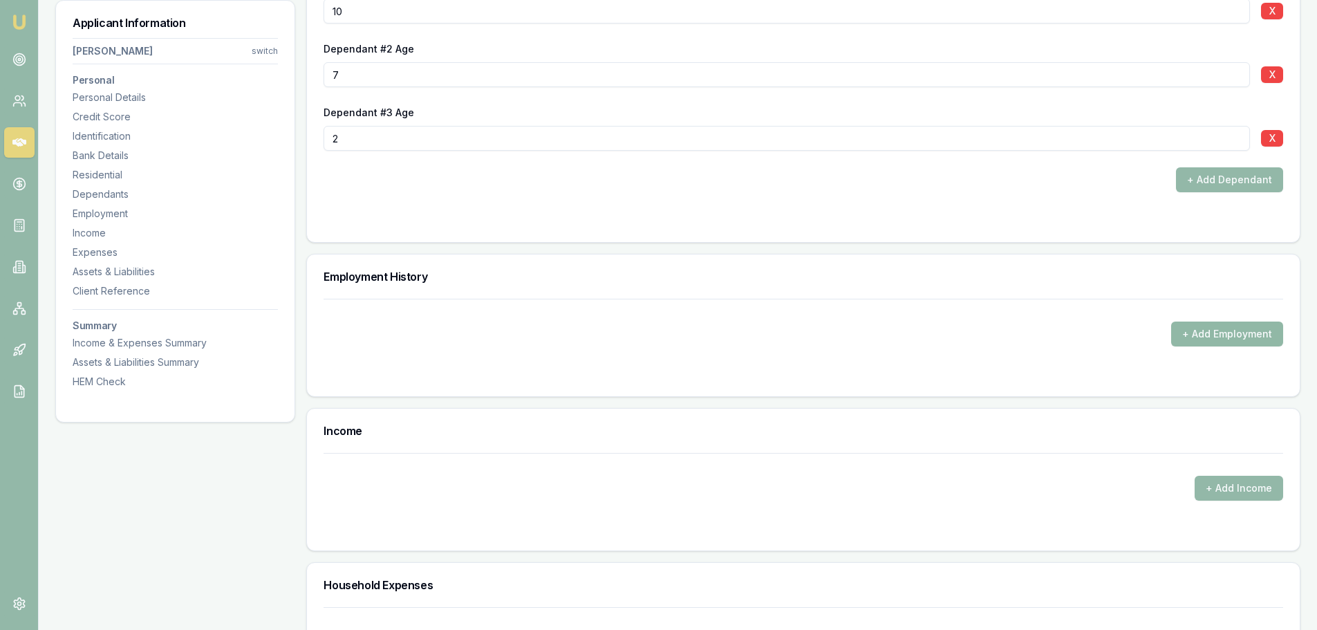
click at [1240, 338] on button "+ Add Employment" at bounding box center [1228, 334] width 112 height 25
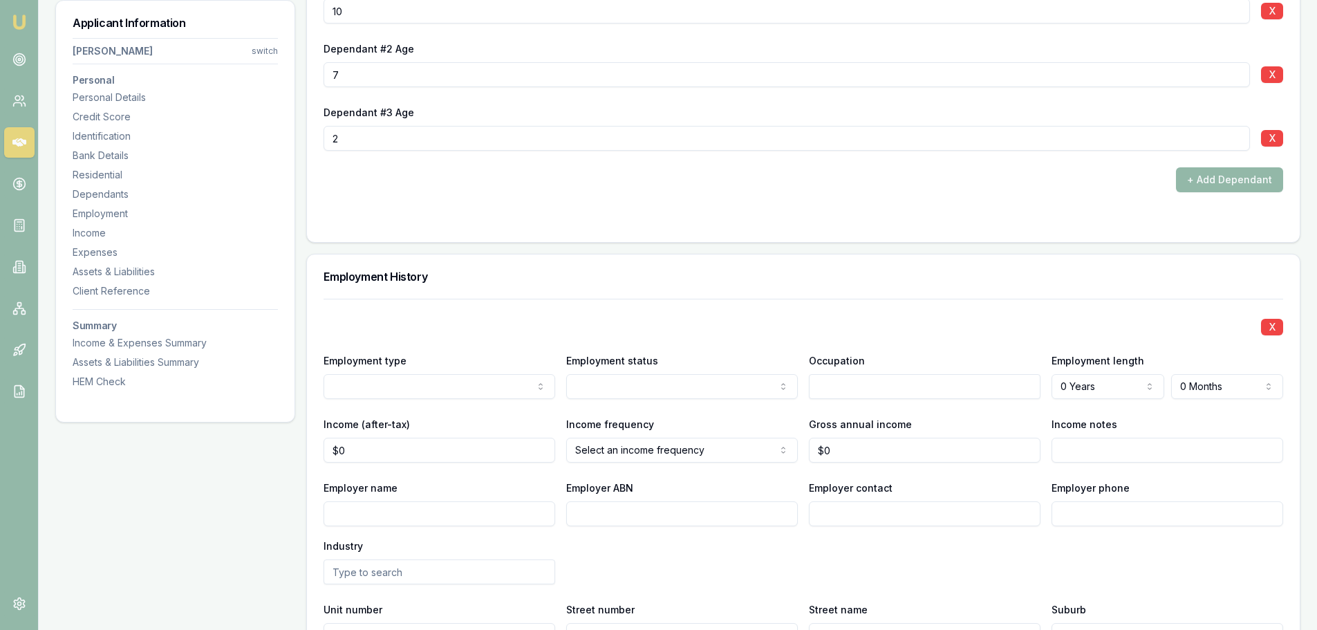
click at [455, 514] on input "Employer name" at bounding box center [440, 513] width 232 height 25
type input "HUME CITY COUNCIL"
click at [656, 313] on div "X Employment type Current Current Previous Employment status Full time Full tim…" at bounding box center [804, 505] width 960 height 413
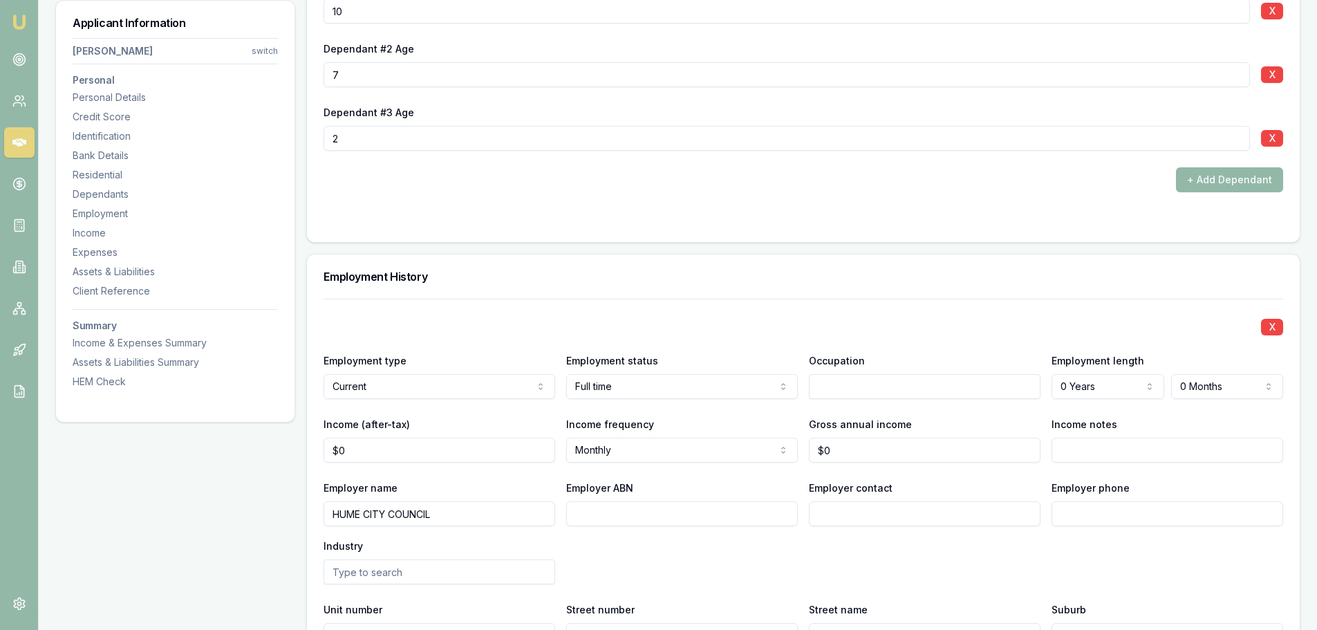
click at [669, 313] on div "X Employment type Current Current Previous Employment status Full time Full tim…" at bounding box center [804, 505] width 960 height 413
click at [655, 400] on div "X Employment type Current Current Previous Employment status Full time Full tim…" at bounding box center [804, 505] width 960 height 413
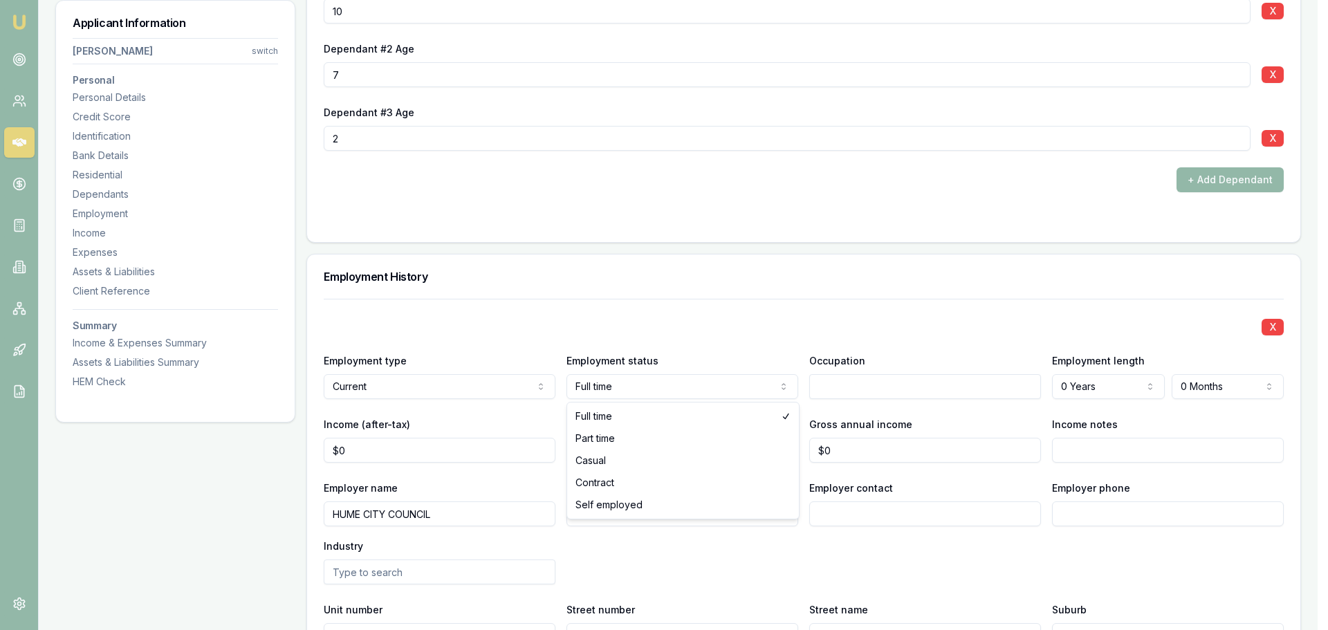
select select "CASUAL"
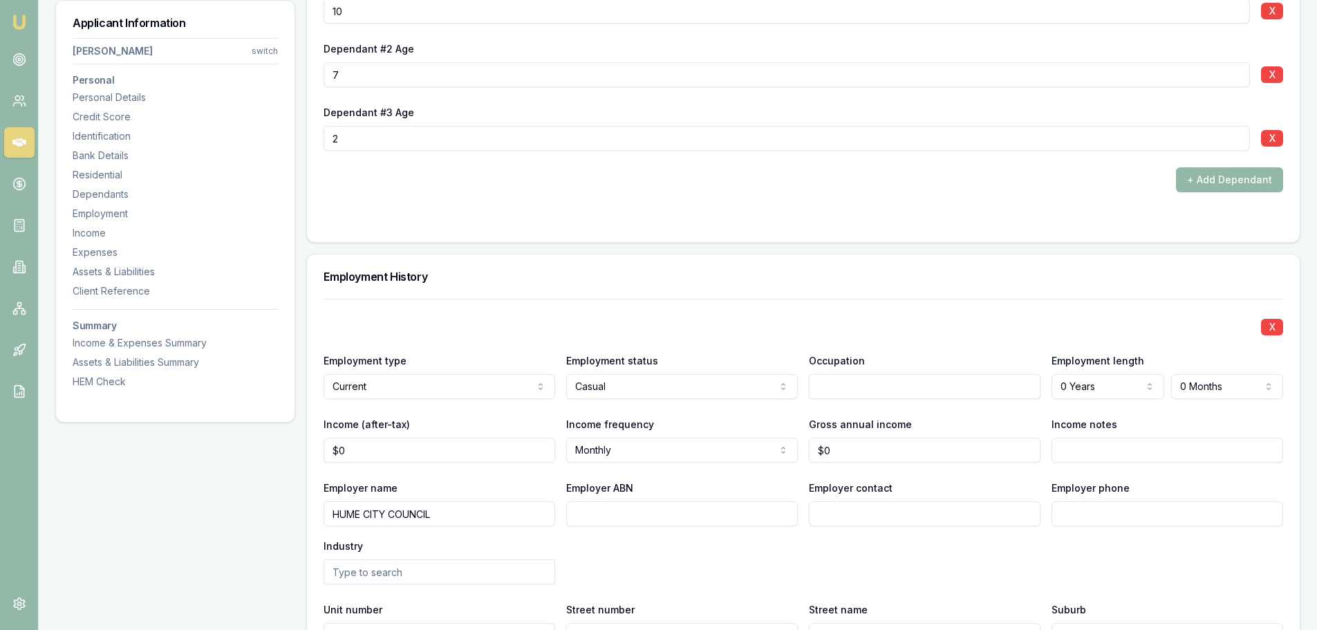
click at [729, 270] on div "Employment History" at bounding box center [803, 277] width 993 height 44
click at [741, 275] on h3 "Employment History" at bounding box center [804, 276] width 960 height 11
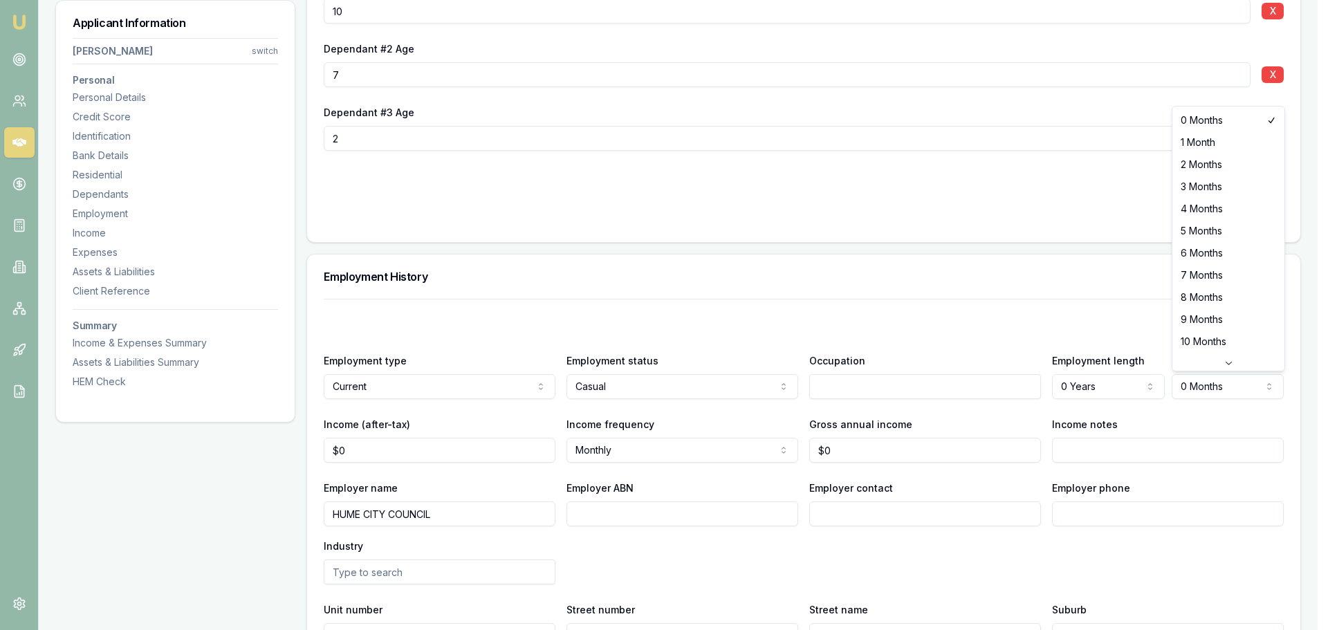
select select "3"
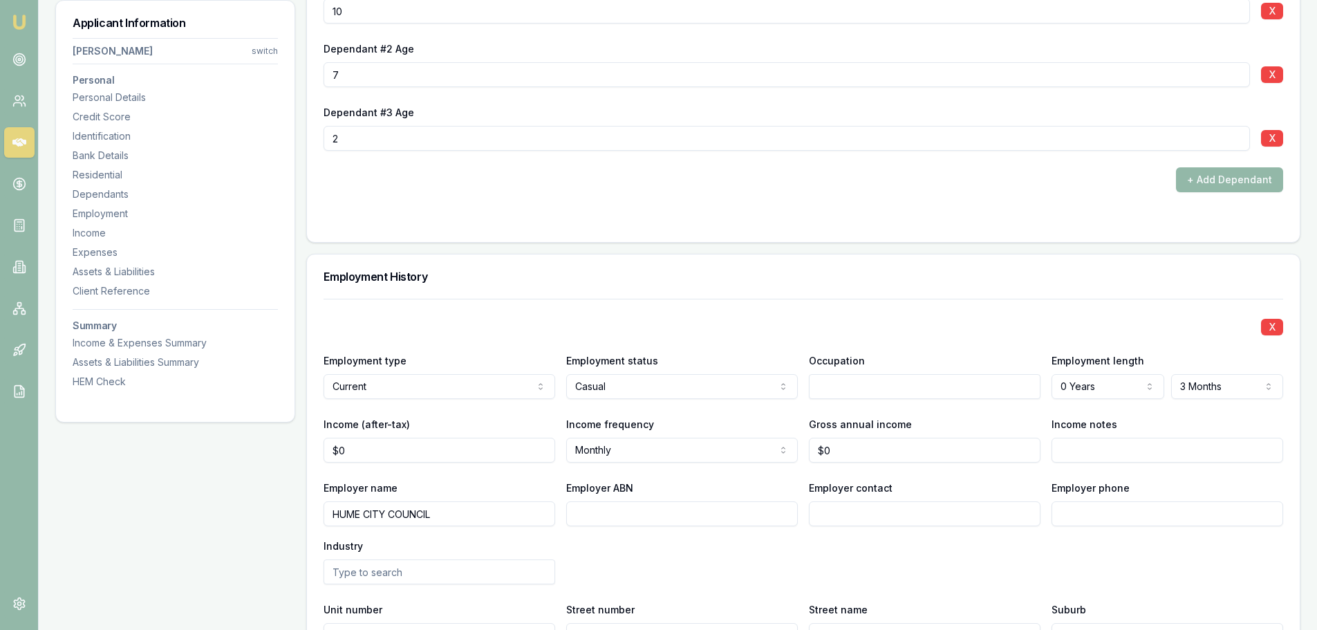
click at [1102, 274] on h3 "Employment History" at bounding box center [804, 276] width 960 height 11
click at [849, 285] on div "Employment History" at bounding box center [803, 277] width 993 height 44
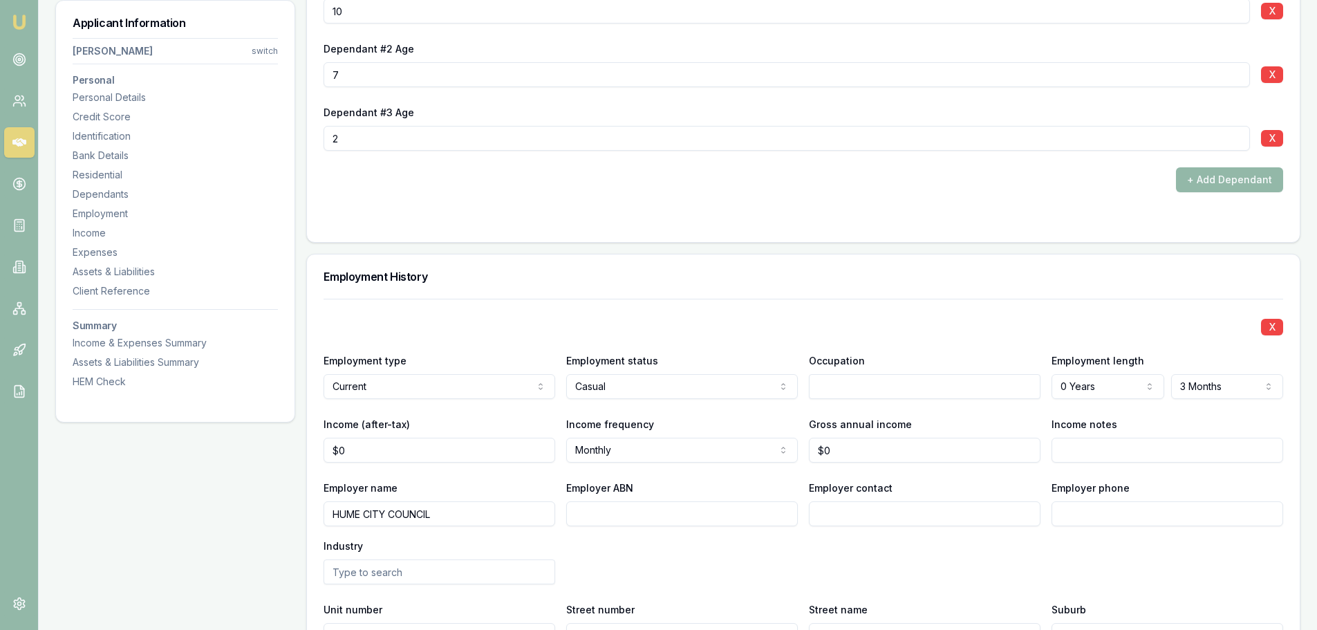
click at [590, 298] on div "Employment History" at bounding box center [803, 277] width 993 height 44
click at [866, 382] on input "text" at bounding box center [925, 386] width 232 height 25
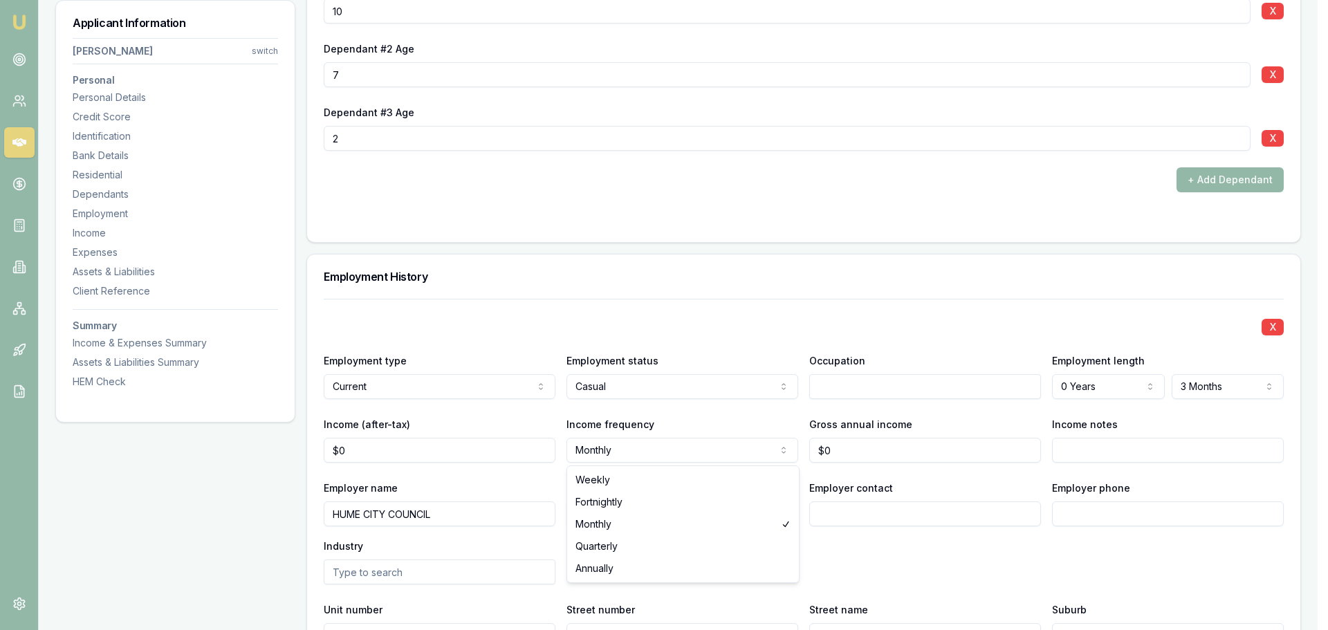
select select "FORTNIGHTLY"
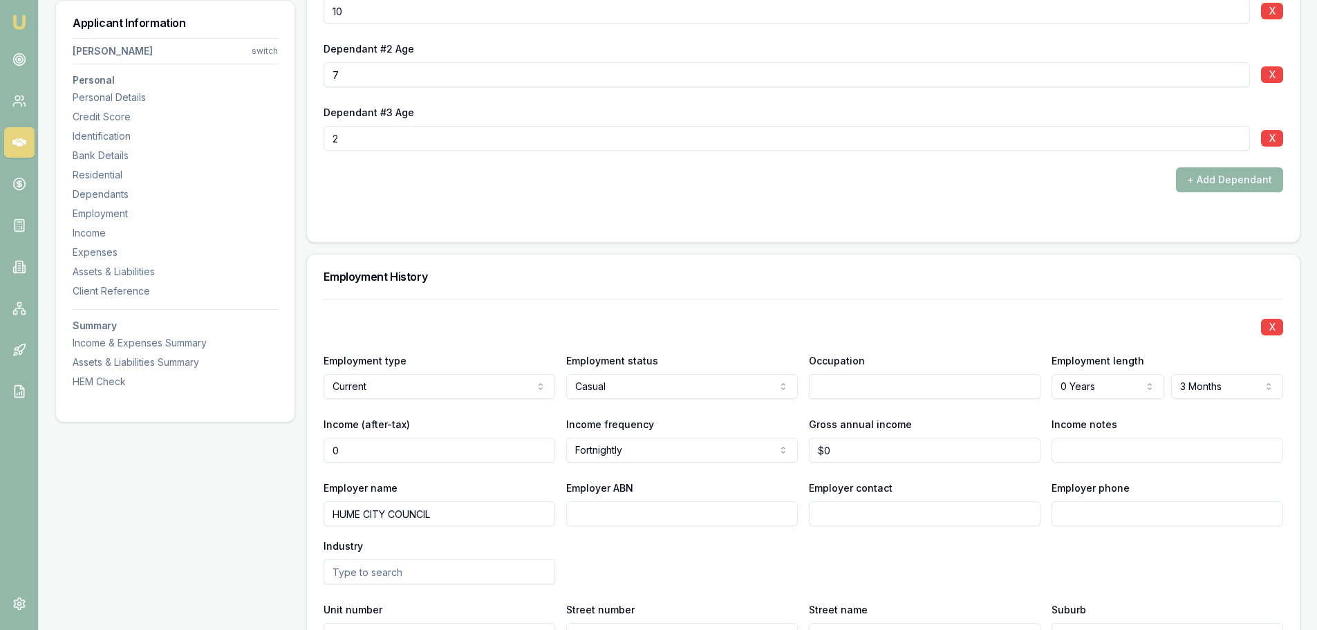
drag, startPoint x: 419, startPoint y: 452, endPoint x: 130, endPoint y: 456, distance: 289.1
click at [128, 463] on div "Applicant Information SHARNA SELLERS switch Personal Personal Details Credit Sc…" at bounding box center [678, 13] width 1246 height 4165
type input "$0"
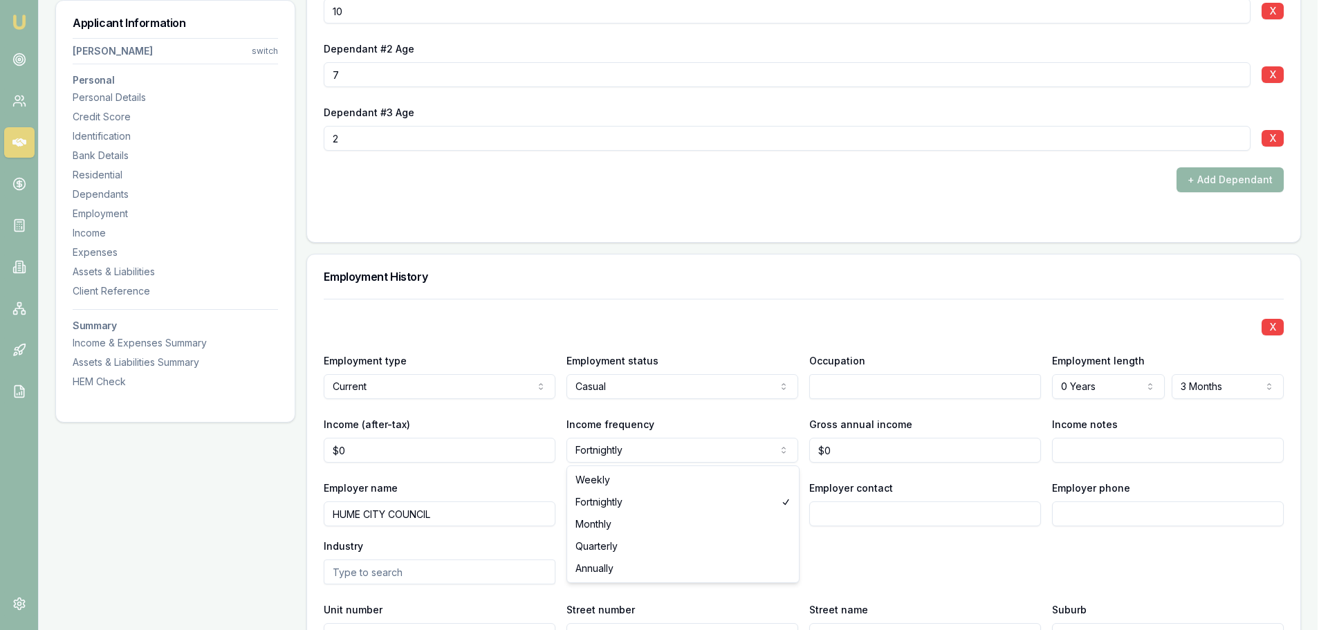
select select "WEEKLY"
drag, startPoint x: 591, startPoint y: 477, endPoint x: 517, endPoint y: 464, distance: 75.0
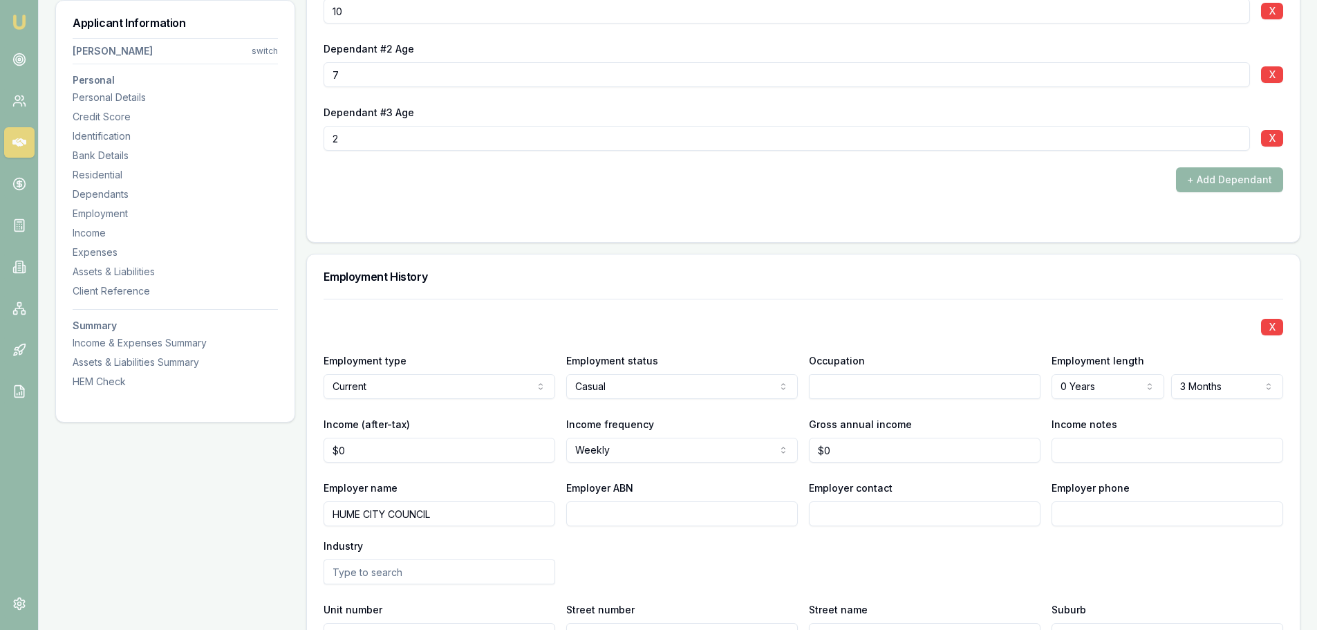
type input "0"
click at [479, 456] on input "0" at bounding box center [440, 450] width 232 height 25
type input "$1,200"
click at [641, 304] on div "X Employment type Current Current Previous Employment status Casual Full time P…" at bounding box center [804, 505] width 960 height 413
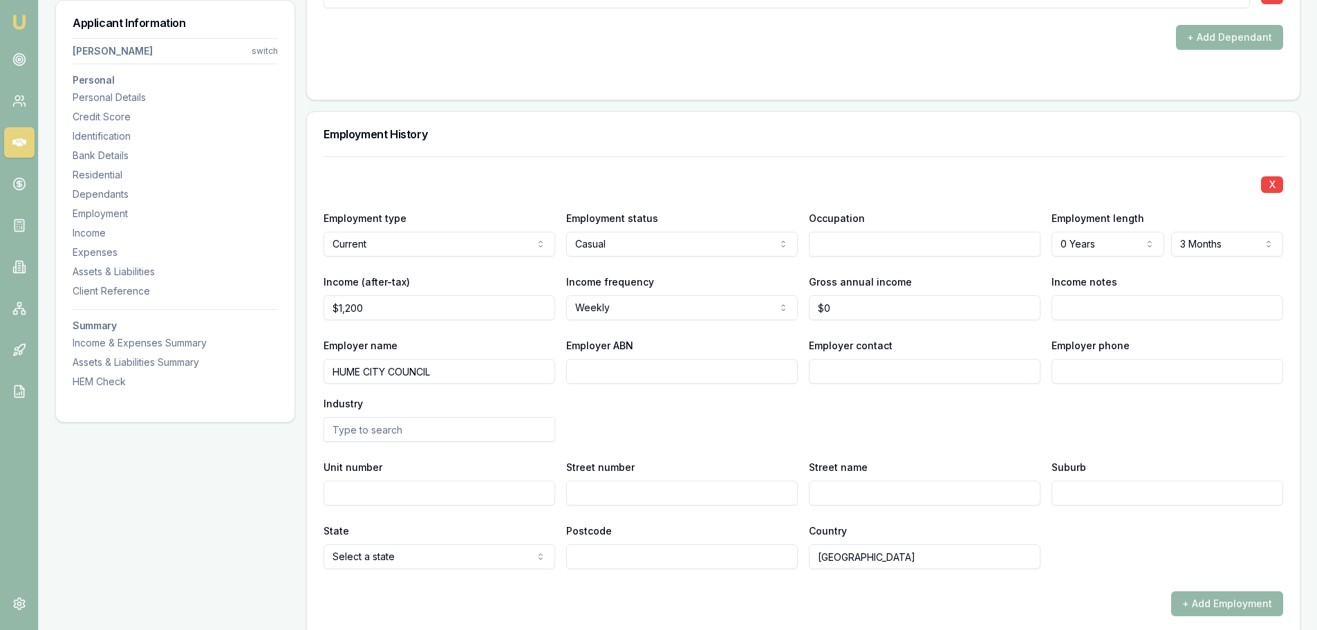
scroll to position [2628, 0]
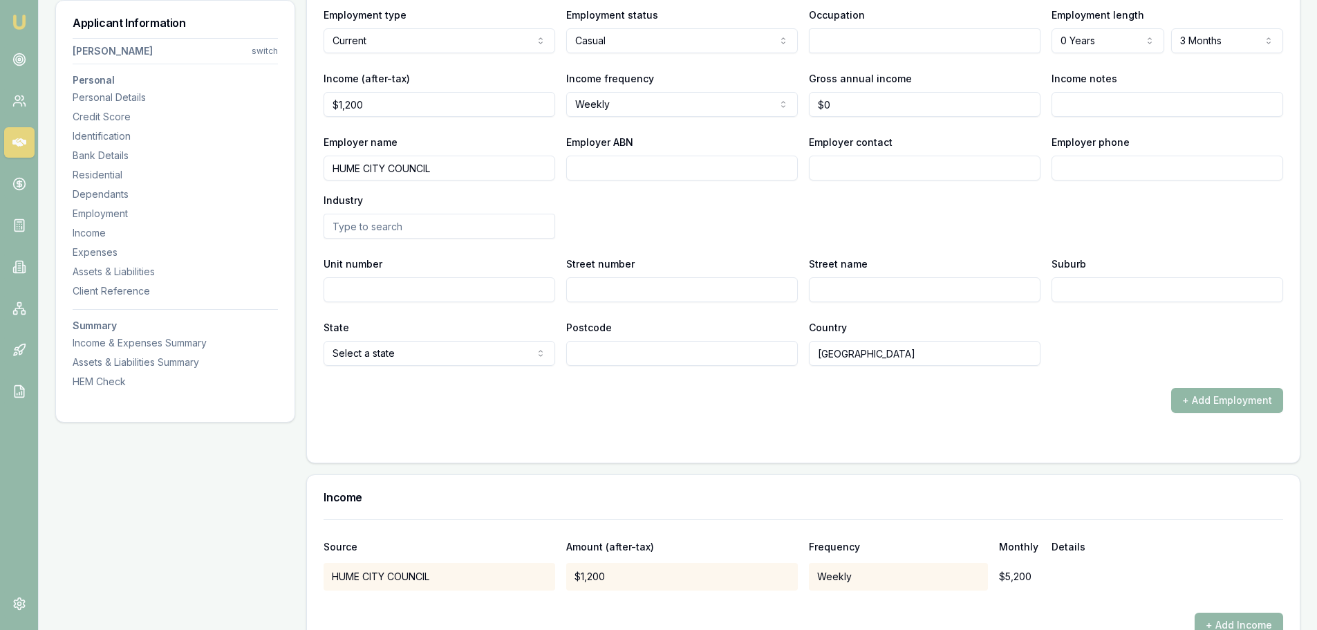
click at [1228, 403] on button "+ Add Employment" at bounding box center [1228, 400] width 112 height 25
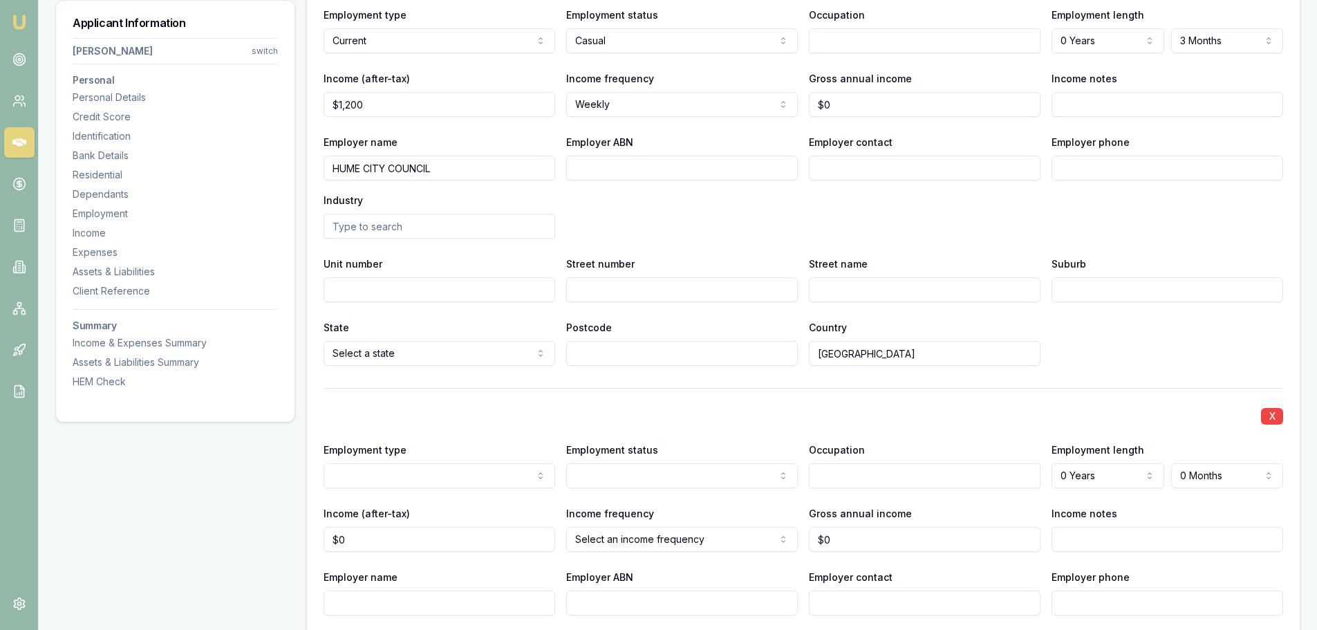
click at [445, 463] on div "Employment type Current Previous" at bounding box center [440, 464] width 232 height 47
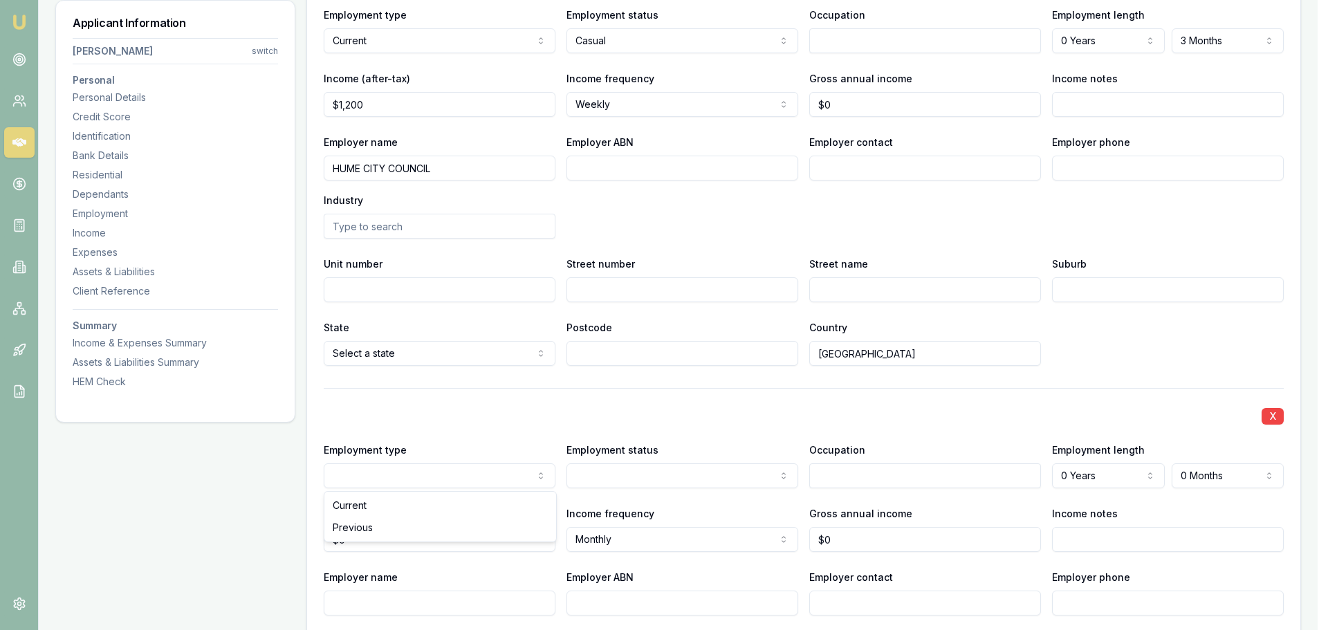
select select "PREVIOUS"
select select "SELF_EMPLOYED"
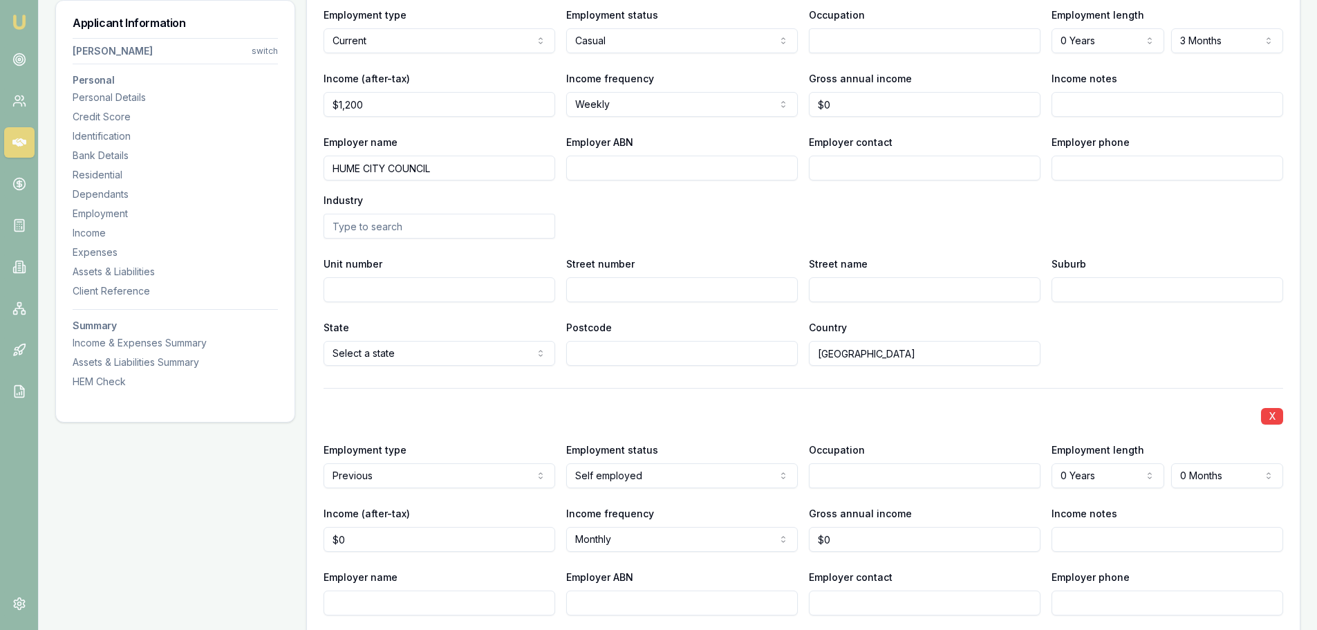
click at [705, 407] on div "X" at bounding box center [804, 414] width 960 height 19
click at [722, 398] on div "X Employment type Previous Current Previous Employment status Self employed Ful…" at bounding box center [804, 594] width 960 height 413
click at [880, 474] on input "text" at bounding box center [925, 475] width 232 height 25
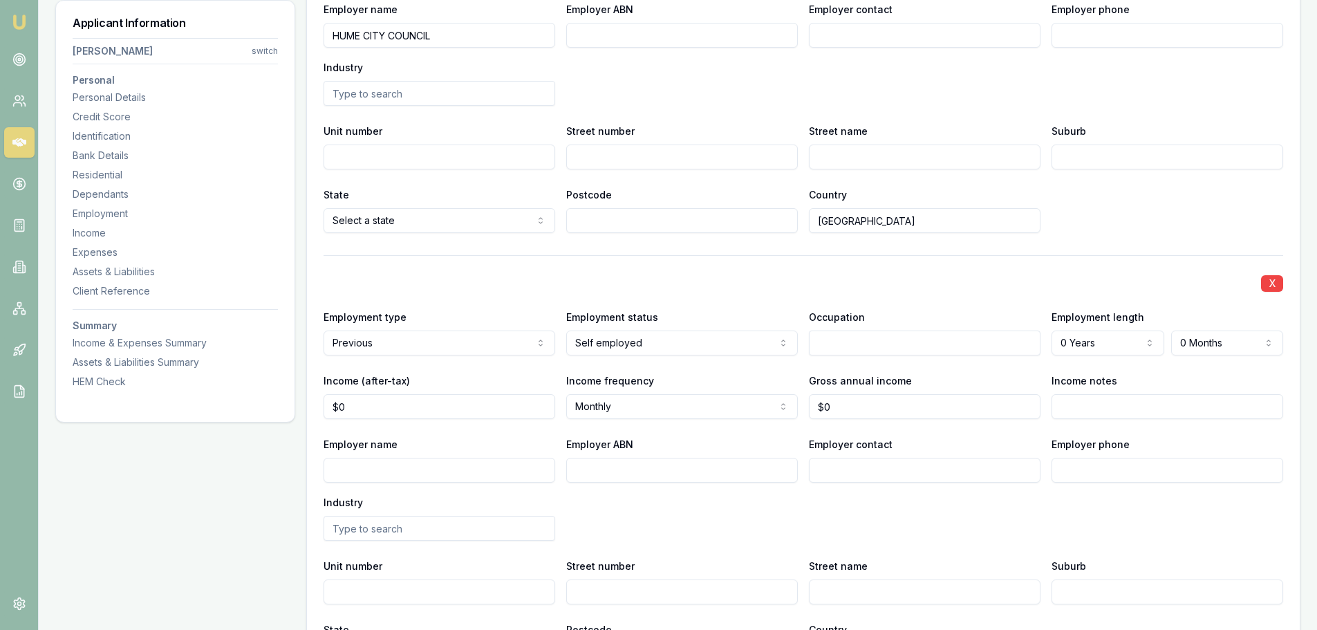
scroll to position [2766, 0]
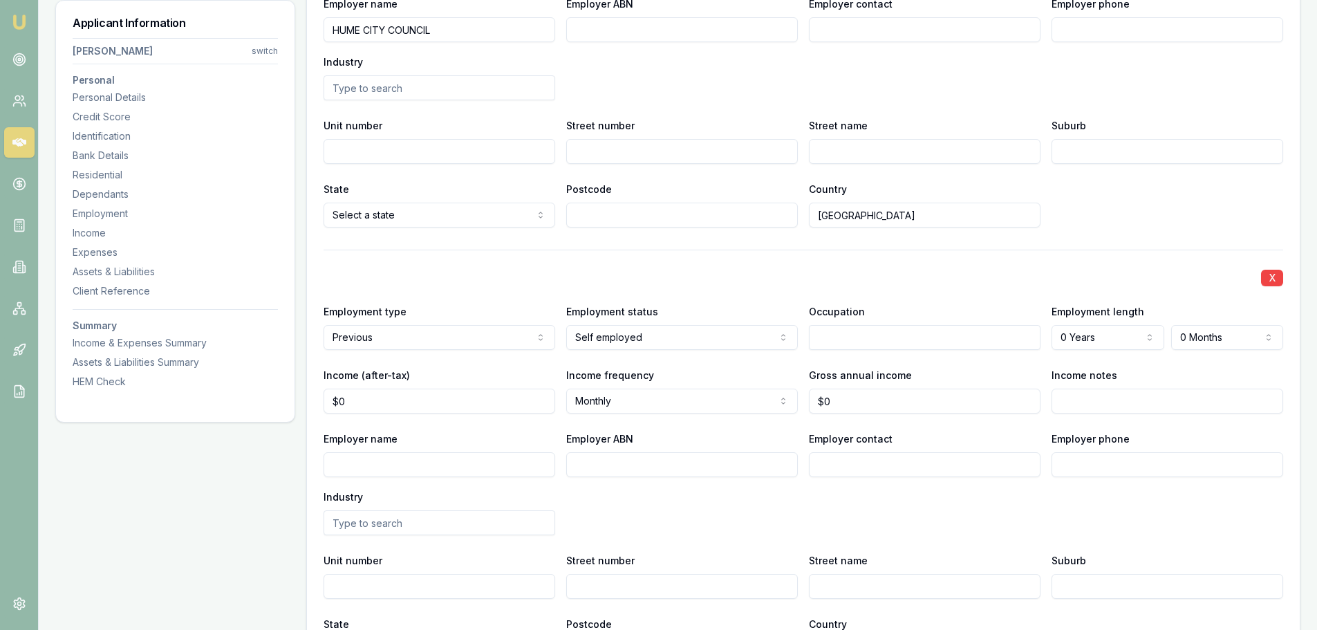
click at [381, 463] on input "Employer name" at bounding box center [440, 464] width 232 height 25
type input "SHARNA SELLERS"
click at [694, 499] on div "Employer name SHARNA SELLERS Employer ABN Employer contact Employer phone Indus…" at bounding box center [804, 482] width 960 height 105
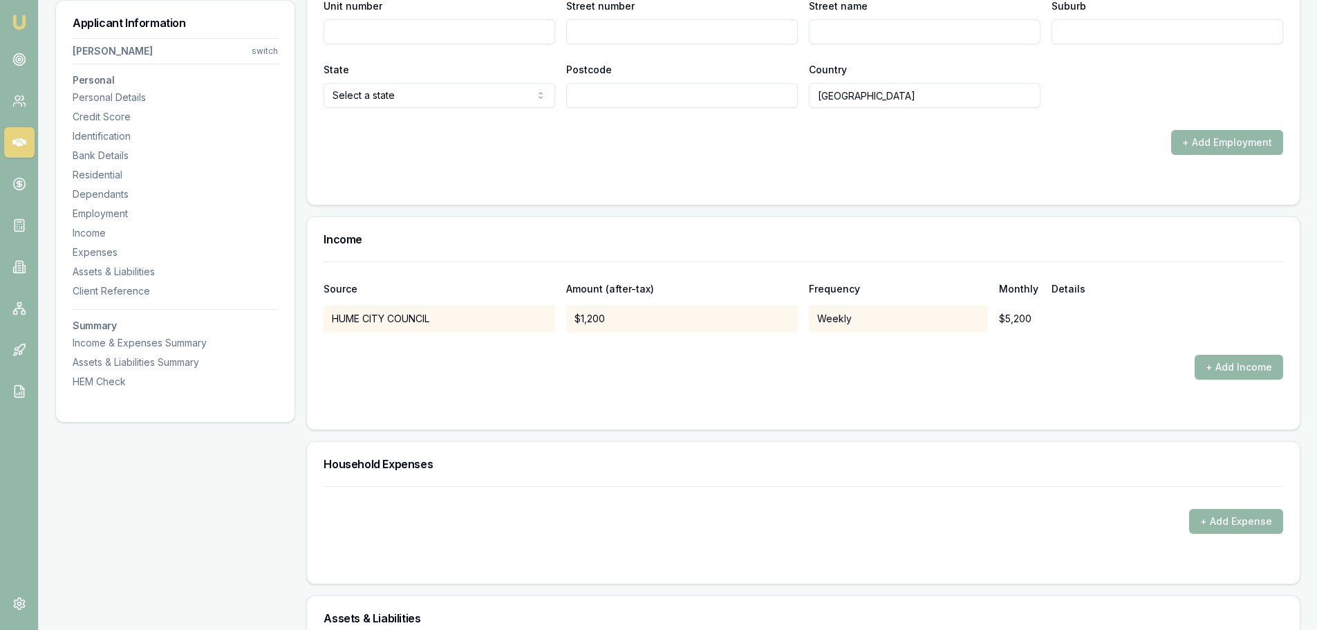
scroll to position [3389, 0]
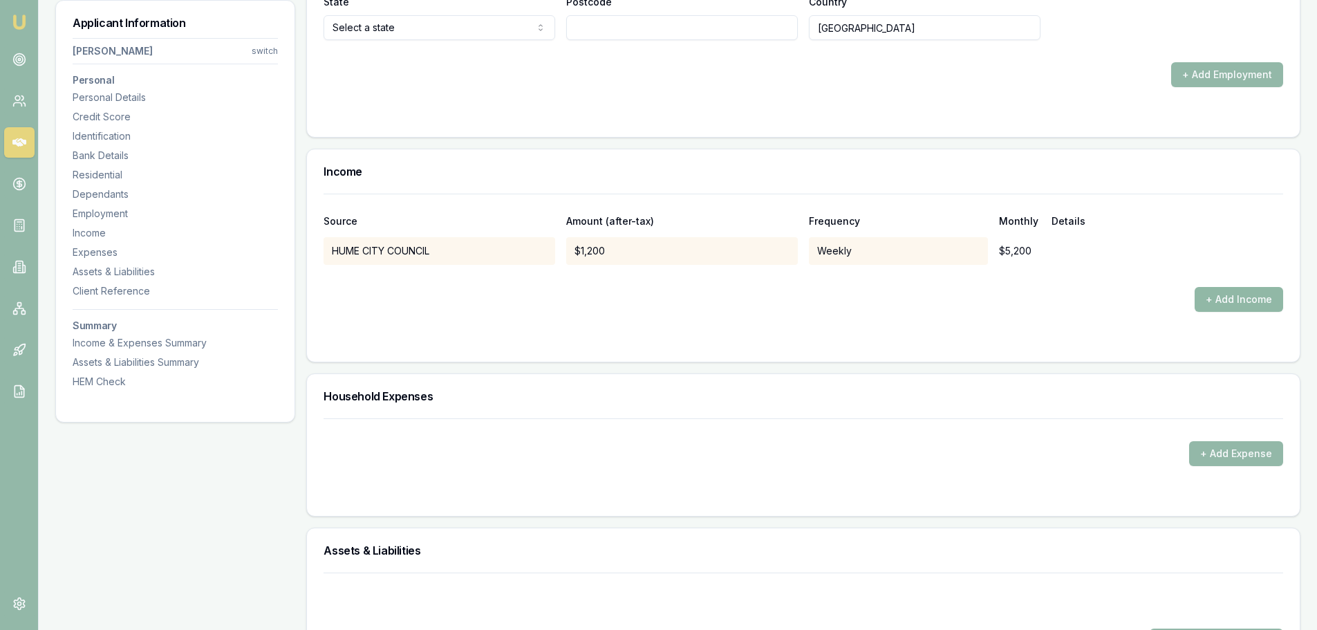
click at [1209, 298] on button "+ Add Income" at bounding box center [1239, 299] width 89 height 25
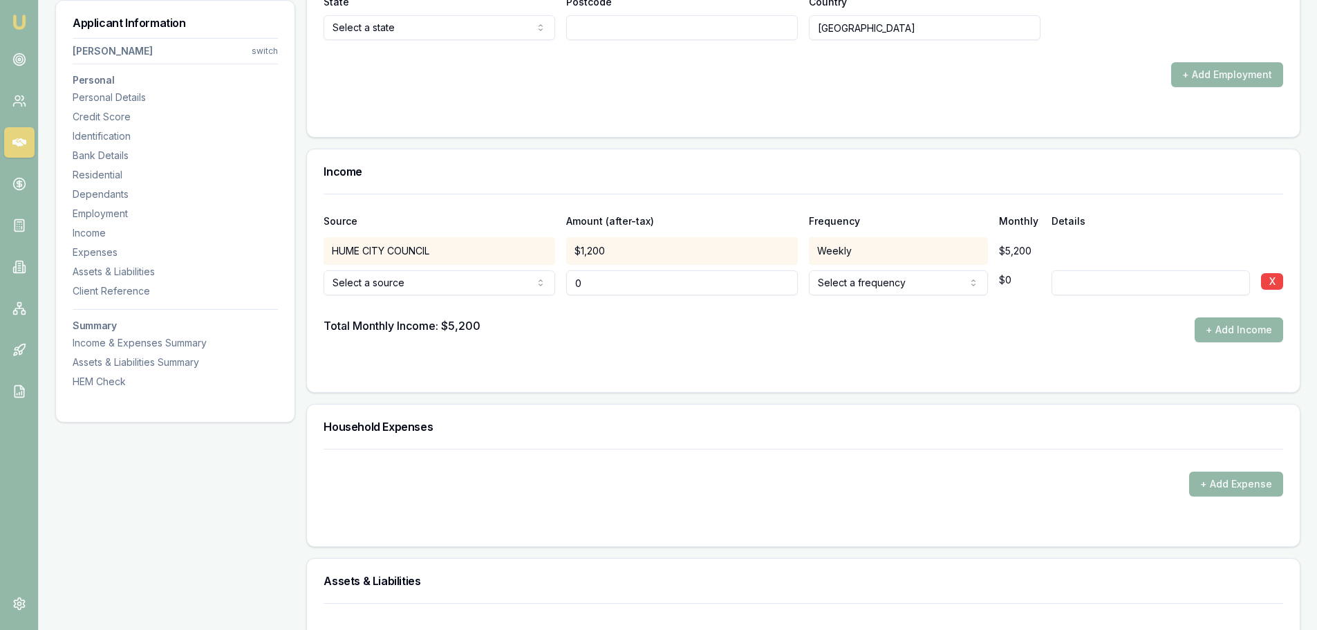
type input "$0"
click at [575, 347] on form "Source Amount (after-tax) Frequency Monthly Details HUME CITY COUNCIL $1,200 We…" at bounding box center [804, 285] width 960 height 182
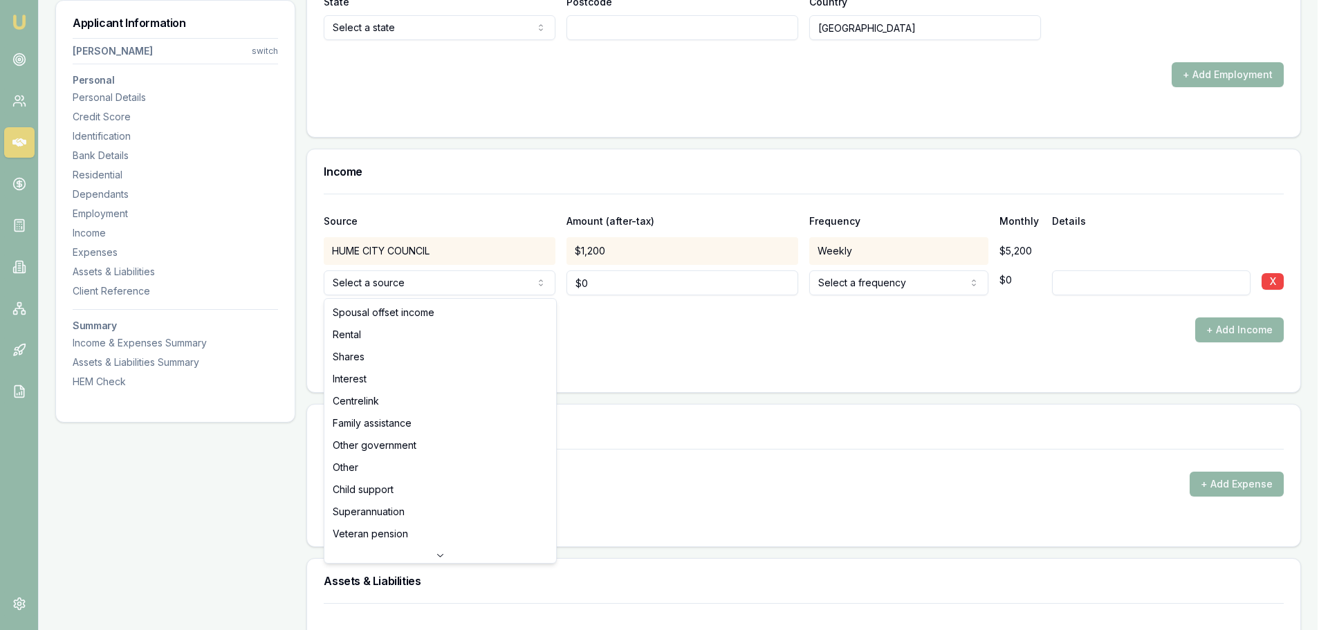
select select "FAMILY_ASSISTANCE"
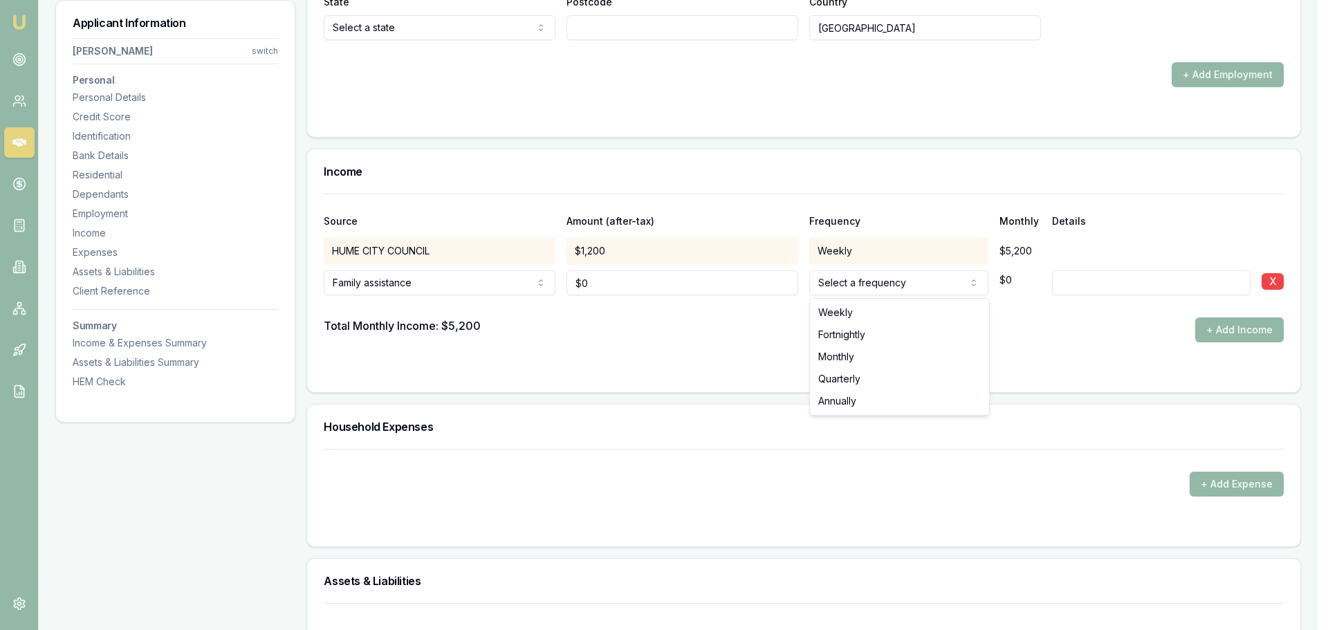
select select "FORTNIGHTLY"
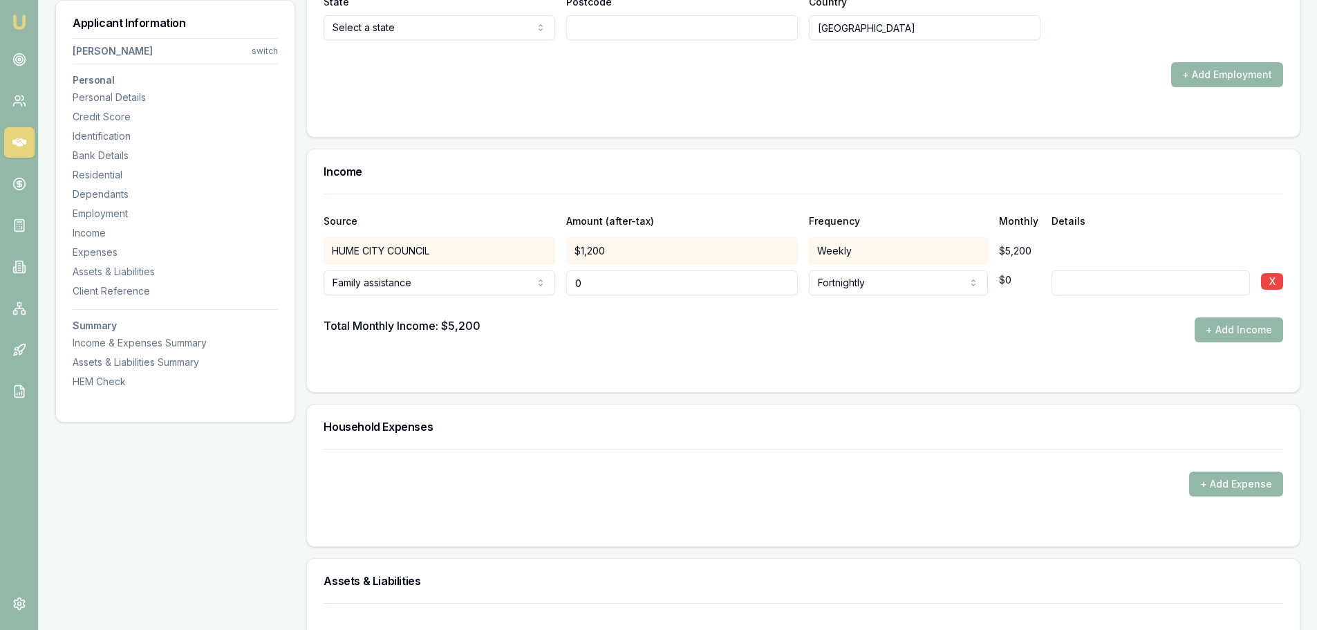
drag, startPoint x: 615, startPoint y: 284, endPoint x: 501, endPoint y: 275, distance: 113.7
click at [501, 275] on div "Family assistance Spousal offset income Rental Shares Interest Centrelink Famil…" at bounding box center [804, 280] width 960 height 30
type input "$250"
click at [1096, 275] on input at bounding box center [1151, 282] width 198 height 25
type input "FAMILY TAX"
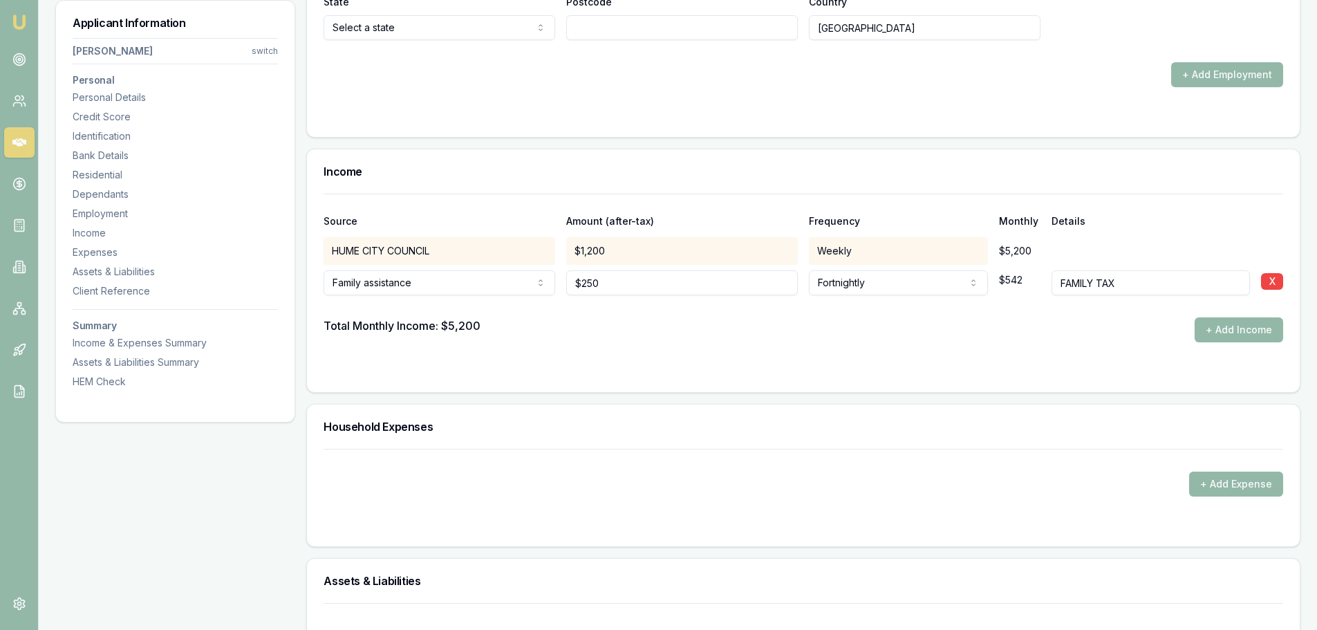
click at [1101, 325] on div "Total Monthly Income: $5,200 + Add Income" at bounding box center [804, 329] width 960 height 25
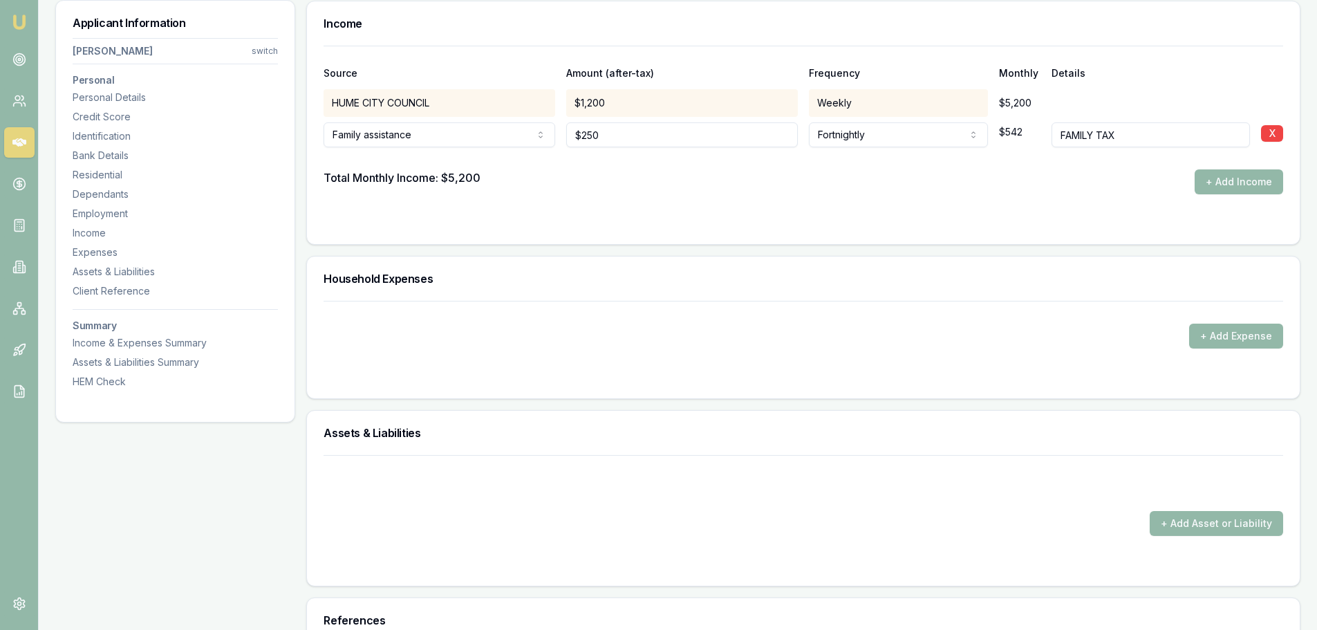
scroll to position [3596, 0]
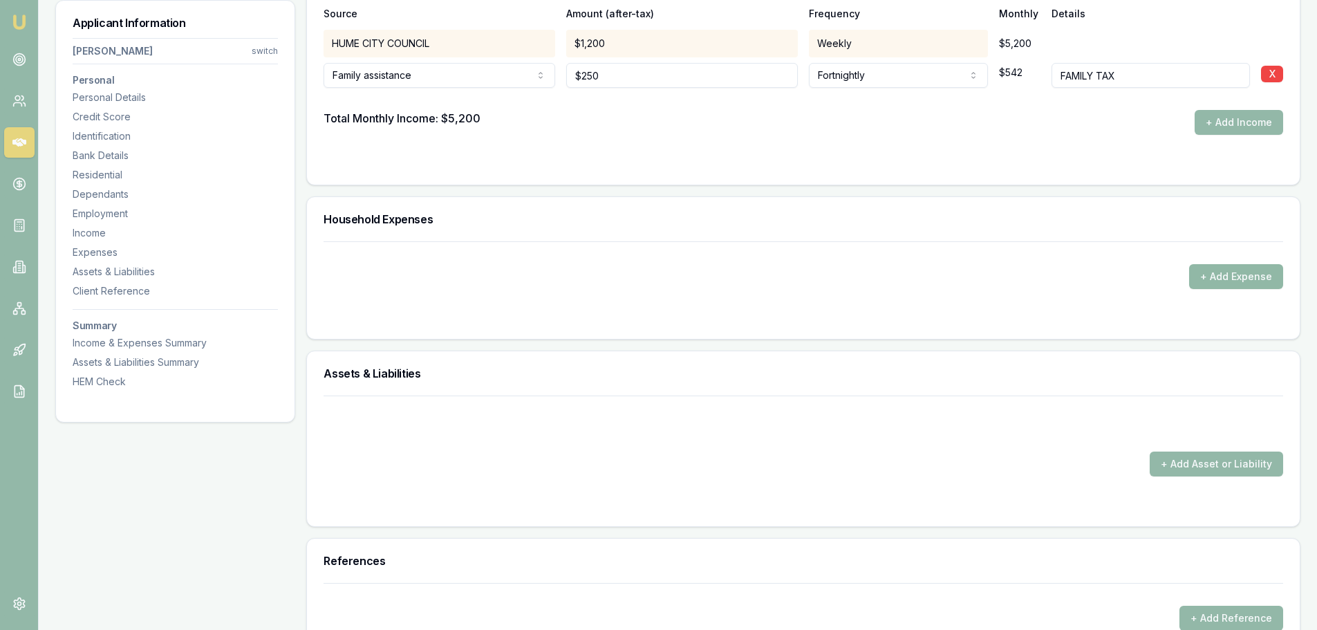
click at [1264, 279] on button "+ Add Expense" at bounding box center [1237, 276] width 94 height 25
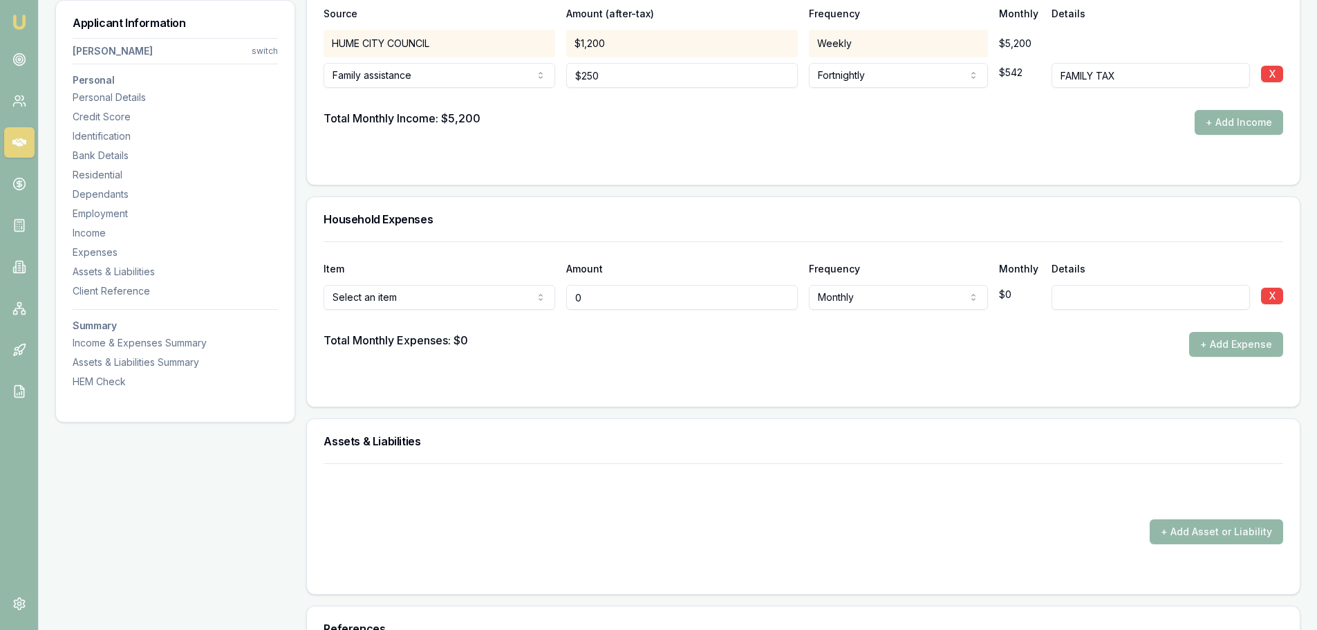
type input "$0"
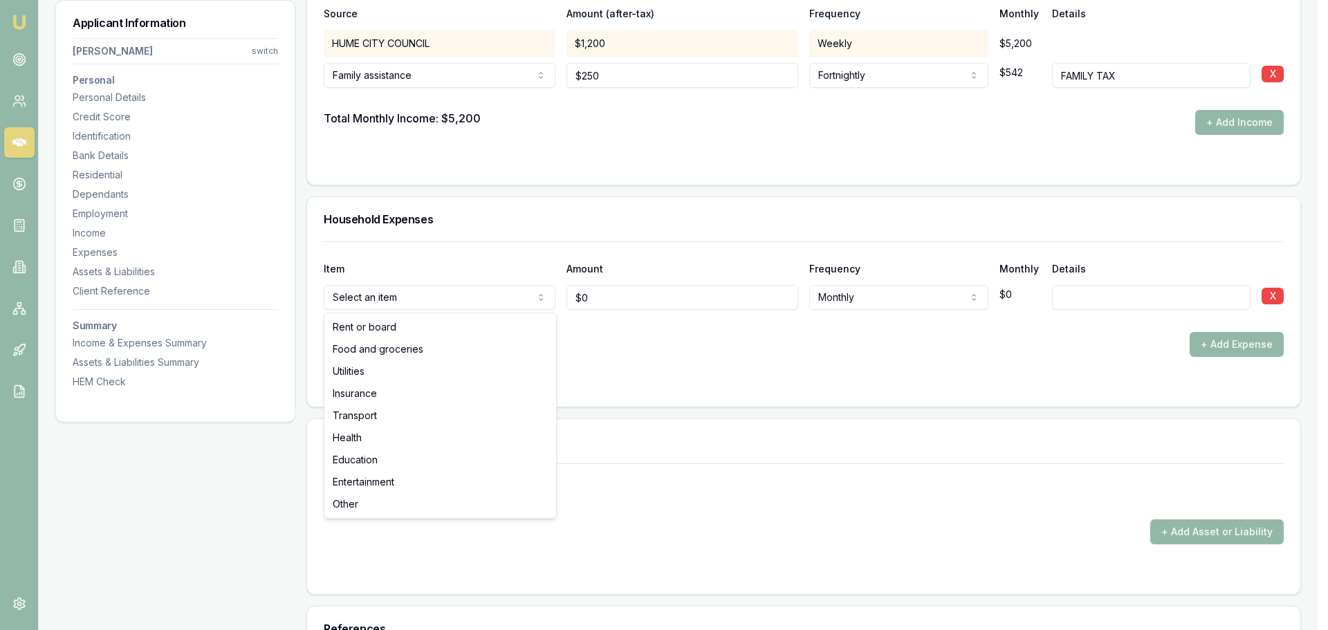
select select "FOOD_AND_GROCERIES"
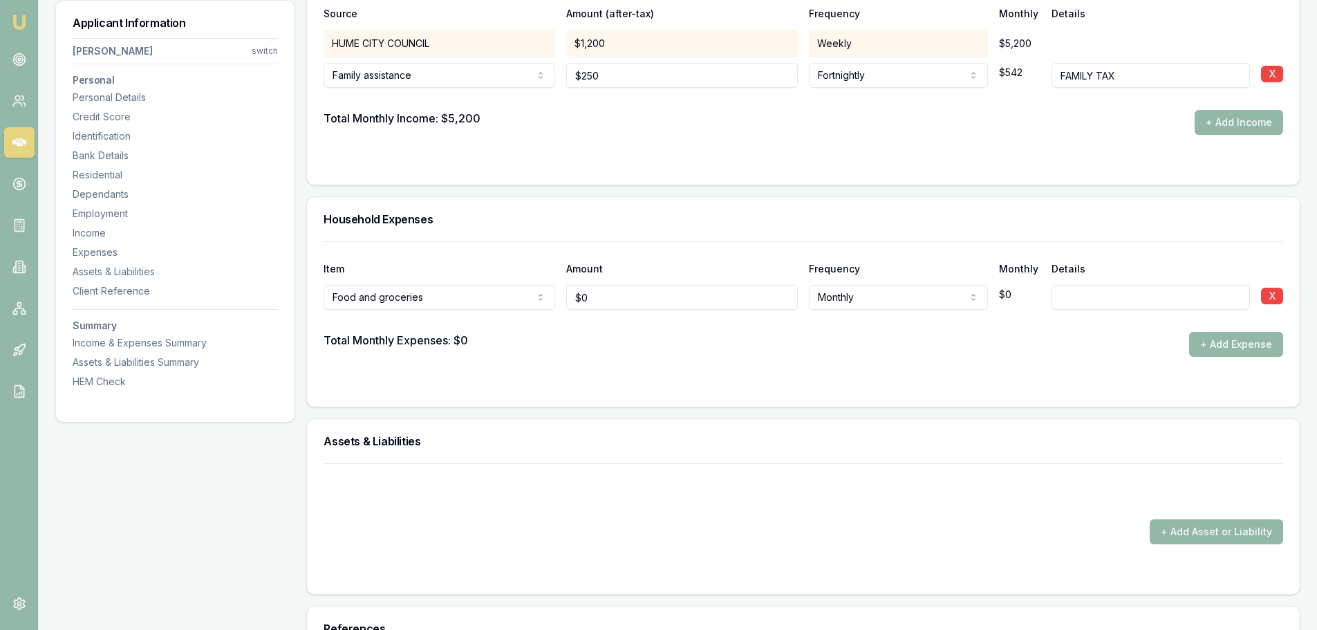
click at [465, 245] on div "Item Amount Frequency Monthly Details" at bounding box center [804, 260] width 960 height 37
click at [656, 301] on input "0" at bounding box center [682, 297] width 232 height 25
drag, startPoint x: 656, startPoint y: 299, endPoint x: 442, endPoint y: 288, distance: 214.0
click at [457, 293] on div "Food and groceries Rent or board Food and groceries Utilities Insurance Transpo…" at bounding box center [804, 294] width 960 height 30
type input "$250"
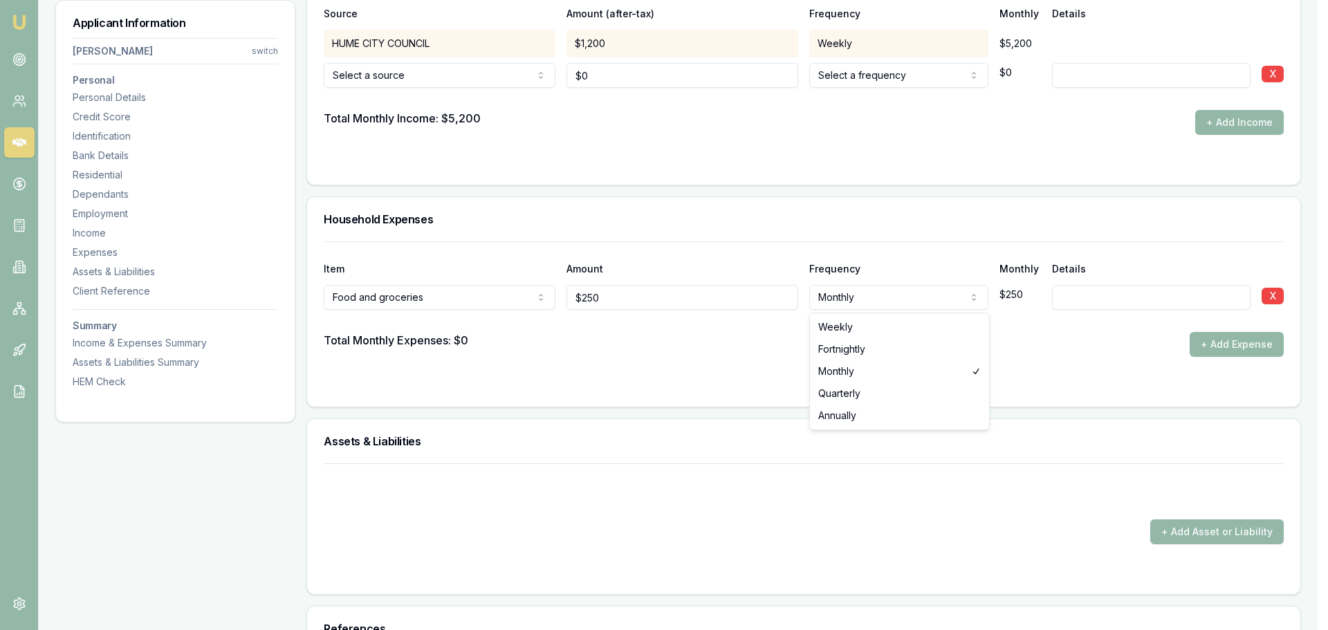
select select "WEEKLY"
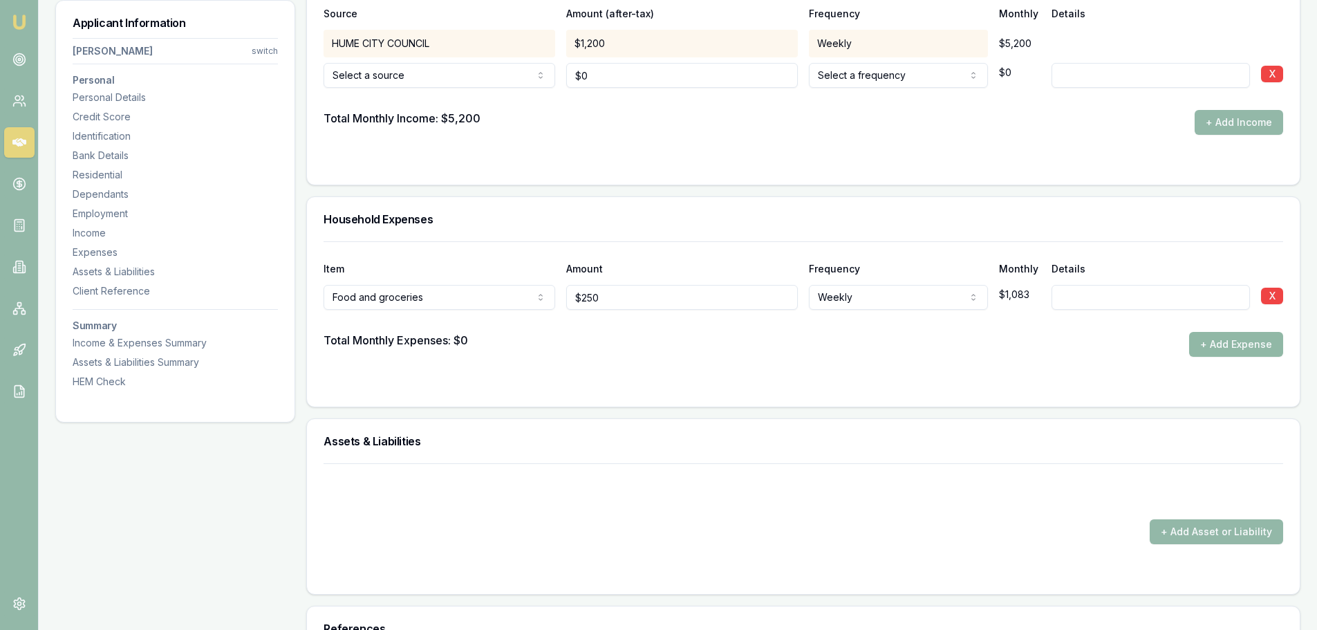
click at [1219, 344] on button "+ Add Expense" at bounding box center [1237, 344] width 94 height 25
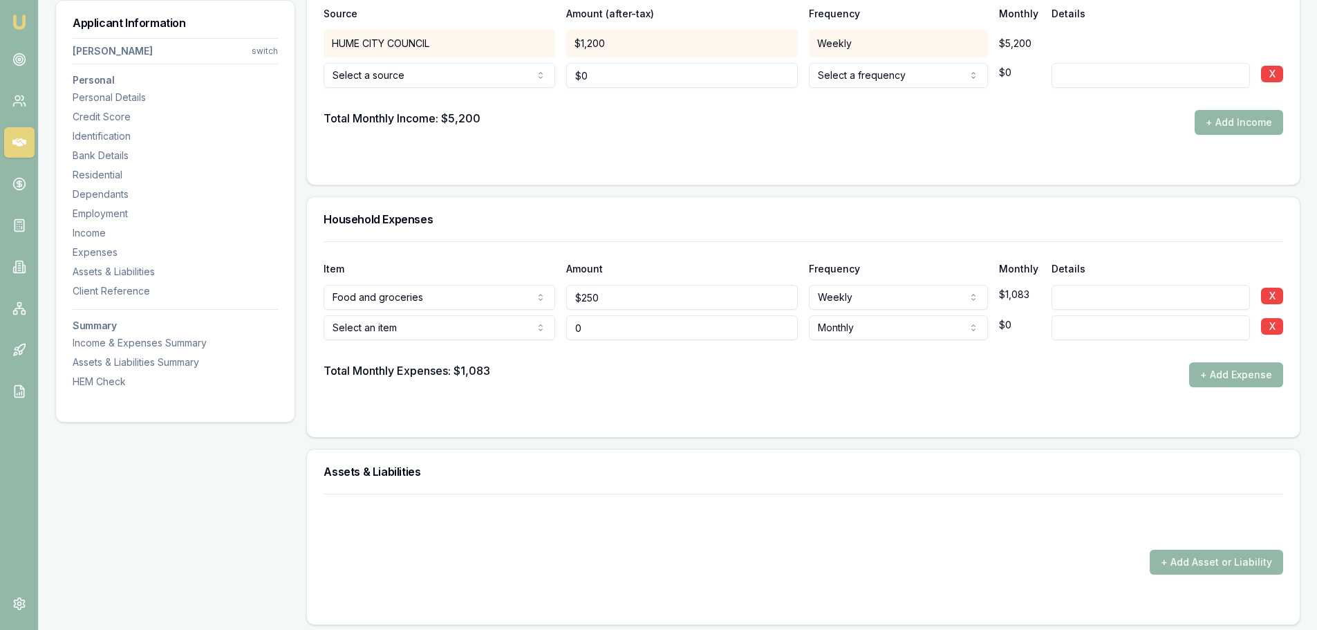
type input "$0"
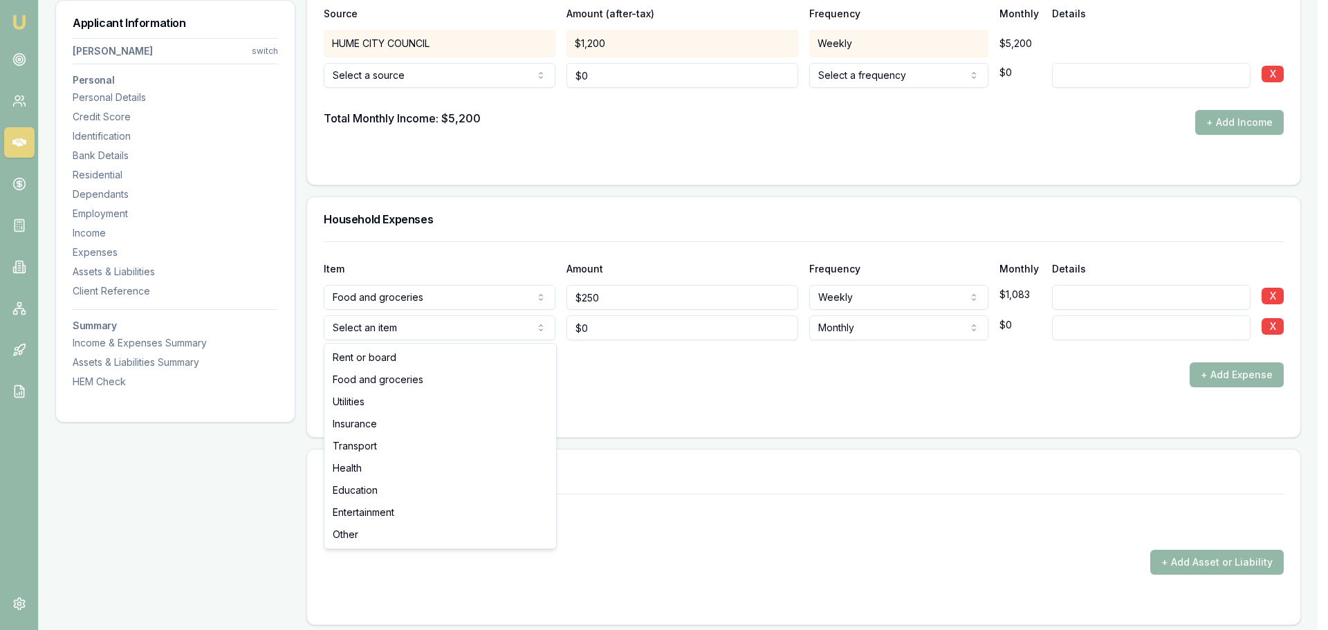
select select "UTILITIES"
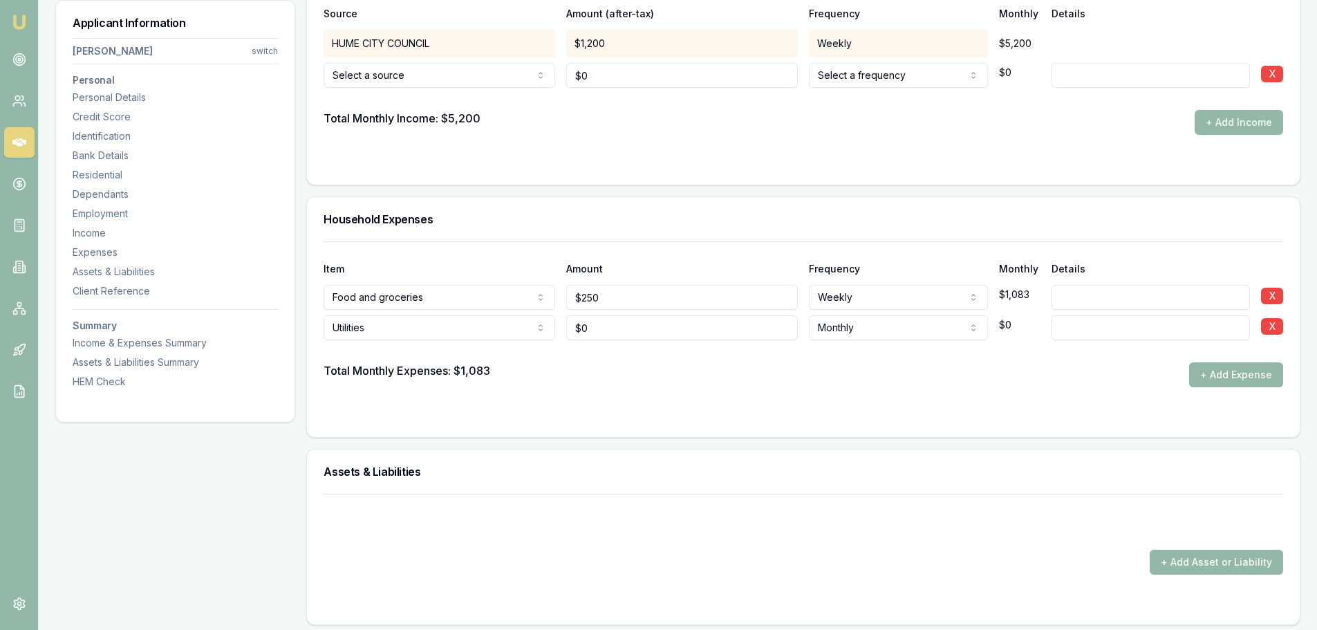
click at [537, 228] on div "Household Expenses" at bounding box center [803, 219] width 993 height 44
click at [1208, 378] on button "+ Add Expense" at bounding box center [1237, 374] width 94 height 25
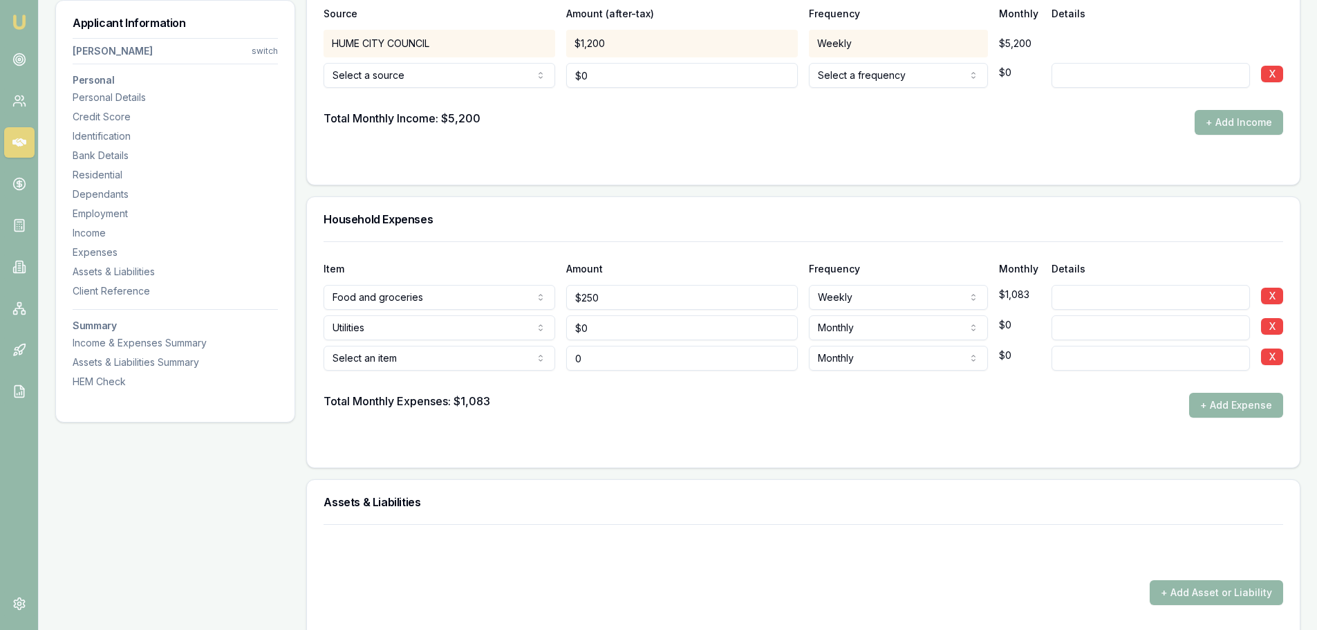
type input "$0"
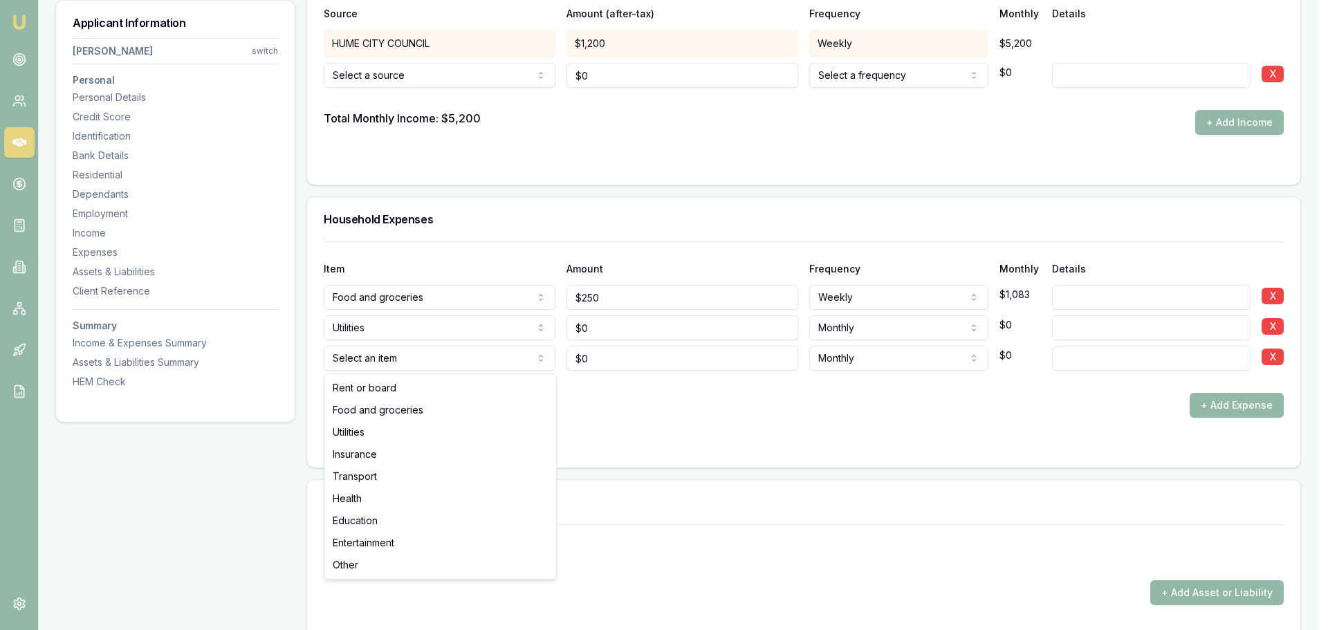
select select "INSURANCE"
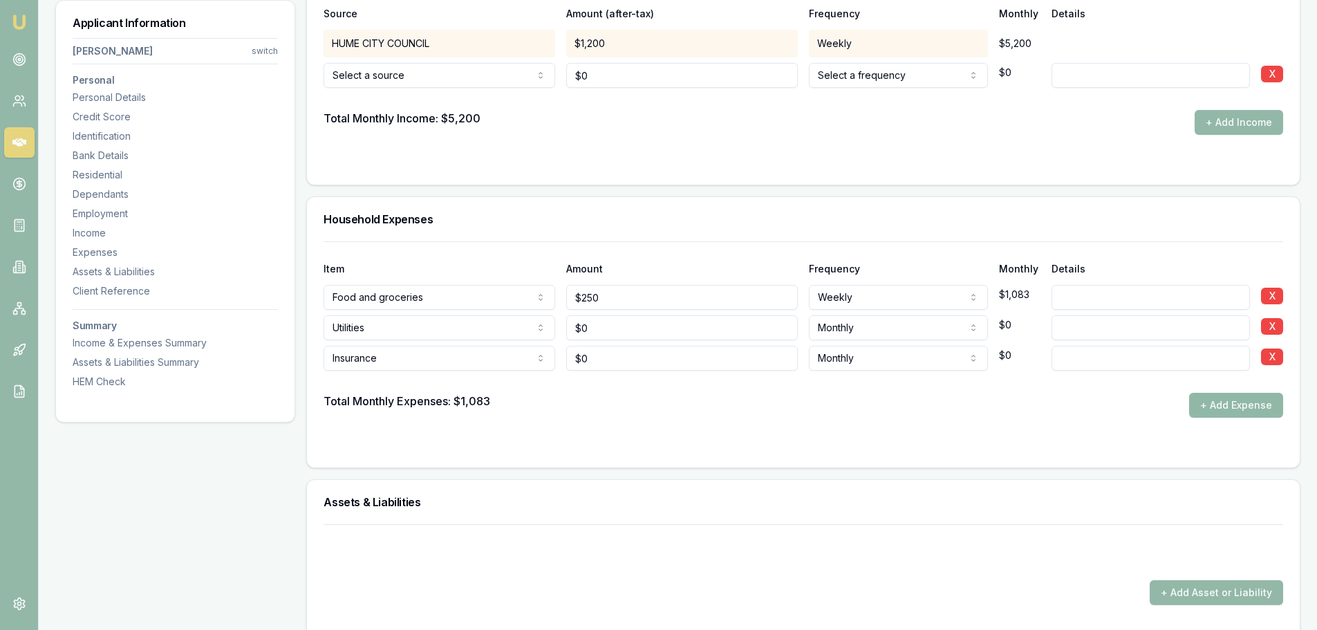
click at [1250, 406] on button "+ Add Expense" at bounding box center [1237, 405] width 94 height 25
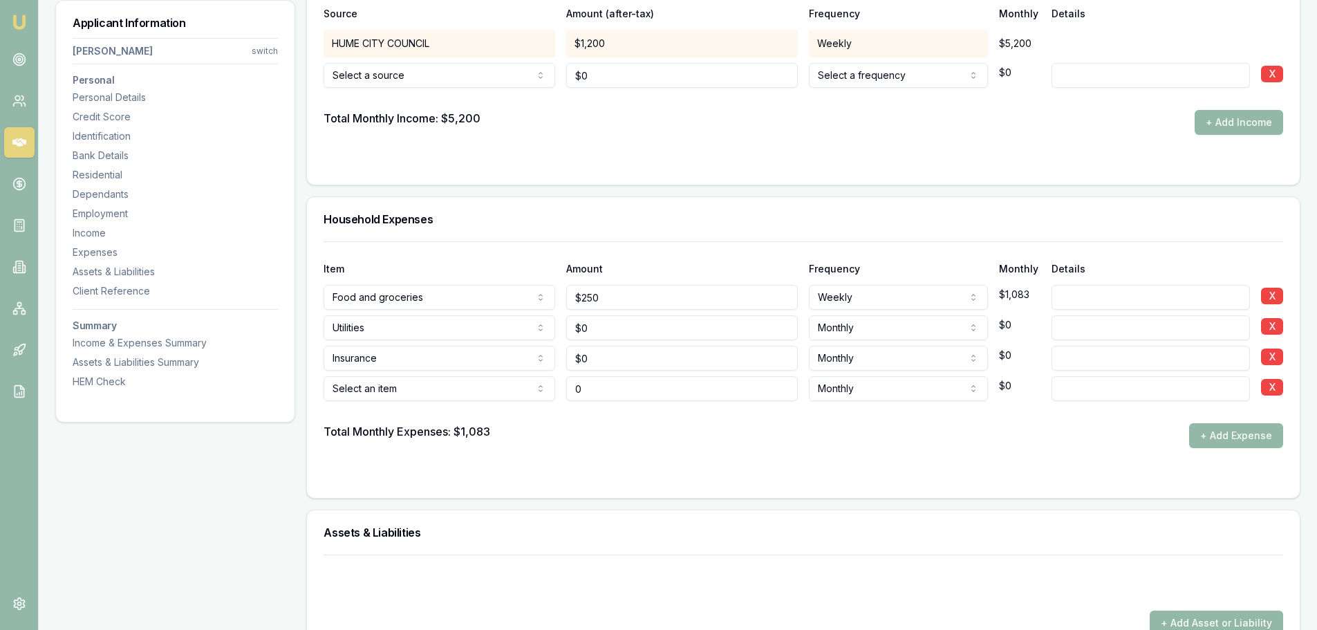
type input "$0"
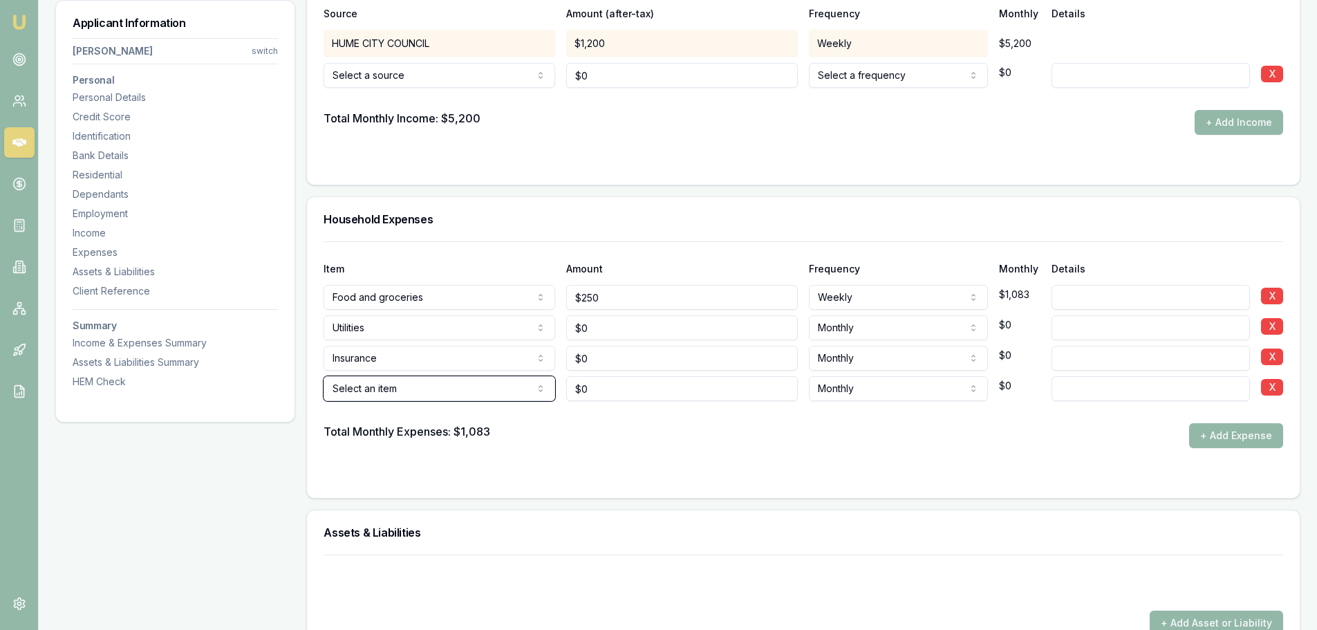
click at [324, 376] on button "Select an item" at bounding box center [440, 388] width 232 height 25
click at [1102, 358] on input at bounding box center [1151, 358] width 198 height 25
type input "CAR INSURANCE"
drag, startPoint x: 604, startPoint y: 357, endPoint x: 480, endPoint y: 358, distance: 123.8
click at [537, 358] on div "Insurance Rent or board Food and groceries Utilities Insurance Transport Health…" at bounding box center [804, 355] width 960 height 30
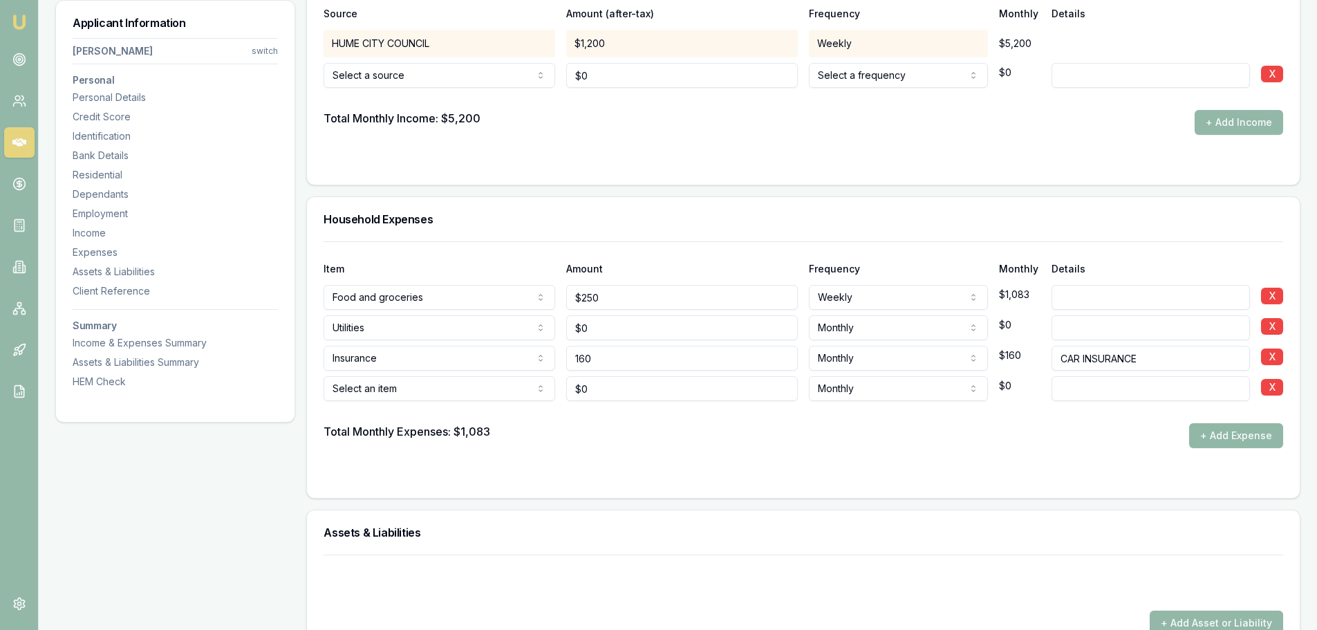
type input "$160"
click at [1263, 427] on button "+ Add Expense" at bounding box center [1237, 435] width 94 height 25
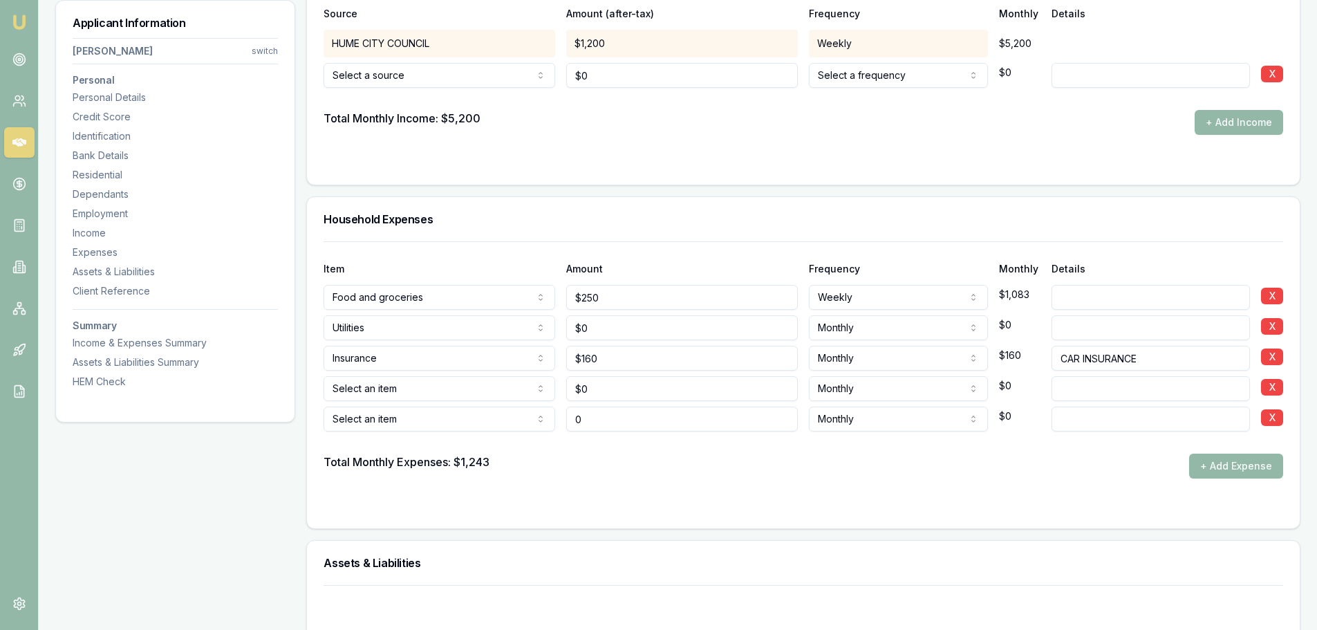
type input "$0"
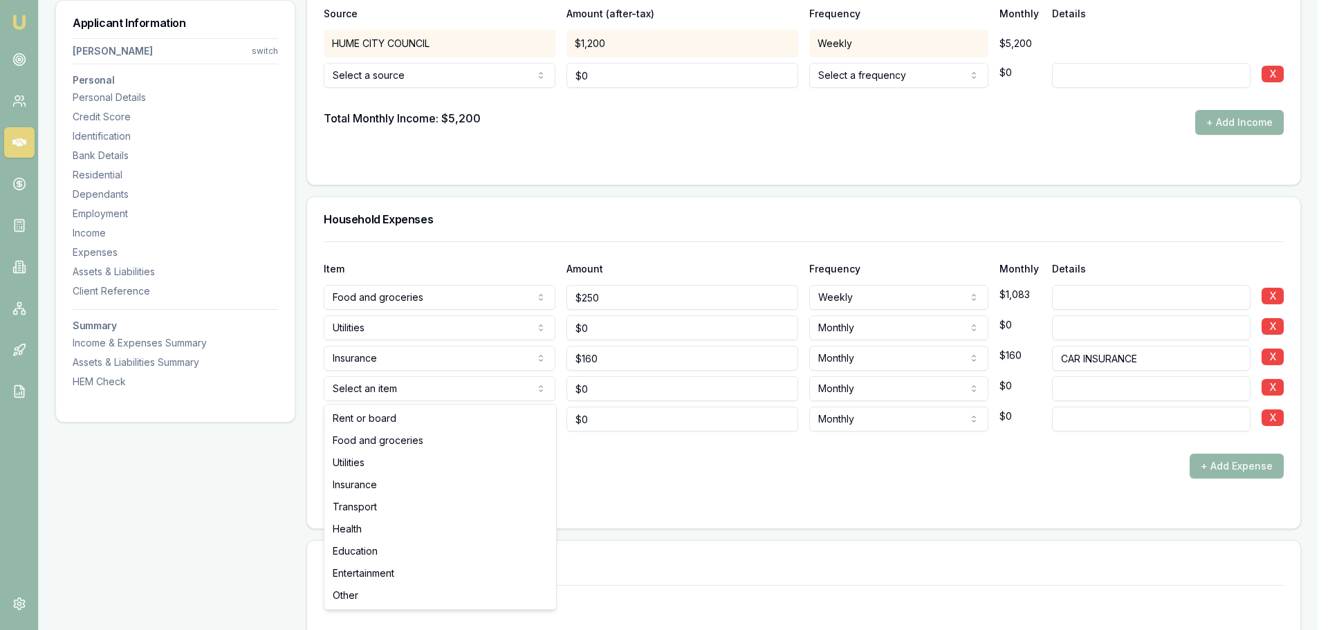
select select "TRANSPORT"
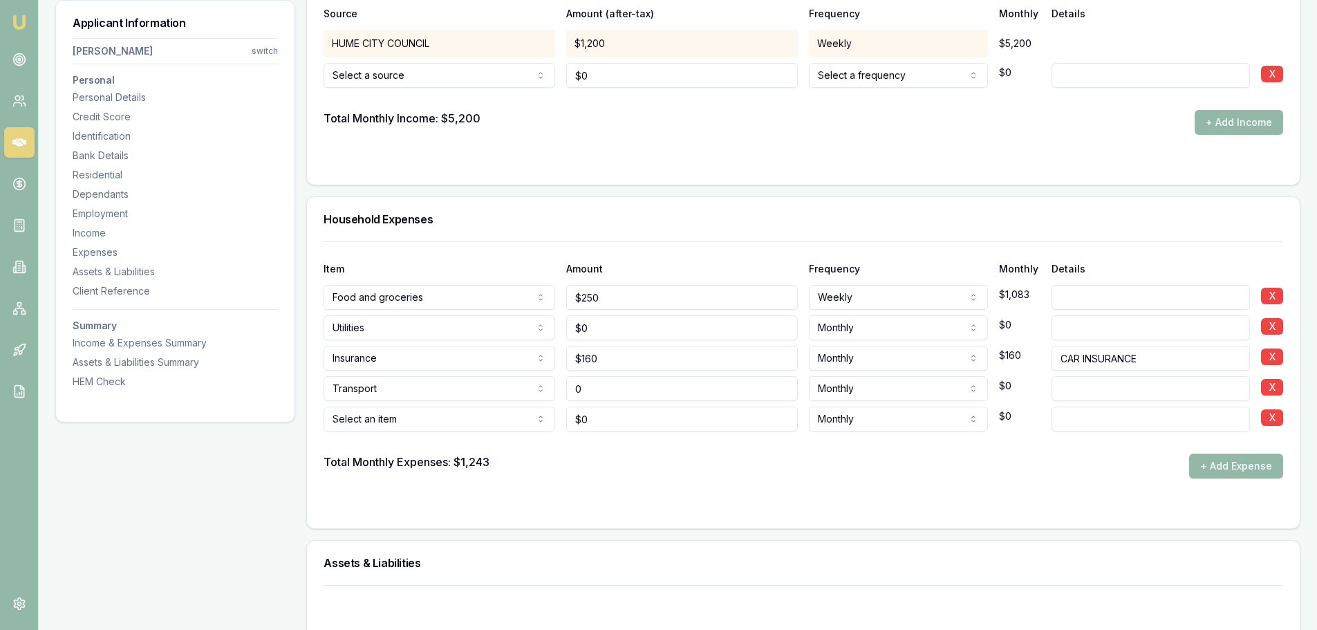
drag, startPoint x: 604, startPoint y: 387, endPoint x: 500, endPoint y: 390, distance: 103.8
click at [546, 387] on div "Transport Rent or board Food and groceries Utilities Insurance Transport Health…" at bounding box center [804, 386] width 960 height 30
type input "$250"
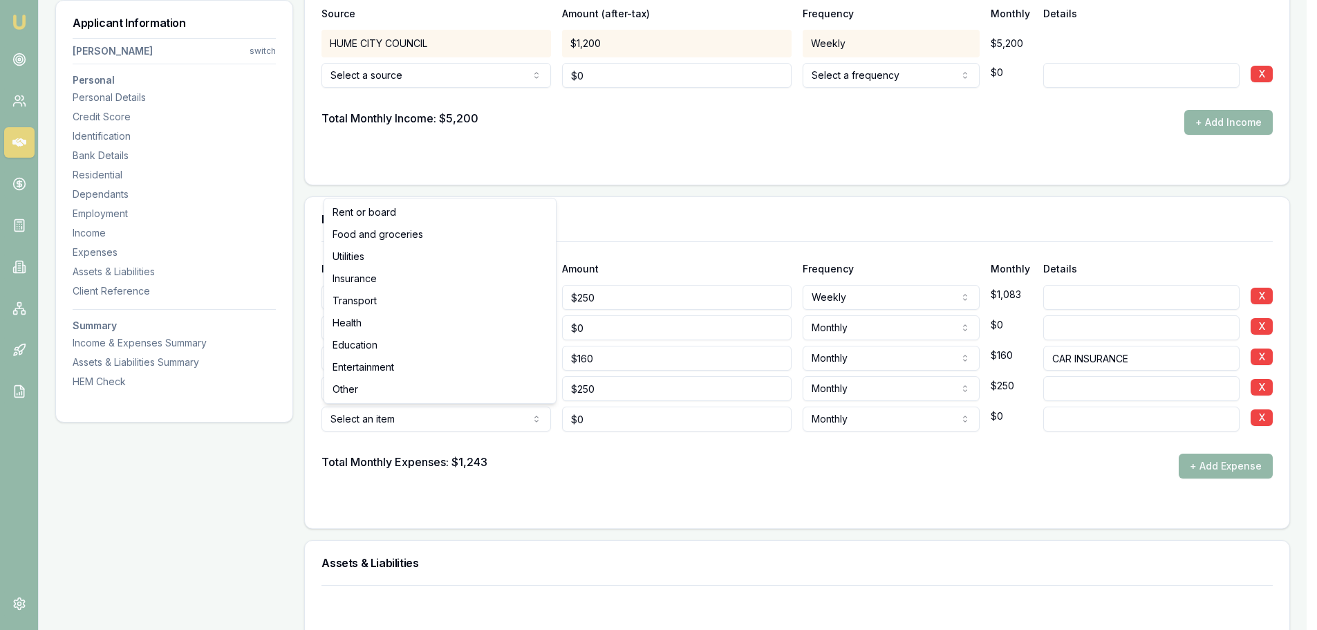
select select "EDUCATION"
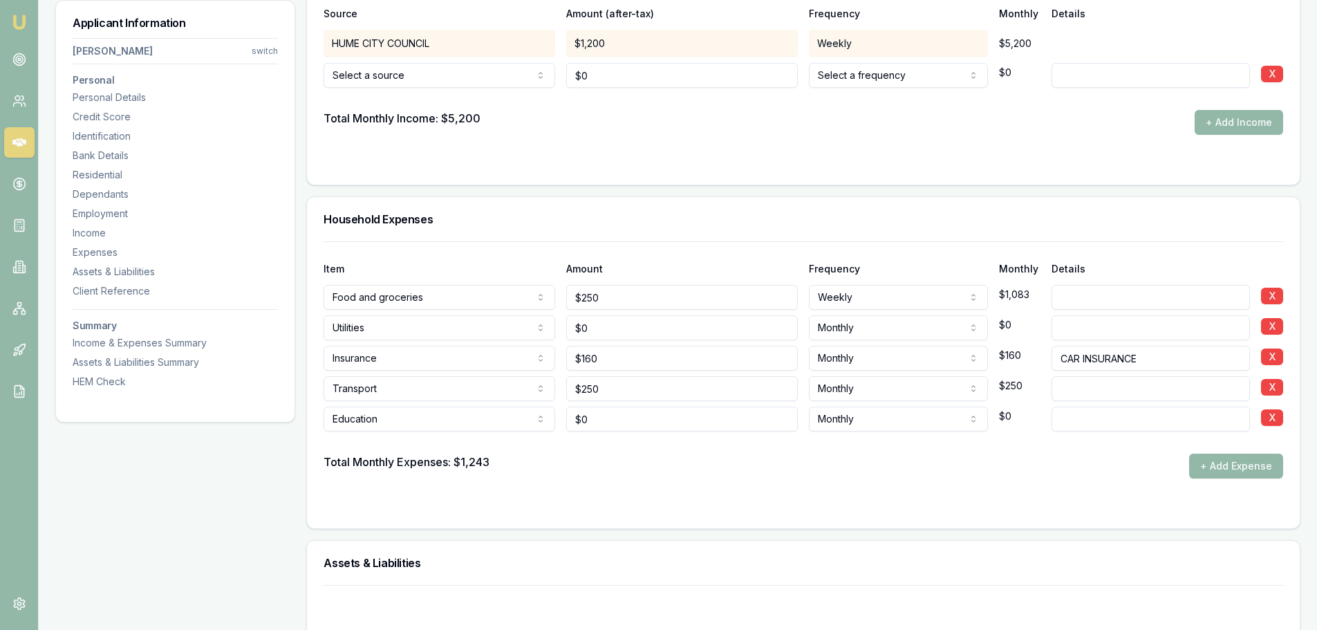
type input "0"
click at [678, 418] on input "0" at bounding box center [682, 419] width 232 height 25
type input "$120"
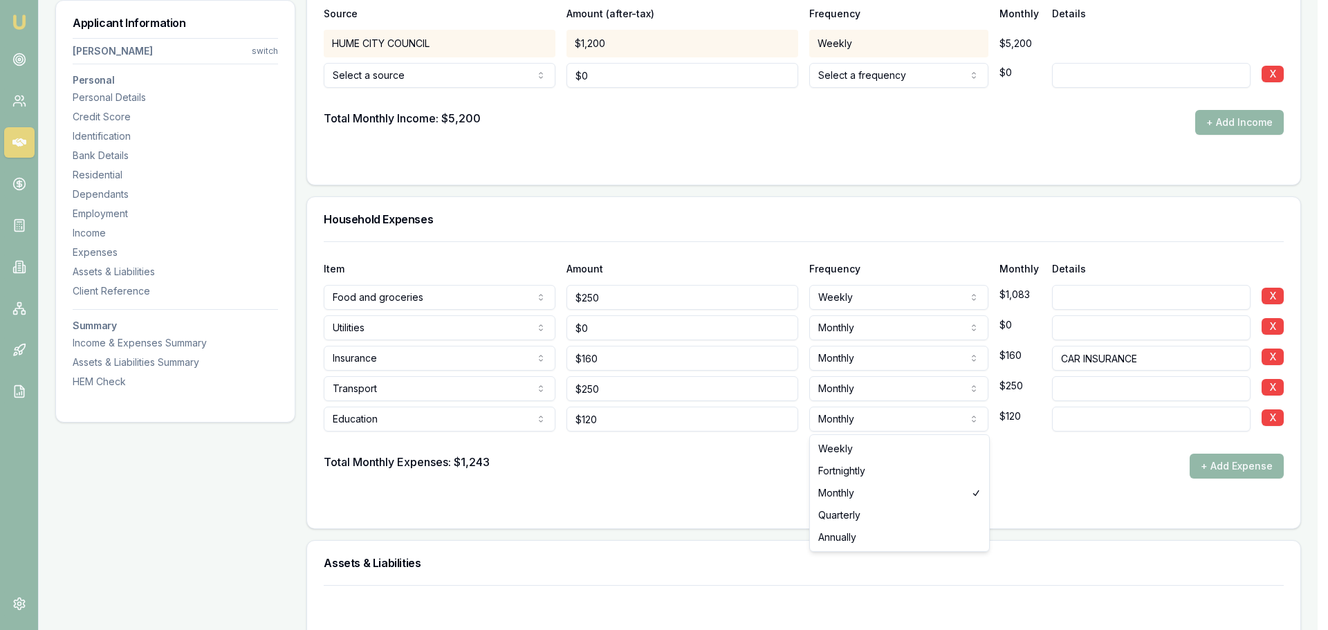
select select "WEEKLY"
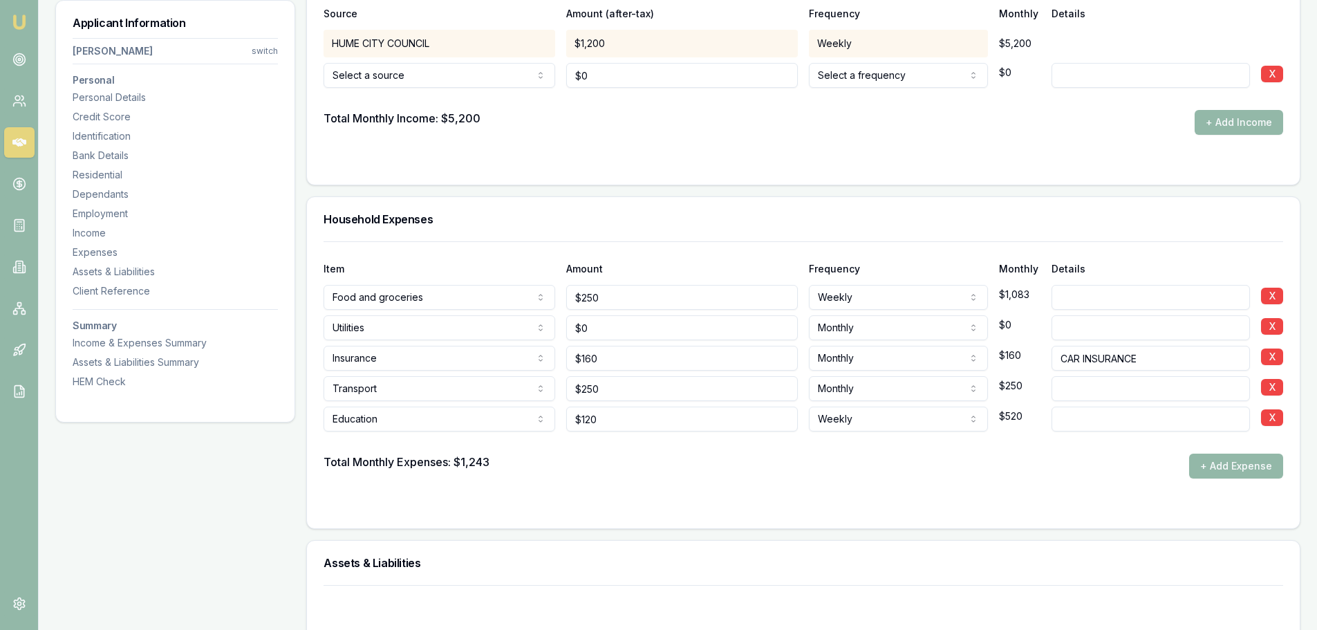
click at [864, 456] on div "Total Monthly Expenses: $1,243 + Add Expense" at bounding box center [804, 466] width 960 height 25
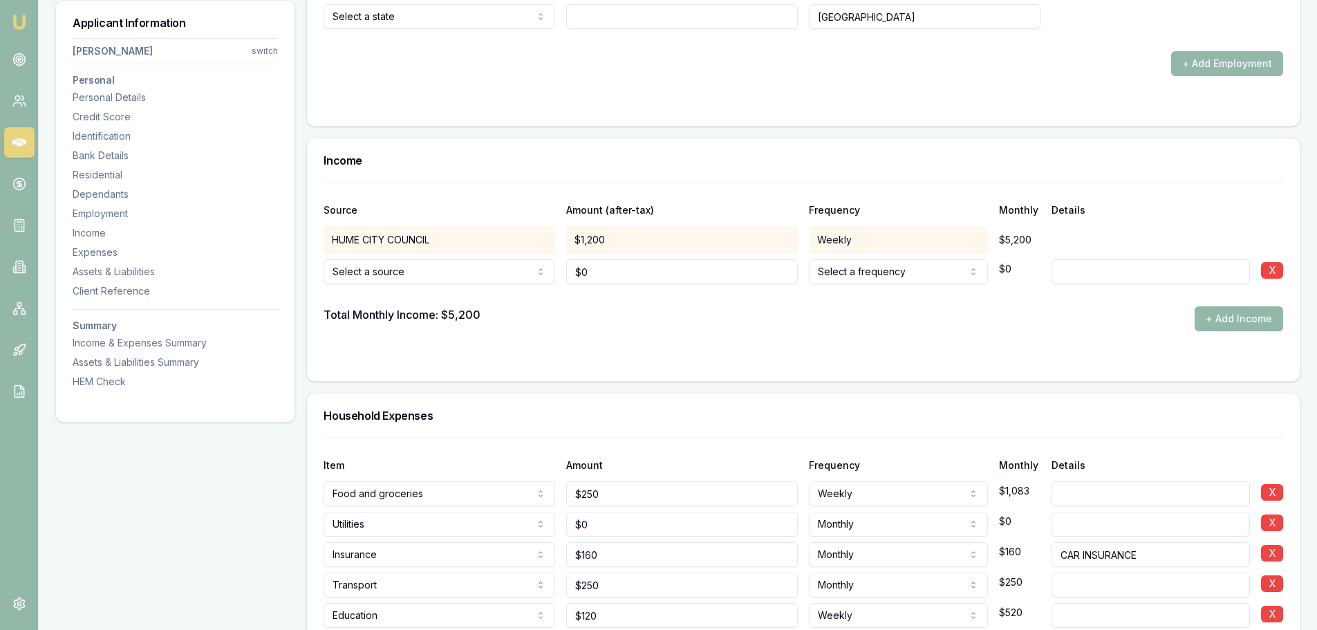
scroll to position [3458, 0]
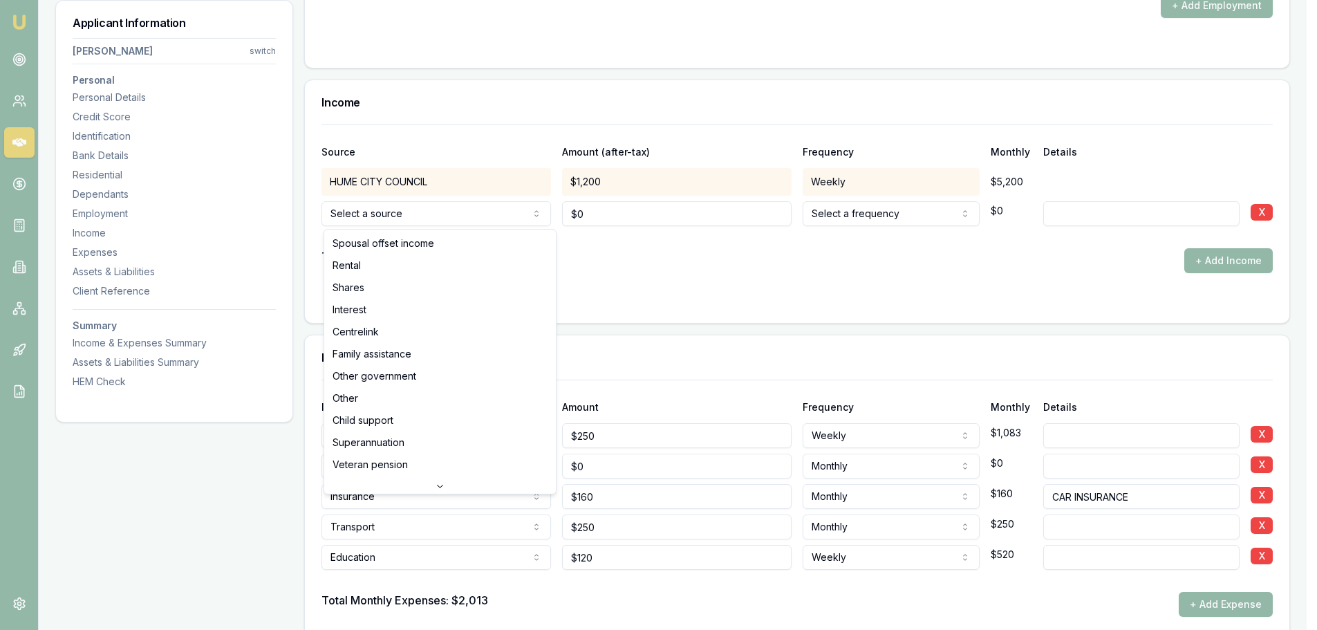
select select "CENTRELINK"
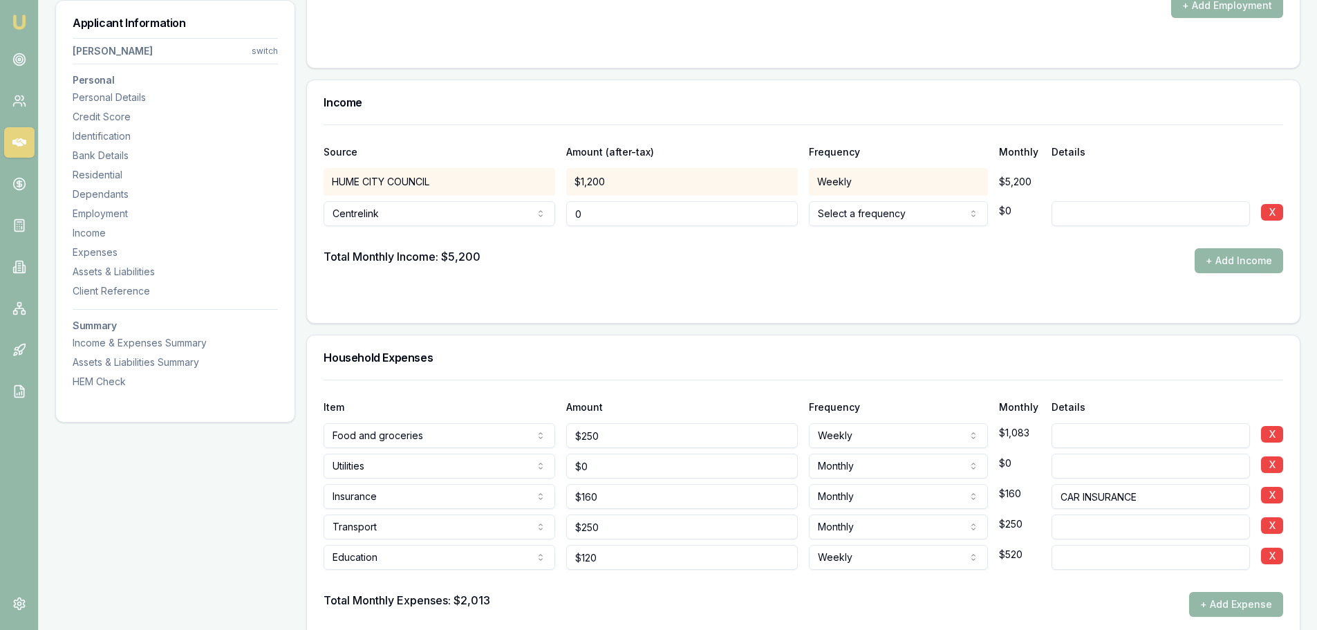
drag, startPoint x: 626, startPoint y: 214, endPoint x: 523, endPoint y: 216, distance: 103.1
click at [544, 214] on div "Centrelink Spousal offset income Rental Shares Interest Centrelink Family assis…" at bounding box center [804, 211] width 960 height 30
type input "$250"
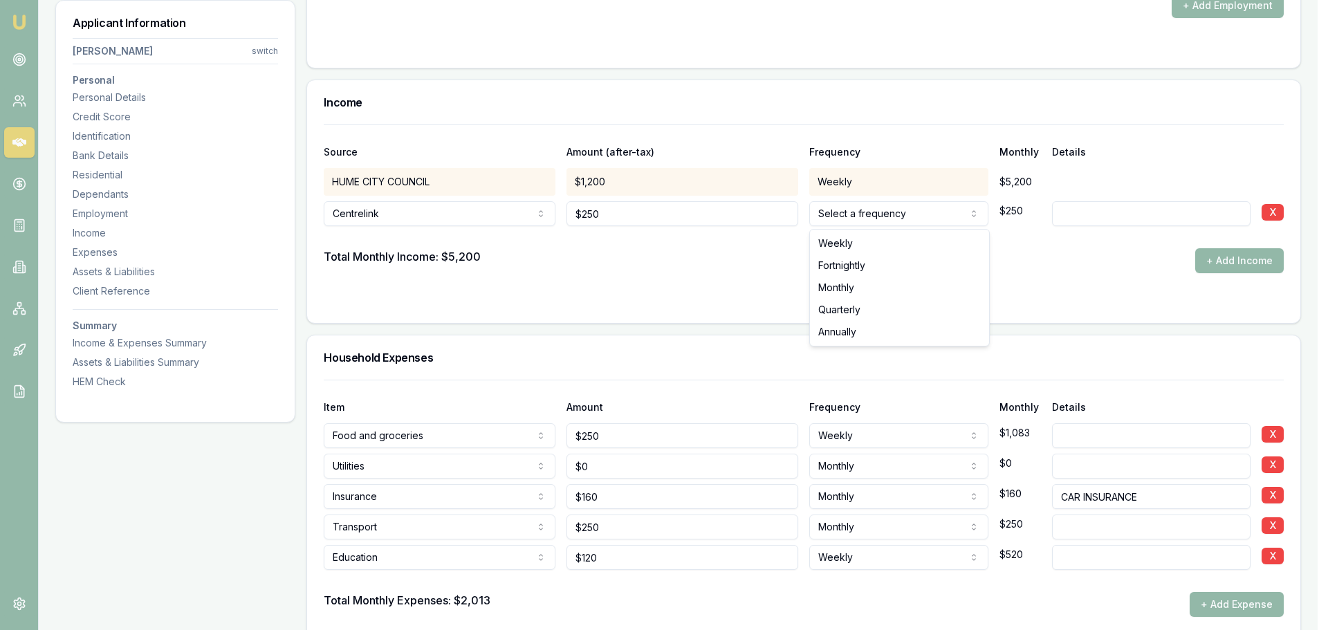
select select "FORTNIGHTLY"
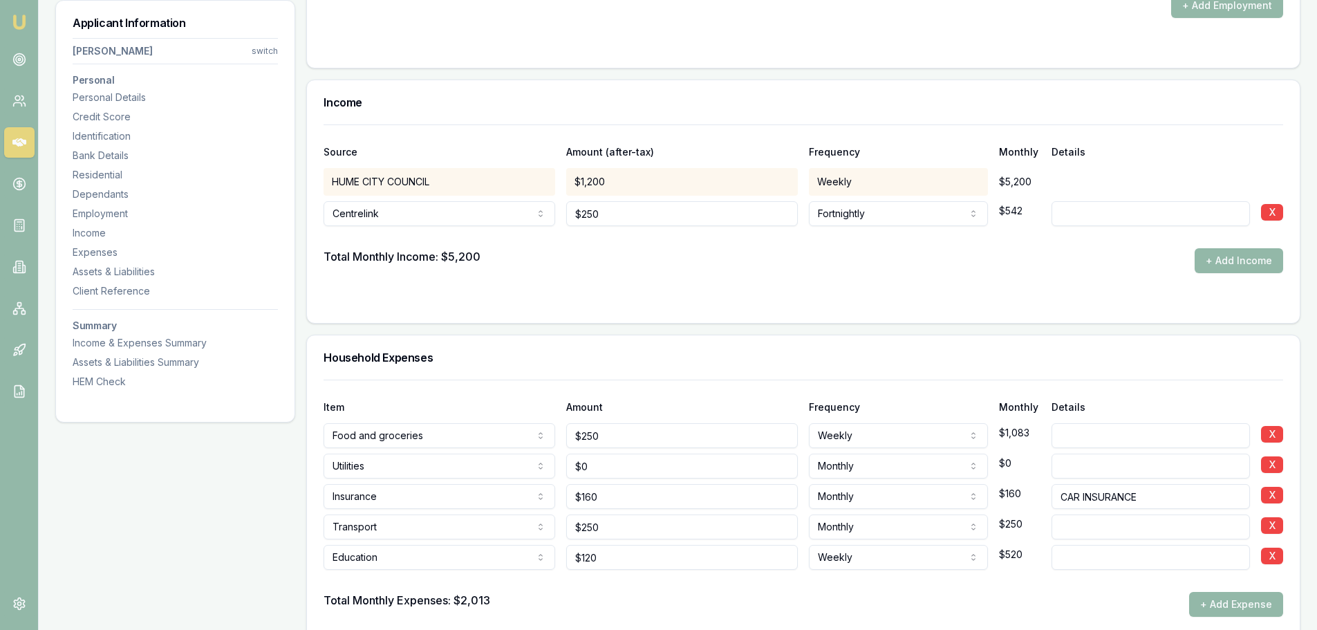
click at [841, 266] on div "Total Monthly Income: $5,200 + Add Income" at bounding box center [804, 260] width 960 height 25
click at [1258, 259] on button "+ Add Income" at bounding box center [1239, 260] width 89 height 25
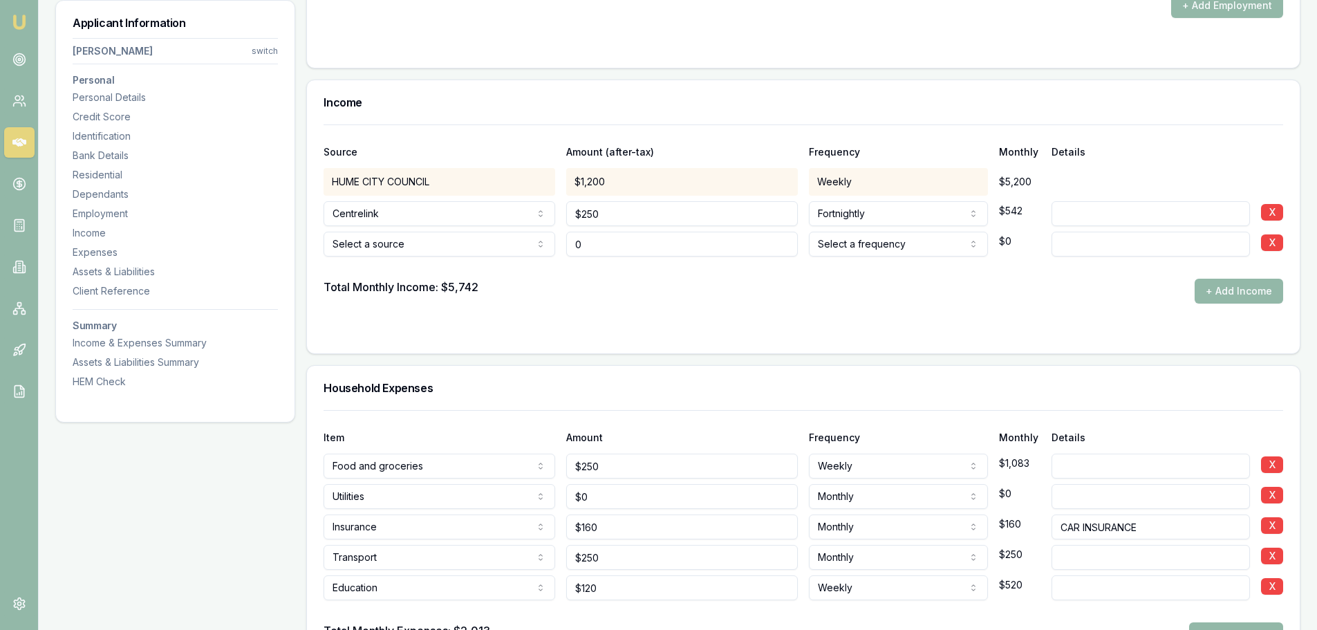
type input "$0"
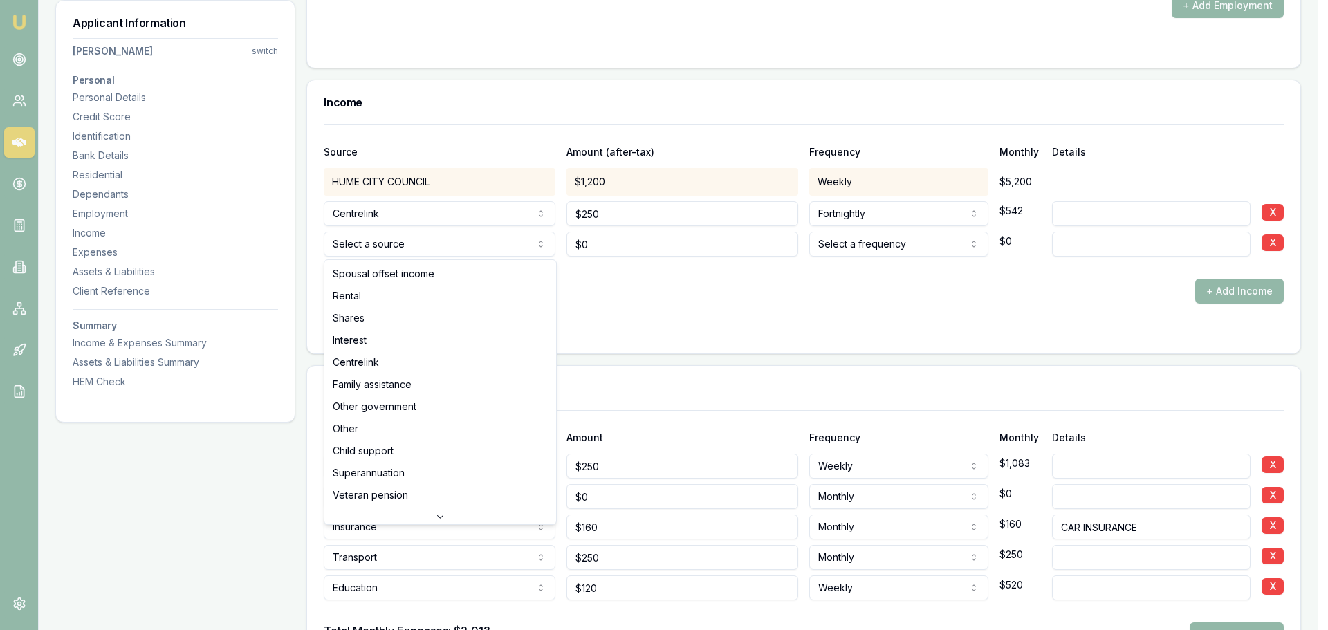
select select "CHILD_SUPPORT"
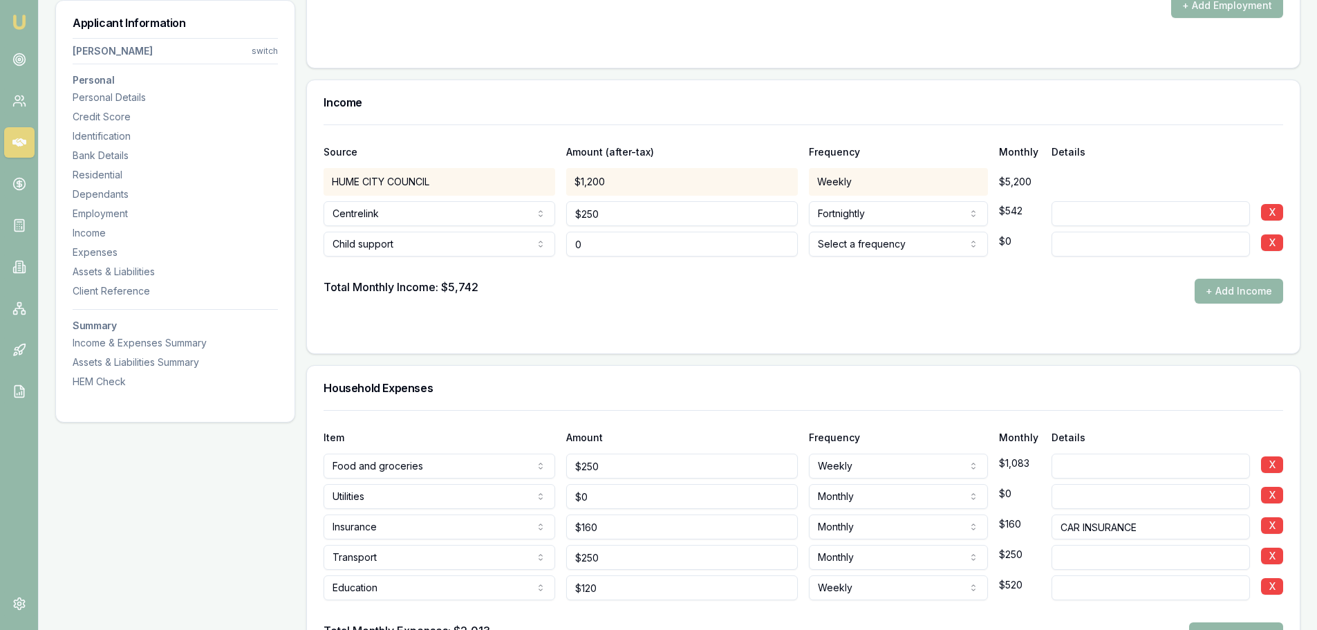
drag, startPoint x: 616, startPoint y: 252, endPoint x: 392, endPoint y: 250, distance: 223.4
click at [401, 250] on div "Child support Spousal offset income Rental Shares Interest Centrelink Family as…" at bounding box center [804, 241] width 960 height 30
type input "$115"
click at [938, 284] on div "Total Monthly Income: $5,742 + Add Income" at bounding box center [804, 291] width 960 height 25
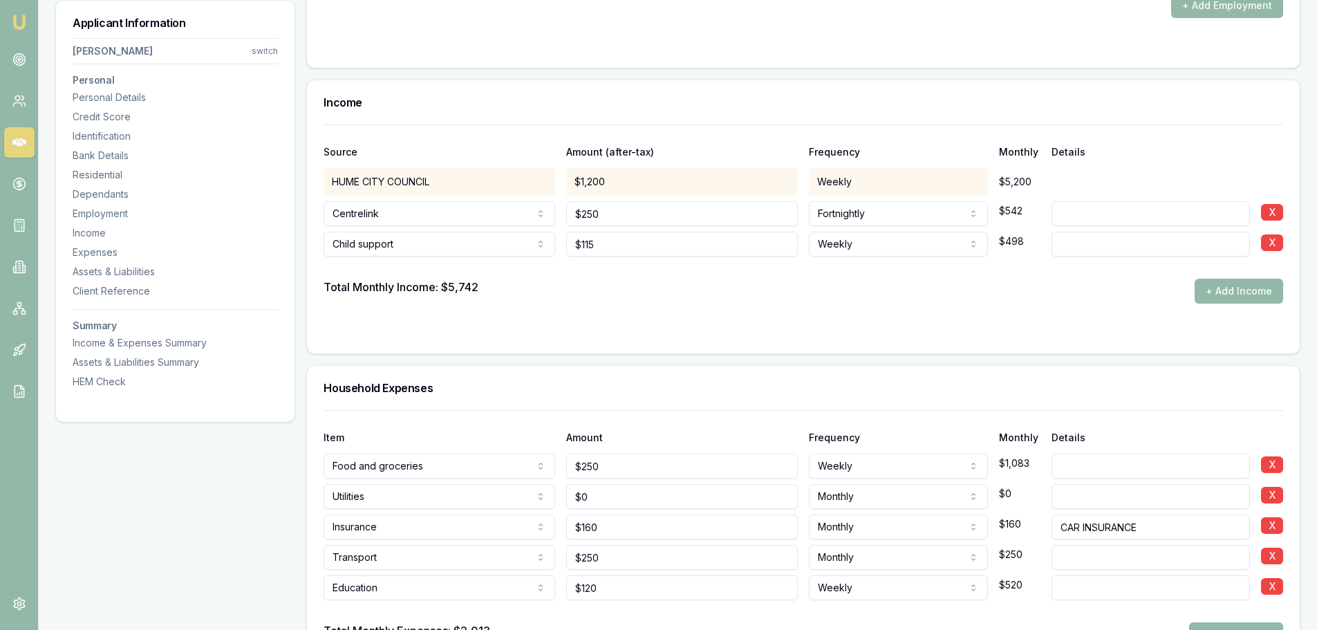
click at [932, 286] on div "Total Monthly Income: $5,742 + Add Income" at bounding box center [804, 291] width 960 height 25
click at [771, 283] on div "Total Monthly Income: $5,742 + Add Income" at bounding box center [804, 291] width 960 height 25
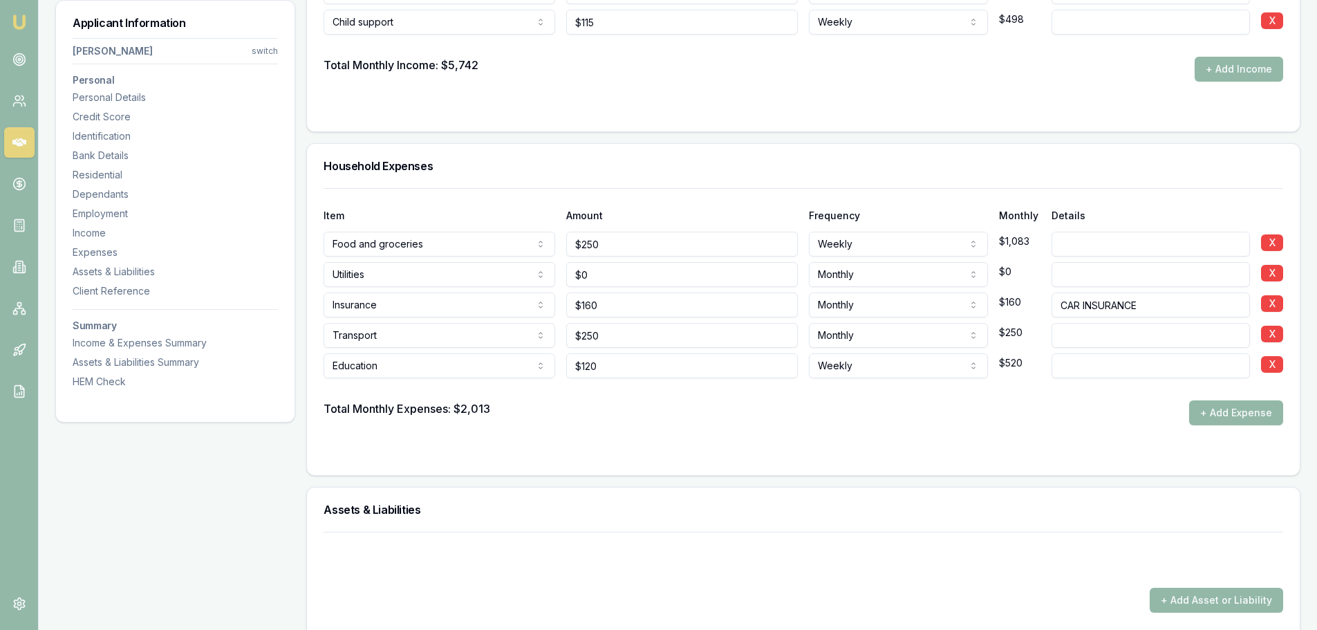
scroll to position [3735, 0]
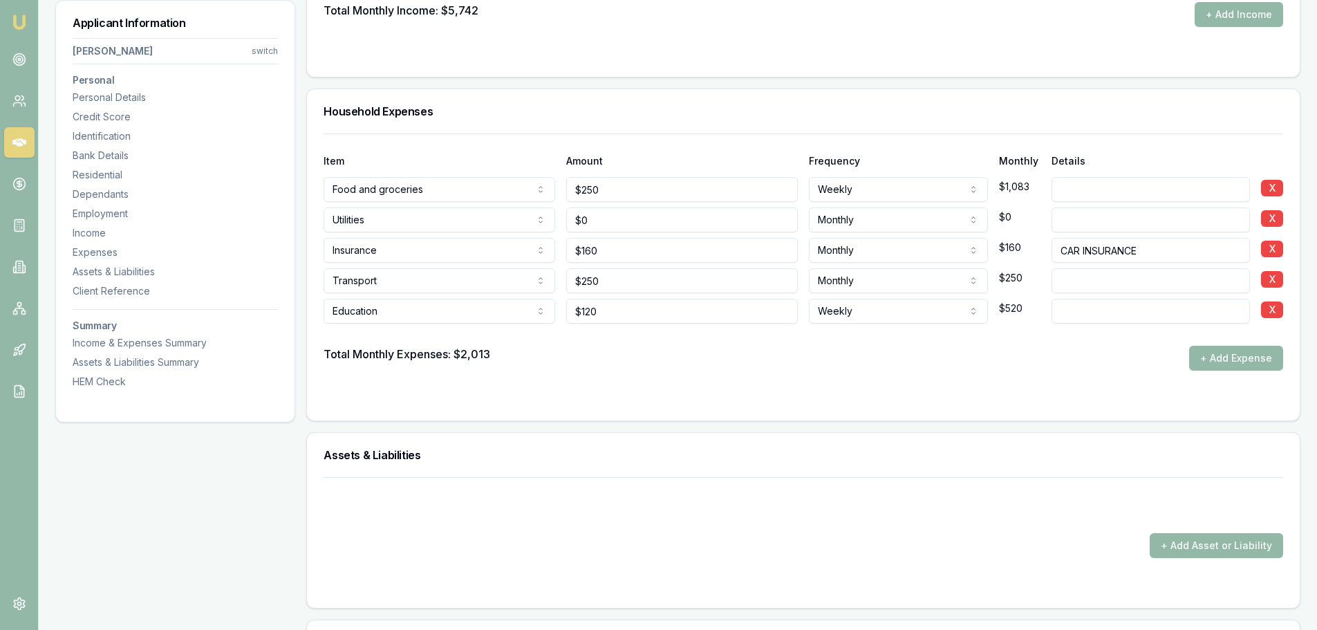
click at [1038, 333] on div at bounding box center [804, 335] width 960 height 22
click at [1234, 361] on button "+ Add Expense" at bounding box center [1237, 358] width 94 height 25
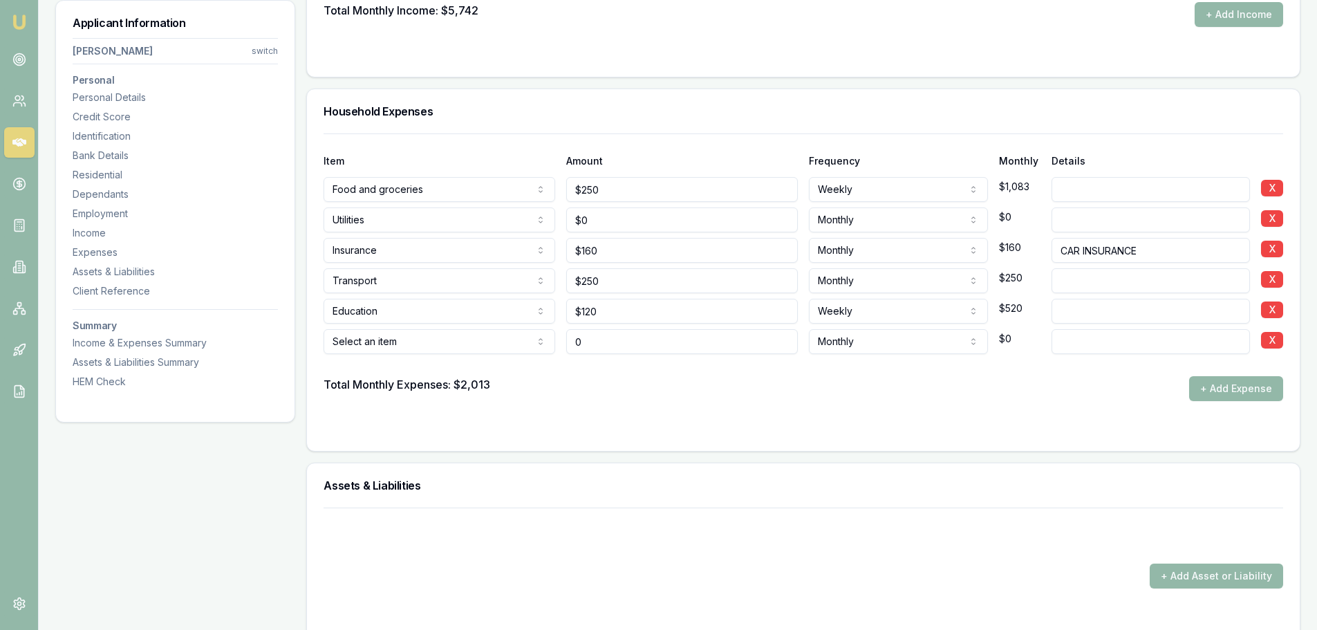
type input "$0"
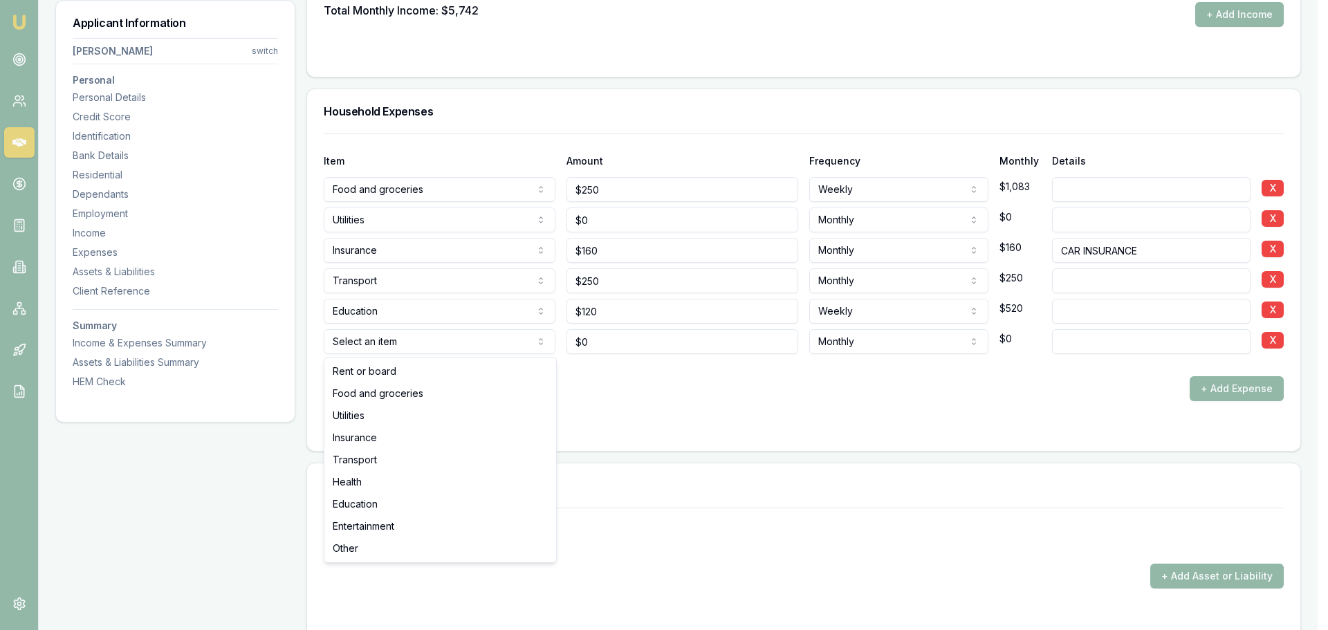
select select "ENTERTAINMENT"
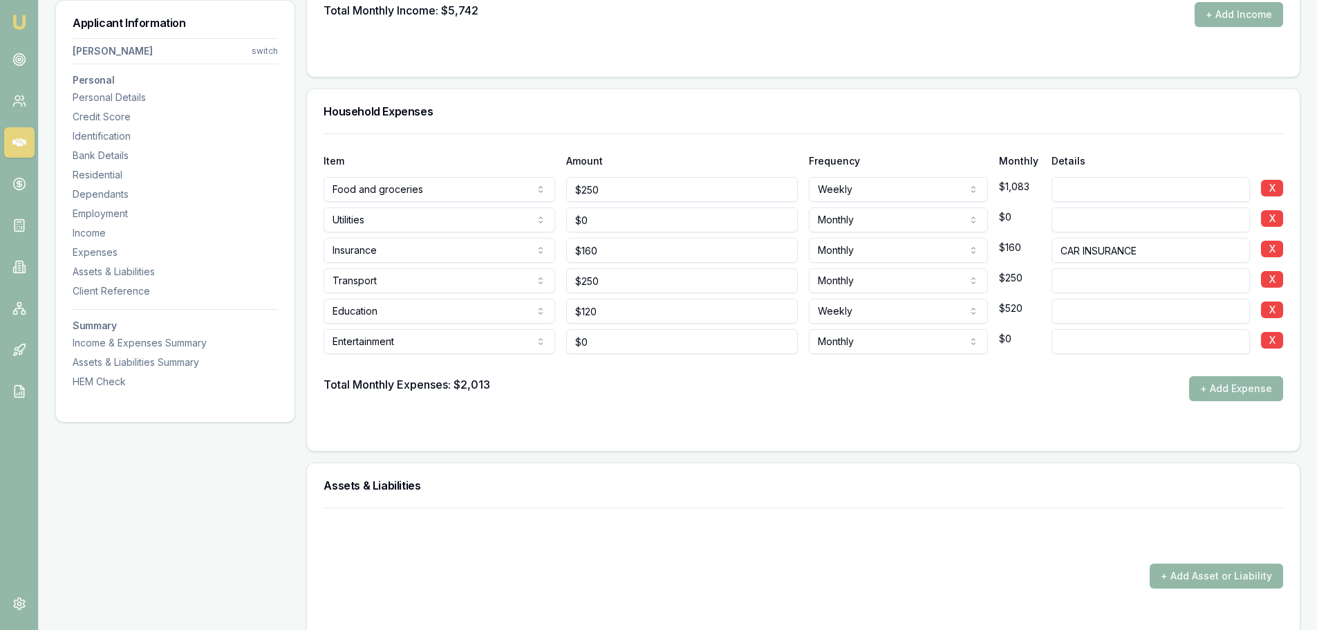
click at [652, 385] on div "Total Monthly Expenses: $2,013 + Add Expense" at bounding box center [804, 388] width 960 height 25
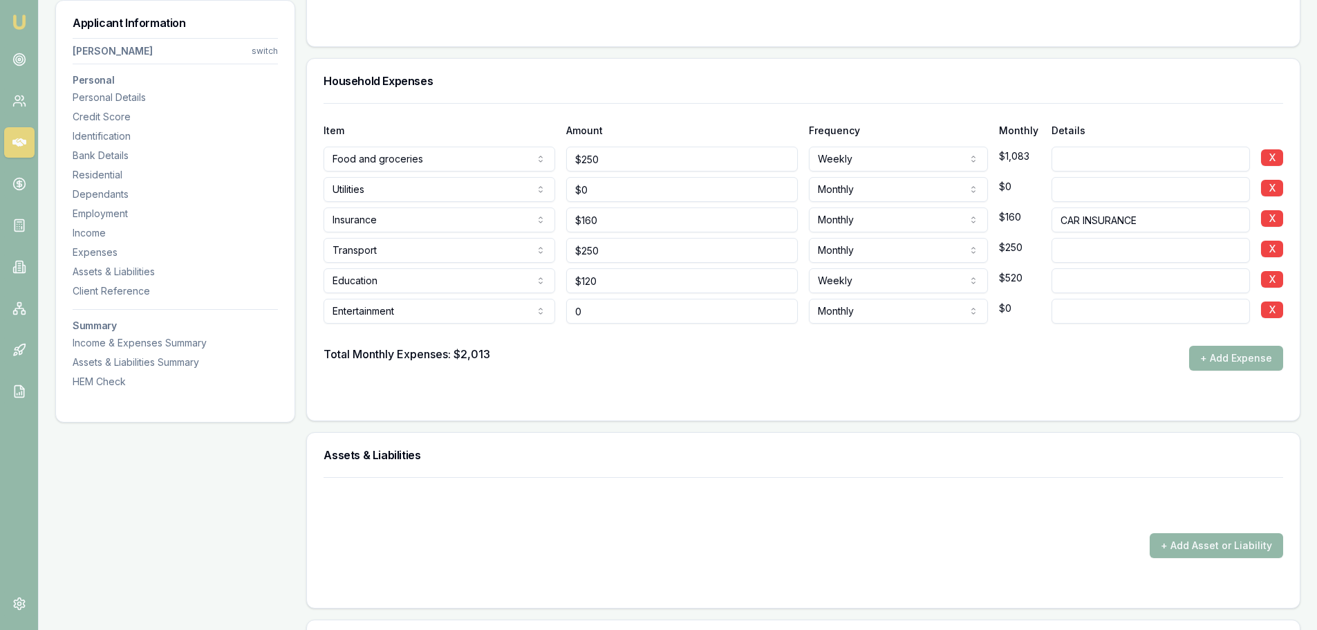
drag, startPoint x: 625, startPoint y: 302, endPoint x: 401, endPoint y: 302, distance: 224.1
click at [413, 302] on div "Entertainment Rent or board Food and groceries Utilities Insurance Transport He…" at bounding box center [804, 308] width 960 height 30
type input "$100"
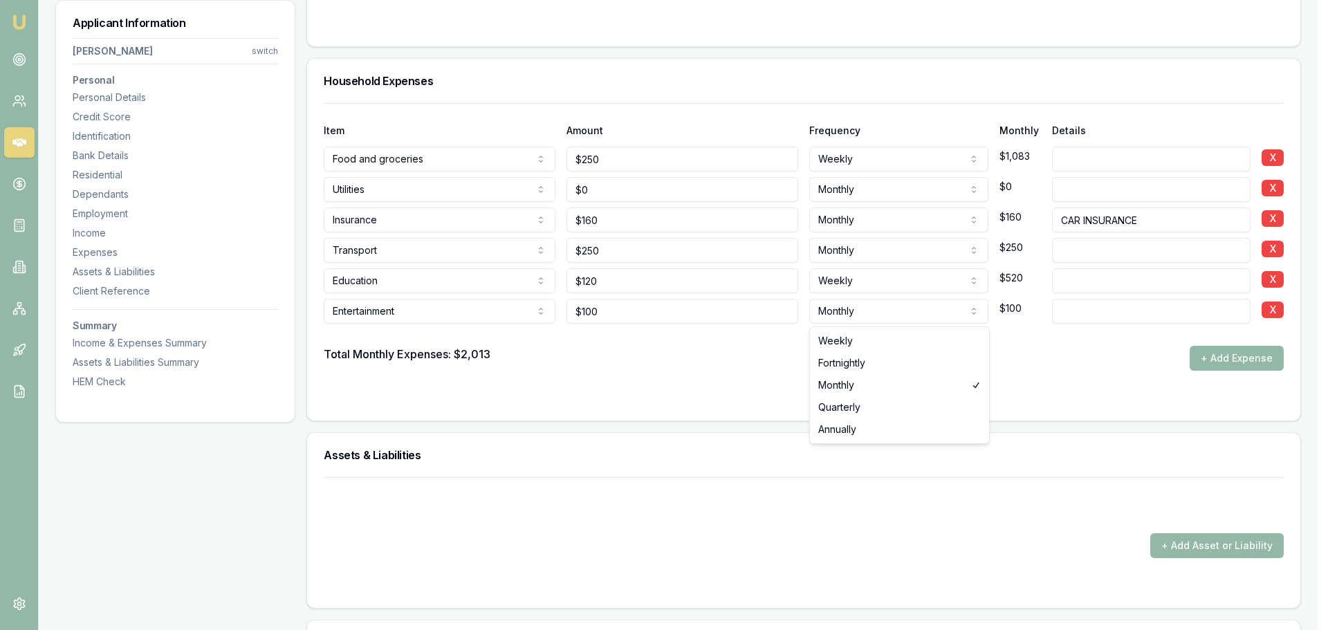
select select "WEEKLY"
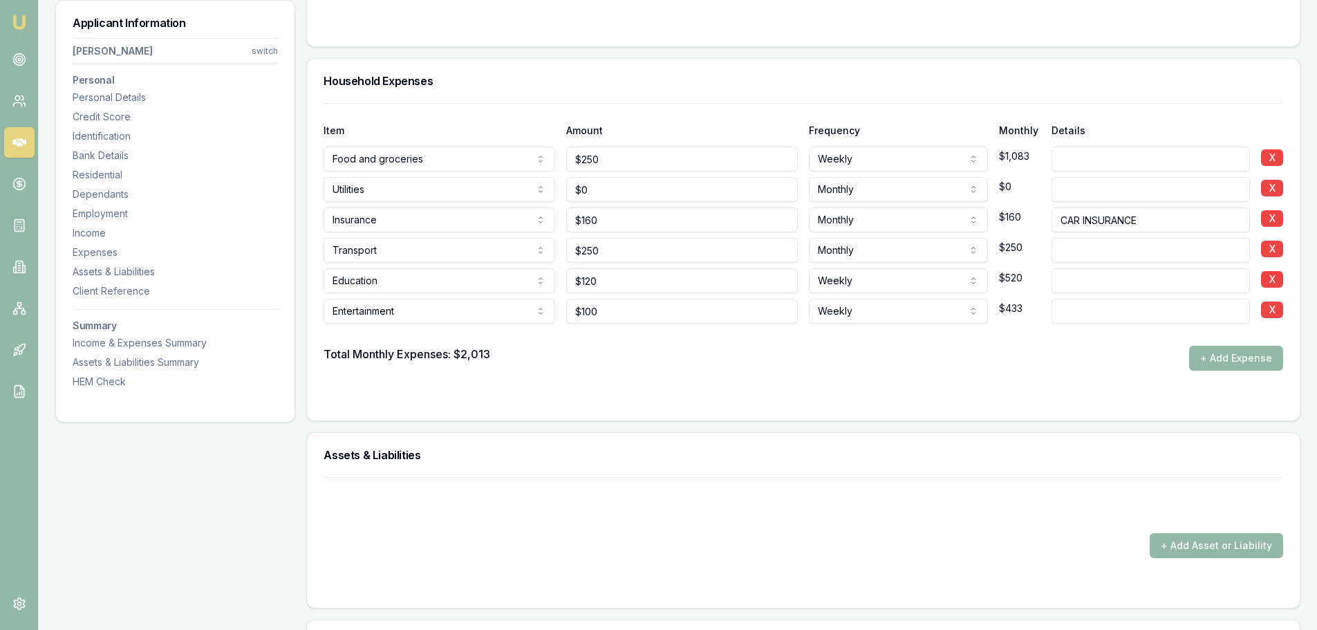
click at [861, 373] on form "Item Amount Frequency Monthly Details Food and groceries Rent or board Food and…" at bounding box center [804, 253] width 960 height 301
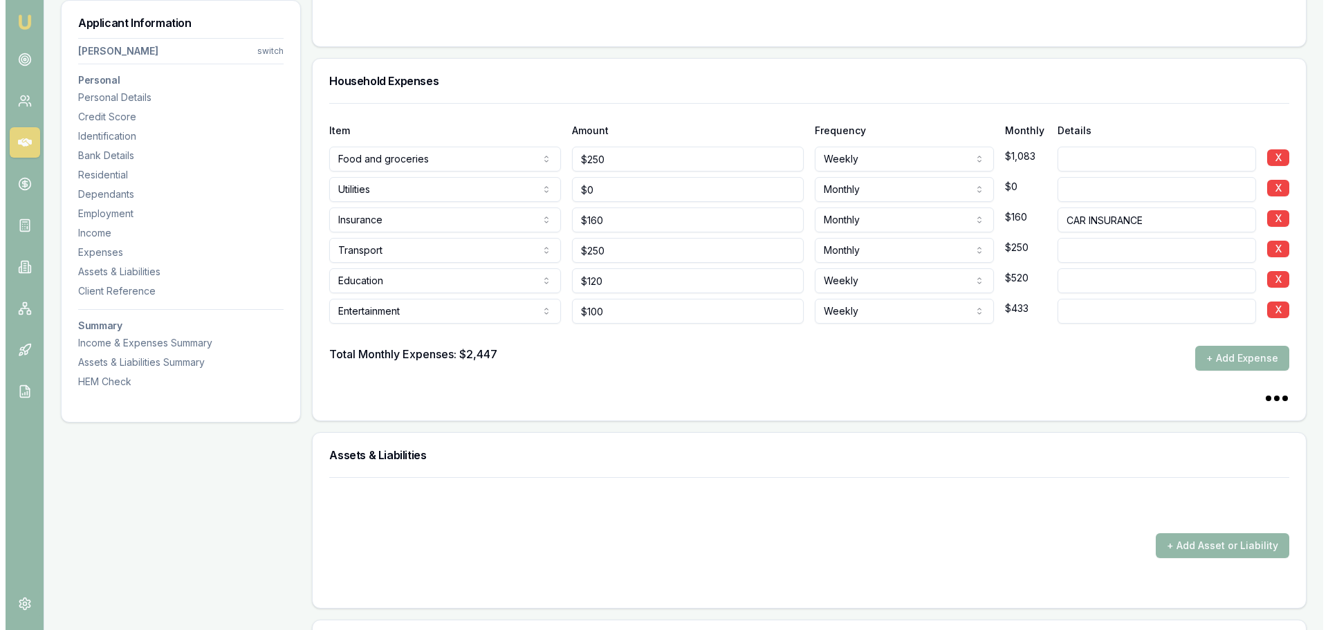
scroll to position [3942, 0]
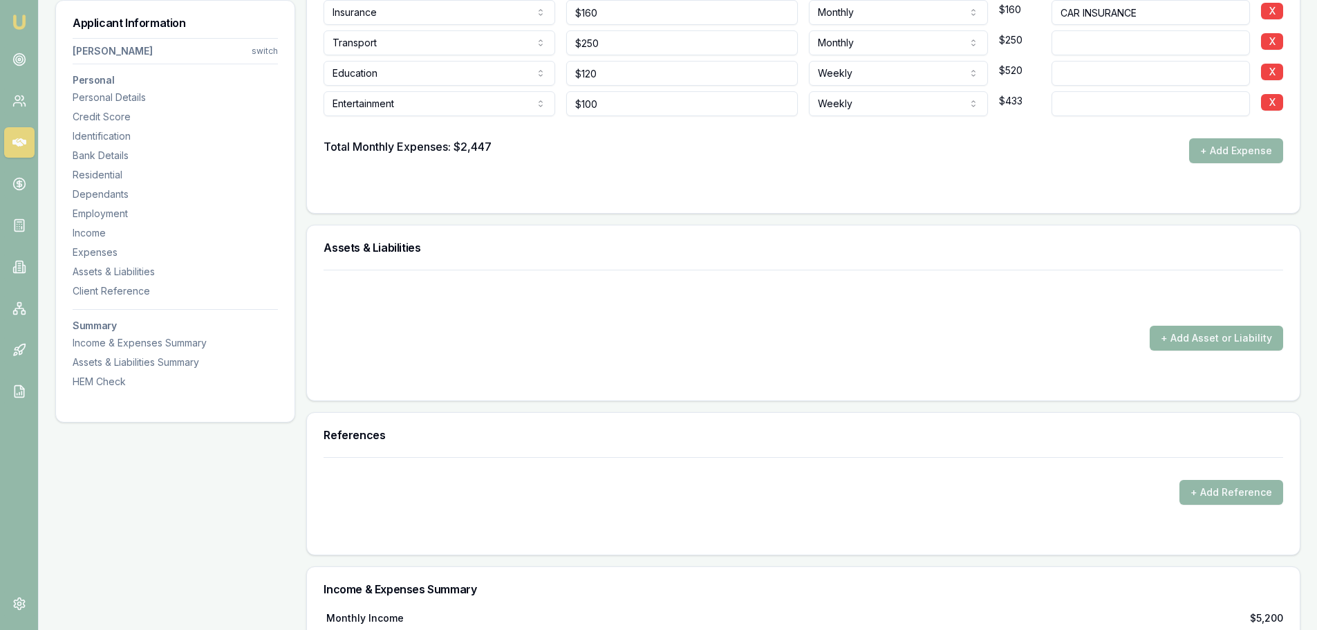
click at [1169, 333] on button "+ Add Asset or Liability" at bounding box center [1216, 338] width 133 height 25
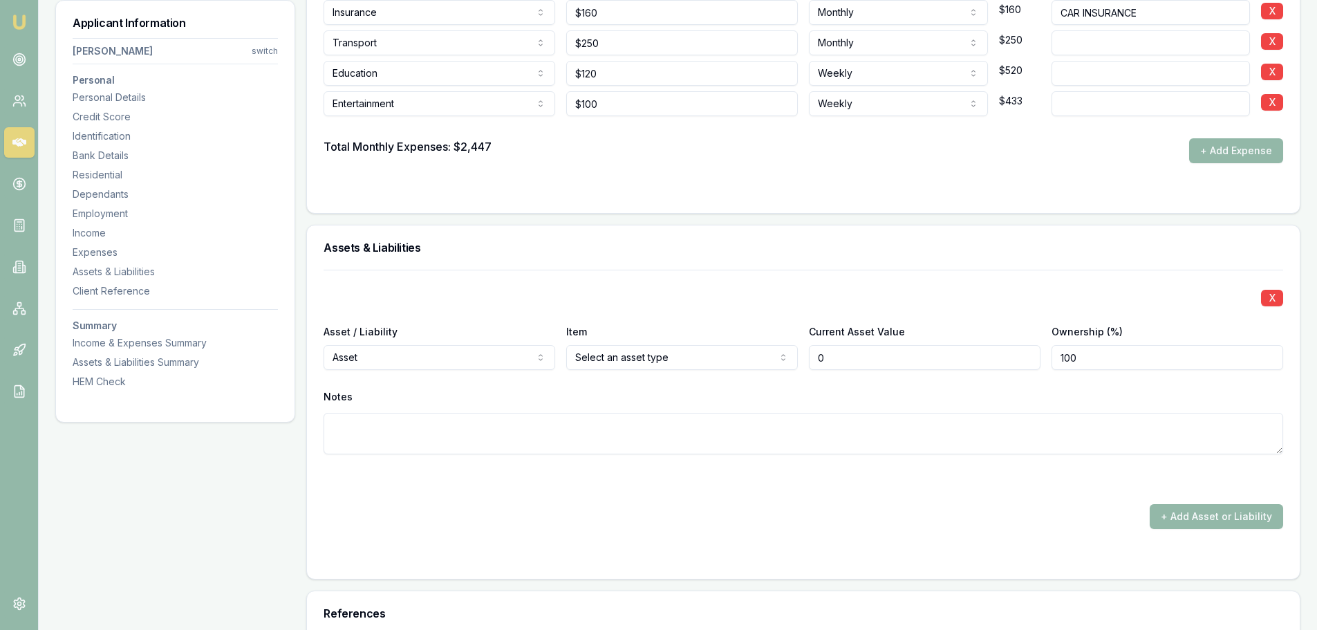
type input "$0"
click at [455, 308] on div "X Asset / Liability Asset Asset Liability Item Select an asset type Home Car Bo…" at bounding box center [804, 379] width 960 height 218
click at [456, 279] on div "X Asset / Liability Asset Asset Liability Item Select an asset type Home Car Bo…" at bounding box center [804, 379] width 960 height 218
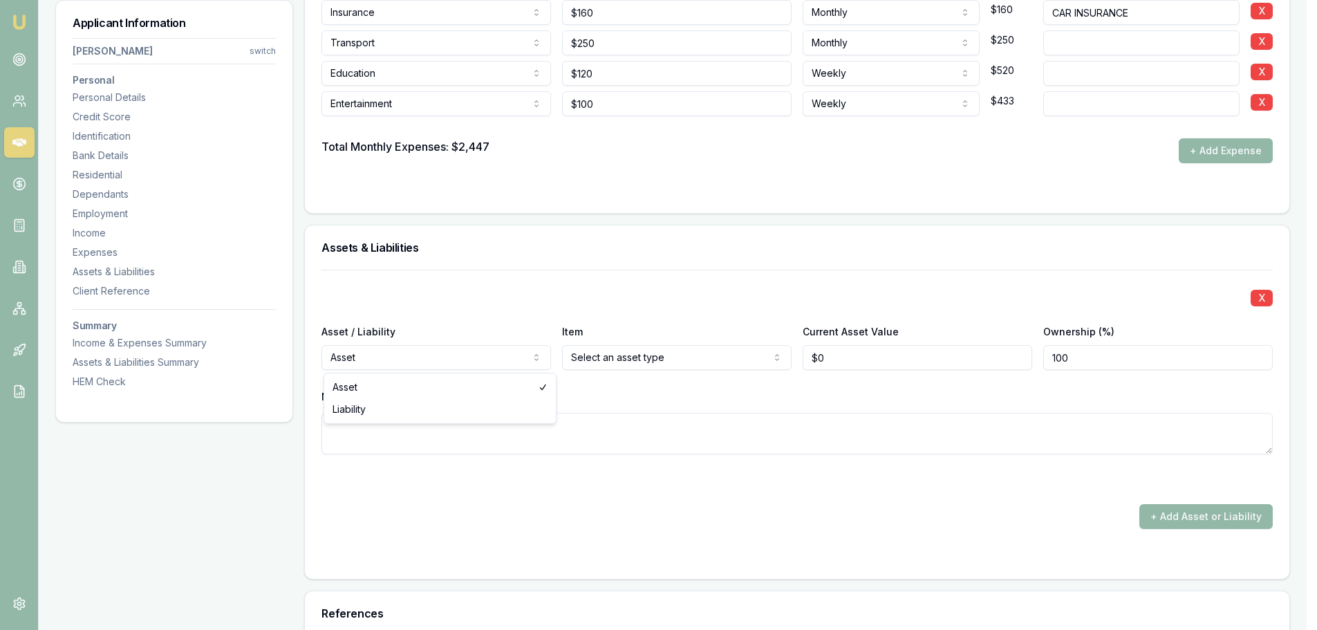
select select "LIABILITY"
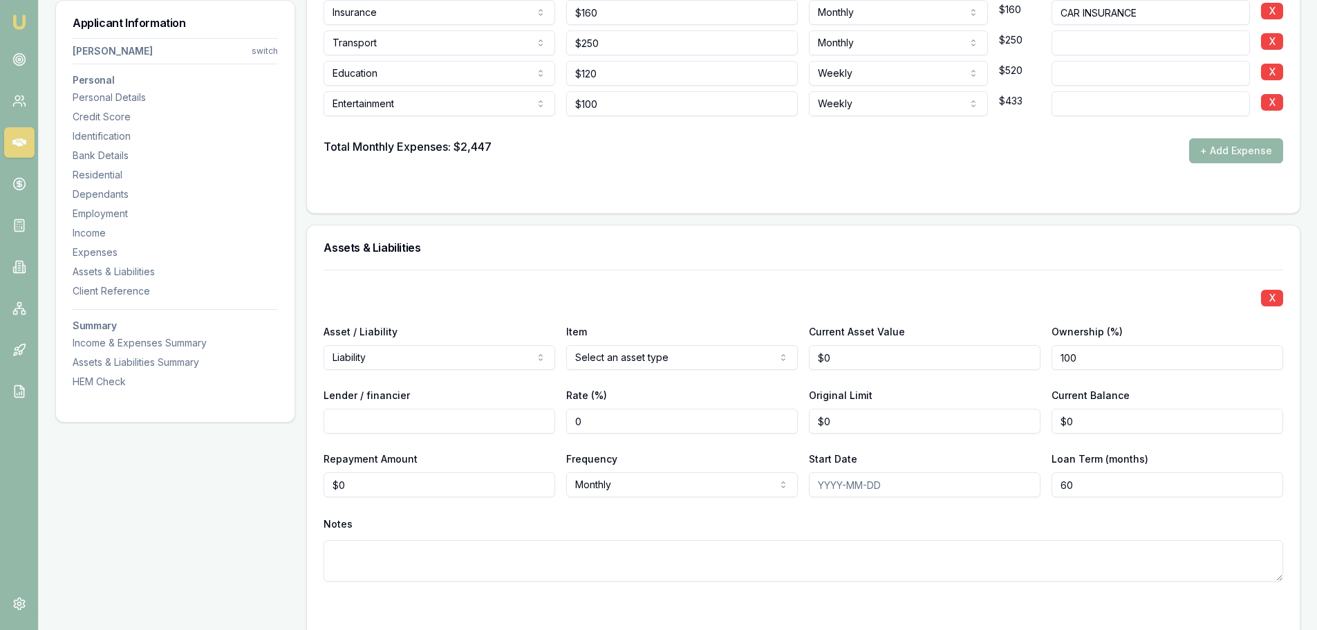
click at [438, 309] on div "X Asset / Liability Liability Asset Liability Item Select an asset type Home Ca…" at bounding box center [804, 442] width 960 height 345
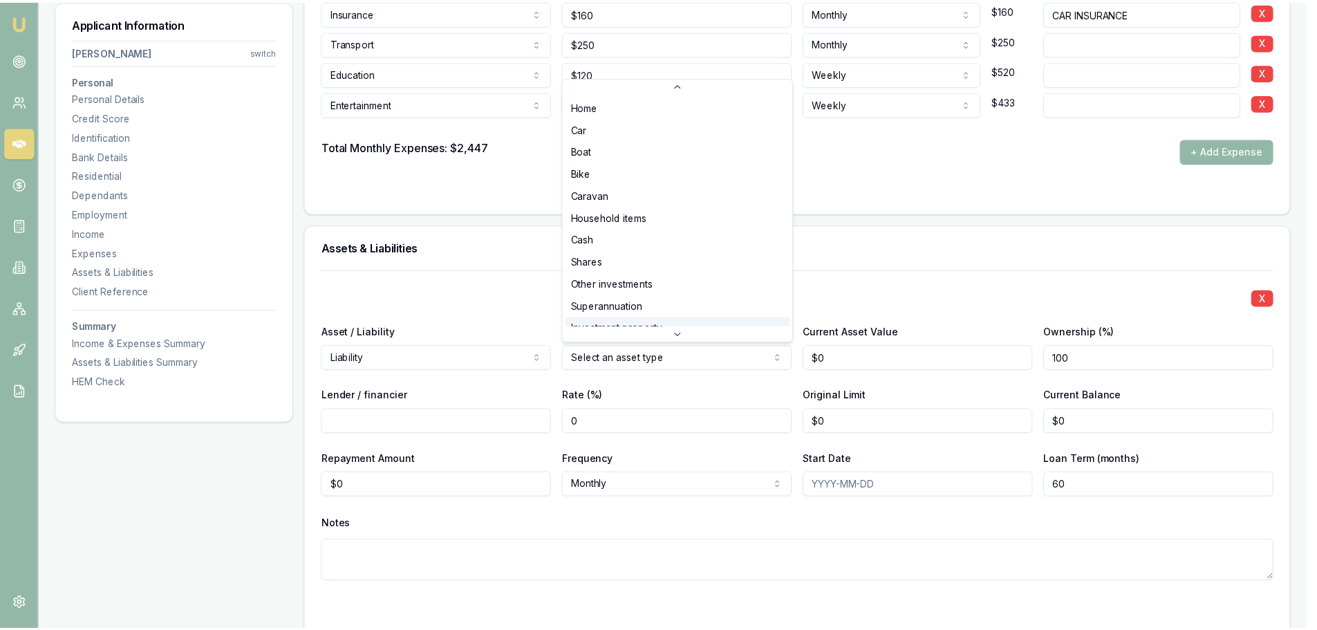
scroll to position [0, 0]
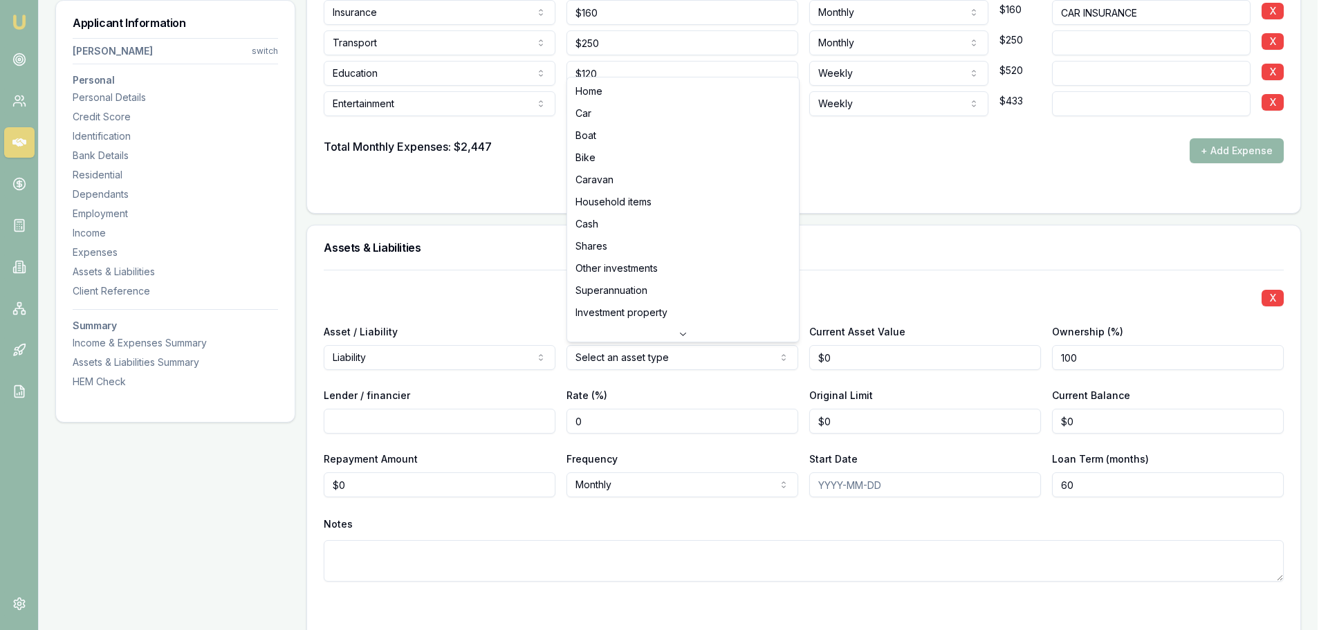
select select "CAR"
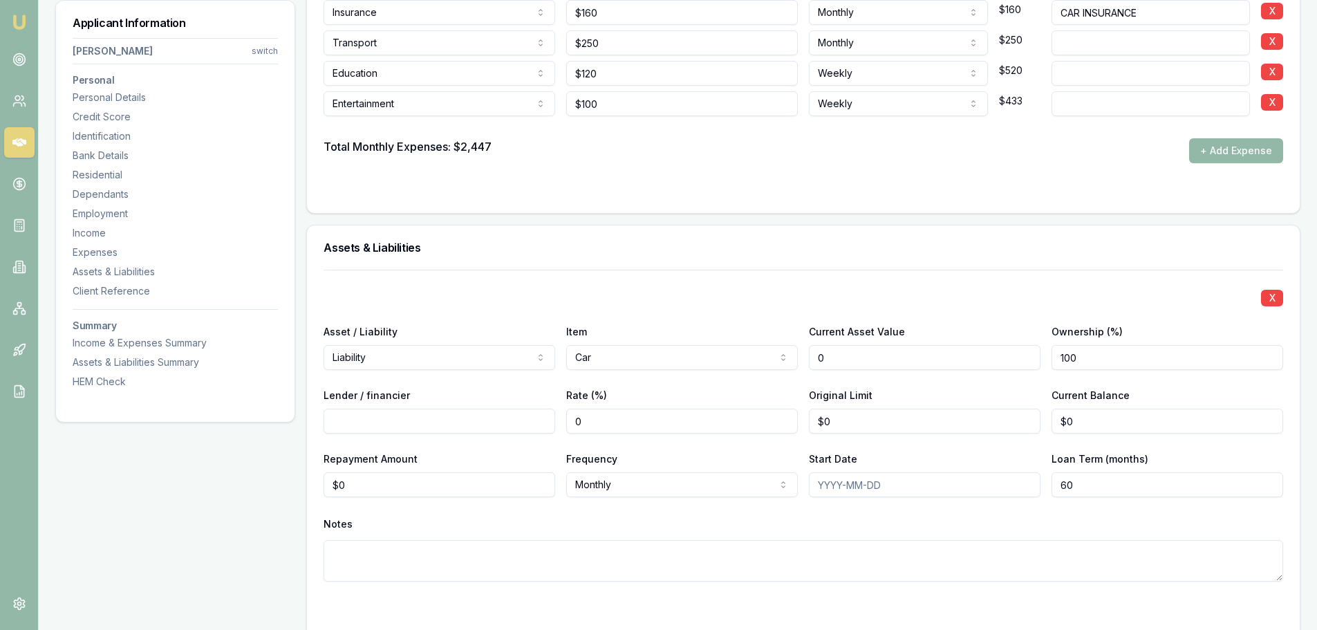
drag, startPoint x: 884, startPoint y: 356, endPoint x: 713, endPoint y: 353, distance: 170.9
click at [750, 353] on div "Asset / Liability Liability Asset Liability Item Car Home Car Boat Bike Caravan…" at bounding box center [804, 346] width 960 height 47
type input "$0"
click at [438, 425] on input "Lender / financier" at bounding box center [440, 421] width 232 height 25
type input "ANGLE"
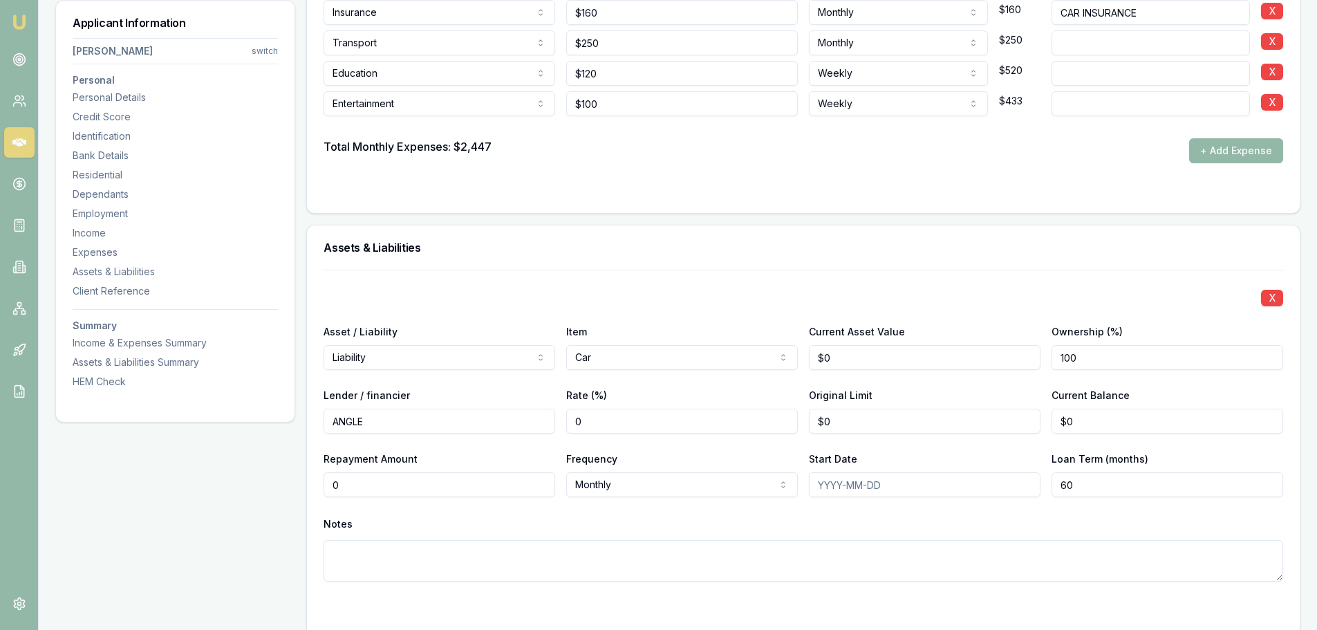
drag, startPoint x: 380, startPoint y: 485, endPoint x: 192, endPoint y: 480, distance: 188.2
type input "$2,000"
drag, startPoint x: 591, startPoint y: 552, endPoint x: 595, endPoint y: 544, distance: 9.0
click at [592, 550] on textarea at bounding box center [804, 560] width 960 height 41
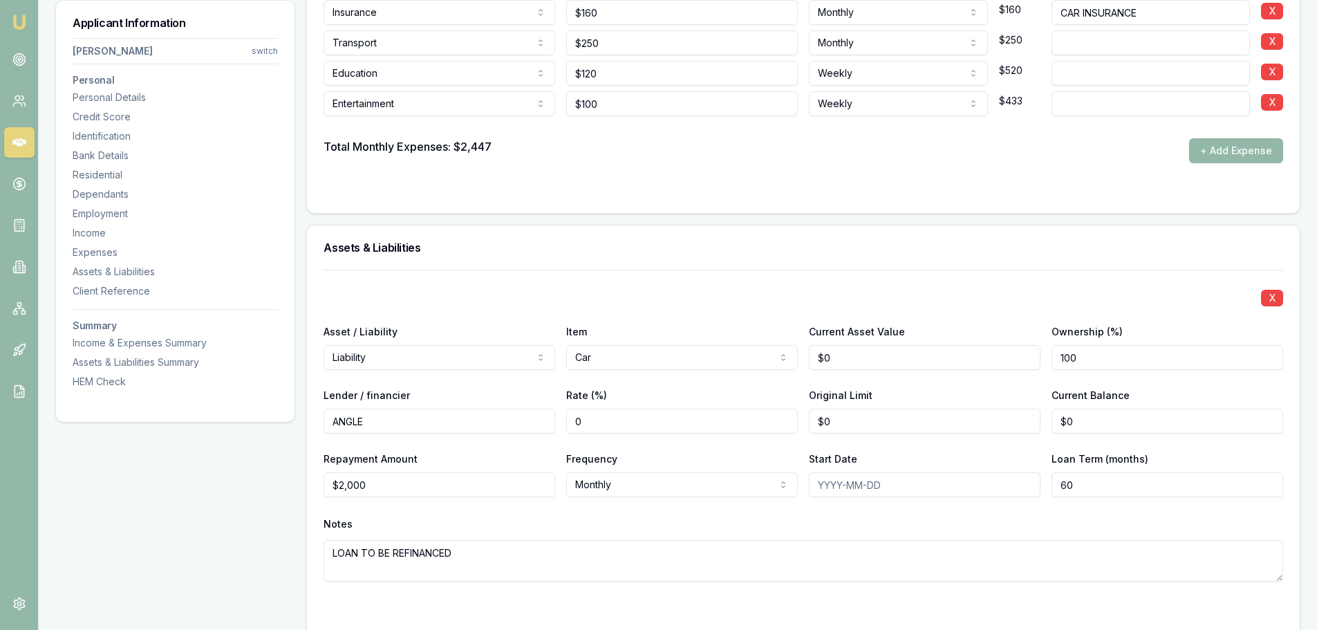
type textarea "LOAN TO BE REFINANCED"
drag, startPoint x: 917, startPoint y: 425, endPoint x: 669, endPoint y: 416, distance: 248.5
click at [683, 416] on div "Lender / financier ANGLE Rate (%) 0 Original Limit 0 Current Balance $0" at bounding box center [804, 410] width 960 height 47
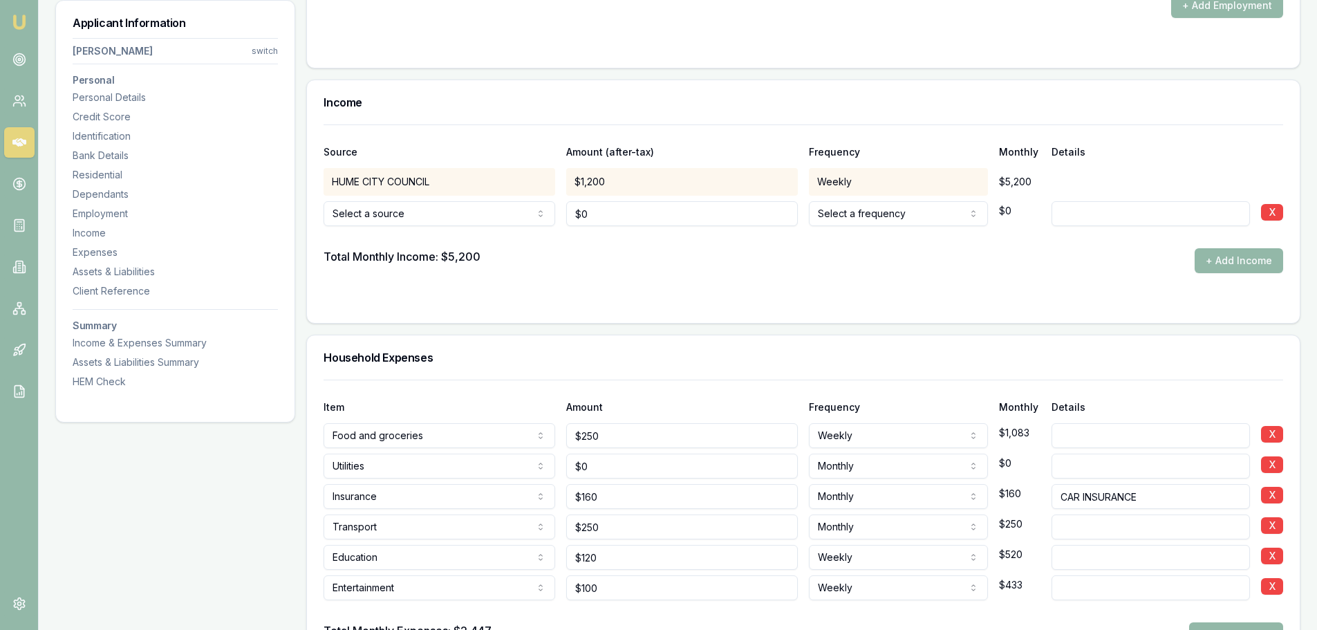
scroll to position [3873, 0]
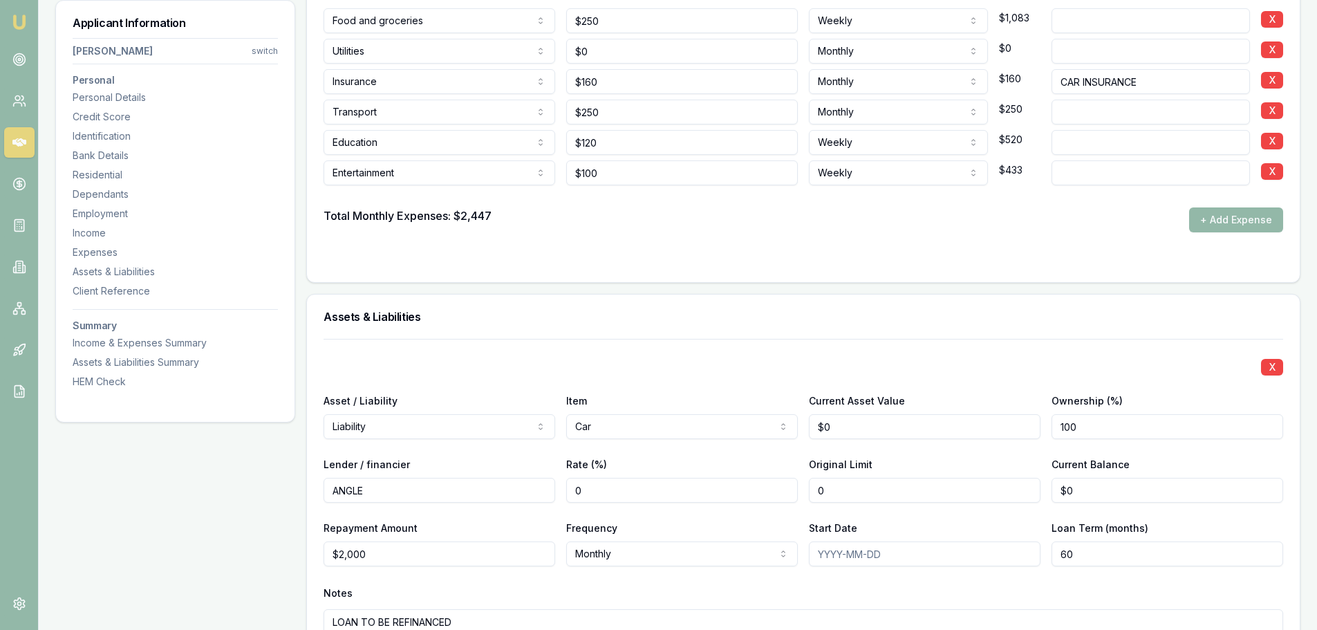
type input "$0"
drag, startPoint x: 1160, startPoint y: 495, endPoint x: 764, endPoint y: 520, distance: 396.4
click at [776, 520] on div "X Asset / Liability Liability Asset Liability Item Car Home Car Boat Bike Carav…" at bounding box center [804, 511] width 960 height 345
type input "$35,700"
click at [802, 360] on div "X" at bounding box center [804, 365] width 960 height 19
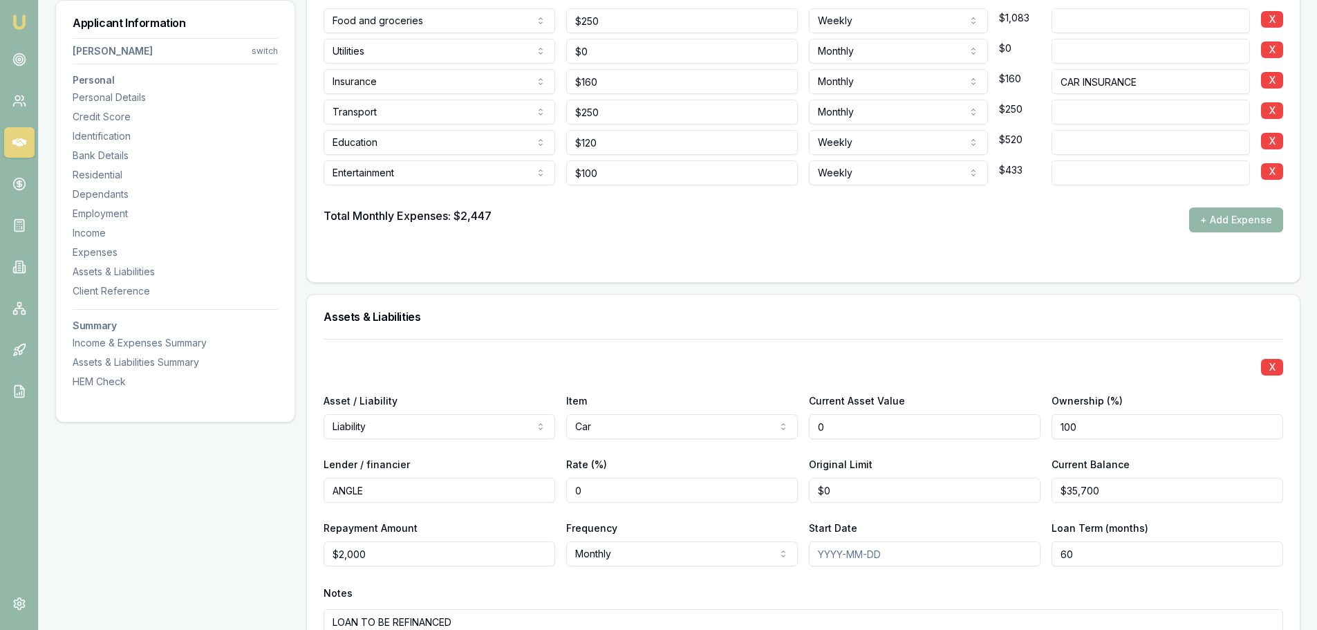
drag, startPoint x: 855, startPoint y: 425, endPoint x: 550, endPoint y: 438, distance: 305.2
click at [550, 438] on div "Asset / Liability Liability Asset Liability Item Car Home Car Boat Bike Caravan…" at bounding box center [804, 415] width 960 height 47
type input "$95,000"
click at [659, 359] on div "X" at bounding box center [804, 365] width 960 height 19
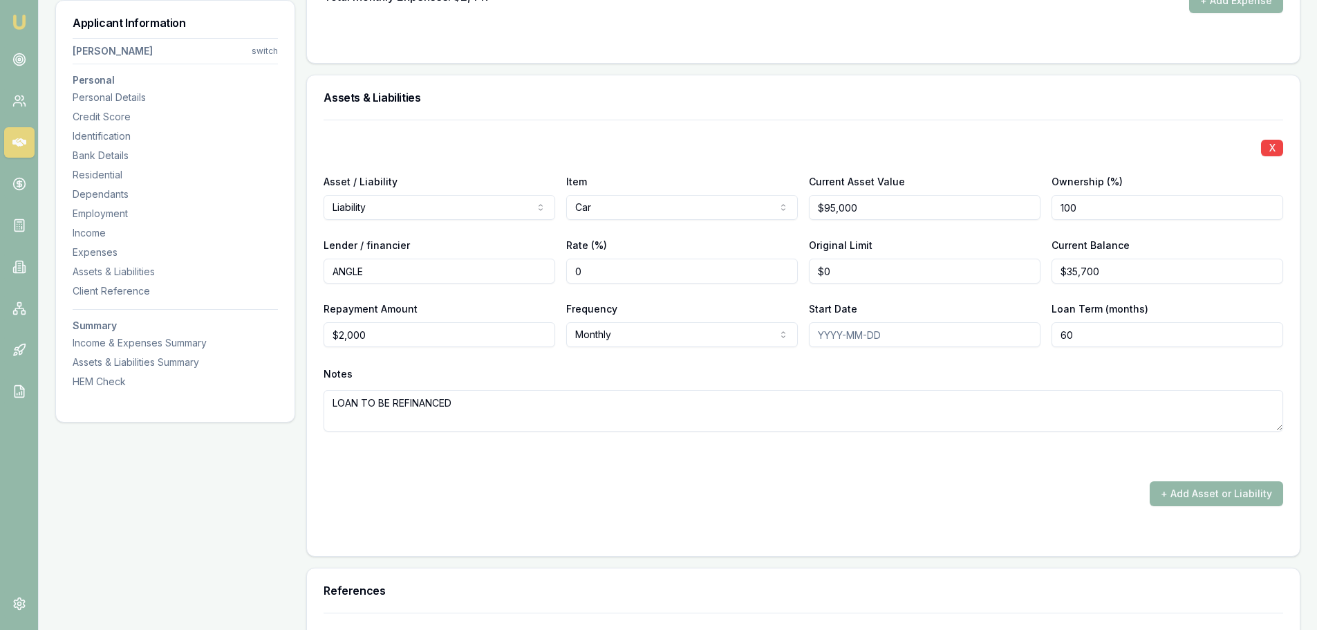
scroll to position [4219, 0]
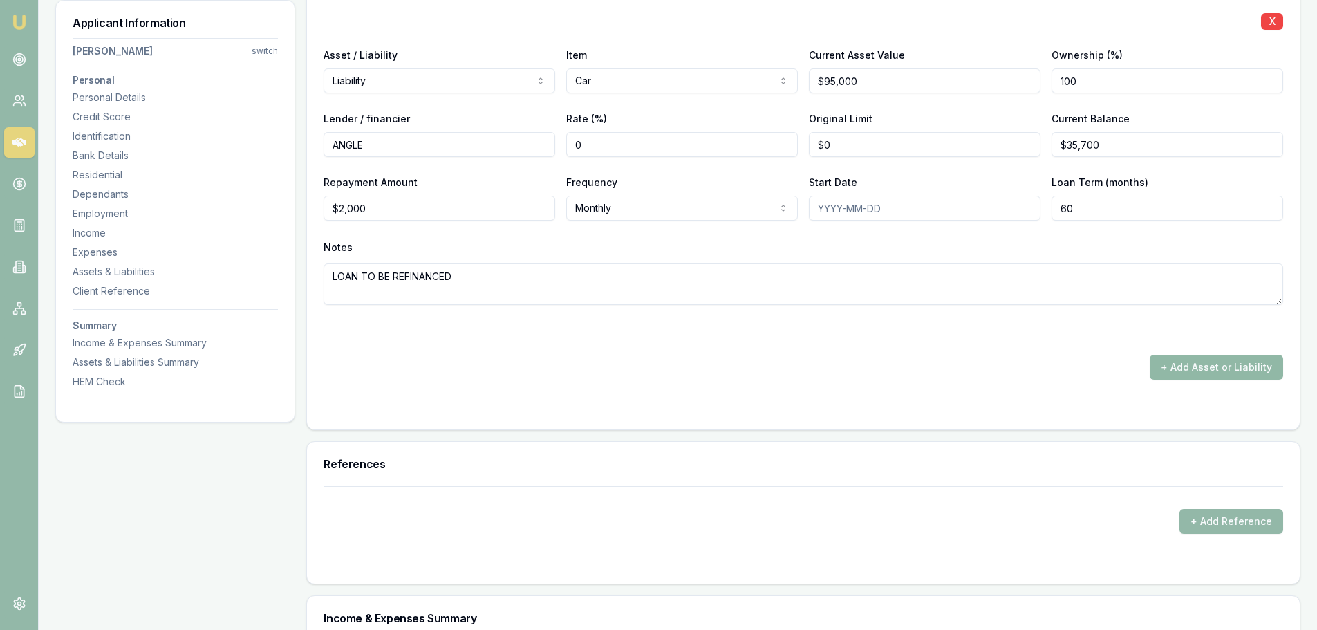
click at [1196, 368] on button "+ Add Asset or Liability" at bounding box center [1216, 367] width 133 height 25
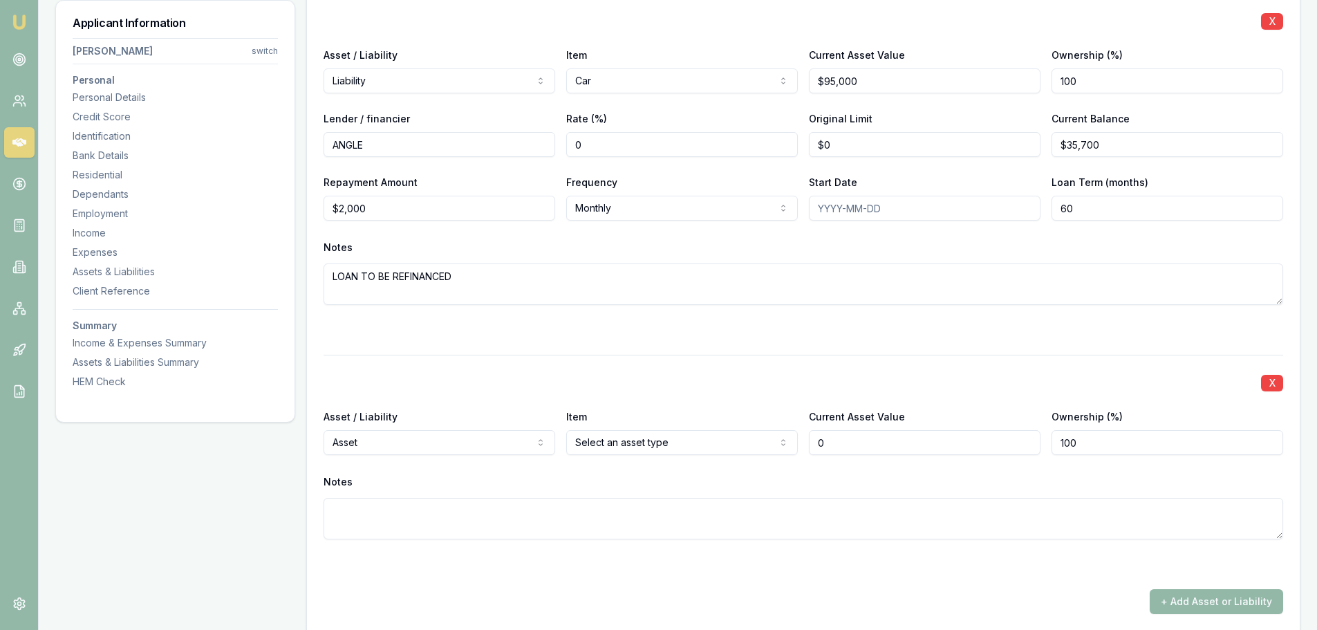
type input "$0"
select select "LIABILITY"
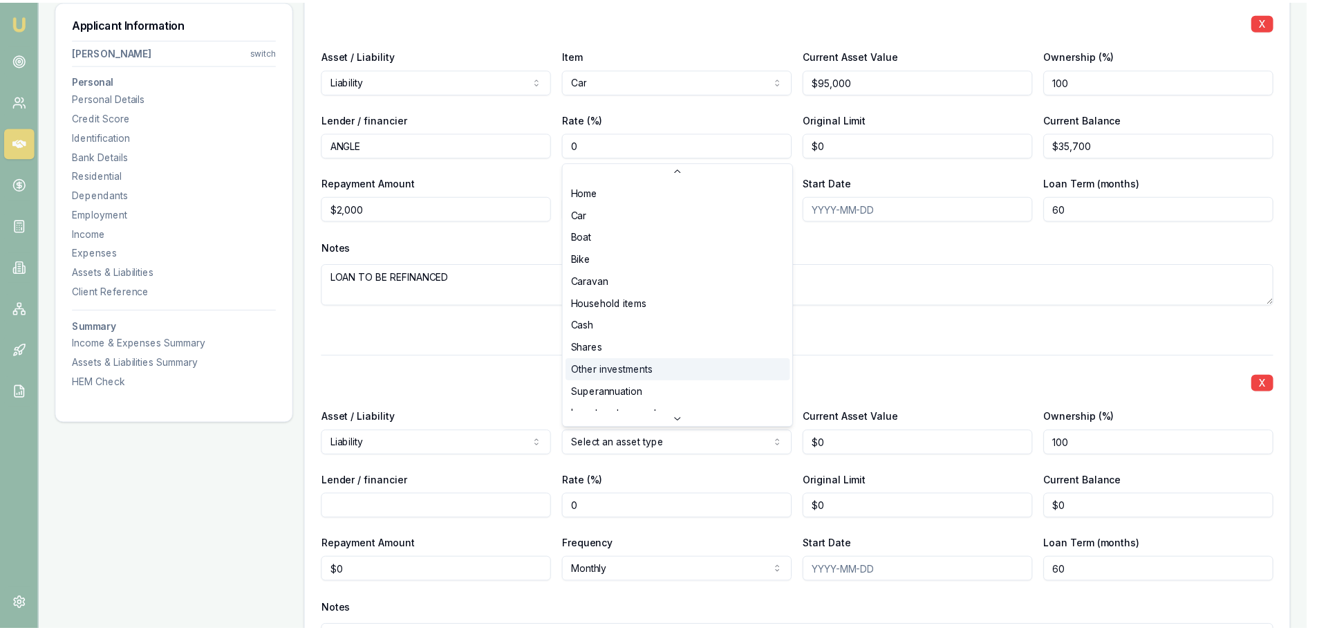
scroll to position [69, 0]
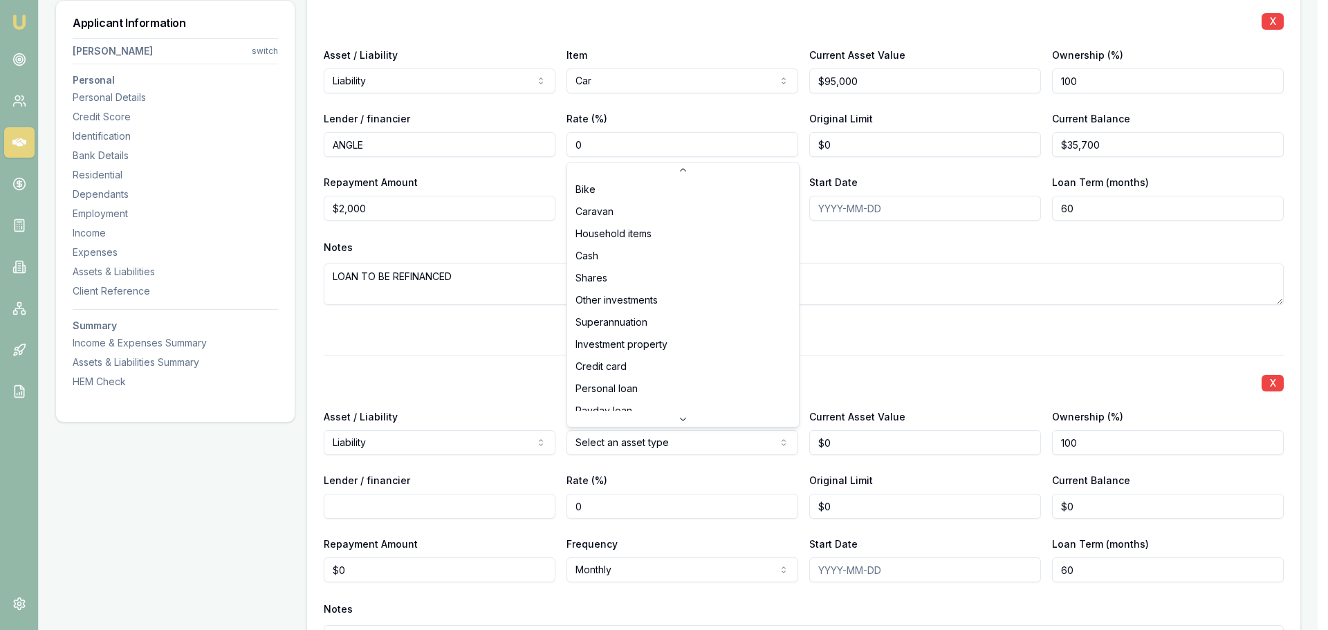
select select "CREDIT_CARD"
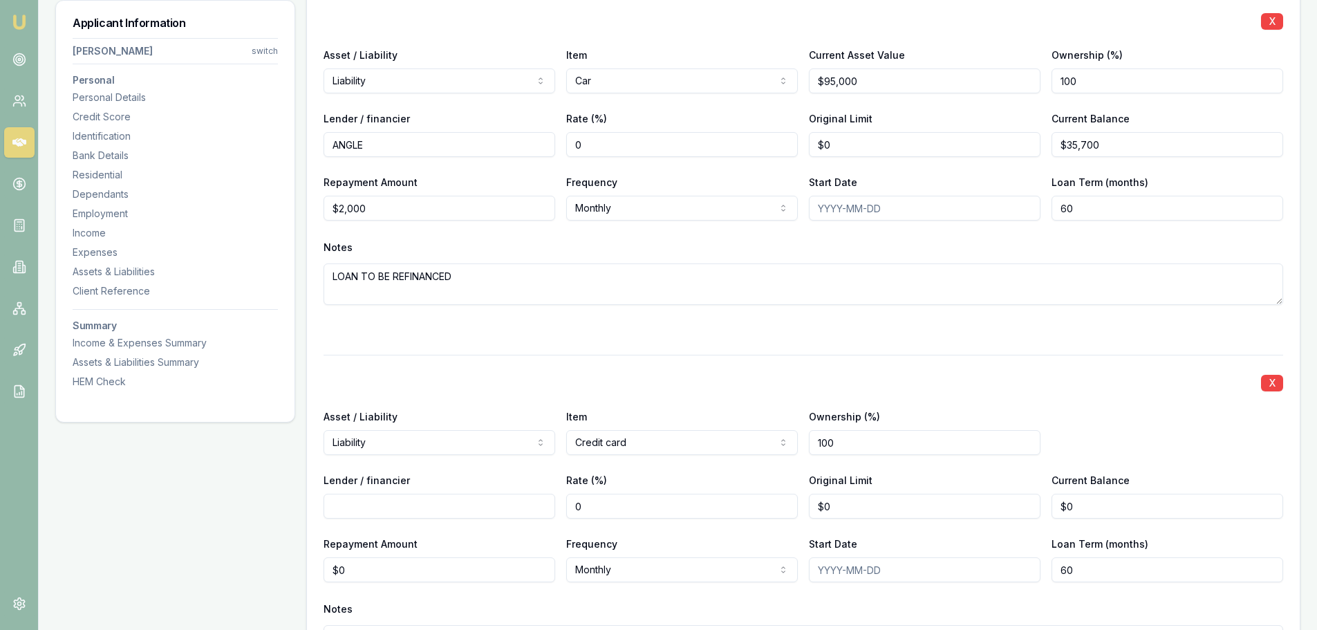
click at [501, 506] on input "Lender / financier" at bounding box center [440, 506] width 232 height 25
type input "NAB"
drag, startPoint x: 819, startPoint y: 505, endPoint x: 732, endPoint y: 504, distance: 87.1
click at [739, 505] on div "Lender / financier NAB Rate (%) 0 Original Limit 0 Current Balance $0" at bounding box center [804, 495] width 960 height 47
type input "$5,000"
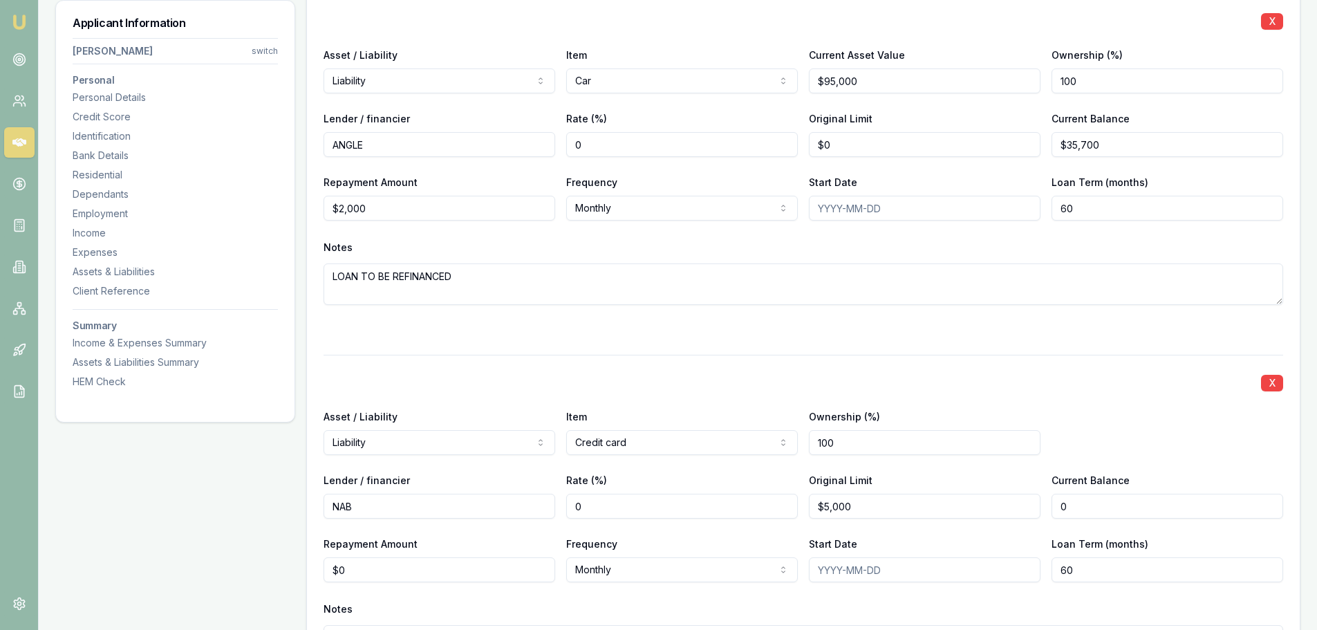
drag, startPoint x: 1091, startPoint y: 506, endPoint x: 1019, endPoint y: 505, distance: 72.6
click at [1035, 505] on div "Lender / financier NAB Rate (%) 0 Original Limit $5,000 Current Balance 0" at bounding box center [804, 495] width 960 height 47
type input "$4,900"
drag, startPoint x: 320, startPoint y: 567, endPoint x: 154, endPoint y: 546, distance: 166.6
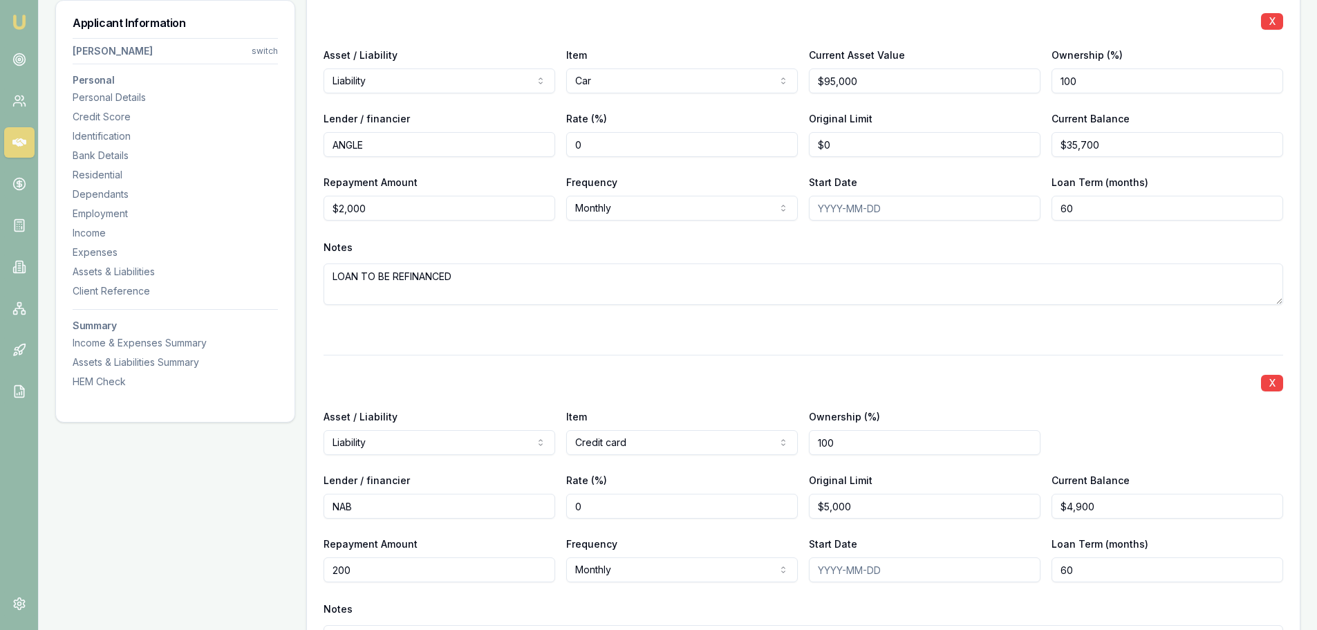
type input "$200"
click at [614, 323] on div at bounding box center [804, 330] width 960 height 17
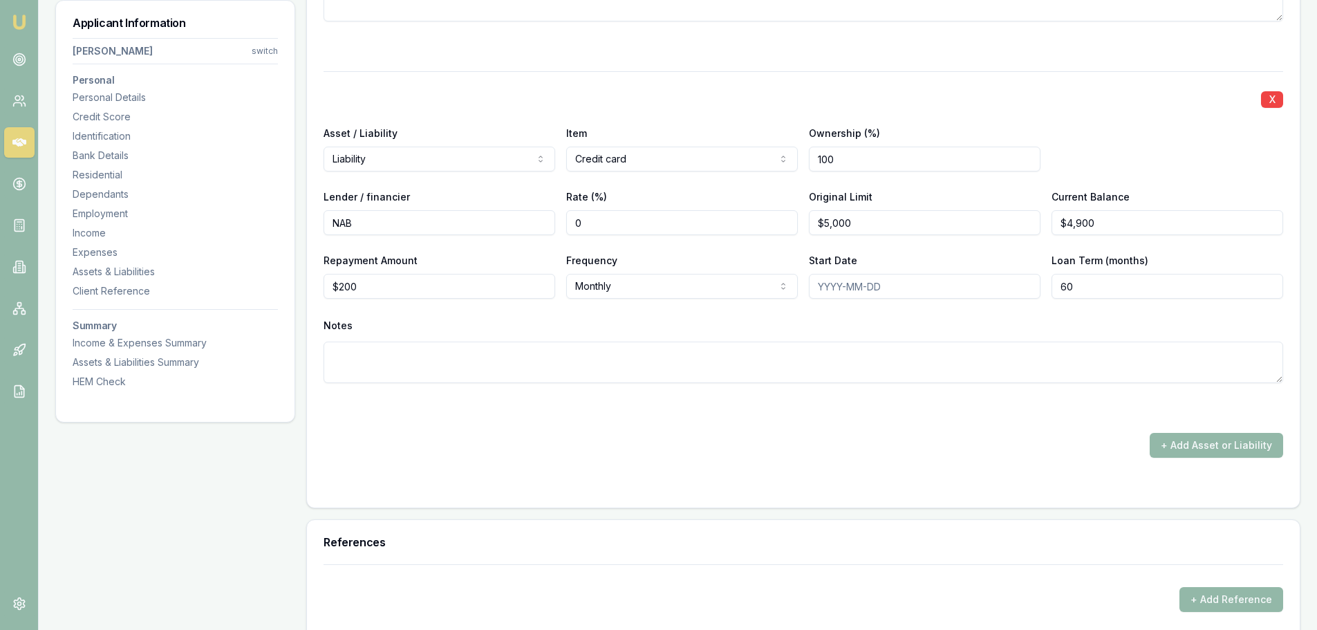
scroll to position [4565, 0]
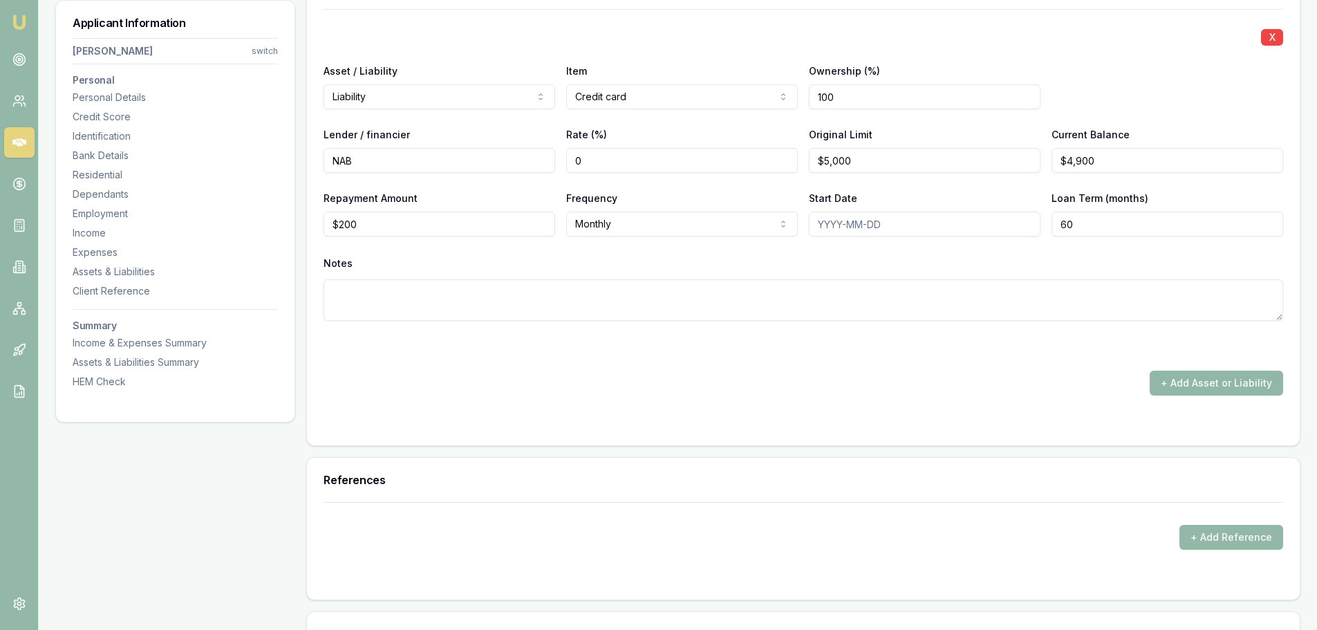
click at [1270, 389] on button "+ Add Asset or Liability" at bounding box center [1216, 383] width 133 height 25
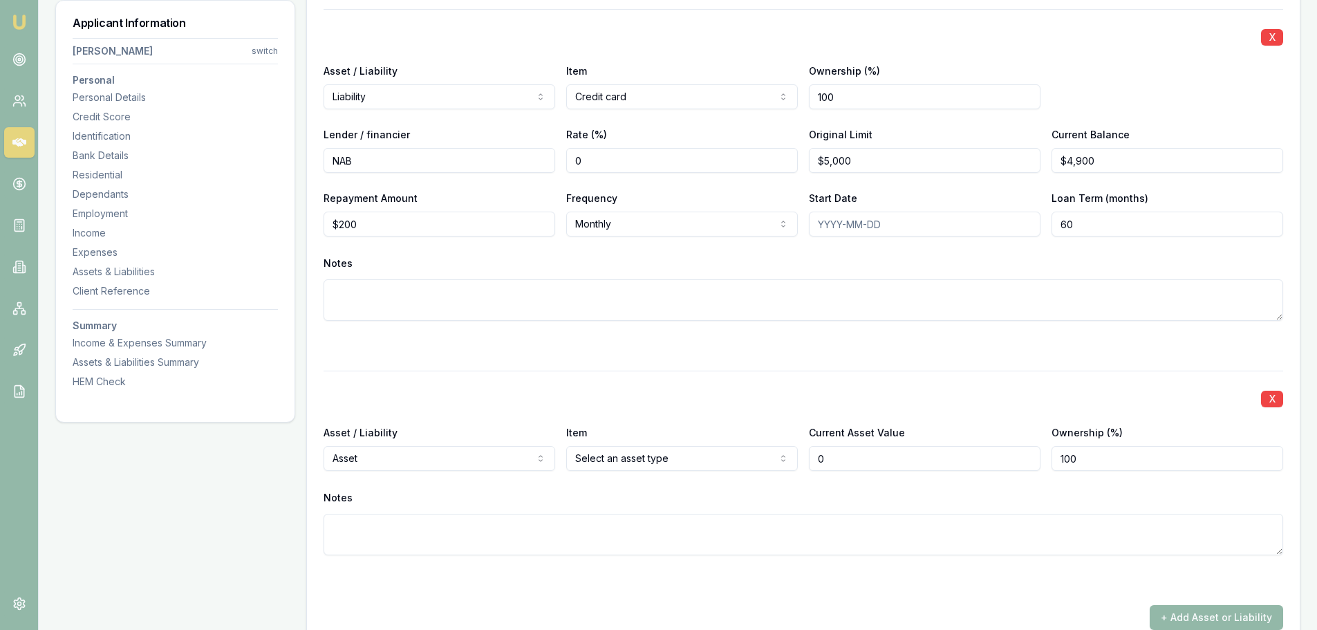
type input "$0"
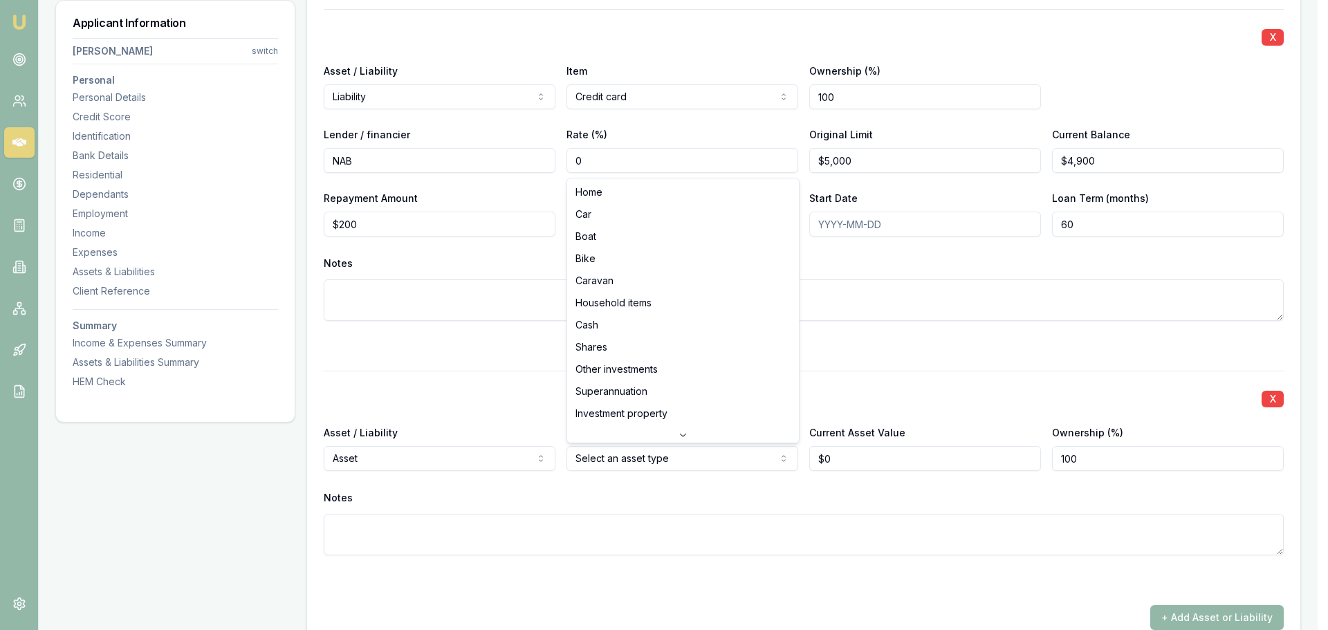
select select "HOUSEHOLD_ITEMS"
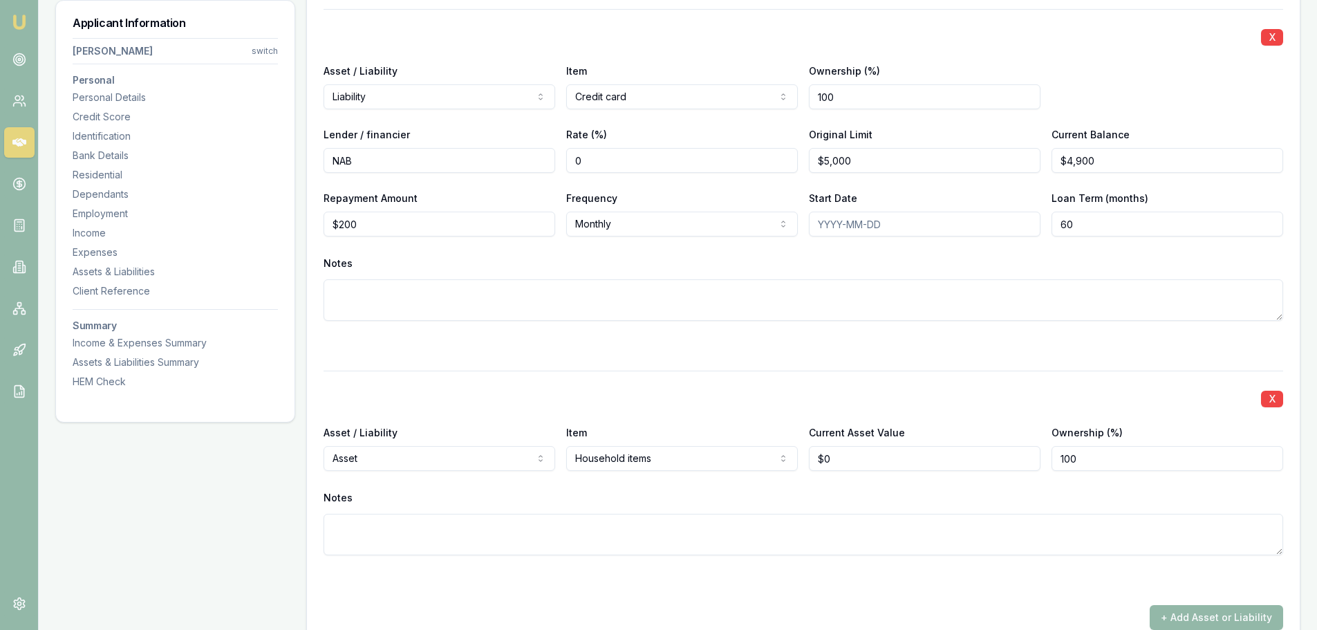
click at [654, 359] on div "X Asset / Liability Liability Asset Liability Item Car Home Car Boat Bike Carav…" at bounding box center [804, 138] width 960 height 983
drag, startPoint x: 840, startPoint y: 458, endPoint x: 667, endPoint y: 444, distance: 173.5
click at [748, 452] on div "Asset / Liability Asset Asset Liability Item Household items Home Car Boat Bike…" at bounding box center [804, 447] width 960 height 47
type input "$30,000"
click at [660, 351] on div at bounding box center [804, 345] width 960 height 17
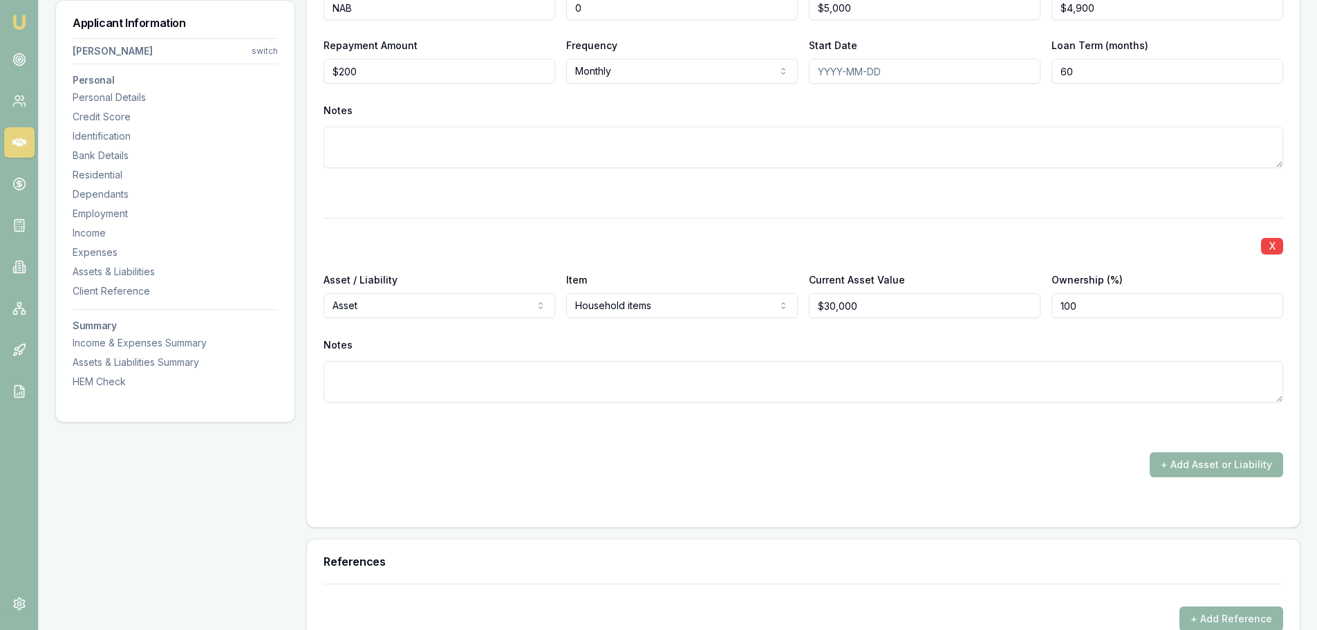
scroll to position [4910, 0]
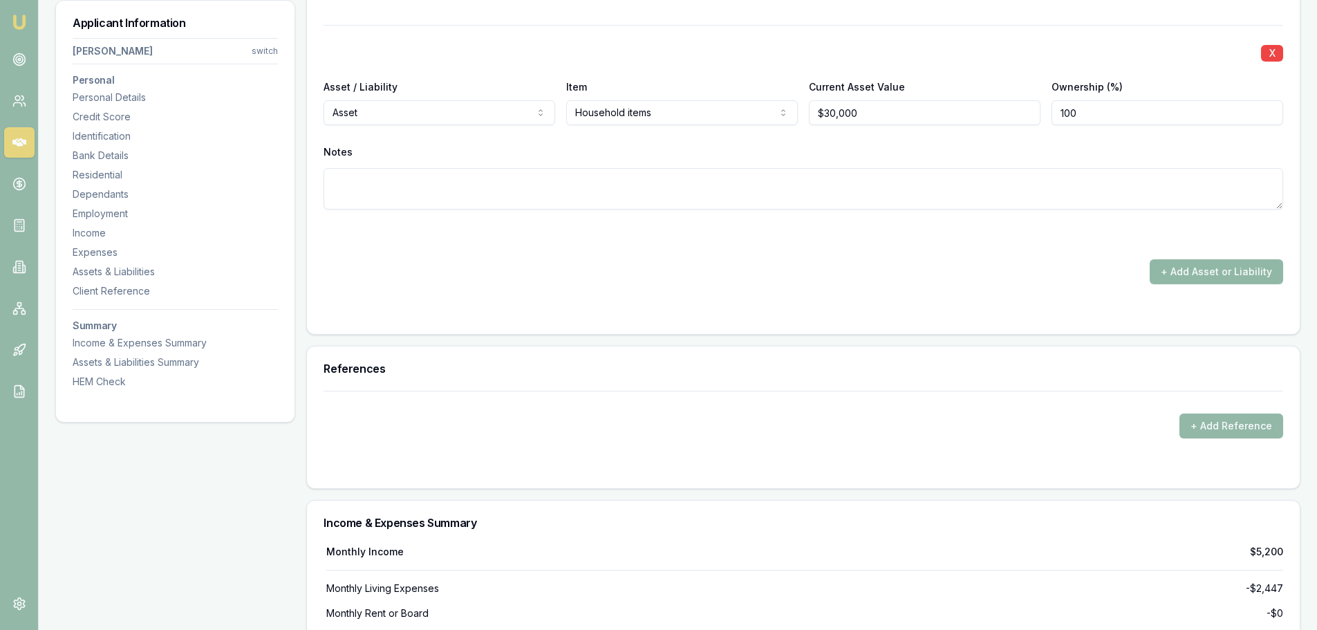
click at [1207, 272] on button "+ Add Asset or Liability" at bounding box center [1216, 271] width 133 height 25
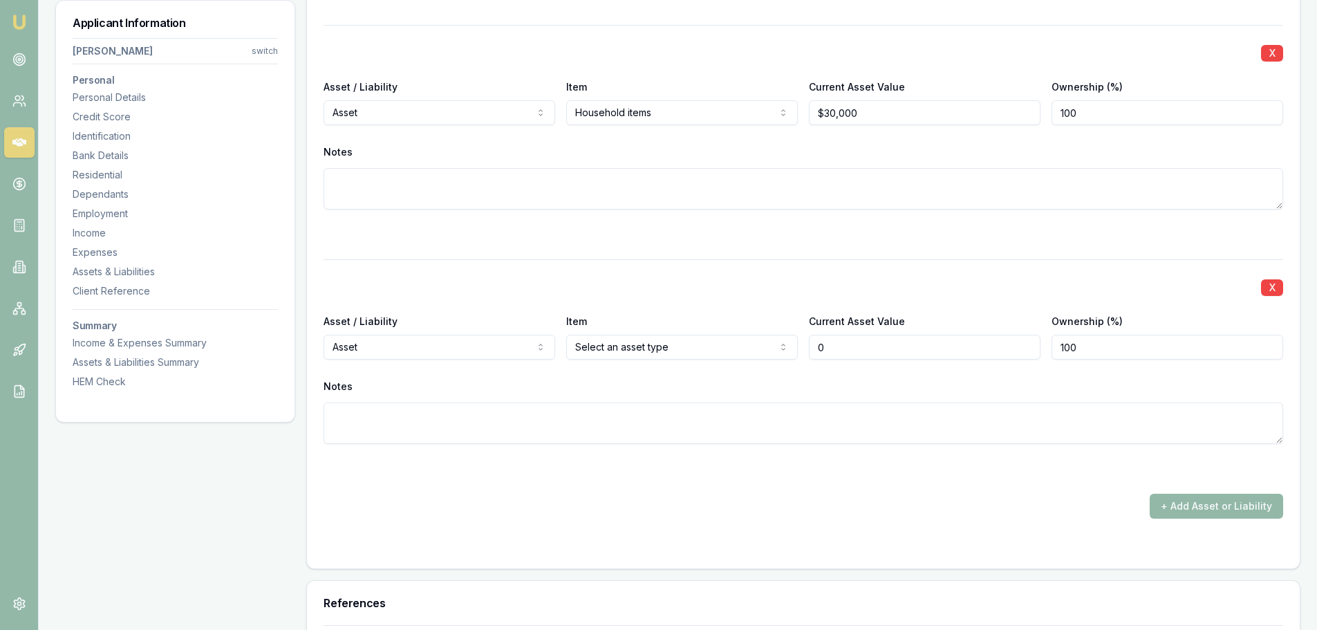
type input "$0"
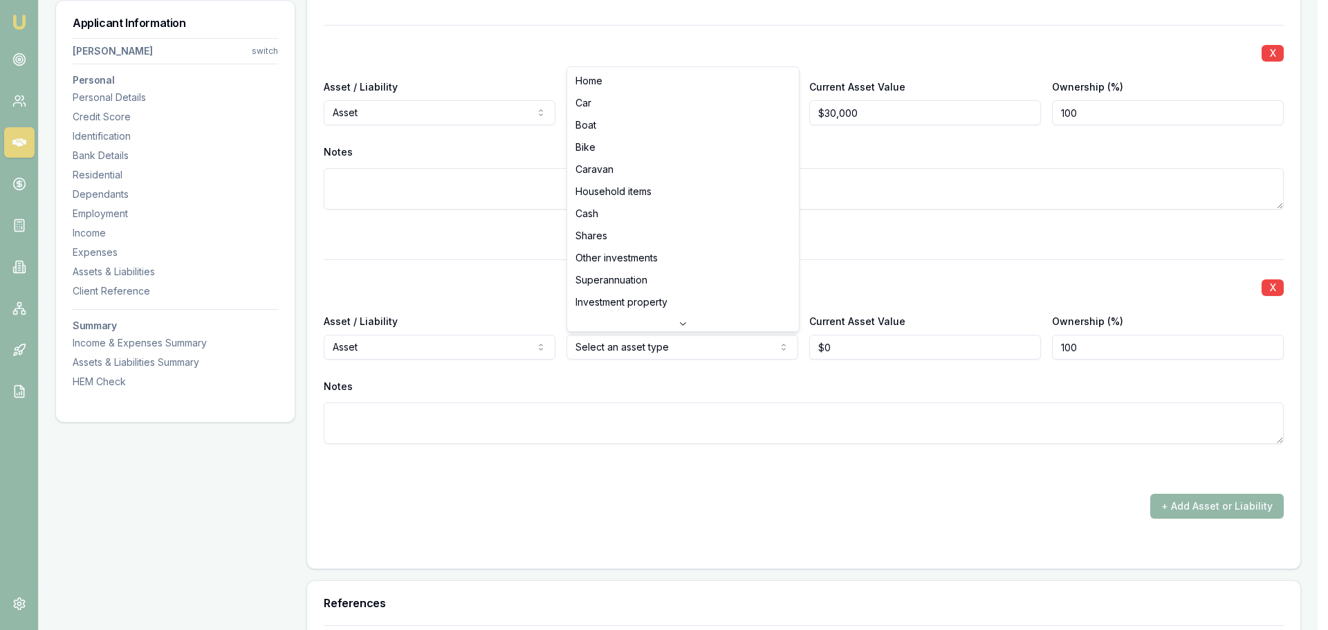
select select "CASH"
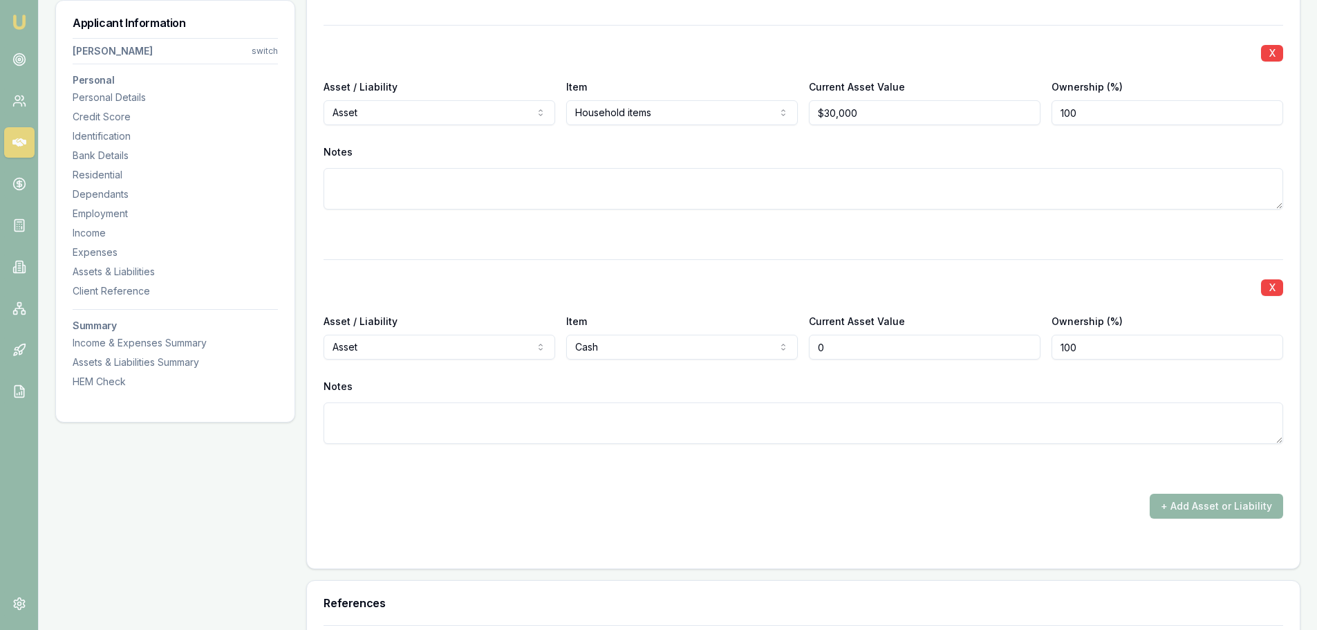
drag, startPoint x: 866, startPoint y: 349, endPoint x: 788, endPoint y: 346, distance: 78.2
click at [802, 346] on div "Asset / Liability Asset Asset Liability Item Cash Home Car Boat Bike Caravan Ho…" at bounding box center [804, 336] width 960 height 47
click at [910, 234] on div at bounding box center [804, 234] width 960 height 17
drag, startPoint x: 895, startPoint y: 346, endPoint x: 381, endPoint y: 322, distance: 514.4
click at [409, 331] on div "Asset / Liability Asset Asset Liability Item Cash Home Car Boat Bike Caravan Ho…" at bounding box center [804, 336] width 960 height 47
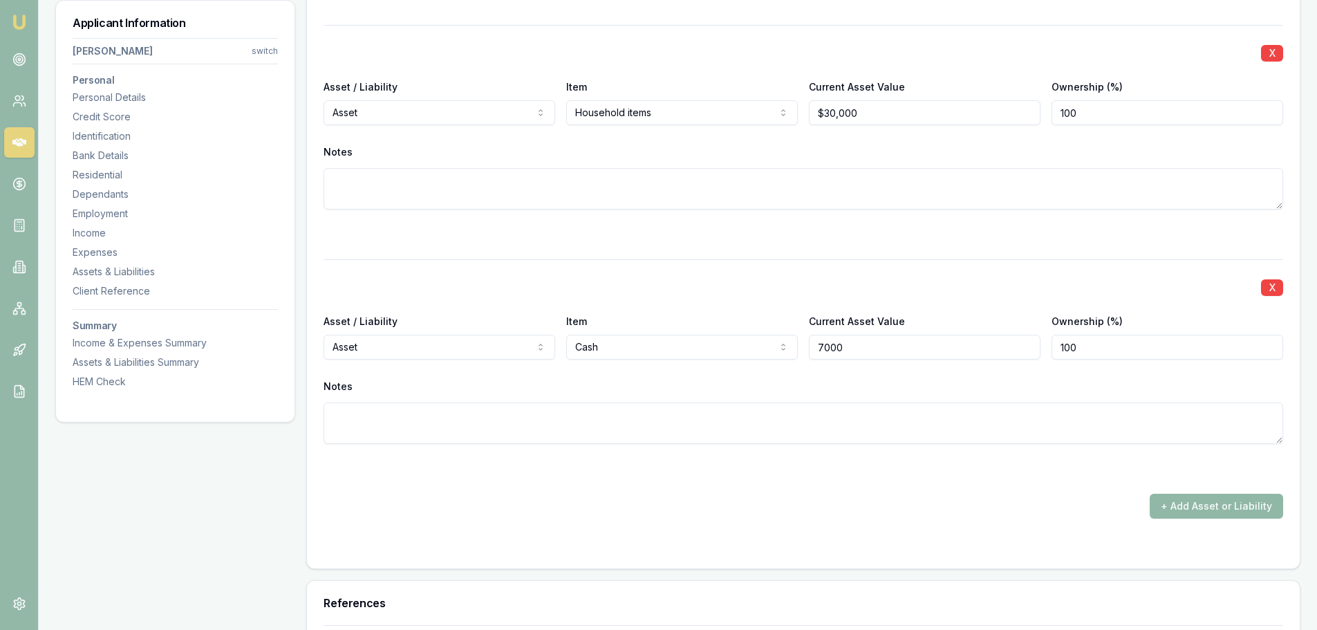
type input "$7,000"
click at [1204, 503] on button "+ Add Asset or Liability" at bounding box center [1216, 506] width 133 height 25
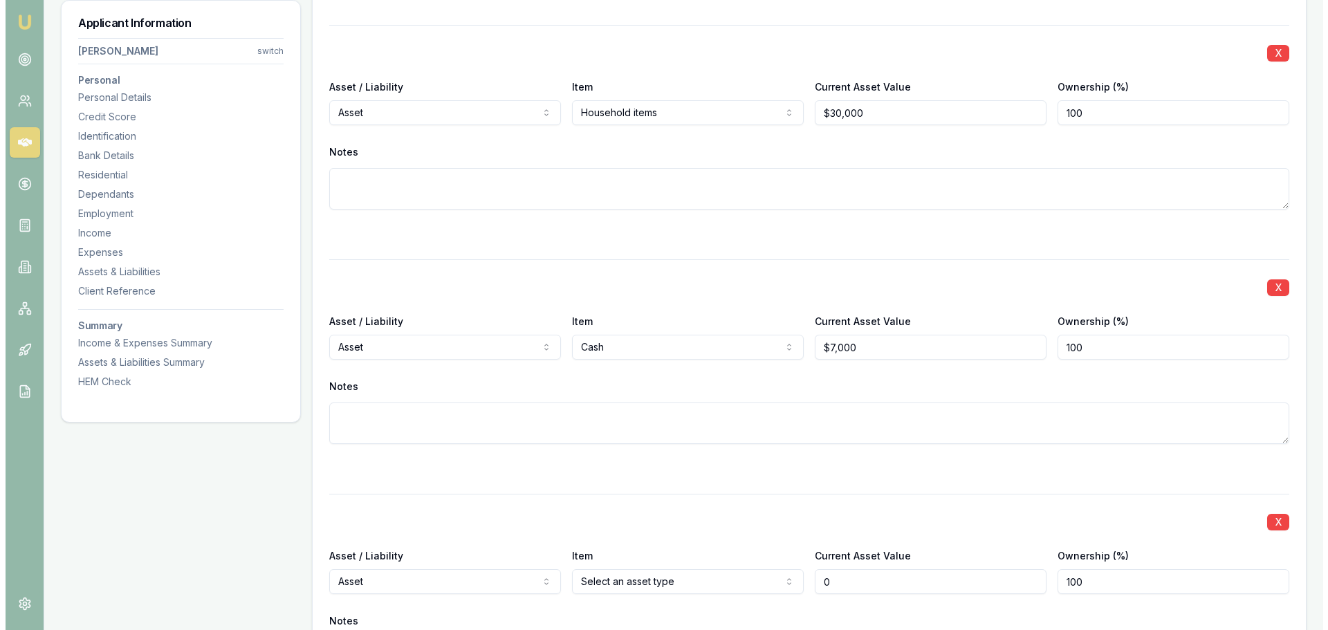
scroll to position [5187, 0]
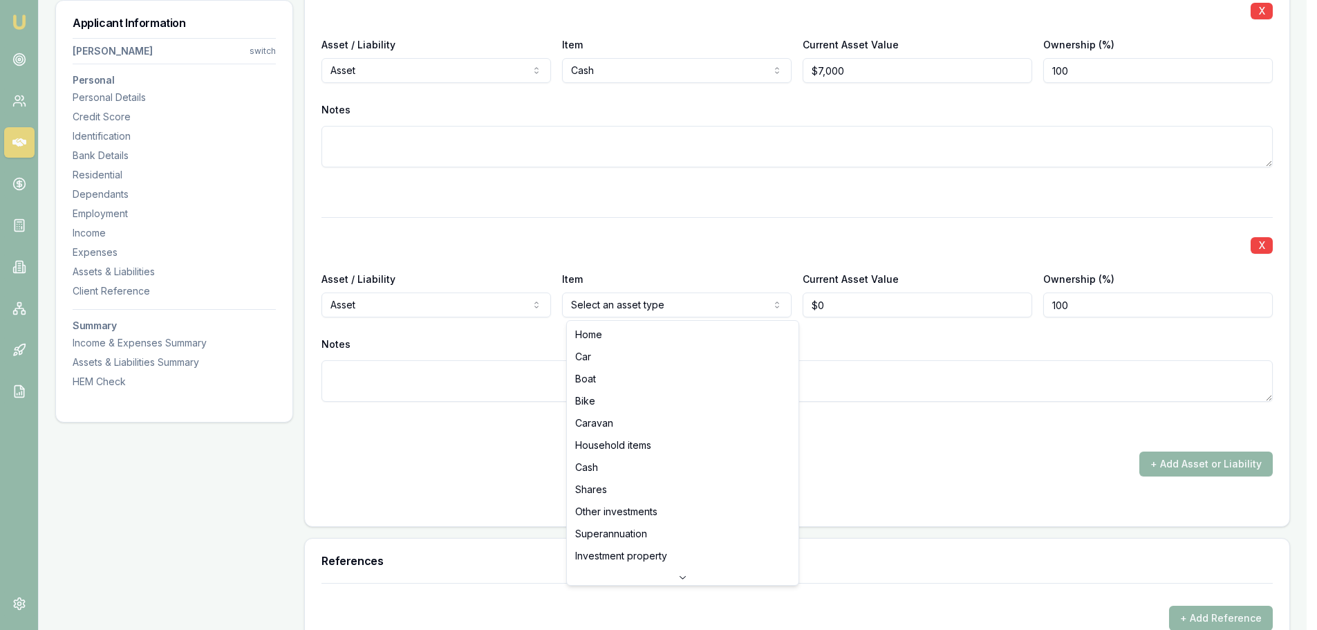
type input "$0"
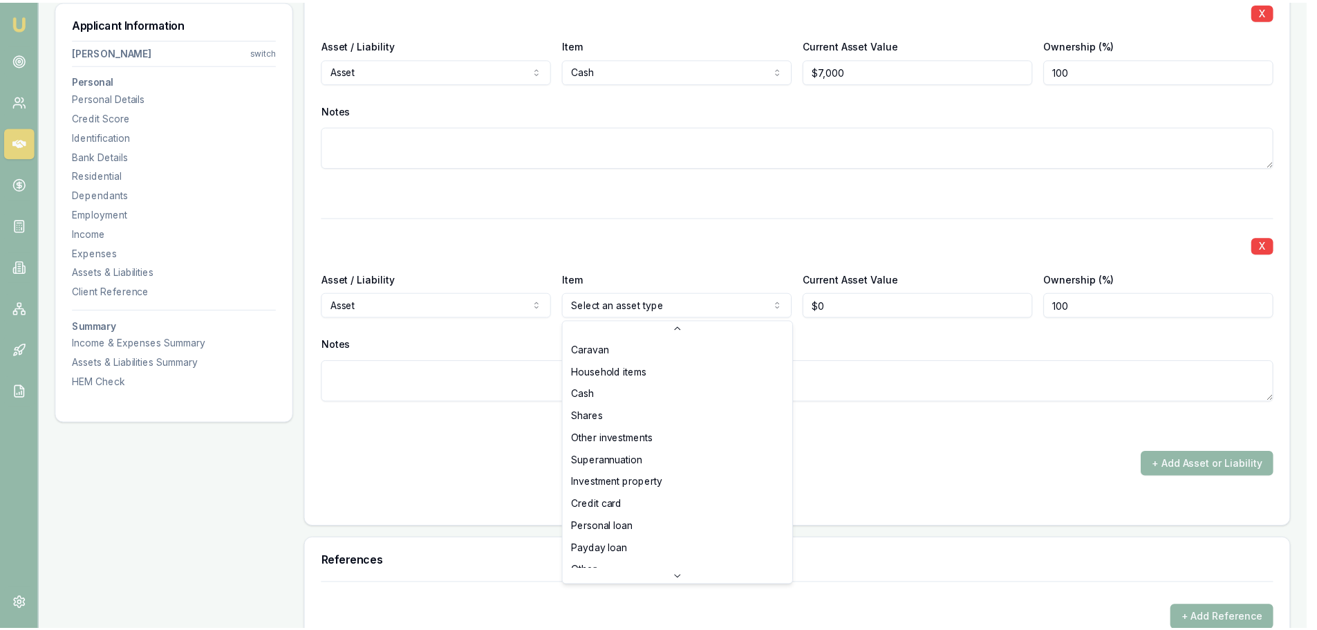
scroll to position [0, 0]
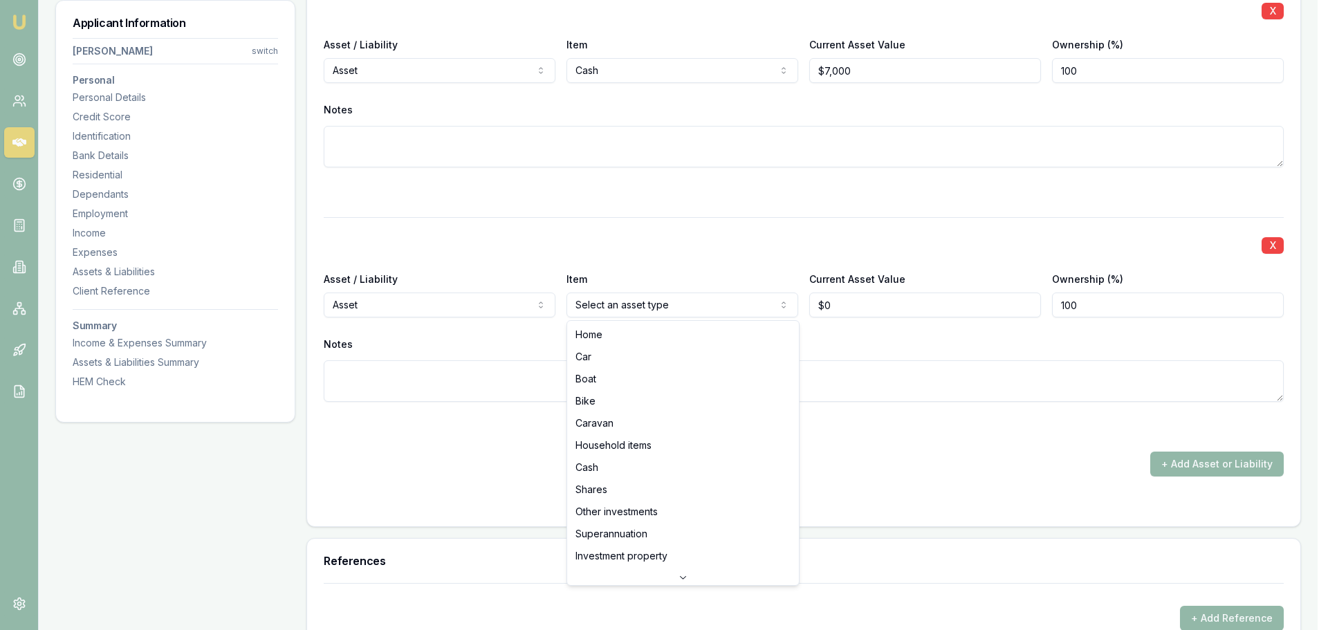
select select "CARAVAN"
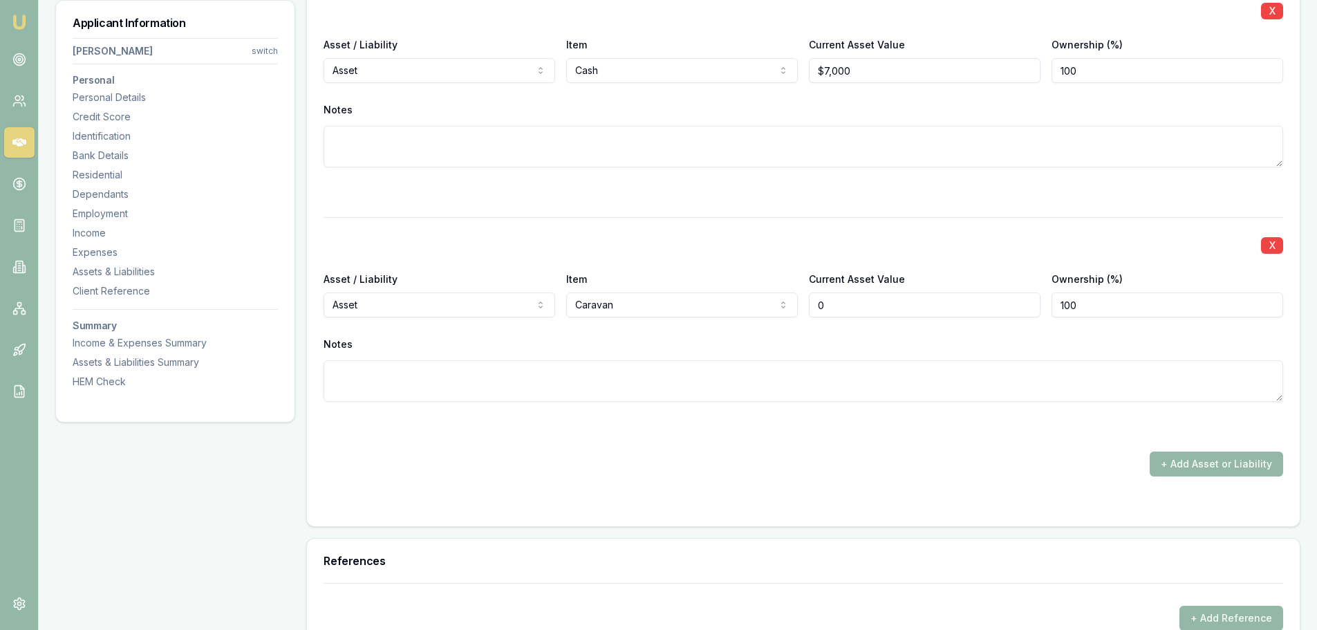
drag, startPoint x: 872, startPoint y: 304, endPoint x: 706, endPoint y: 292, distance: 166.4
click at [706, 292] on div "Asset / Liability Asset Asset Liability Item Caravan Home Car Boat Bike Caravan…" at bounding box center [804, 293] width 960 height 47
type input "$7,000"
click at [844, 190] on div at bounding box center [804, 192] width 960 height 17
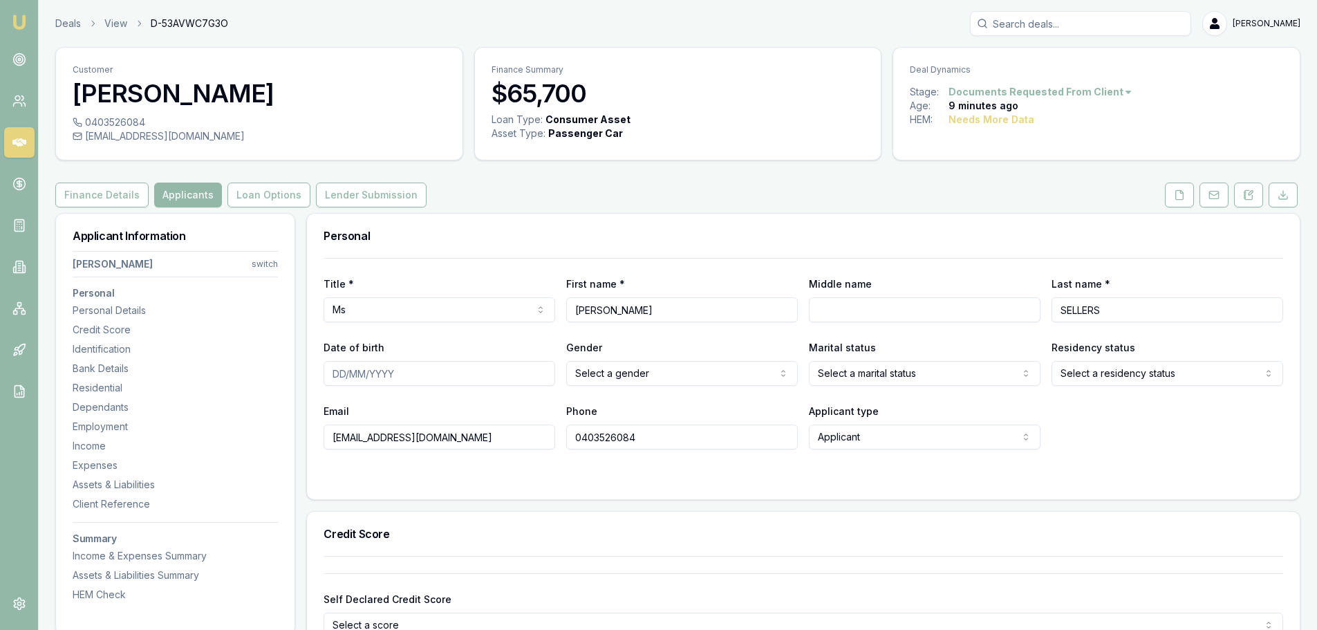
click at [782, 183] on div "Finance Details Applicants Loan Options Lender Submission" at bounding box center [678, 195] width 1246 height 25
click at [1173, 197] on button at bounding box center [1179, 195] width 29 height 25
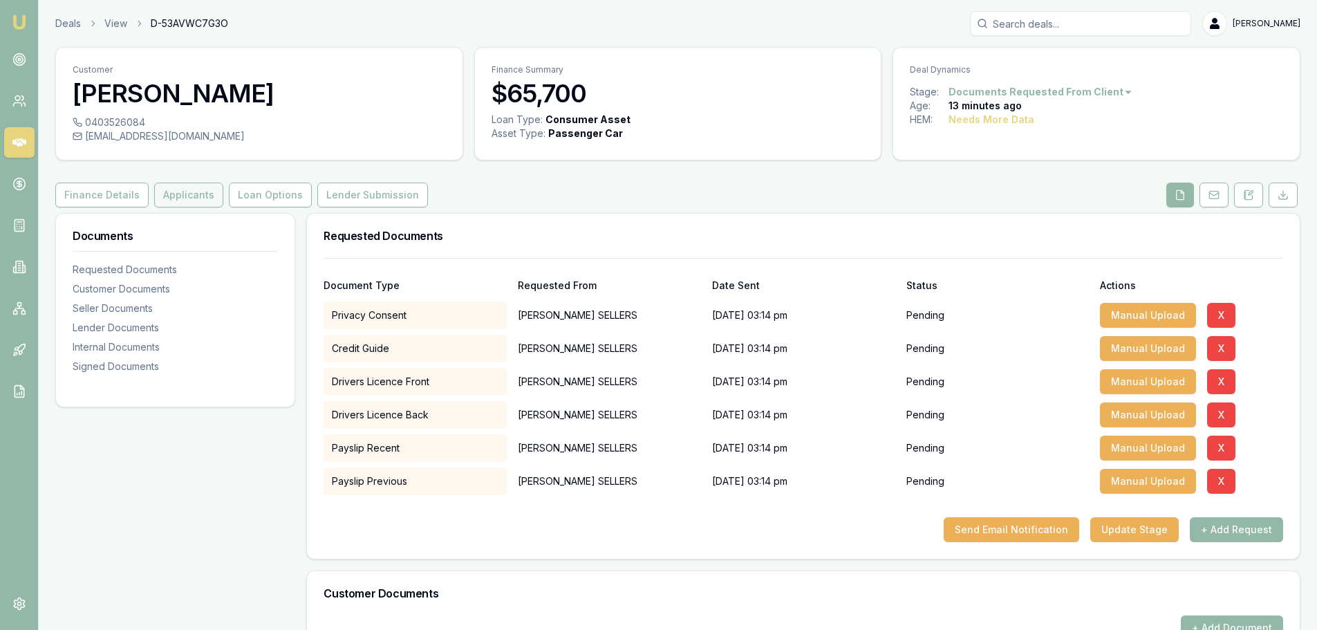
click at [201, 197] on button "Applicants" at bounding box center [188, 195] width 69 height 25
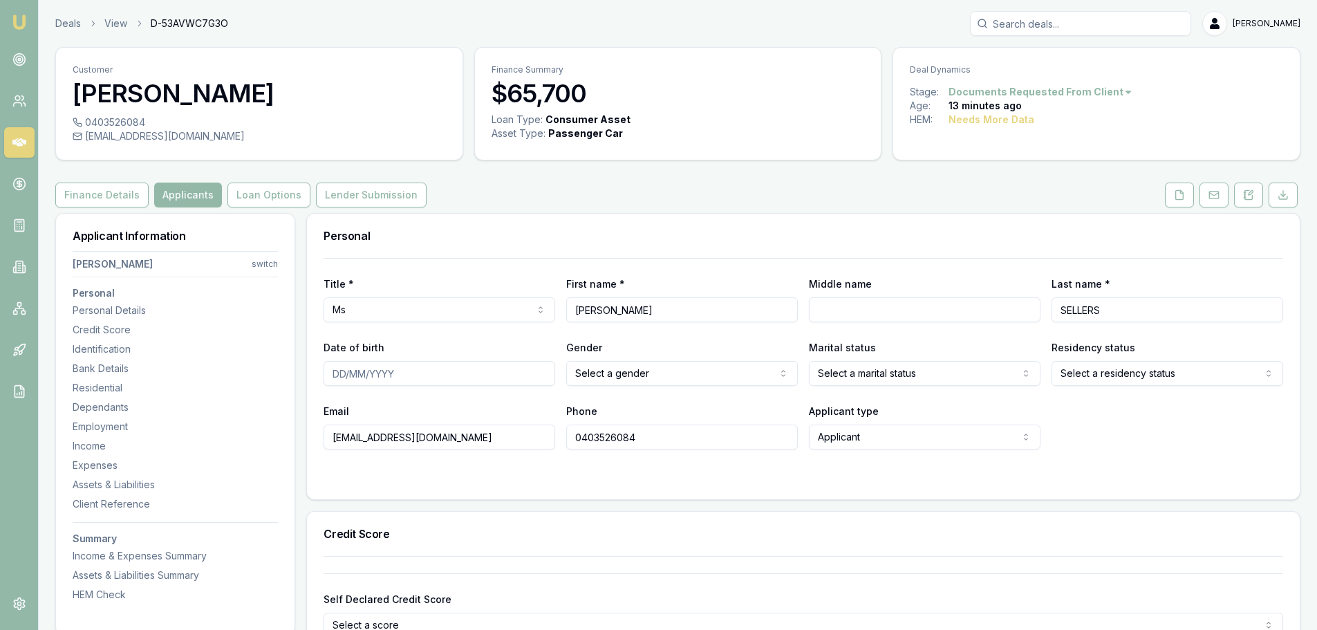
drag, startPoint x: 1127, startPoint y: 312, endPoint x: 734, endPoint y: 311, distance: 392.8
click at [734, 311] on div "Title * Ms Mr Mrs Miss Ms Dr Prof First name * SHARNA Middle name Last name * S…" at bounding box center [804, 298] width 960 height 47
type input "BOLT"
click at [1187, 198] on button at bounding box center [1179, 195] width 29 height 25
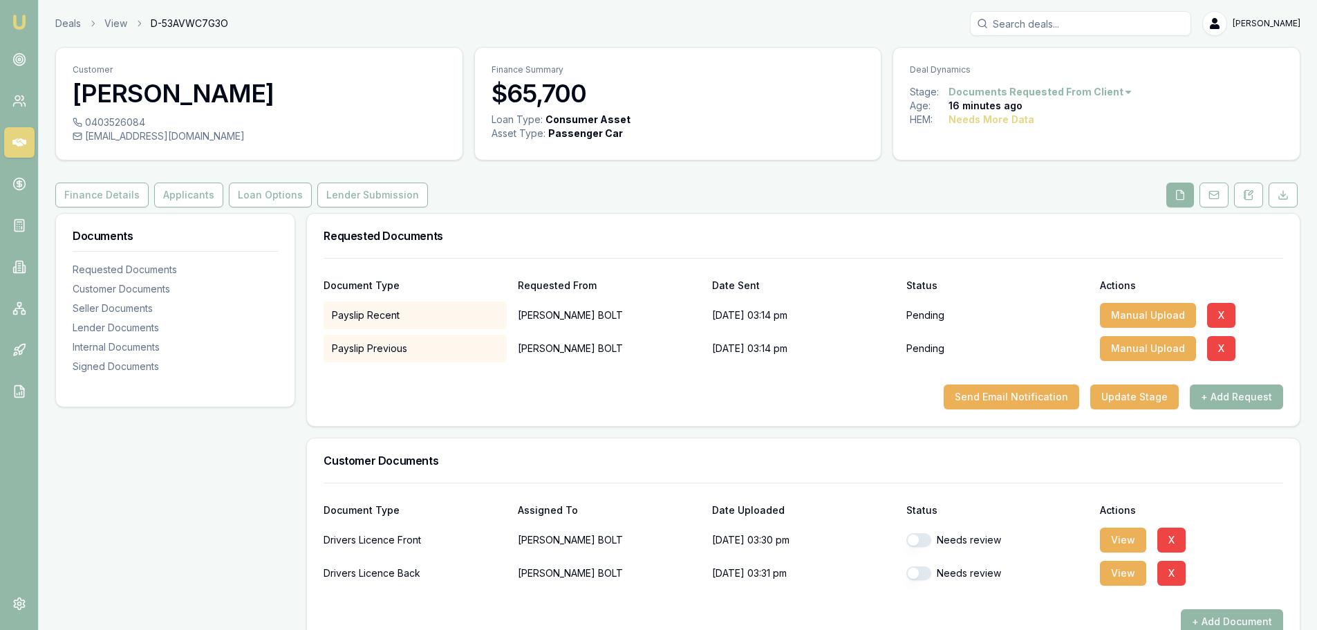
click at [625, 196] on div "Finance Details Applicants Loan Options Lender Submission" at bounding box center [678, 195] width 1246 height 25
click at [621, 201] on div "Finance Details Applicants Loan Options Lender Submission" at bounding box center [678, 195] width 1246 height 25
click at [644, 196] on div "Finance Details Applicants Loan Options Lender Submission" at bounding box center [678, 195] width 1246 height 25
click at [19, 140] on icon at bounding box center [19, 142] width 14 height 8
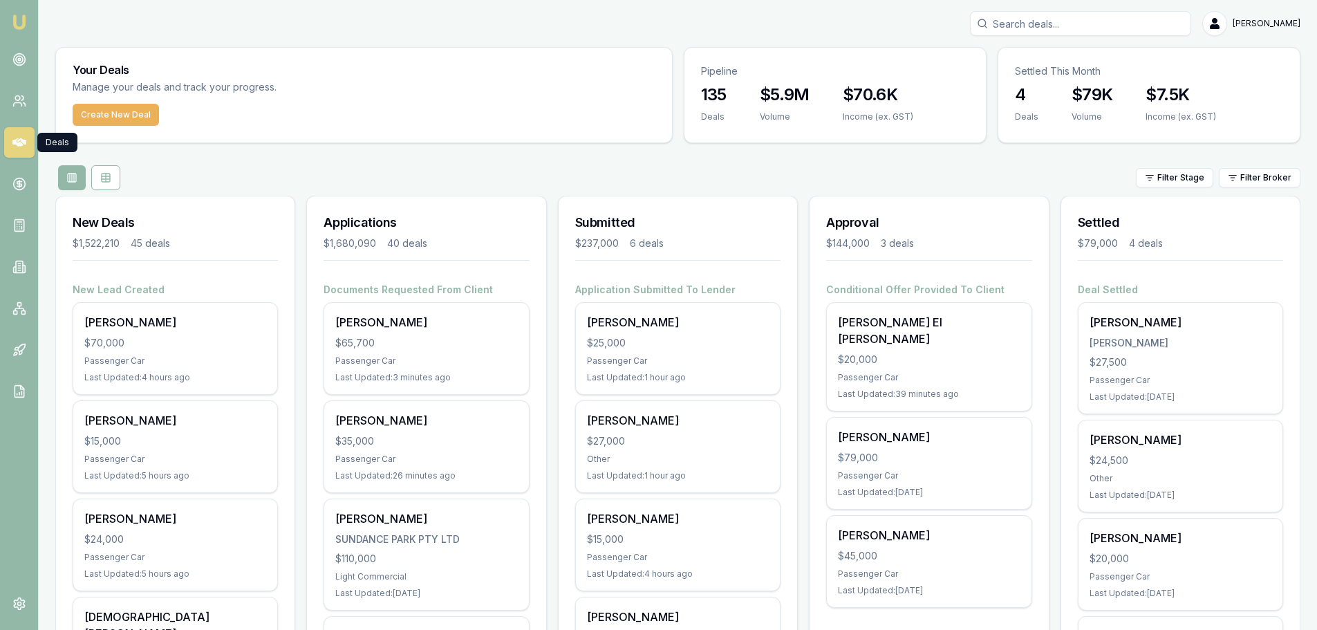
click at [743, 171] on div "Filter Stage Filter Broker" at bounding box center [678, 177] width 1246 height 25
click at [468, 170] on div "Filter Stage Filter Broker" at bounding box center [678, 177] width 1246 height 25
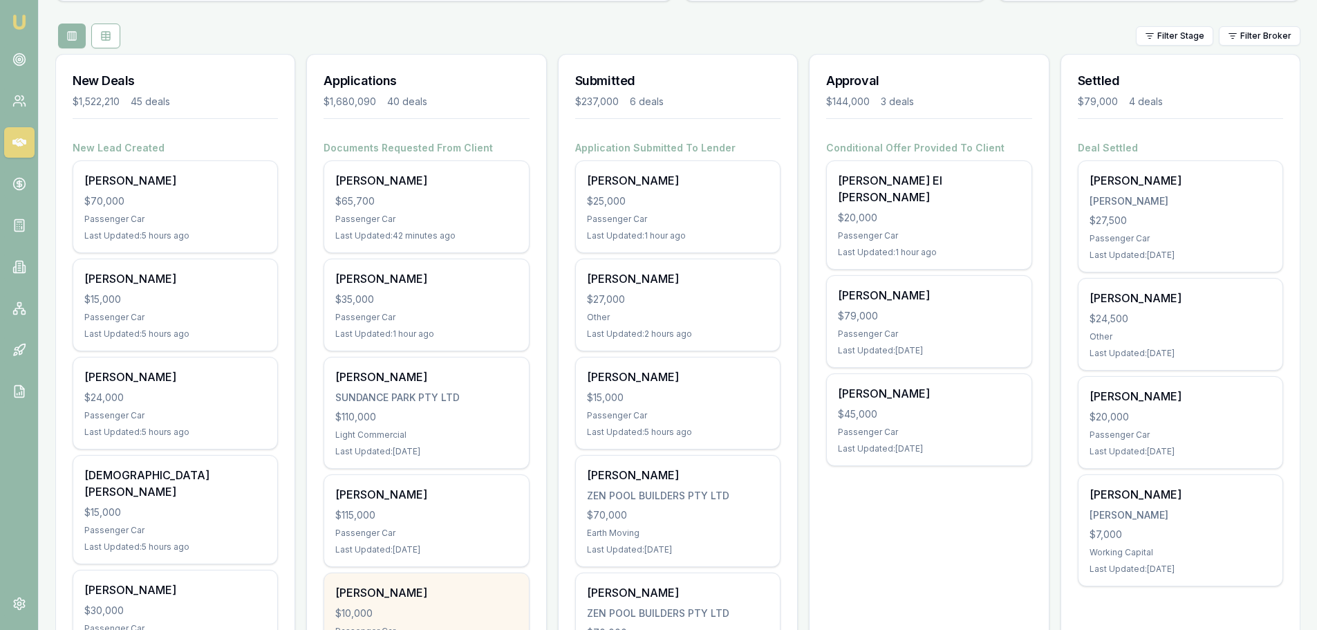
scroll to position [138, 0]
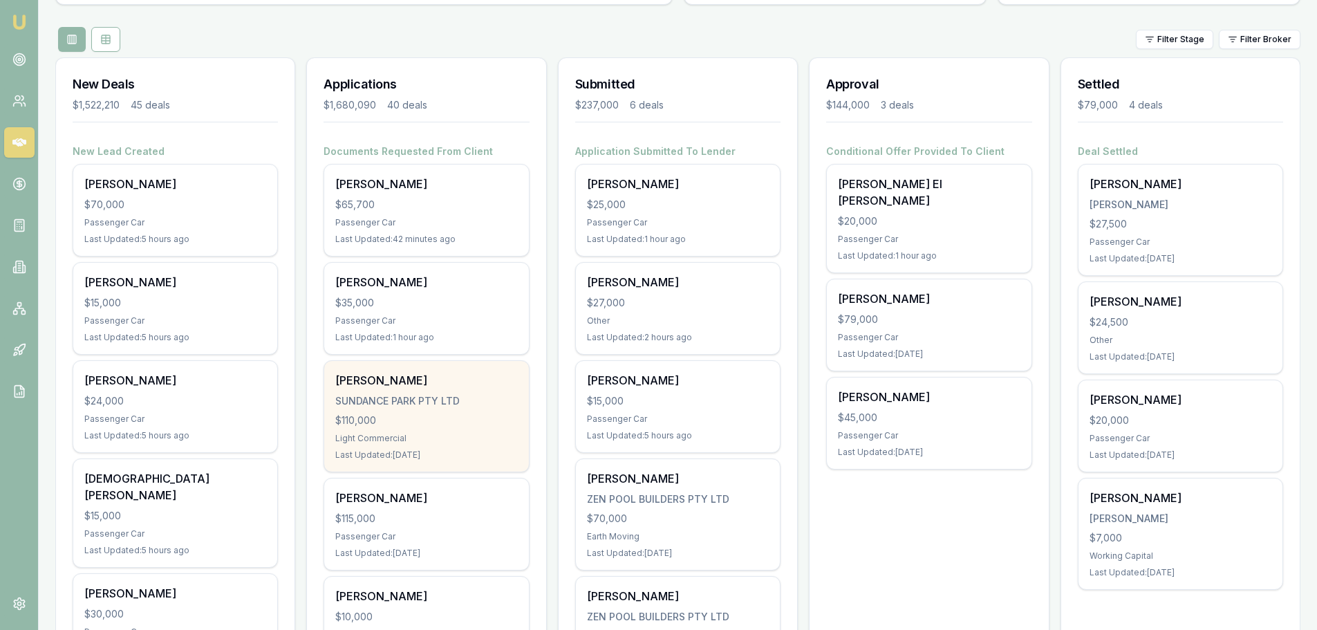
click at [447, 433] on div "Light Commercial" at bounding box center [426, 438] width 182 height 11
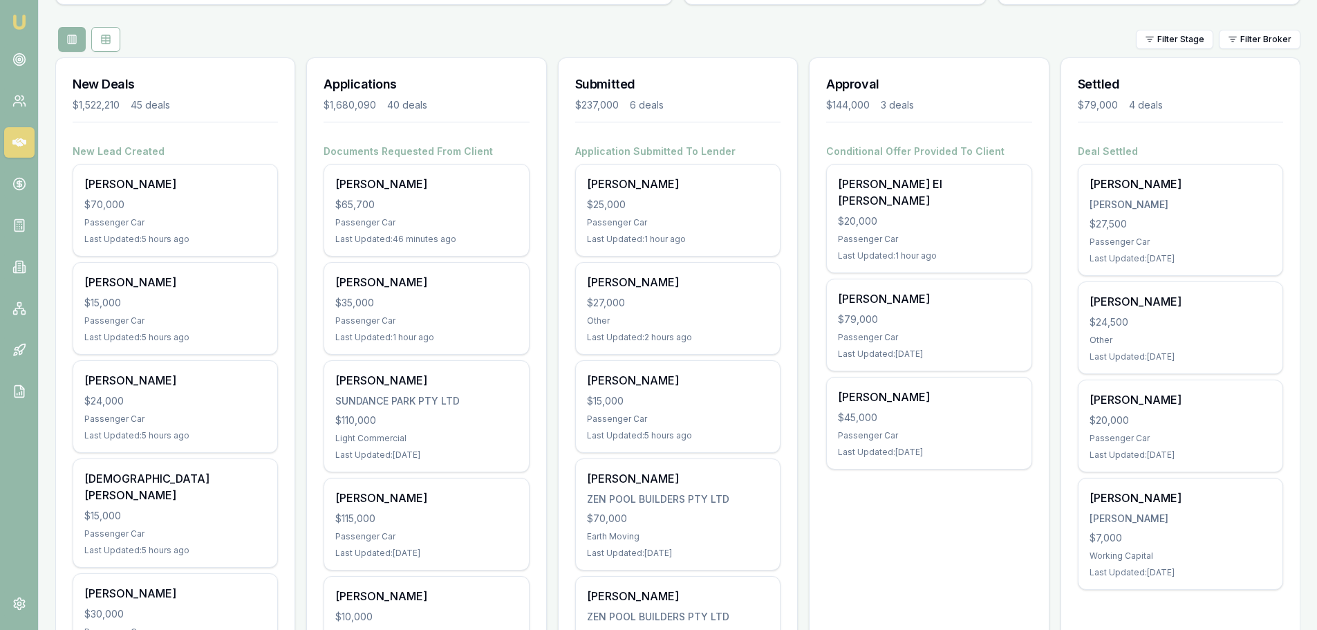
click at [458, 28] on div "Filter Stage Filter Broker" at bounding box center [678, 39] width 1246 height 25
click at [437, 33] on div "Filter Stage Filter Broker" at bounding box center [678, 39] width 1246 height 25
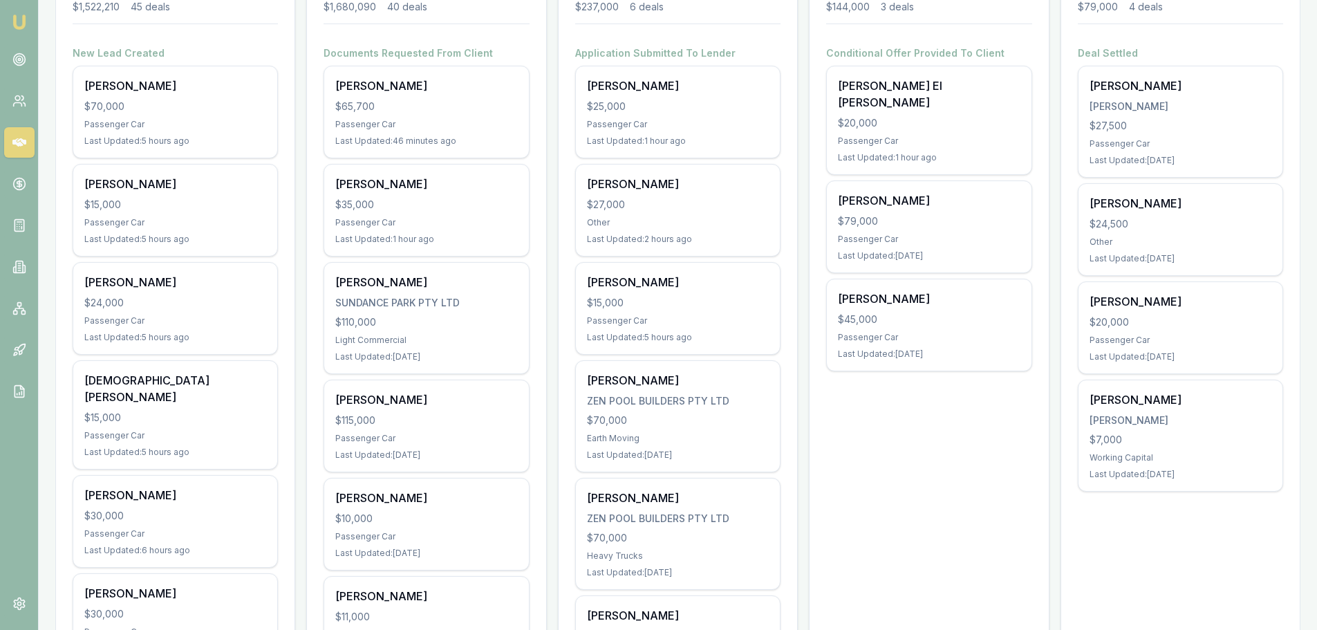
scroll to position [346, 0]
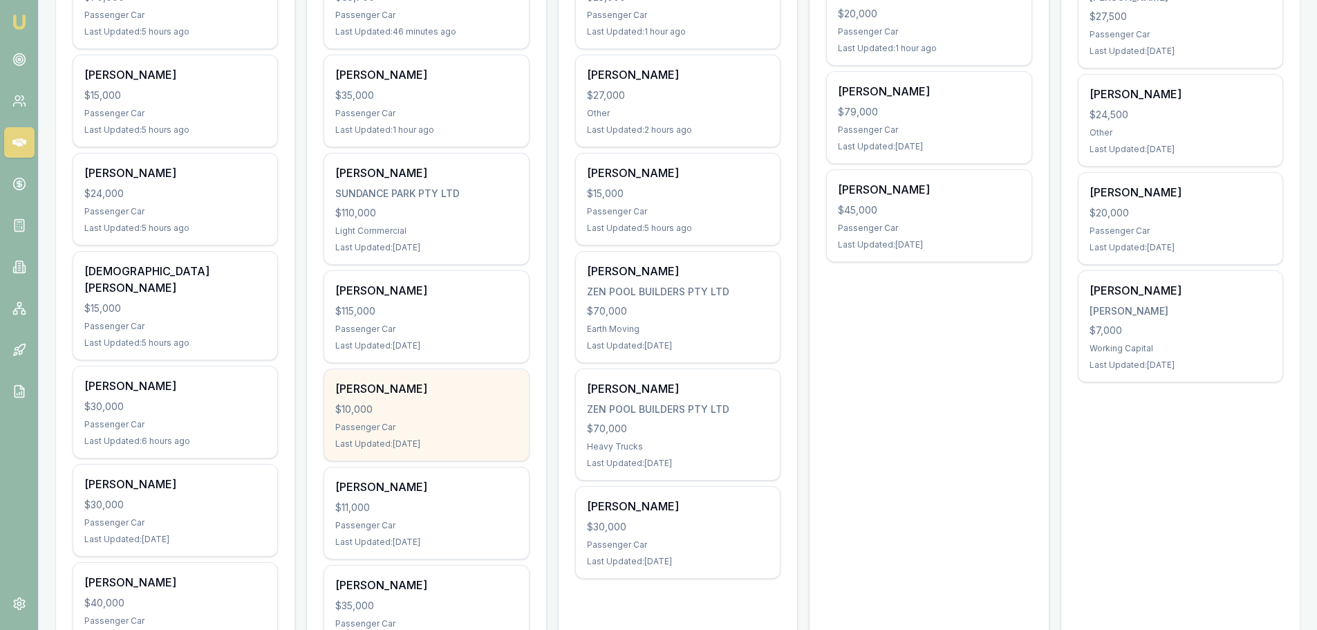
click at [404, 403] on div "$10,000" at bounding box center [426, 410] width 182 height 14
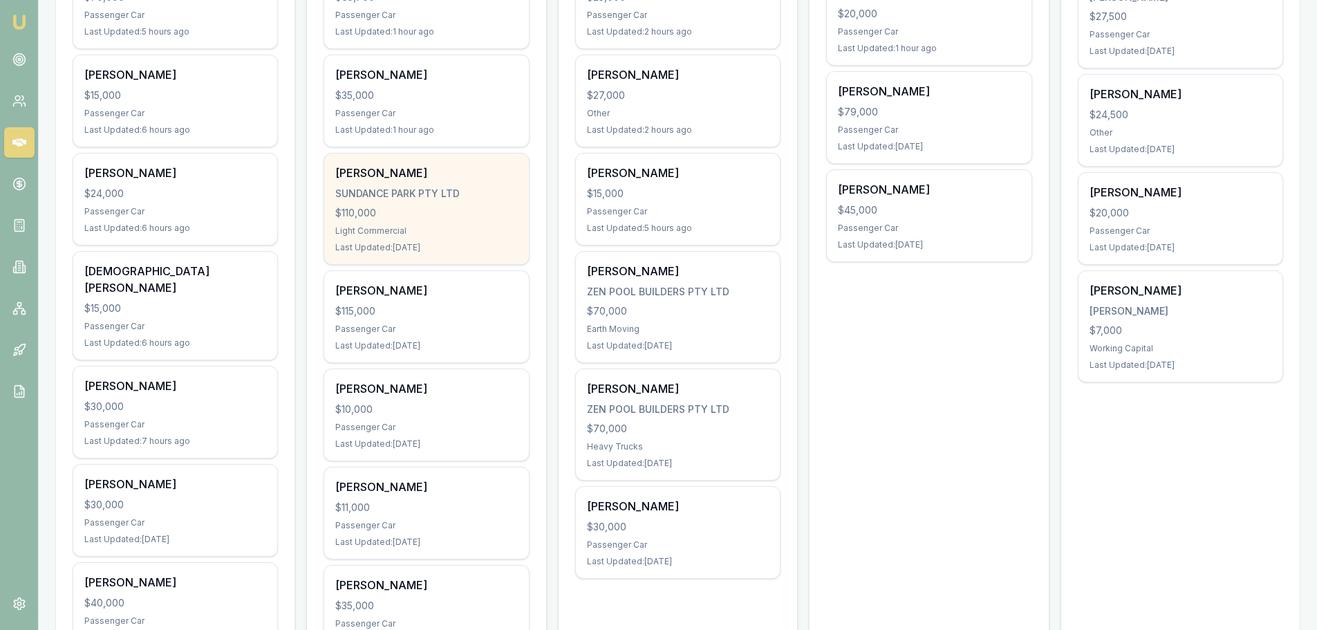
click at [390, 181] on div "NAOMI ABDILLA SUNDANCE PARK PTY LTD $110,000 Light Commercial Last Updated: 1 d…" at bounding box center [426, 209] width 204 height 111
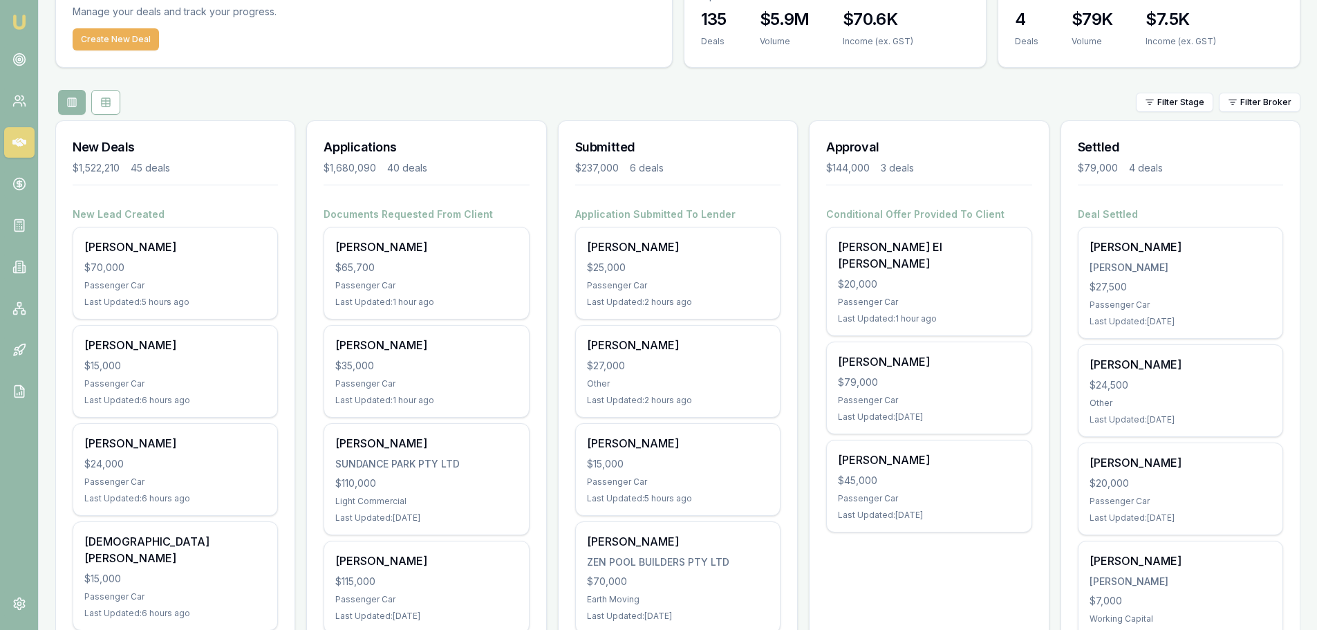
scroll to position [69, 0]
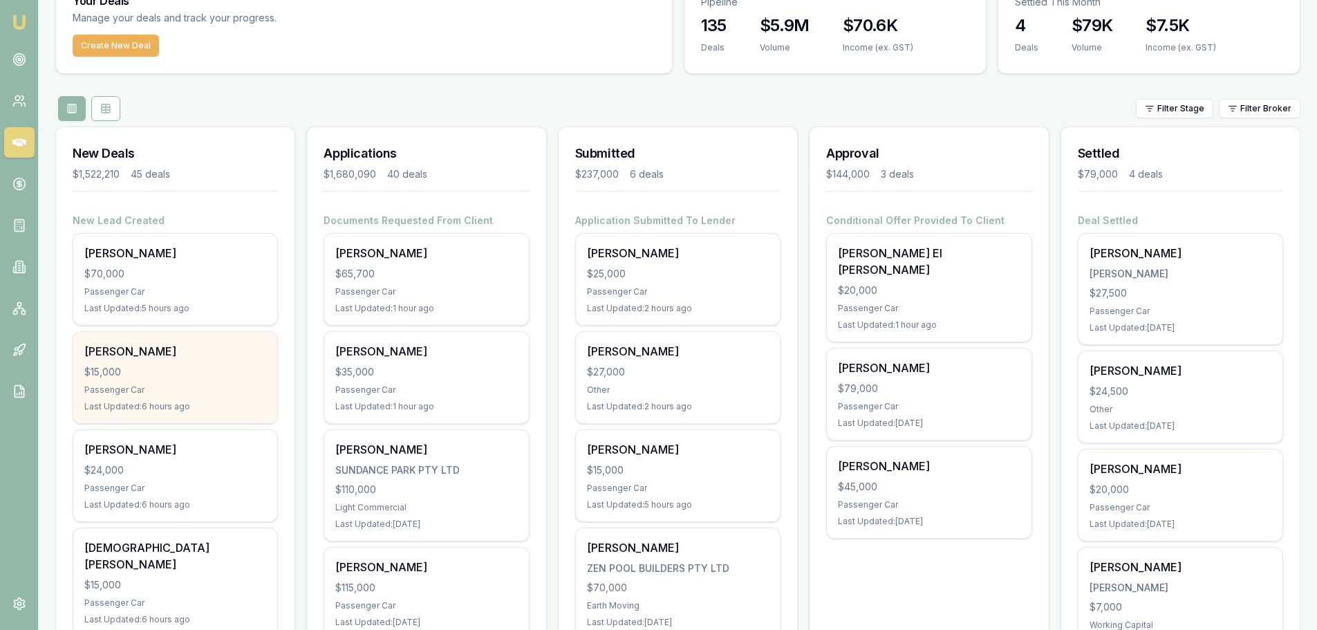
click at [158, 386] on div "Passenger Car" at bounding box center [175, 390] width 182 height 11
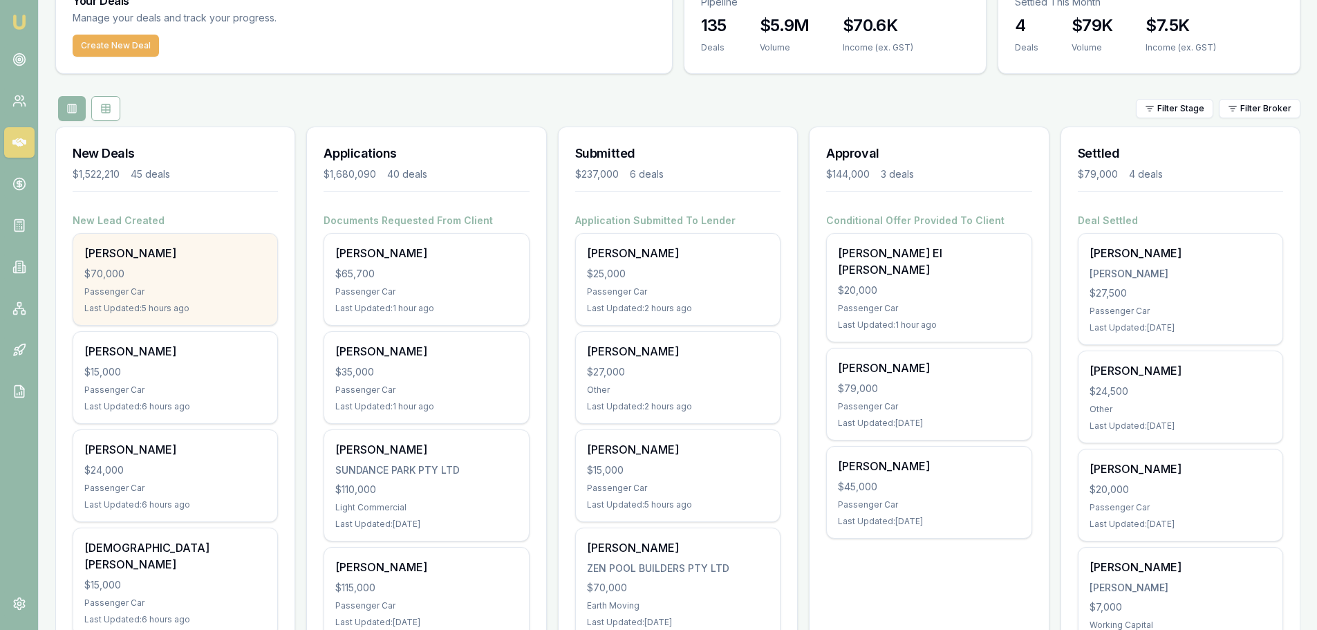
click at [162, 277] on div "$70,000" at bounding box center [175, 274] width 182 height 14
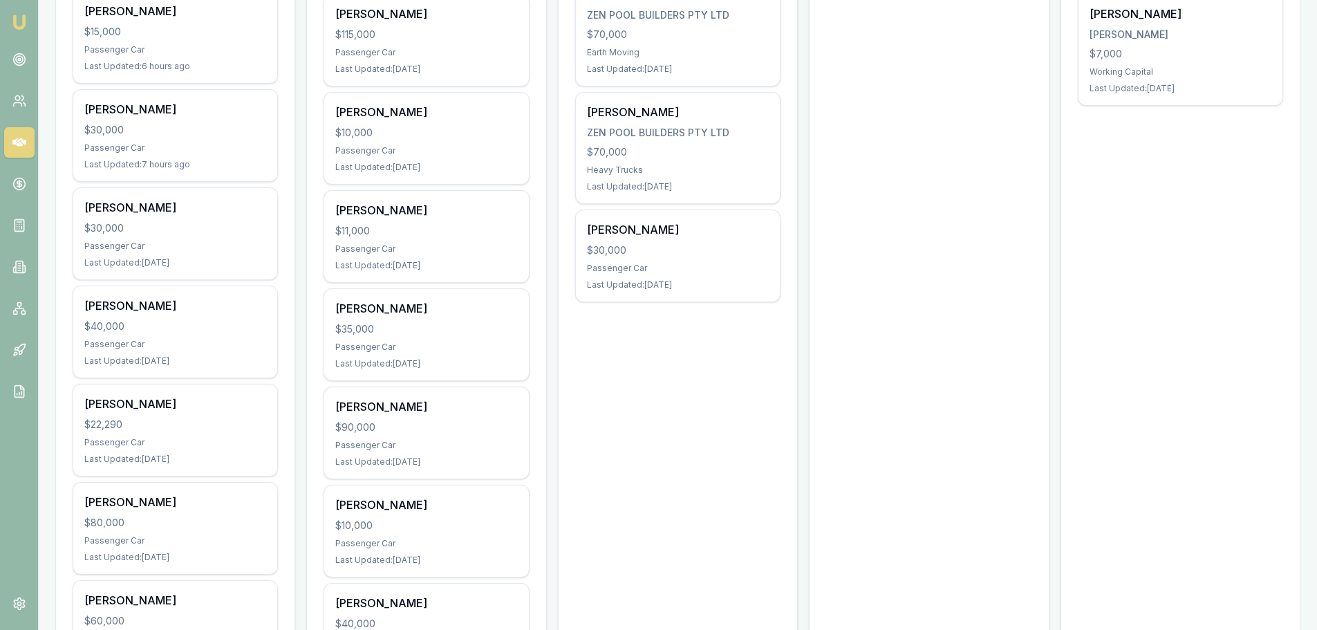
scroll to position [138, 0]
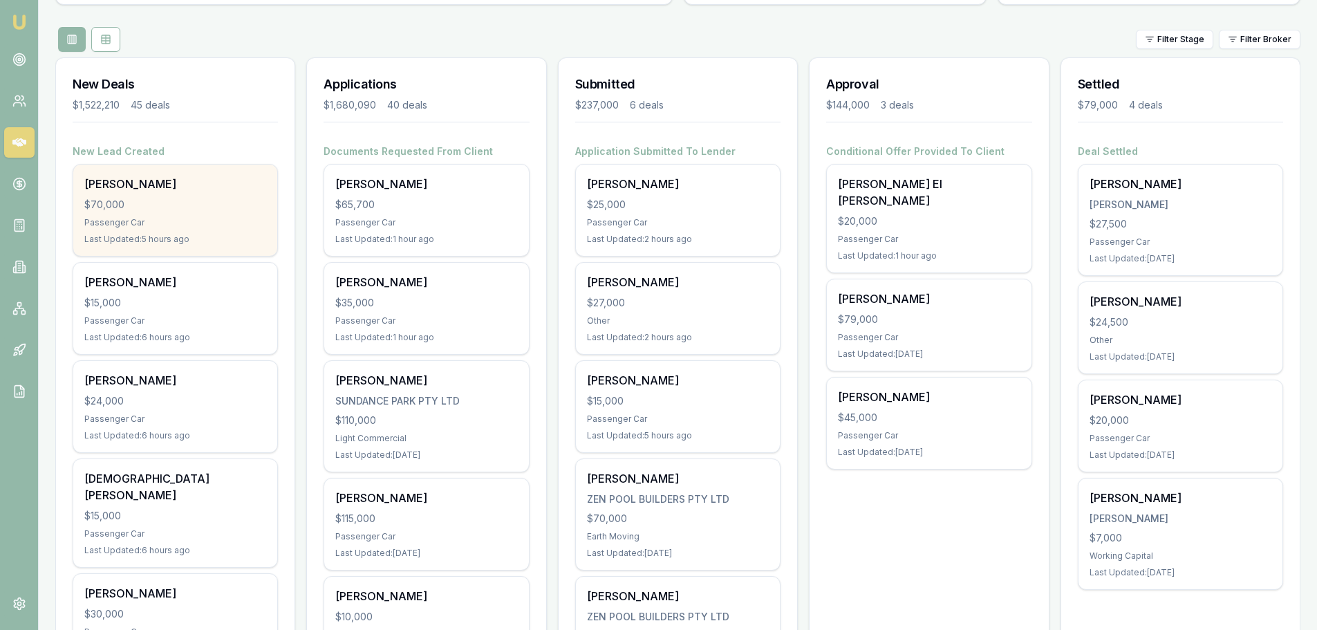
click at [165, 212] on div "Bradley Wilson $70,000 Passenger Car Last Updated: 5 hours ago" at bounding box center [175, 210] width 204 height 91
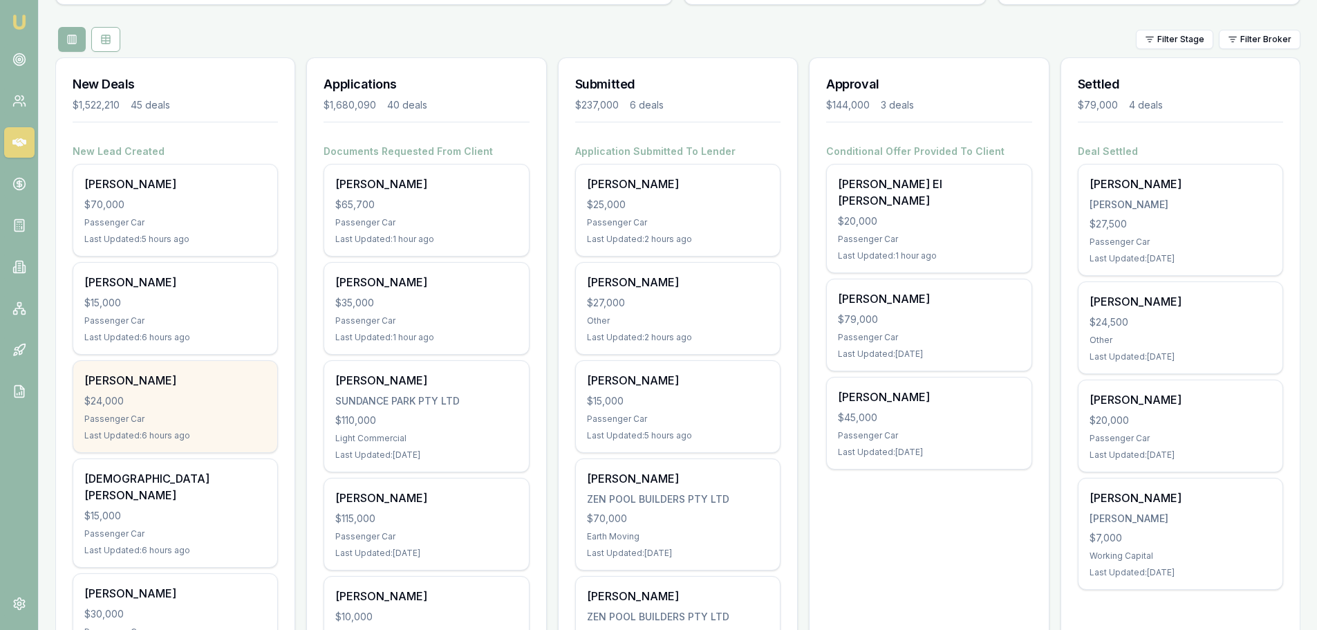
click at [165, 411] on div "Carlin Hodson $24,000 Passenger Car Last Updated: 6 hours ago" at bounding box center [175, 406] width 204 height 91
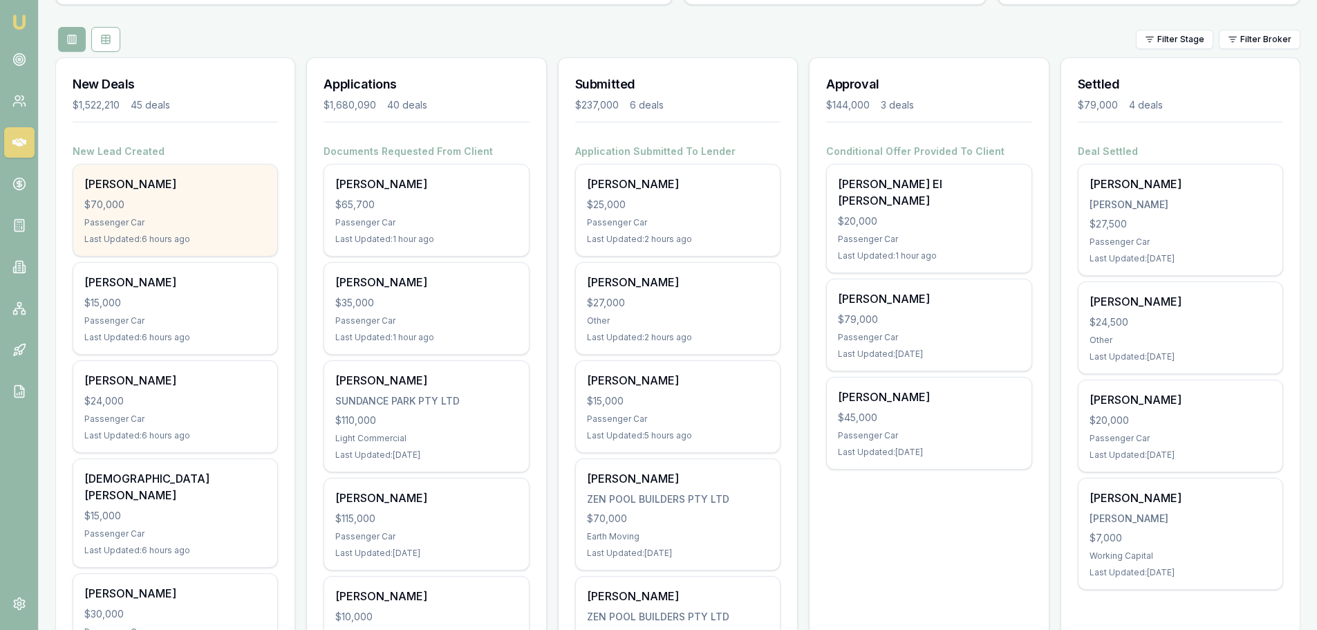
click at [194, 194] on div "Bradley Wilson $70,000 Passenger Car Last Updated: 6 hours ago" at bounding box center [175, 210] width 204 height 91
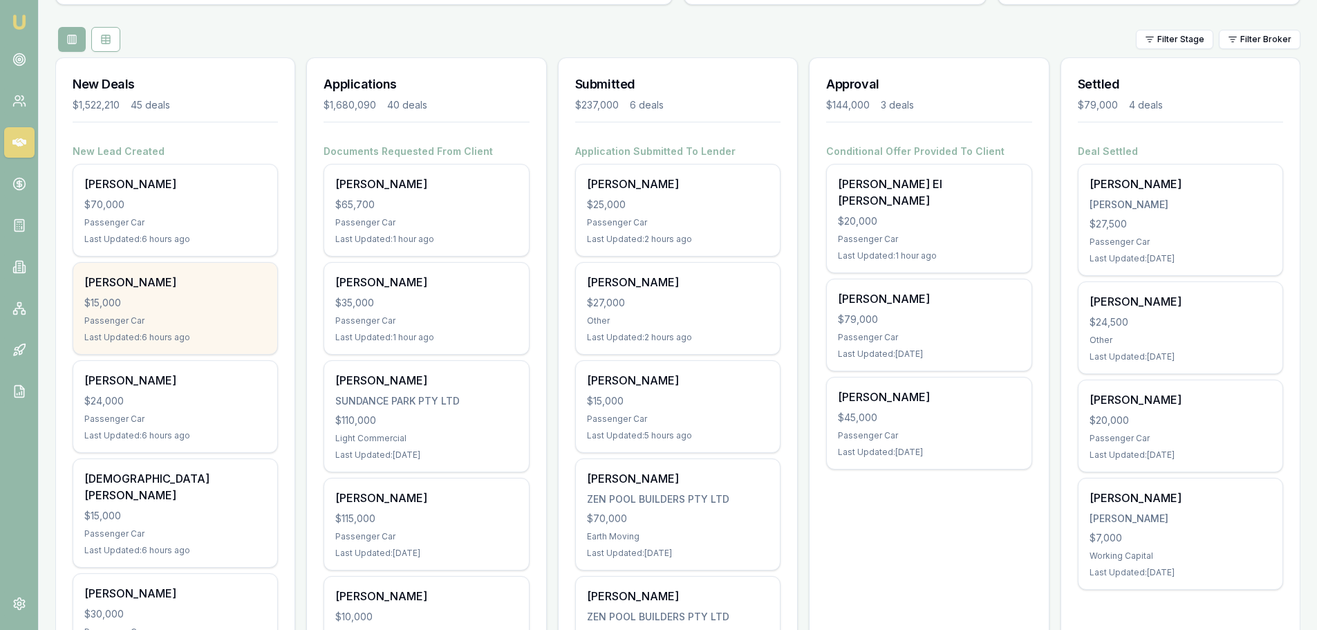
click at [179, 288] on div "Scott Cryer" at bounding box center [175, 282] width 182 height 17
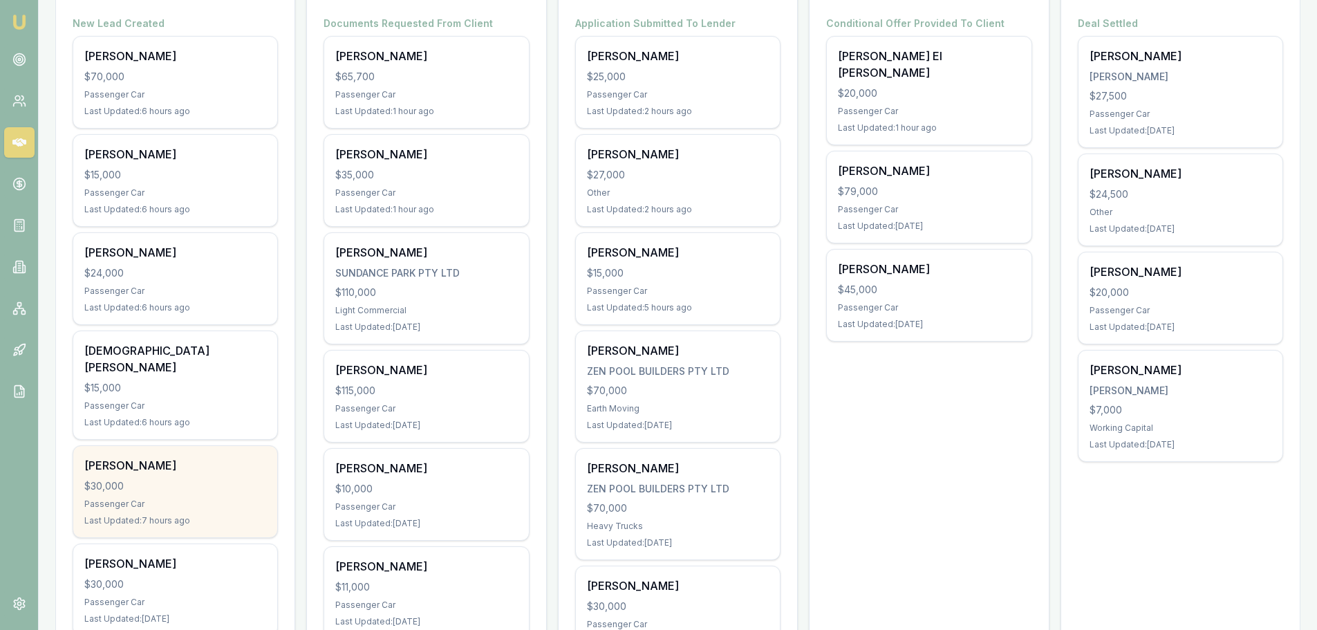
scroll to position [277, 0]
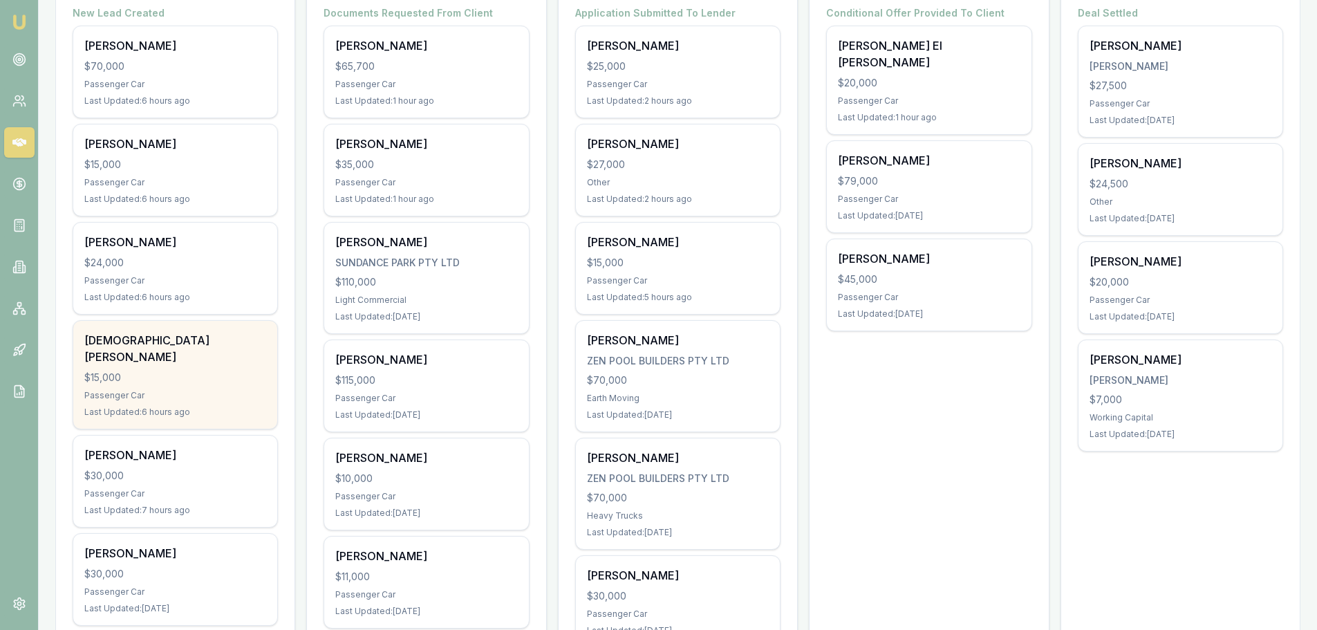
click at [205, 390] on div "Passenger Car" at bounding box center [175, 395] width 182 height 11
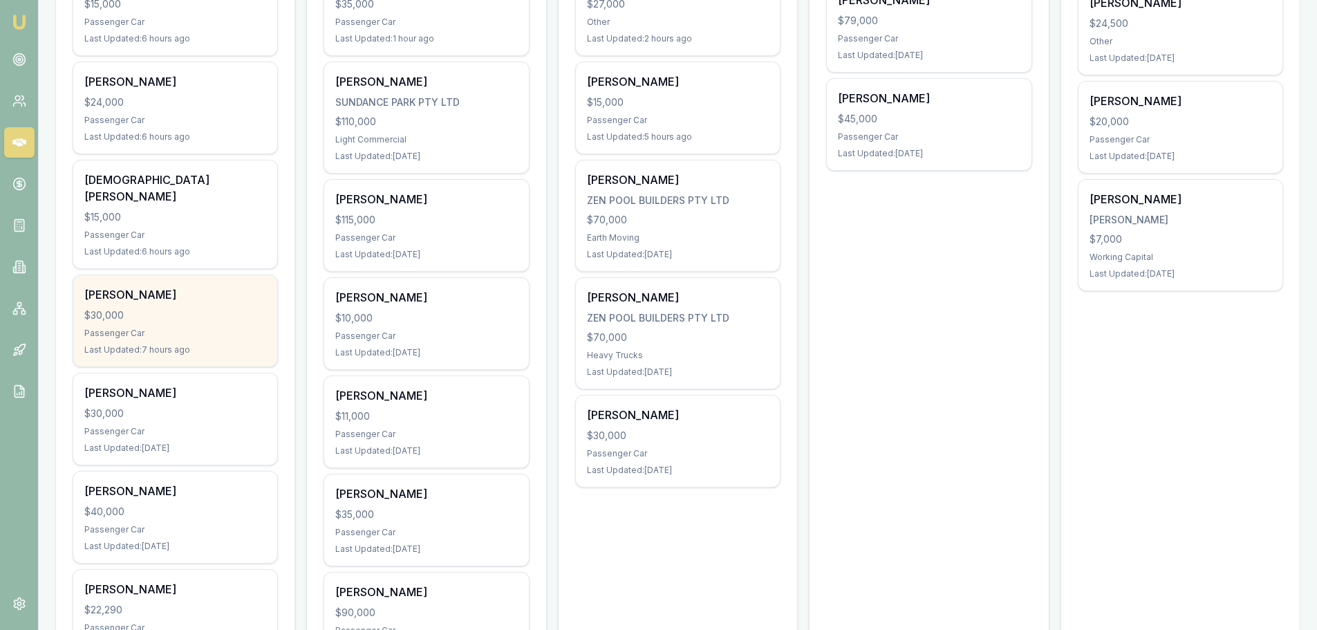
scroll to position [484, 0]
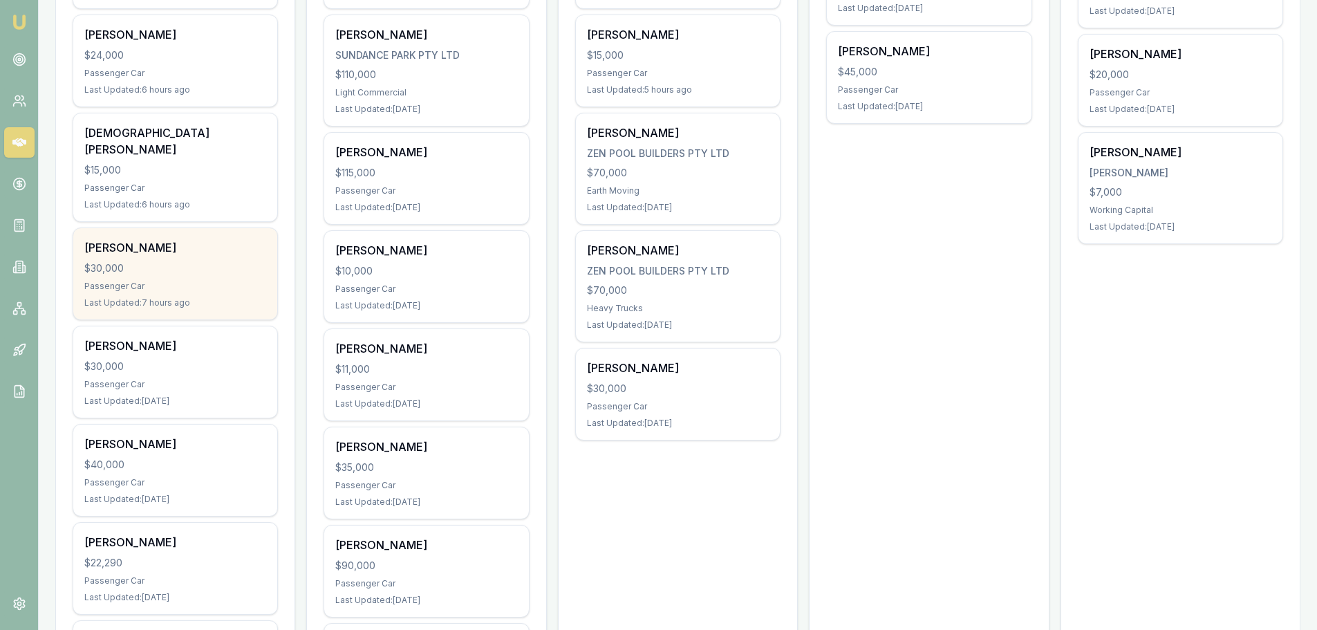
click at [145, 261] on div "$30,000" at bounding box center [175, 268] width 182 height 14
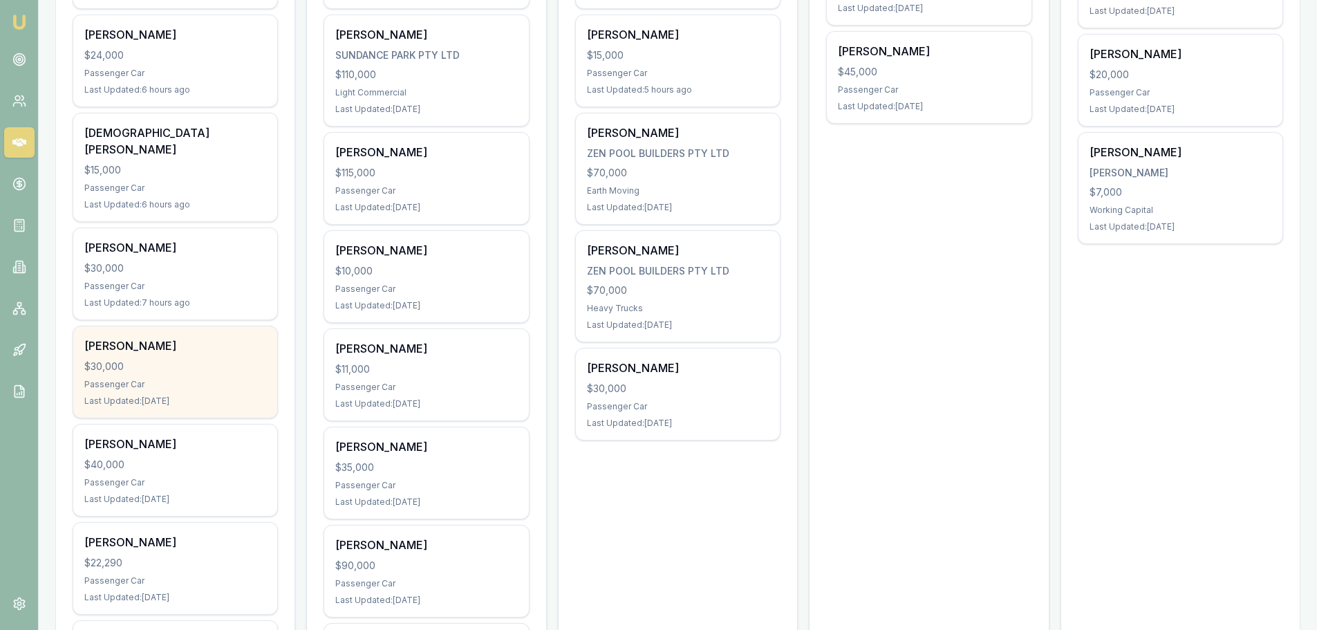
click at [198, 360] on div "$30,000" at bounding box center [175, 367] width 182 height 14
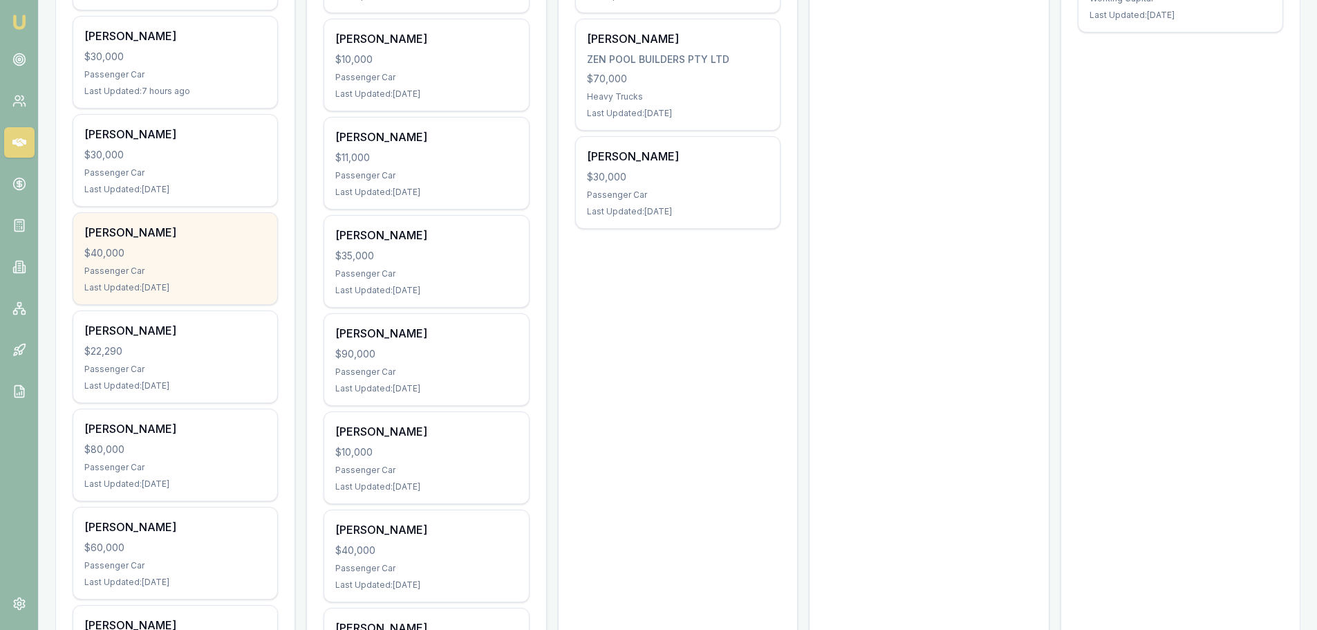
scroll to position [761, 0]
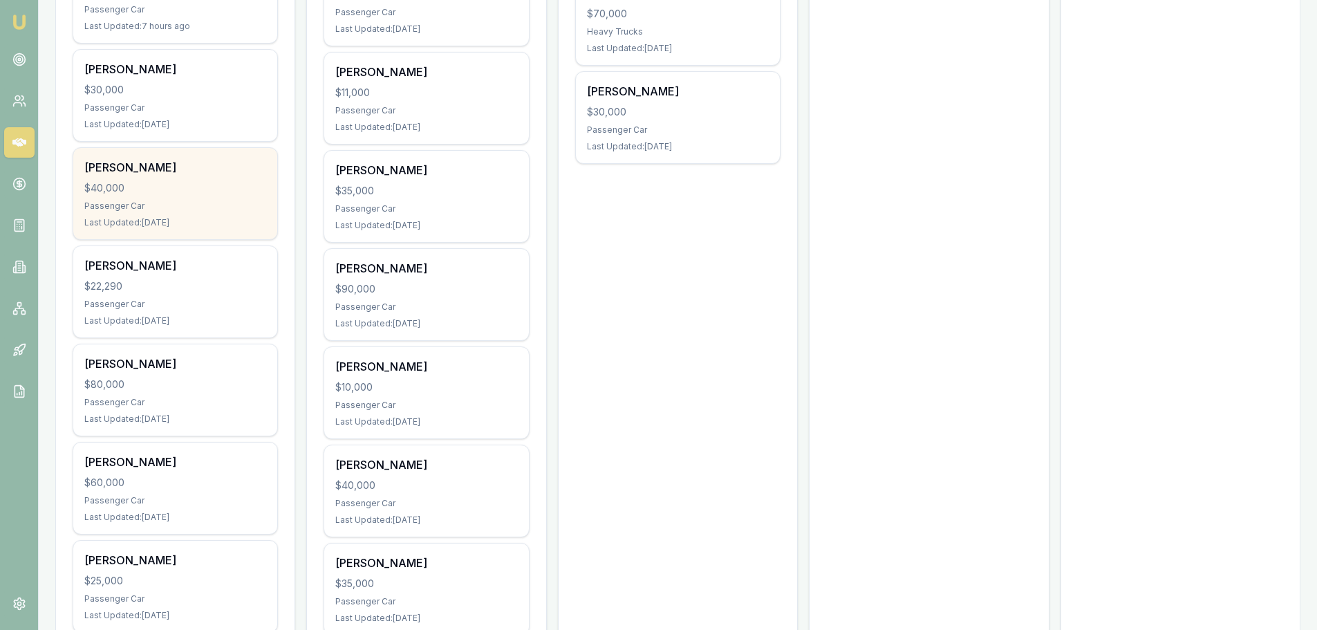
click at [174, 163] on div "Nicky Creane $40,000 Passenger Car Last Updated: 5 days ago" at bounding box center [175, 193] width 204 height 91
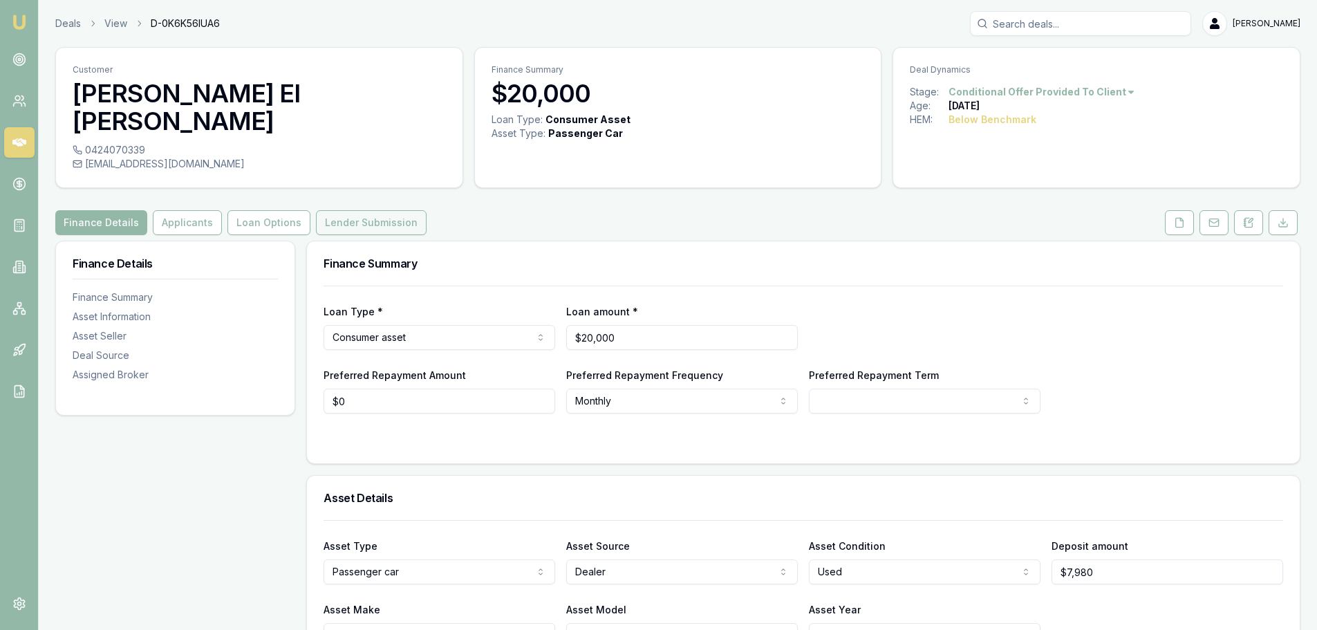
click at [342, 210] on button "Lender Submission" at bounding box center [371, 222] width 111 height 25
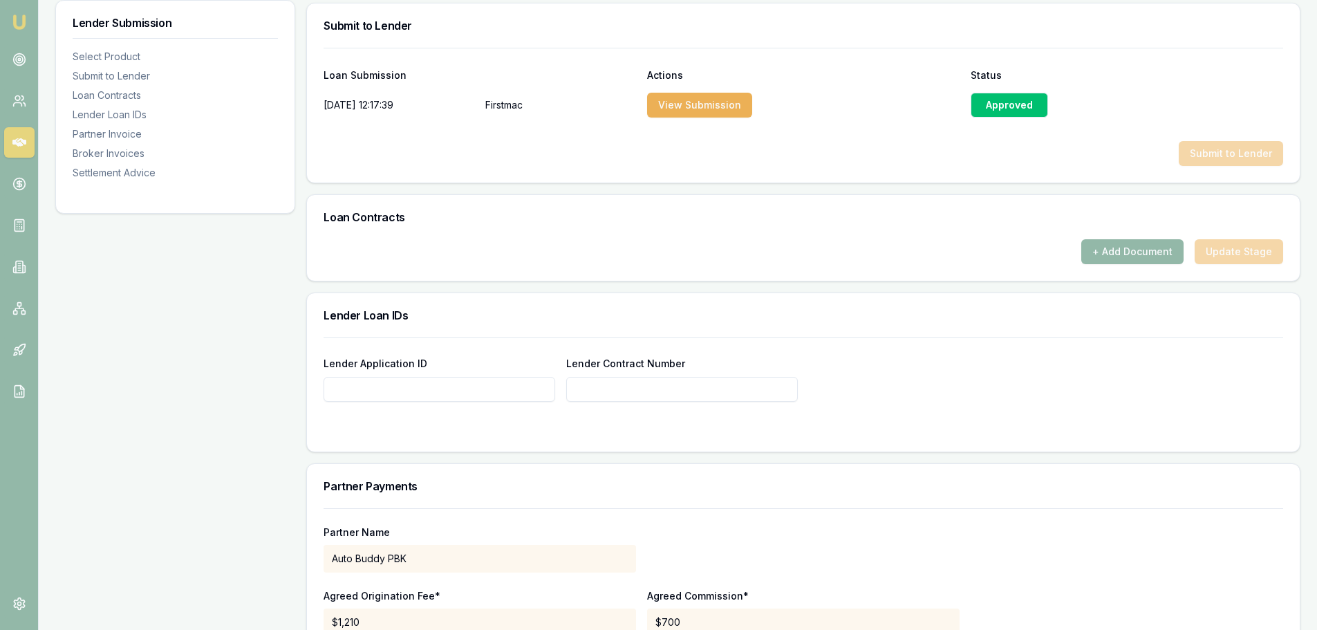
scroll to position [830, 0]
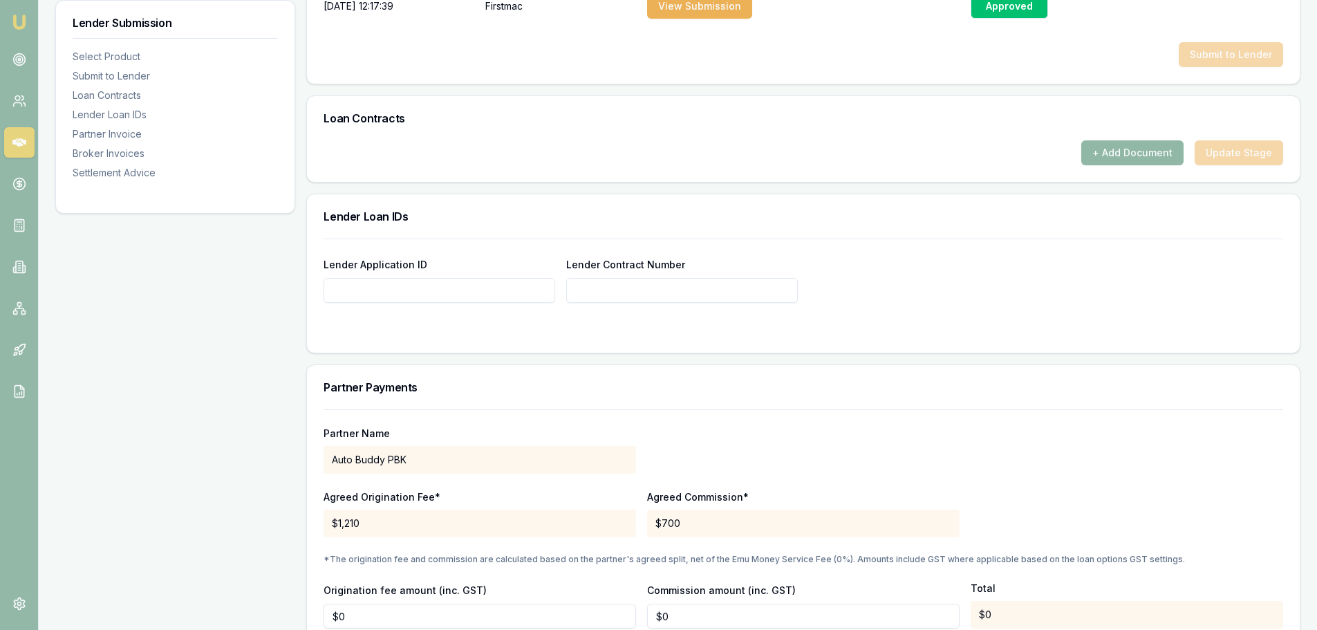
click at [1149, 140] on button "+ Add Document" at bounding box center [1133, 152] width 102 height 25
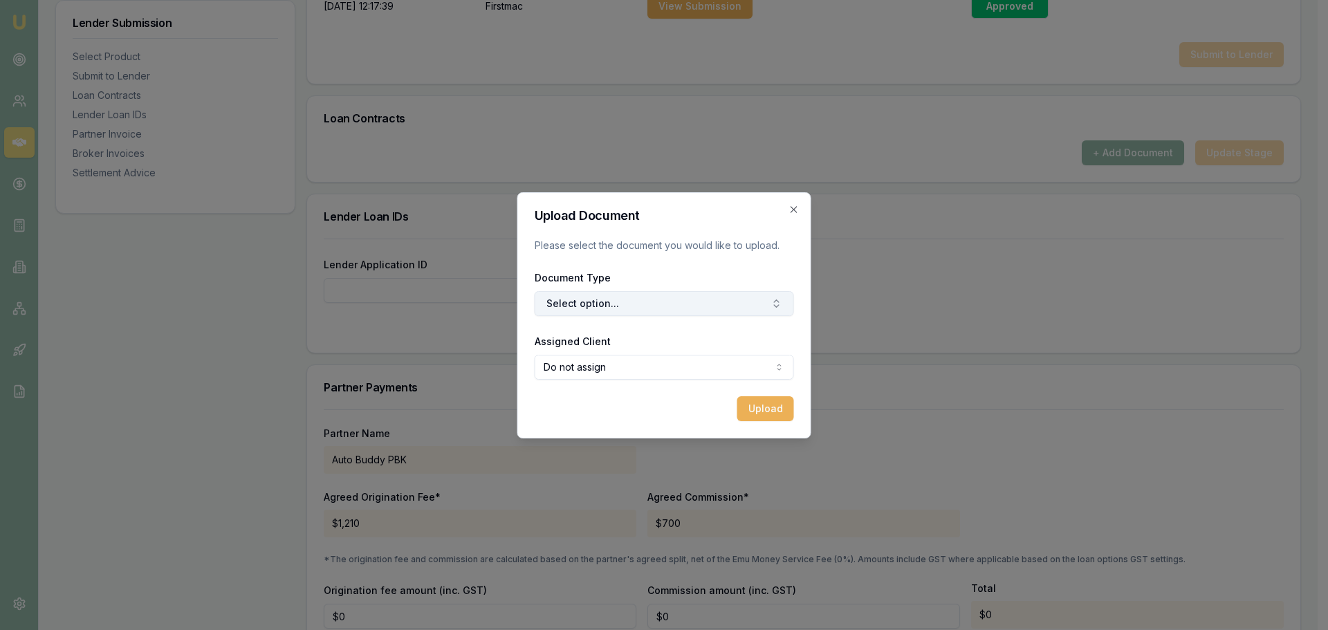
click at [636, 306] on button "Select option..." at bounding box center [664, 303] width 259 height 25
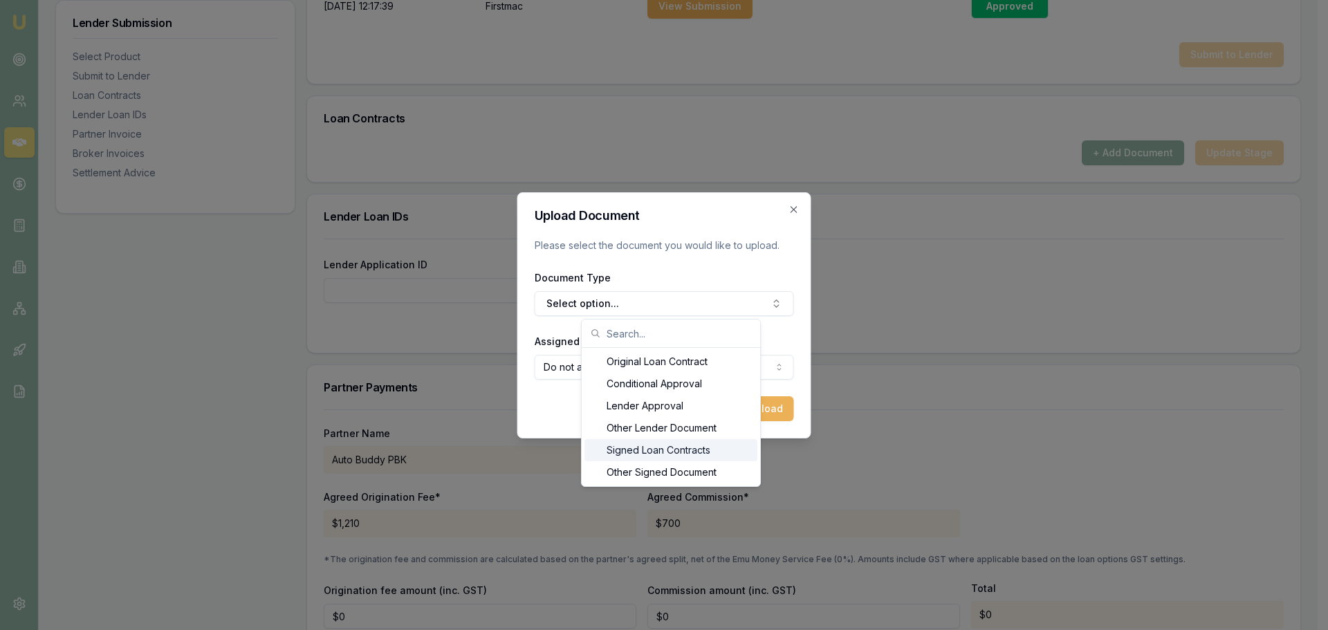
click at [645, 447] on div "Signed Loan Contracts" at bounding box center [670, 450] width 173 height 22
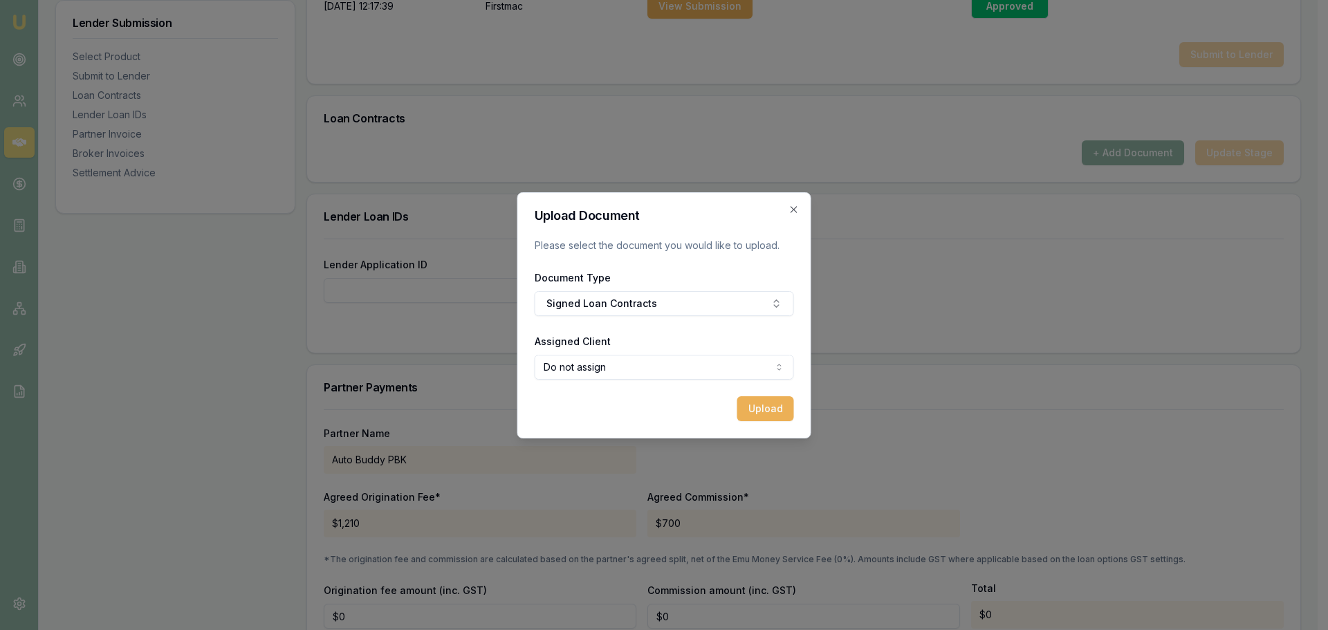
select select "U-J5852Y7H3L"
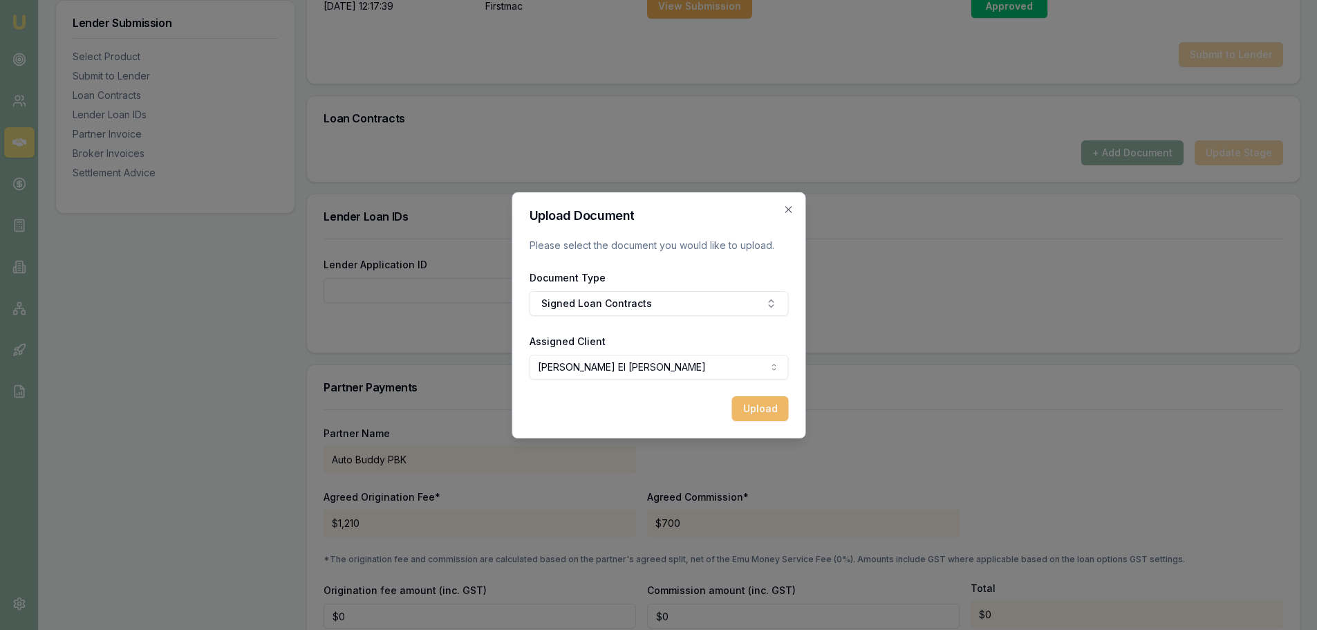
click at [755, 404] on button "Upload" at bounding box center [760, 408] width 57 height 25
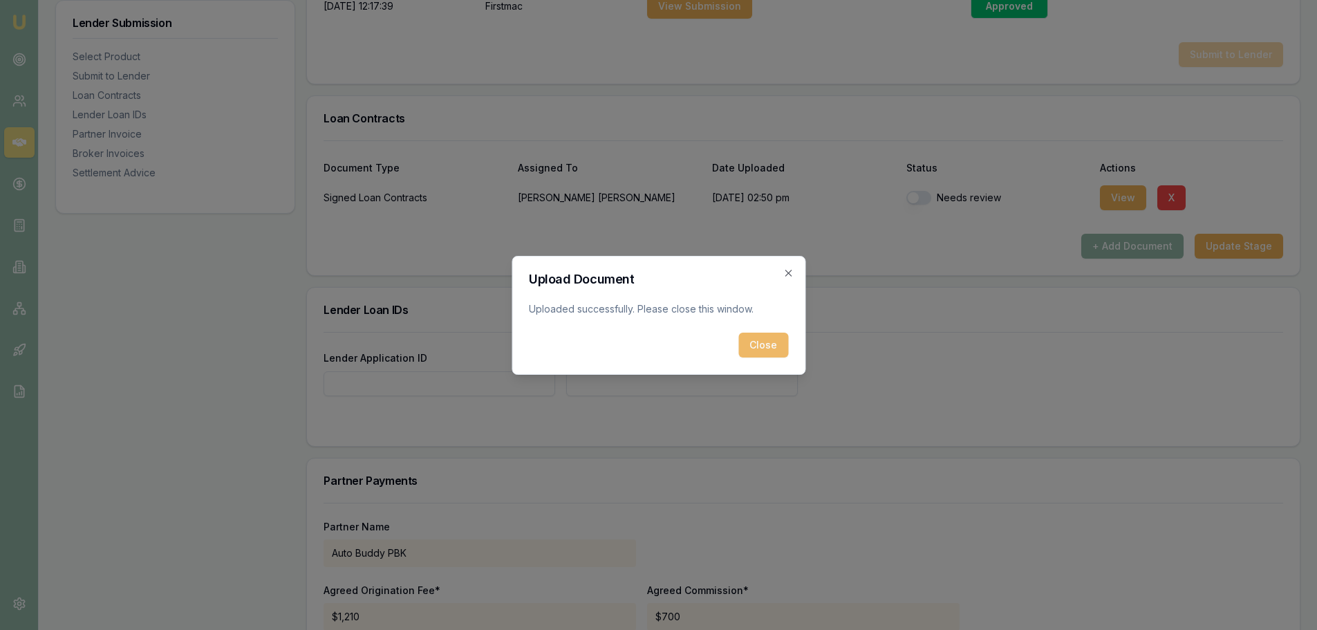
click at [766, 342] on button "Close" at bounding box center [764, 345] width 50 height 25
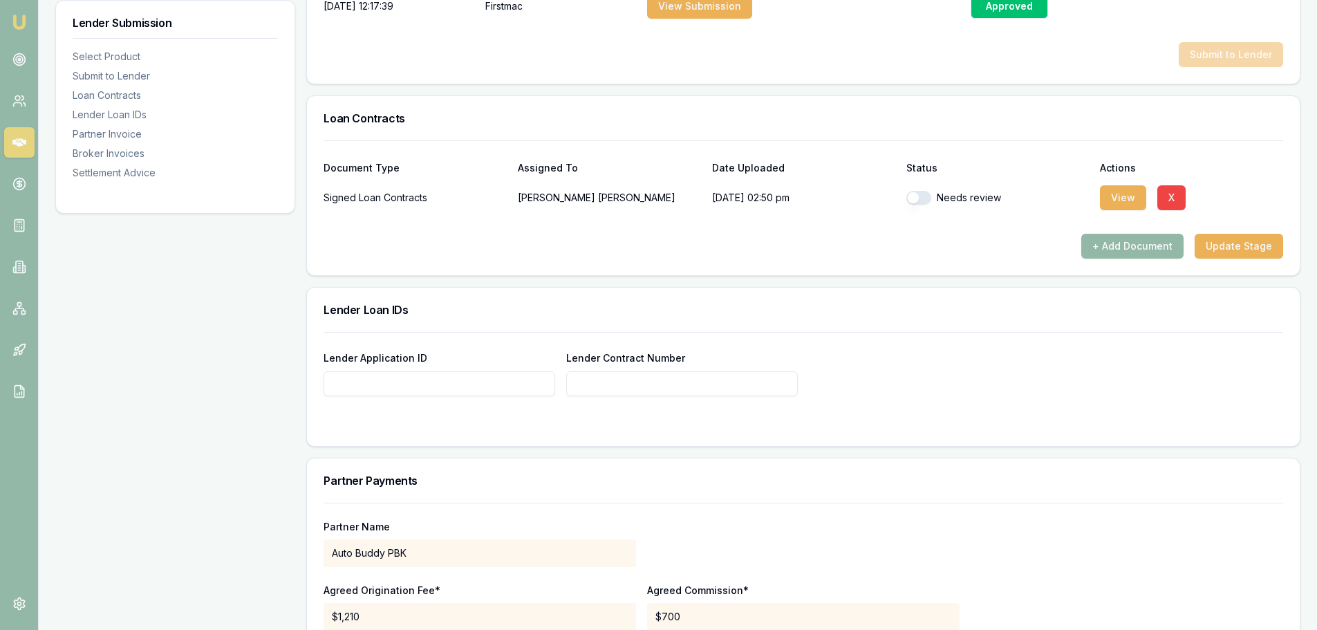
click at [373, 371] on input "Lender Application ID" at bounding box center [440, 383] width 232 height 25
type input "80303528"
click at [885, 350] on div "Lender Application ID 80303528 Lender Contract Number 80303528" at bounding box center [804, 372] width 960 height 47
type input "80303528"
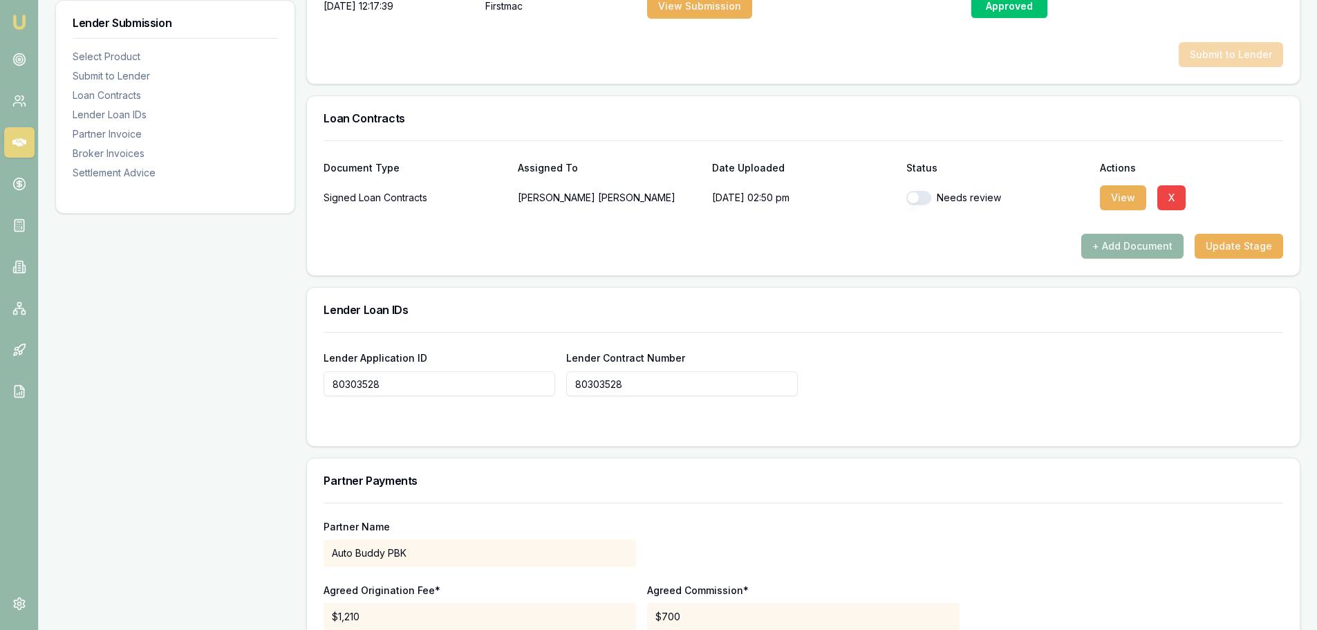
click at [1008, 353] on div "Lender Application ID 80303528 Lender Contract Number 80303528" at bounding box center [804, 372] width 960 height 47
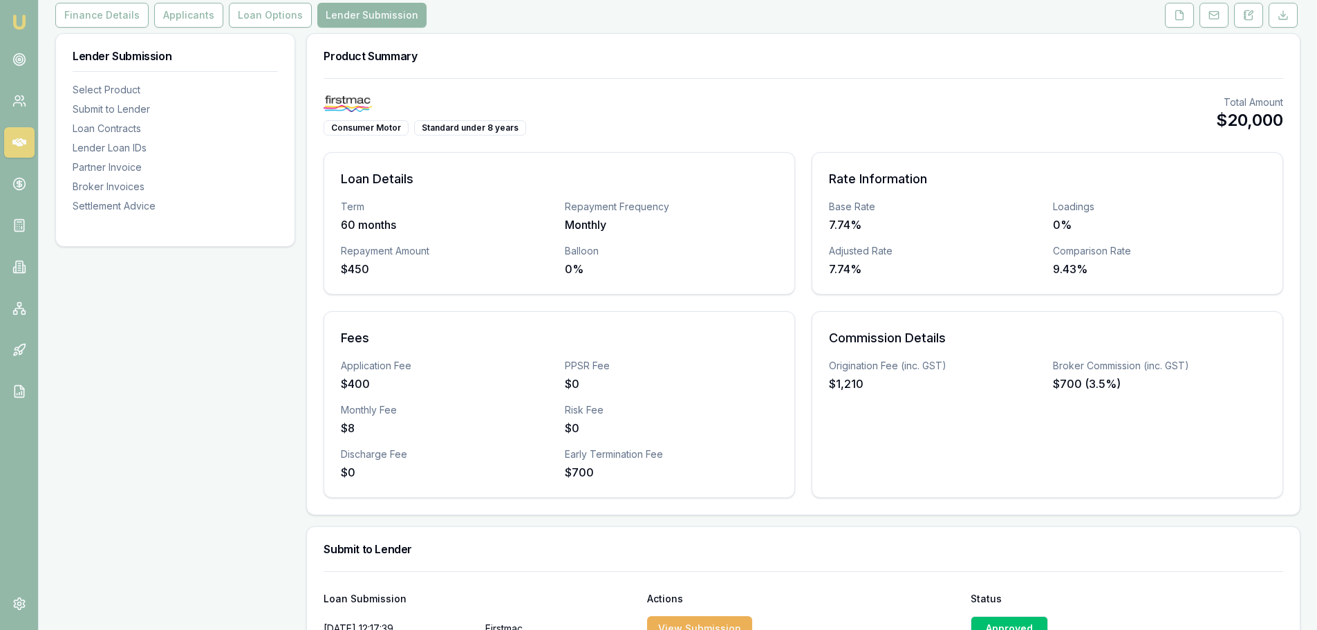
scroll to position [0, 0]
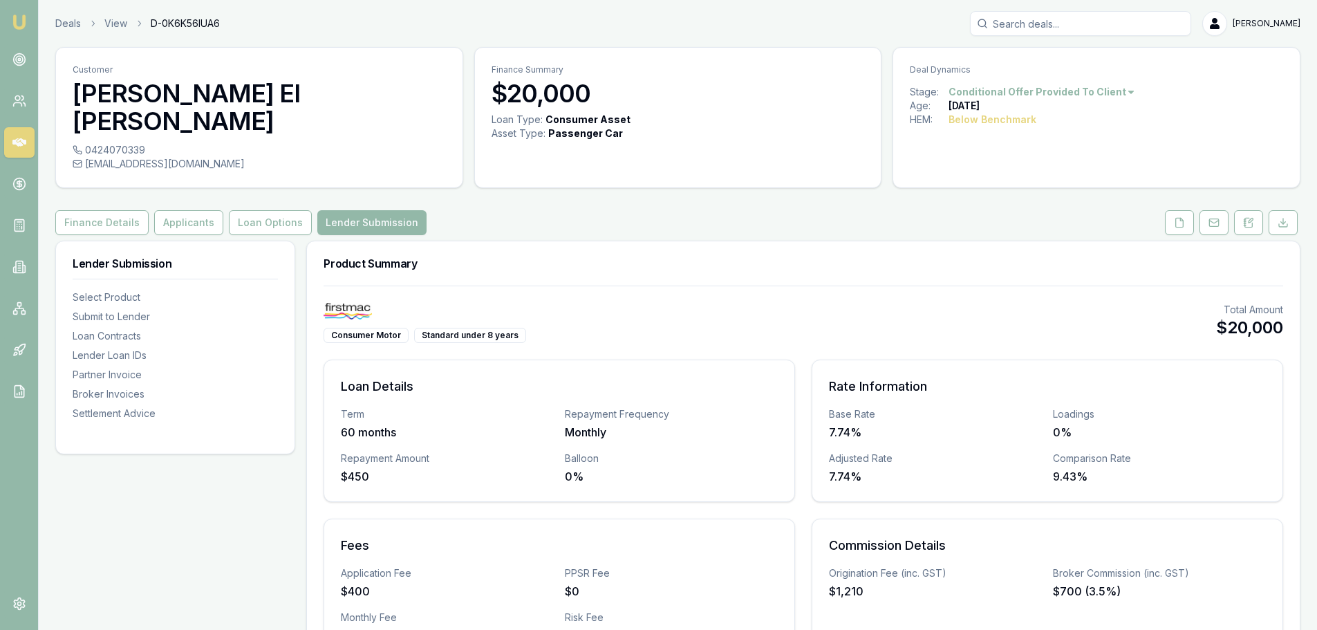
click at [820, 258] on h3 "Product Summary" at bounding box center [804, 263] width 960 height 11
click at [243, 210] on button "Loan Options" at bounding box center [270, 222] width 83 height 25
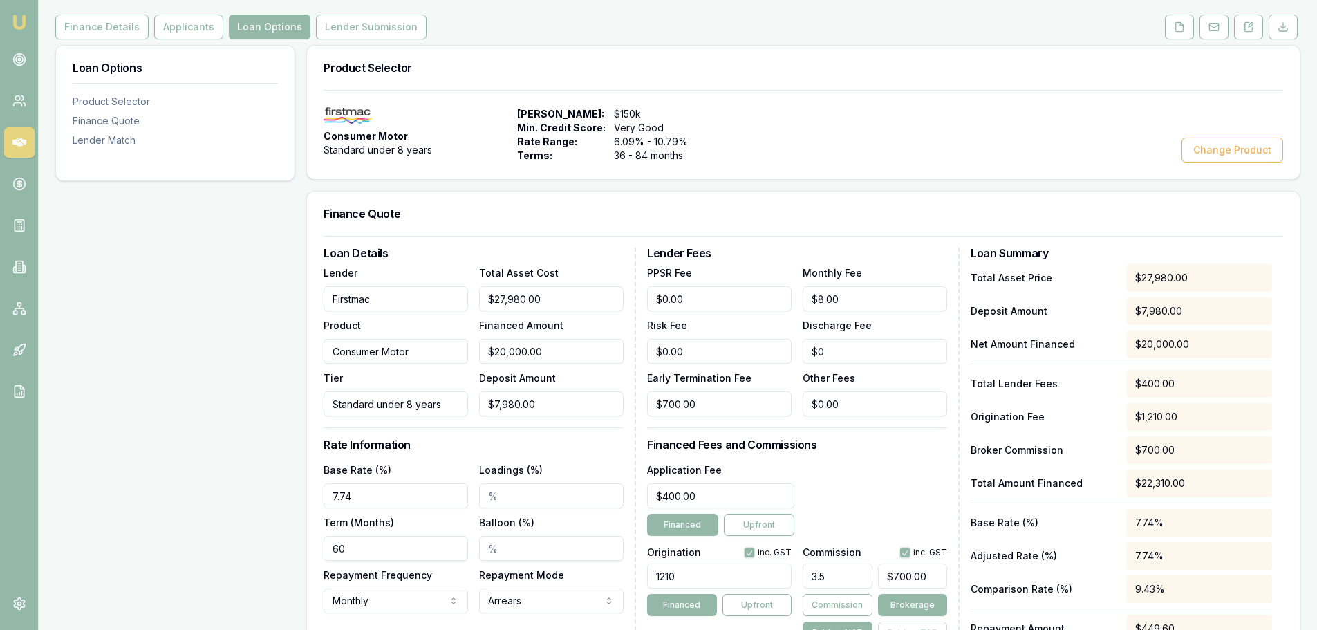
scroll to position [69, 0]
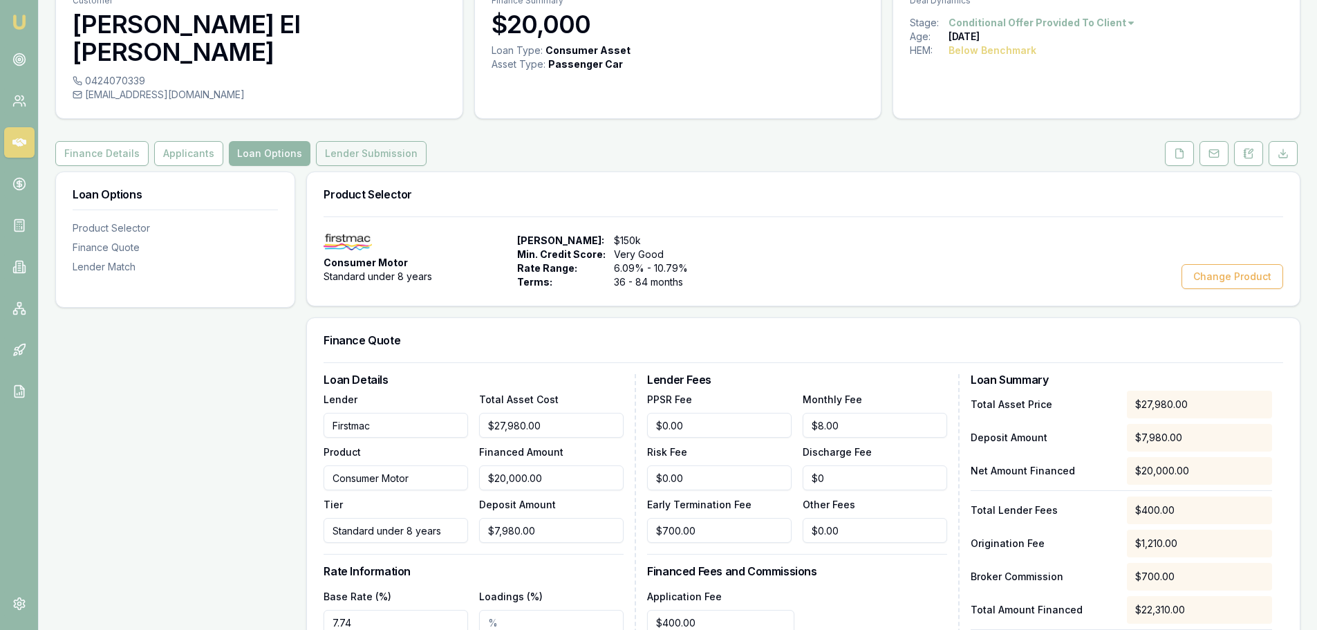
click at [375, 141] on button "Lender Submission" at bounding box center [371, 153] width 111 height 25
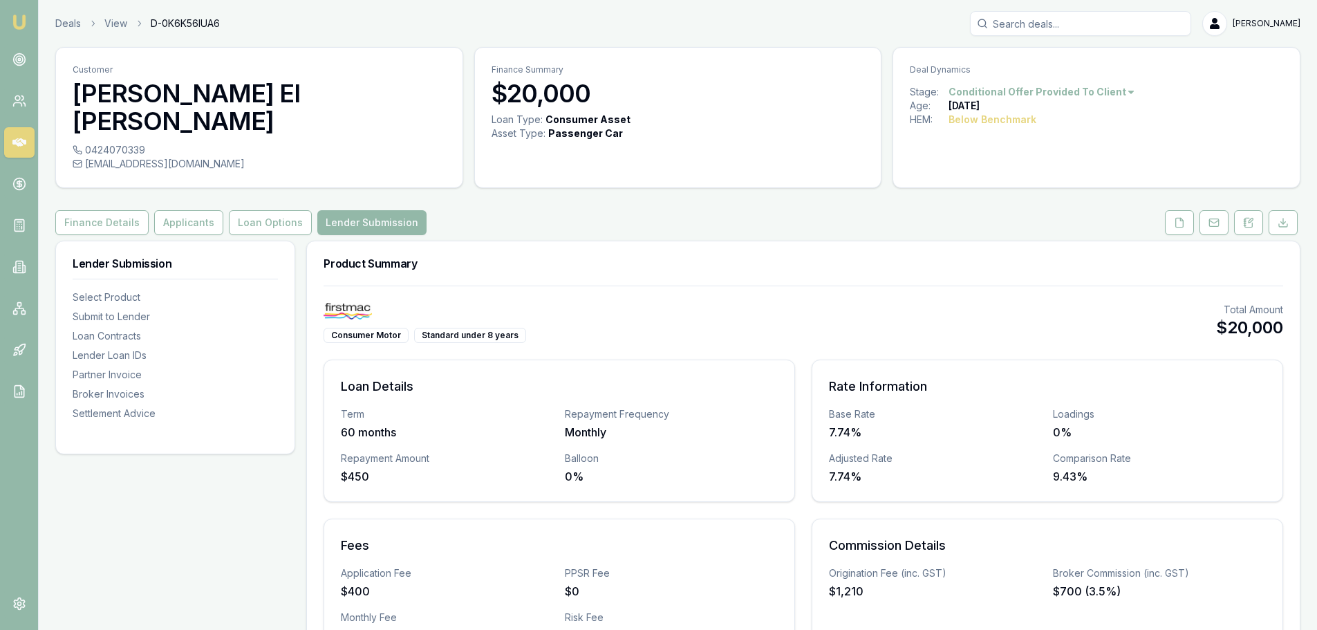
click at [886, 241] on div "Product Summary" at bounding box center [803, 263] width 993 height 44
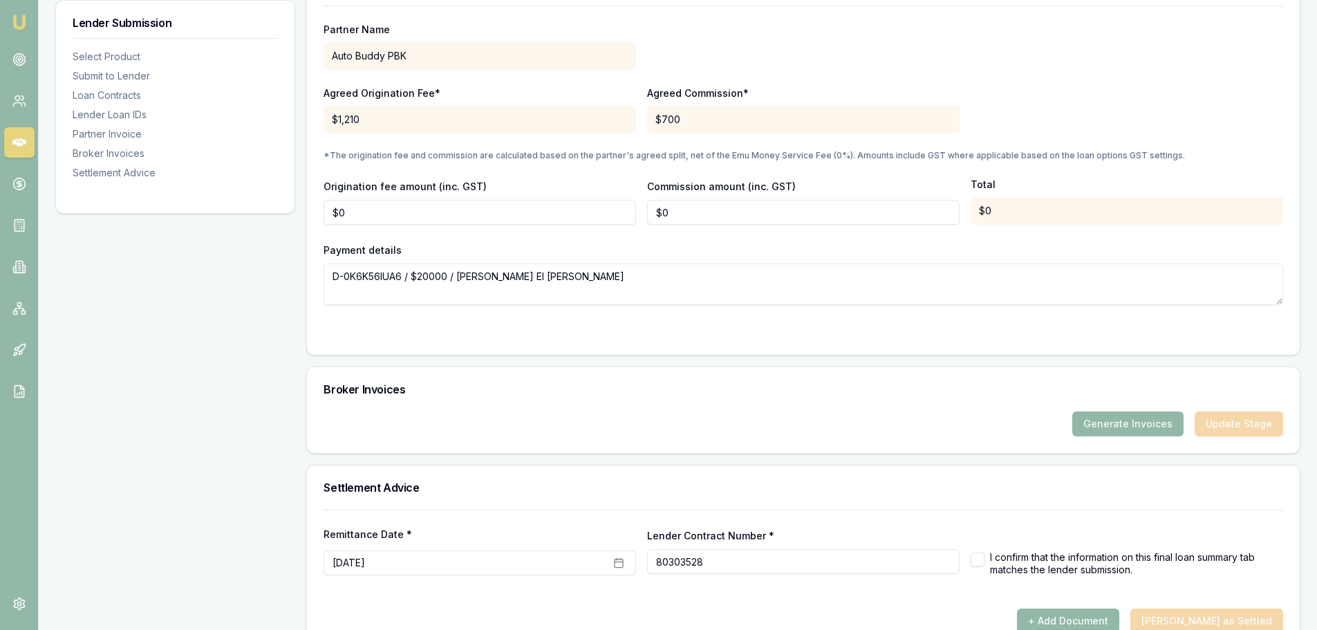
scroll to position [1331, 0]
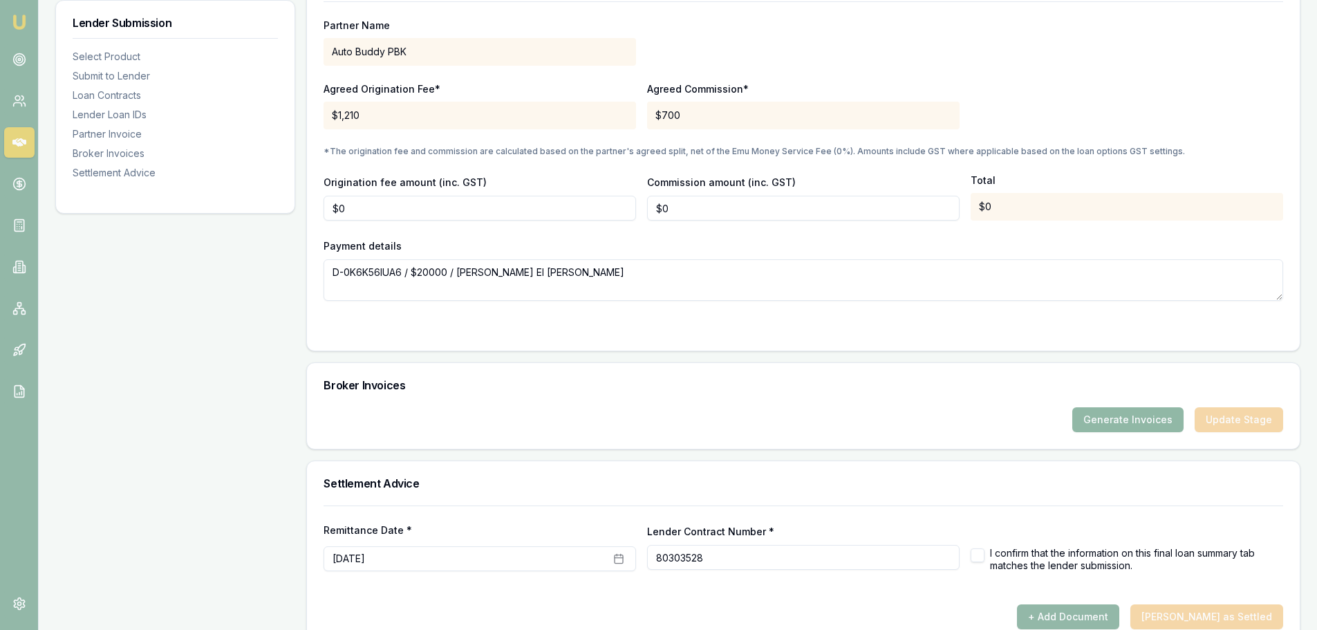
click at [1129, 407] on button "Generate Invoices" at bounding box center [1128, 419] width 111 height 25
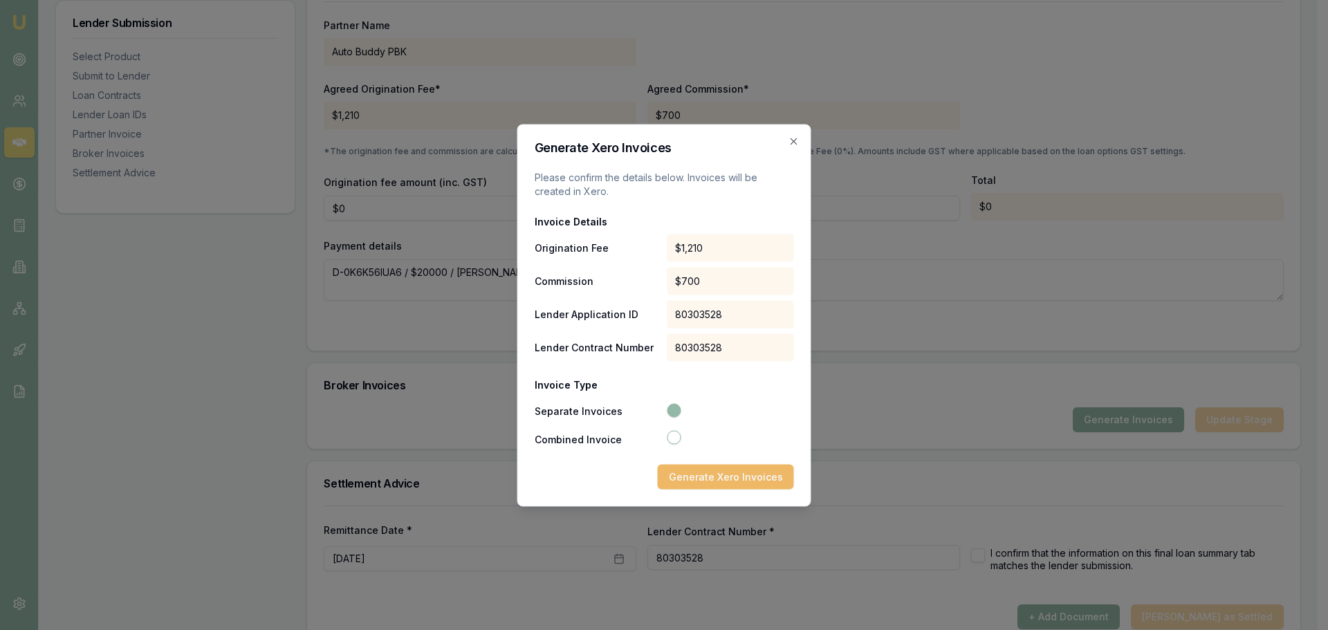
click at [775, 470] on button "Generate Xero Invoices" at bounding box center [726, 476] width 136 height 25
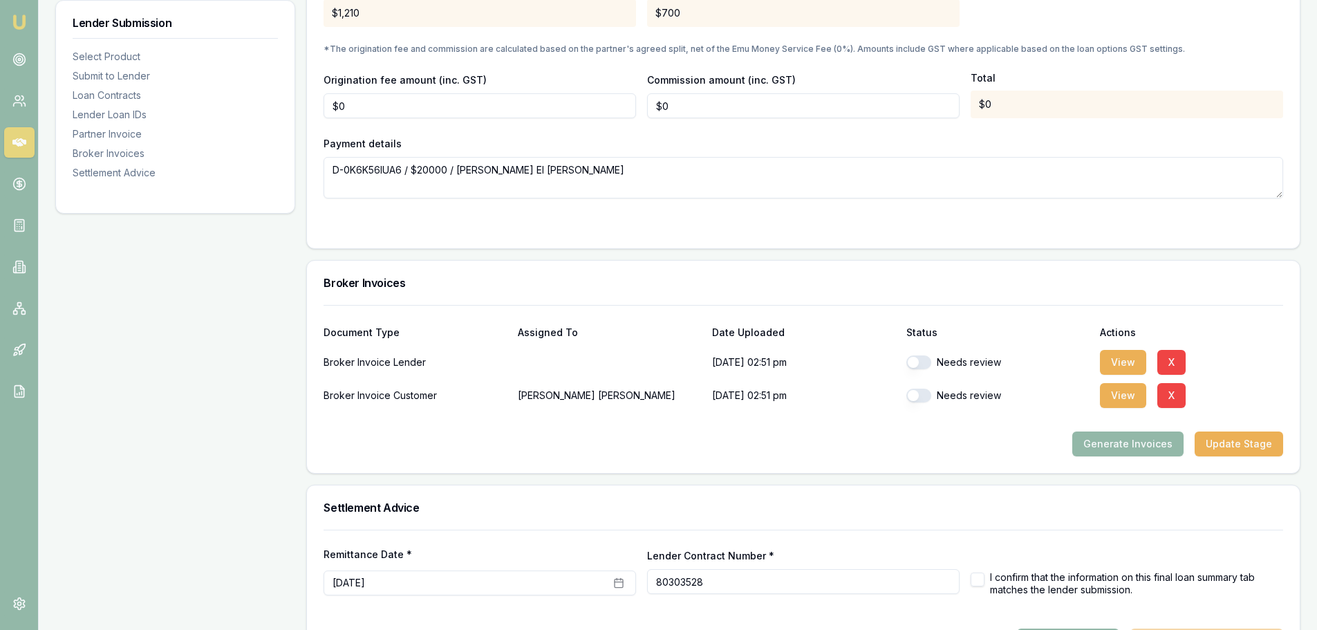
scroll to position [1452, 0]
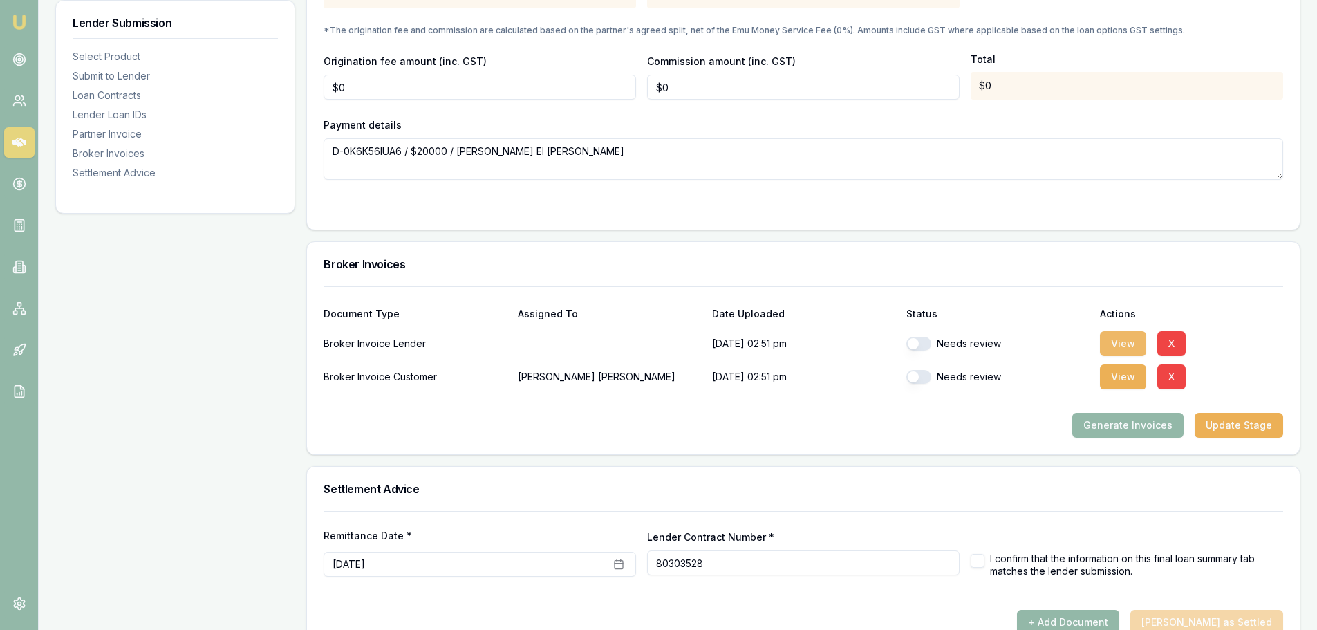
click at [1117, 331] on button "View" at bounding box center [1123, 343] width 46 height 25
click at [1106, 364] on button "View" at bounding box center [1123, 376] width 46 height 25
click at [905, 202] on div at bounding box center [804, 207] width 960 height 11
click at [922, 337] on button "button" at bounding box center [919, 344] width 25 height 14
checkbox input "true"
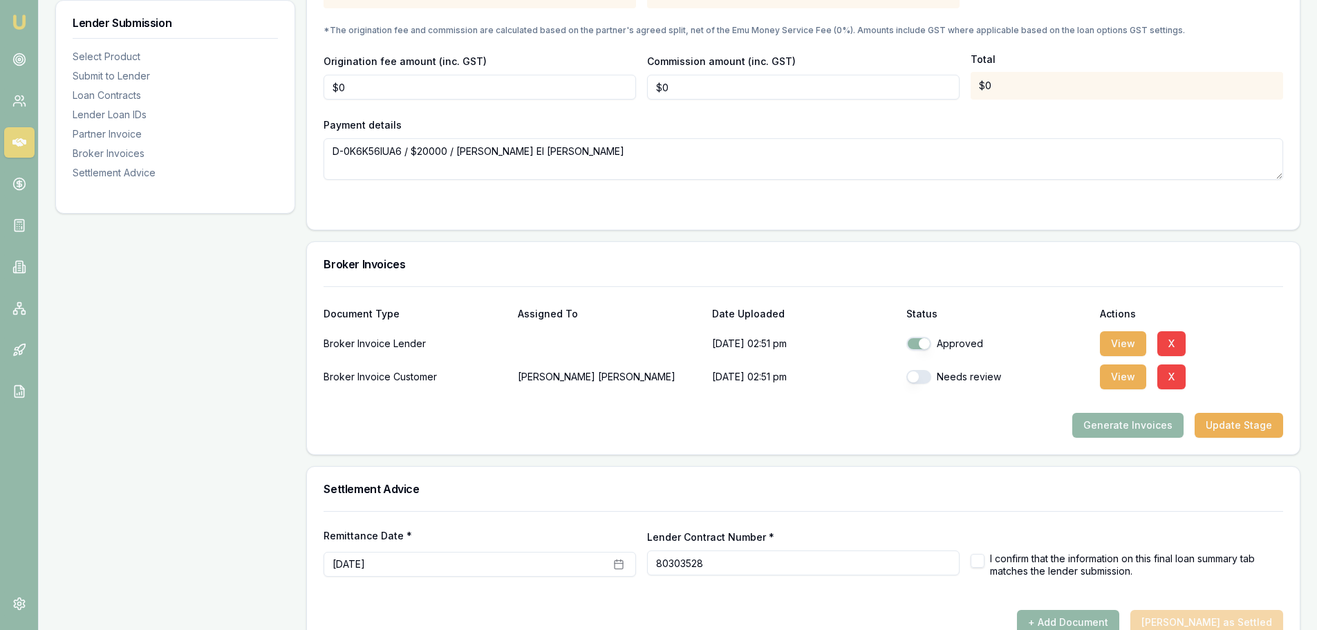
click at [921, 370] on button "button" at bounding box center [919, 377] width 25 height 14
checkbox input "true"
click at [880, 202] on div at bounding box center [804, 207] width 960 height 11
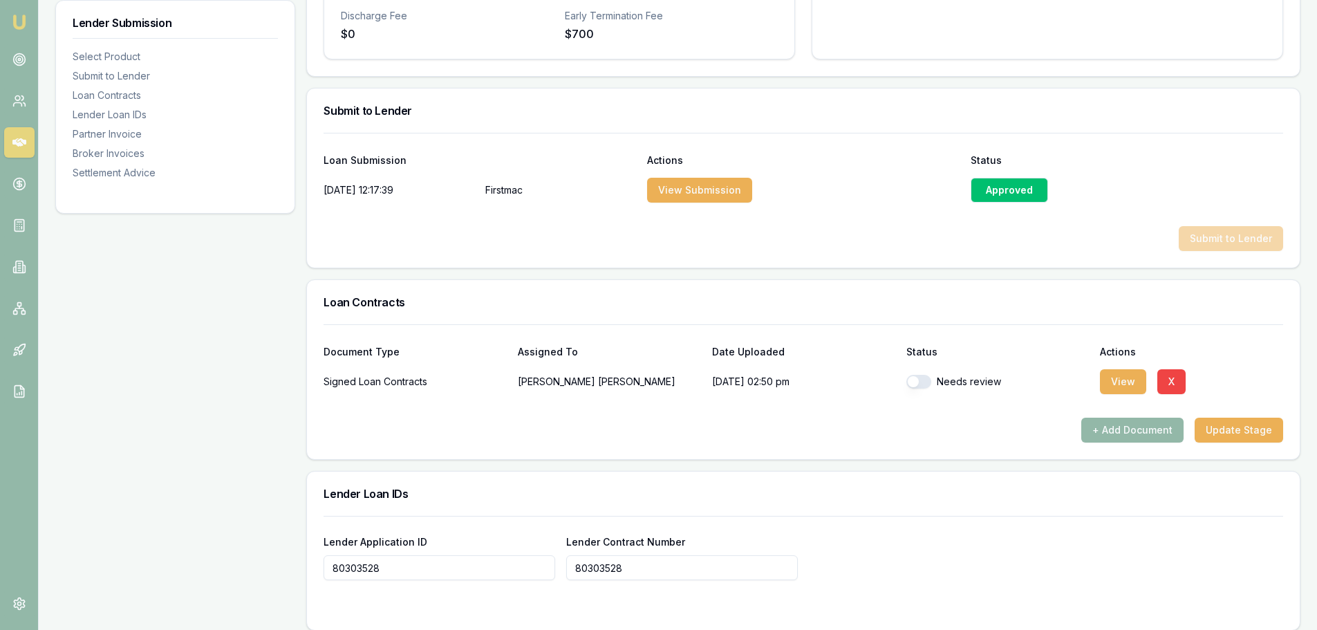
scroll to position [490, 0]
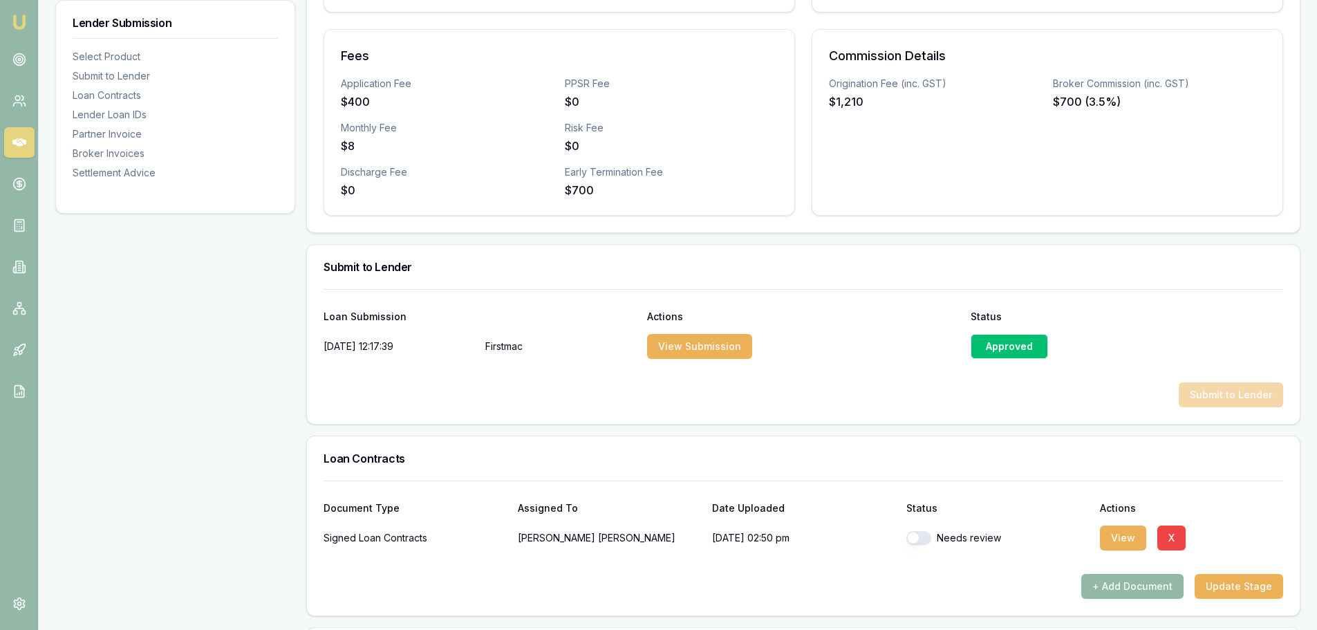
click at [921, 531] on button "button" at bounding box center [919, 538] width 25 height 14
checkbox input "true"
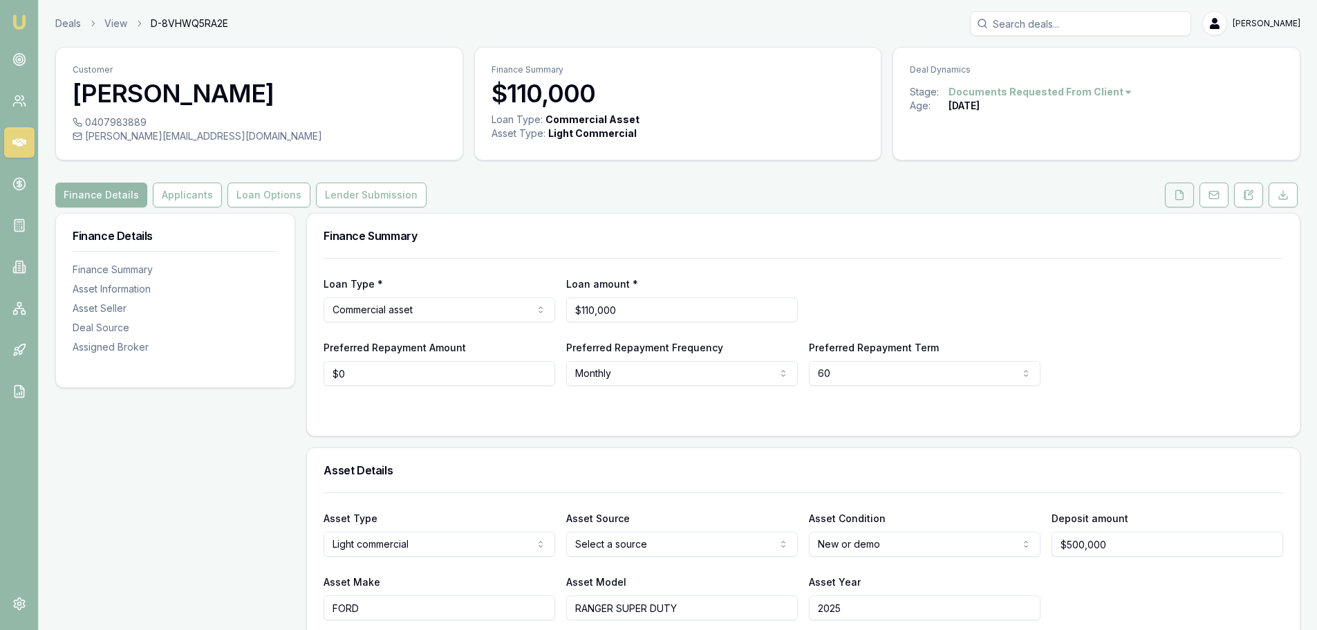
drag, startPoint x: 0, startPoint y: 0, endPoint x: 1183, endPoint y: 192, distance: 1198.2
click at [1183, 192] on icon at bounding box center [1180, 194] width 8 height 9
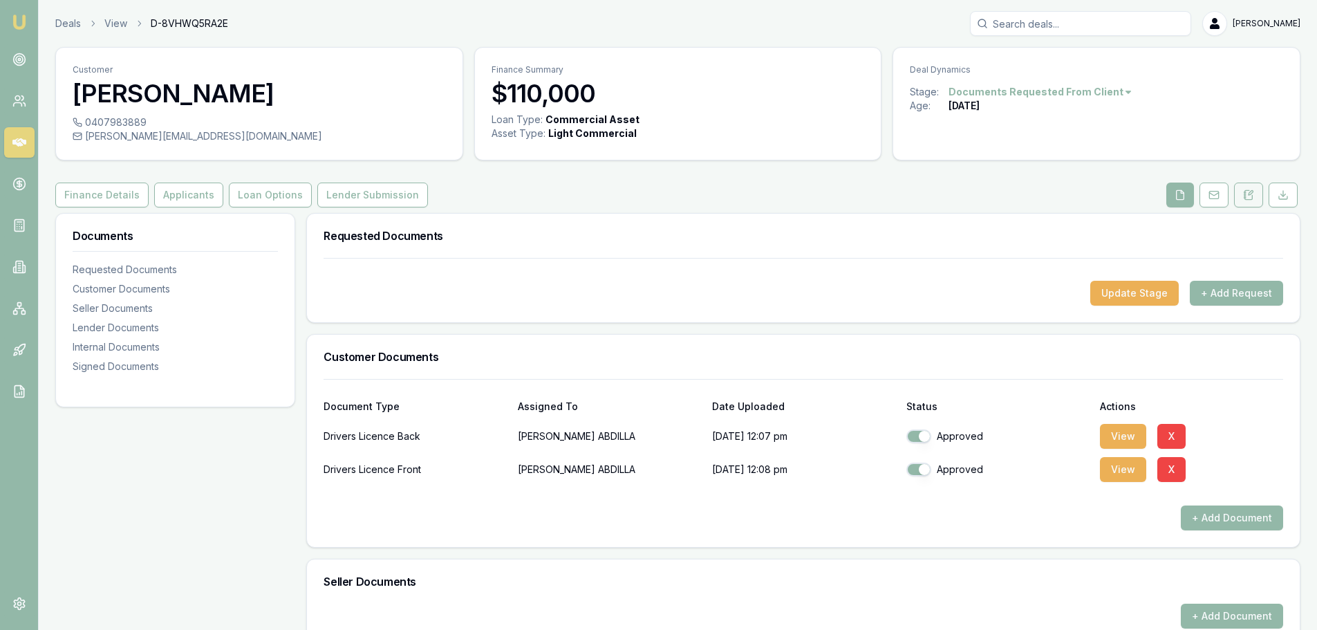
click at [1253, 197] on icon at bounding box center [1250, 194] width 8 height 9
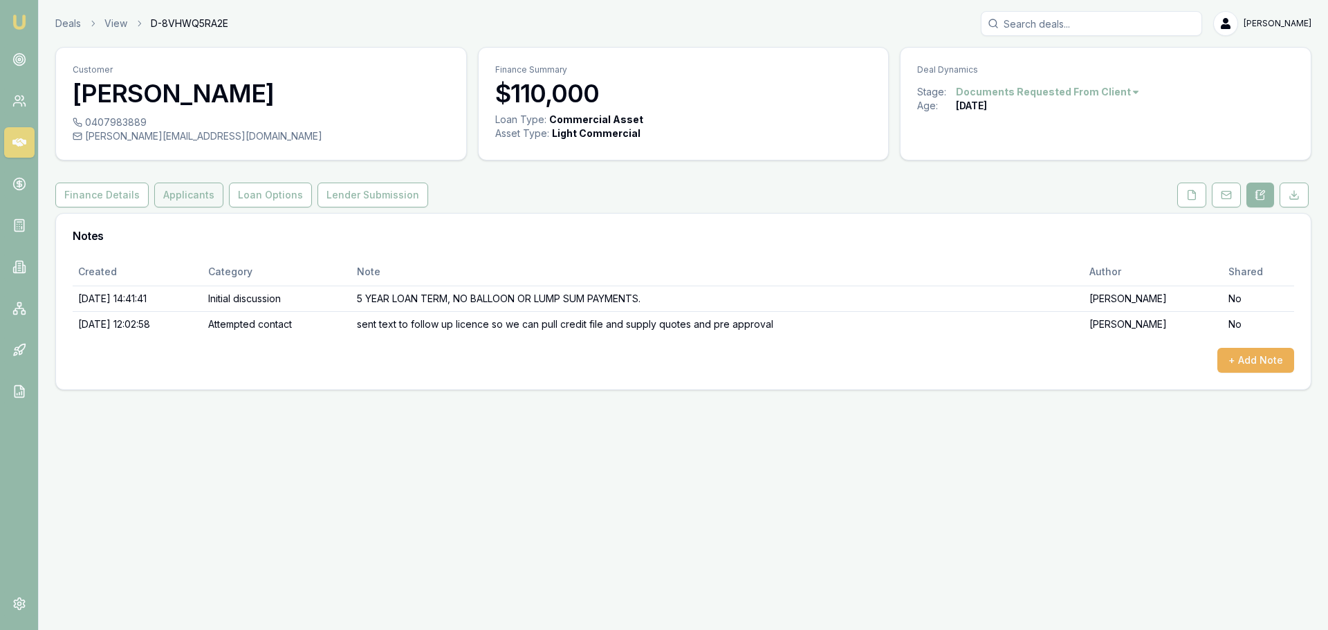
click at [171, 200] on button "Applicants" at bounding box center [188, 195] width 69 height 25
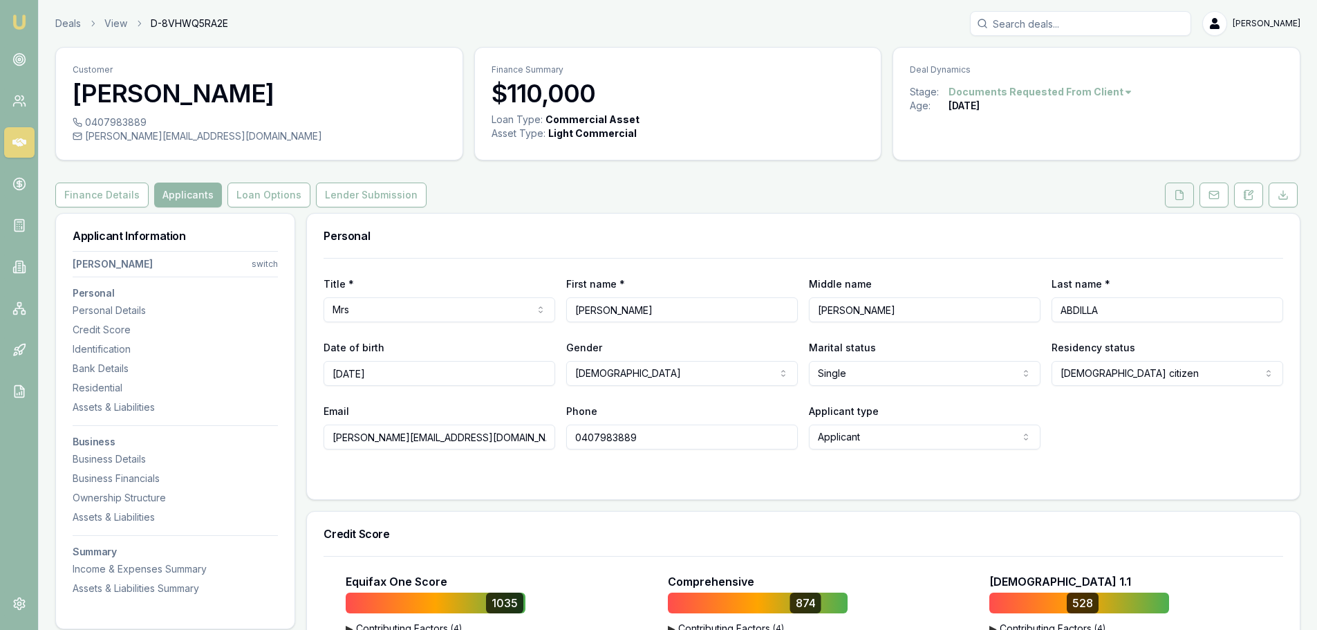
click at [1182, 194] on icon at bounding box center [1179, 194] width 11 height 11
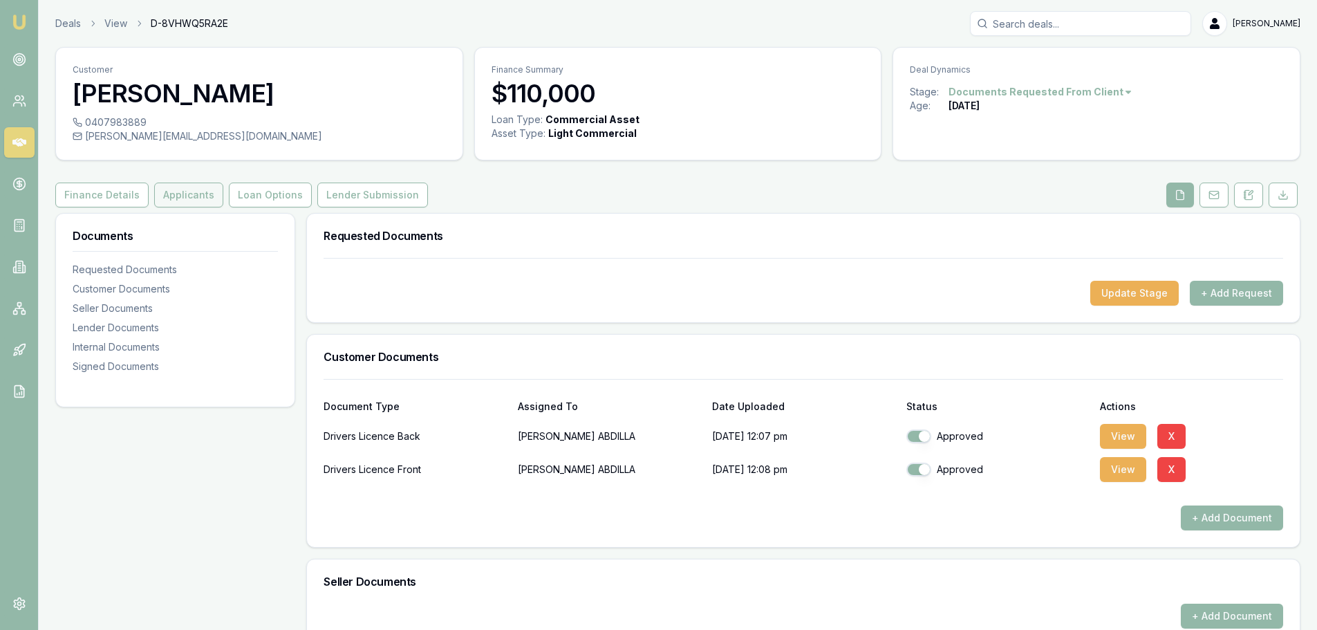
click at [179, 190] on button "Applicants" at bounding box center [188, 195] width 69 height 25
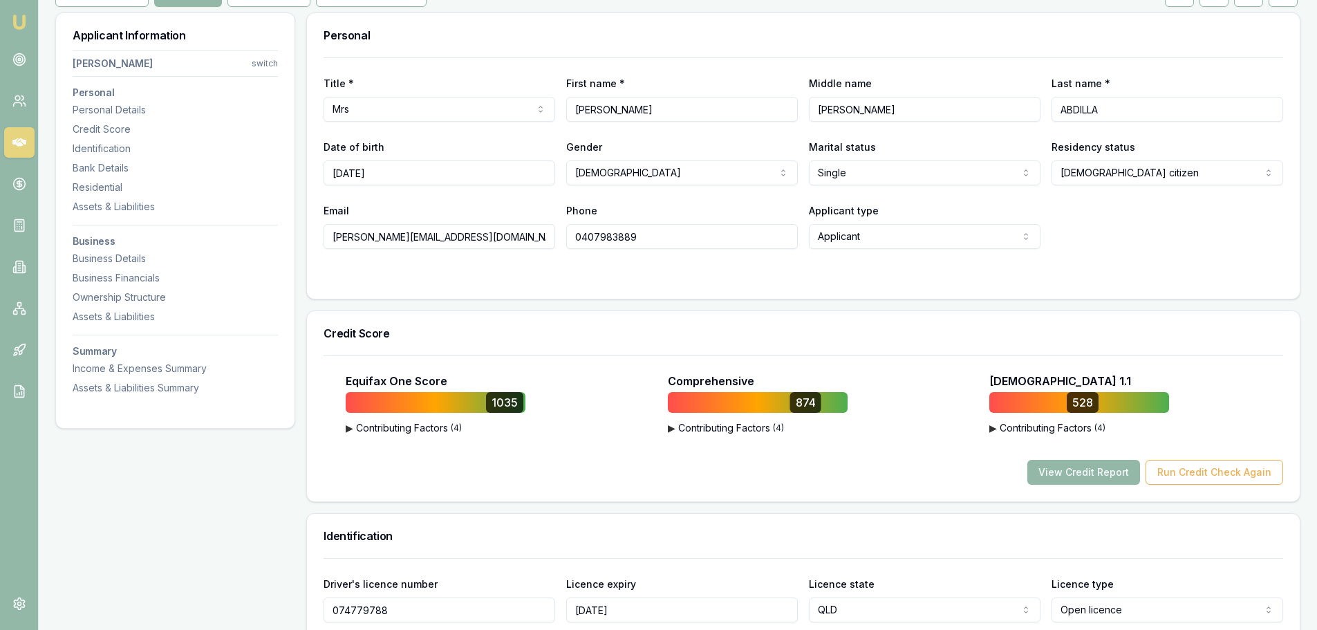
scroll to position [207, 0]
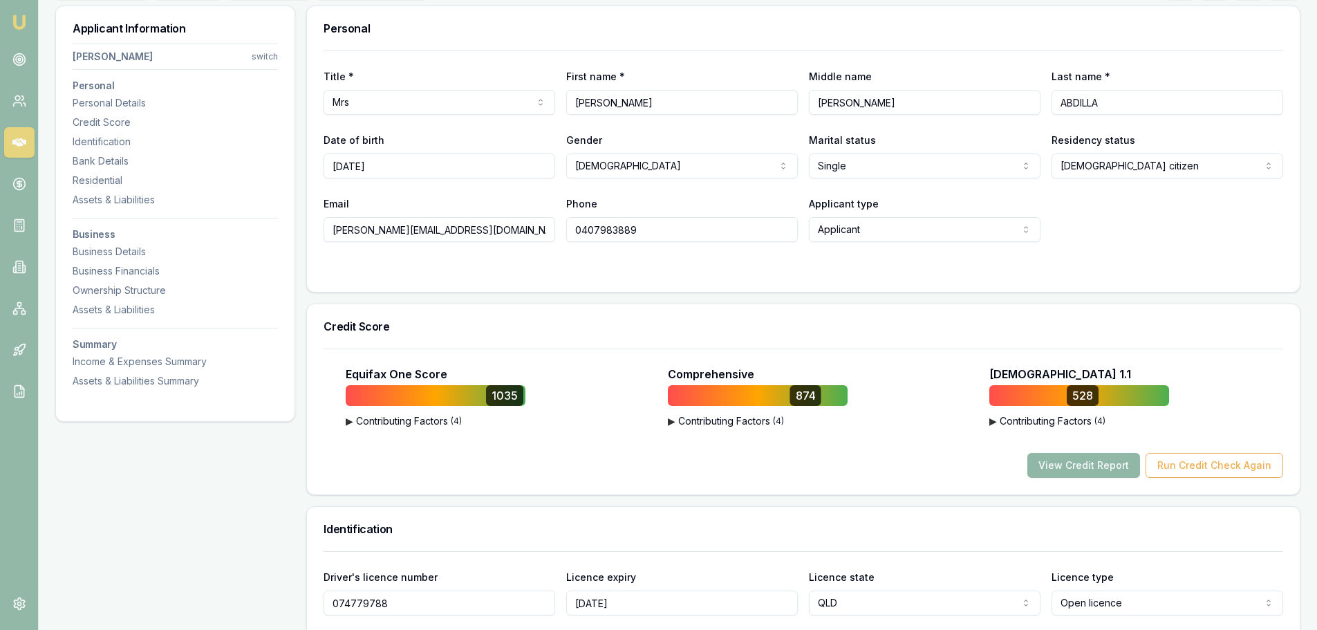
click at [1102, 463] on button "View Credit Report" at bounding box center [1084, 465] width 113 height 25
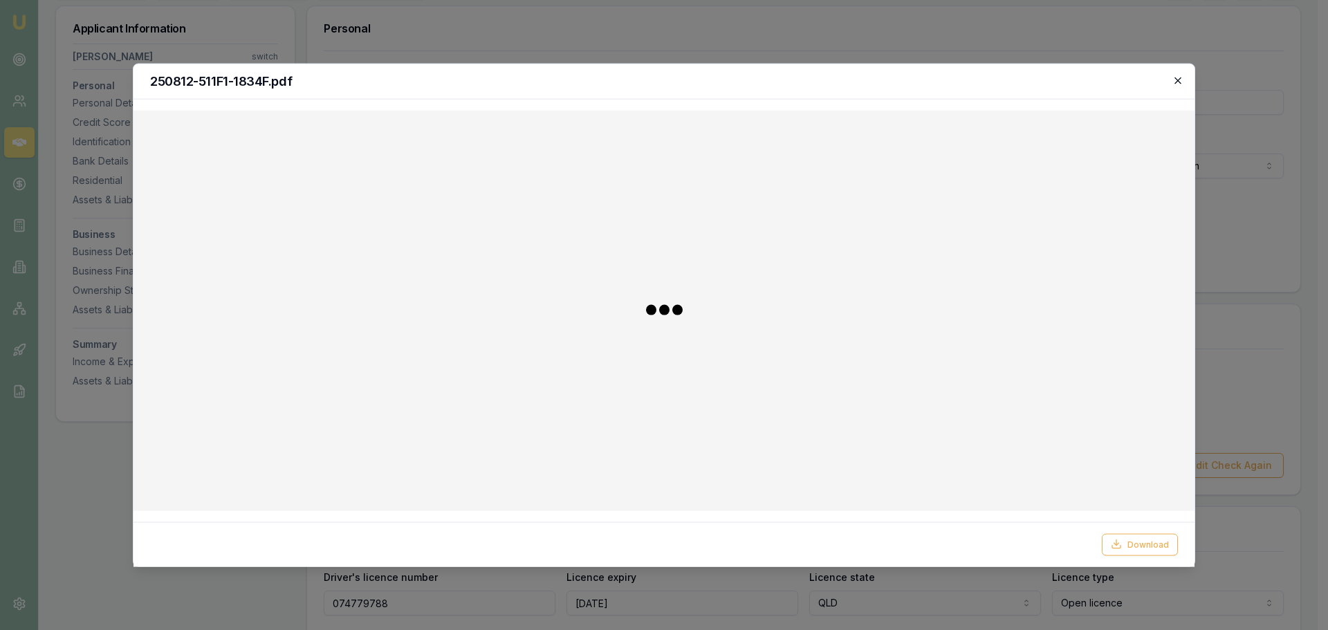
click at [1176, 76] on icon "button" at bounding box center [1177, 80] width 11 height 11
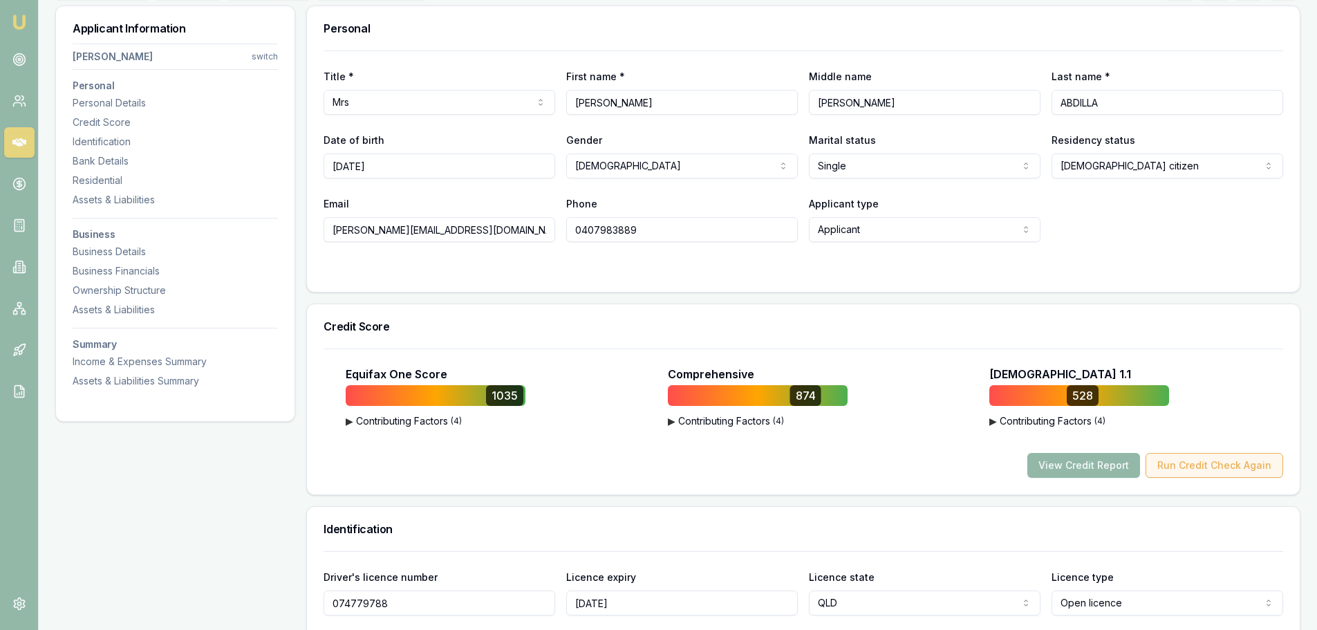
click at [1248, 459] on button "Run Credit Check Again" at bounding box center [1215, 465] width 138 height 25
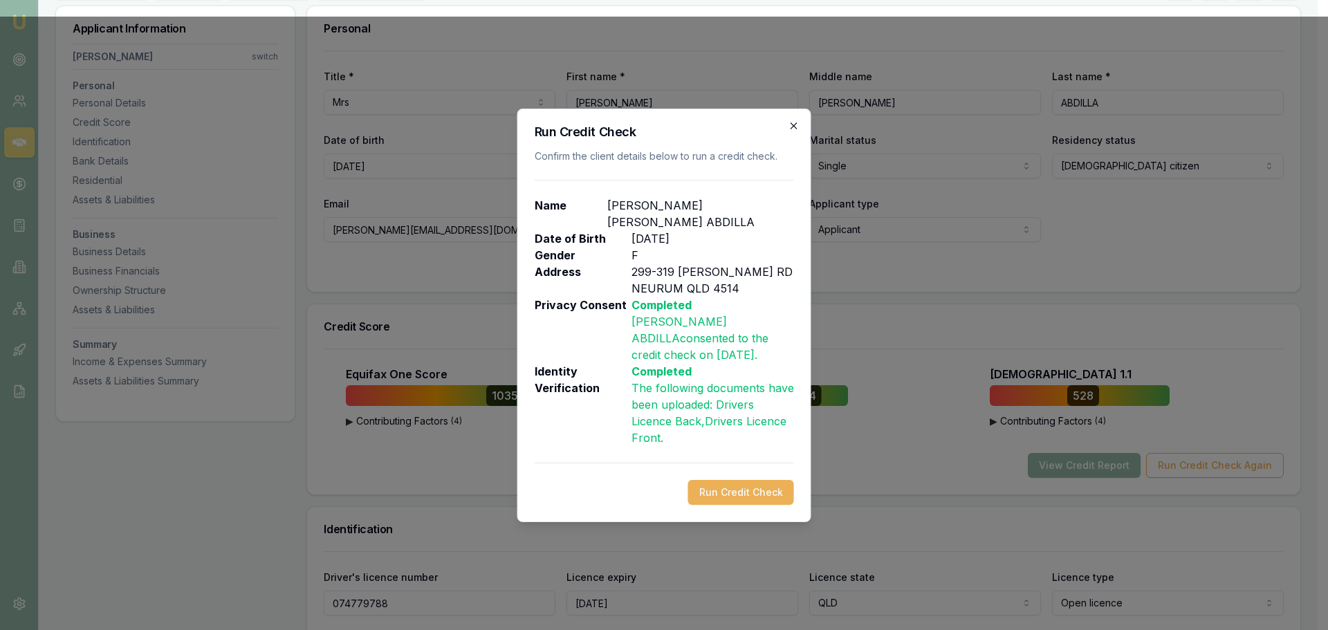
click at [795, 130] on icon "button" at bounding box center [793, 125] width 11 height 11
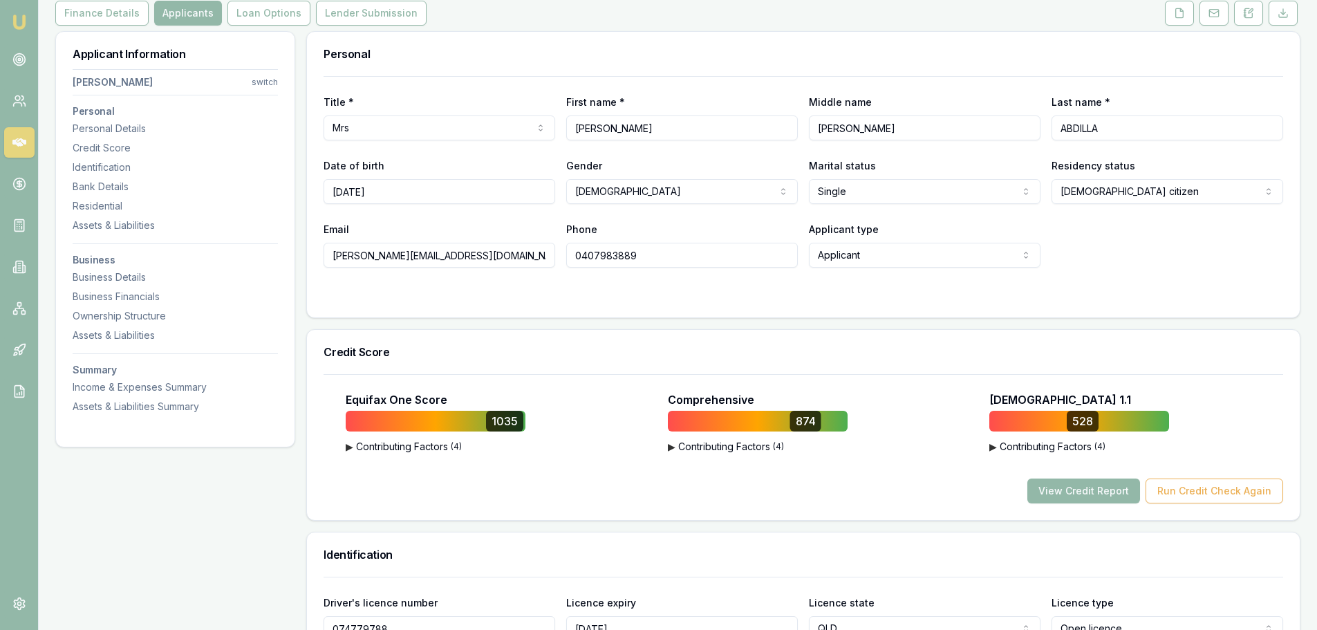
scroll to position [0, 0]
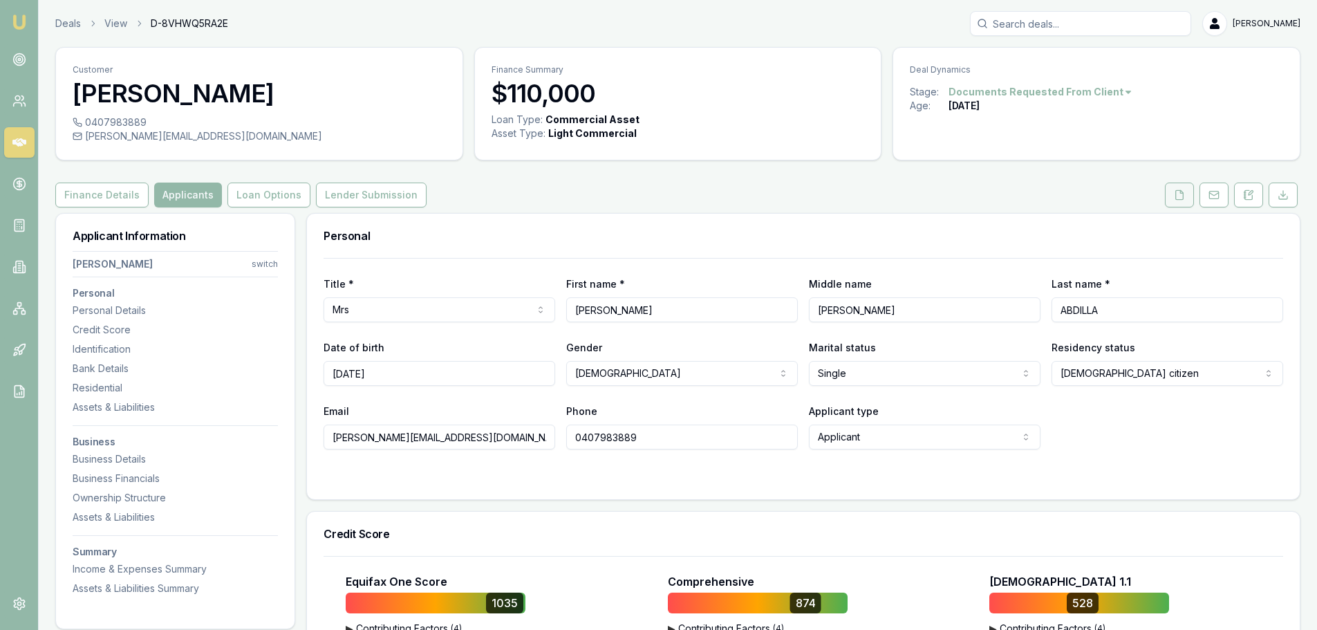
click at [1183, 192] on icon at bounding box center [1180, 194] width 8 height 9
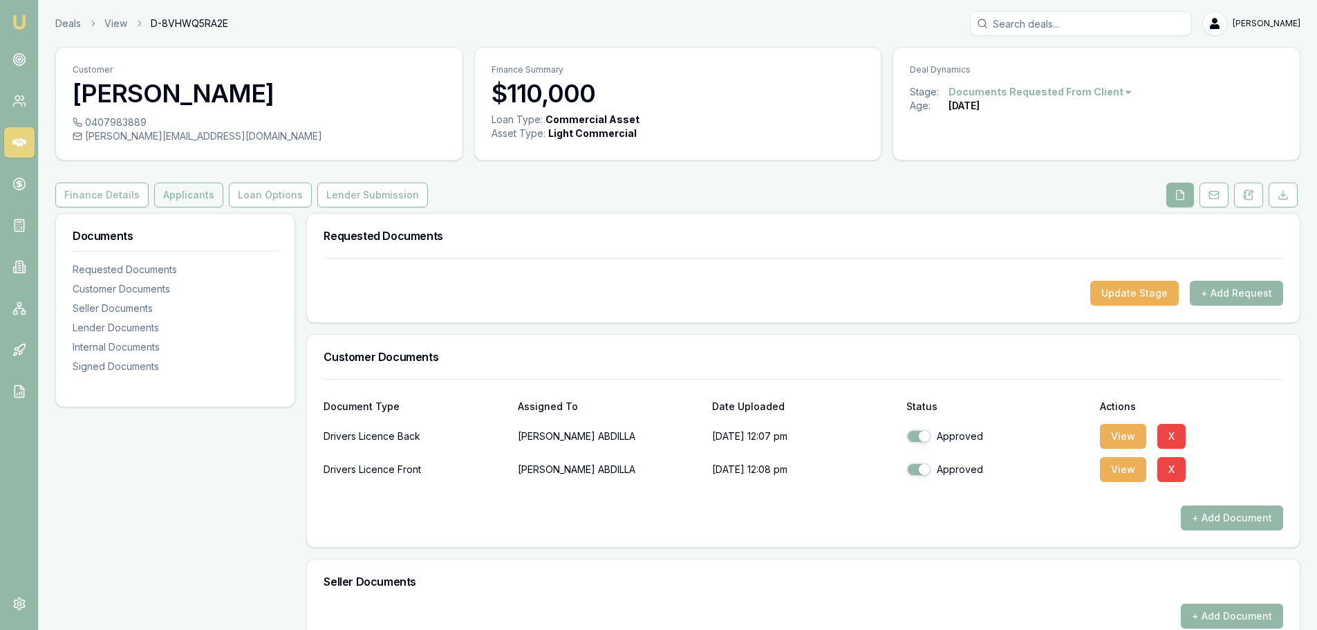
click at [186, 187] on button "Applicants" at bounding box center [188, 195] width 69 height 25
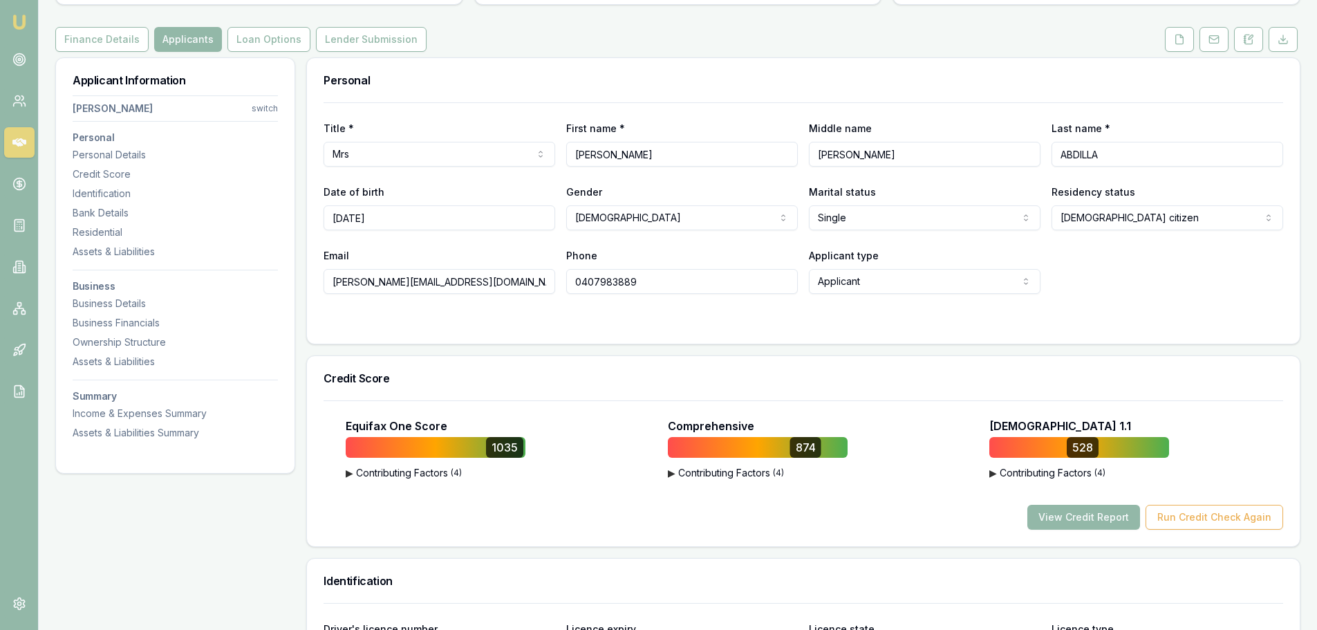
scroll to position [277, 0]
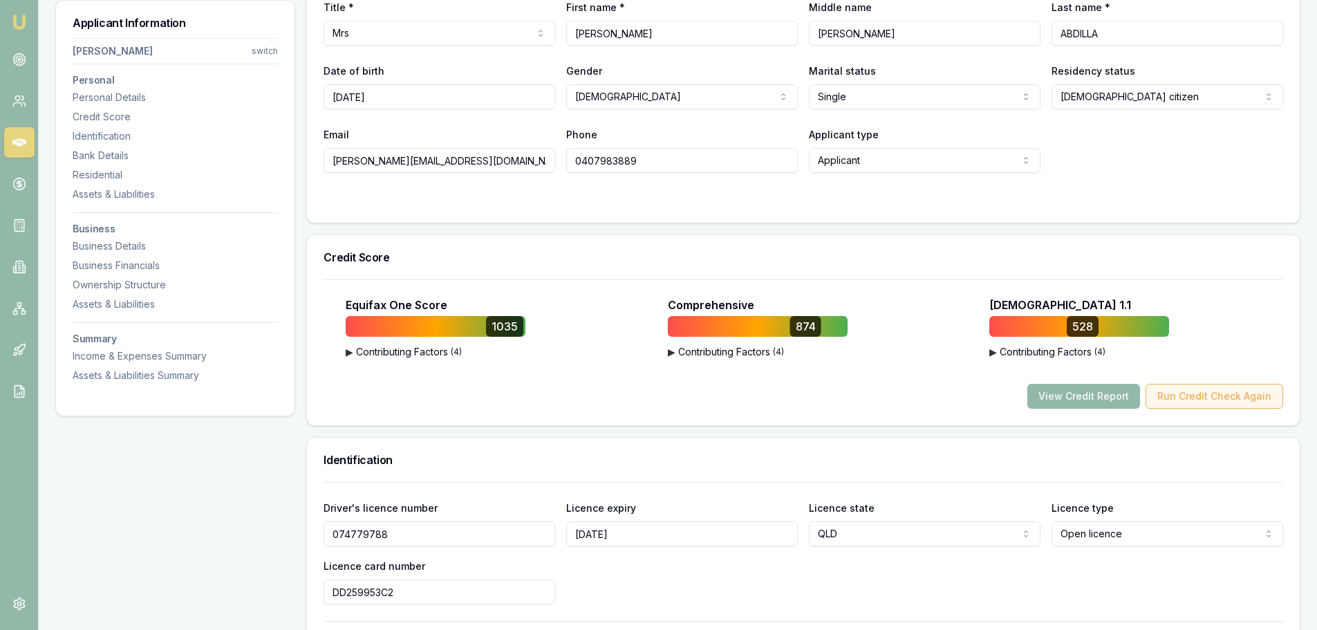
click at [1180, 394] on button "Run Credit Check Again" at bounding box center [1215, 396] width 138 height 25
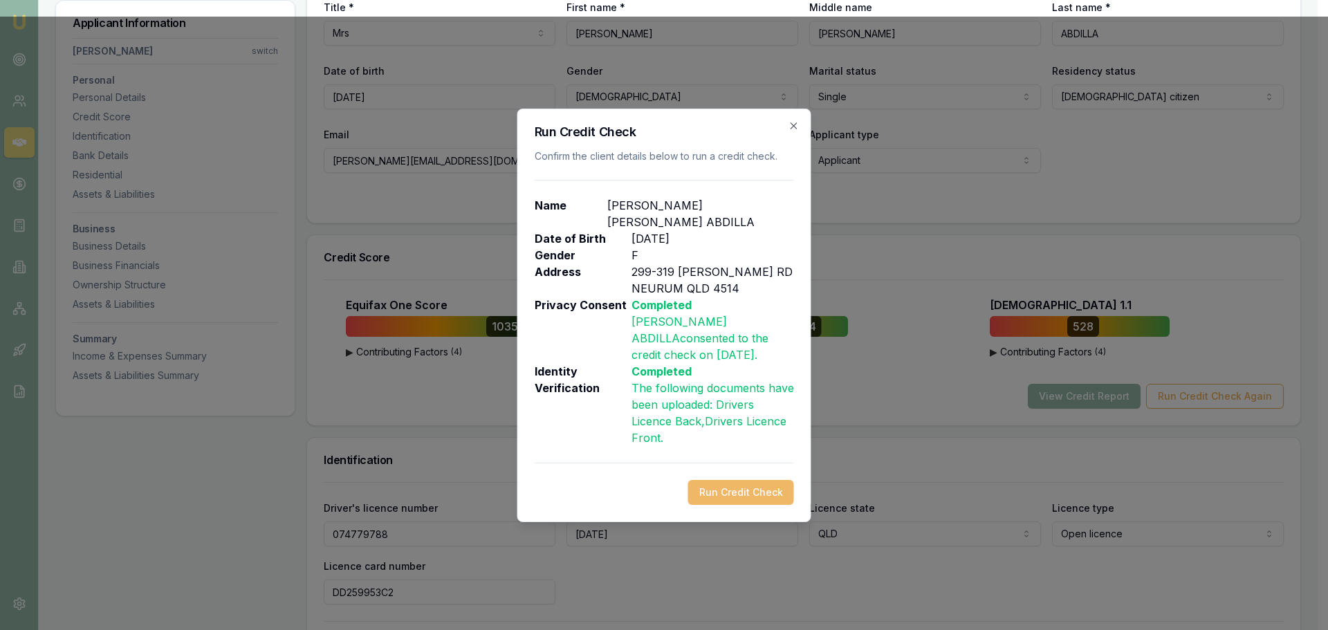
click at [785, 481] on button "Run Credit Check" at bounding box center [741, 492] width 106 height 25
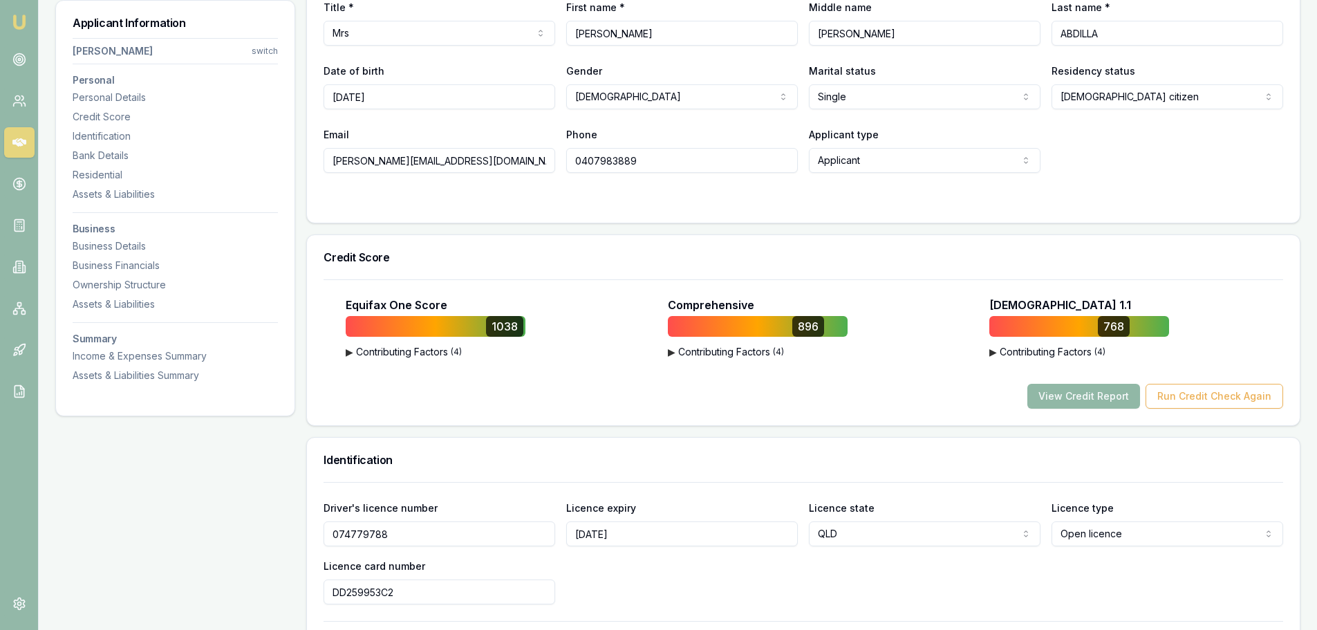
click at [1093, 394] on button "View Credit Report" at bounding box center [1084, 396] width 113 height 25
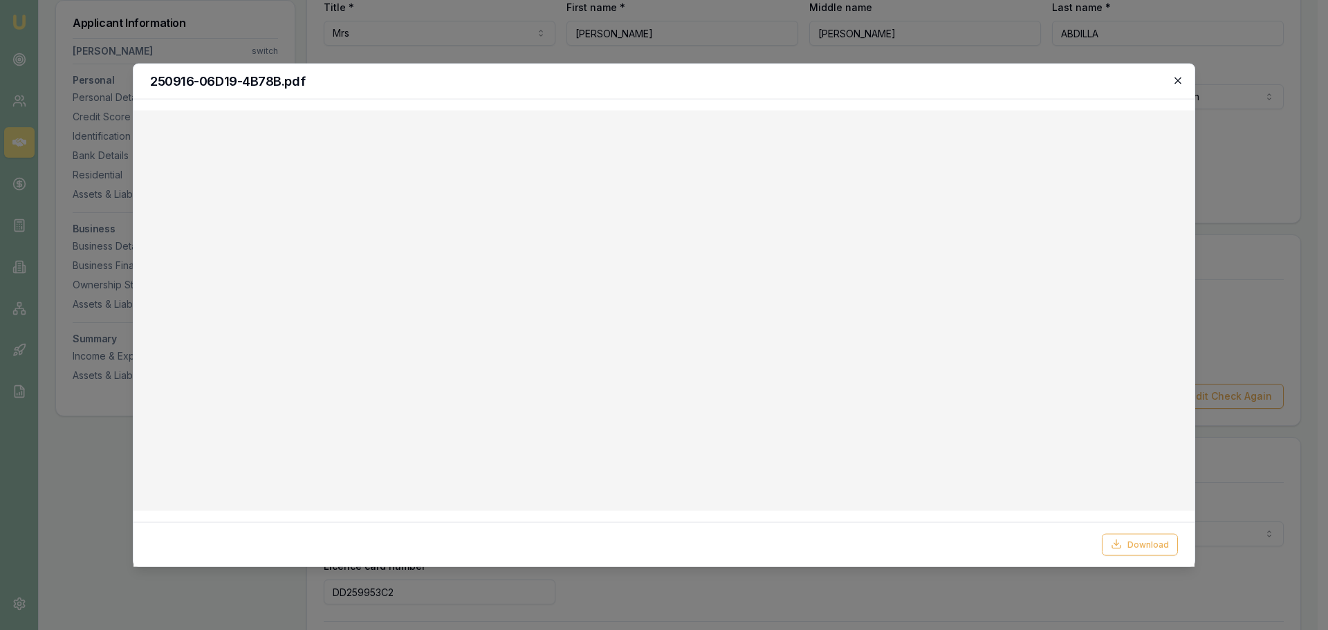
click at [1177, 84] on icon "button" at bounding box center [1177, 80] width 11 height 11
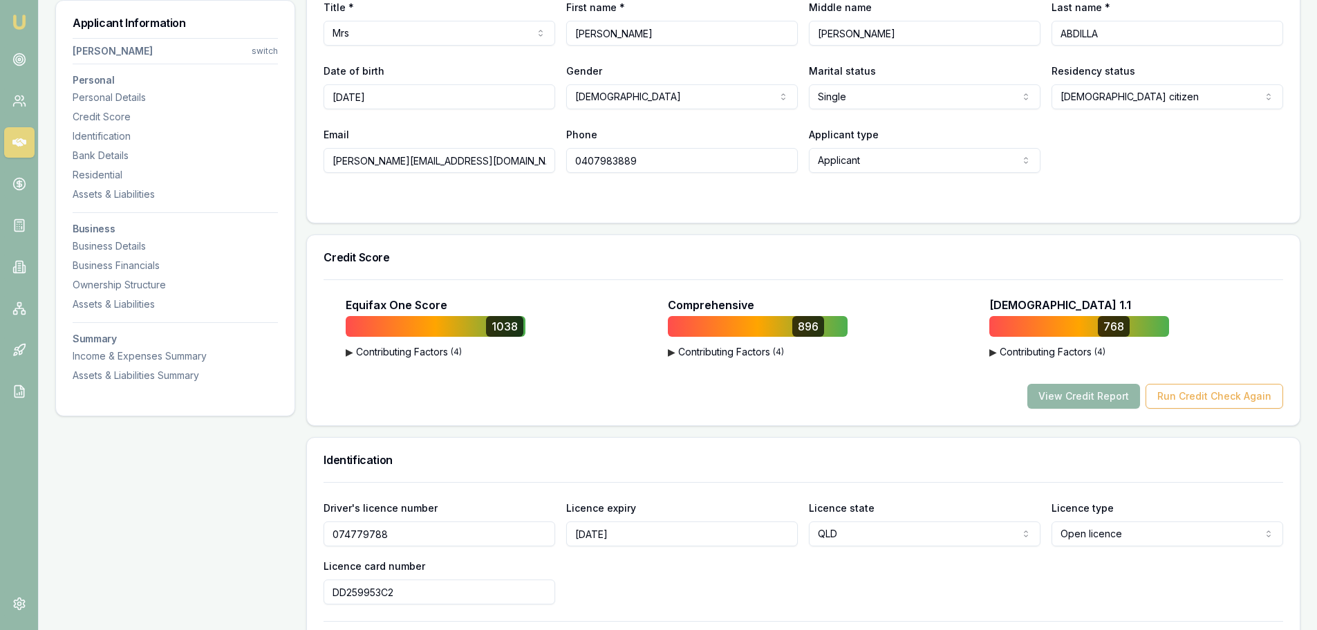
click at [923, 216] on div "Title * Mrs Mr Mrs Miss Ms Dr [PERSON_NAME] First name * [PERSON_NAME] Middle n…" at bounding box center [803, 101] width 993 height 241
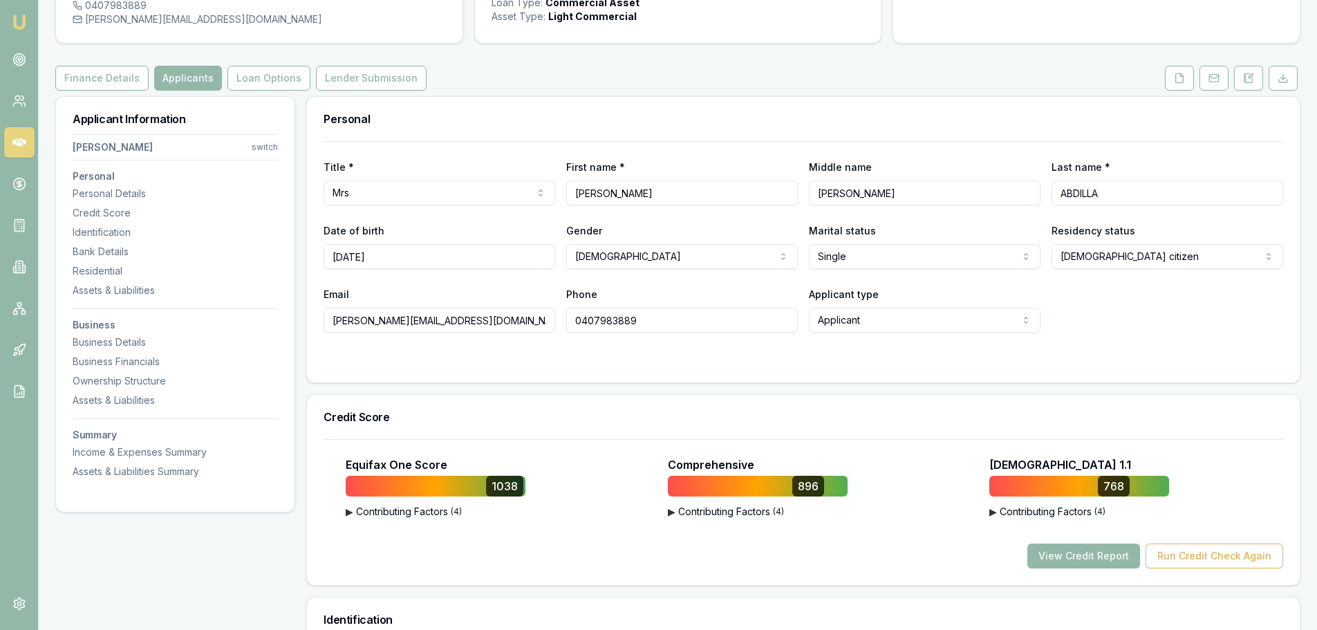
scroll to position [0, 0]
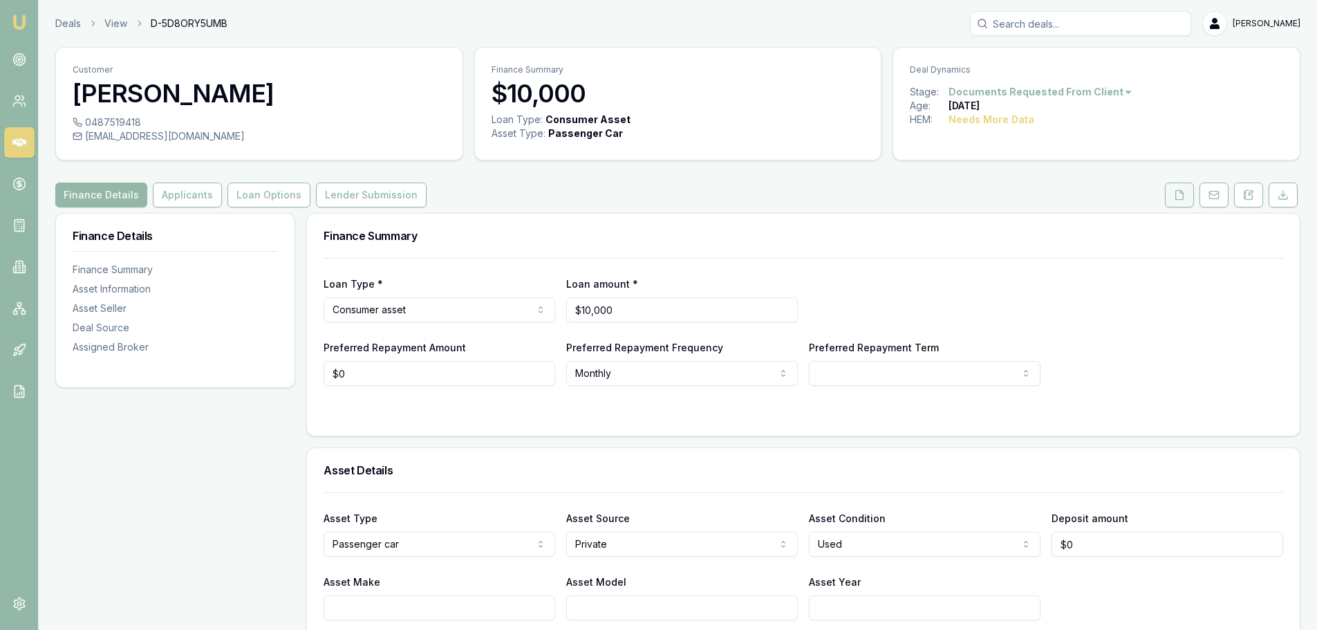
click at [1175, 199] on icon at bounding box center [1179, 194] width 11 height 11
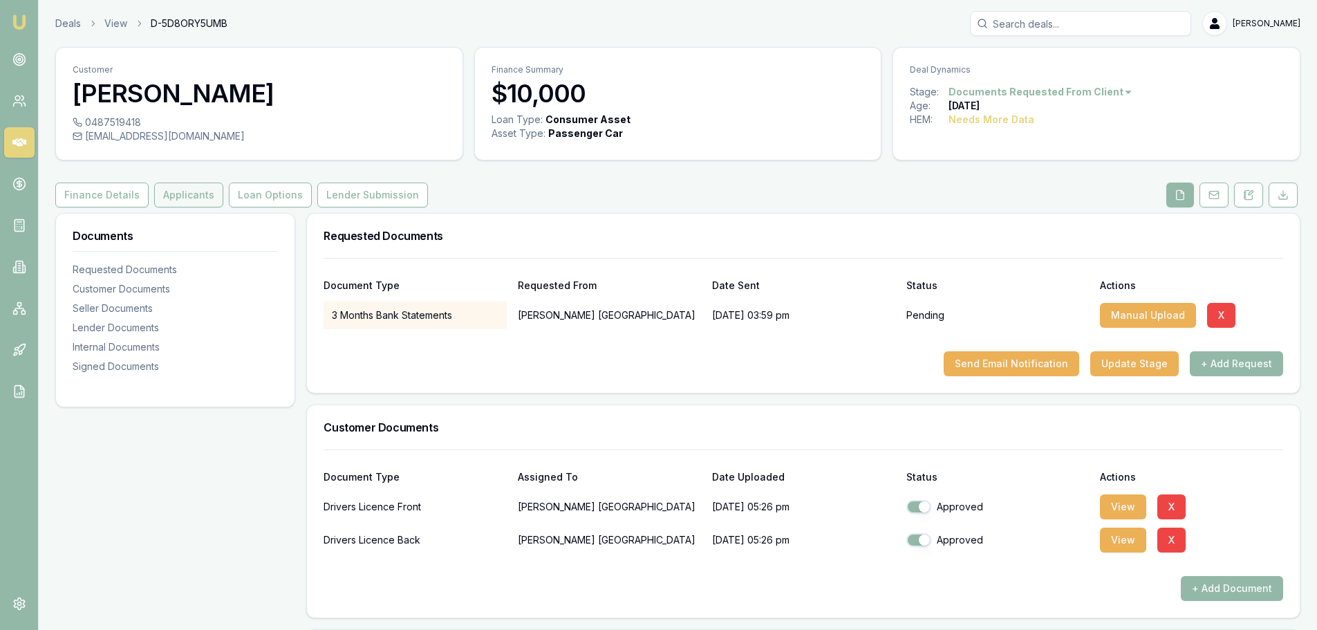
click at [183, 201] on button "Applicants" at bounding box center [188, 195] width 69 height 25
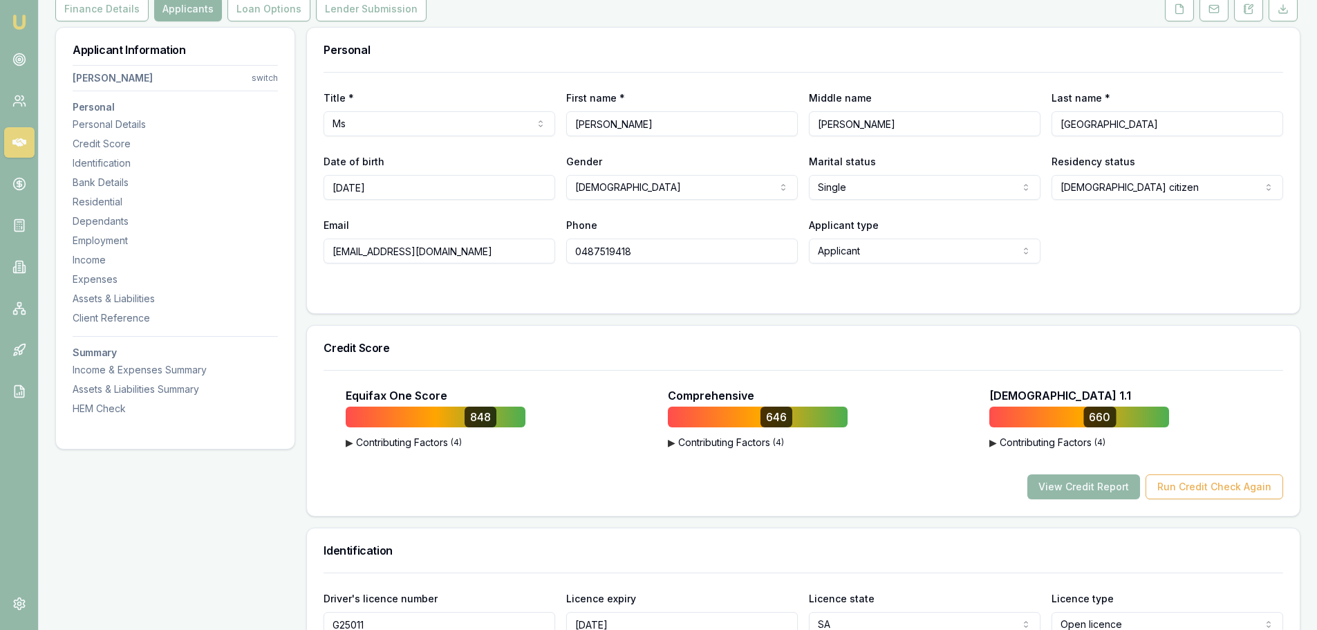
scroll to position [346, 0]
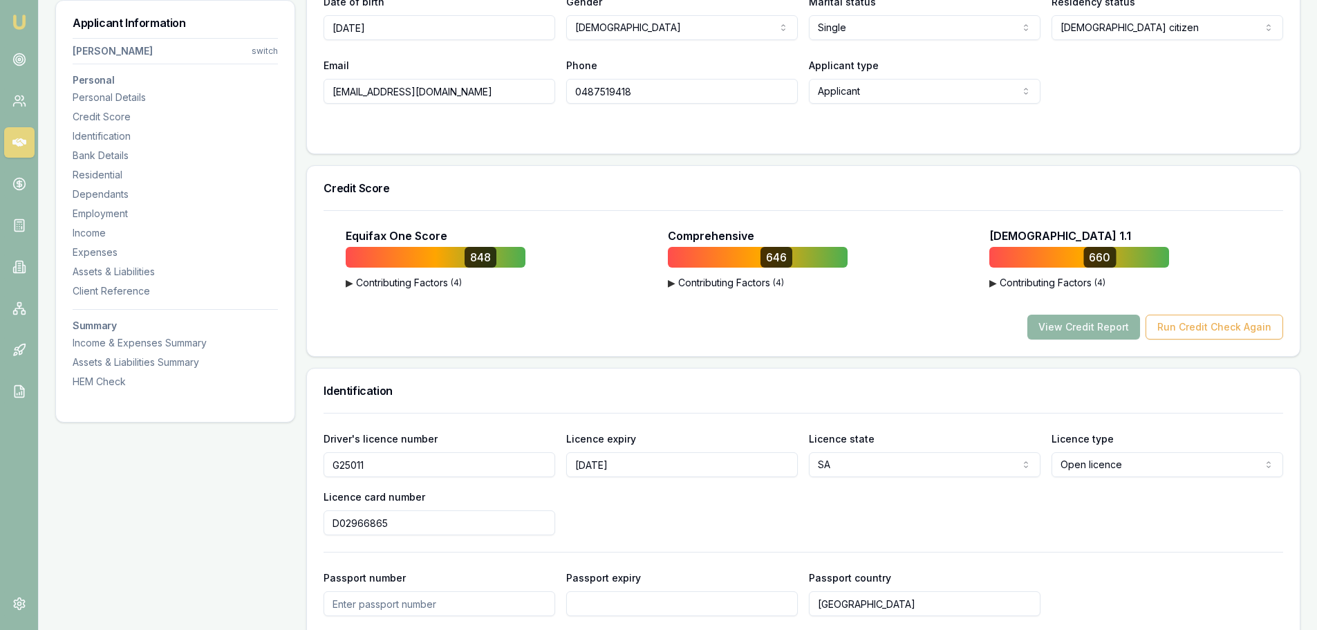
click at [1109, 329] on button "View Credit Report" at bounding box center [1084, 327] width 113 height 25
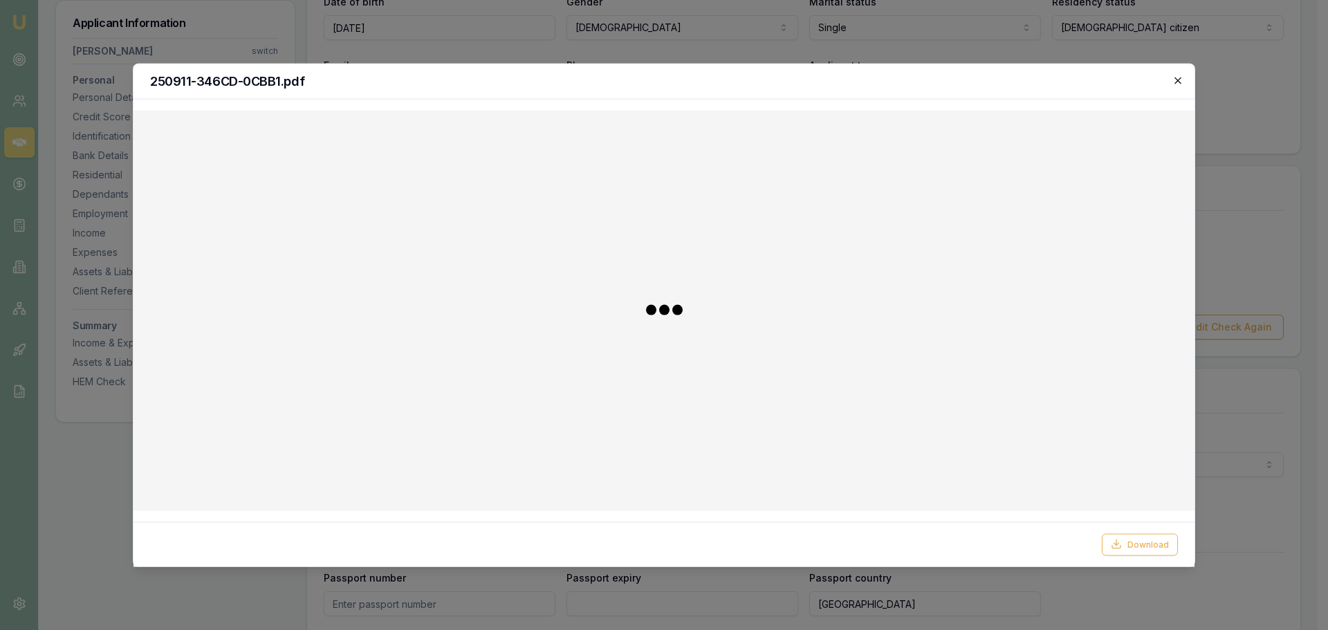
click at [1180, 80] on icon "button" at bounding box center [1177, 80] width 11 height 11
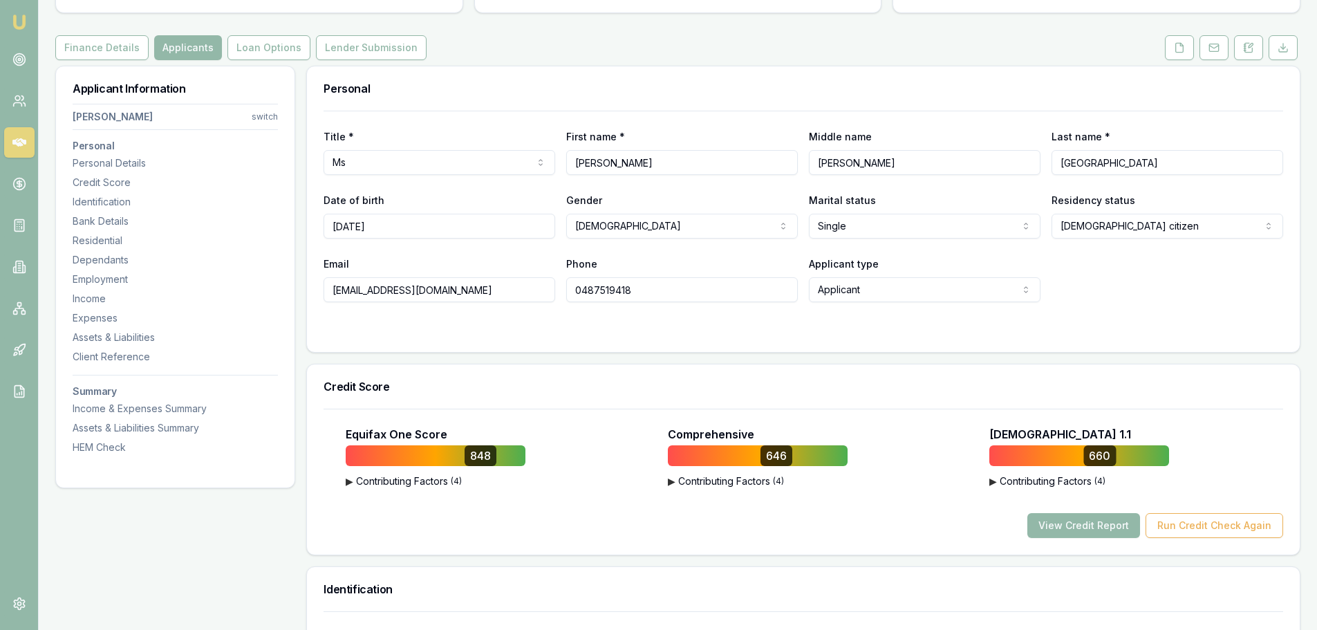
scroll to position [0, 0]
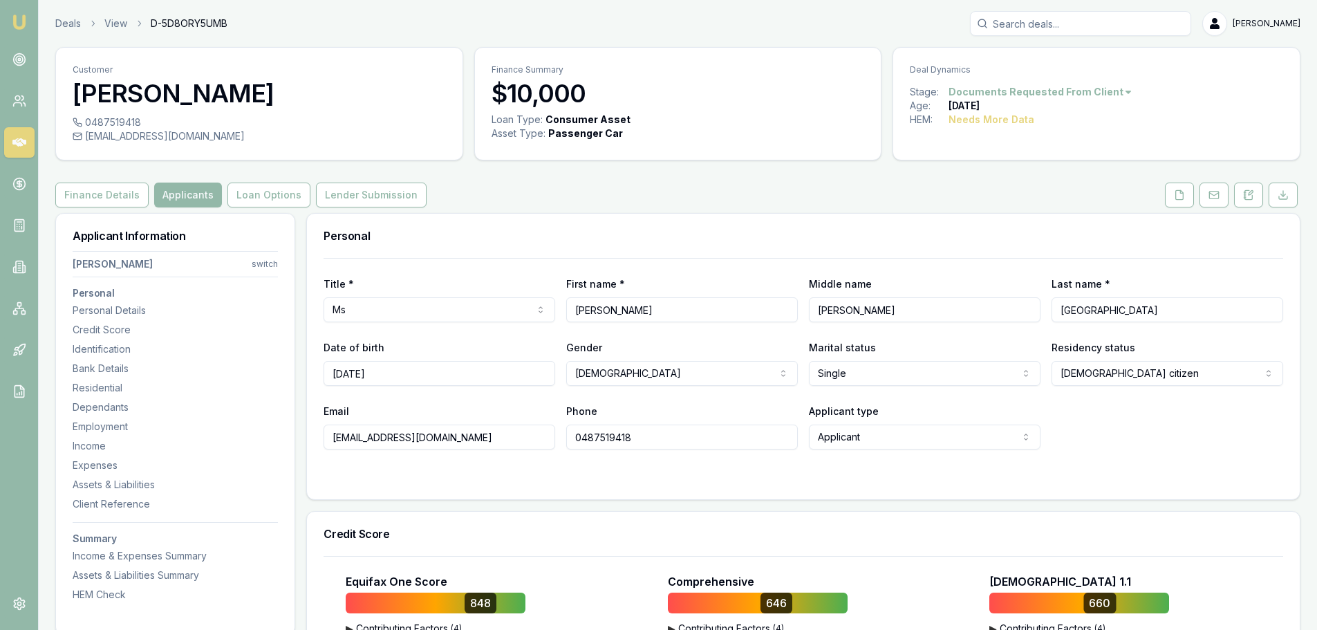
click at [1195, 192] on link at bounding box center [1180, 195] width 35 height 25
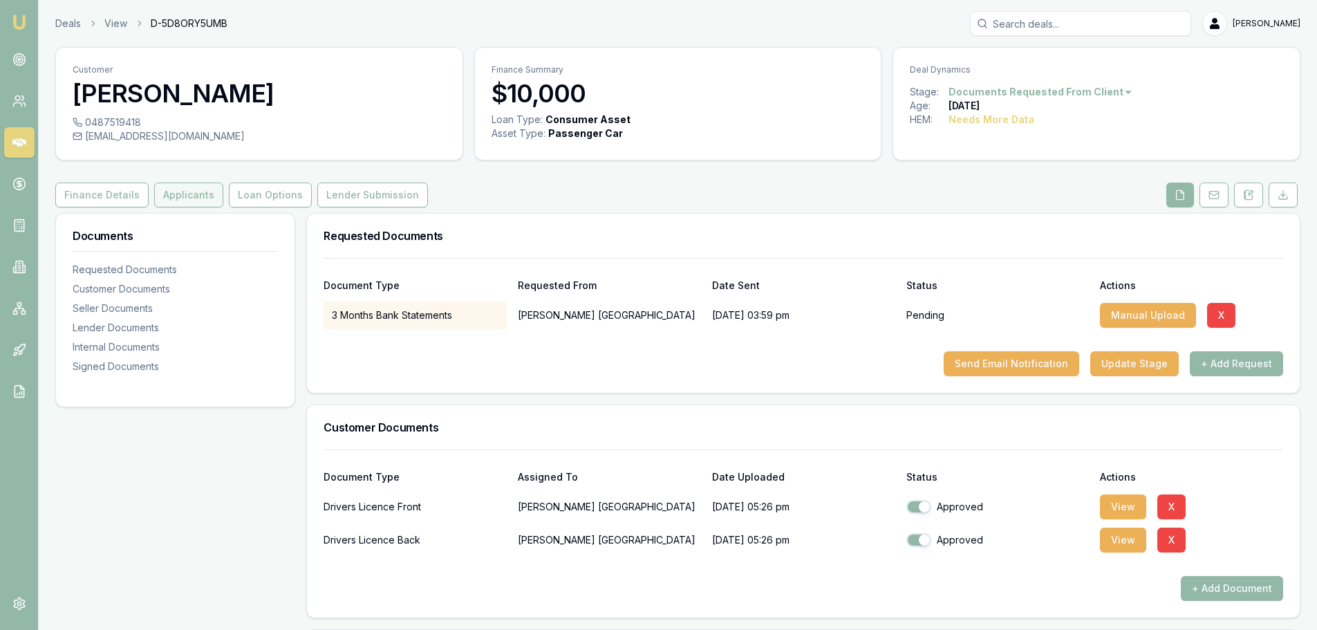
click at [195, 192] on button "Applicants" at bounding box center [188, 195] width 69 height 25
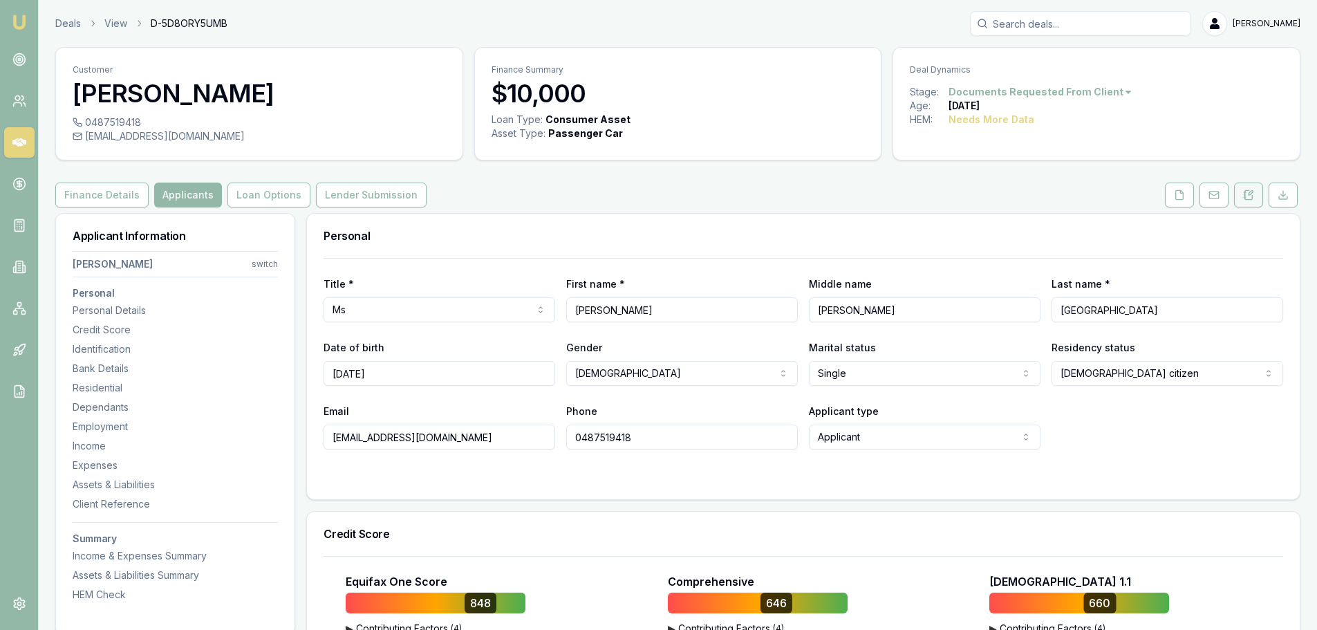
click at [1246, 195] on icon at bounding box center [1248, 194] width 11 height 11
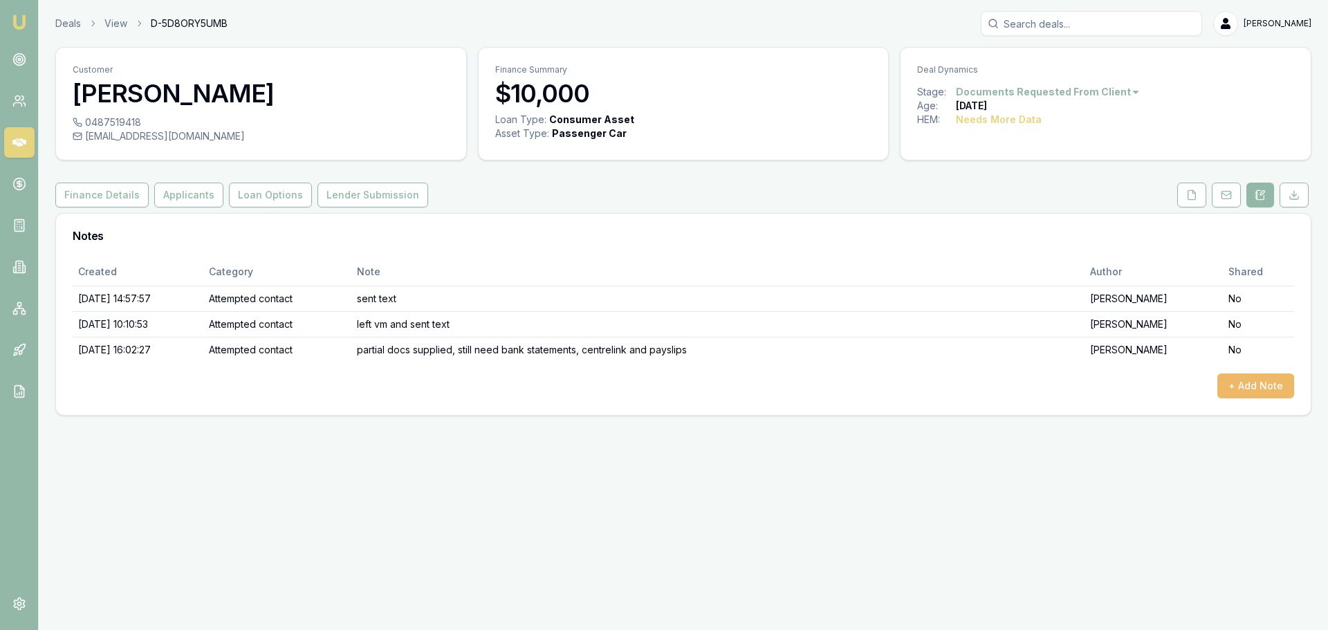
click at [1252, 378] on button "+ Add Note" at bounding box center [1255, 385] width 77 height 25
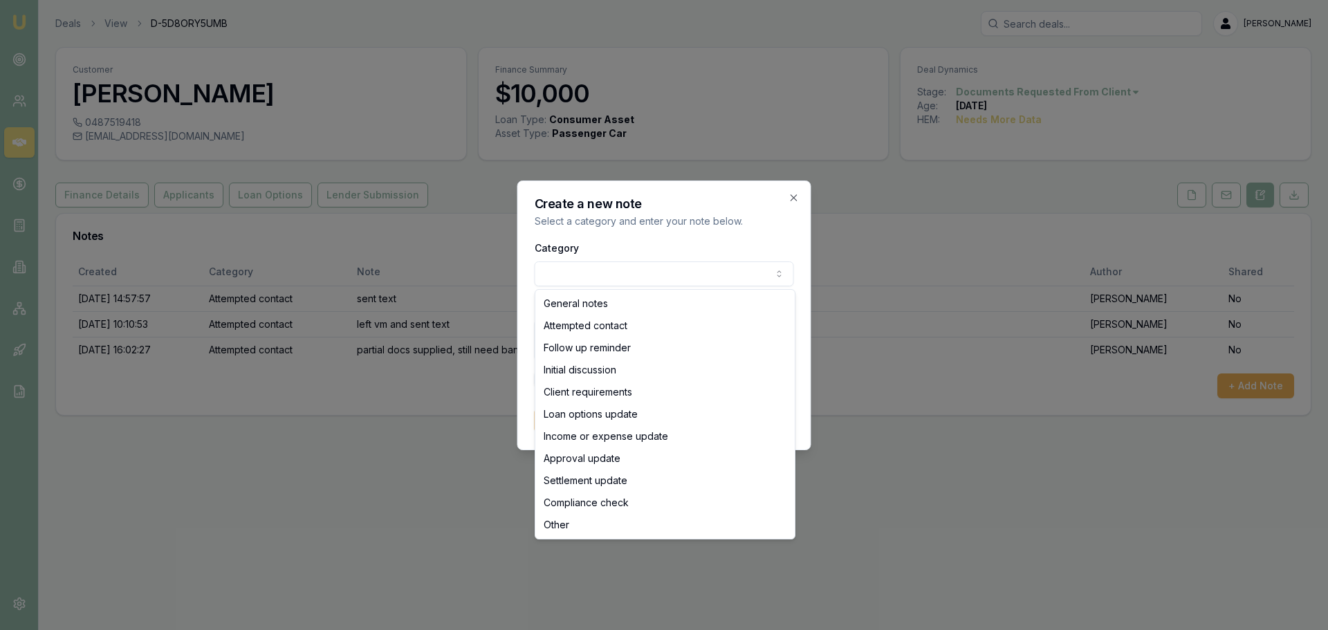
click at [691, 272] on body "Emu Broker Deals View D-5D8ORY5UMB Erin Shield Toggle Menu Customer Julia Weste…" at bounding box center [664, 315] width 1328 height 630
select select "ATTEMPTED_CONTACT"
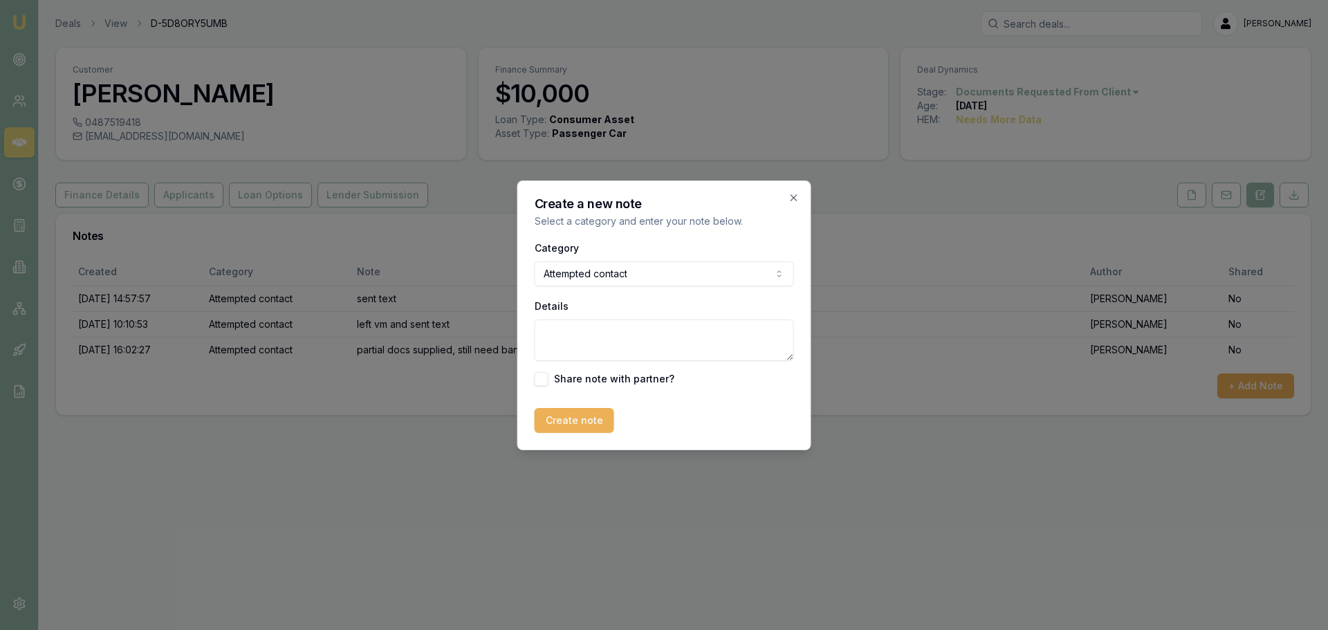
click at [645, 335] on textarea "Details" at bounding box center [664, 340] width 259 height 41
type textarea "sent reminder for outstanding docs"
click at [555, 423] on button "Create note" at bounding box center [575, 420] width 80 height 25
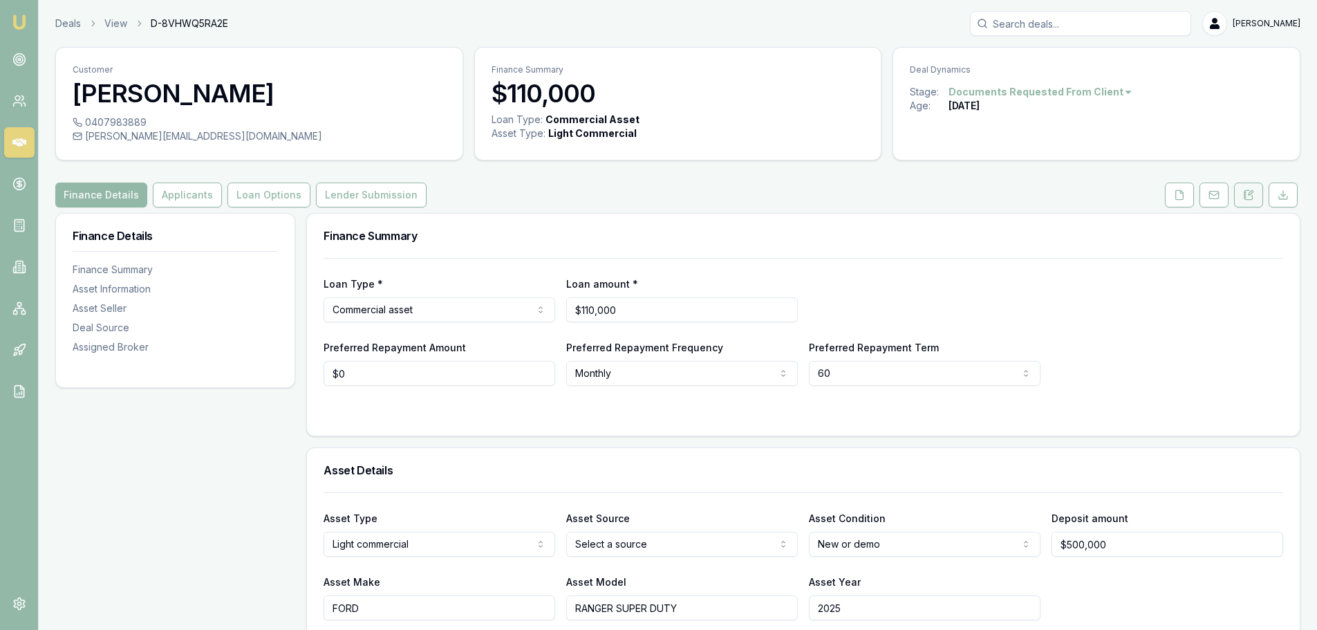
click at [1252, 197] on icon at bounding box center [1250, 194] width 8 height 9
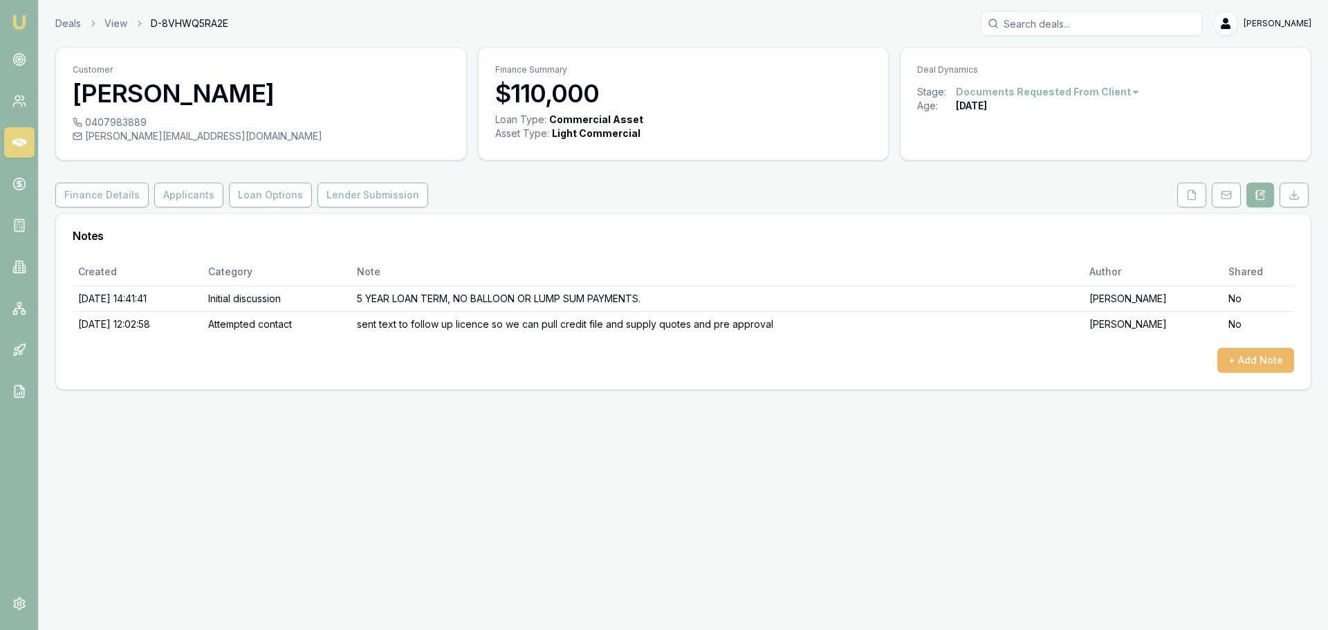
click at [1262, 364] on button "+ Add Note" at bounding box center [1255, 360] width 77 height 25
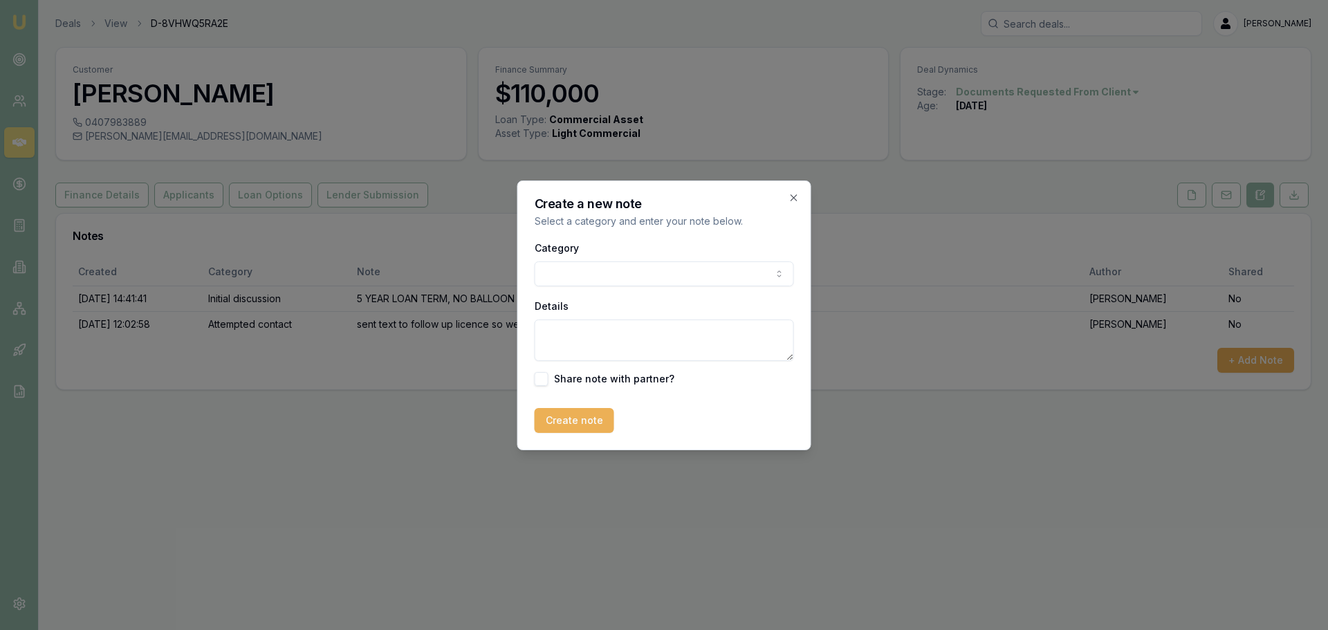
click at [678, 270] on body "Emu Broker Deals View D-8VHWQ5RA2E [PERSON_NAME] Shield Toggle Menu Customer [P…" at bounding box center [664, 315] width 1328 height 630
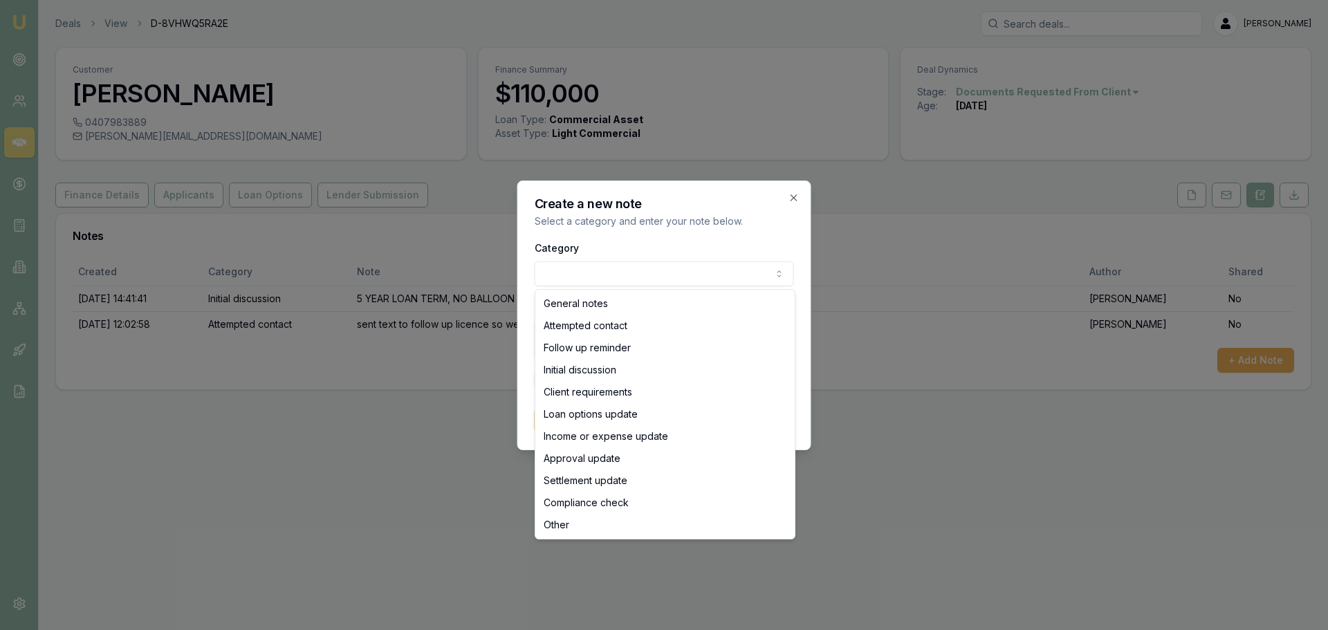
select select "ATTEMPTED_CONTACT"
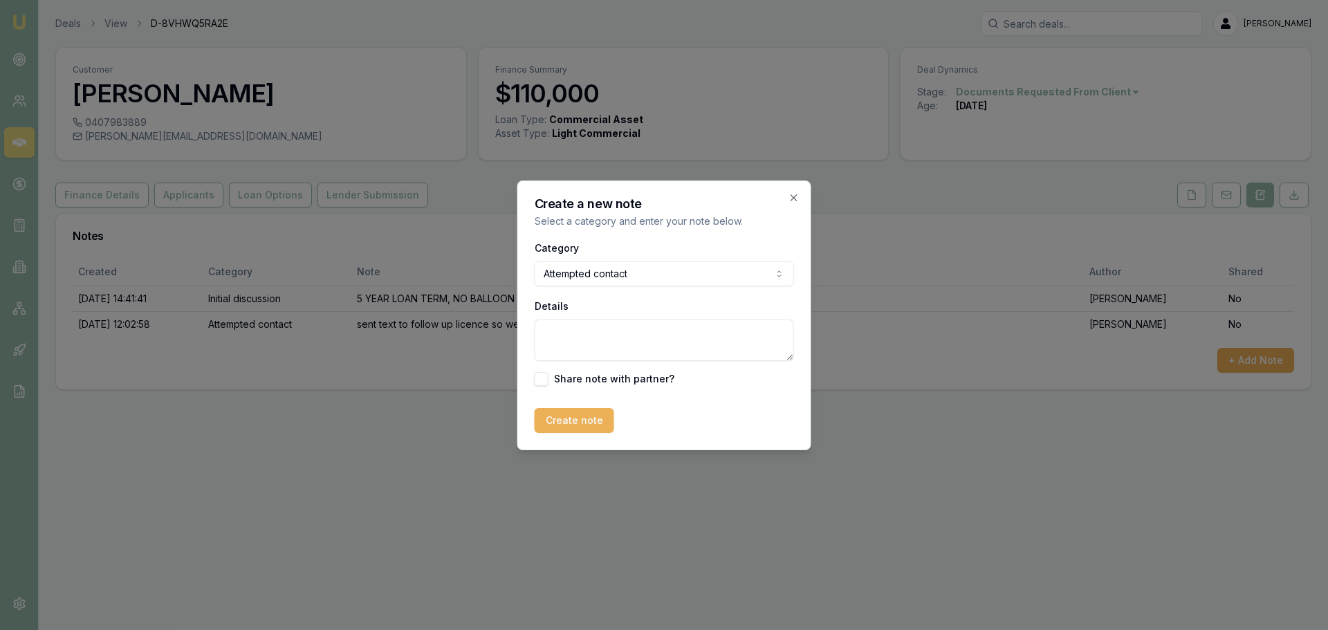
click at [584, 336] on textarea "Details" at bounding box center [664, 340] width 259 height 41
type textarea "sent follow up text"
click at [553, 429] on button "Create note" at bounding box center [575, 420] width 80 height 25
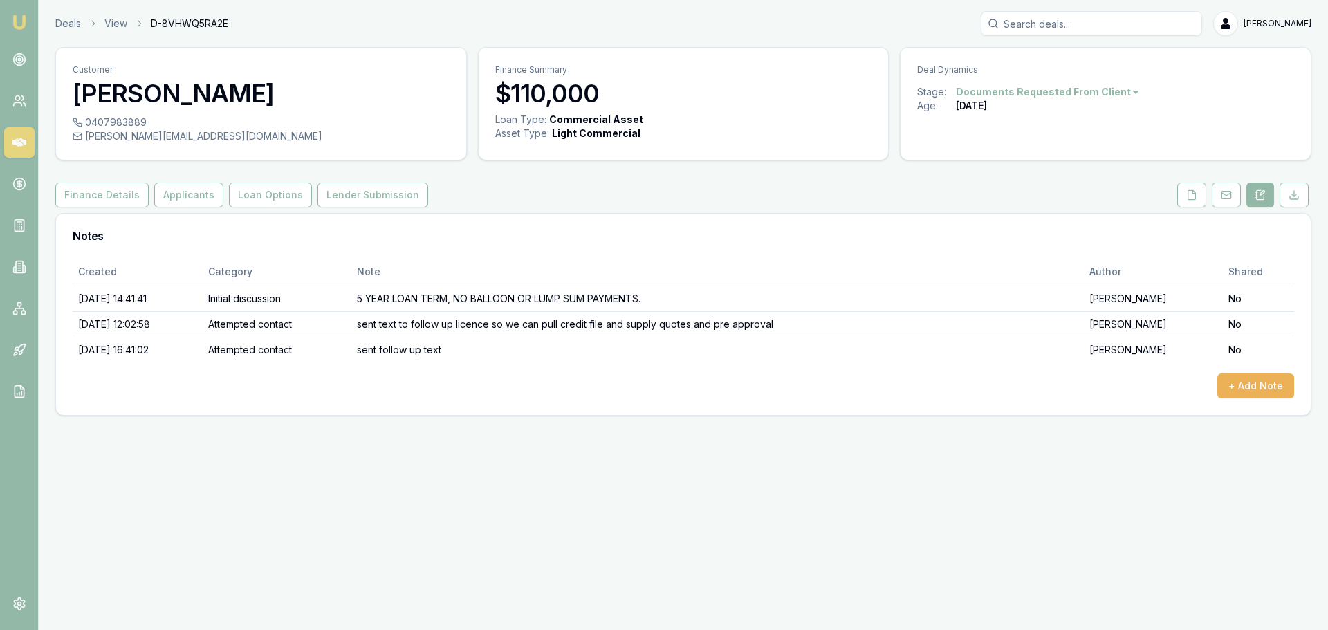
click at [1074, 86] on html "Emu Broker Deals View D-8VHWQ5RA2E [PERSON_NAME] Shield Toggle Menu Customer [P…" at bounding box center [664, 315] width 1328 height 630
click at [1047, 252] on div "- No Contact" at bounding box center [1042, 250] width 82 height 22
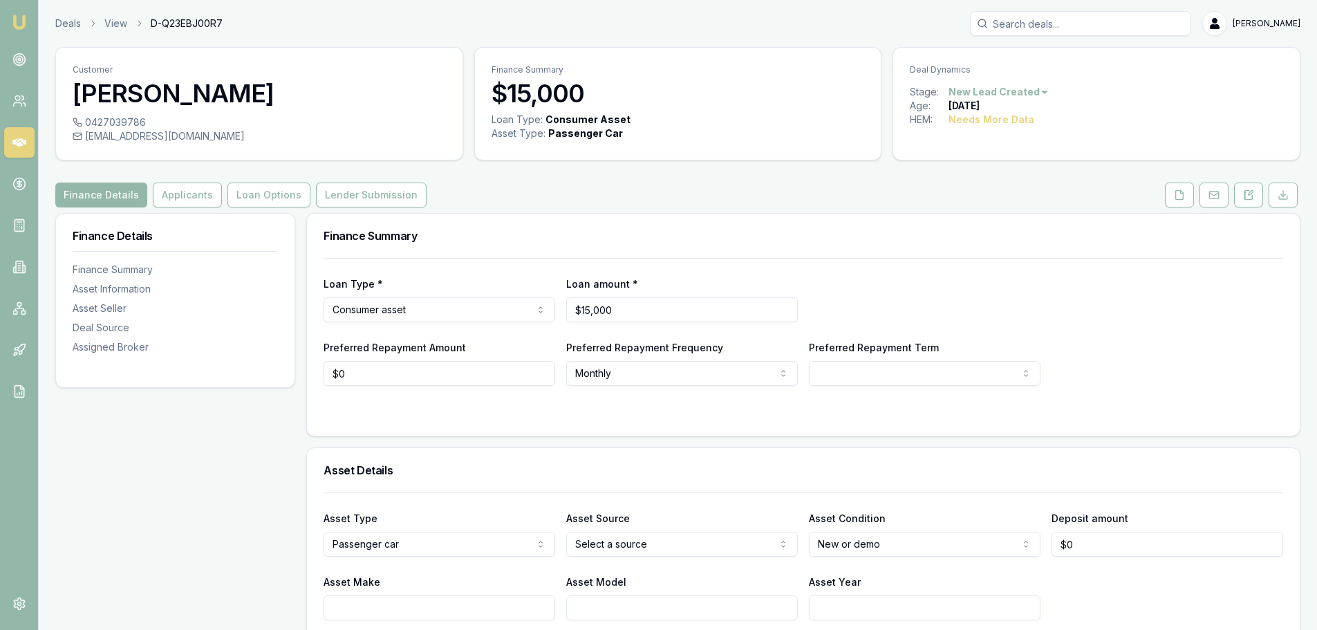
click at [1264, 199] on link at bounding box center [1249, 195] width 35 height 25
click at [1248, 207] on button at bounding box center [1249, 195] width 29 height 25
click at [1257, 191] on button at bounding box center [1249, 195] width 29 height 25
click at [1178, 203] on button at bounding box center [1179, 195] width 29 height 25
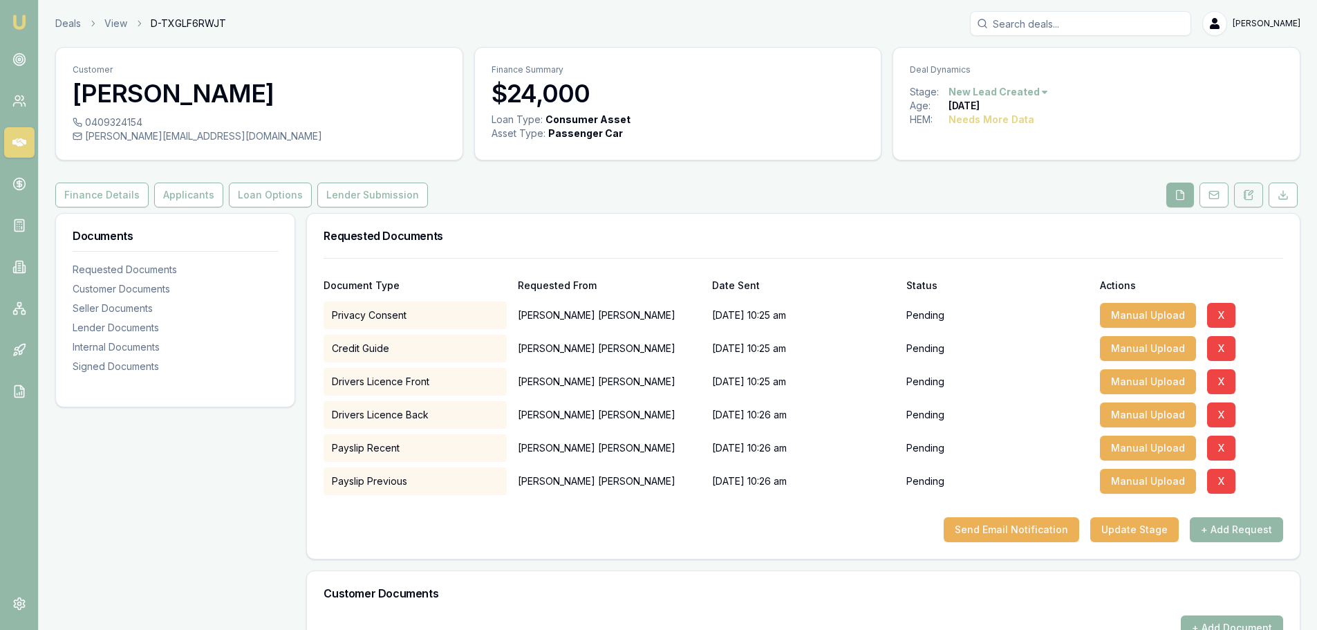
click at [1252, 189] on button at bounding box center [1249, 195] width 29 height 25
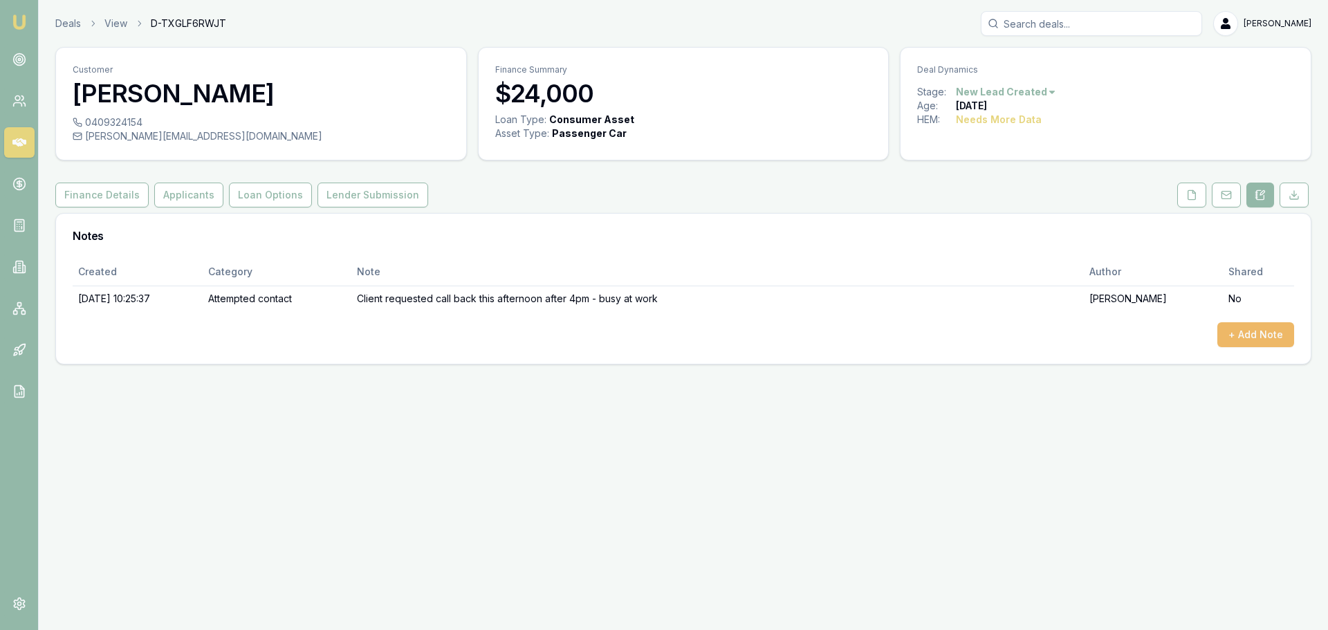
click at [1263, 338] on button "+ Add Note" at bounding box center [1255, 334] width 77 height 25
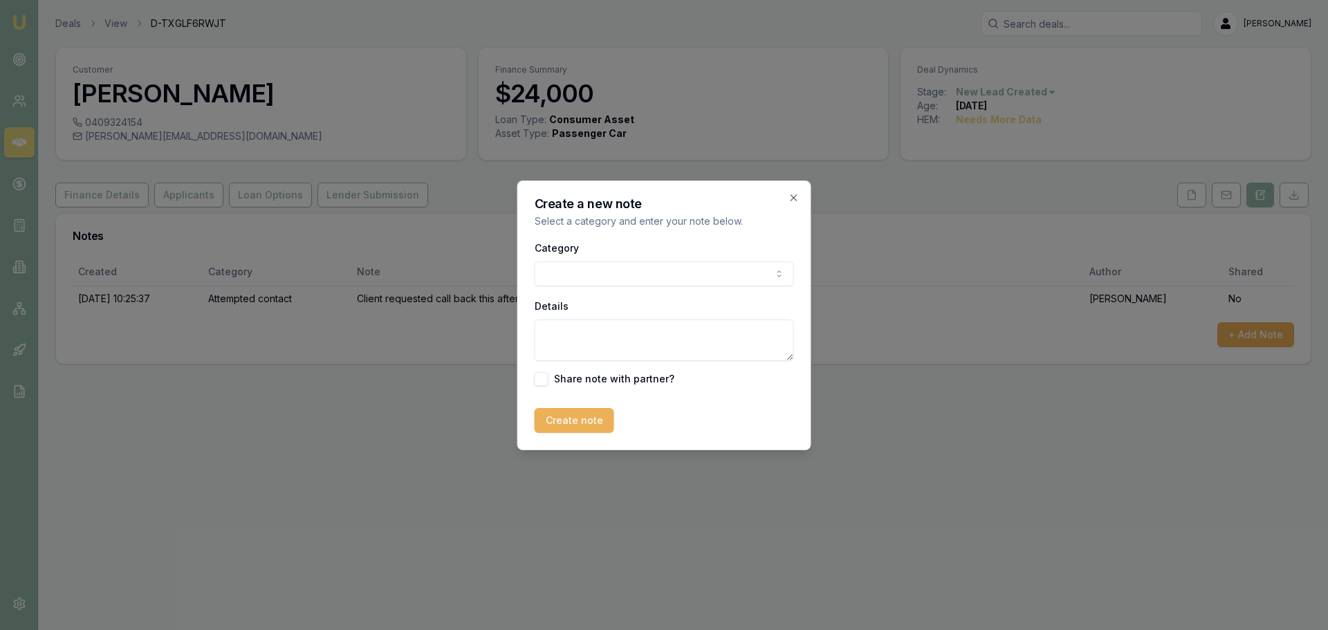
click at [614, 281] on body "Emu Broker Deals View D-TXGLF6RWJT [PERSON_NAME] Toggle Menu Customer [PERSON_N…" at bounding box center [664, 315] width 1328 height 630
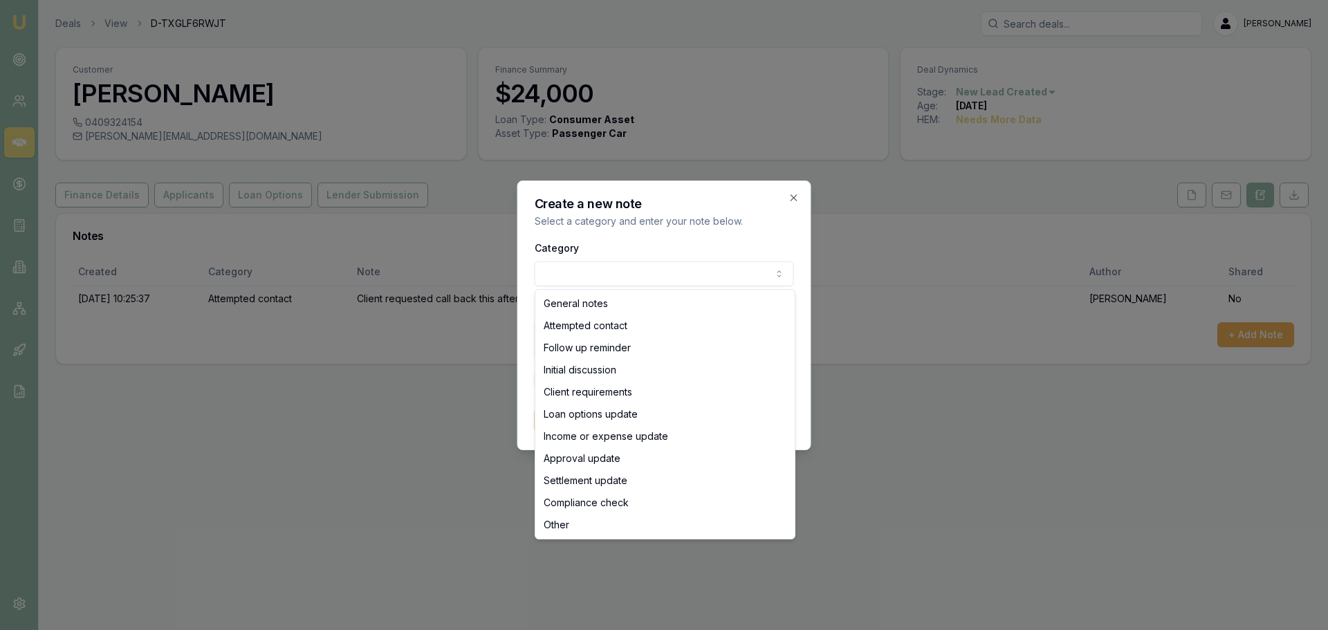
select select "ATTEMPTED_CONTACT"
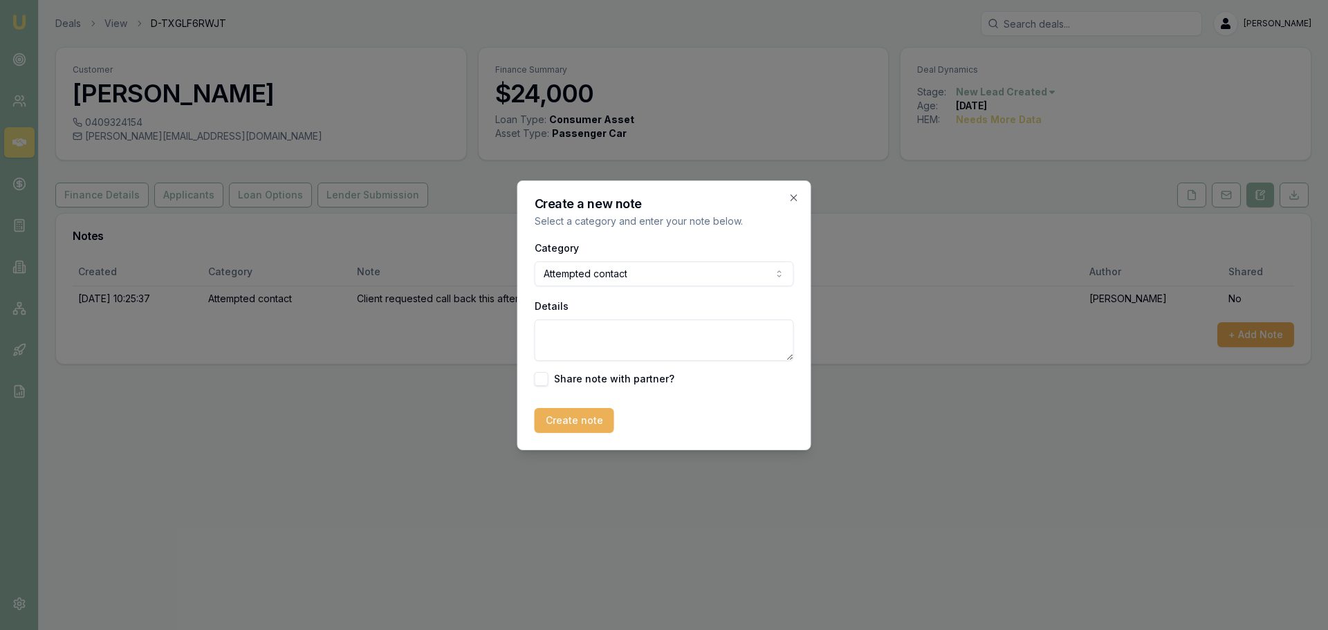
click at [610, 337] on textarea "Details" at bounding box center [664, 340] width 259 height 41
type textarea "l"
drag, startPoint x: 664, startPoint y: 346, endPoint x: 653, endPoint y: 337, distance: 14.3
click at [660, 346] on textarea "Details" at bounding box center [664, 340] width 259 height 41
type textarea "left VM and sent text"
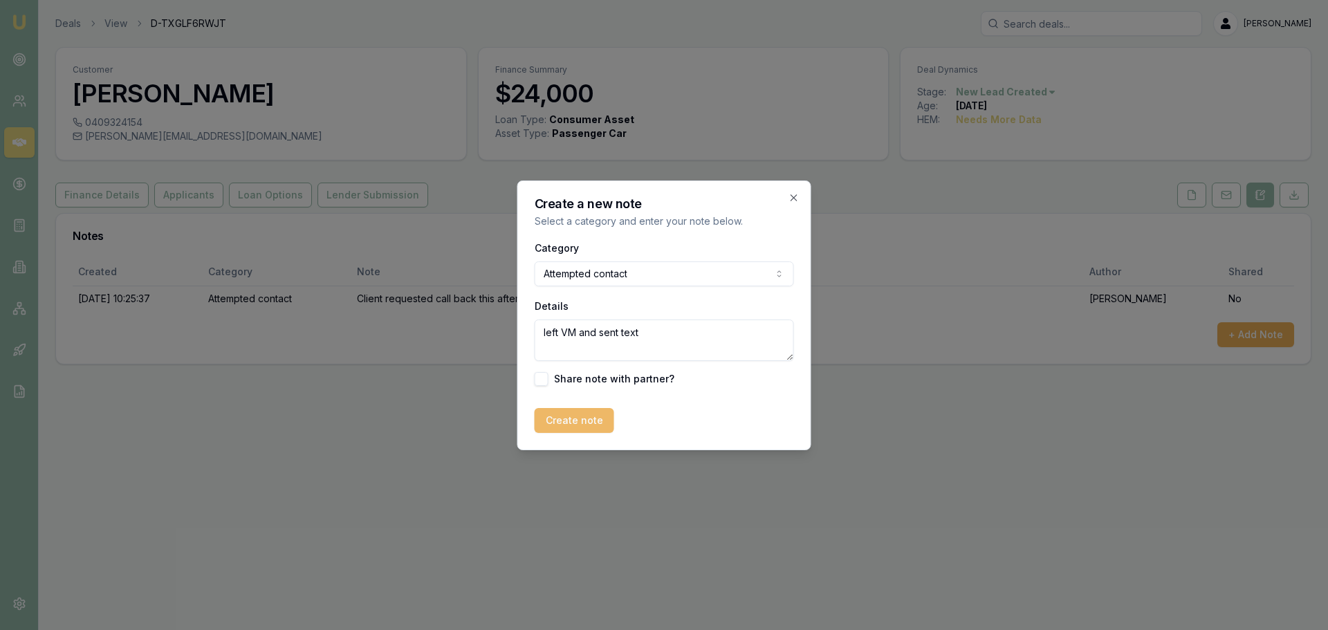
click at [553, 411] on button "Create note" at bounding box center [575, 420] width 80 height 25
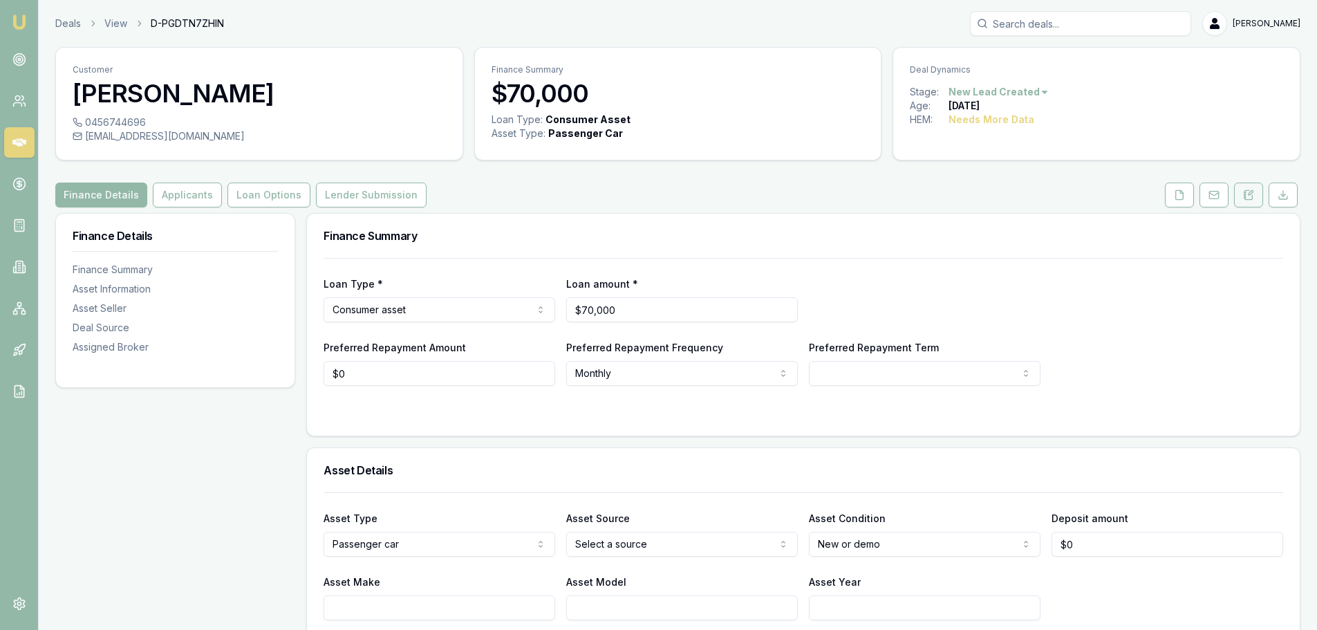
click at [1246, 195] on icon at bounding box center [1248, 194] width 11 height 11
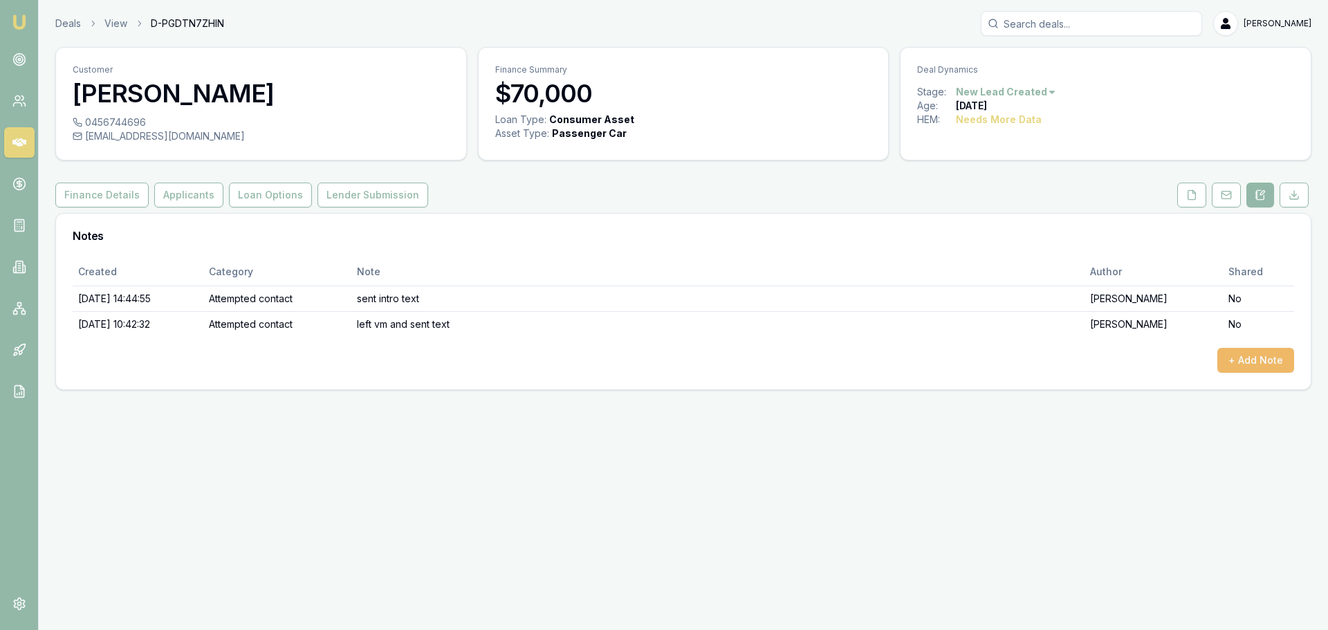
click at [1266, 360] on button "+ Add Note" at bounding box center [1255, 360] width 77 height 25
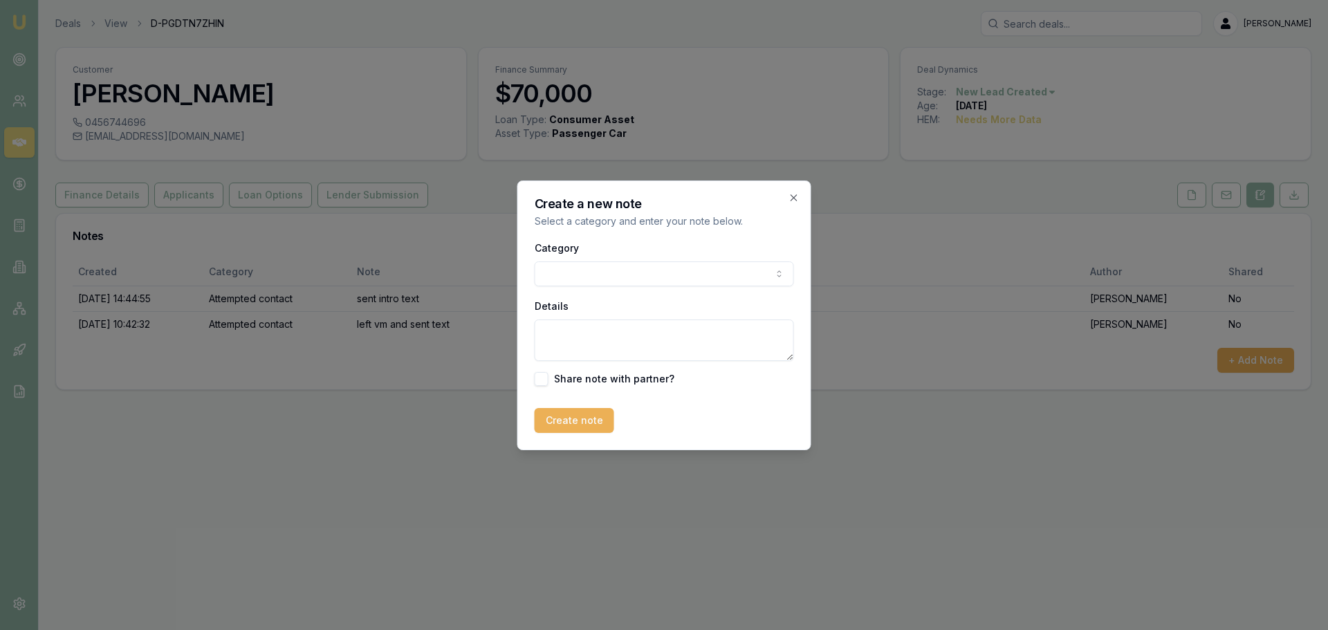
click at [598, 276] on body "Emu Broker Deals View D-PGDTN7ZHIN Erin Shield Toggle Menu Customer Bradley Wil…" at bounding box center [664, 315] width 1328 height 630
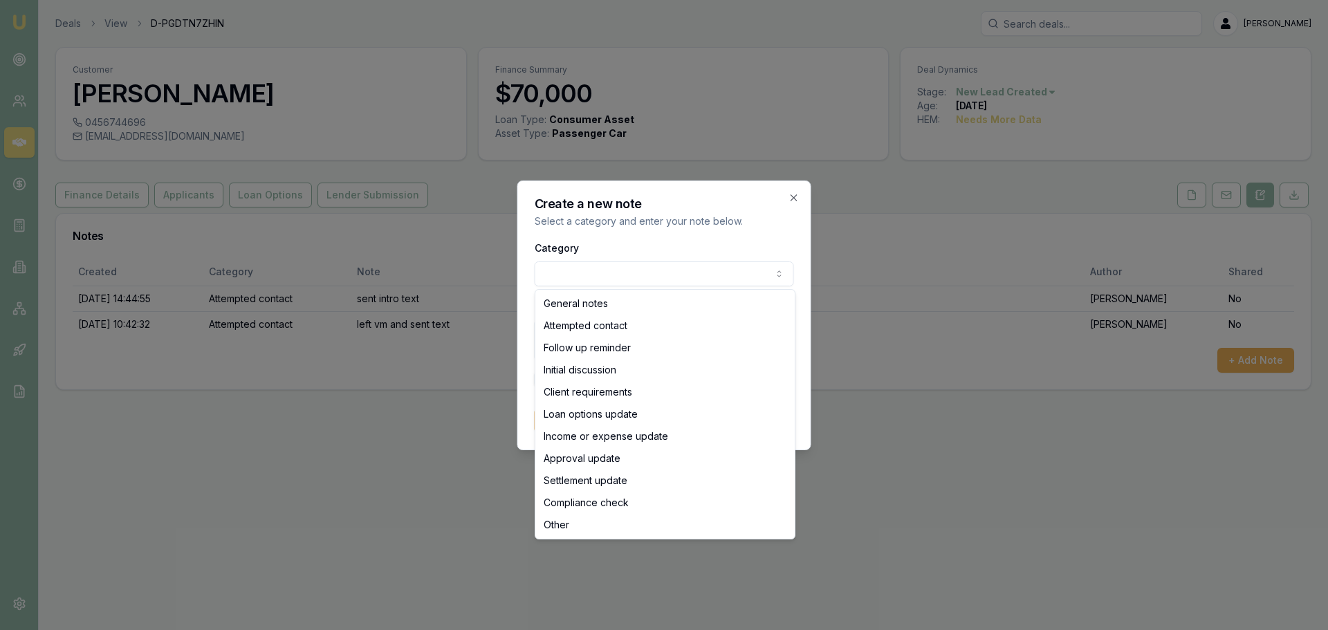
select select "ATTEMPTED_CONTACT"
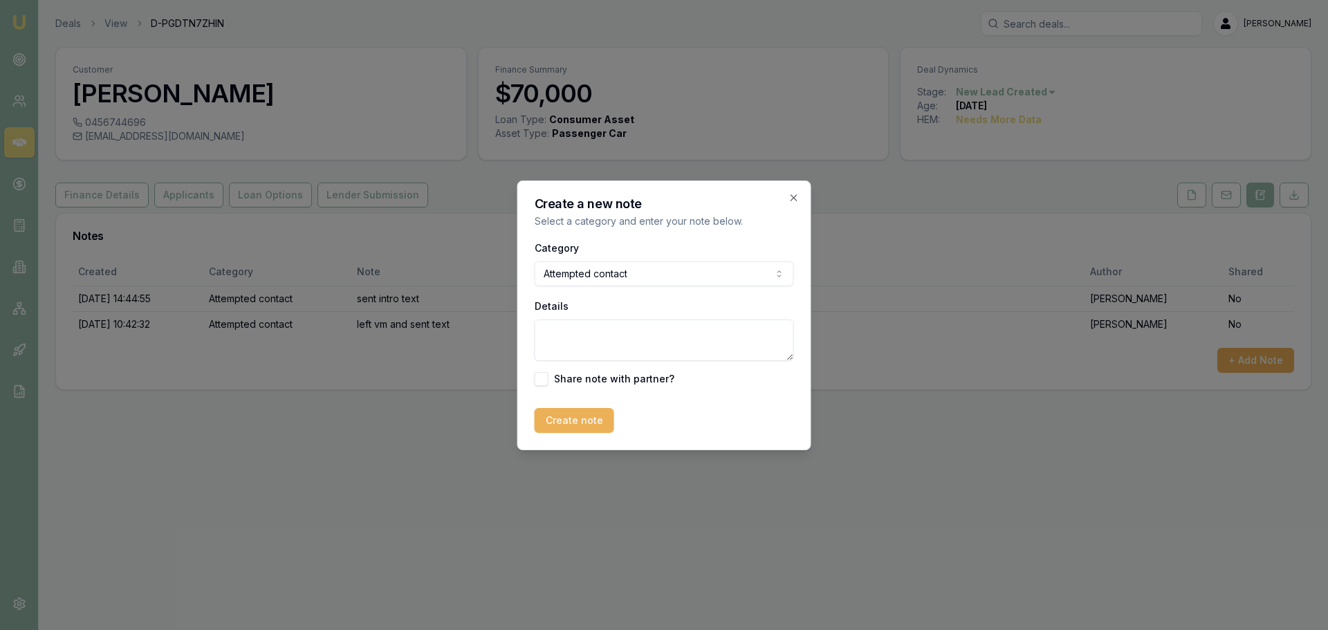
click at [588, 343] on textarea "Details" at bounding box center [664, 340] width 259 height 41
type textarea "left VM"
click at [571, 424] on button "Create note" at bounding box center [575, 420] width 80 height 25
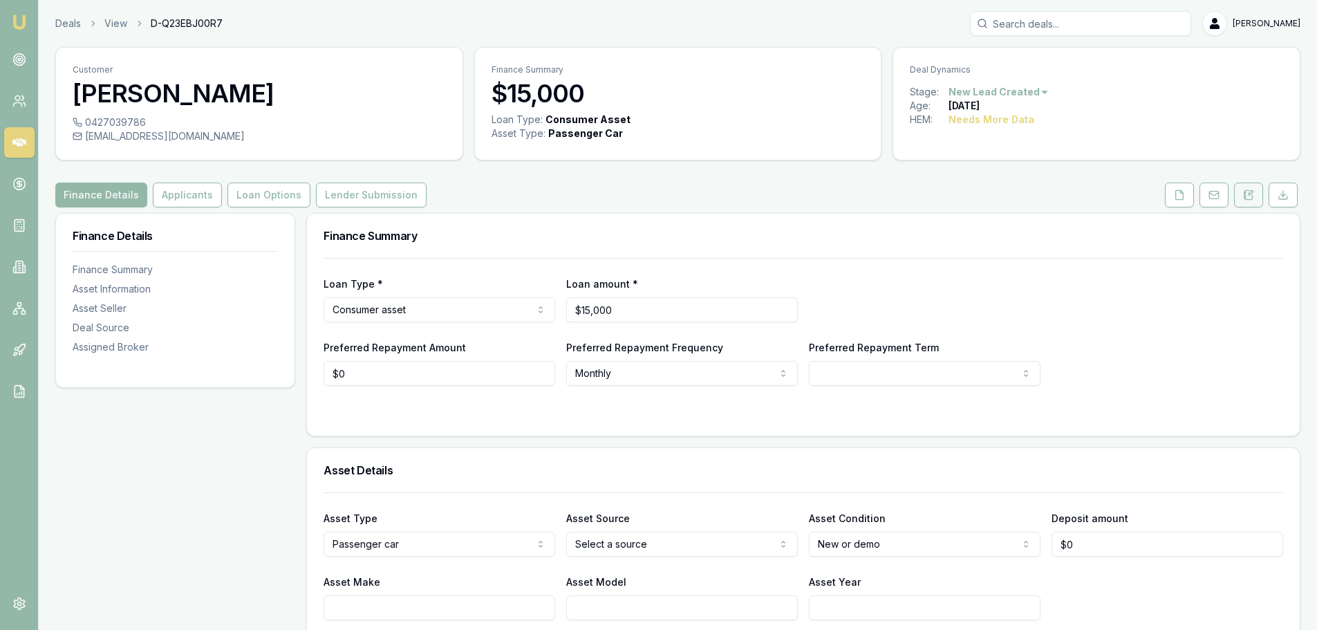
click at [1249, 192] on icon at bounding box center [1248, 194] width 11 height 11
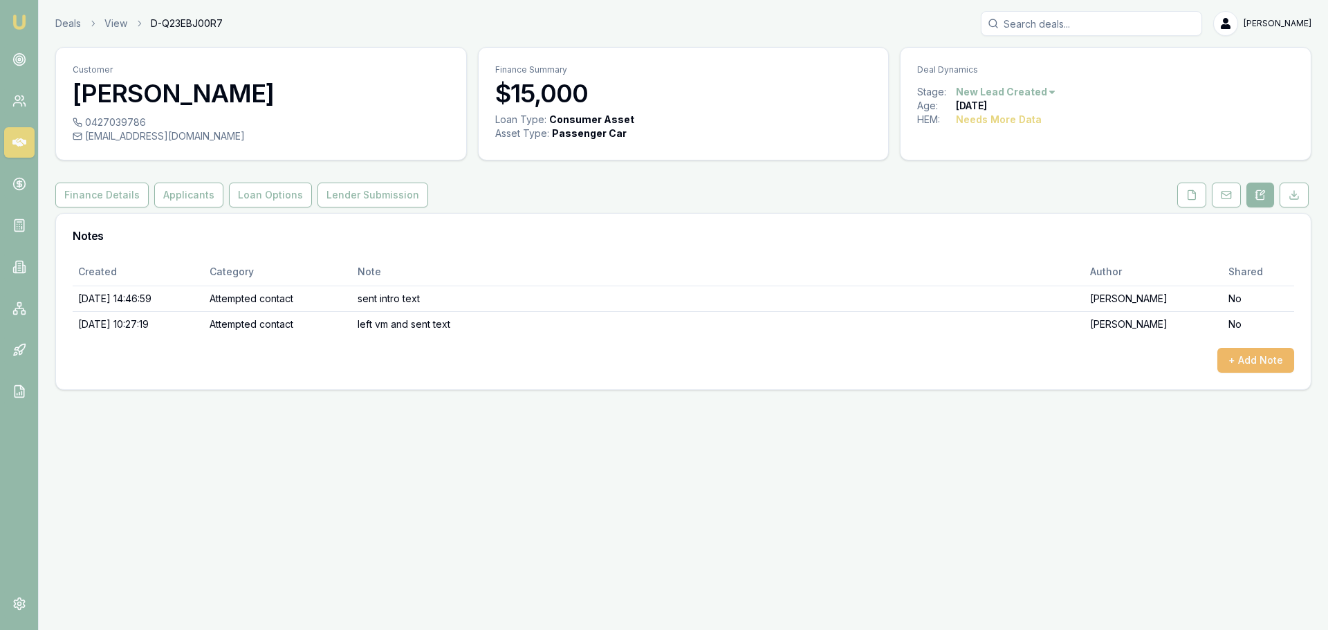
click at [1240, 356] on button "+ Add Note" at bounding box center [1255, 360] width 77 height 25
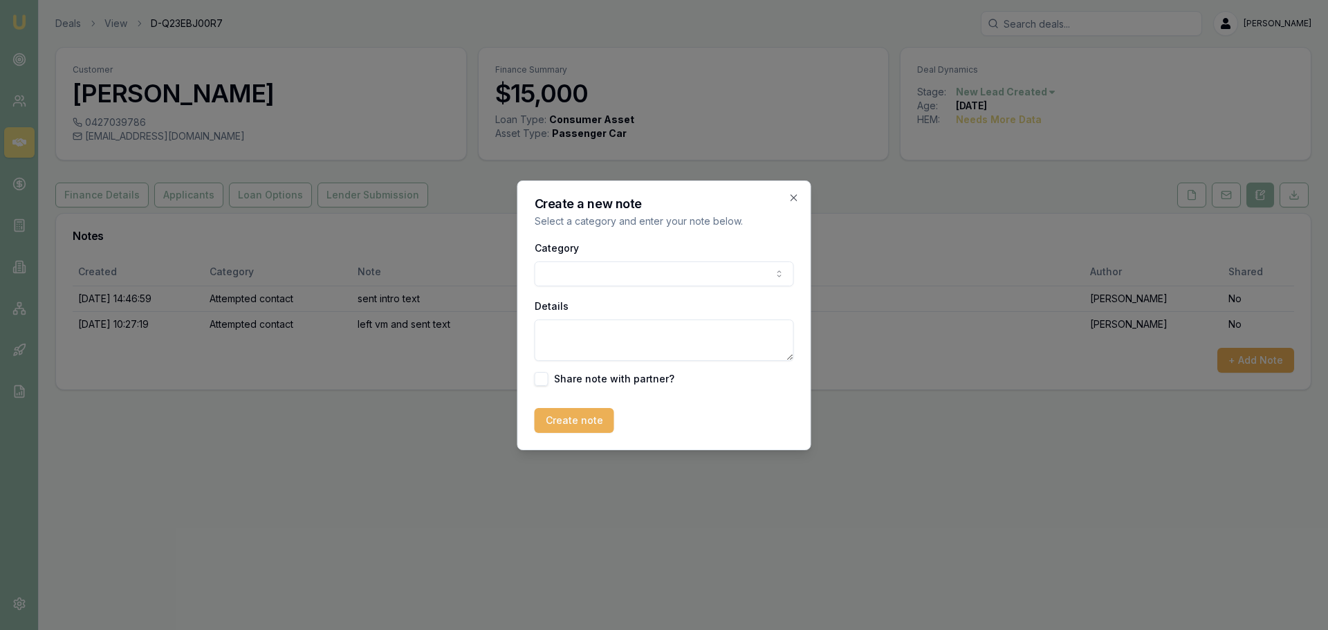
click at [592, 273] on body "Emu Broker Deals View D-Q23EBJ00R7 [PERSON_NAME] Toggle Menu Customer [PERSON_N…" at bounding box center [664, 315] width 1328 height 630
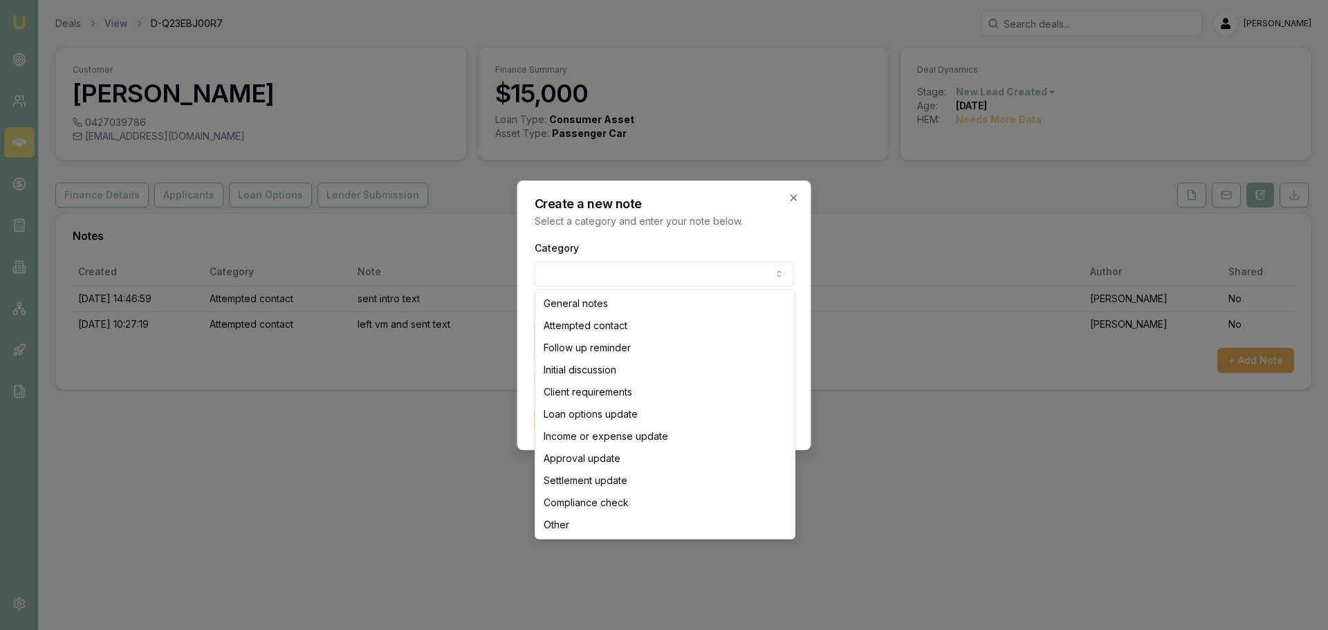
select select "ATTEMPTED_CONTACT"
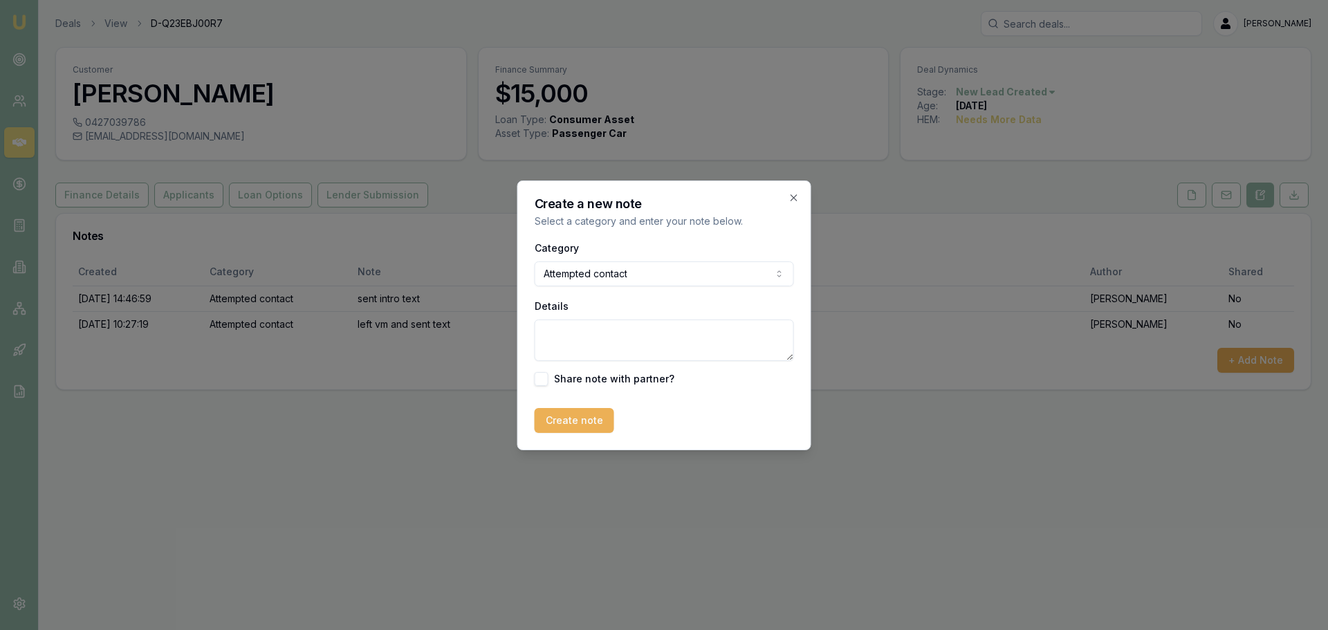
click at [589, 341] on textarea "Details" at bounding box center [664, 340] width 259 height 41
type textarea "left VM"
click at [597, 425] on button "Create note" at bounding box center [575, 420] width 80 height 25
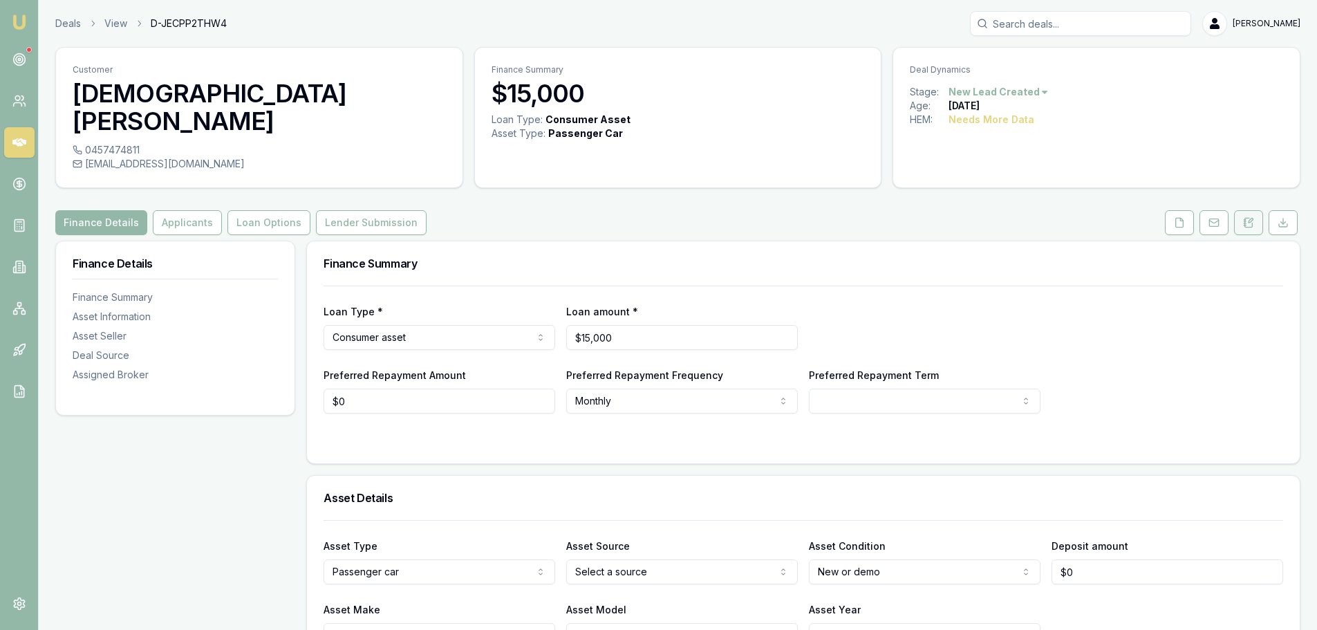
click at [1253, 218] on icon at bounding box center [1250, 222] width 8 height 9
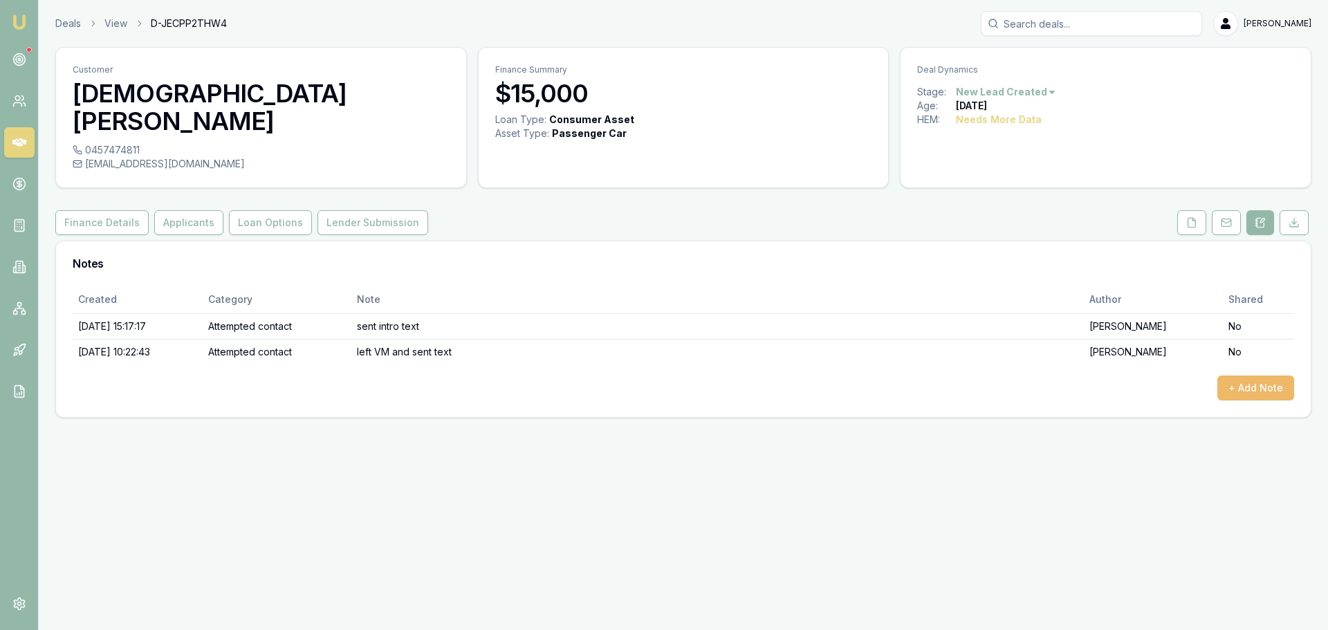
click at [1246, 376] on button "+ Add Note" at bounding box center [1255, 388] width 77 height 25
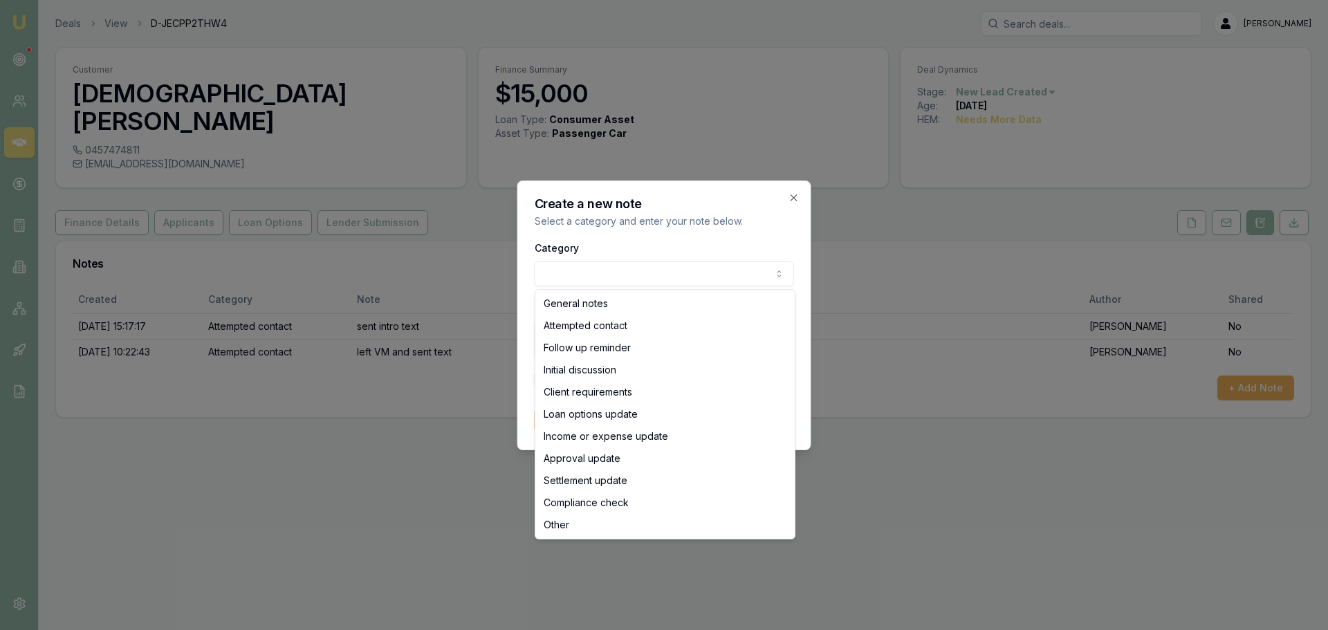
click at [640, 266] on body "Emu Broker Deals View D-JECPP2THW4 [PERSON_NAME] Toggle Menu Customer [PERSON_N…" at bounding box center [664, 315] width 1328 height 630
select select "ATTEMPTED_CONTACT"
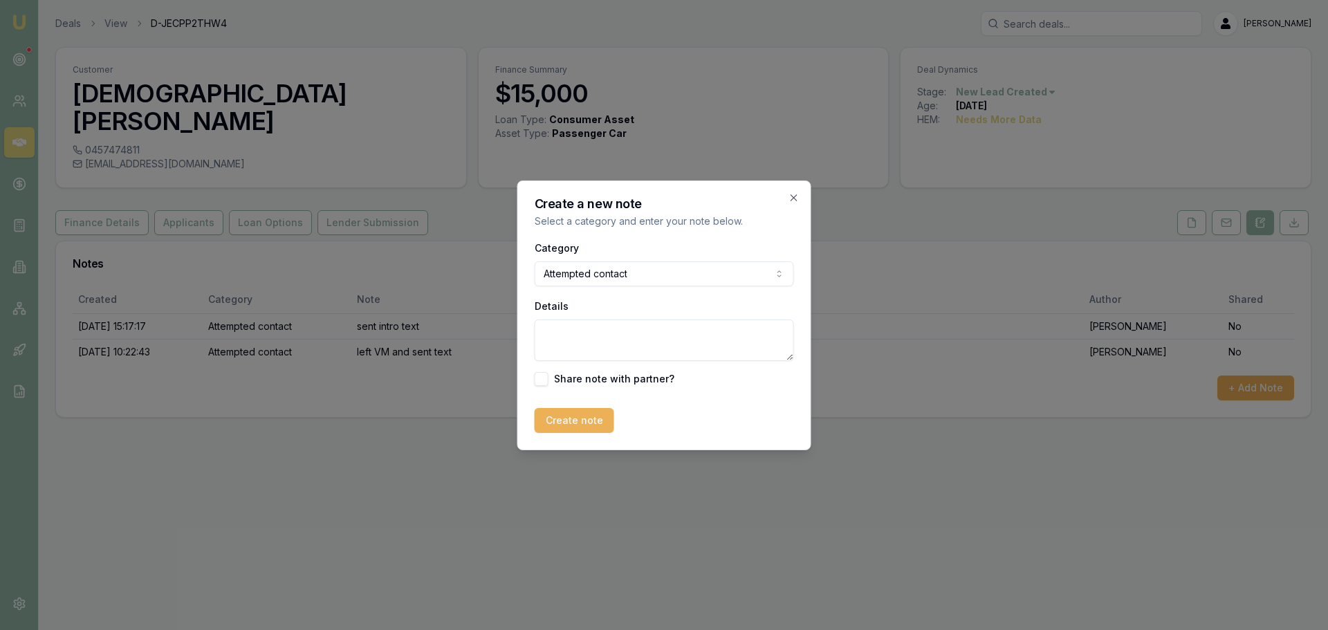
click at [612, 333] on textarea "Details" at bounding box center [664, 340] width 259 height 41
type textarea "left VM"
click at [593, 418] on button "Create note" at bounding box center [575, 420] width 80 height 25
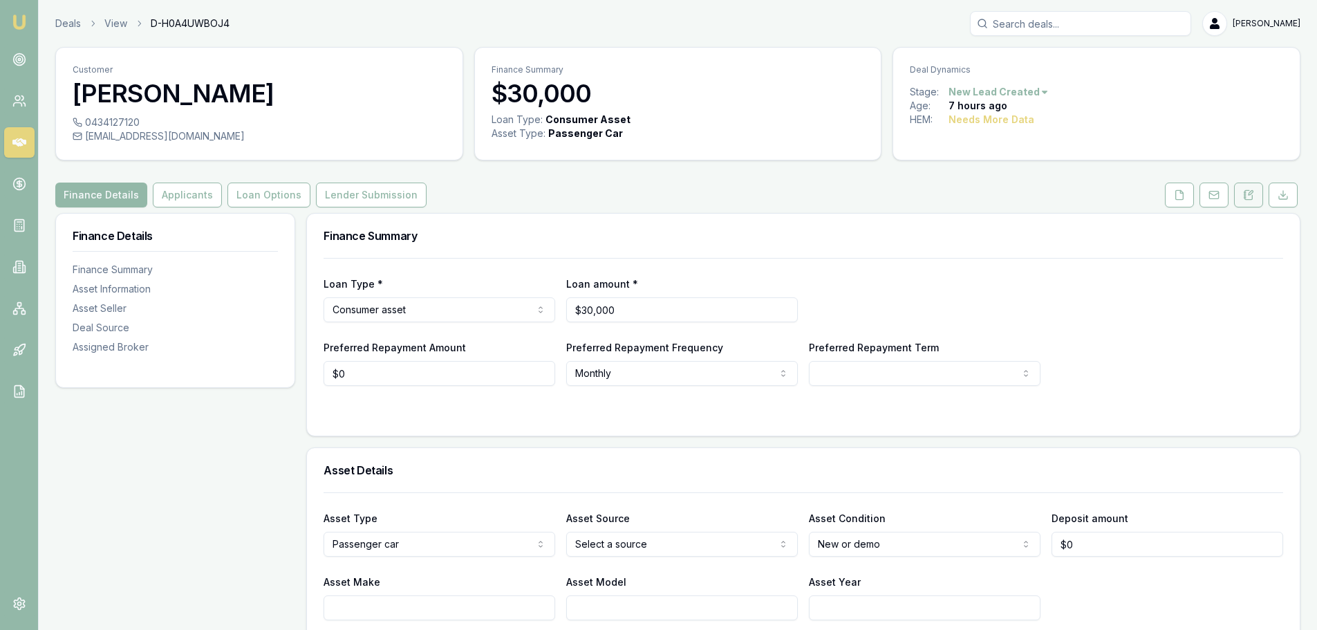
click at [1246, 201] on button at bounding box center [1249, 195] width 29 height 25
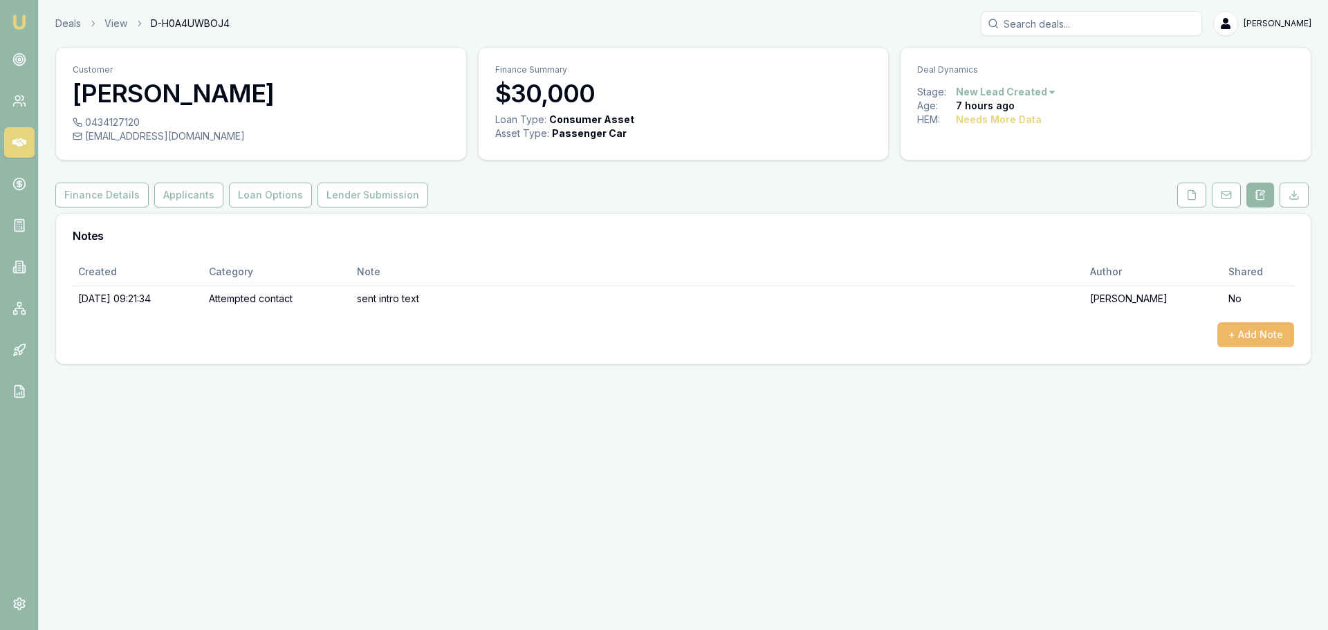
click at [1264, 333] on button "+ Add Note" at bounding box center [1255, 334] width 77 height 25
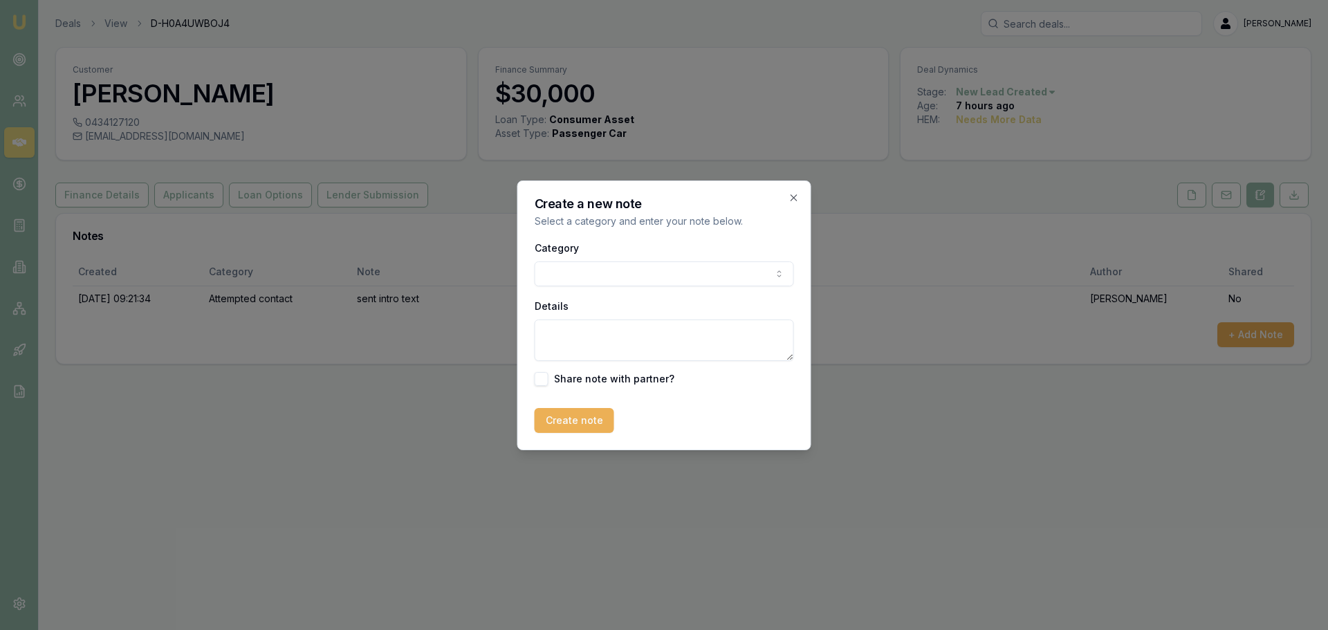
click at [715, 268] on body "Emu Broker Deals View D-H0A4UWBOJ4 [PERSON_NAME] Toggle Menu Customer Alahnie […" at bounding box center [664, 315] width 1328 height 630
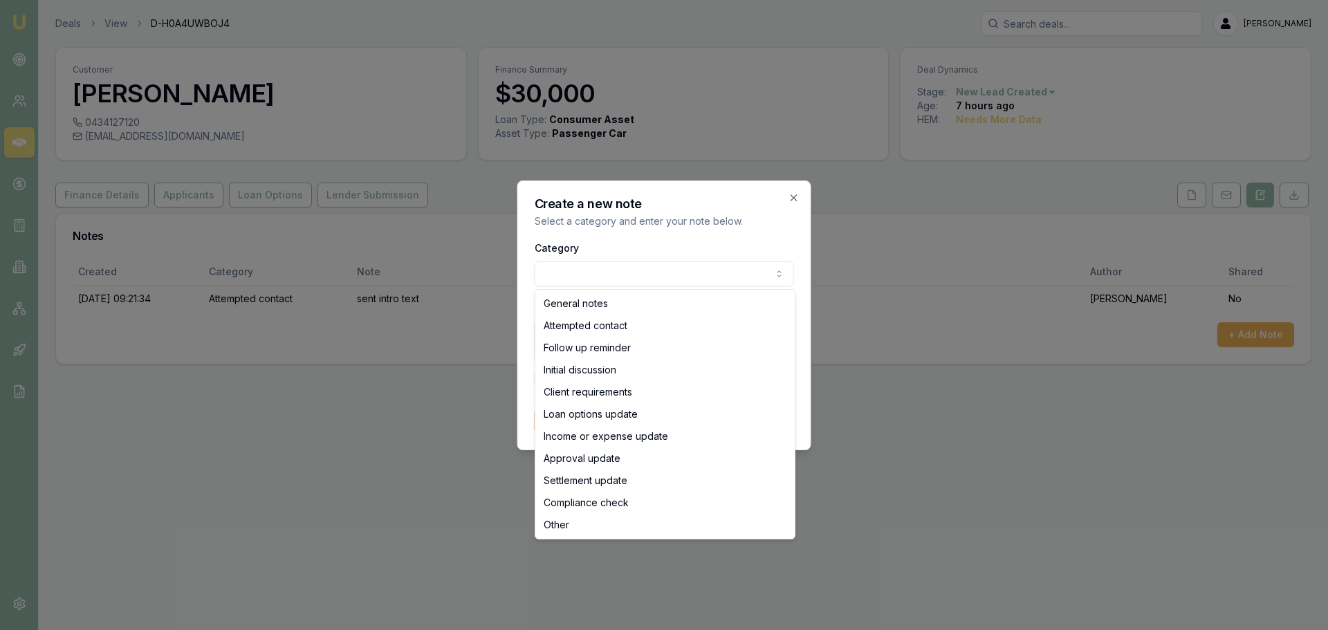
select select "ATTEMPTED_CONTACT"
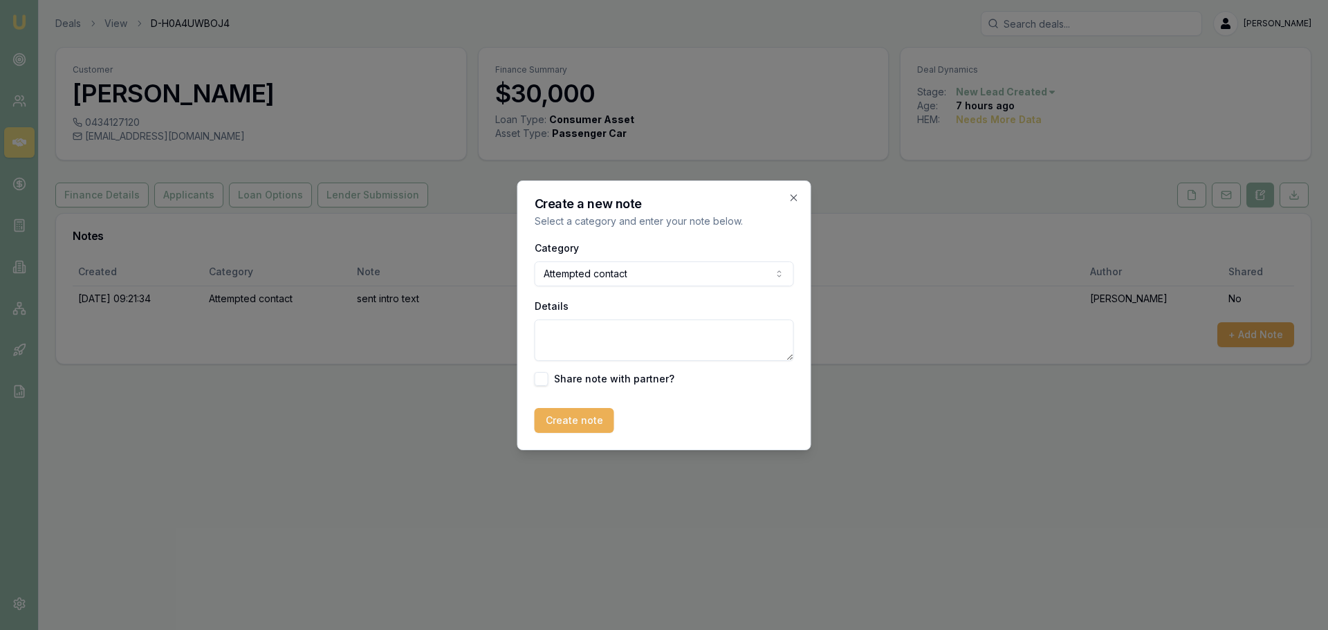
click at [602, 333] on textarea "Details" at bounding box center [664, 340] width 259 height 41
type textarea "left VM"
click at [560, 432] on button "Create note" at bounding box center [575, 420] width 80 height 25
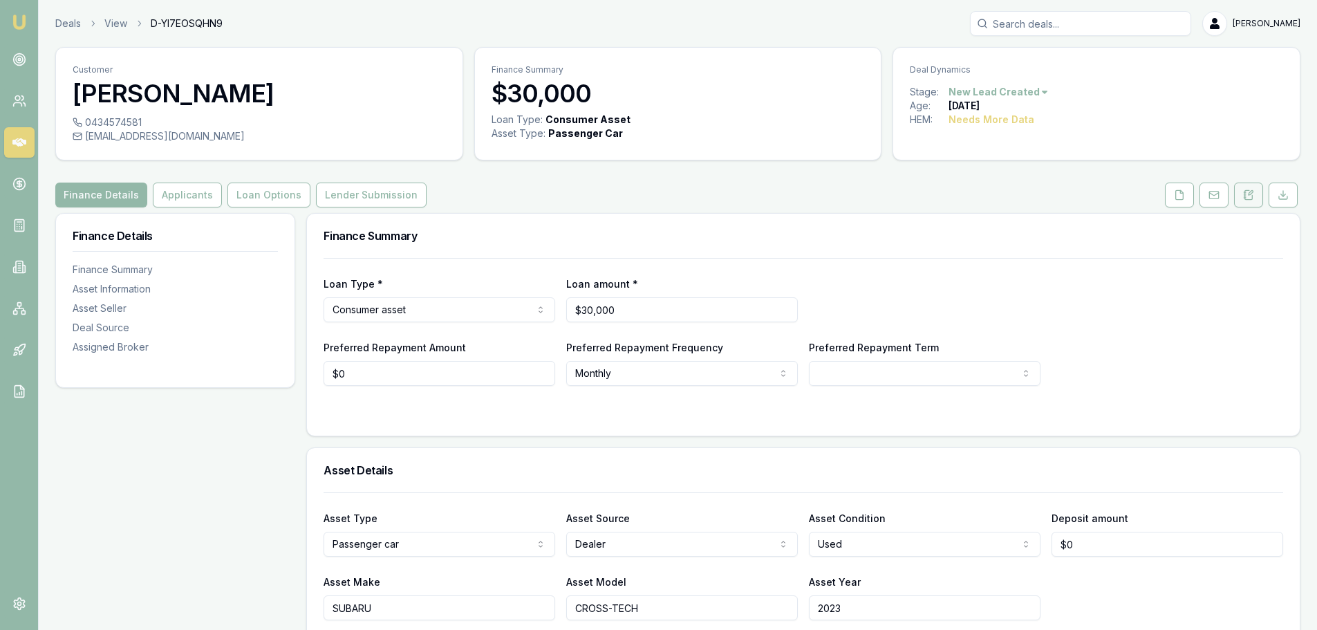
click at [1242, 199] on button at bounding box center [1249, 195] width 29 height 25
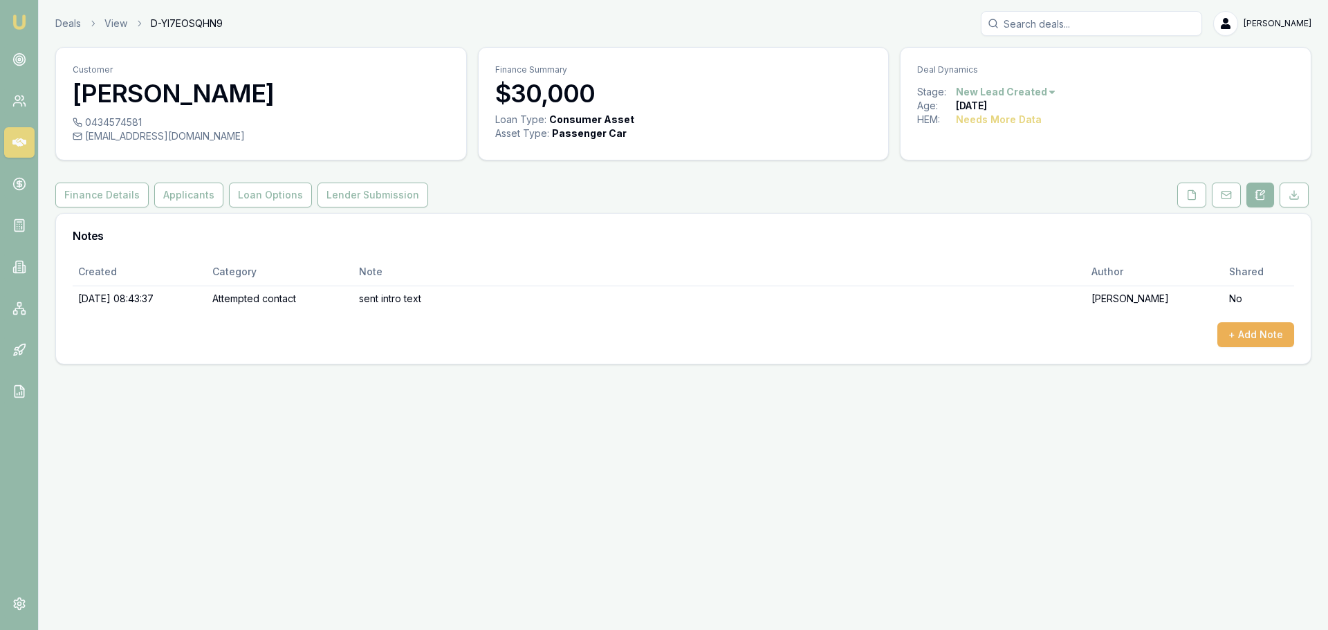
click at [577, 196] on div "Finance Details Applicants Loan Options Lender Submission" at bounding box center [683, 195] width 1256 height 25
click at [1282, 336] on button "+ Add Note" at bounding box center [1255, 334] width 77 height 25
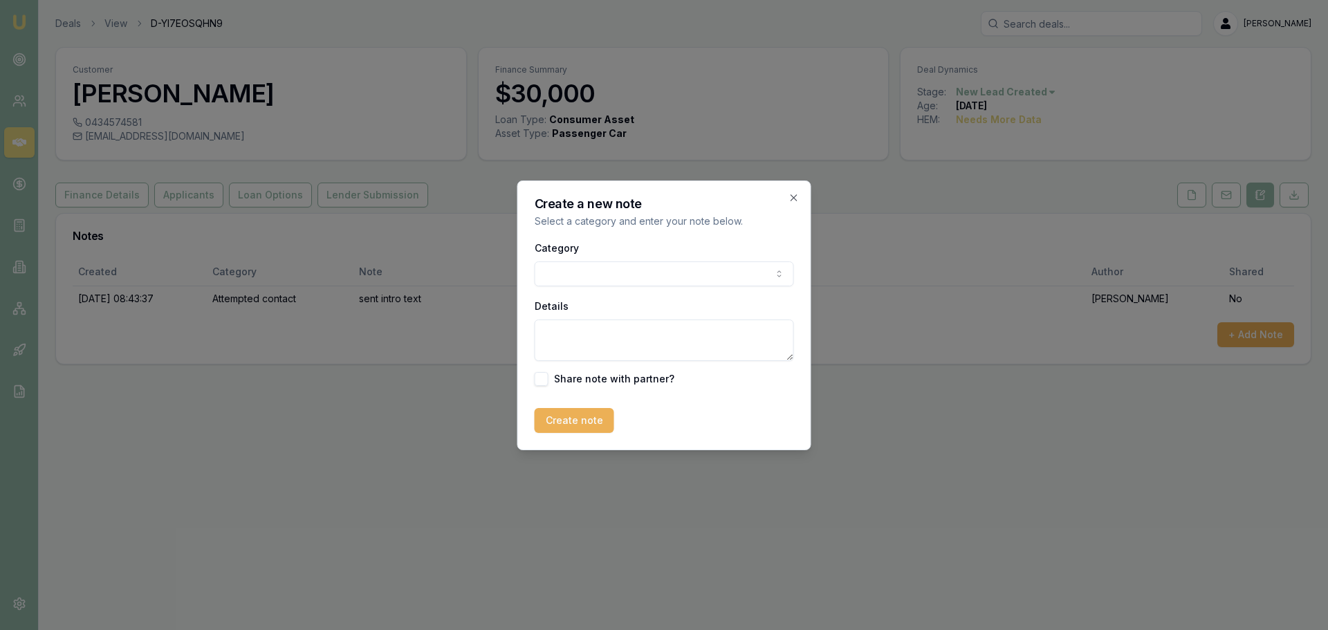
click at [641, 269] on body "Emu Broker Deals View D-YI7EOSQHN9 [PERSON_NAME] Toggle Menu Customer [PERSON_N…" at bounding box center [664, 315] width 1328 height 630
click at [612, 351] on textarea "Details" at bounding box center [664, 340] width 259 height 41
type textarea "went with novated lease through employer"
click at [585, 421] on button "Create note" at bounding box center [575, 420] width 80 height 25
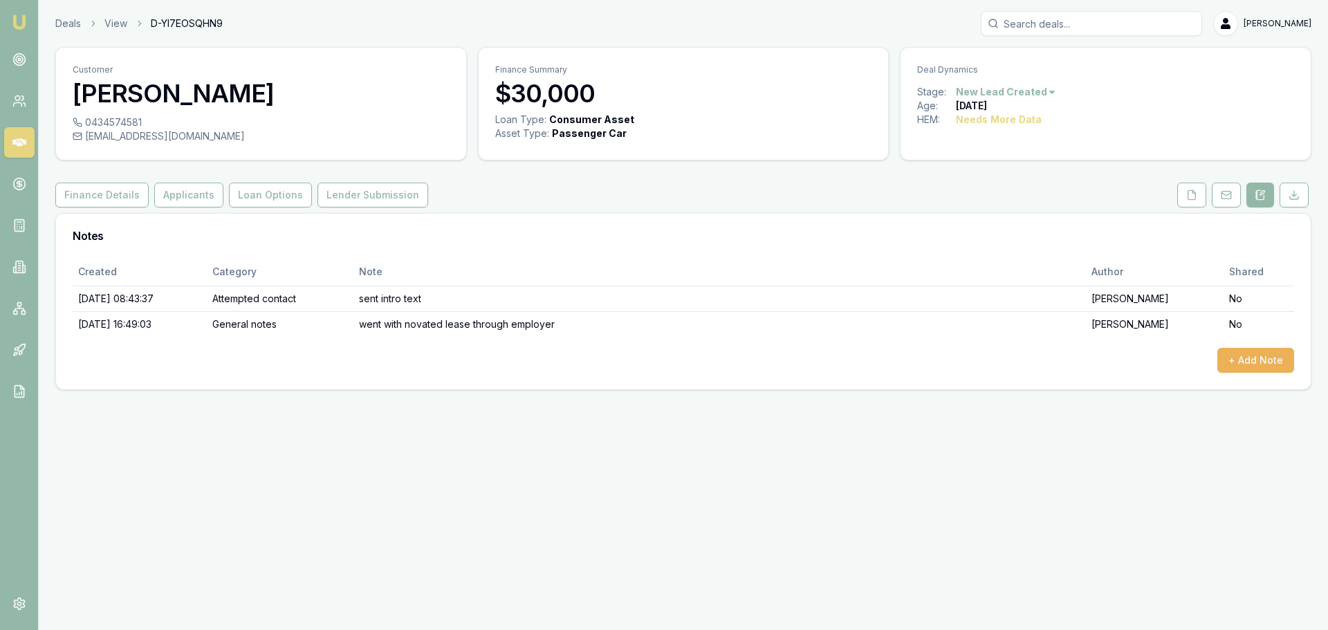
click at [1001, 88] on html "Emu Broker Deals View D-YI7EOSQHN9 [PERSON_NAME] Toggle Menu Customer [PERSON_N…" at bounding box center [664, 315] width 1328 height 630
click at [990, 154] on div "- Lost" at bounding box center [1004, 161] width 82 height 22
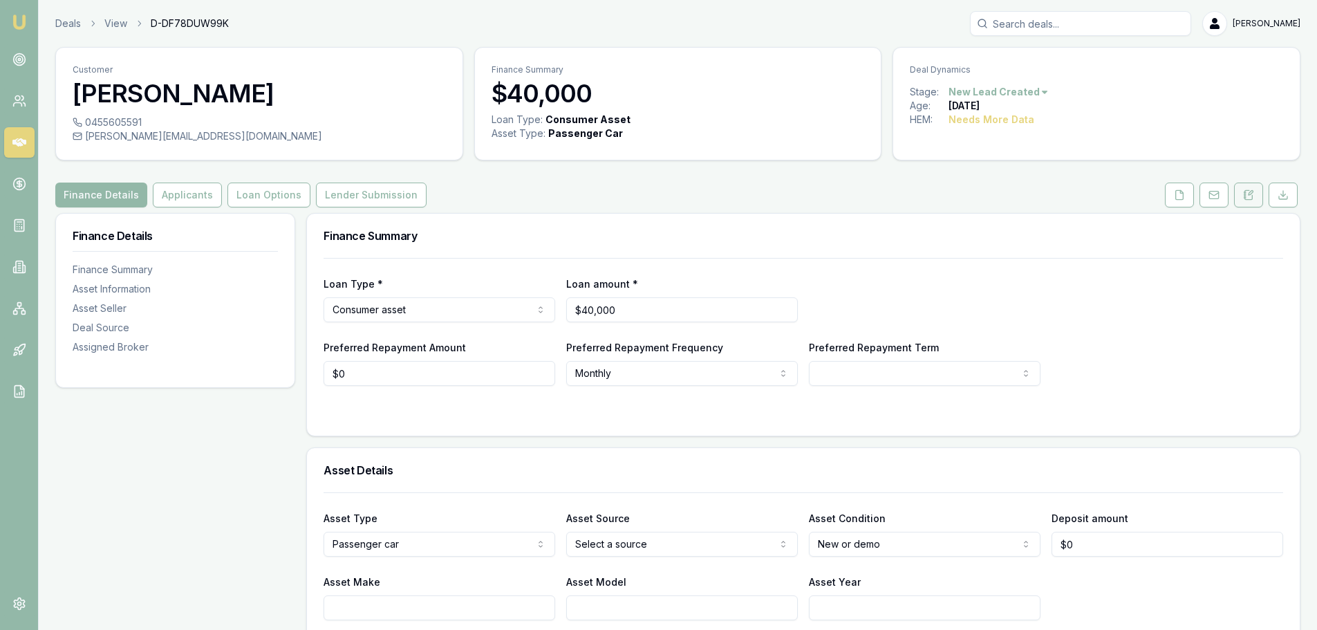
click at [1248, 192] on icon at bounding box center [1248, 194] width 11 height 11
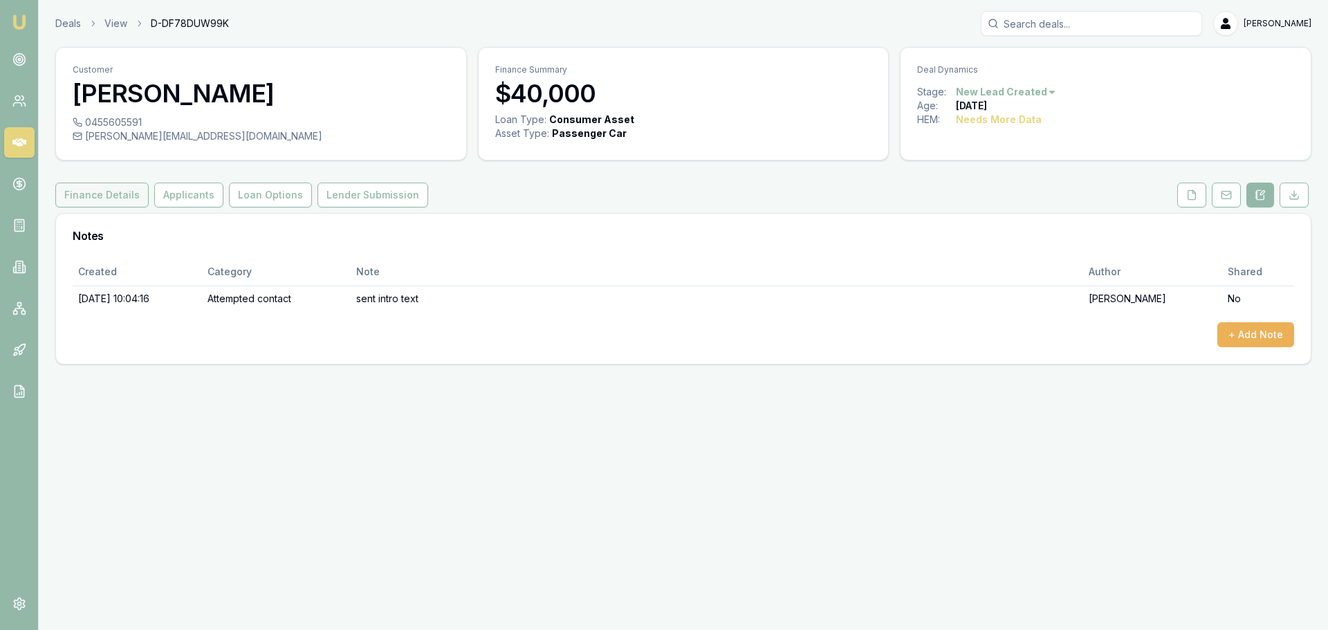
click at [128, 200] on button "Finance Details" at bounding box center [101, 195] width 93 height 25
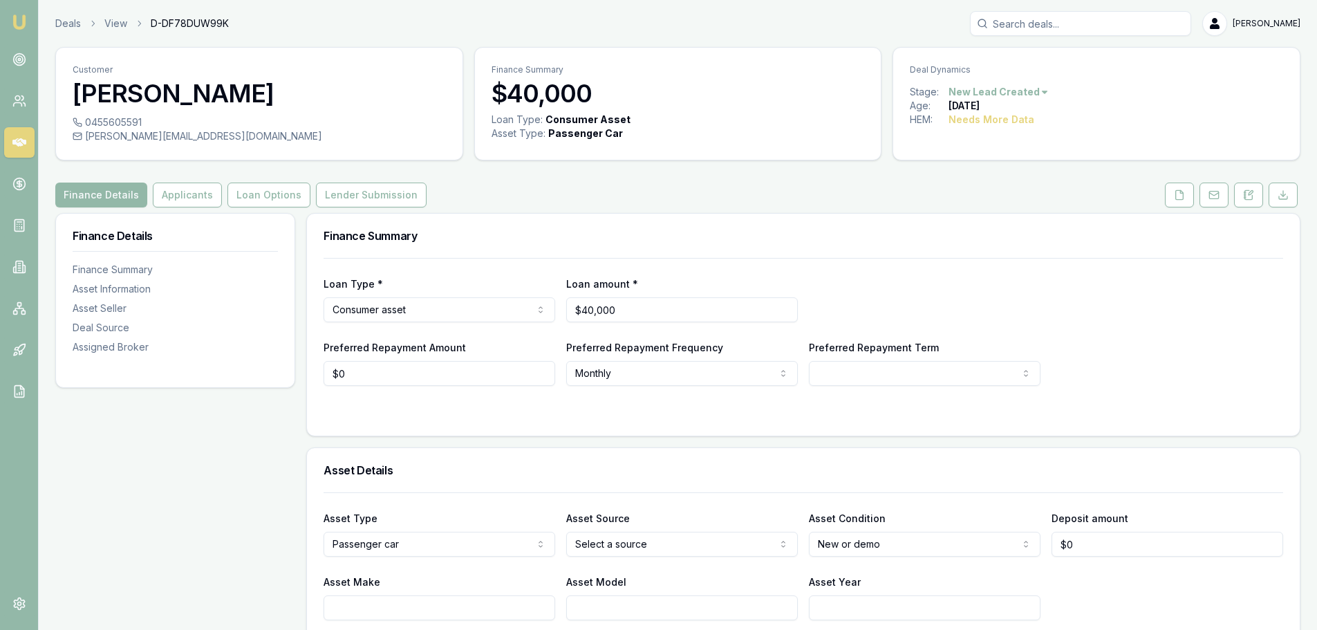
click at [600, 194] on div "Finance Details Applicants Loan Options Lender Submission" at bounding box center [678, 195] width 1246 height 25
drag, startPoint x: 277, startPoint y: 307, endPoint x: 198, endPoint y: 305, distance: 78.2
type input "$47,000"
click at [423, 223] on div "Finance Summary" at bounding box center [803, 236] width 993 height 44
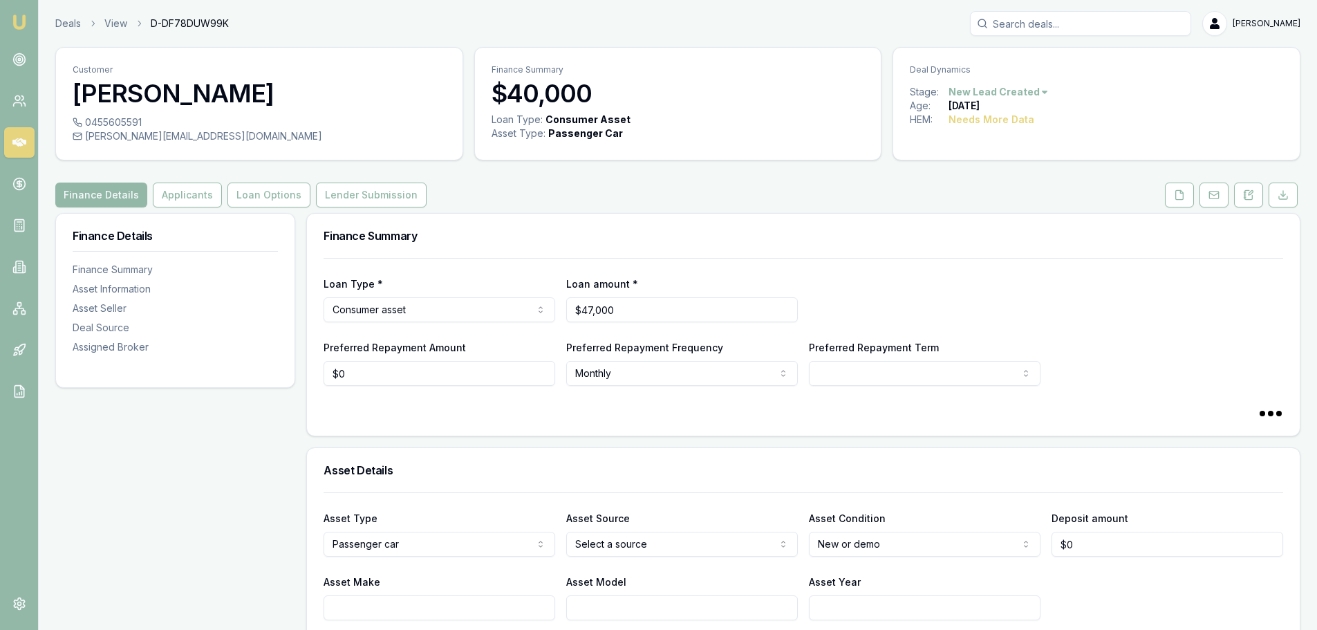
select select "60"
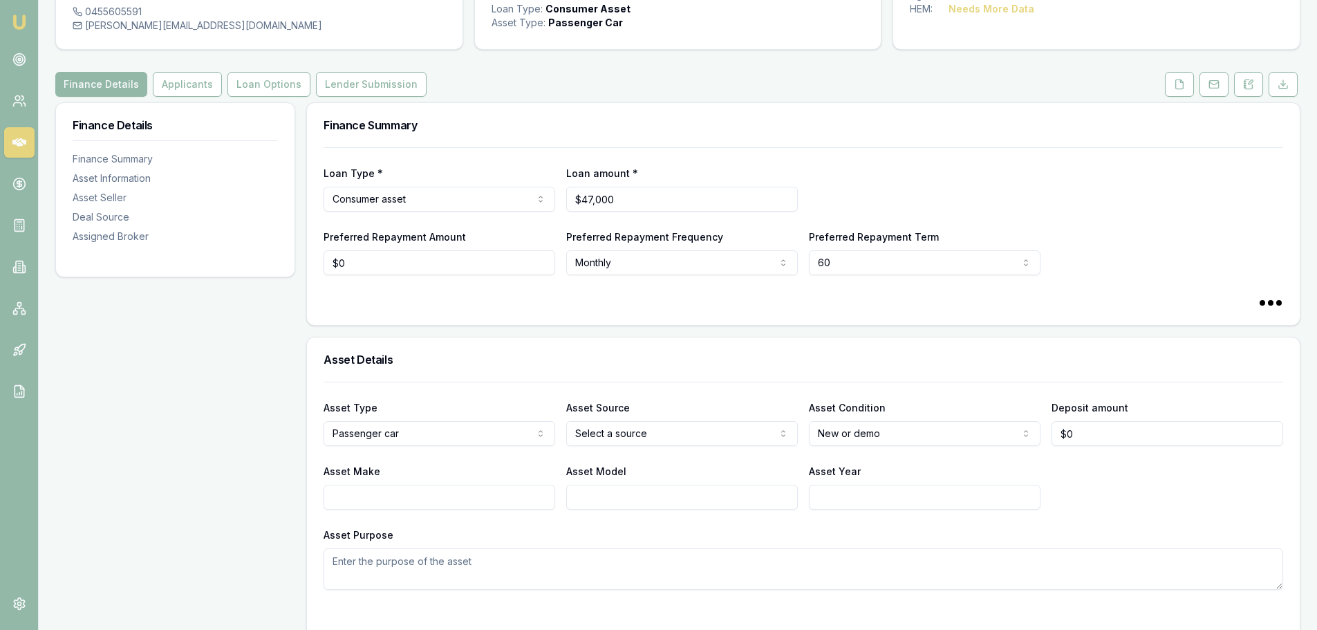
scroll to position [207, 0]
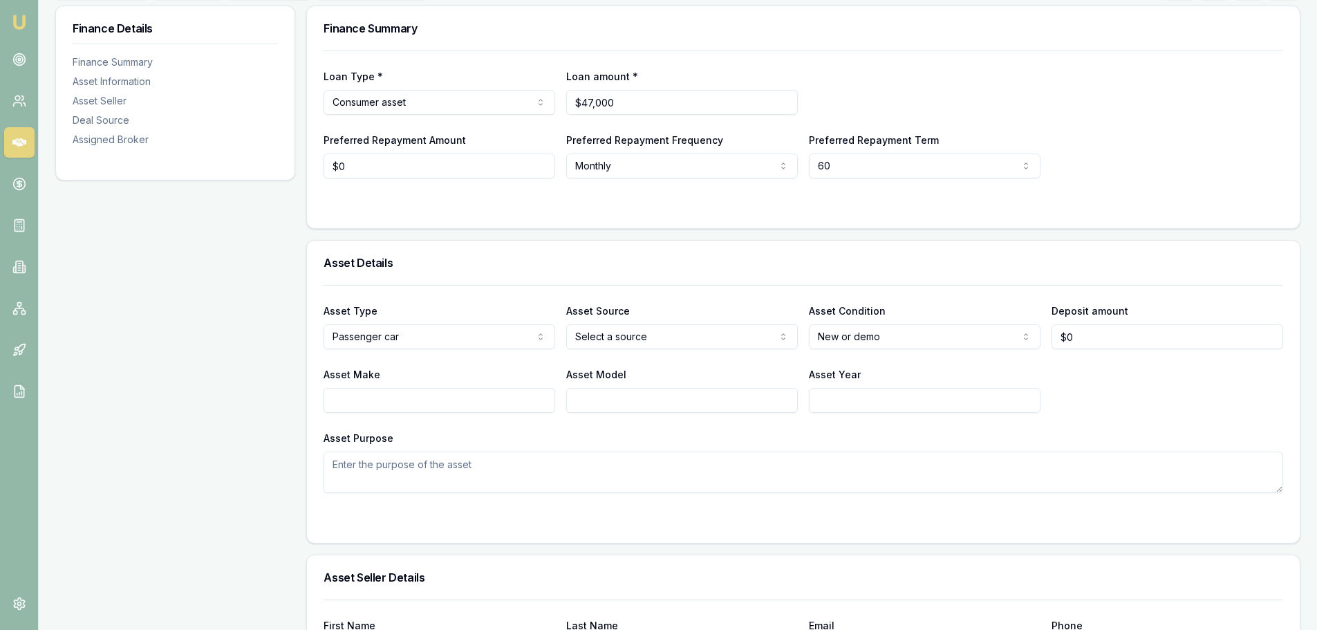
click at [394, 400] on input "Asset Make" at bounding box center [440, 400] width 232 height 25
type input "isuzu"
type input "dmax"
click at [876, 396] on input "Asset Year" at bounding box center [925, 400] width 232 height 25
click at [654, 466] on textarea "Asset Purpose" at bounding box center [804, 472] width 960 height 41
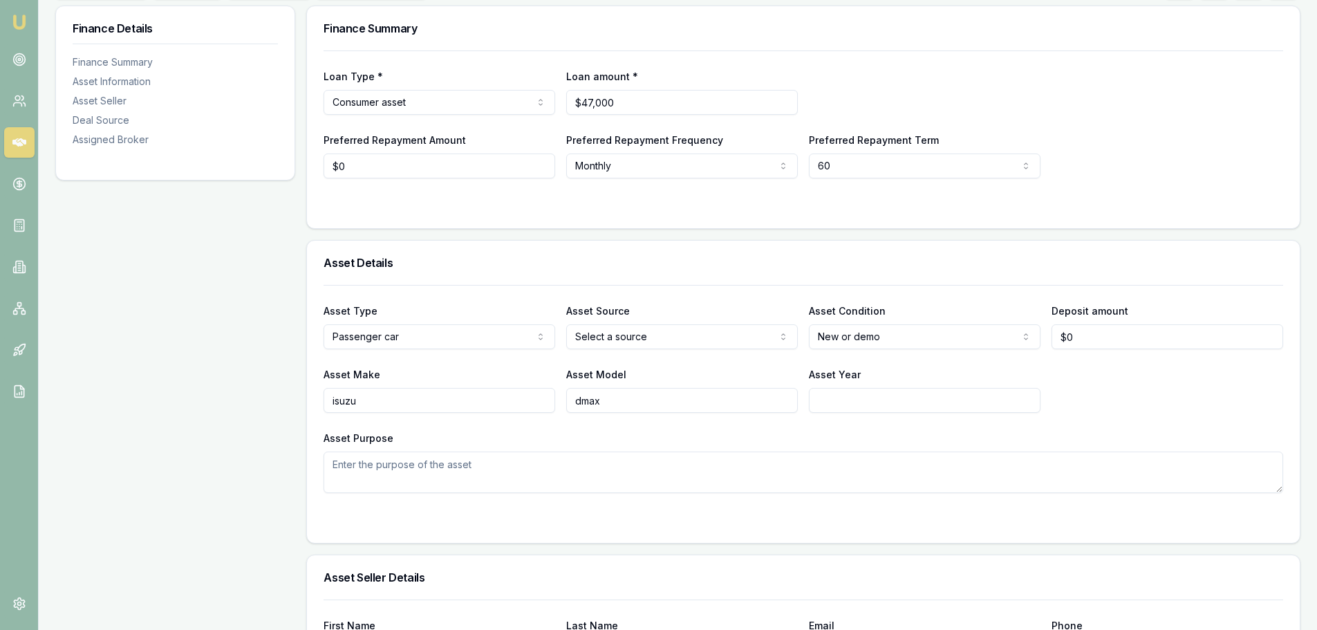
click at [732, 428] on div "Asset Type Passenger car Passenger car Electric vehicle Light commercial Carava…" at bounding box center [804, 389] width 960 height 208
click at [839, 404] on input "Asset Year" at bounding box center [925, 400] width 232 height 25
click at [867, 341] on html "Emu Broker Deals View D-DF78DUW99K Erin Shield Toggle Menu Customer Nicky Crean…" at bounding box center [658, 108] width 1317 height 630
select select "USED"
click at [716, 460] on textarea "Asset Purpose" at bounding box center [804, 472] width 960 height 41
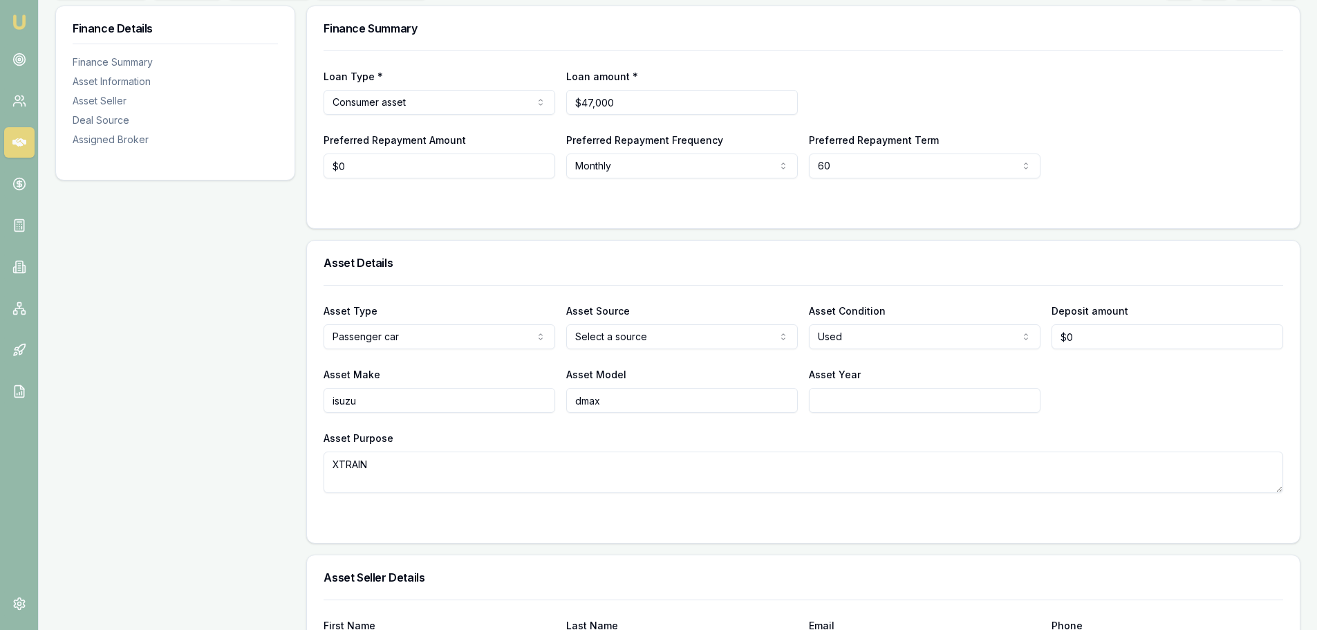
type textarea "XTRAIN"
click at [920, 405] on input "Asset Year" at bounding box center [925, 400] width 232 height 25
type input "2021"
click at [913, 421] on div "Asset Type Passenger car Passenger car Electric vehicle Light commercial Carava…" at bounding box center [804, 389] width 960 height 208
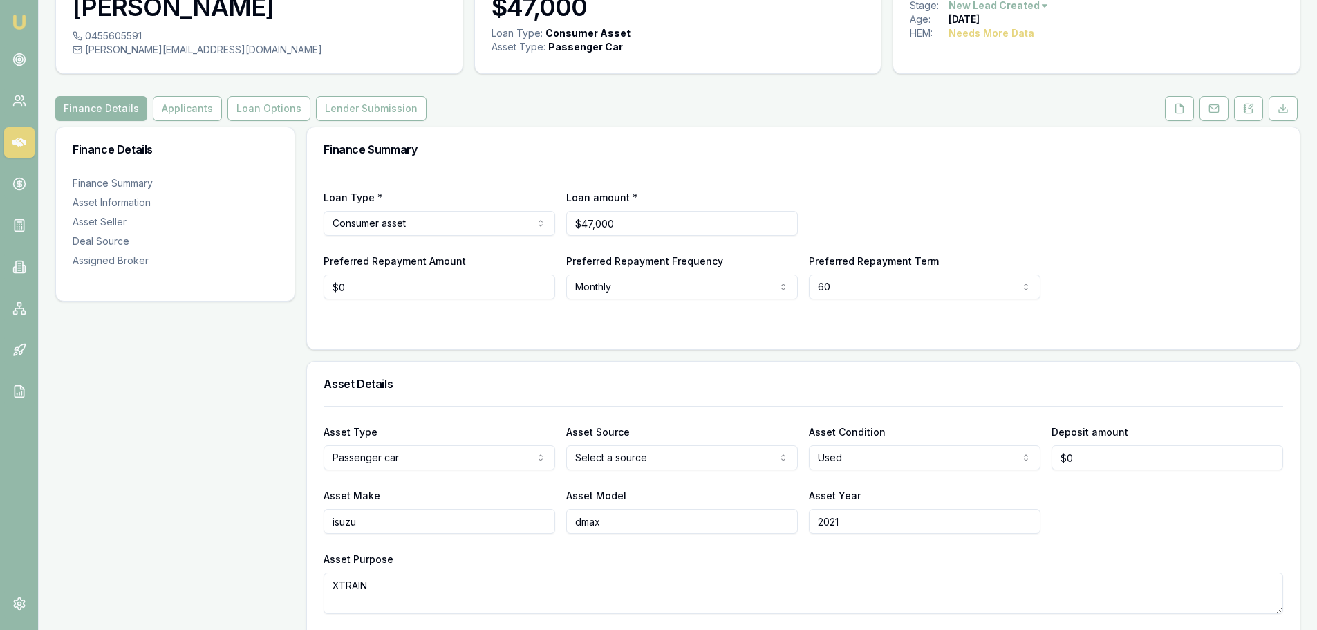
scroll to position [0, 0]
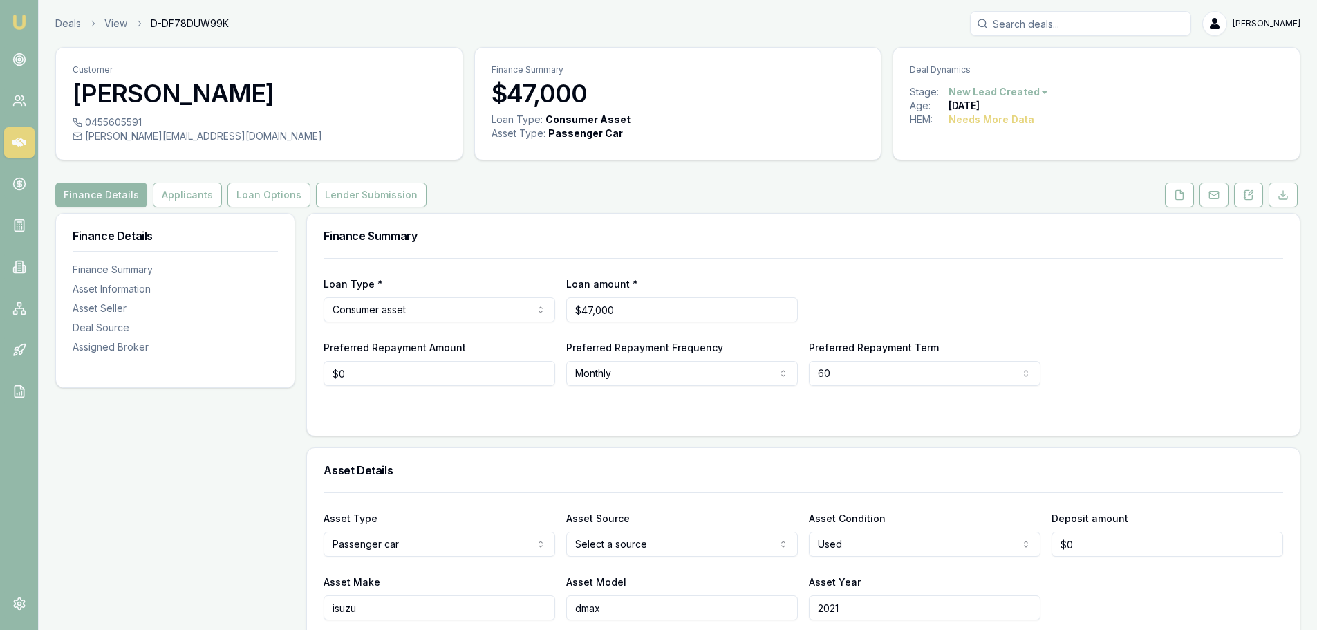
click at [626, 412] on div at bounding box center [804, 413] width 960 height 11
click at [688, 548] on html "Emu Broker Deals View D-DF78DUW99K Erin Shield Toggle Menu Customer Nicky Crean…" at bounding box center [664, 315] width 1328 height 630
click at [210, 198] on button "Applicants" at bounding box center [187, 195] width 69 height 25
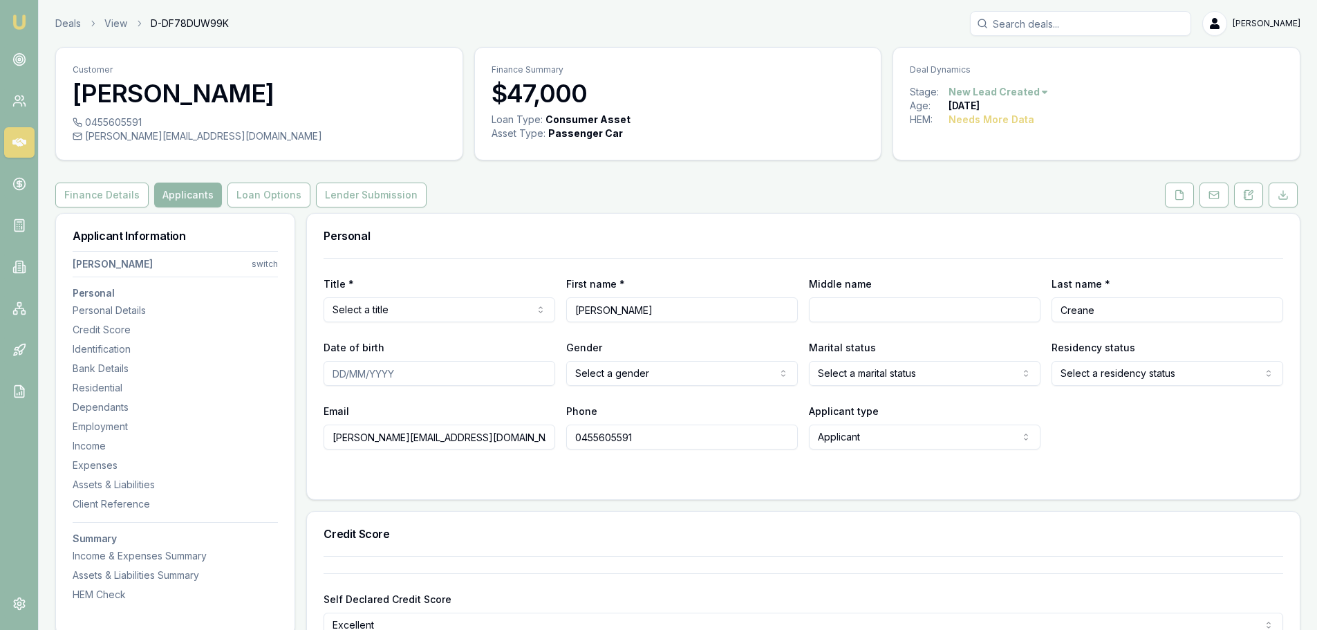
click at [394, 313] on html "Emu Broker Deals View D-DF78DUW99K Erin Shield Toggle Menu Customer Nicky Crean…" at bounding box center [658, 315] width 1317 height 630
click at [877, 317] on input "Middle name" at bounding box center [925, 309] width 232 height 25
click at [501, 376] on input "Date of birth" at bounding box center [440, 373] width 232 height 25
type input "0"
type input "08/08/1991"
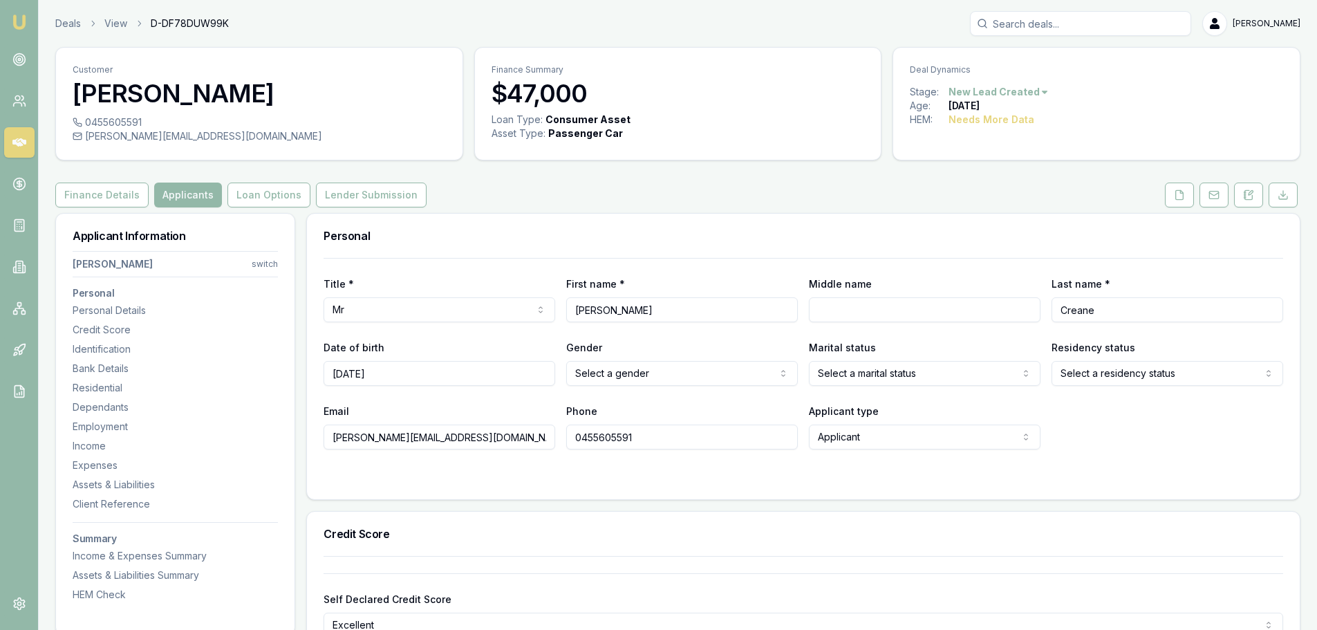
click at [734, 374] on html "Emu Broker Deals View D-DF78DUW99K Erin Shield Toggle Menu Customer Nicky Crean…" at bounding box center [658, 315] width 1317 height 630
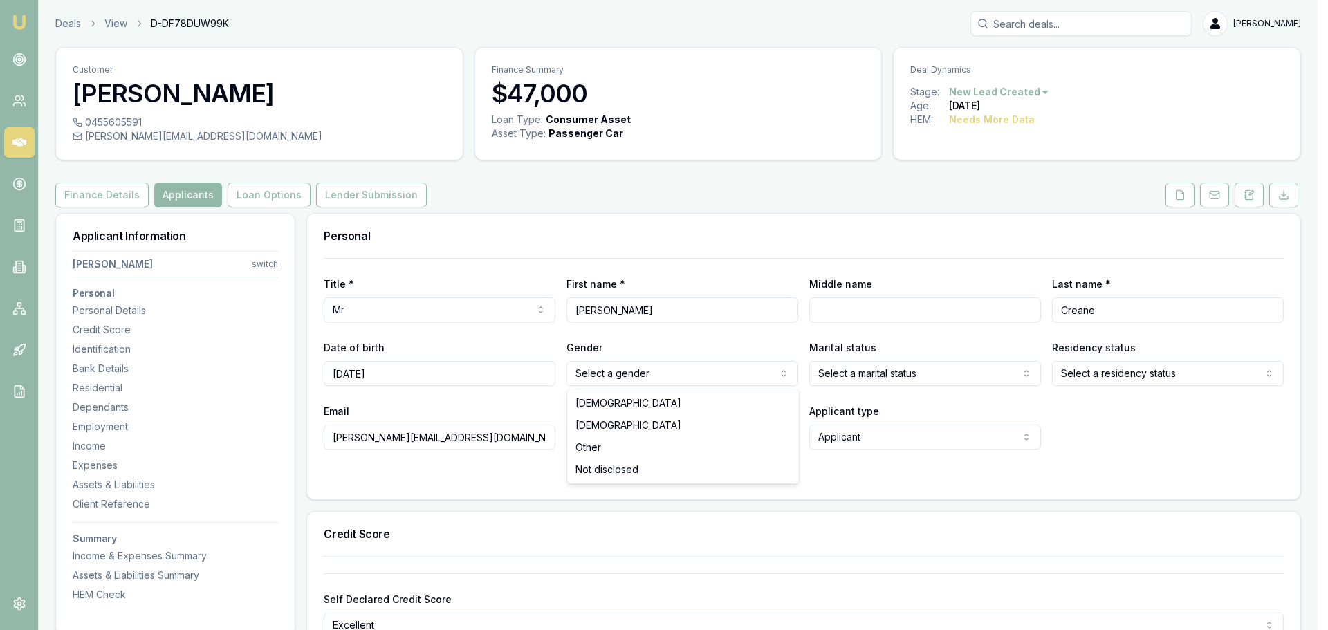
drag, startPoint x: 667, startPoint y: 405, endPoint x: 679, endPoint y: 405, distance: 11.8
click at [966, 378] on html "Emu Broker Deals View D-DF78DUW99K Erin Shield Toggle Menu Customer Nicky Crean…" at bounding box center [658, 315] width 1317 height 630
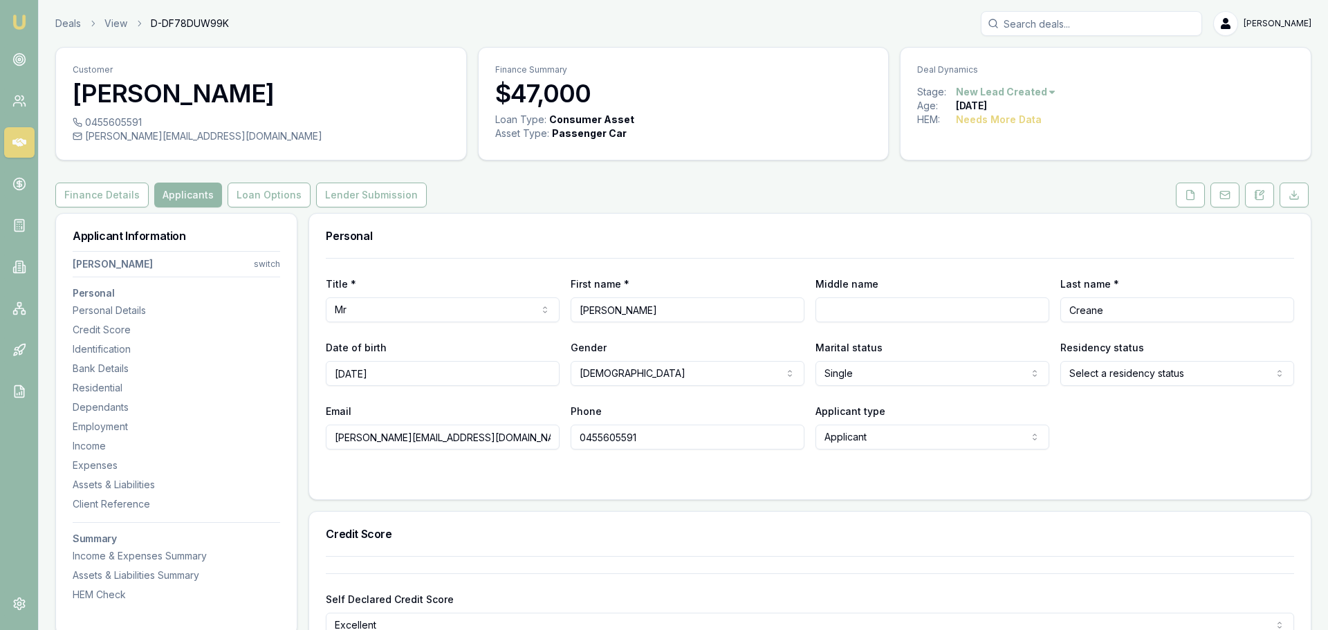
click at [885, 375] on html "Emu Broker Deals View D-DF78DUW99K Erin Shield Toggle Menu Customer Nicky Crean…" at bounding box center [664, 315] width 1328 height 630
select select "MARRIED"
click at [1124, 373] on html "Emu Broker Deals View D-DF78DUW99K Erin Shield Toggle Menu Customer Nicky Crean…" at bounding box center [658, 315] width 1317 height 630
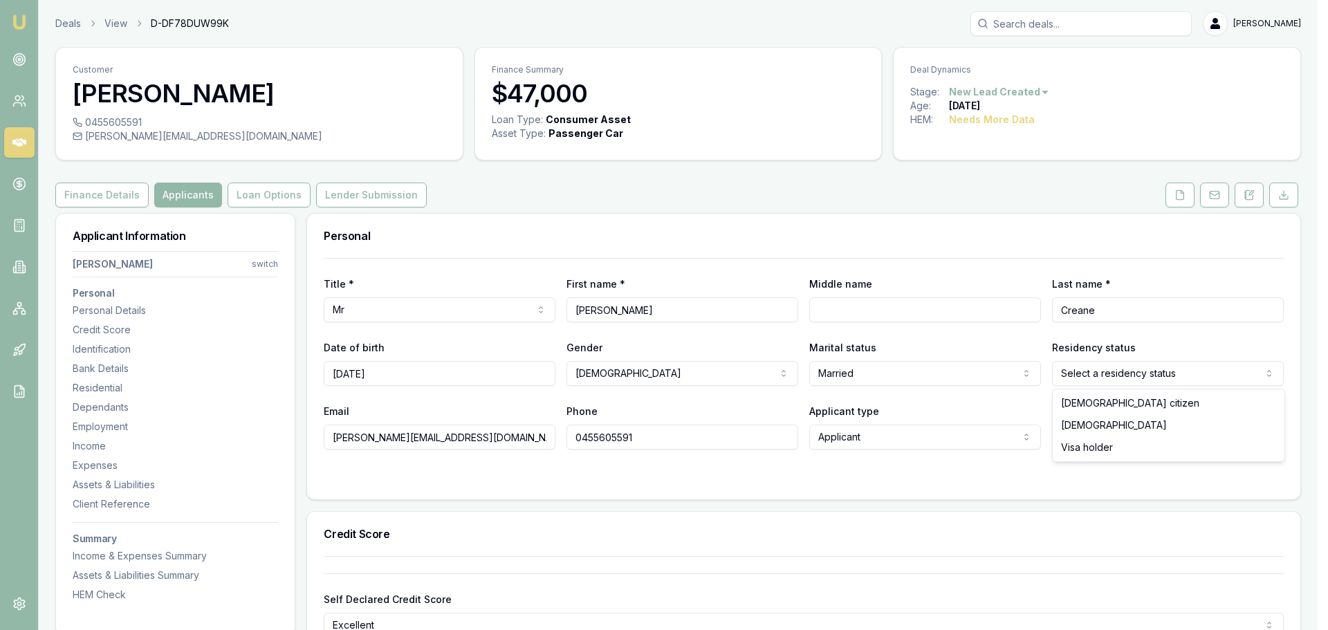
select select "PERMANENT_RESIDENT"
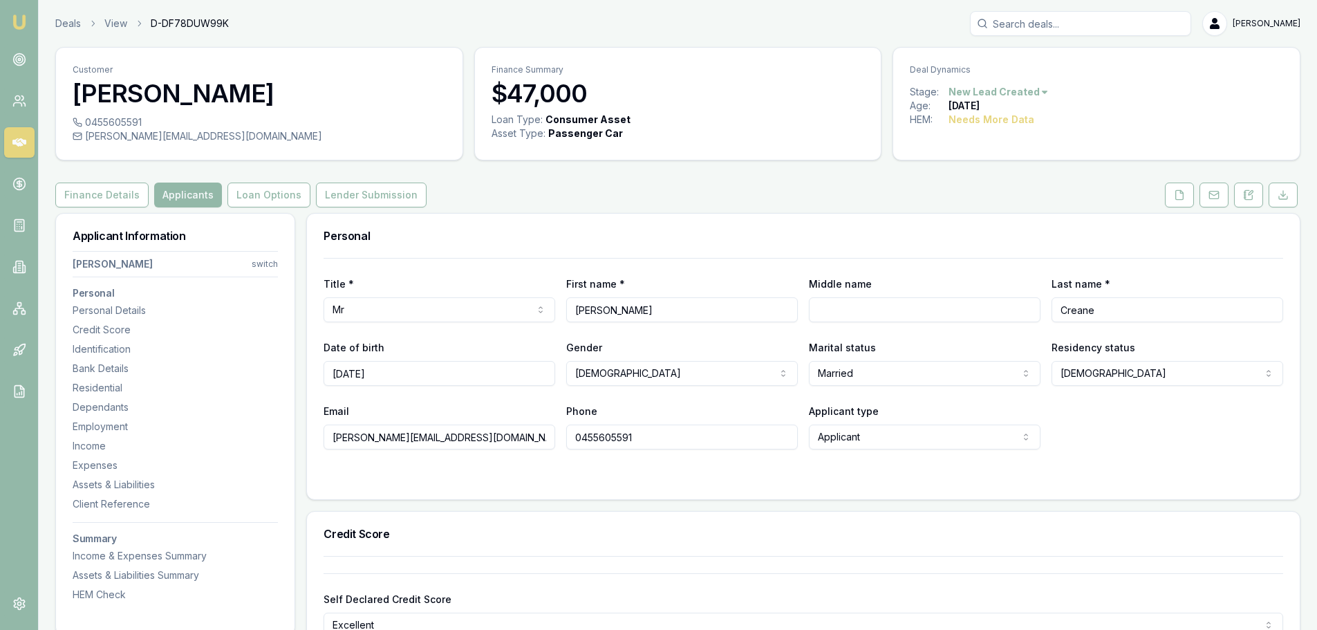
click at [1147, 434] on div "Email nicky@live.ie Phone 0455605591 Applicant type Applicant Applicant Non app…" at bounding box center [804, 426] width 960 height 47
click at [743, 472] on div at bounding box center [804, 477] width 960 height 11
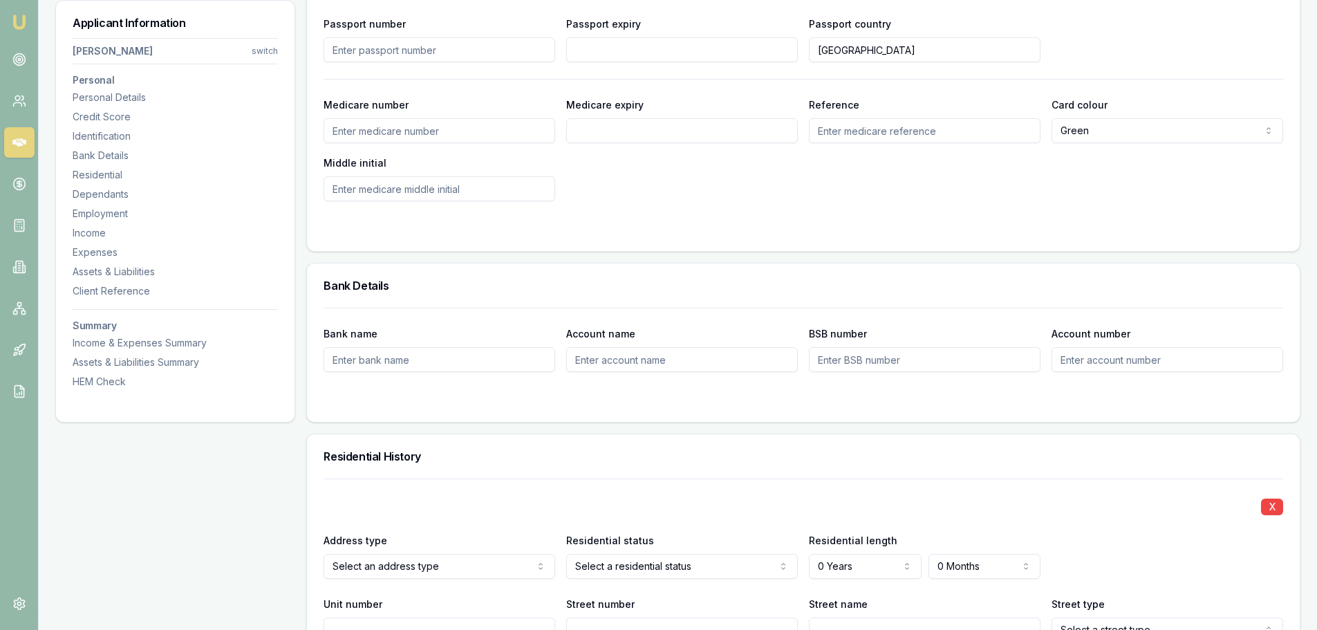
scroll to position [484, 0]
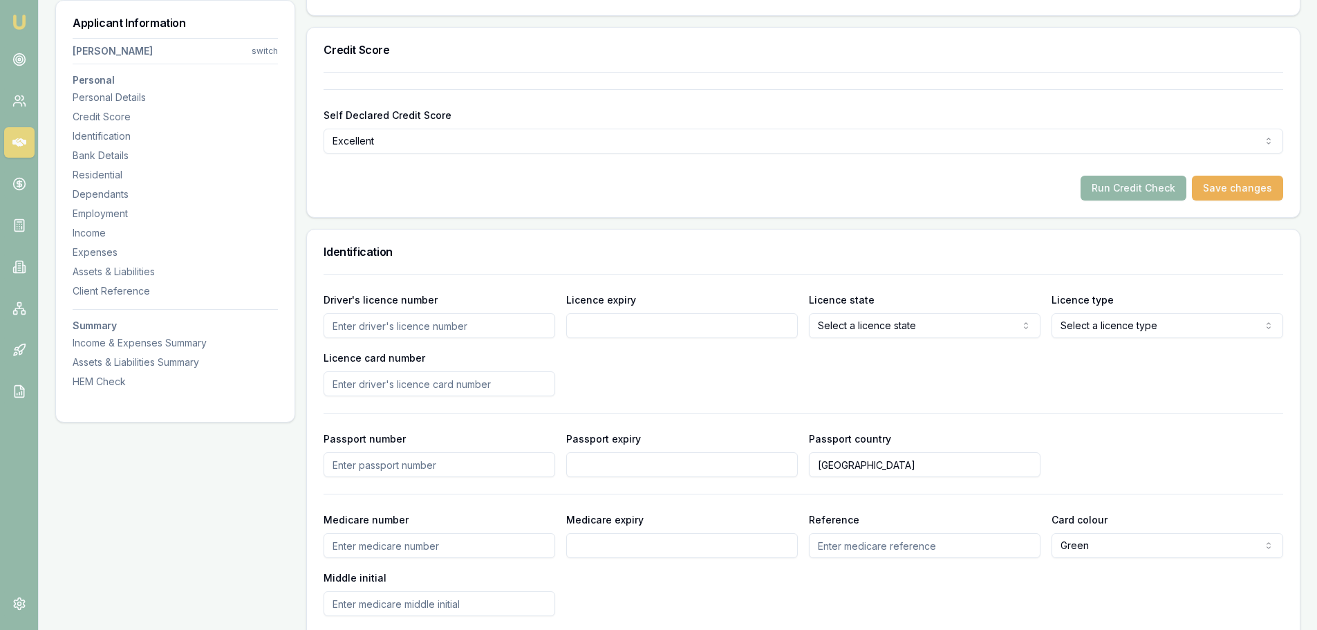
click at [473, 323] on input "Driver's licence number" at bounding box center [440, 325] width 232 height 25
click at [469, 293] on div "Driver's licence number" at bounding box center [440, 314] width 232 height 47
click at [470, 324] on input "Driver's licence number" at bounding box center [440, 325] width 232 height 25
type input "8"
type input "8303702"
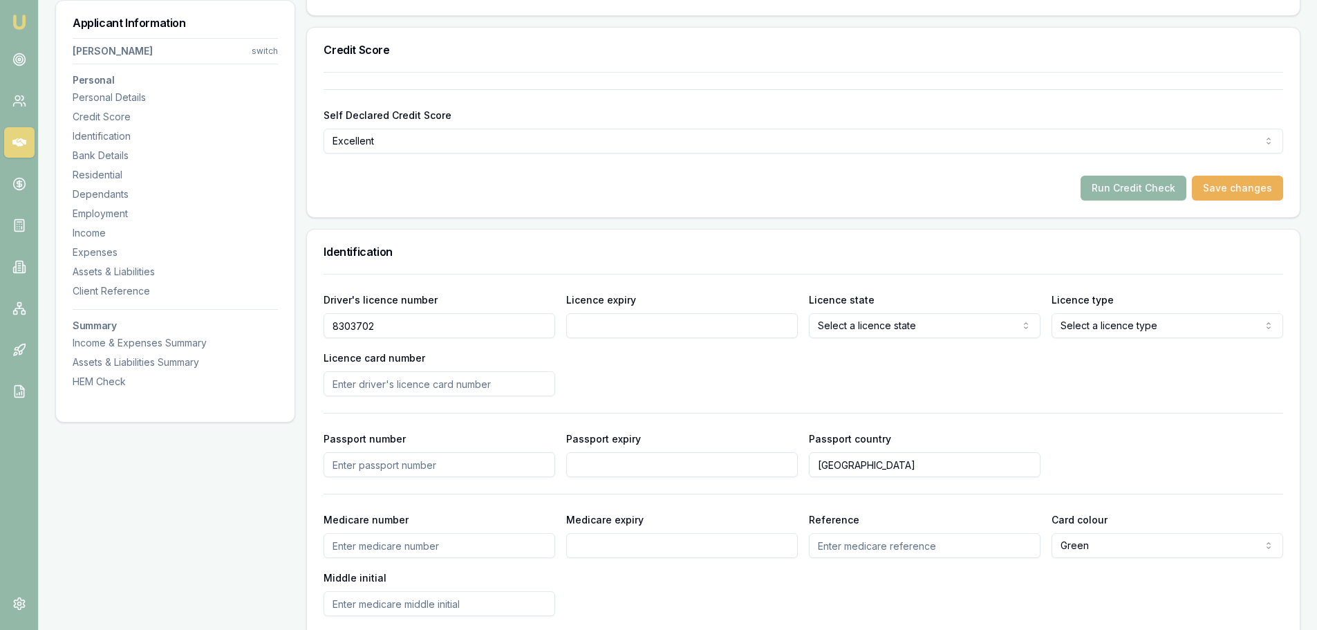
click at [607, 329] on input "Licence expiry" at bounding box center [682, 325] width 232 height 25
type input "07/12/2026"
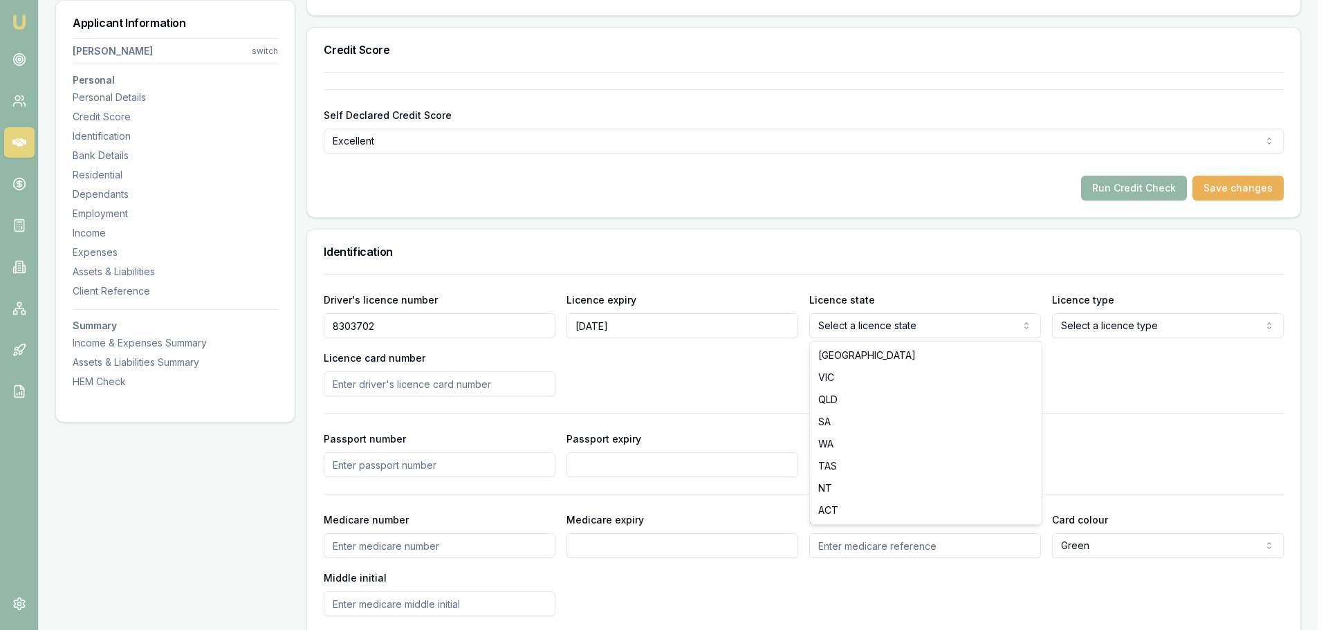
select select "WA"
drag, startPoint x: 836, startPoint y: 448, endPoint x: 1008, endPoint y: 390, distance: 181.1
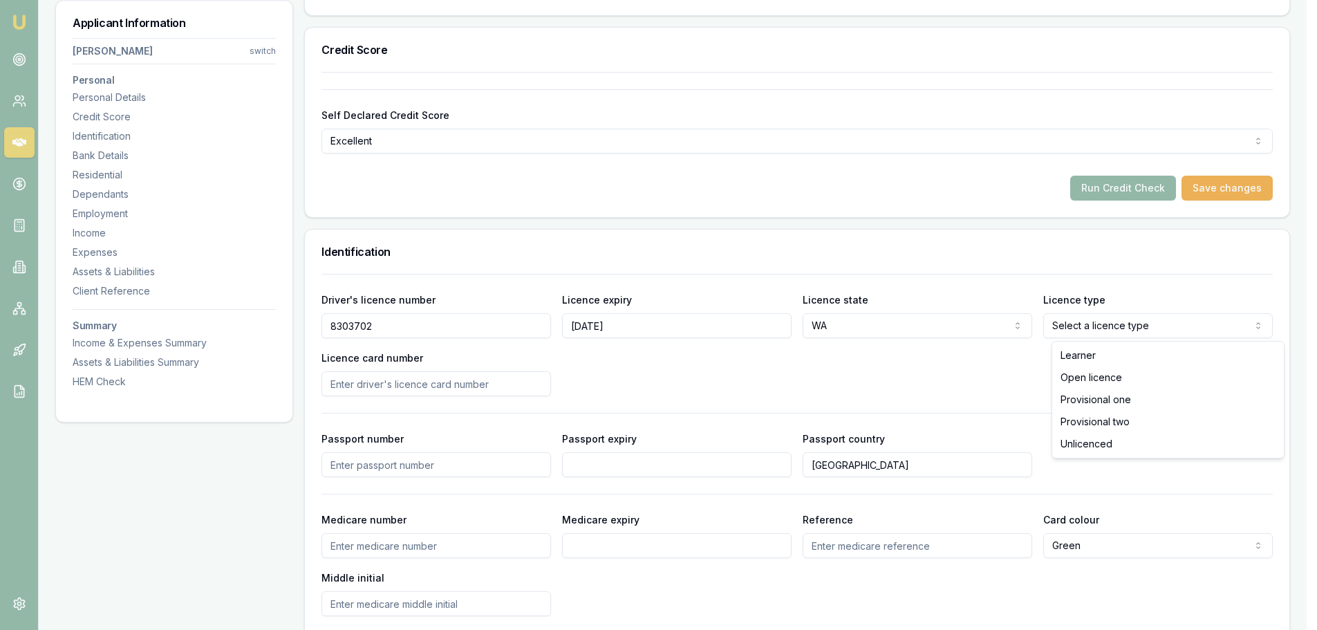
select select "OPEN_LICENCE"
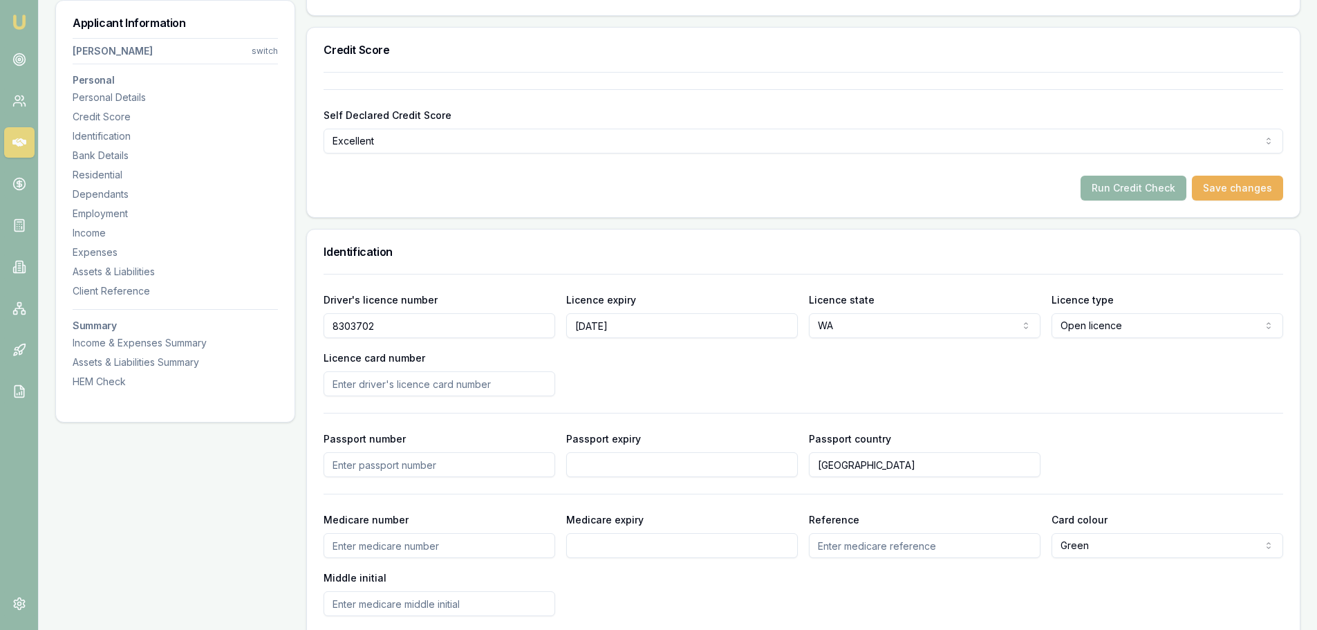
click at [521, 388] on input "Licence card number" at bounding box center [440, 383] width 232 height 25
click at [521, 389] on input "Licence card number" at bounding box center [440, 383] width 232 height 25
type input "L030045751"
click at [723, 391] on div "Driver's licence number 8303702 Licence expiry 07/12/2026 Licence state WA NSW …" at bounding box center [804, 343] width 960 height 105
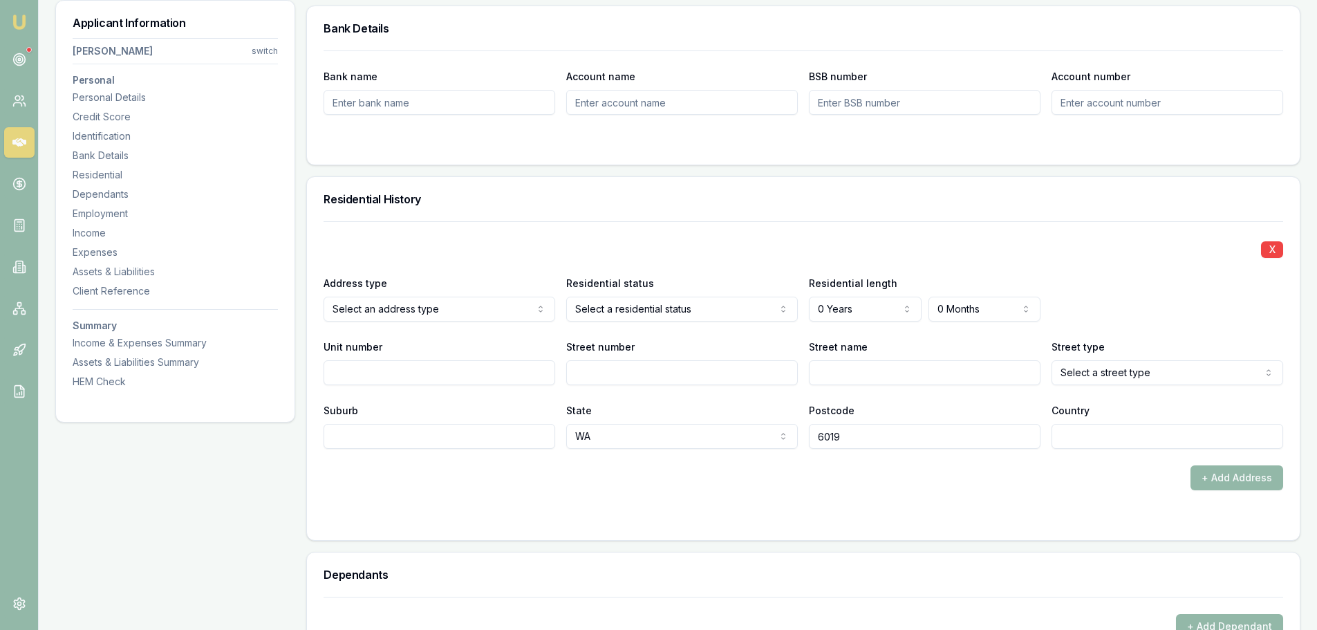
scroll to position [1176, 0]
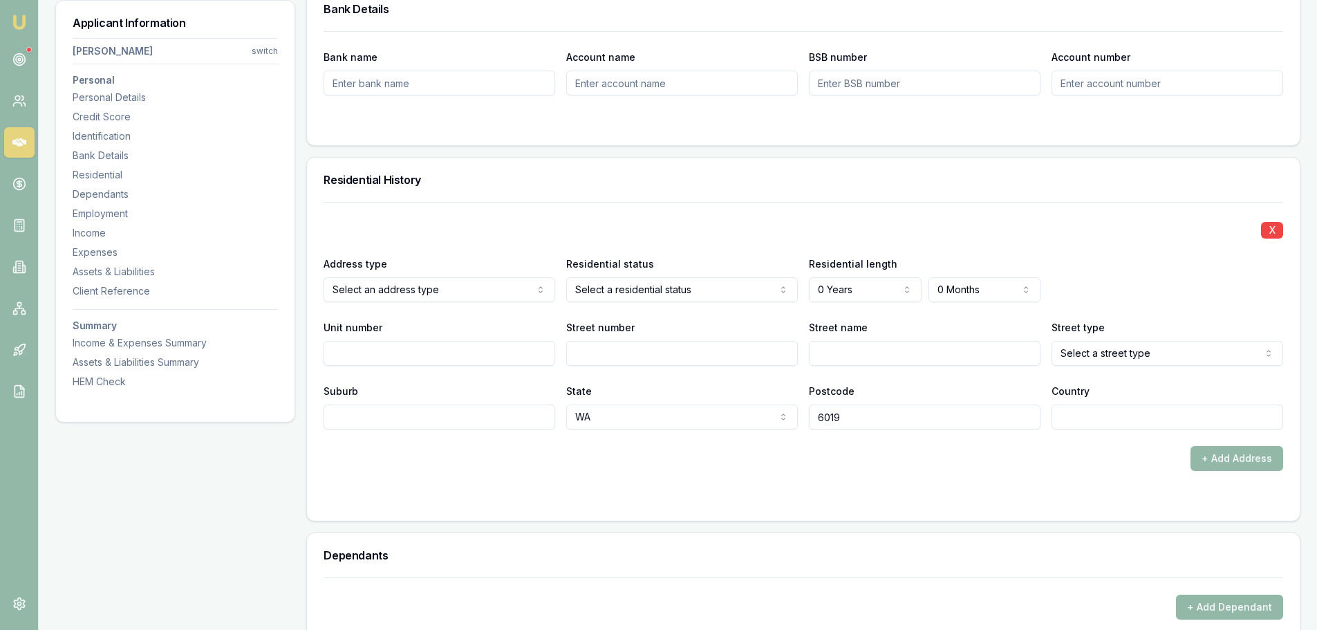
click at [607, 358] on input "Street number" at bounding box center [682, 353] width 232 height 25
click at [607, 358] on input "78" at bounding box center [682, 353] width 232 height 25
type input "78A"
type input "BRUMPTON"
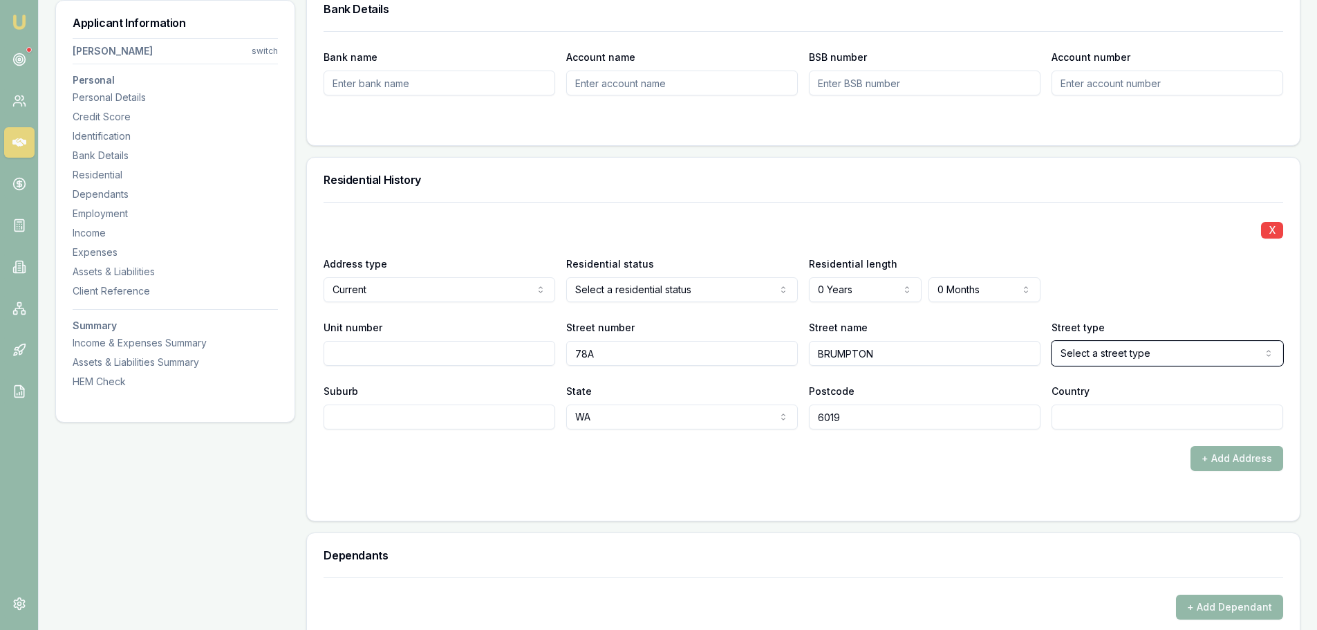
select select "Ramble"
drag, startPoint x: 896, startPoint y: 353, endPoint x: 559, endPoint y: 349, distance: 337.5
click at [559, 349] on div "Unit number Street number 78A Street name BRUMPTON Street type Ramble Access Al…" at bounding box center [804, 342] width 960 height 47
type input "BROMPTON"
select select "Road"
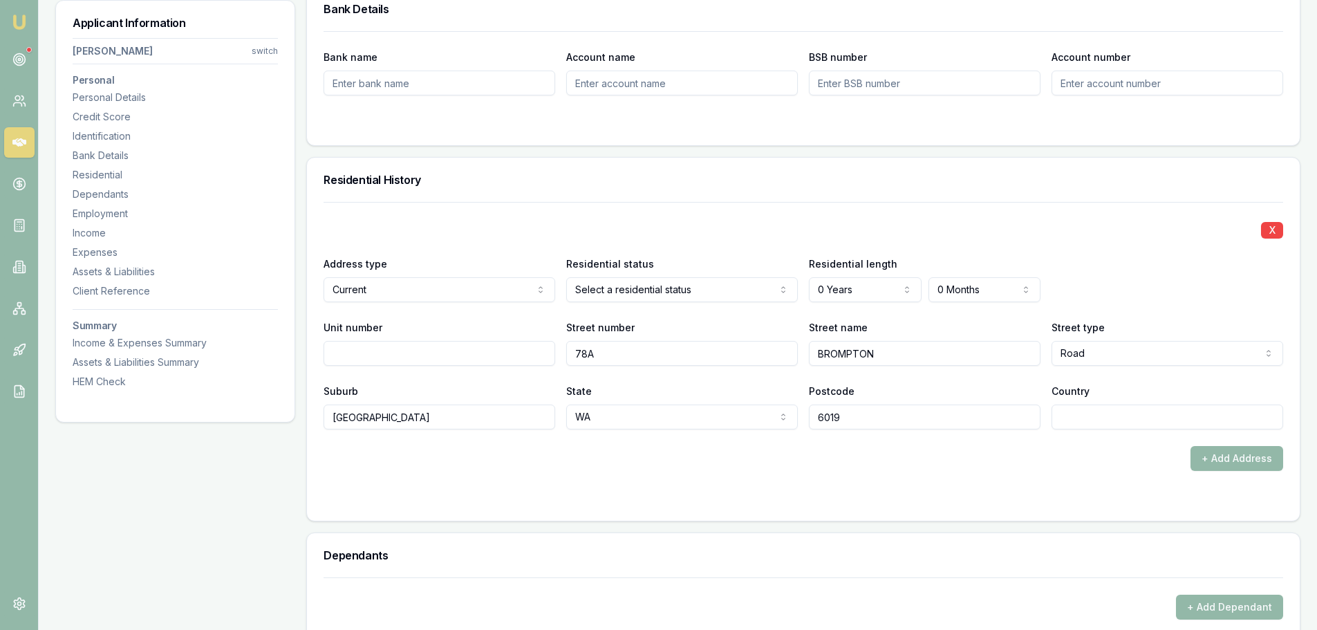
type input "WEMBLEY DOWNS"
type input "[GEOGRAPHIC_DATA]"
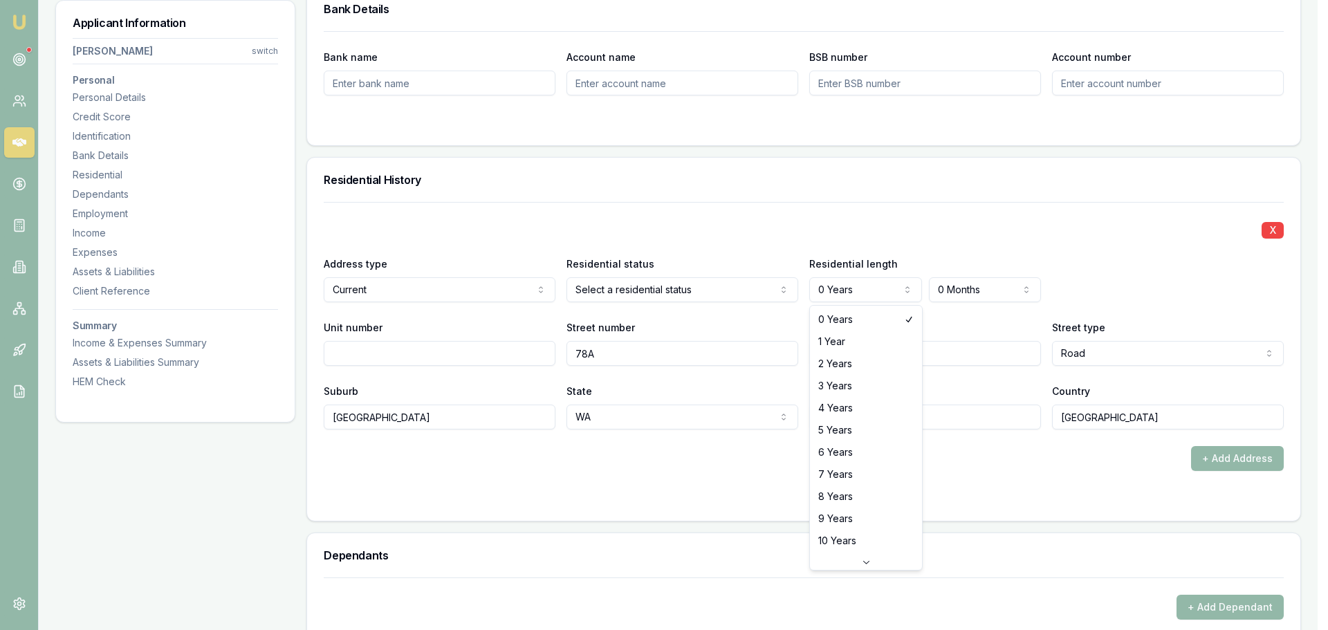
select select "3"
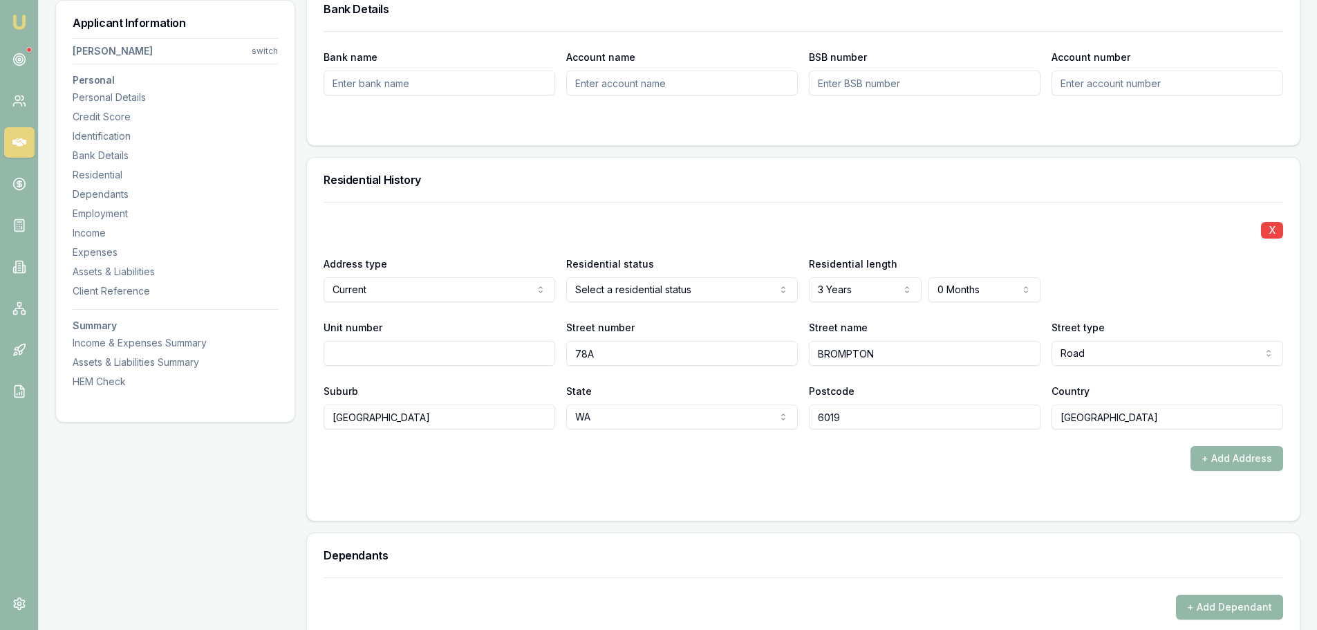
click at [826, 236] on div "X" at bounding box center [804, 228] width 960 height 19
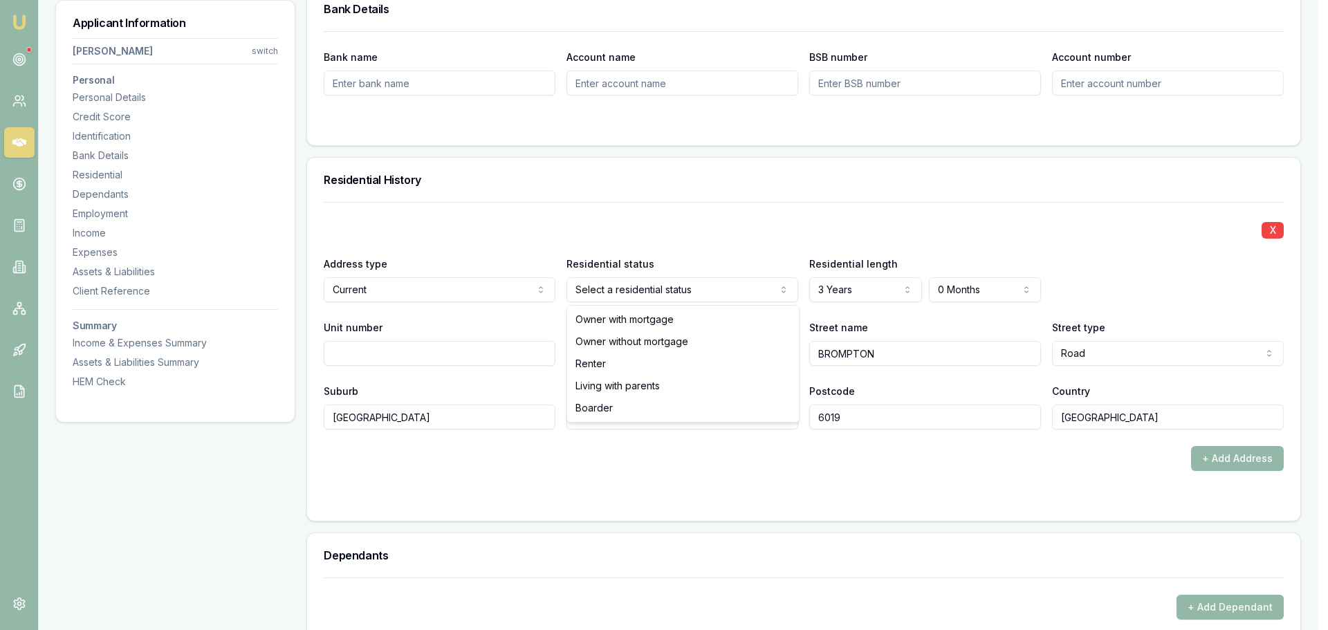
select select "RENTER"
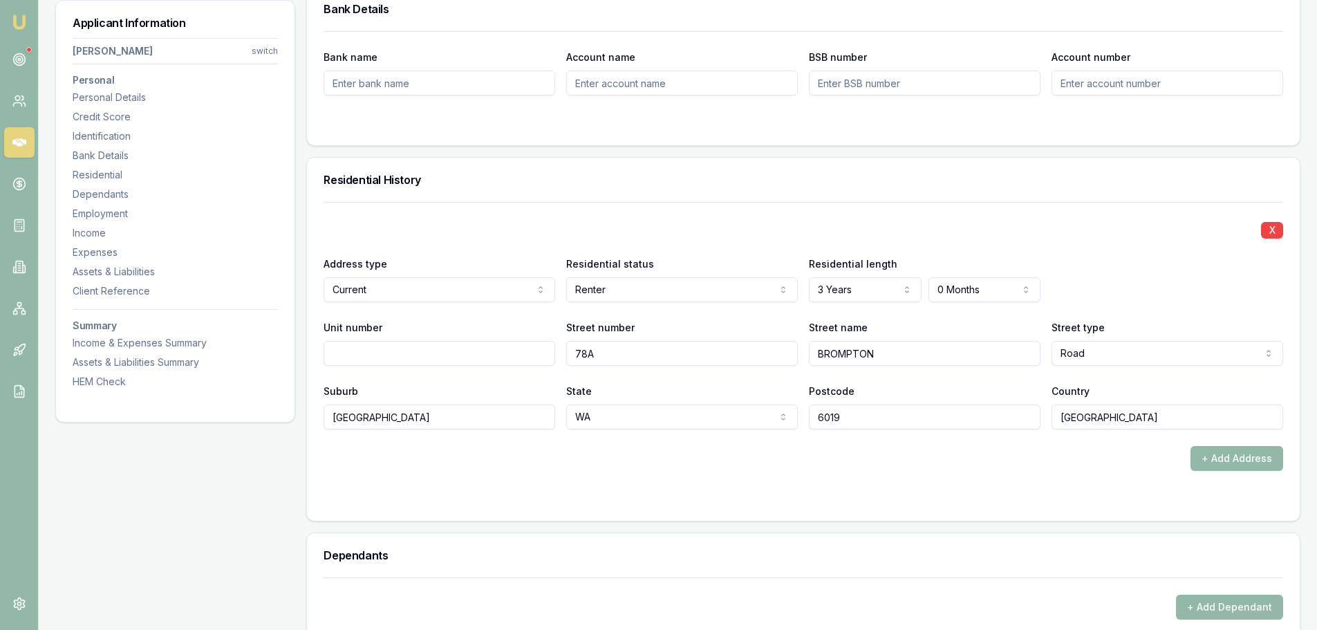
click at [690, 201] on div "Residential History" at bounding box center [803, 180] width 993 height 44
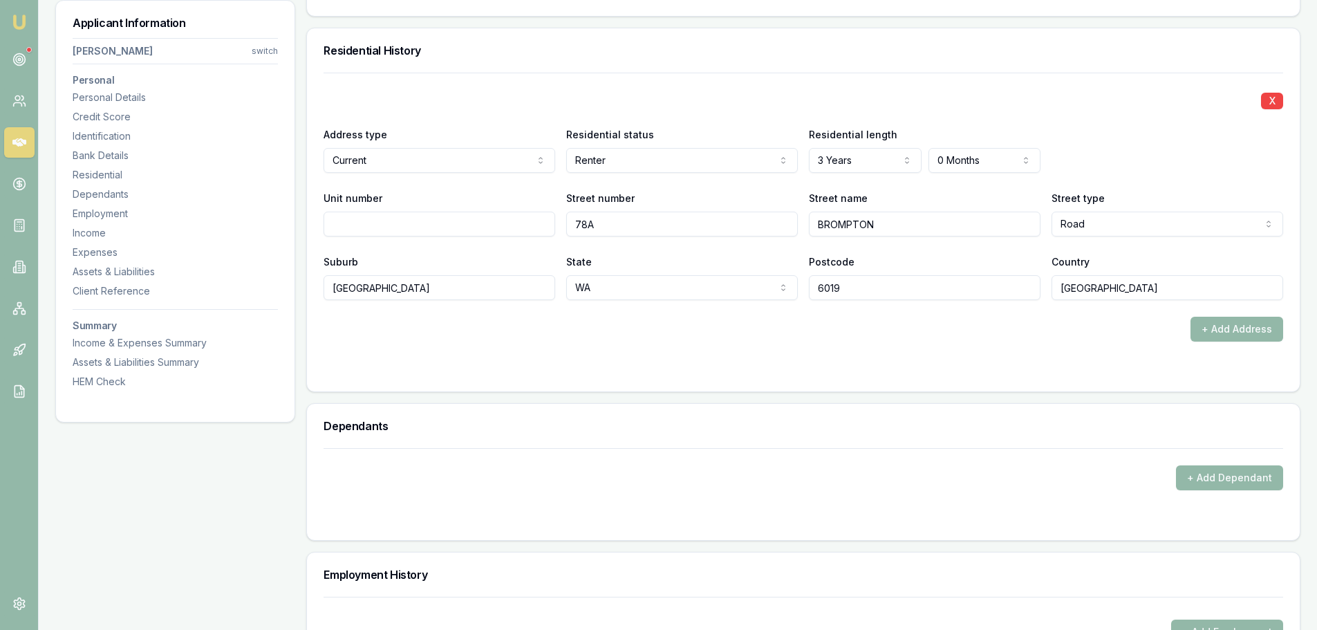
scroll to position [1452, 0]
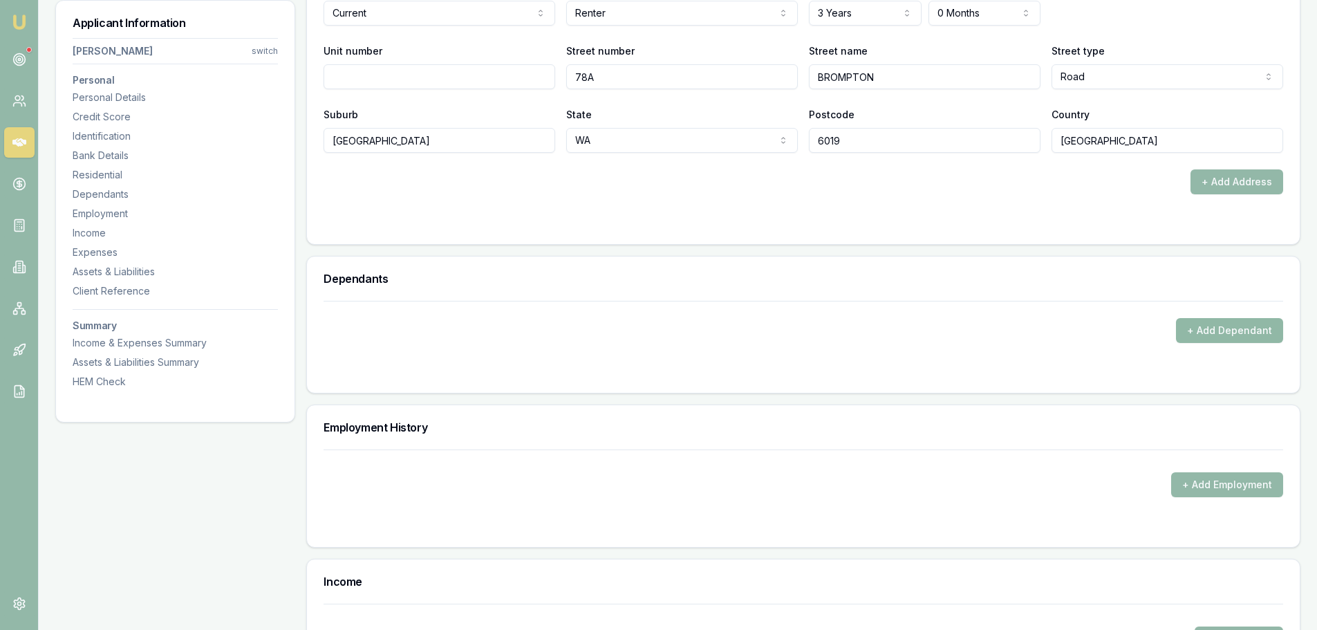
click at [1209, 330] on button "+ Add Dependant" at bounding box center [1229, 330] width 107 height 25
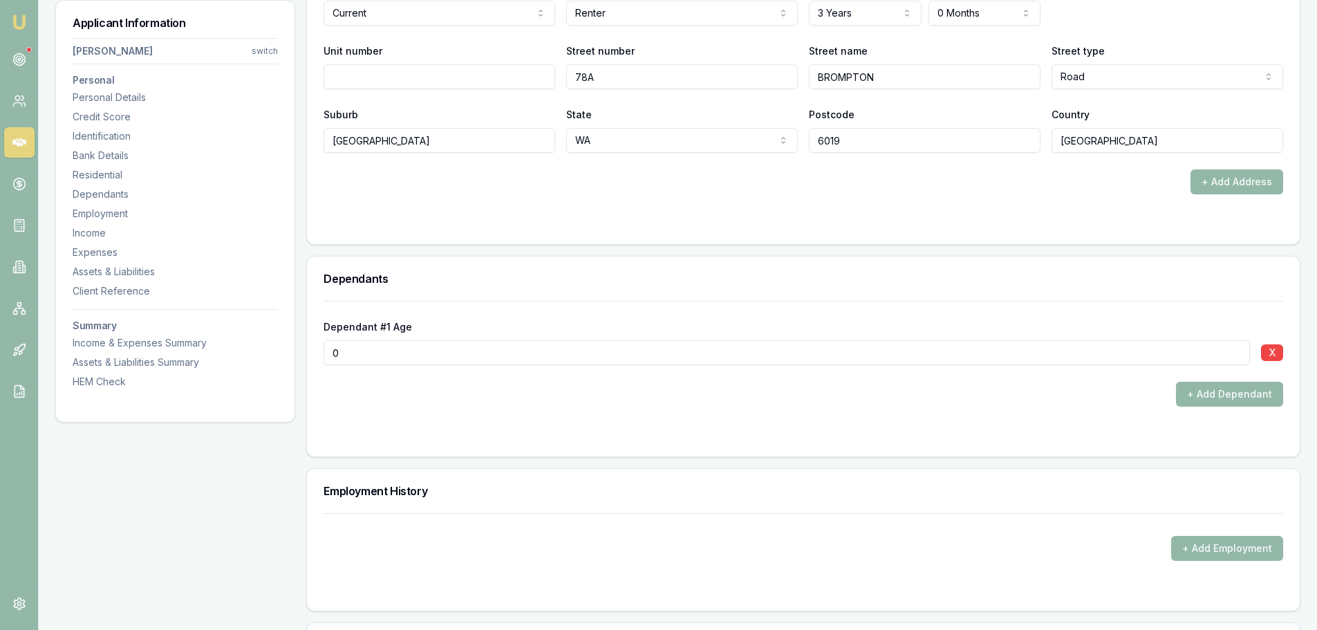
click at [521, 216] on form "X Address type Current Current Previous Residential status Renter Owner with mo…" at bounding box center [804, 76] width 960 height 302
drag, startPoint x: 456, startPoint y: 350, endPoint x: 255, endPoint y: 352, distance: 201.3
click at [257, 352] on div "Applicant Information Nicky Creane switch Personal Personal Details Credit Scor…" at bounding box center [678, 294] width 1246 height 3067
click at [1217, 399] on button "+ Add Dependant" at bounding box center [1229, 394] width 107 height 25
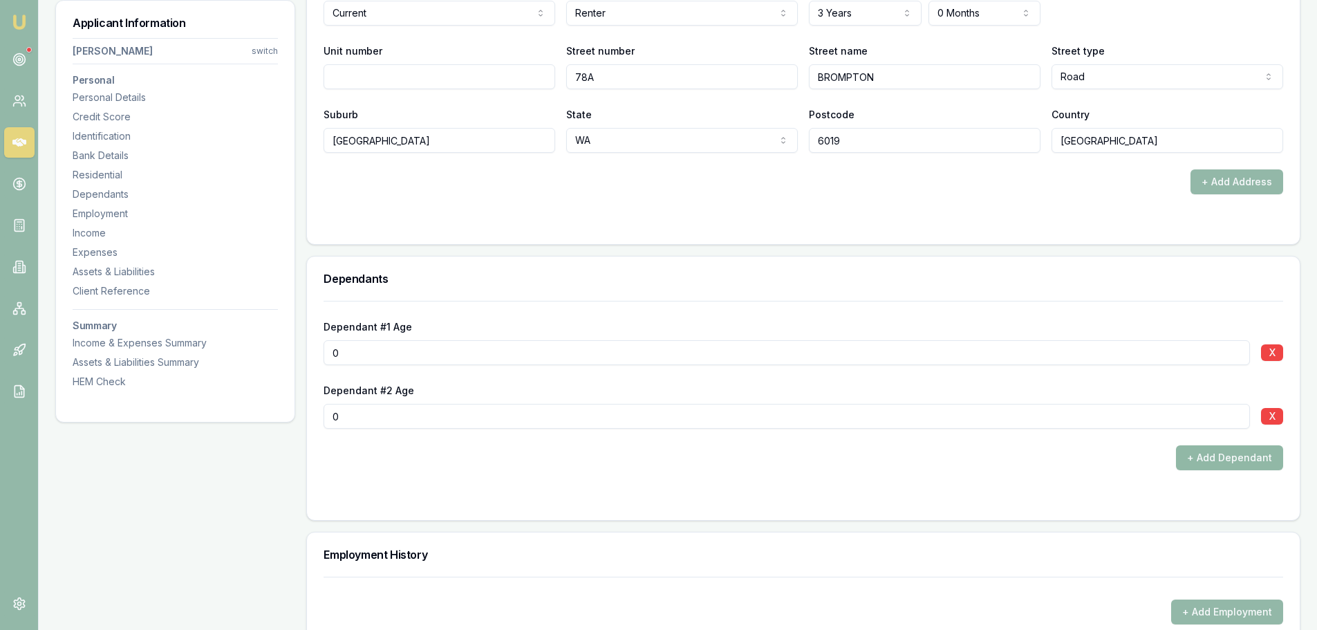
click at [1219, 459] on button "+ Add Dependant" at bounding box center [1229, 457] width 107 height 25
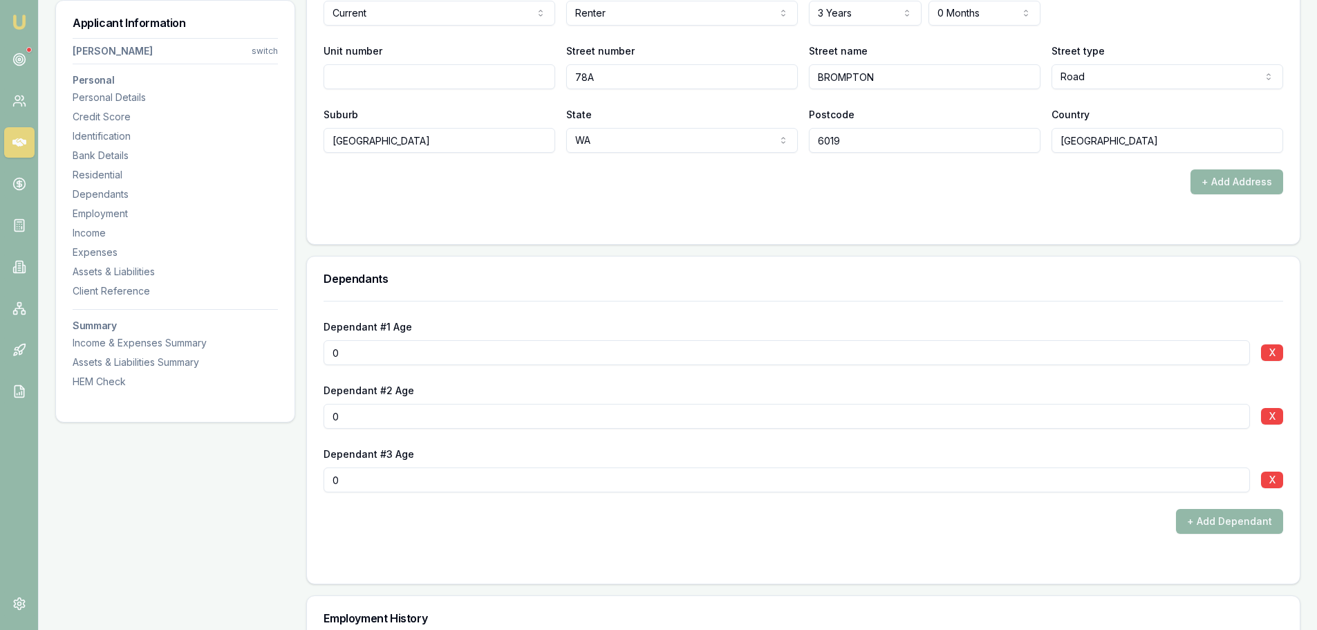
drag, startPoint x: 357, startPoint y: 350, endPoint x: 296, endPoint y: 349, distance: 60.9
click at [297, 349] on div "Applicant Information Nicky Creane switch Personal Personal Details Credit Scor…" at bounding box center [678, 358] width 1246 height 3194
type input "14"
drag, startPoint x: 359, startPoint y: 411, endPoint x: 270, endPoint y: 414, distance: 89.3
click at [270, 414] on div "Applicant Information Nicky Creane switch Personal Personal Details Credit Scor…" at bounding box center [678, 358] width 1246 height 3194
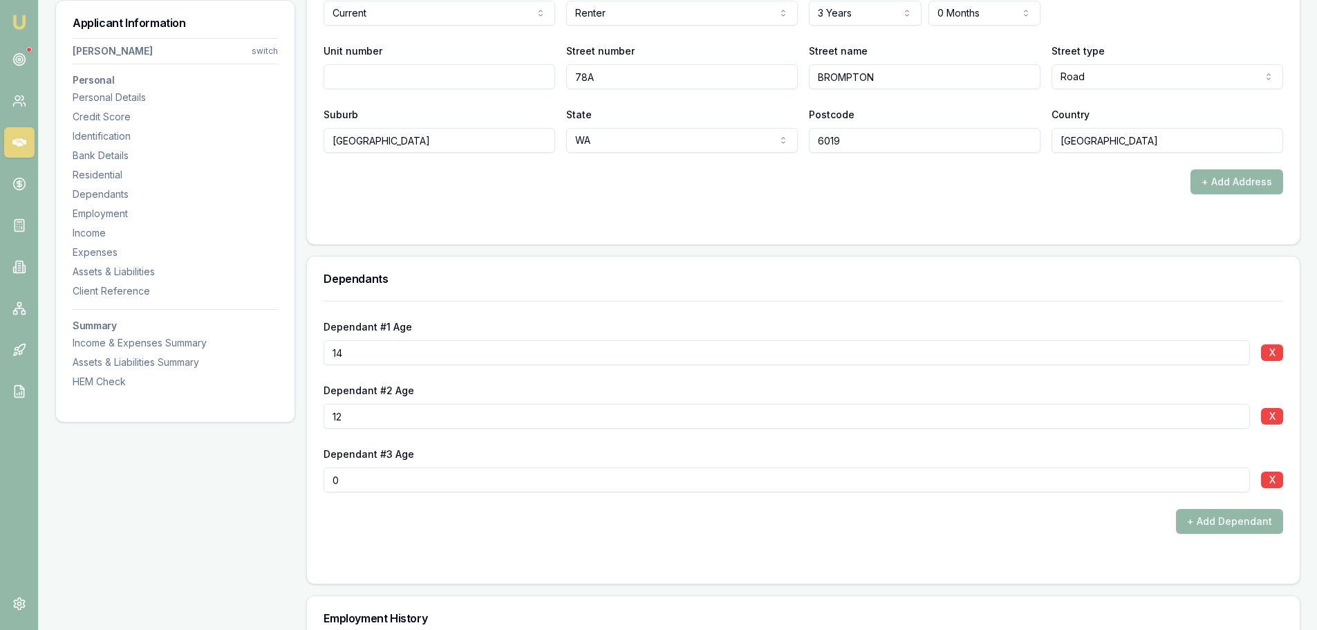
type input "12"
drag, startPoint x: 345, startPoint y: 483, endPoint x: 109, endPoint y: 423, distance: 244.1
click at [229, 463] on div "Applicant Information Nicky Creane switch Personal Personal Details Credit Scor…" at bounding box center [678, 358] width 1246 height 3194
type input "9"
click at [395, 494] on div "Dependant #1 Age 14 X Dependant #2 Age 12 X Dependant #3 Age 9 X + Add Dependant" at bounding box center [804, 417] width 960 height 233
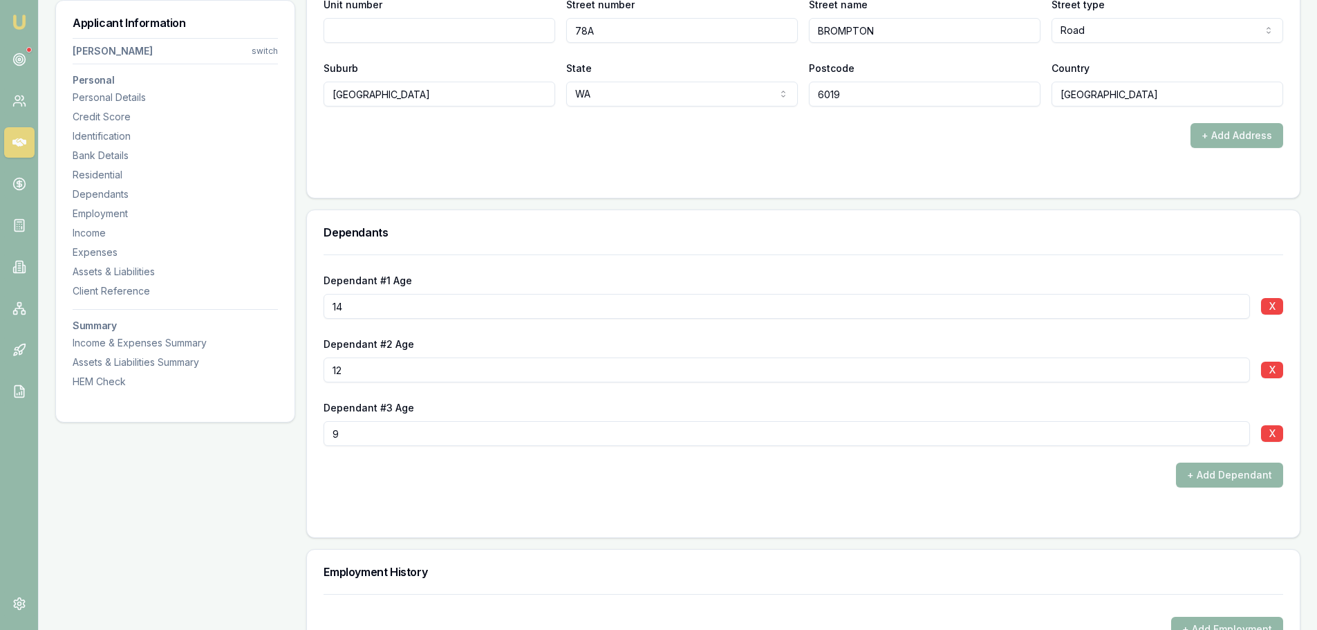
scroll to position [1660, 0]
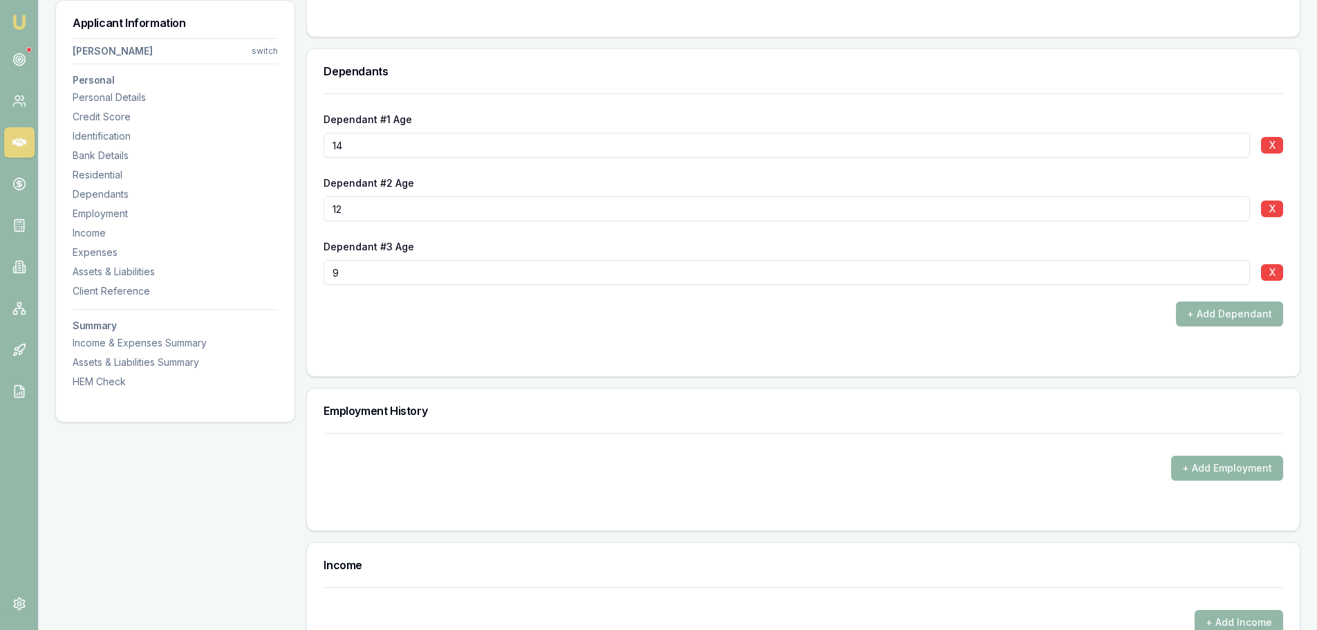
click at [1235, 470] on button "+ Add Employment" at bounding box center [1228, 468] width 112 height 25
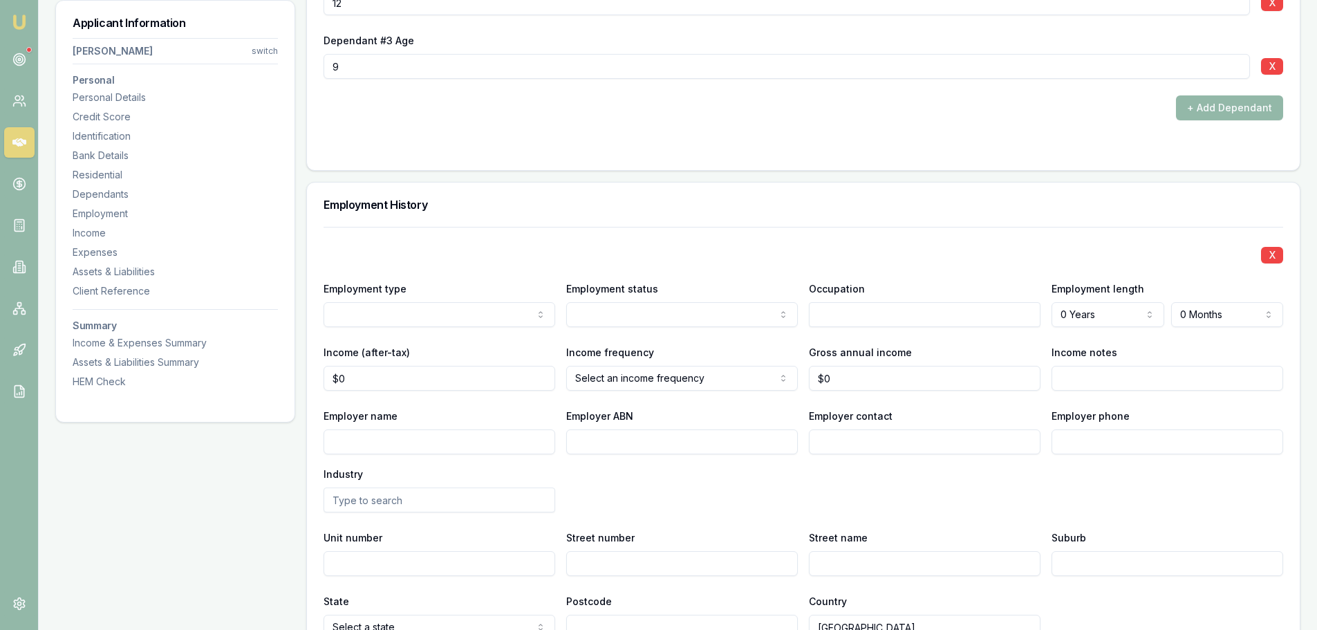
scroll to position [1867, 0]
click at [477, 437] on input "Employer name" at bounding box center [440, 440] width 232 height 25
type input "ECWC"
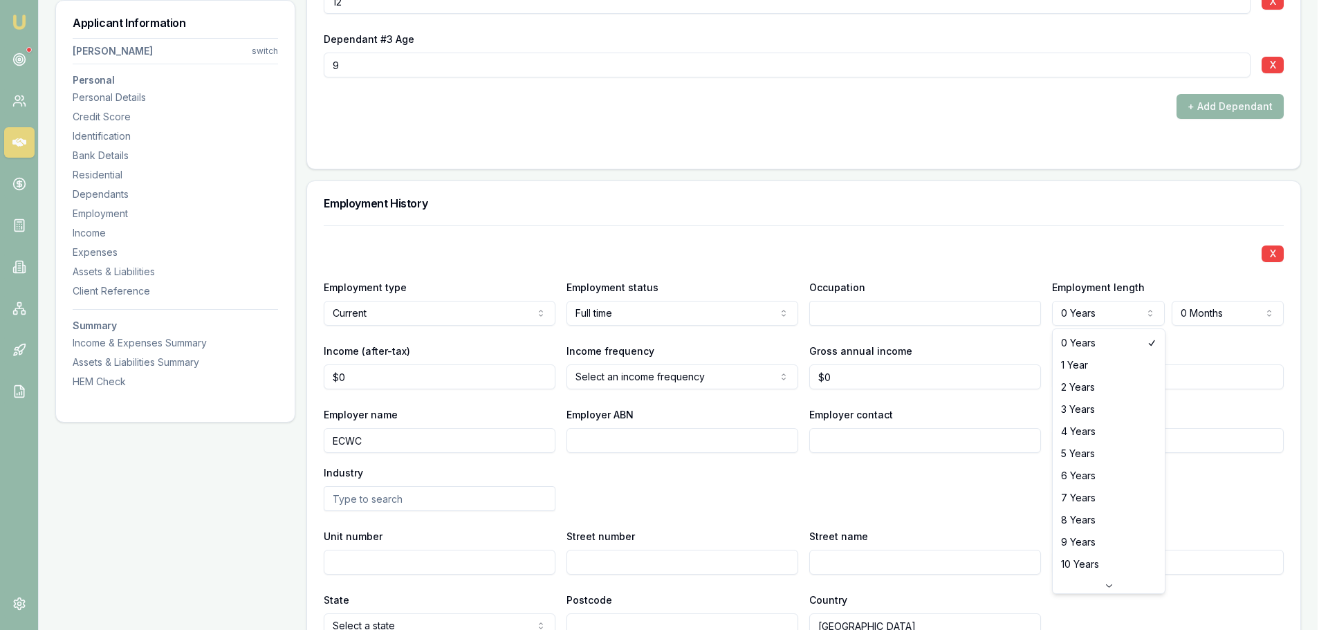
select select "1"
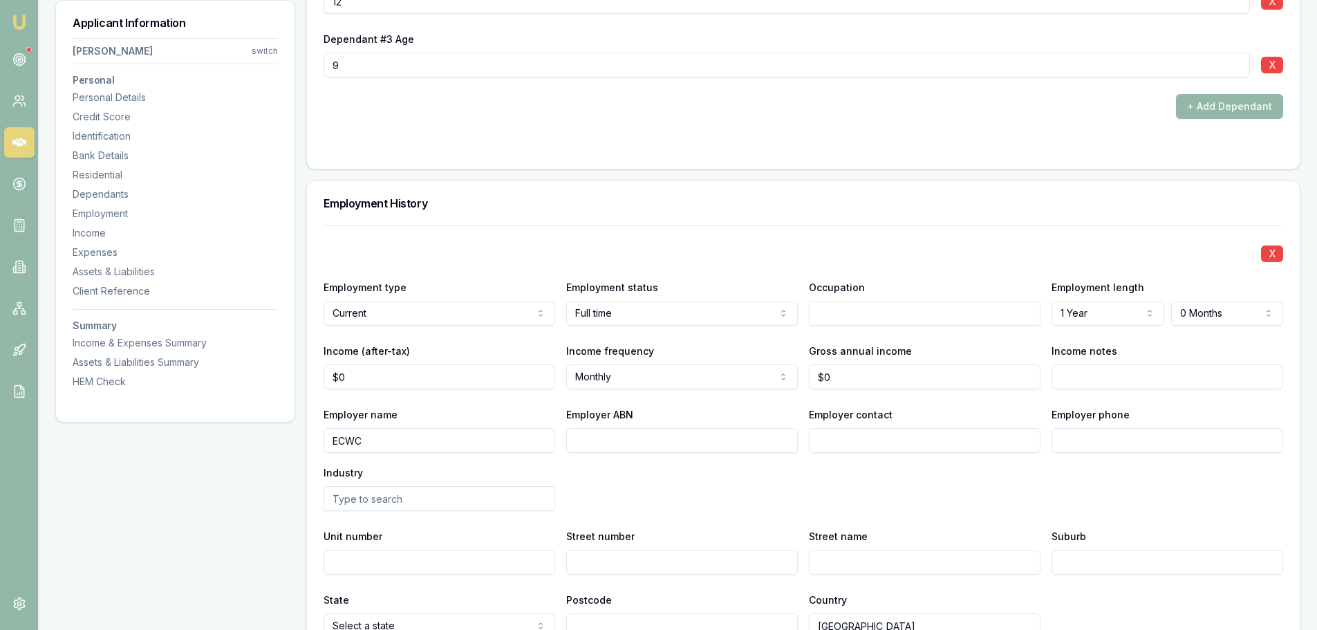
click at [1195, 383] on input "Income notes" at bounding box center [1168, 376] width 232 height 25
click at [999, 230] on div "X Employment type Current Current Previous Employment status Full time Full tim…" at bounding box center [804, 431] width 960 height 413
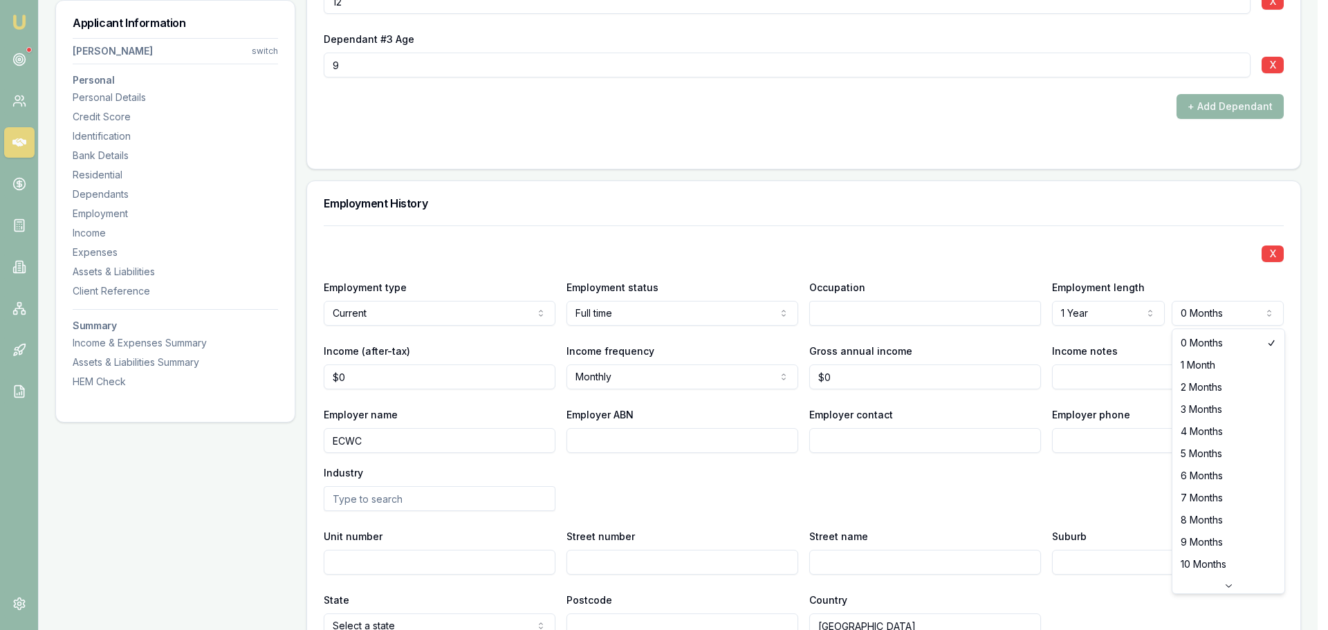
select select "2"
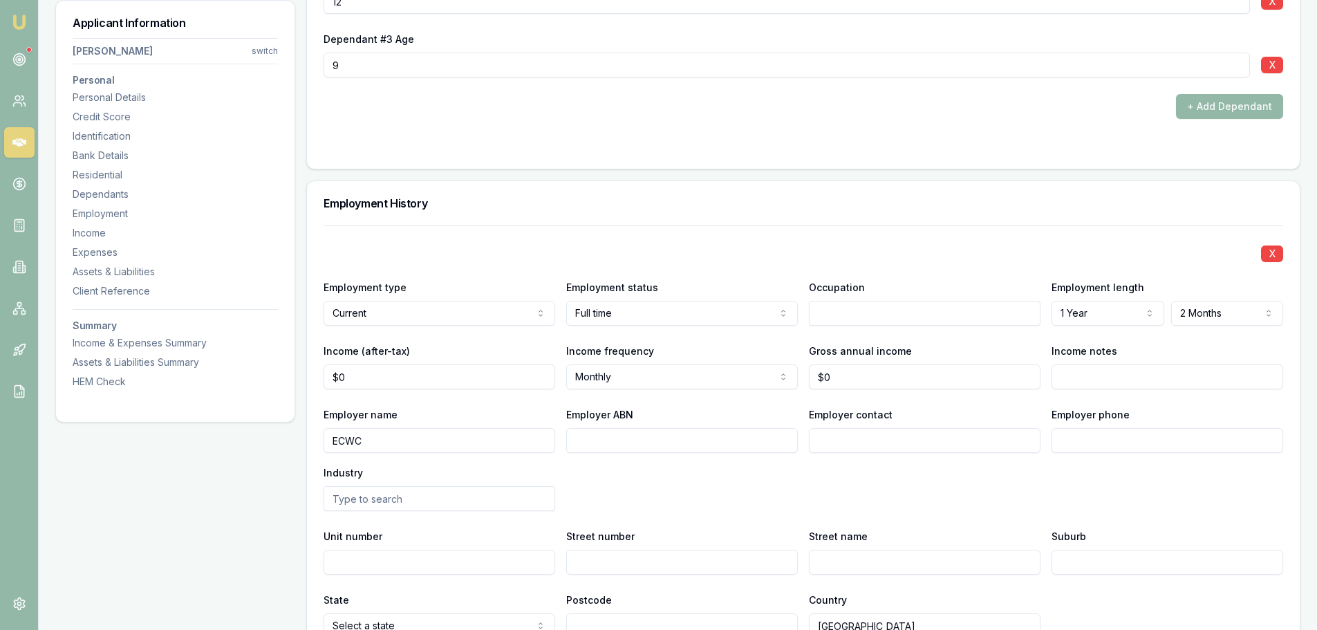
click at [708, 250] on div "X" at bounding box center [804, 252] width 960 height 19
click at [859, 308] on input "text" at bounding box center [925, 313] width 232 height 25
type input "SENIOR PROJECTS MANAGER"
type input "0"
drag, startPoint x: 405, startPoint y: 376, endPoint x: 269, endPoint y: 378, distance: 135.6
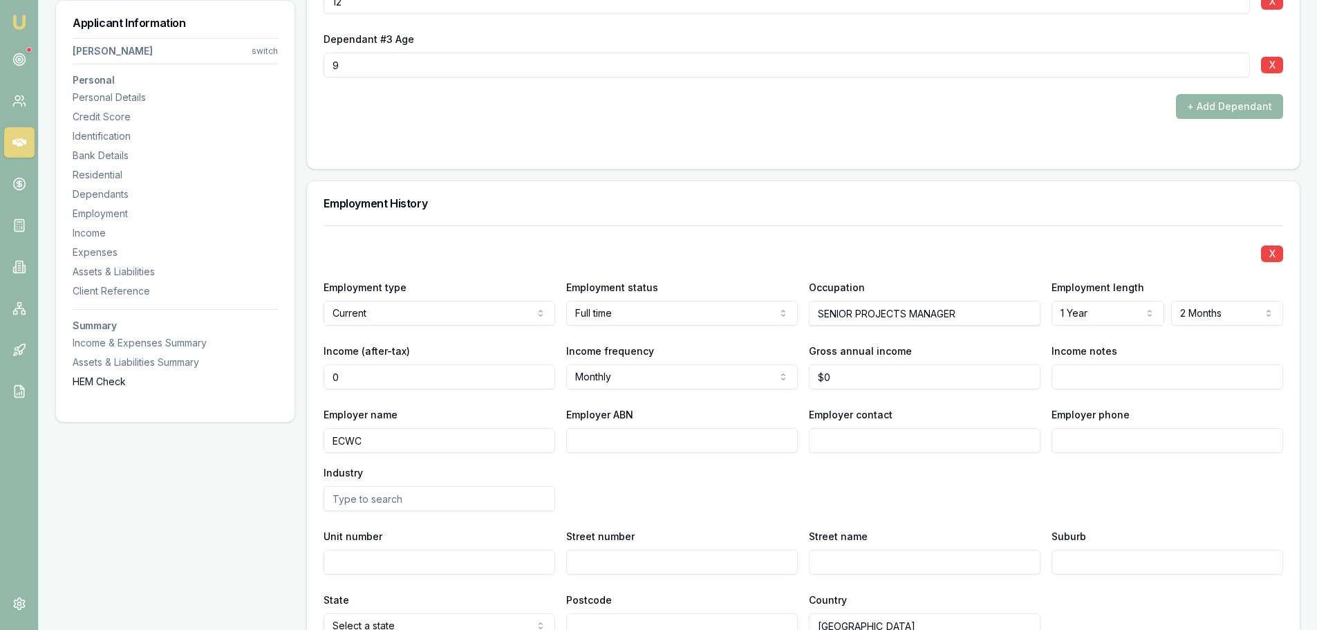
click at [269, 378] on div "Applicant Information Nicky Creane switch Personal Personal Details Credit Scor…" at bounding box center [678, 184] width 1246 height 3677
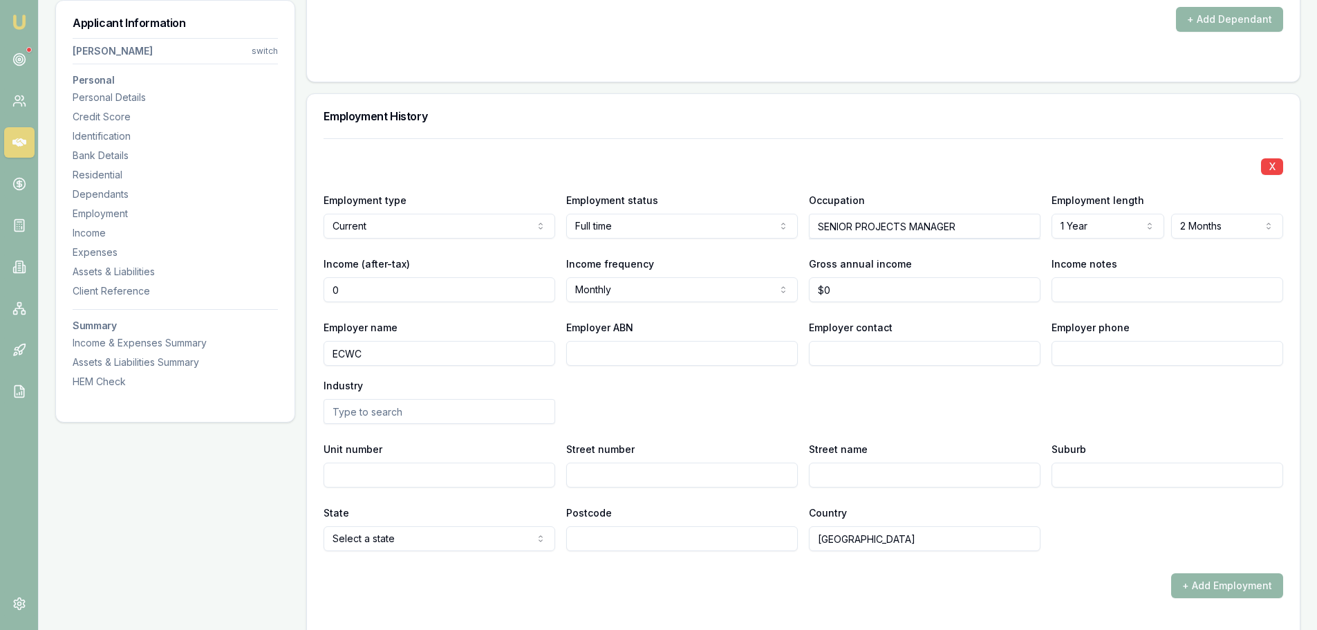
scroll to position [2006, 0]
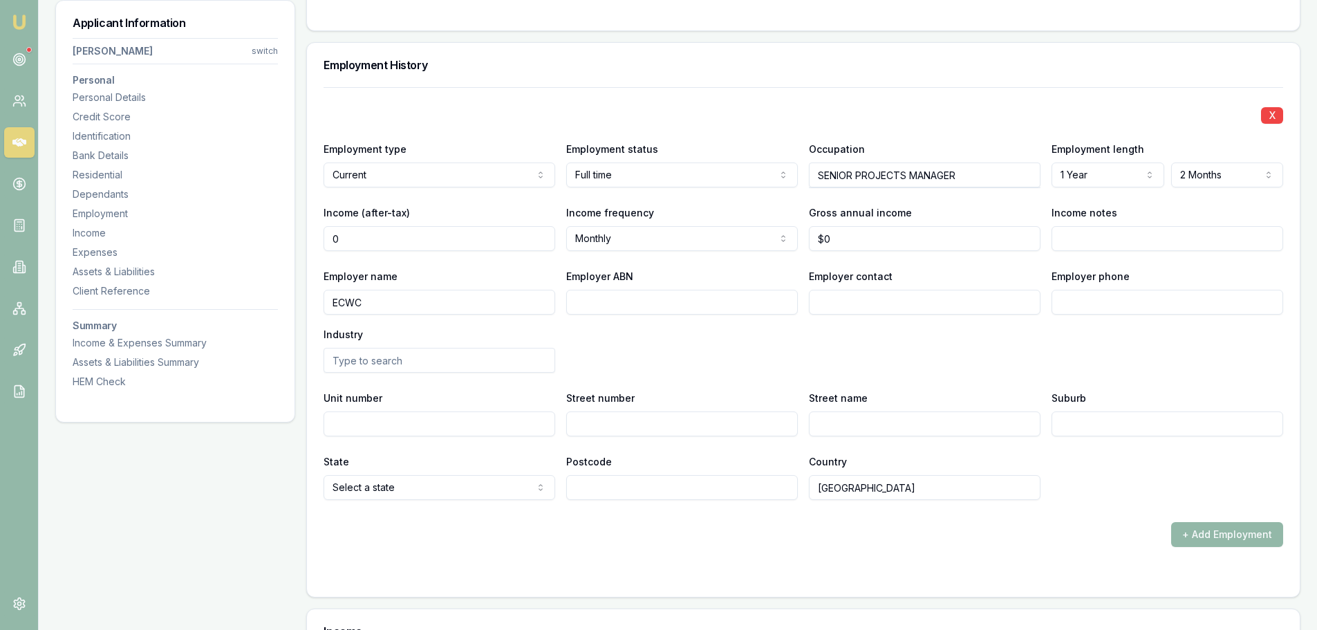
click at [490, 238] on input "0" at bounding box center [440, 238] width 232 height 25
type input "$8,950"
click at [869, 353] on div "Employer name ECWC Employer ABN Employer contact Employer phone Industry" at bounding box center [804, 320] width 960 height 105
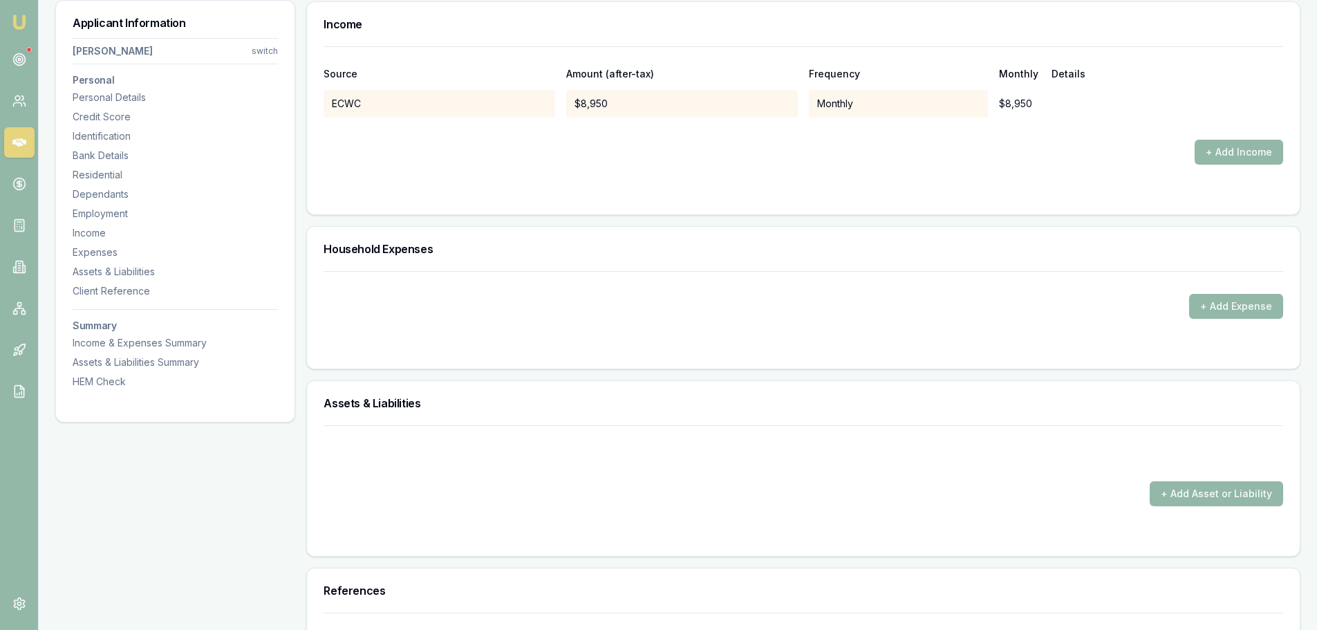
scroll to position [2490, 0]
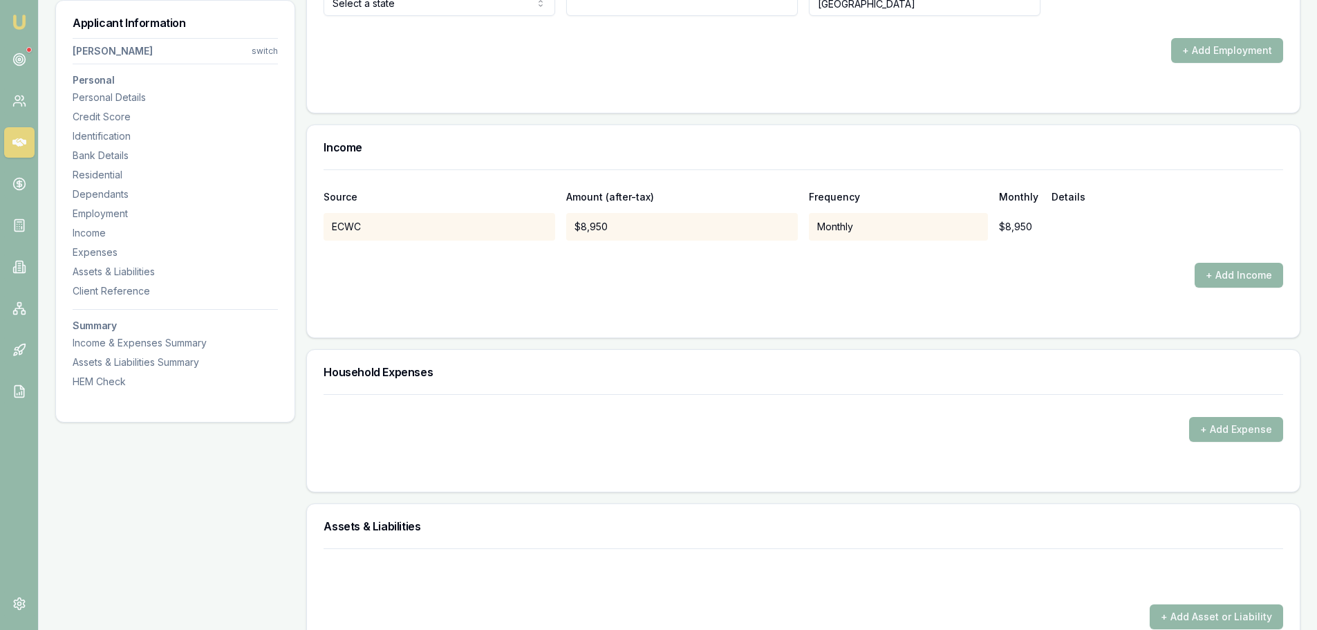
click at [992, 142] on h3 "Income" at bounding box center [804, 147] width 960 height 11
click at [1254, 273] on button "+ Add Income" at bounding box center [1239, 275] width 89 height 25
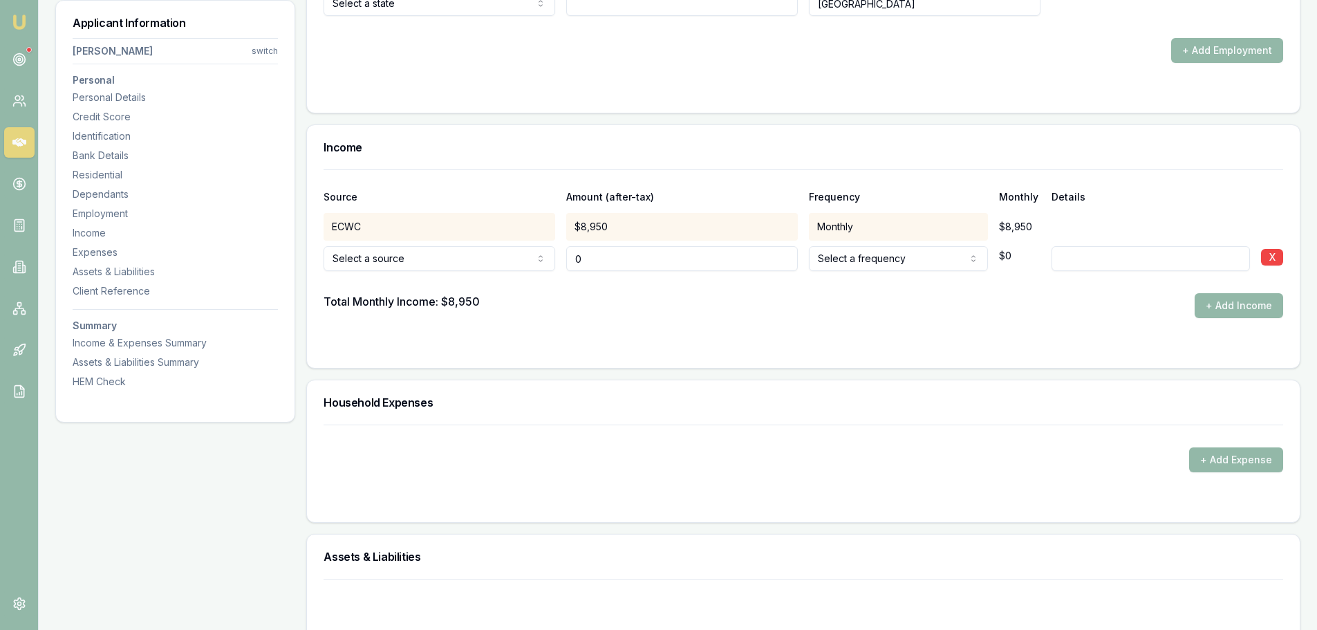
drag, startPoint x: 622, startPoint y: 262, endPoint x: 573, endPoint y: 261, distance: 48.4
click at [582, 261] on input "0" at bounding box center [682, 258] width 232 height 25
drag, startPoint x: 595, startPoint y: 256, endPoint x: 561, endPoint y: 253, distance: 34.7
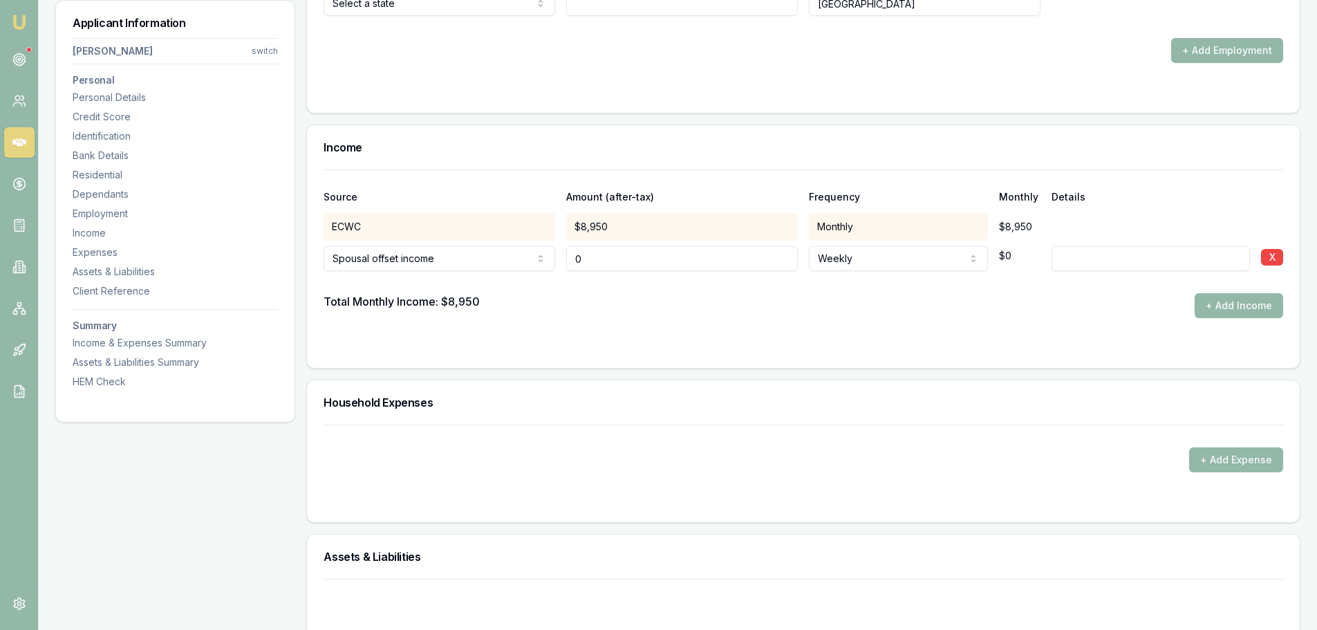
click at [568, 255] on input "0" at bounding box center [682, 258] width 232 height 25
type input "$50,000"
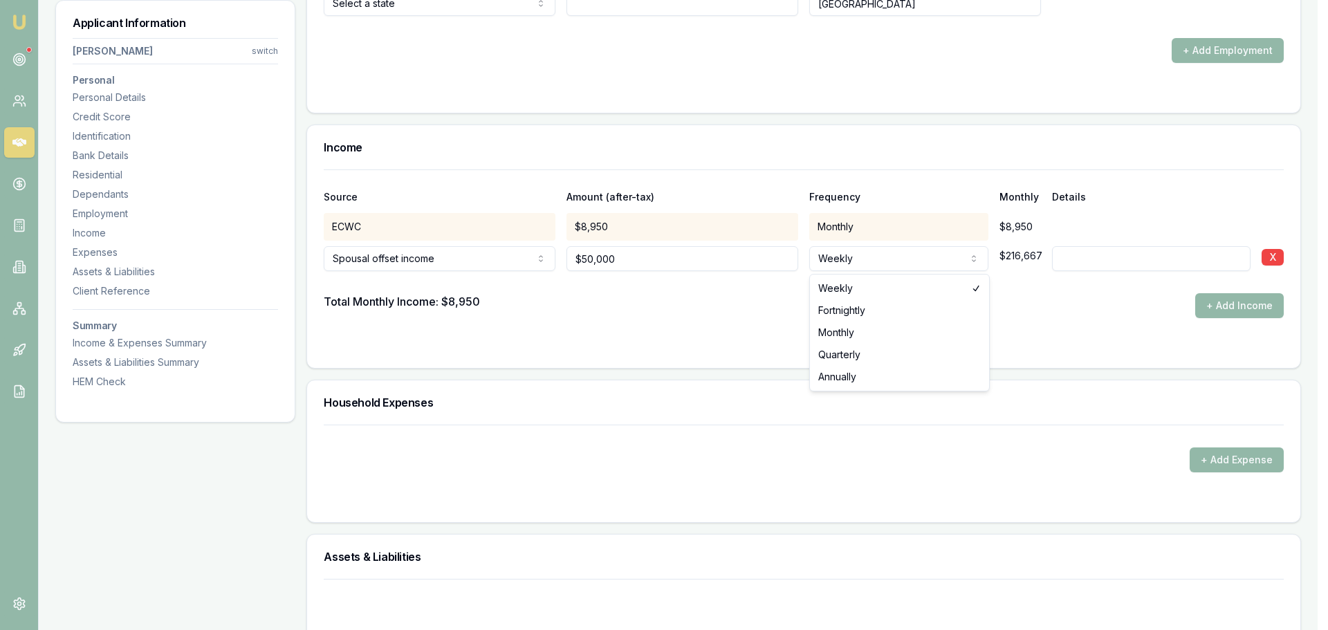
select select "ANNUALLY"
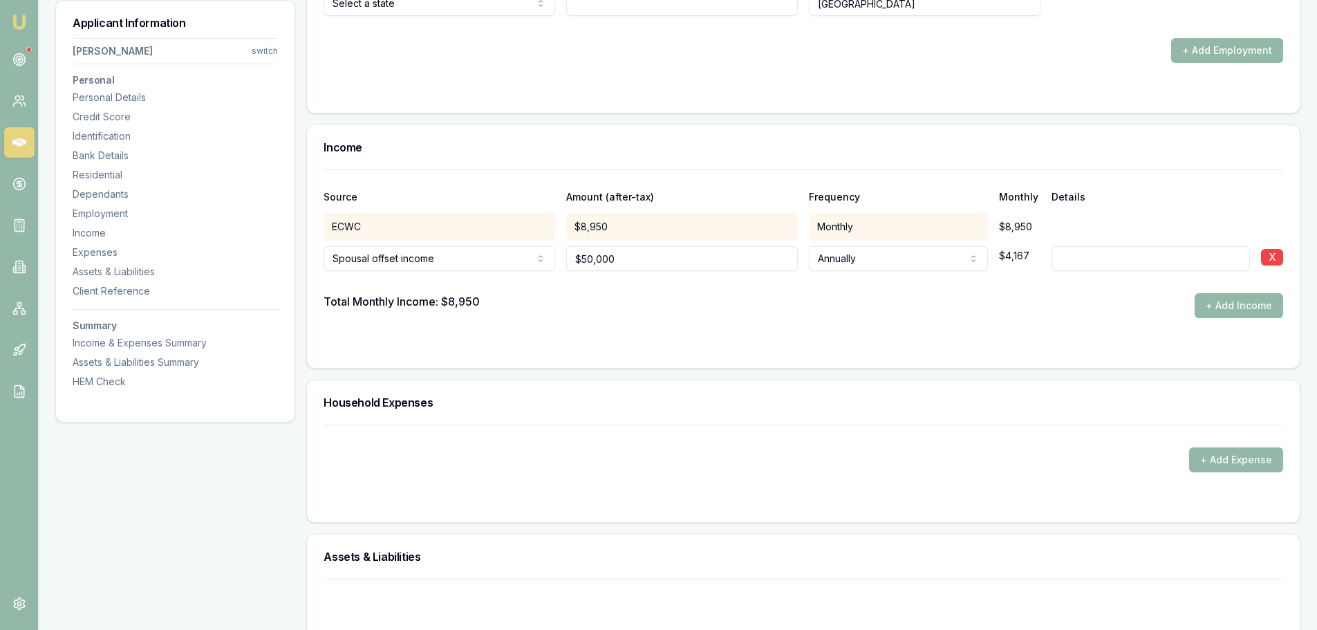
click at [784, 277] on div at bounding box center [804, 282] width 960 height 22
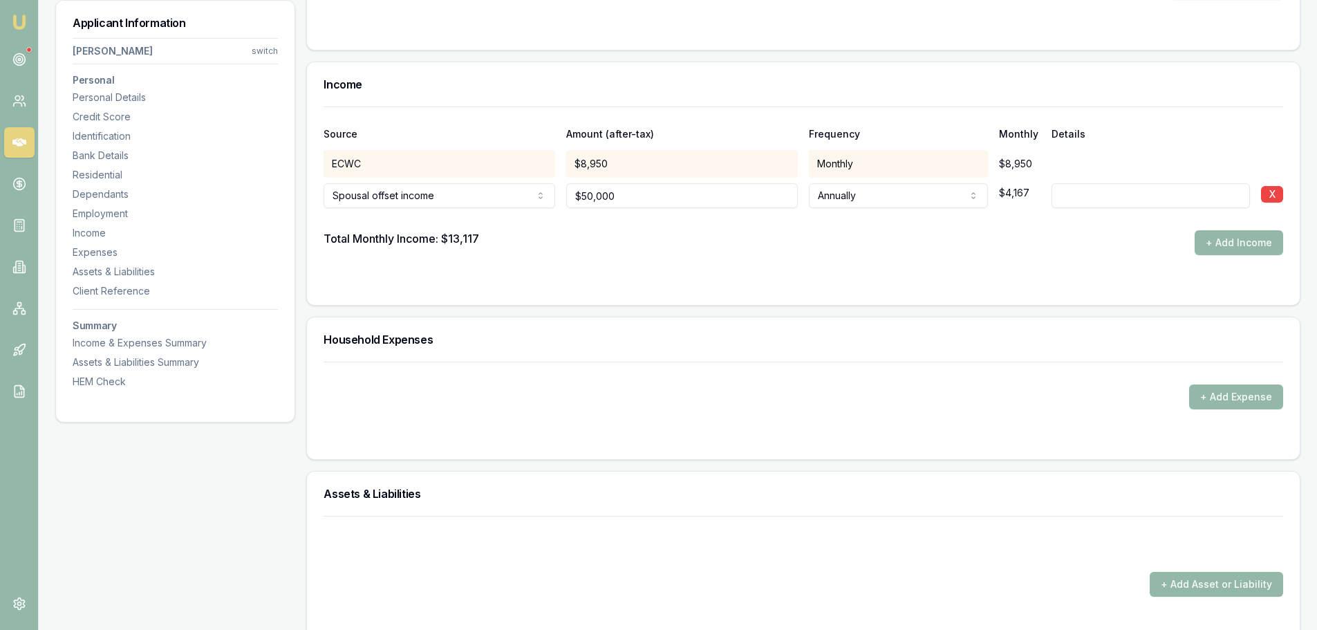
scroll to position [2559, 0]
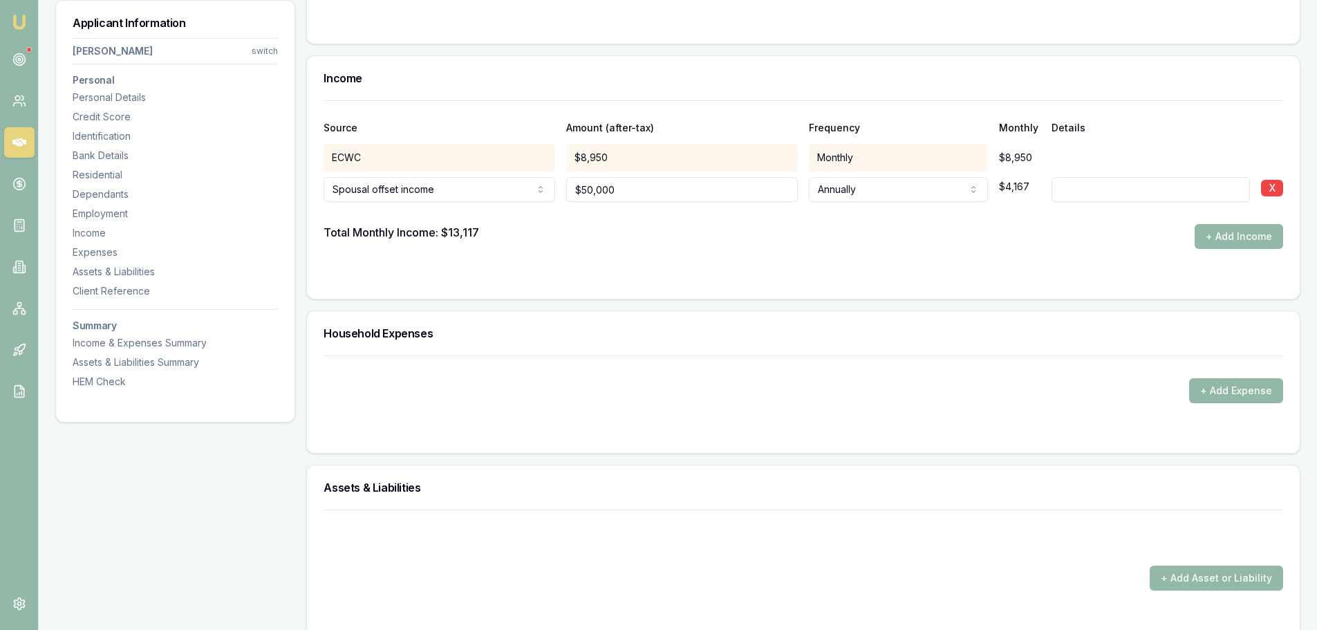
click at [705, 252] on form "Source Amount (after-tax) Frequency Monthly Details ECWC $8,950 Monthly $8,950 …" at bounding box center [804, 191] width 960 height 182
click at [1217, 388] on button "+ Add Expense" at bounding box center [1237, 390] width 94 height 25
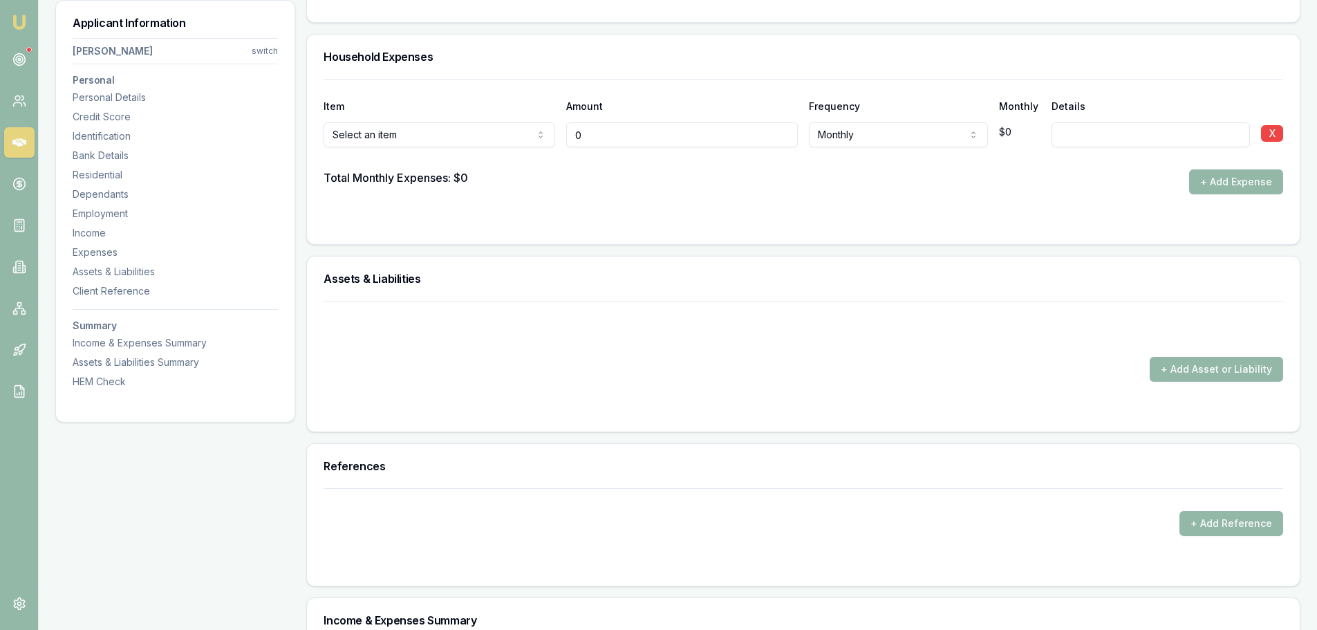
scroll to position [2490, 0]
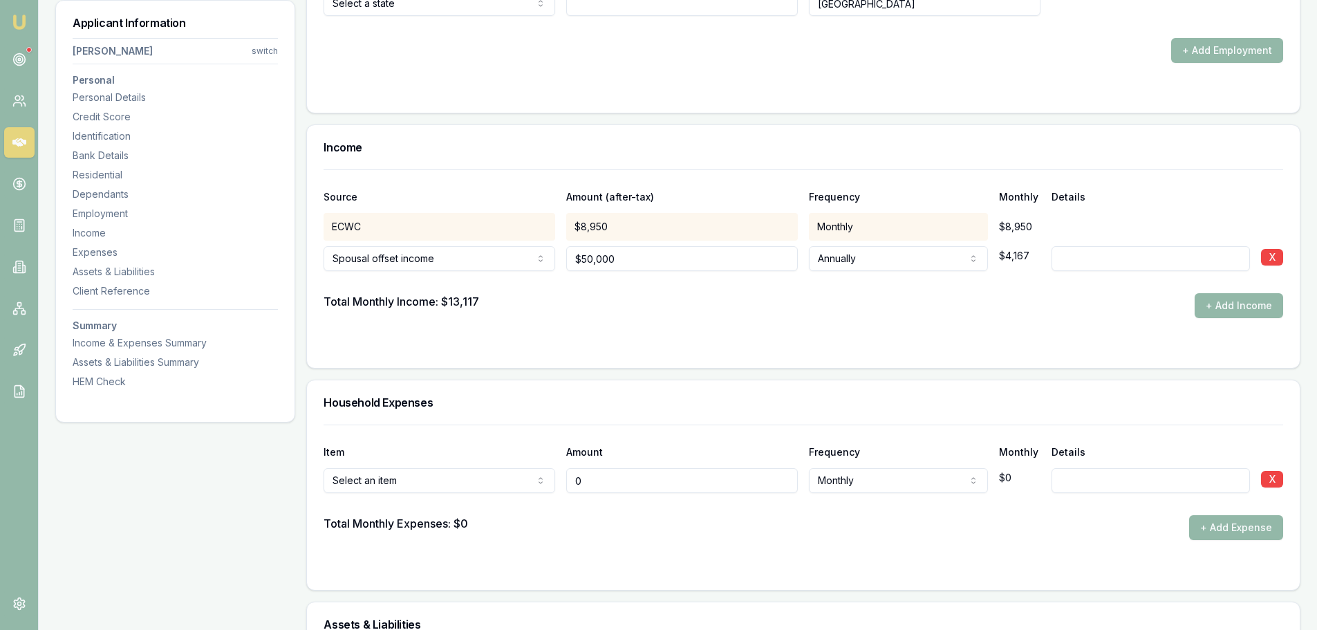
drag, startPoint x: 468, startPoint y: 486, endPoint x: 406, endPoint y: 485, distance: 62.3
click at [409, 485] on div "Rent or board Rent or board Food and groceries Utilities Insurance Transport He…" at bounding box center [804, 478] width 960 height 30
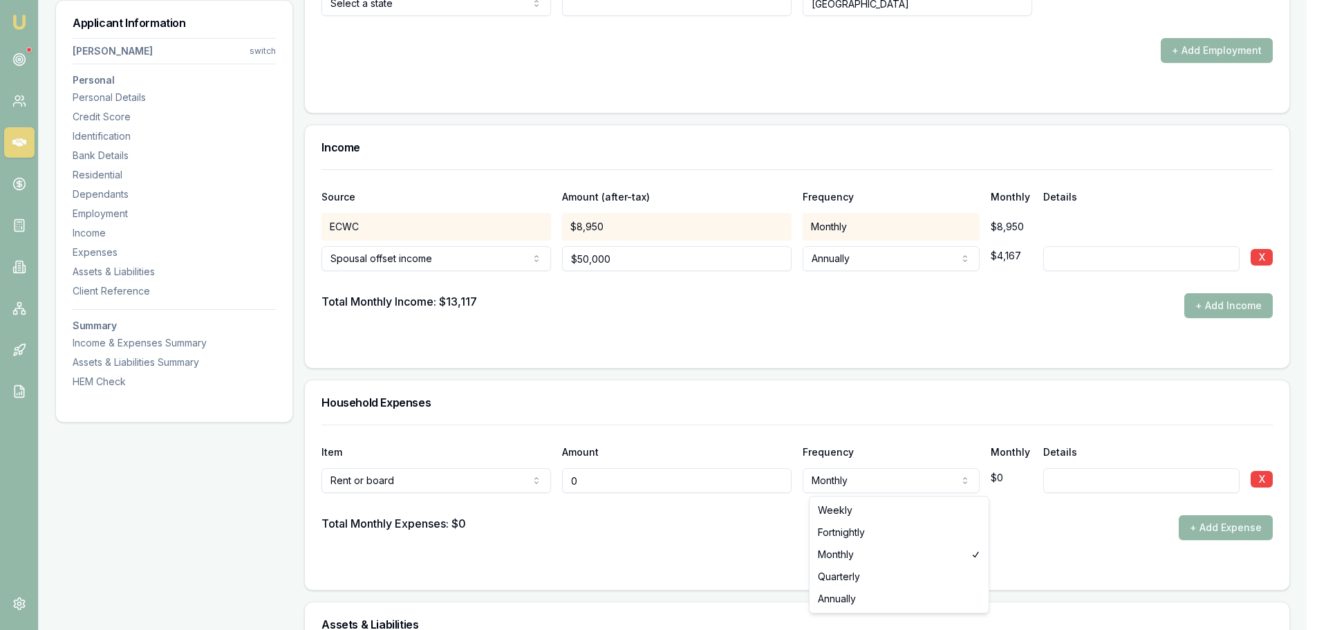
type input "$0"
select select "WEEKLY"
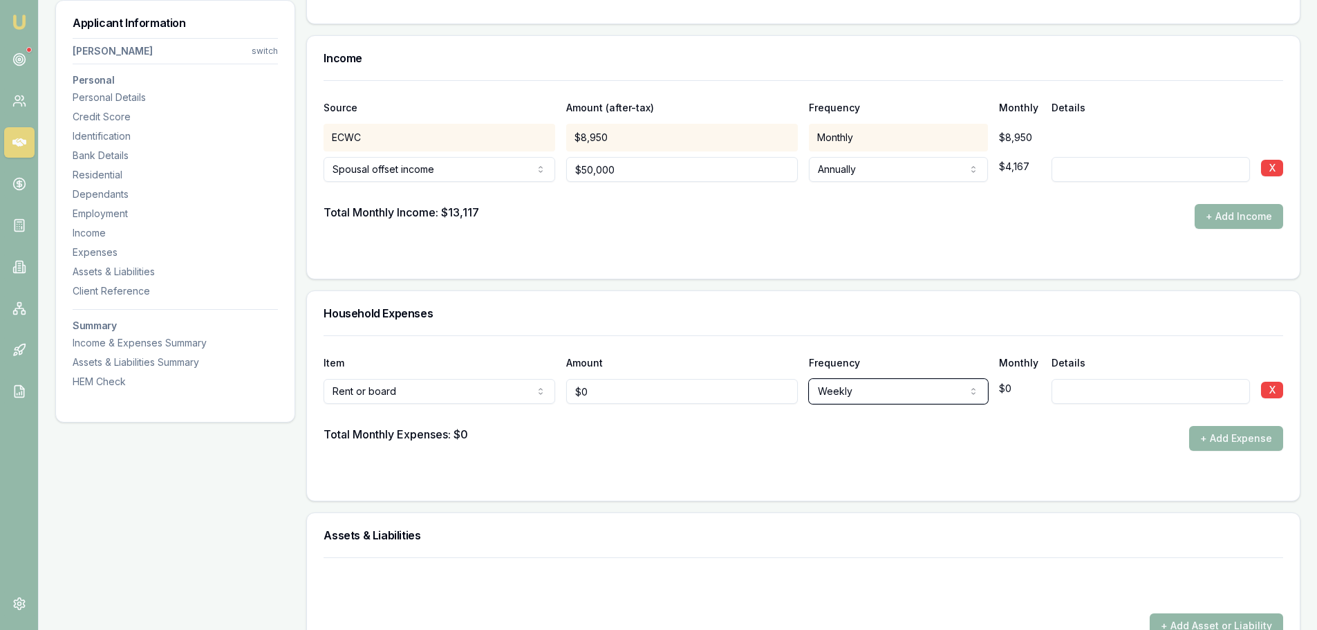
scroll to position [2697, 0]
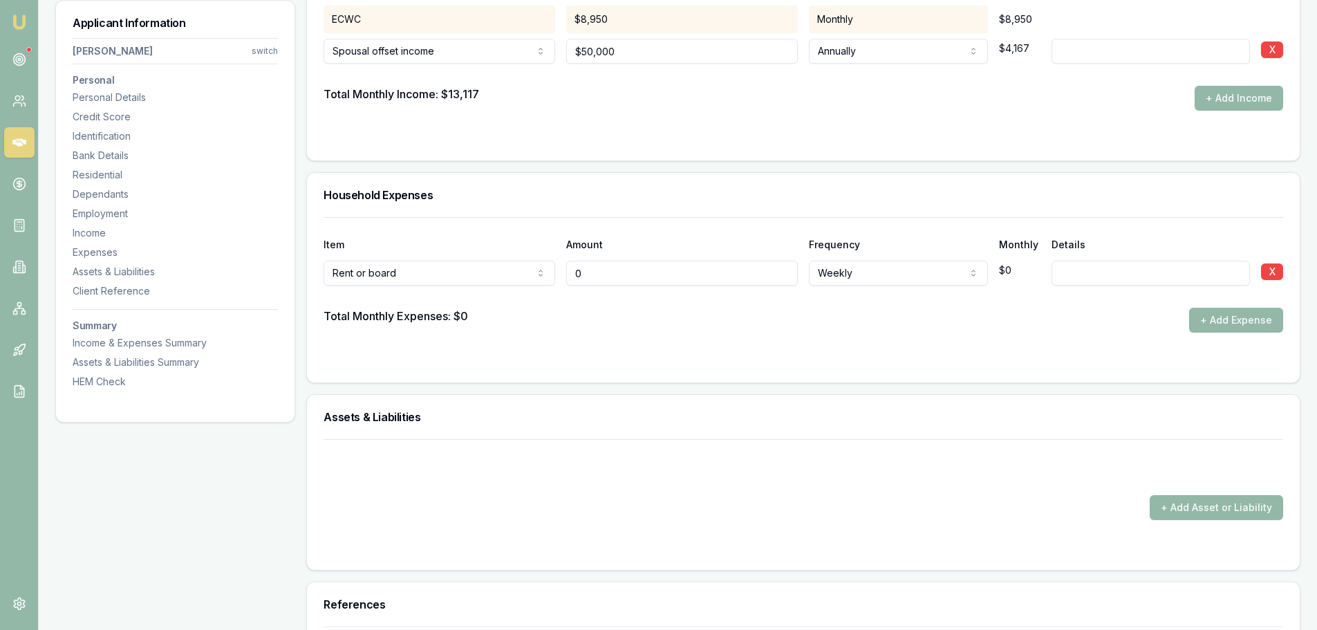
drag, startPoint x: 599, startPoint y: 269, endPoint x: 516, endPoint y: 272, distance: 83.0
click at [524, 271] on div "Rent or board Rent or board Food and groceries Utilities Insurance Transport He…" at bounding box center [804, 270] width 960 height 30
type input "$700"
click at [677, 324] on div "Total Monthly Expenses: $0 + Add Expense" at bounding box center [804, 320] width 960 height 25
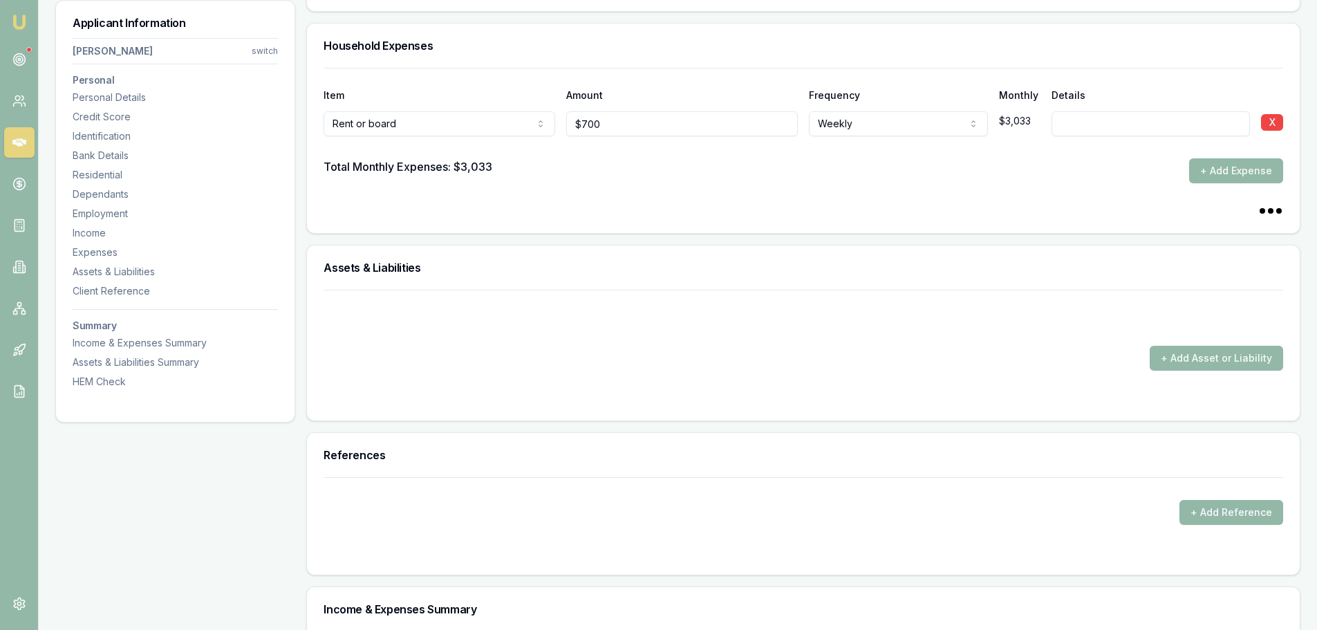
scroll to position [2905, 0]
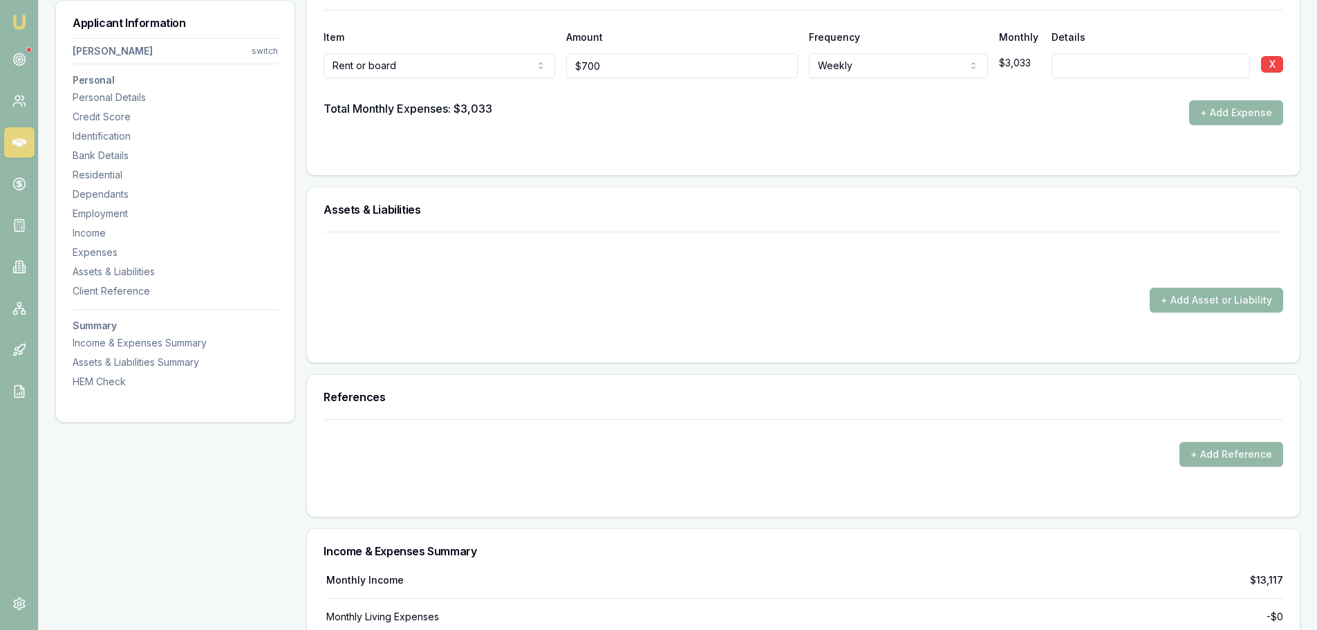
click at [1204, 302] on button "+ Add Asset or Liability" at bounding box center [1216, 300] width 133 height 25
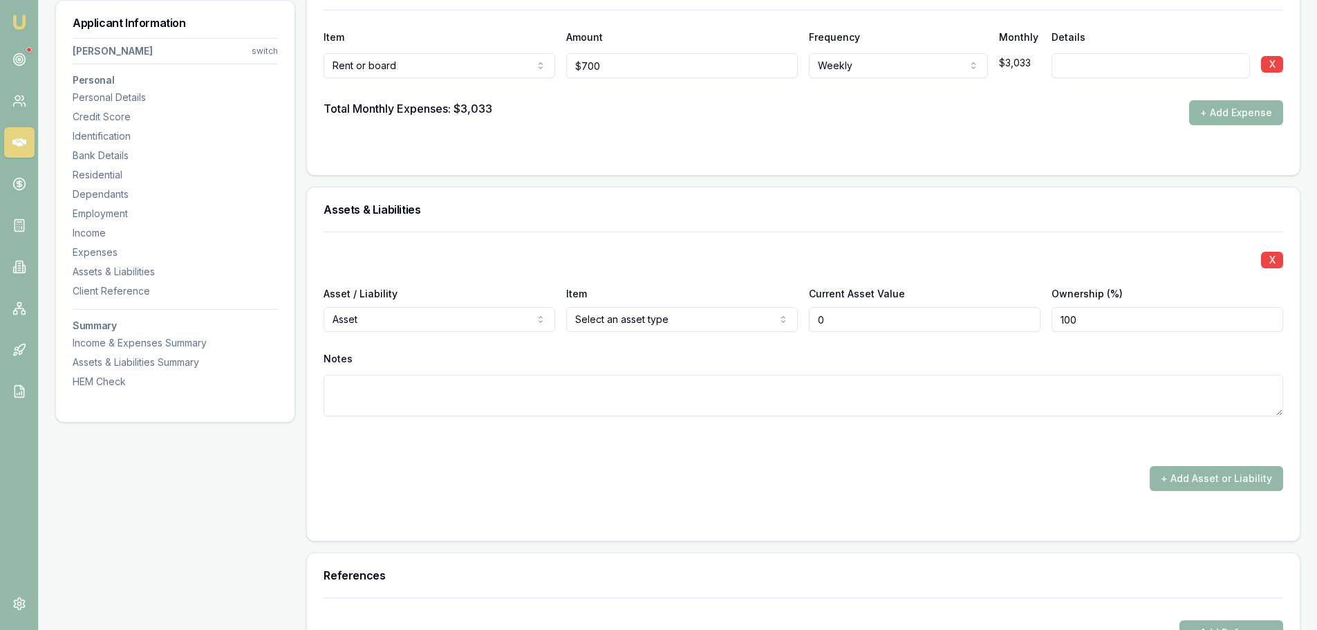
type input "$0"
select select "LIABILITY"
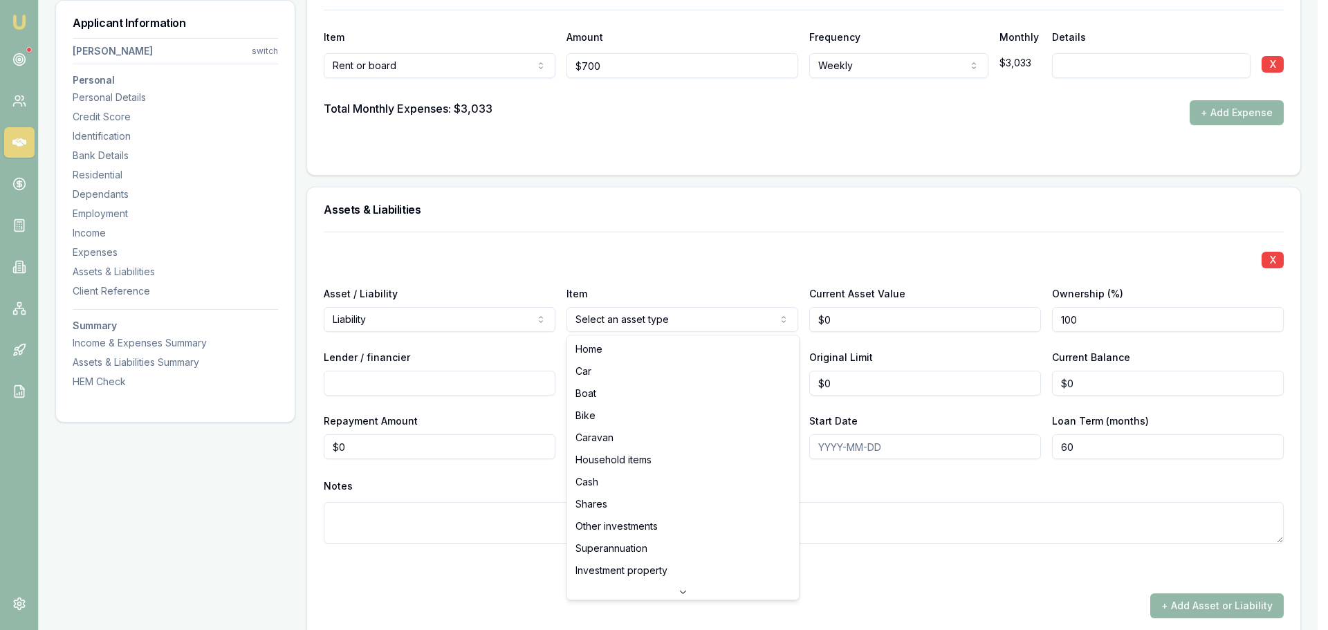
select select "INVESTMENT_PROPERTY"
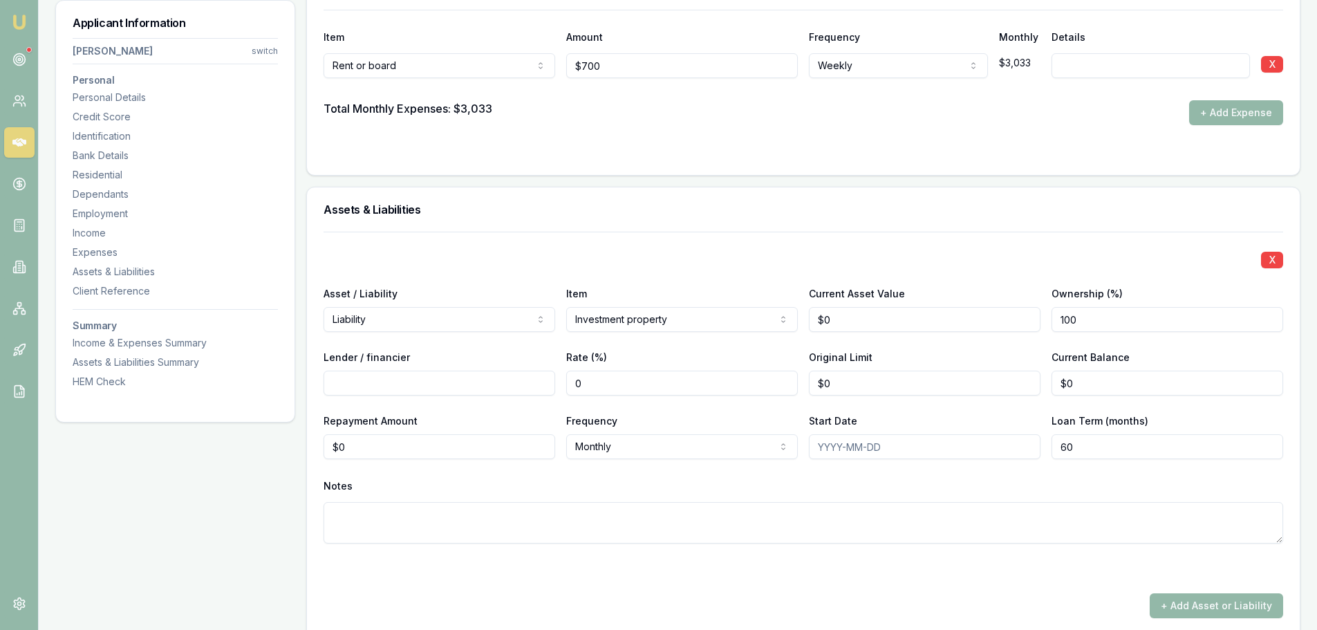
click at [562, 190] on div "Assets & Liabilities" at bounding box center [803, 209] width 993 height 44
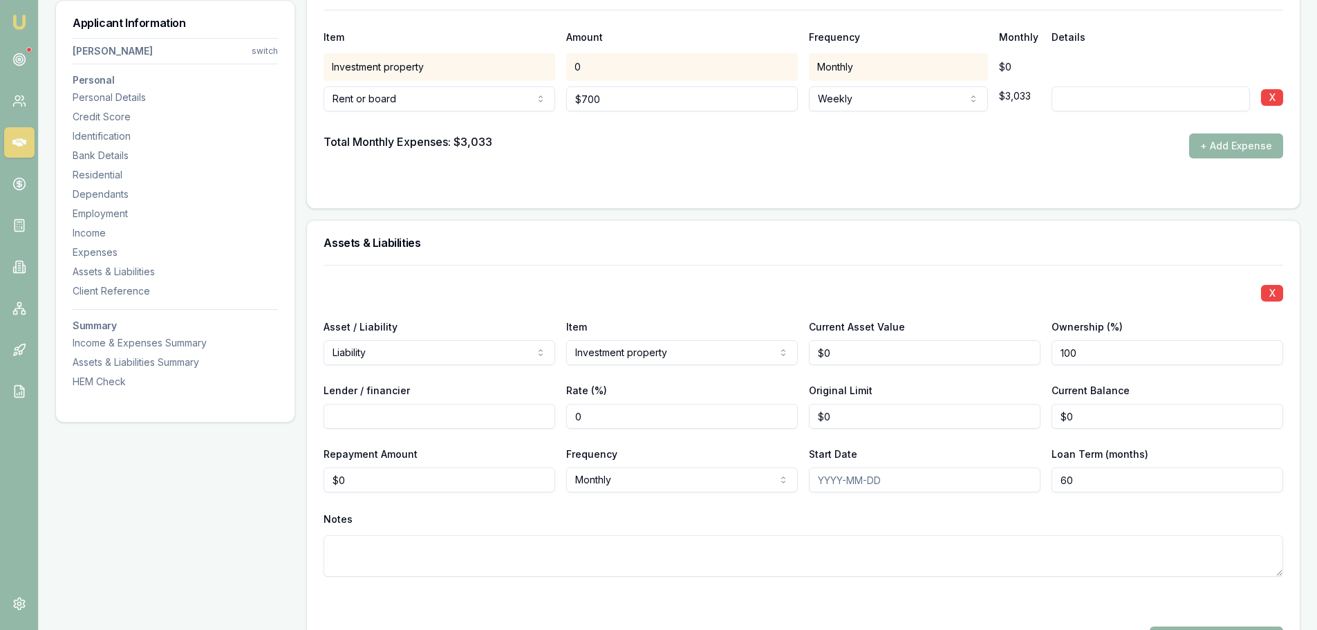
scroll to position [2559, 0]
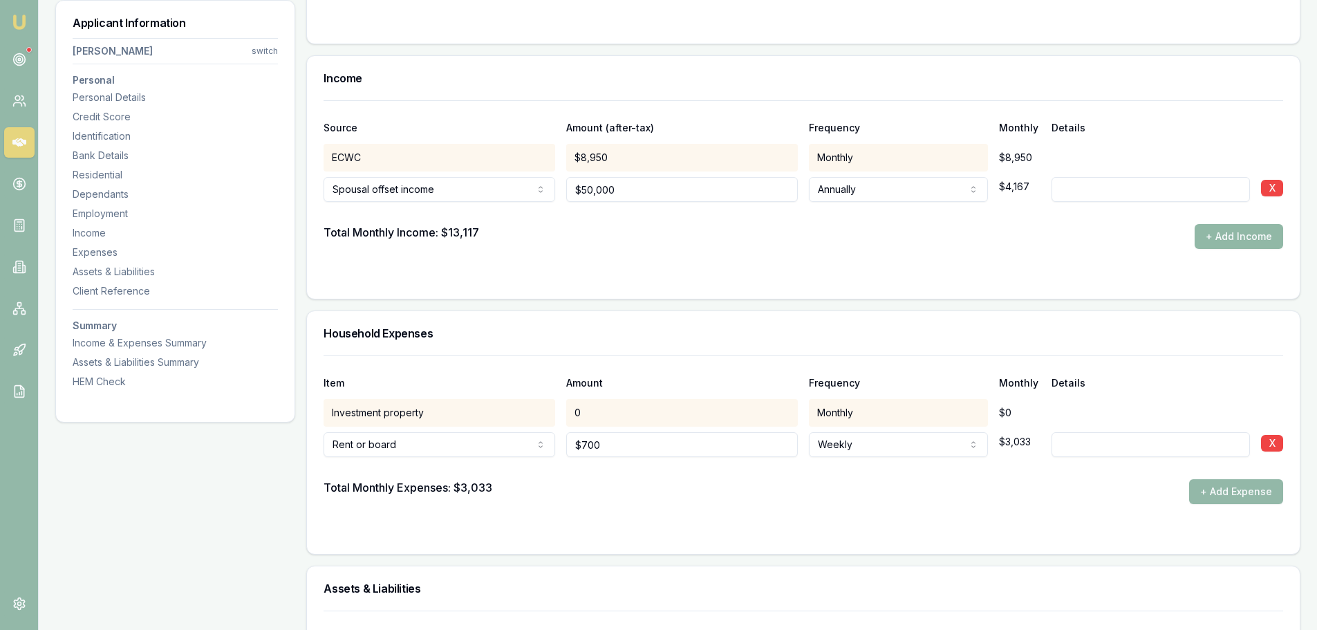
click at [1260, 234] on button "+ Add Income" at bounding box center [1239, 236] width 89 height 25
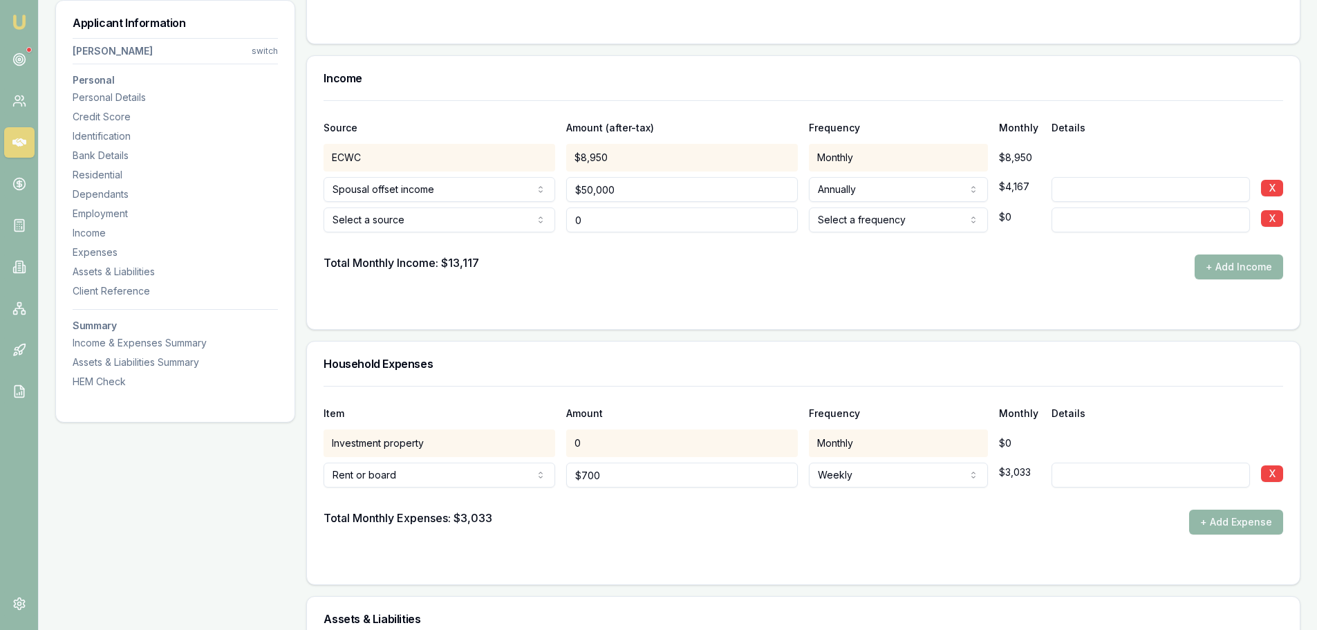
type input "$0"
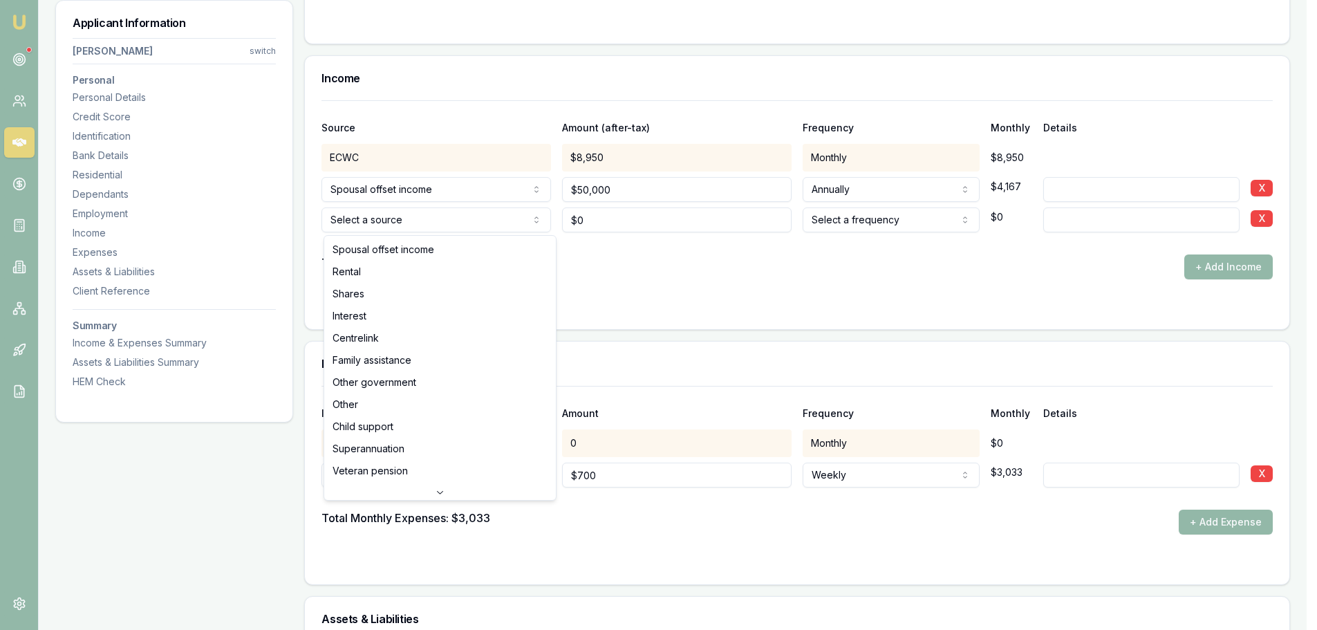
select select "RENTAL"
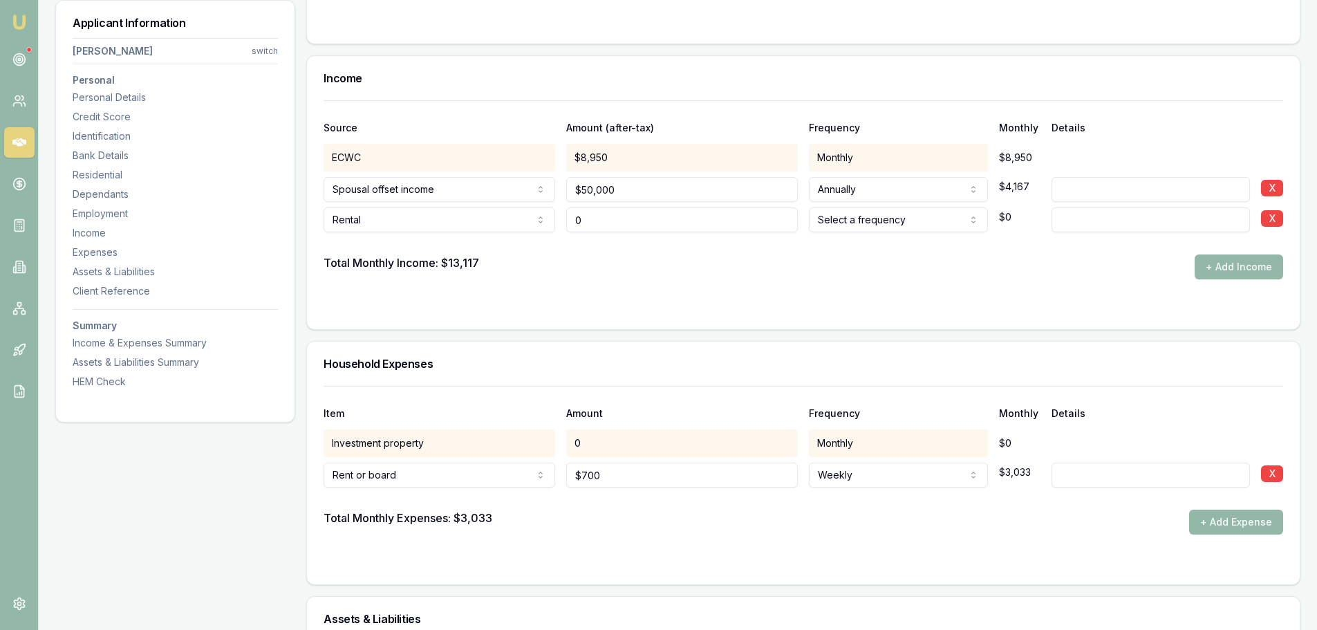
drag, startPoint x: 616, startPoint y: 216, endPoint x: 488, endPoint y: 212, distance: 128.0
click at [501, 213] on div "Rental Spousal offset income Rental Shares Interest Centrelink Family assistanc…" at bounding box center [804, 217] width 960 height 30
type input "$550"
click at [870, 259] on div "Total Monthly Income: $13,117 + Add Income" at bounding box center [804, 267] width 960 height 25
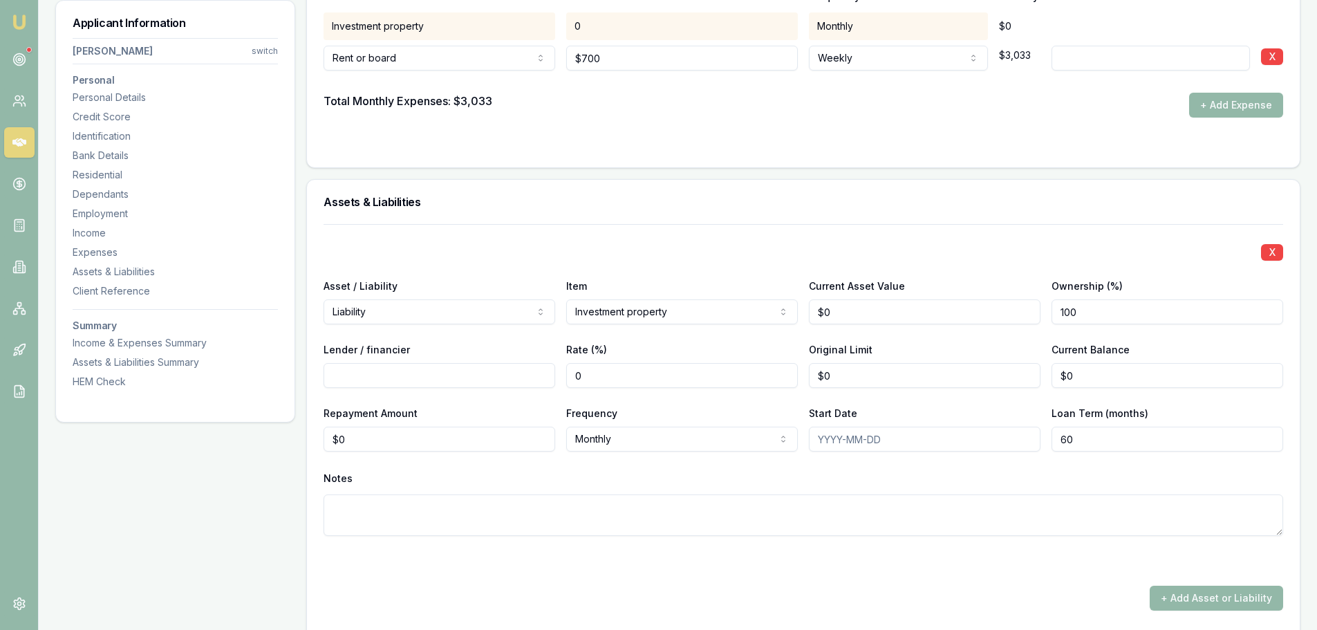
scroll to position [2974, 0]
click at [503, 378] on input "Lender / financier" at bounding box center [440, 377] width 232 height 25
type input "AUSTRALIAN BANK"
drag, startPoint x: 471, startPoint y: 438, endPoint x: 325, endPoint y: 438, distance: 145.9
click at [325, 438] on input "0" at bounding box center [440, 441] width 232 height 25
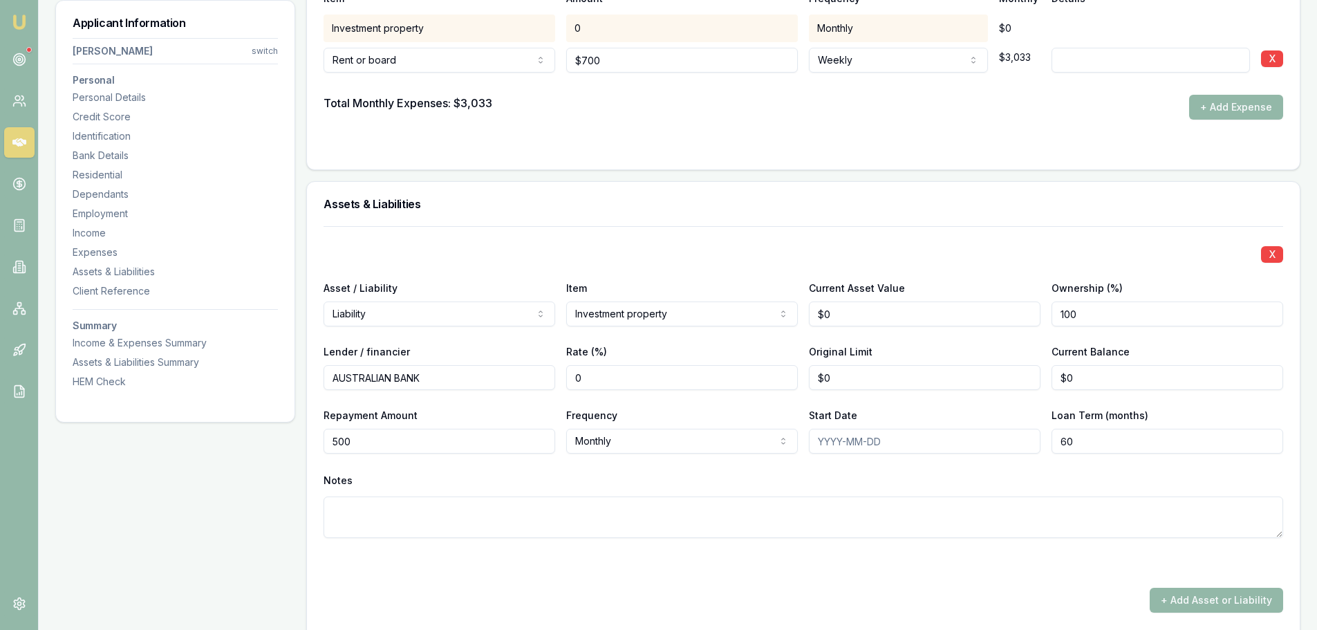
type input "$500"
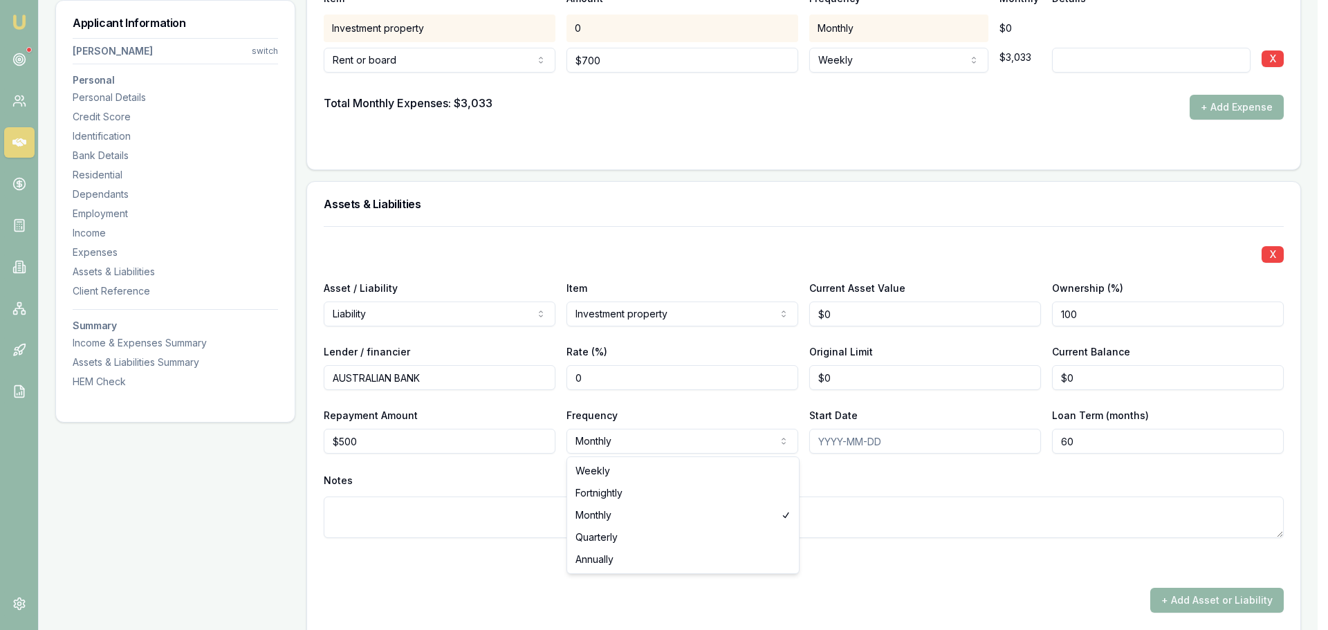
select select "WEEKLY"
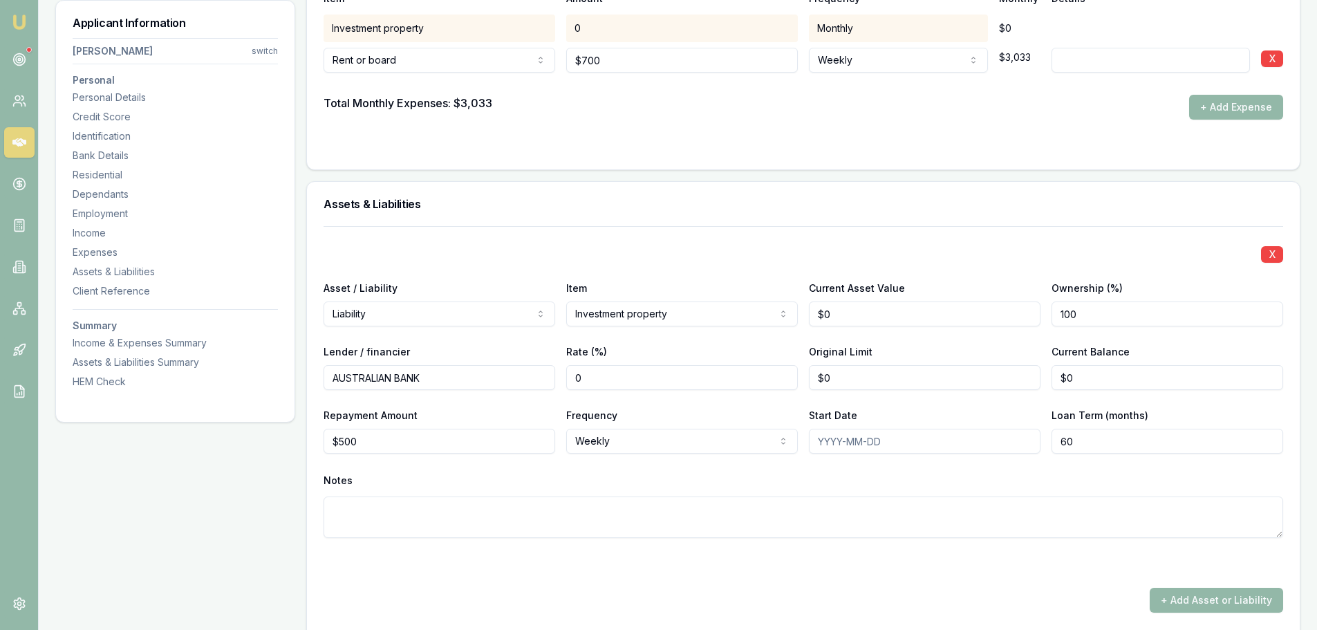
click at [600, 471] on div "Notes" at bounding box center [804, 480] width 960 height 21
click at [620, 228] on div "X Asset / Liability Liability Asset Liability Item Investment property Home Car…" at bounding box center [804, 398] width 960 height 345
click at [638, 214] on div "Assets & Liabilities" at bounding box center [803, 204] width 993 height 44
click at [726, 206] on h3 "Assets & Liabilities" at bounding box center [804, 203] width 960 height 11
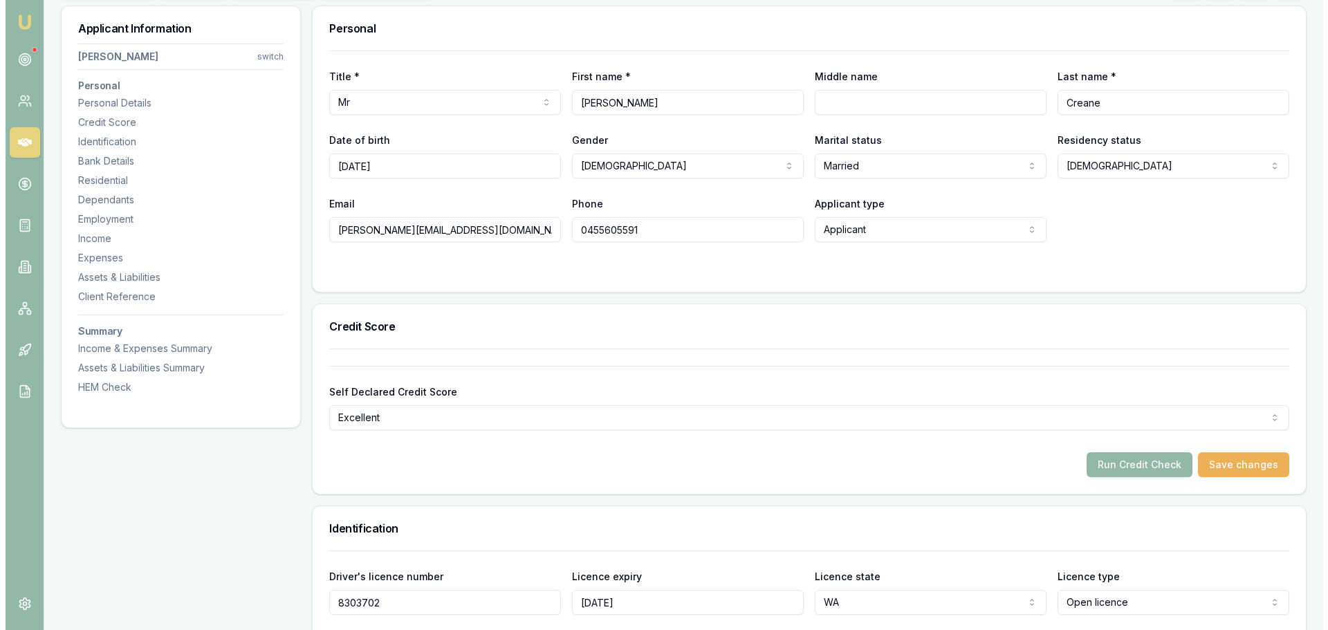
scroll to position [0, 0]
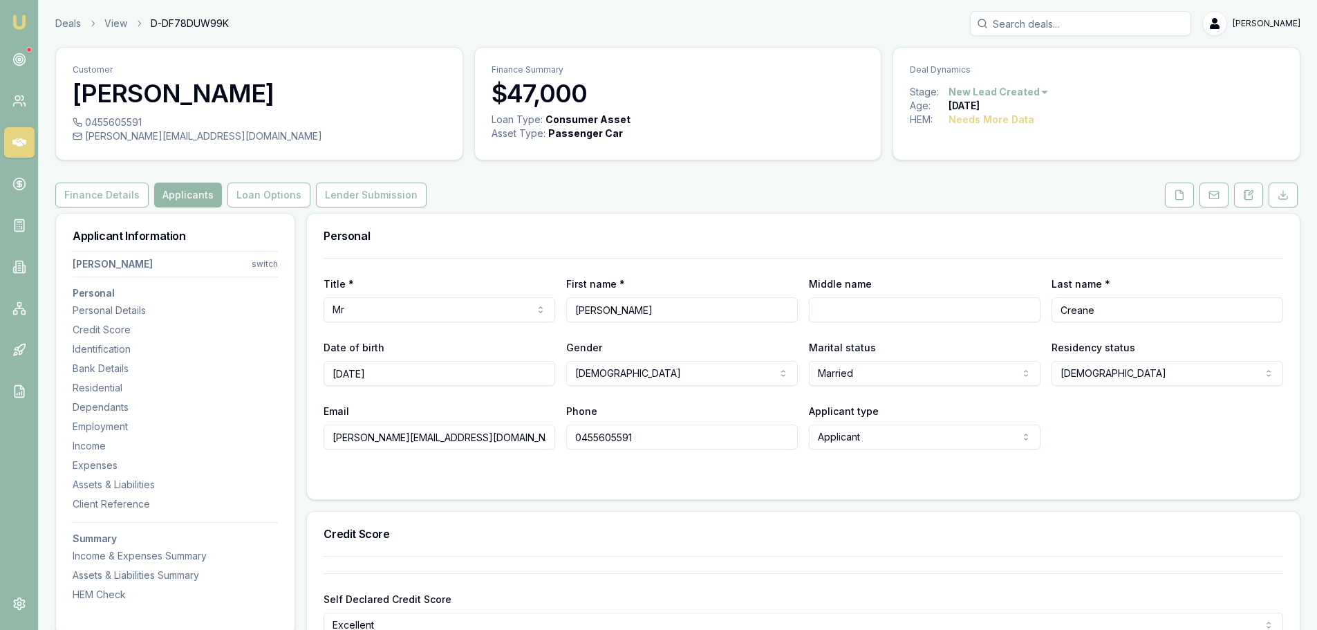
click at [658, 223] on div "Personal" at bounding box center [803, 236] width 993 height 44
click at [667, 225] on div "Personal" at bounding box center [803, 236] width 993 height 44
click at [1183, 194] on icon at bounding box center [1179, 194] width 11 height 11
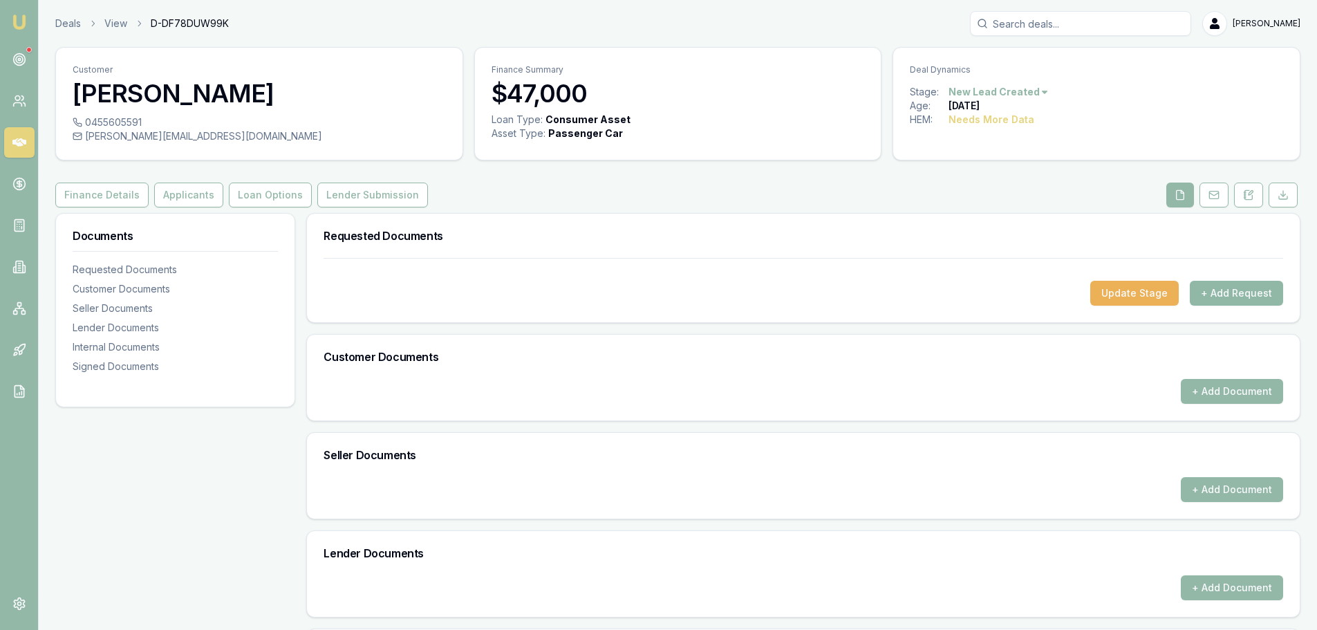
click at [1258, 301] on button "+ Add Request" at bounding box center [1236, 293] width 93 height 25
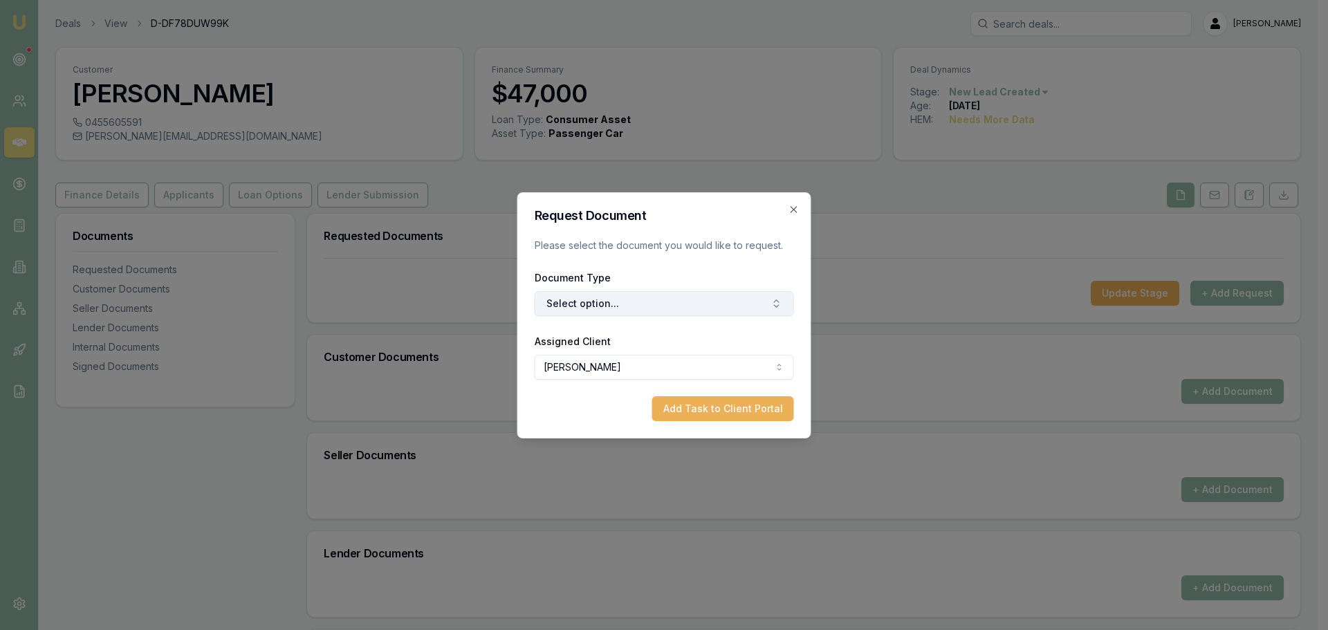
click at [569, 305] on button "Select option..." at bounding box center [664, 303] width 259 height 25
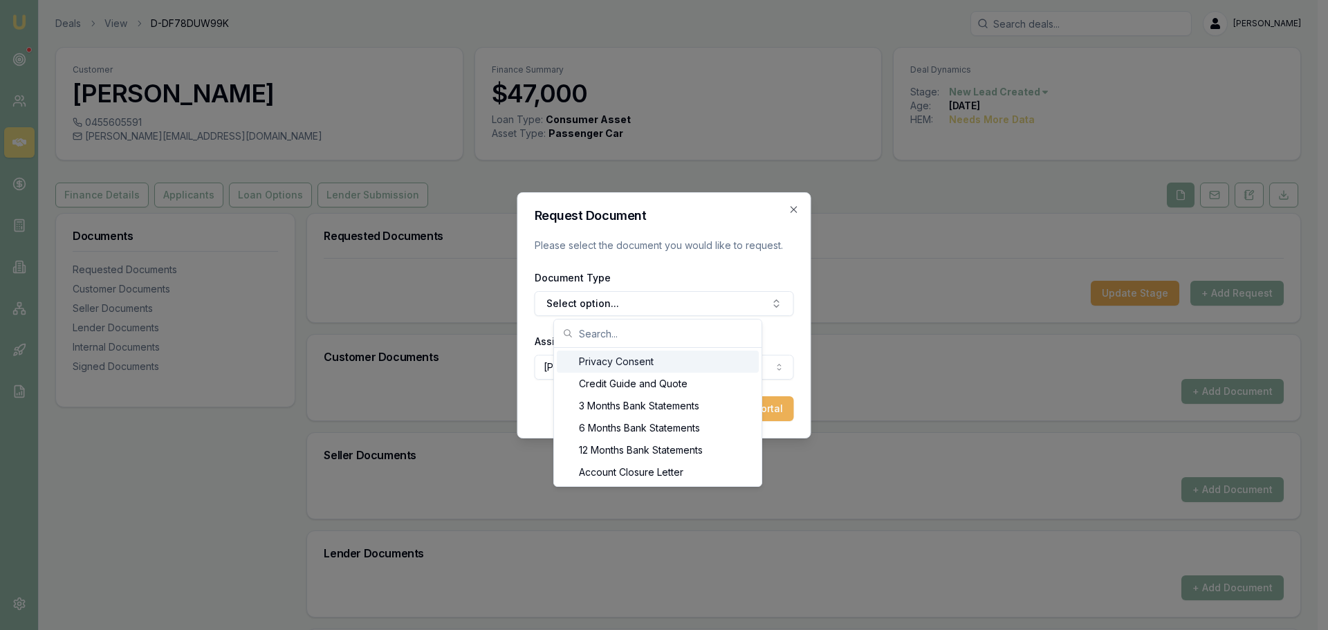
click at [584, 356] on div "Privacy Consent" at bounding box center [658, 362] width 202 height 22
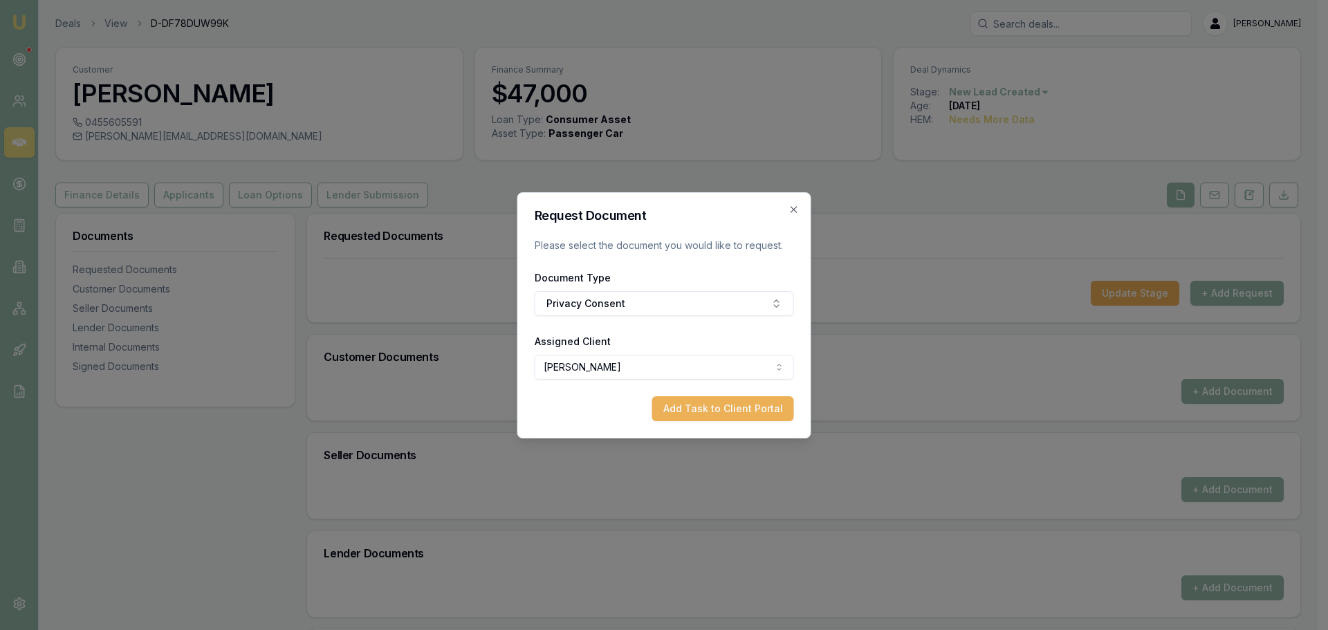
click at [696, 410] on button "Add Task to Client Portal" at bounding box center [723, 408] width 142 height 25
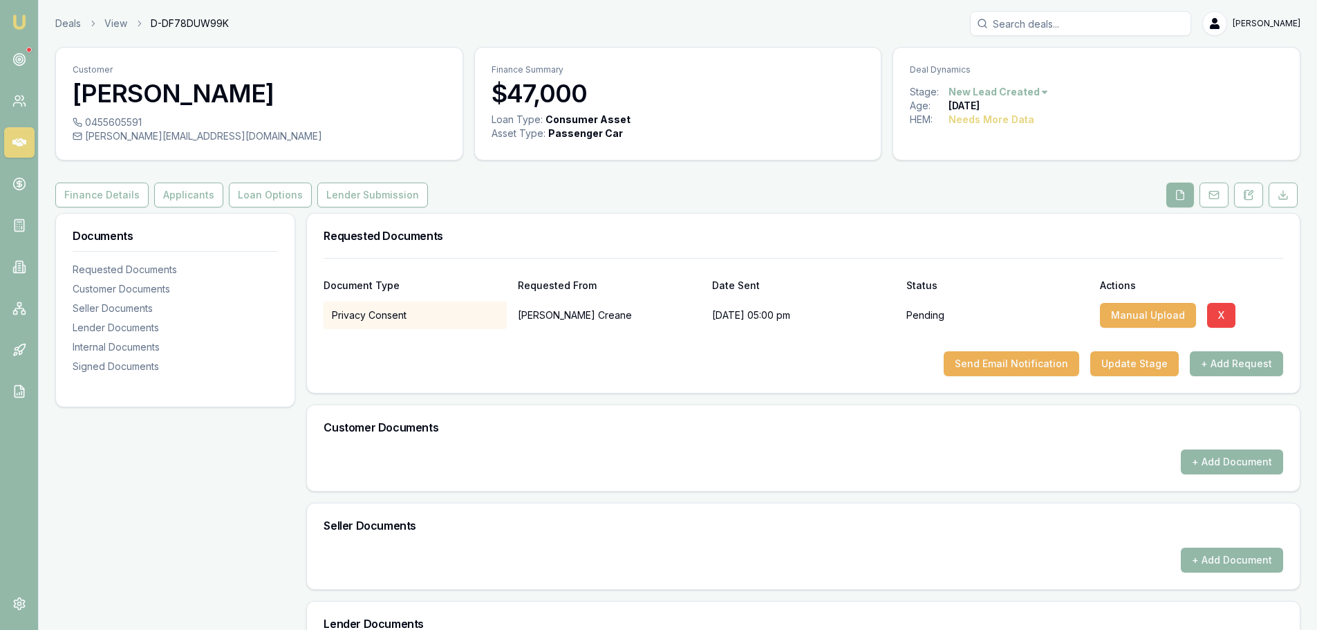
click at [618, 307] on p "Nicky Creane" at bounding box center [609, 316] width 183 height 28
click at [1255, 364] on button "+ Add Request" at bounding box center [1236, 363] width 93 height 25
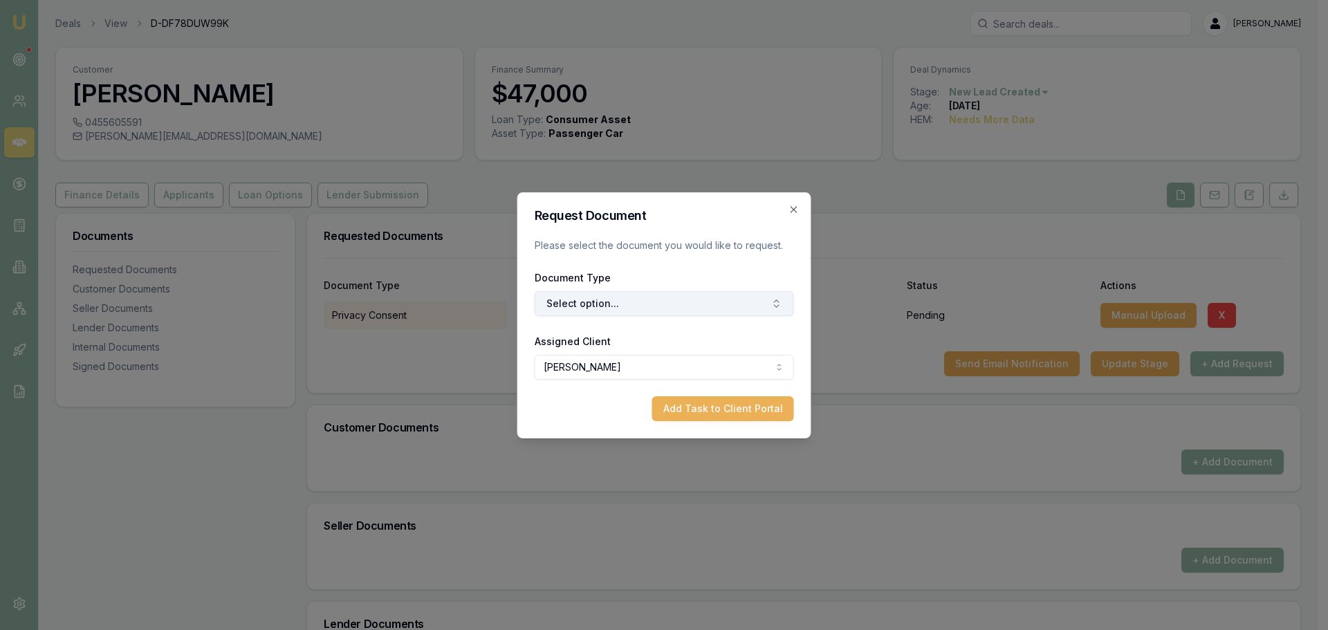
click at [566, 304] on button "Select option..." at bounding box center [664, 303] width 259 height 25
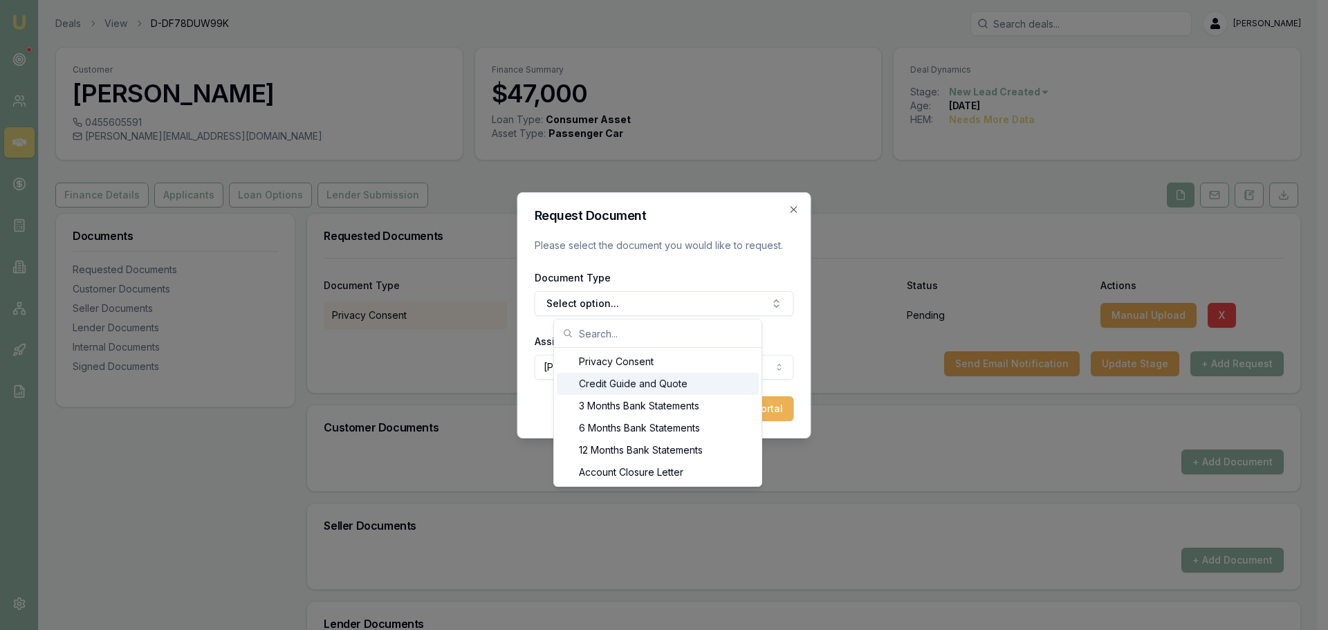
drag, startPoint x: 580, startPoint y: 387, endPoint x: 666, endPoint y: 412, distance: 89.3
click at [581, 387] on div "Credit Guide and Quote" at bounding box center [658, 384] width 202 height 22
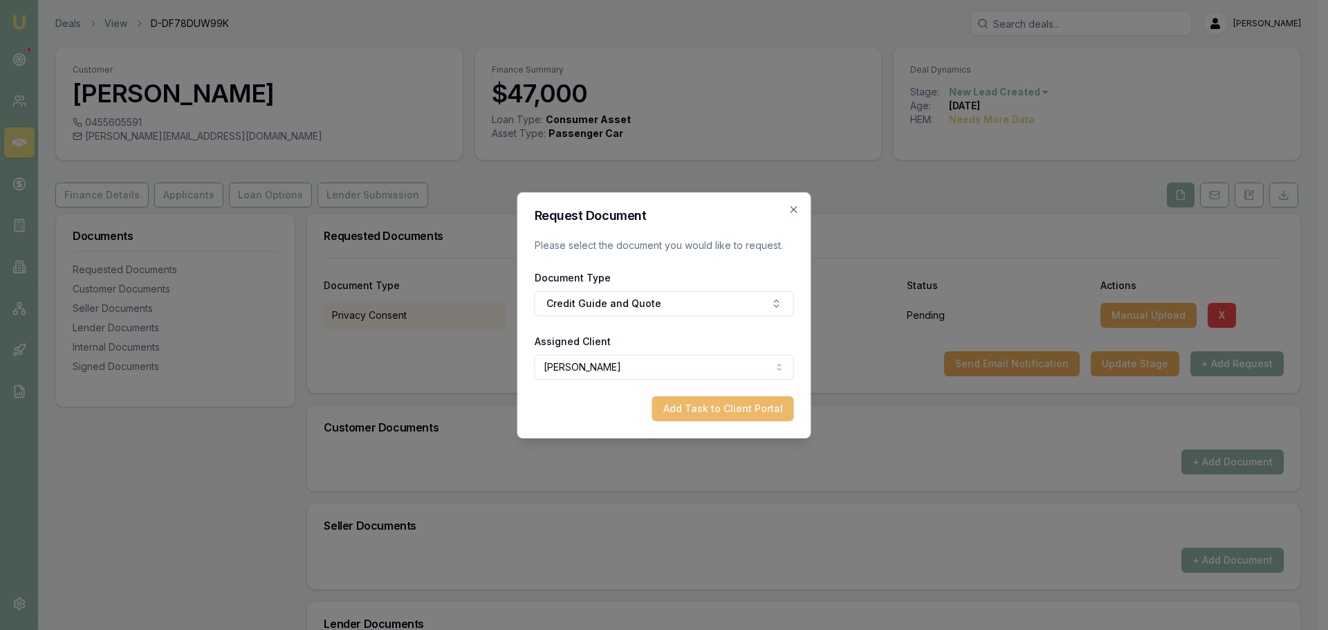
click at [751, 405] on button "Add Task to Client Portal" at bounding box center [723, 408] width 142 height 25
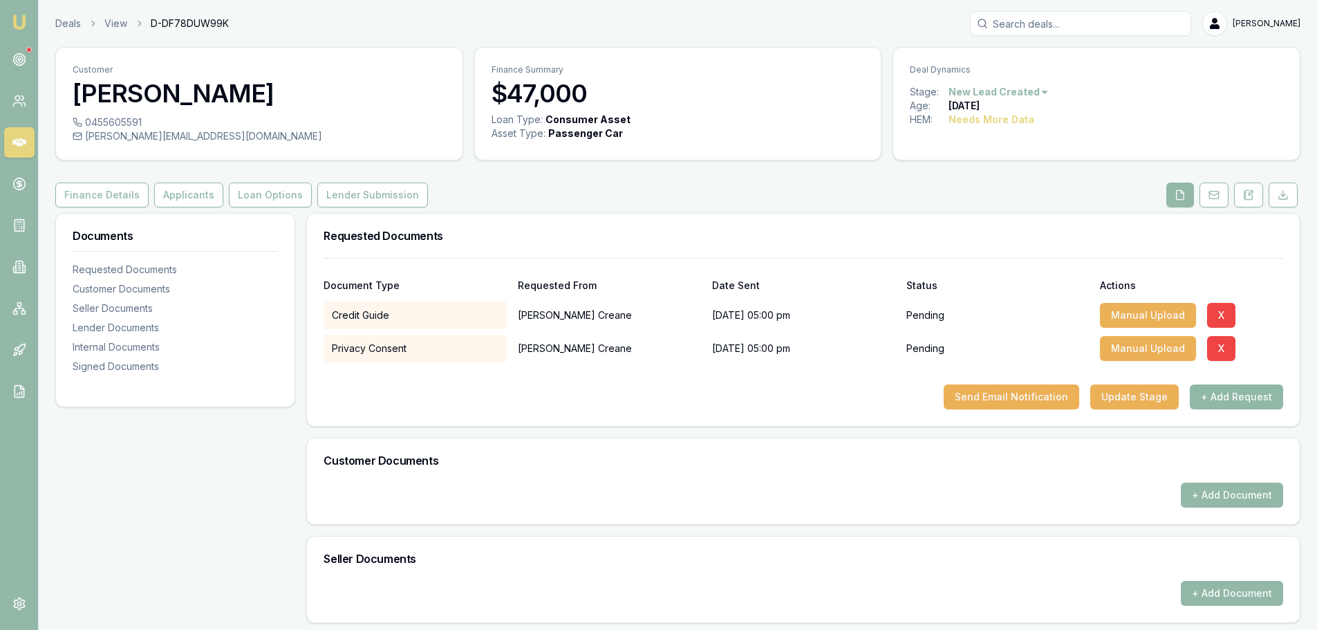
click at [1230, 395] on button "+ Add Request" at bounding box center [1236, 397] width 93 height 25
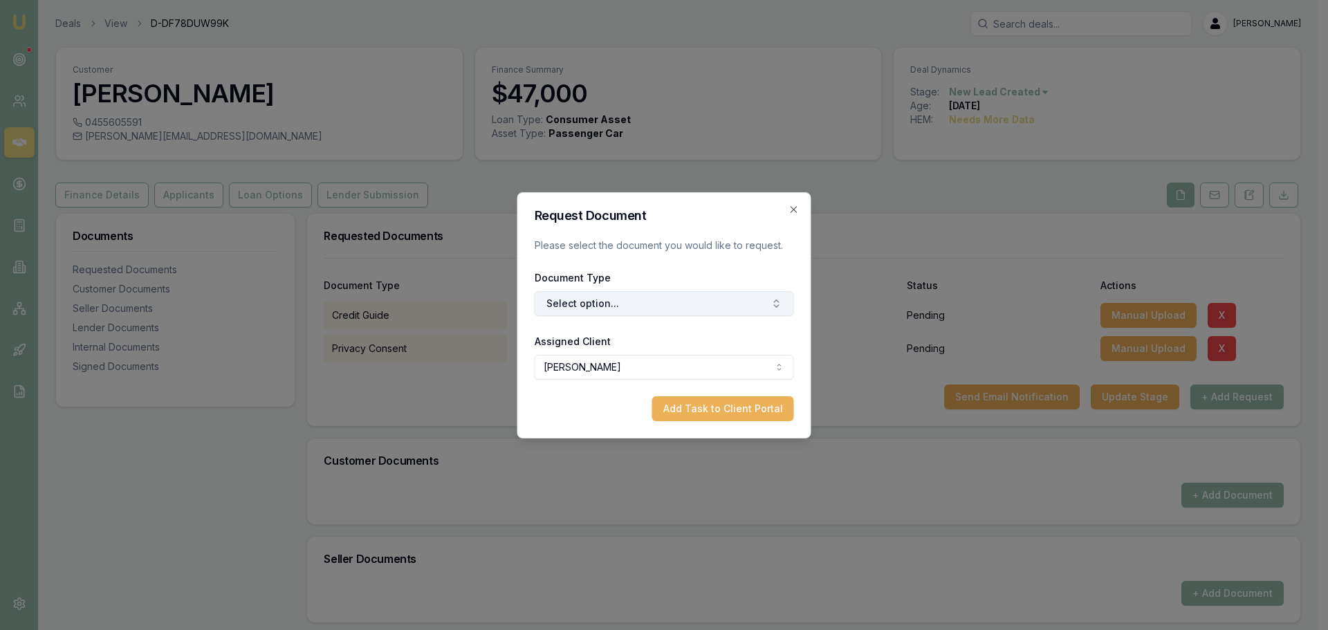
click at [699, 301] on button "Select option..." at bounding box center [664, 303] width 259 height 25
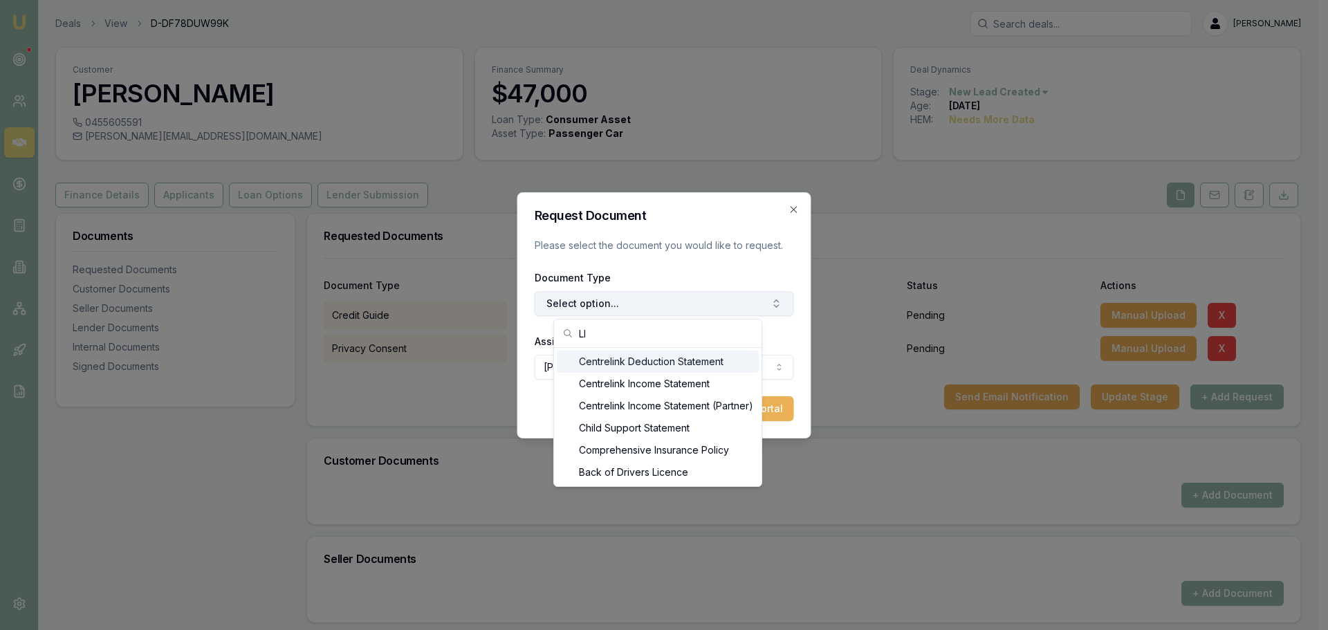
type input "L"
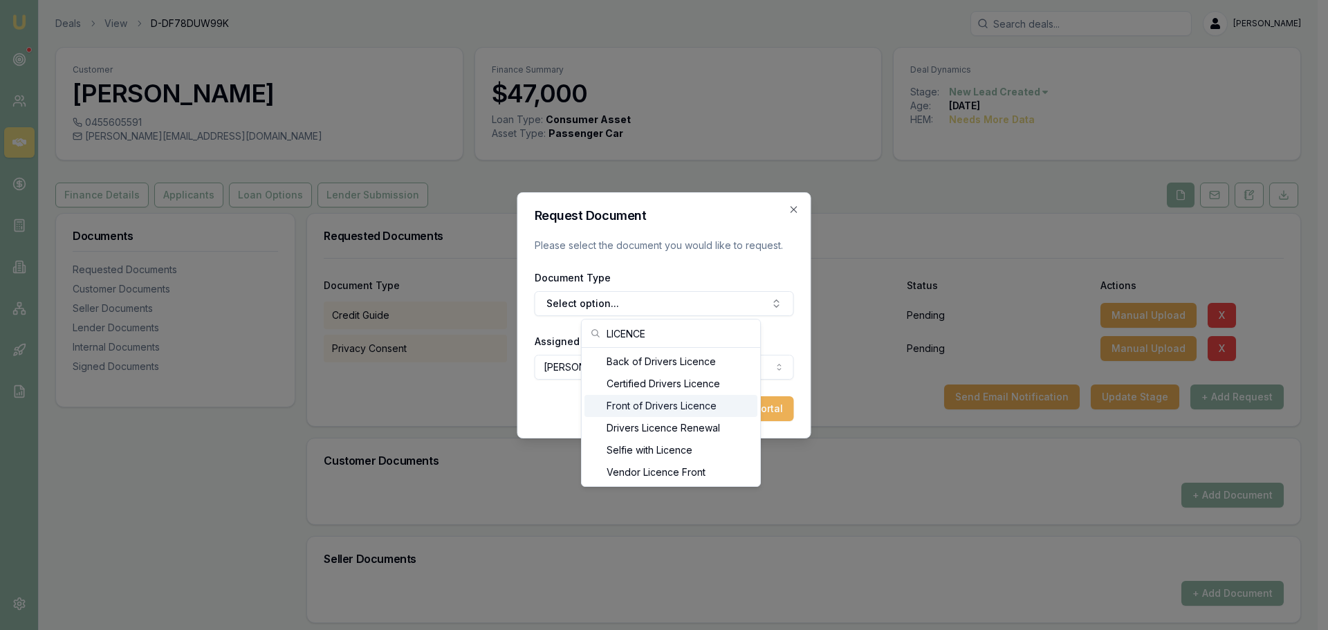
type input "LICENCE"
click at [672, 402] on div "Front of Drivers Licence" at bounding box center [670, 406] width 173 height 22
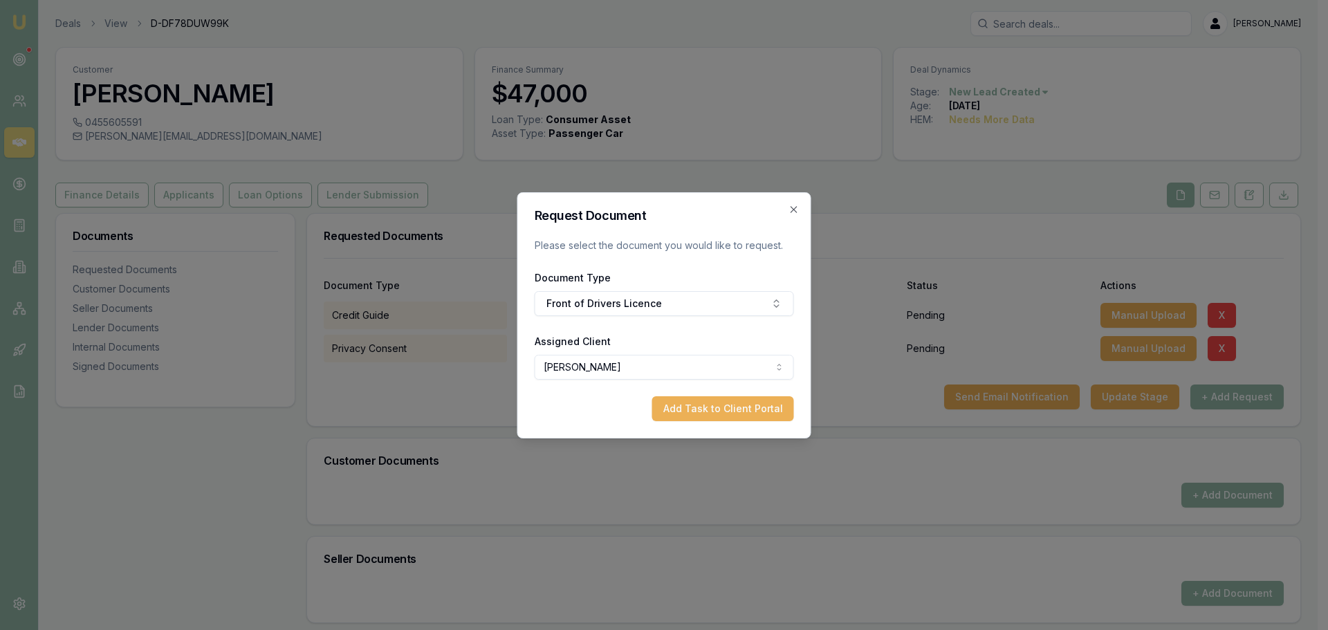
click at [701, 412] on button "Add Task to Client Portal" at bounding box center [723, 408] width 142 height 25
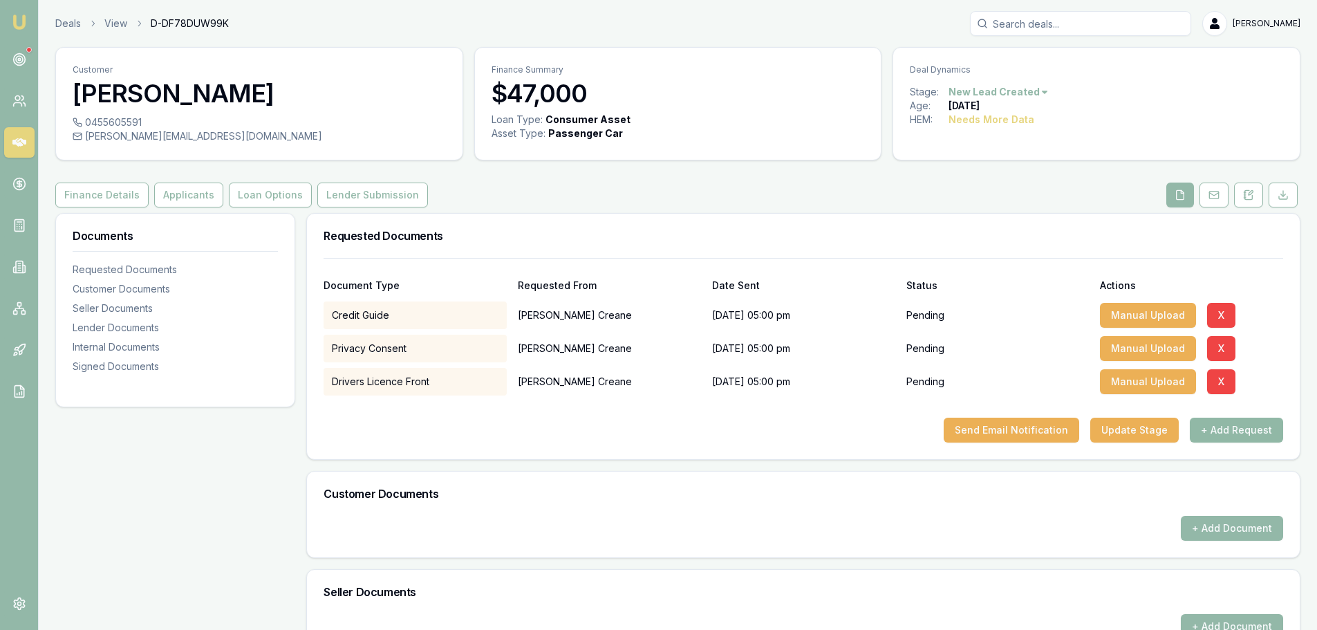
click at [1210, 431] on button "+ Add Request" at bounding box center [1236, 430] width 93 height 25
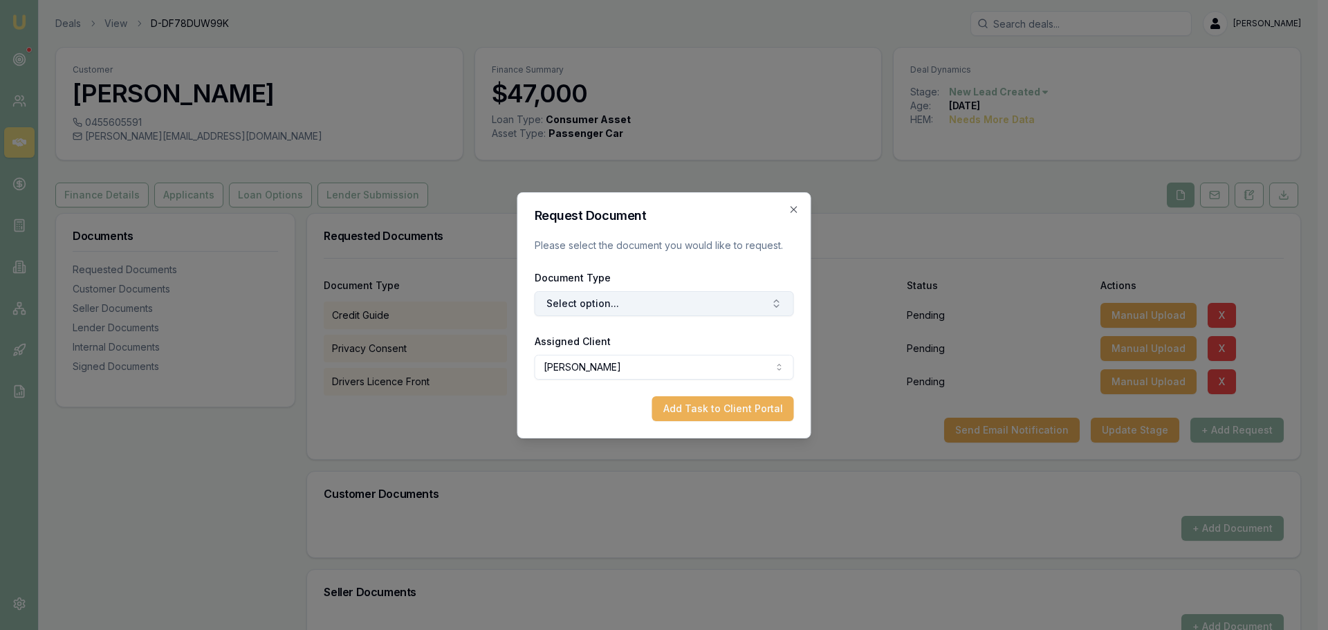
click at [625, 295] on button "Select option..." at bounding box center [664, 303] width 259 height 25
type input "K"
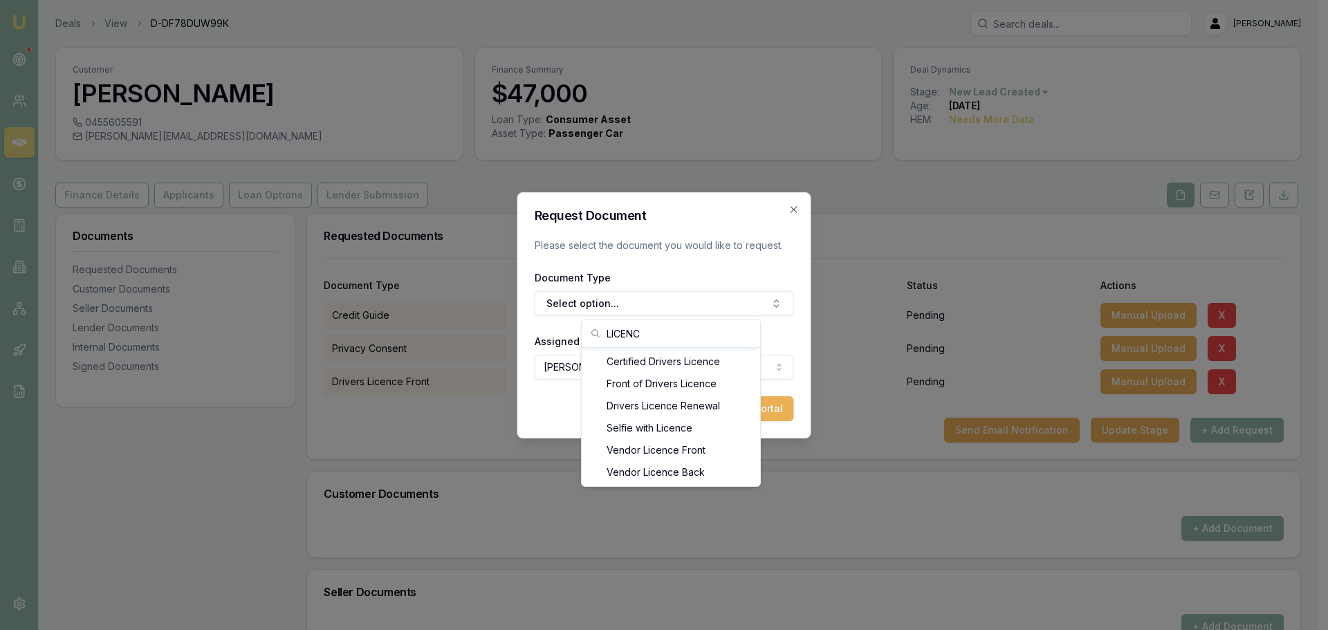
scroll to position [22, 0]
type input "LICENCE"
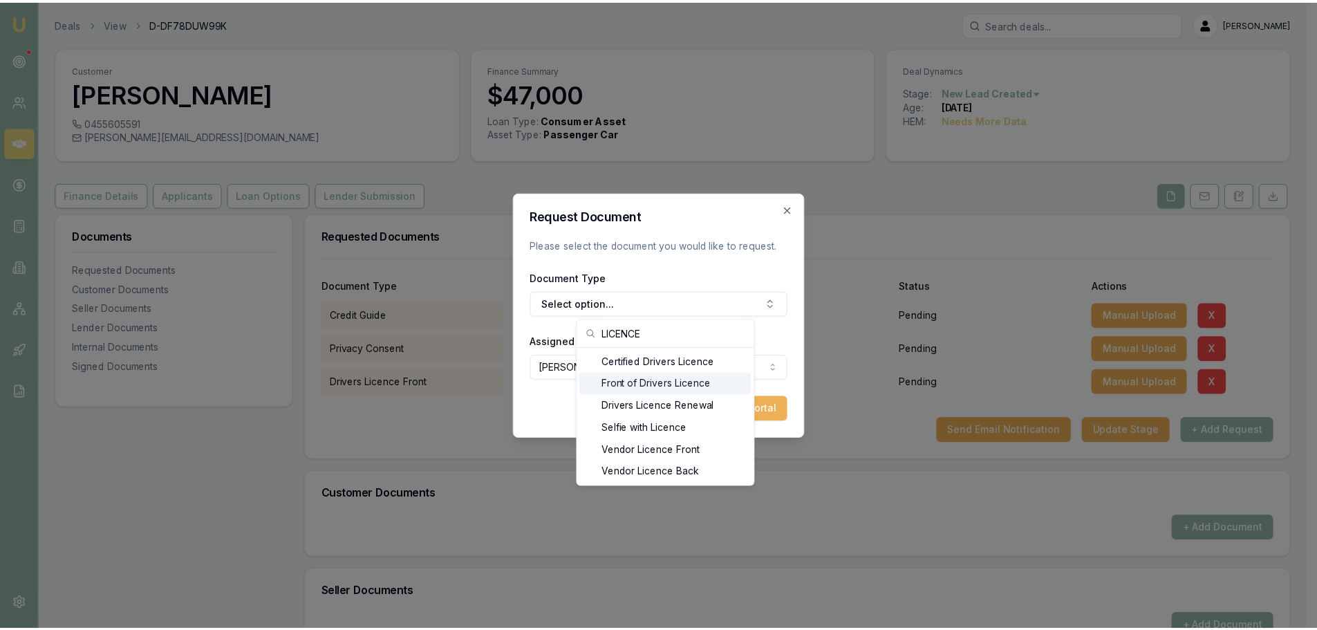
scroll to position [0, 0]
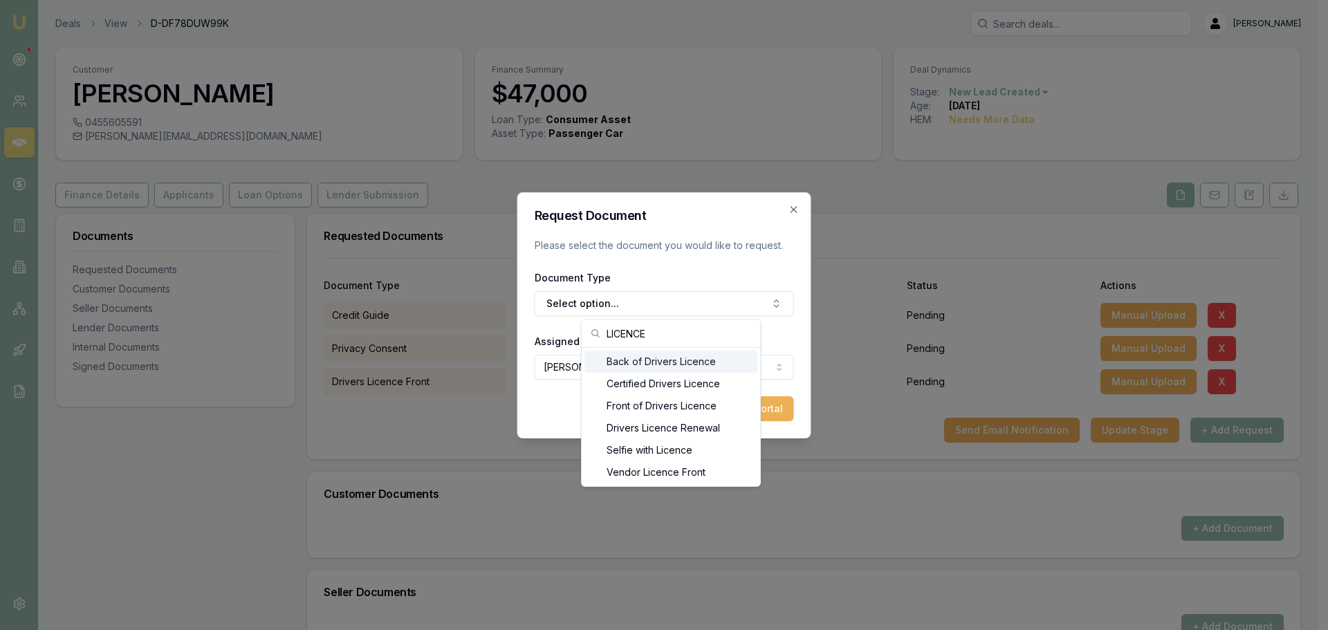
click at [692, 363] on div "Back of Drivers Licence" at bounding box center [670, 362] width 173 height 22
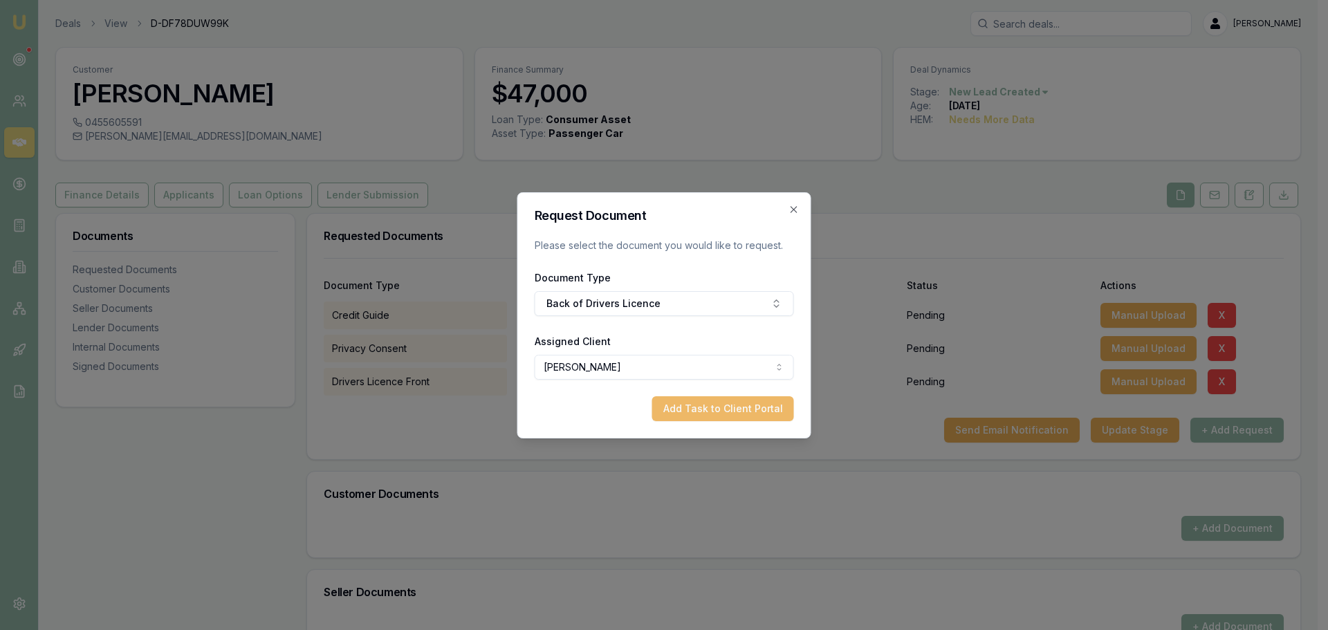
click at [727, 405] on button "Add Task to Client Portal" at bounding box center [723, 408] width 142 height 25
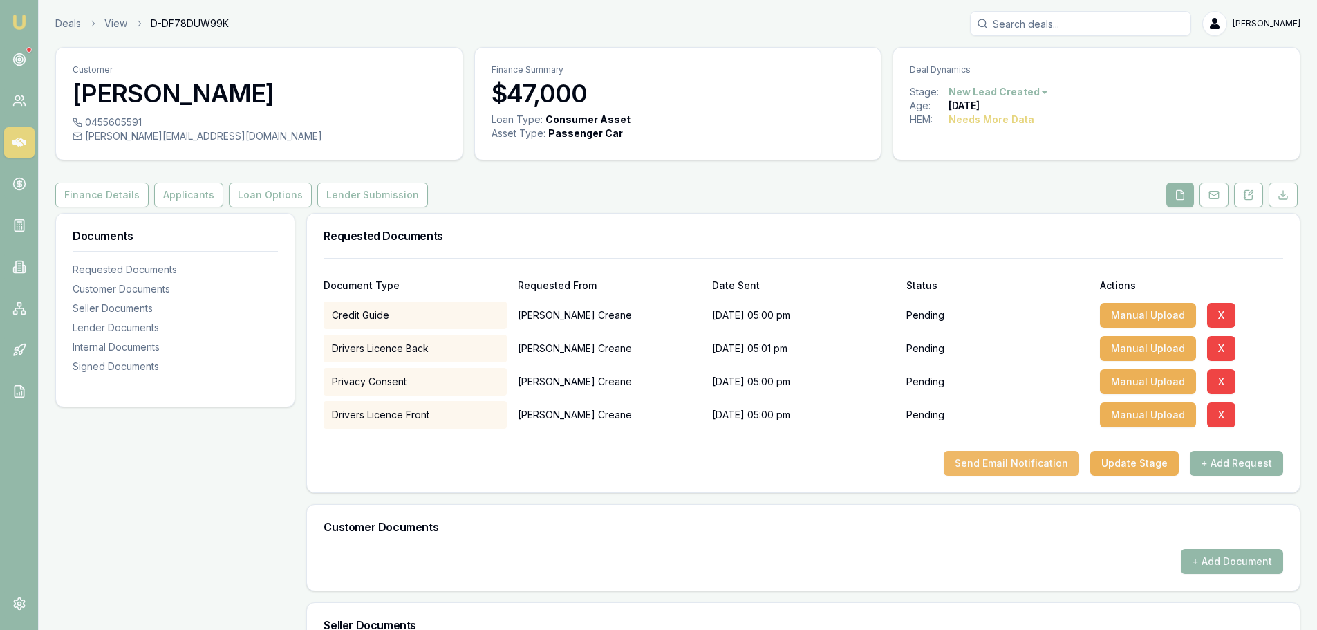
click at [1028, 465] on button "Send Email Notification" at bounding box center [1012, 463] width 136 height 25
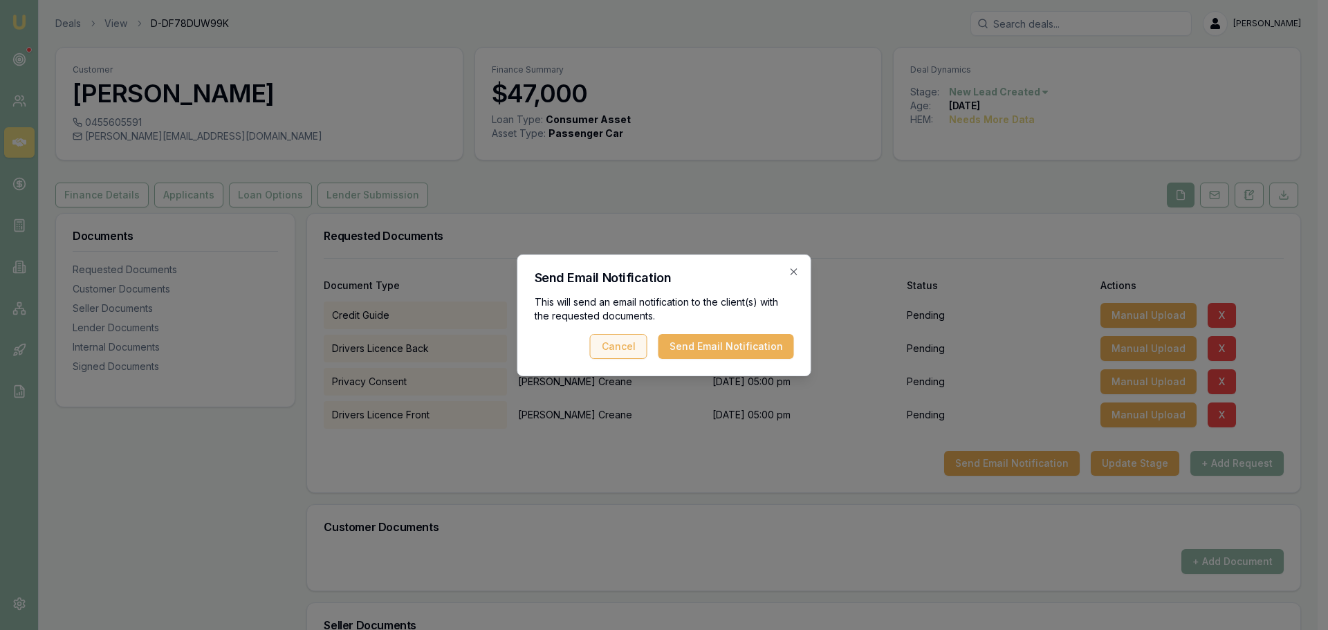
click at [698, 347] on button "Send Email Notification" at bounding box center [726, 346] width 136 height 25
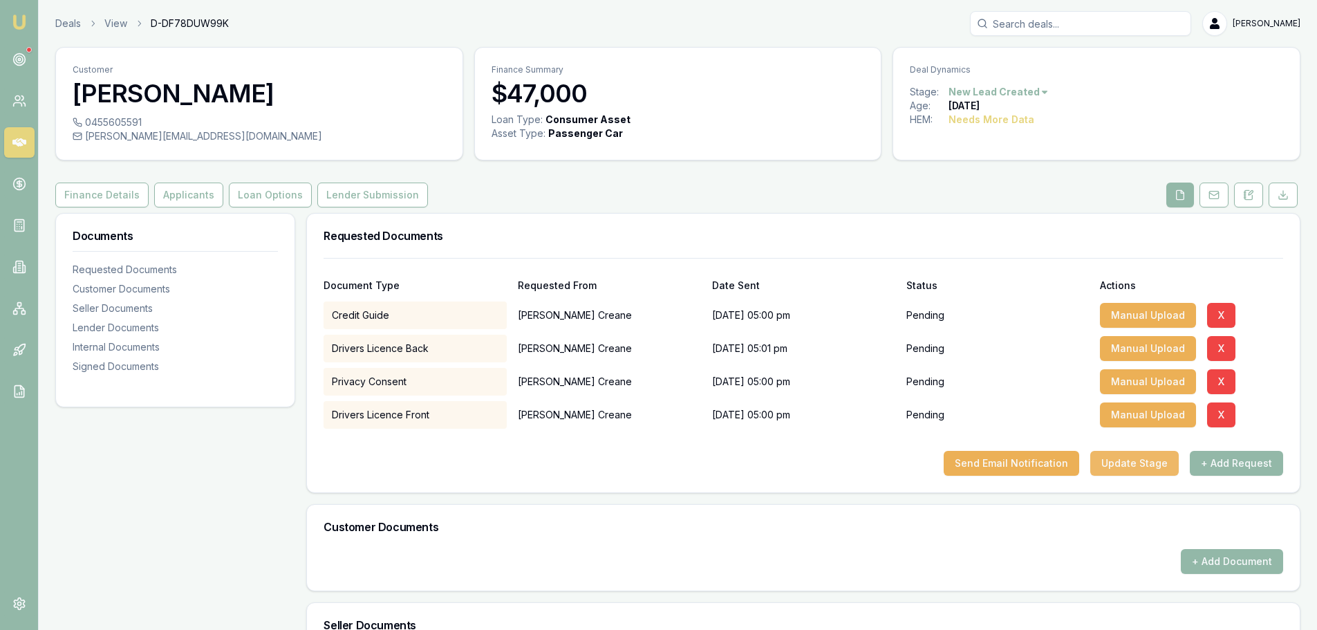
click at [1128, 462] on button "Update Stage" at bounding box center [1135, 463] width 89 height 25
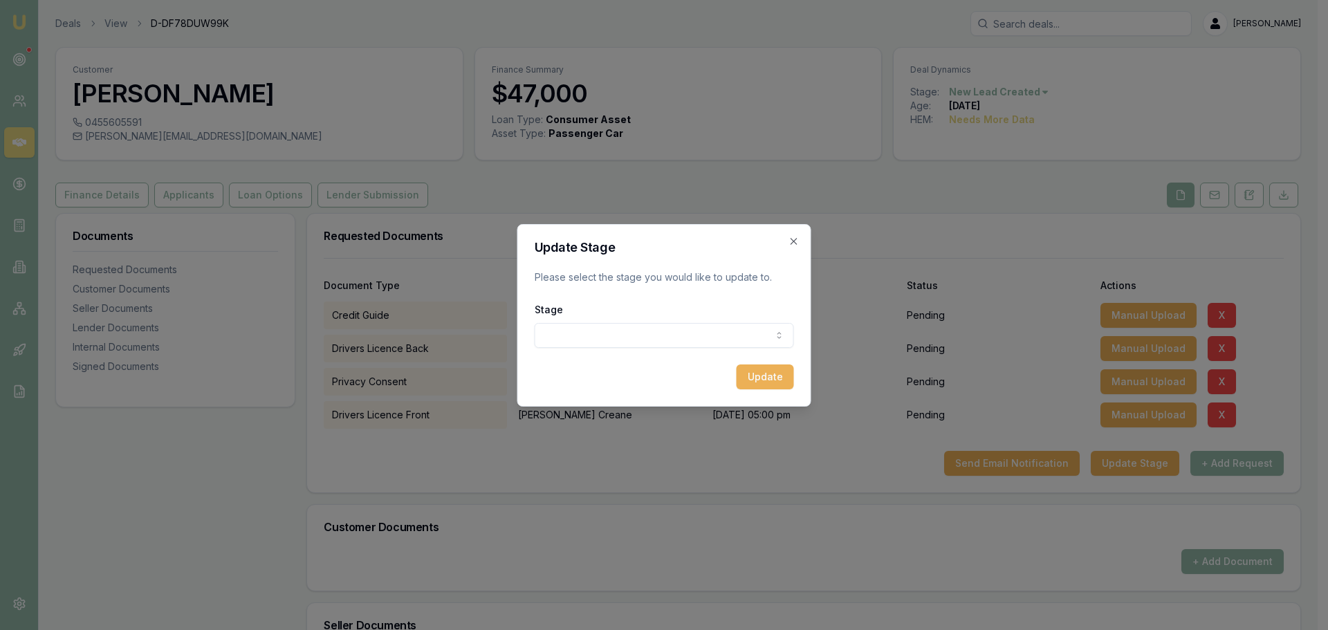
click at [618, 339] on body "Emu Broker Deals View D-DF78DUW99K Erin Shield Toggle Menu Customer Nicky Crean…" at bounding box center [658, 315] width 1317 height 630
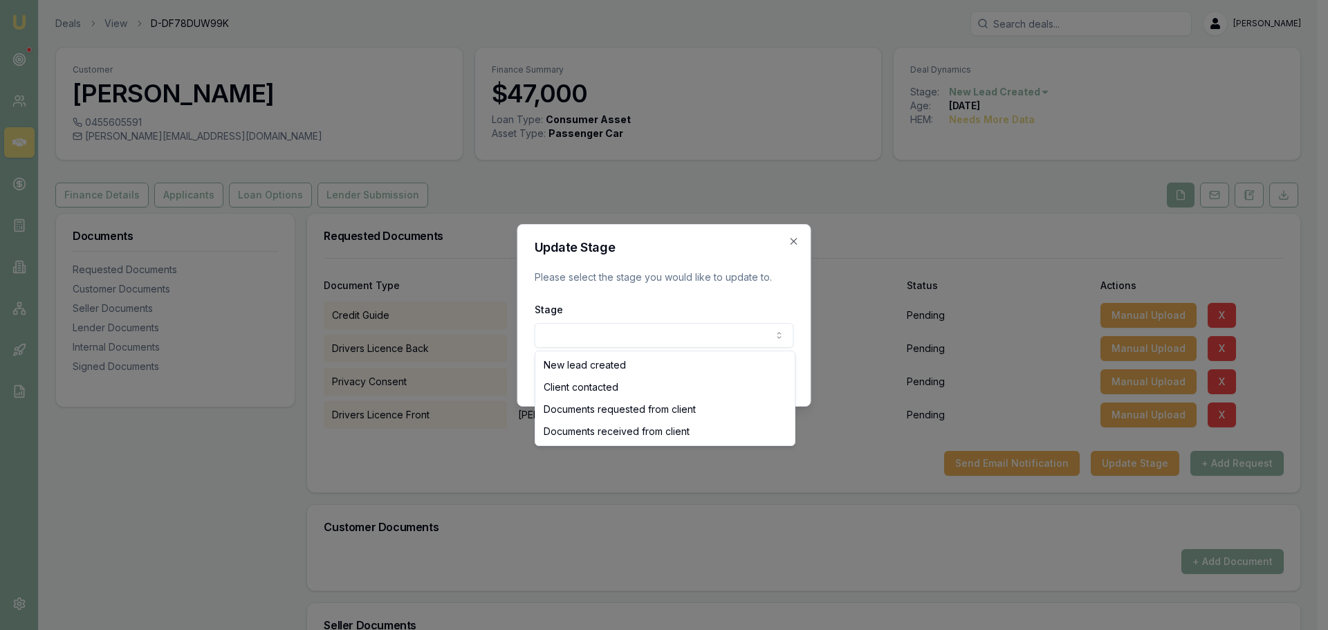
select select "DOCUMENTS_REQUESTED_FROM_CLIENT"
drag, startPoint x: 602, startPoint y: 411, endPoint x: 663, endPoint y: 403, distance: 61.4
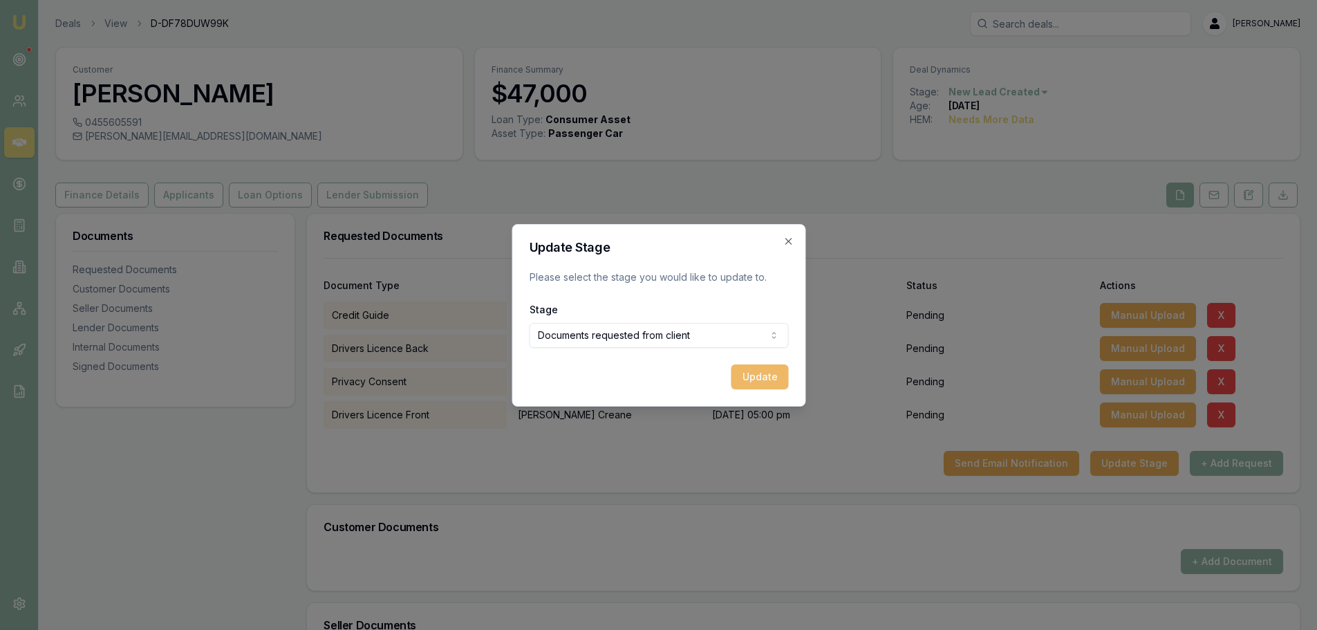
click at [755, 373] on button "Update" at bounding box center [759, 376] width 57 height 25
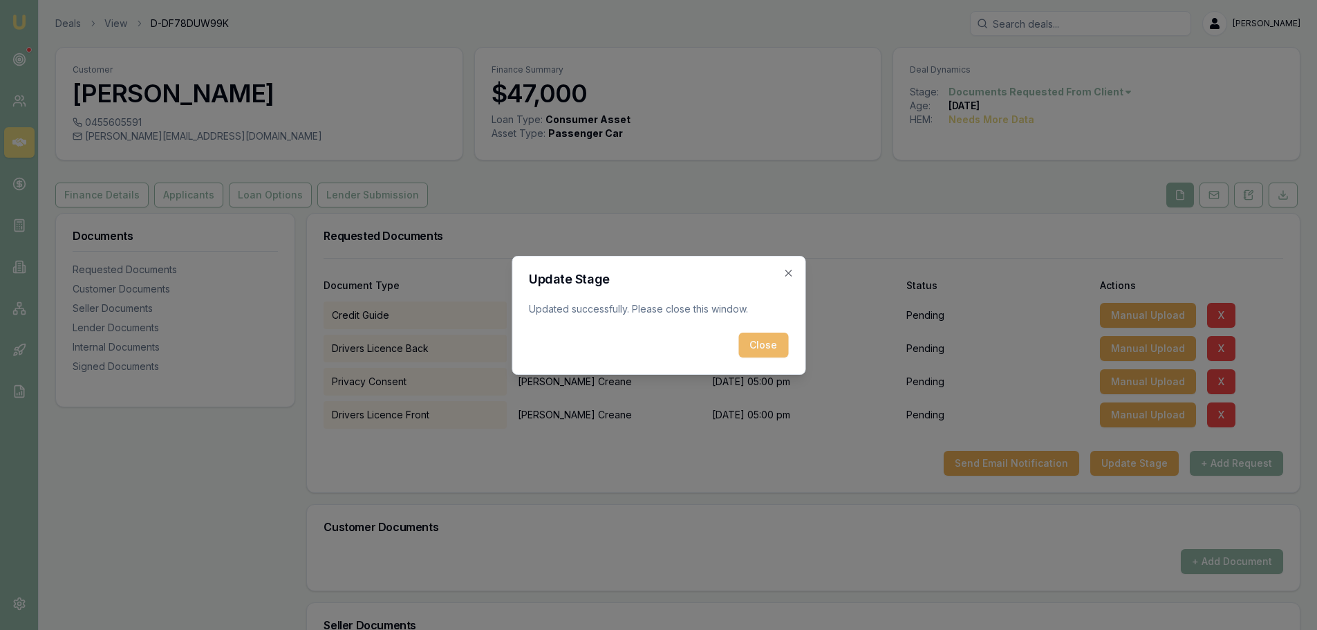
click at [756, 349] on button "Close" at bounding box center [764, 345] width 50 height 25
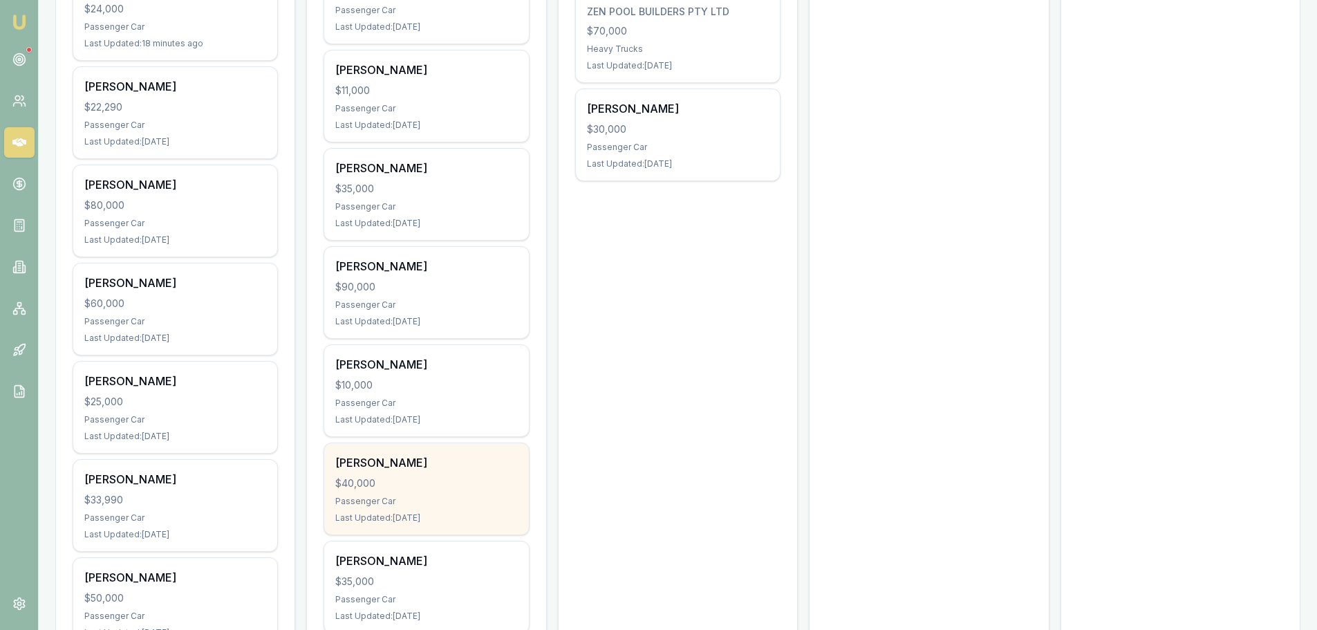
scroll to position [830, 0]
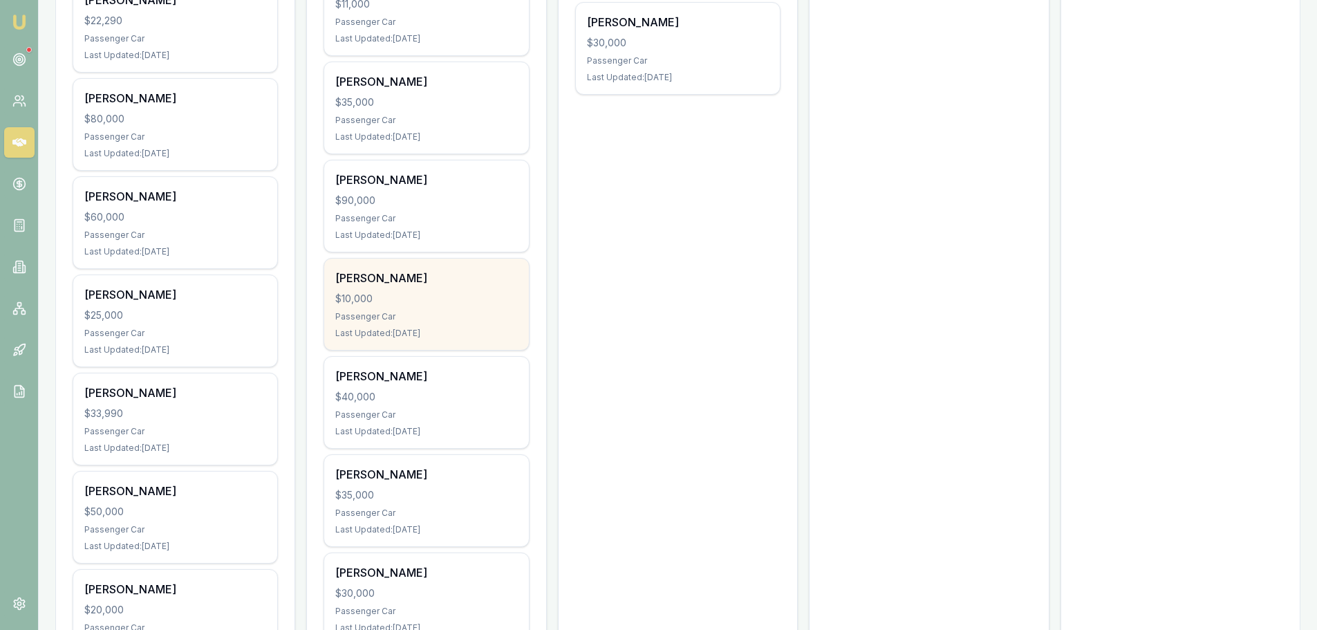
click at [414, 298] on div "$10,000" at bounding box center [426, 299] width 182 height 14
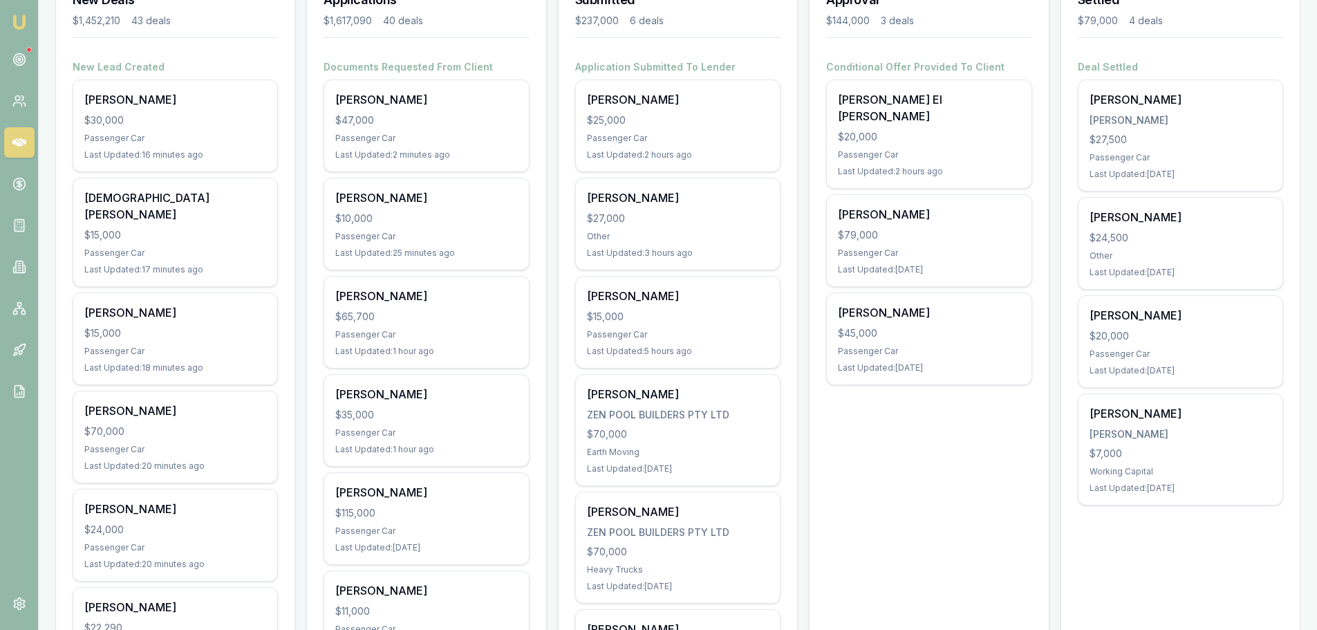
scroll to position [69, 0]
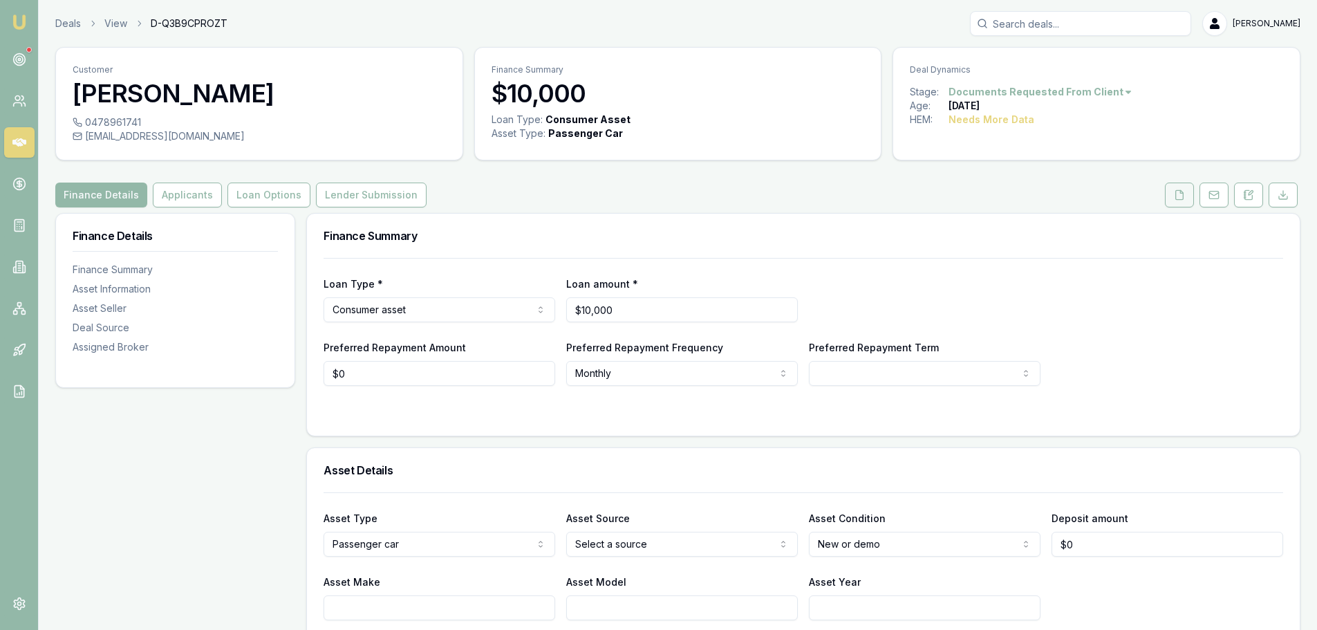
click at [1181, 189] on icon at bounding box center [1179, 194] width 11 height 11
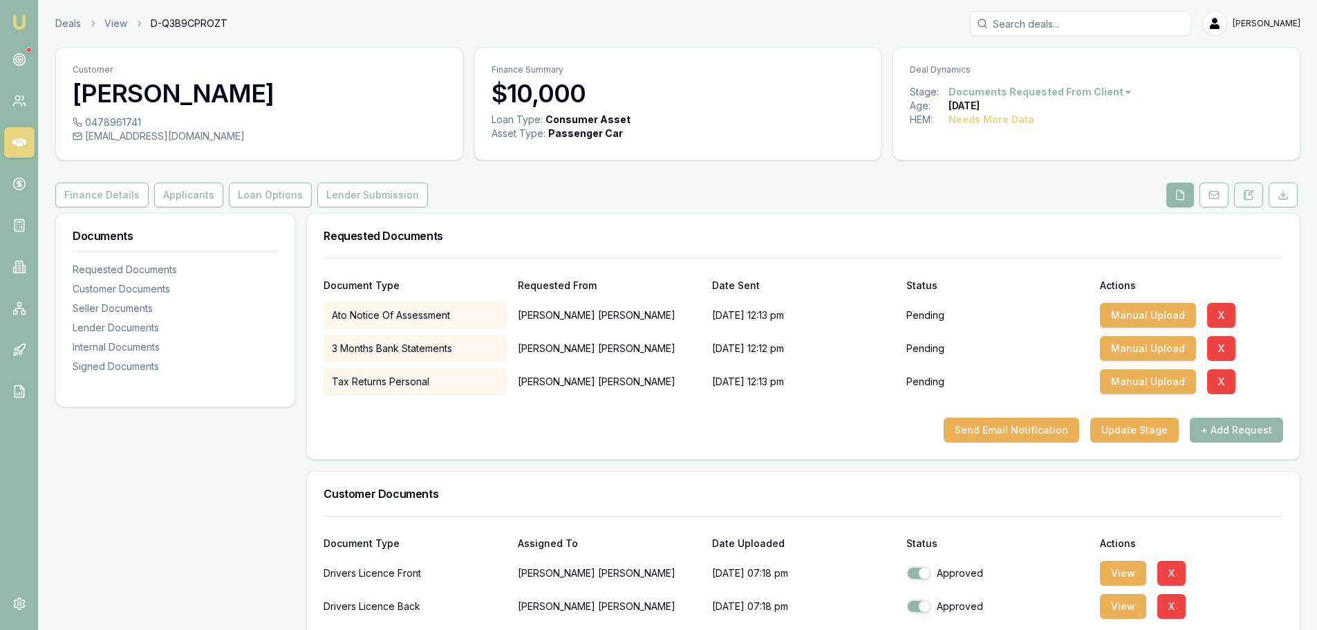
click at [1243, 198] on icon at bounding box center [1248, 194] width 11 height 11
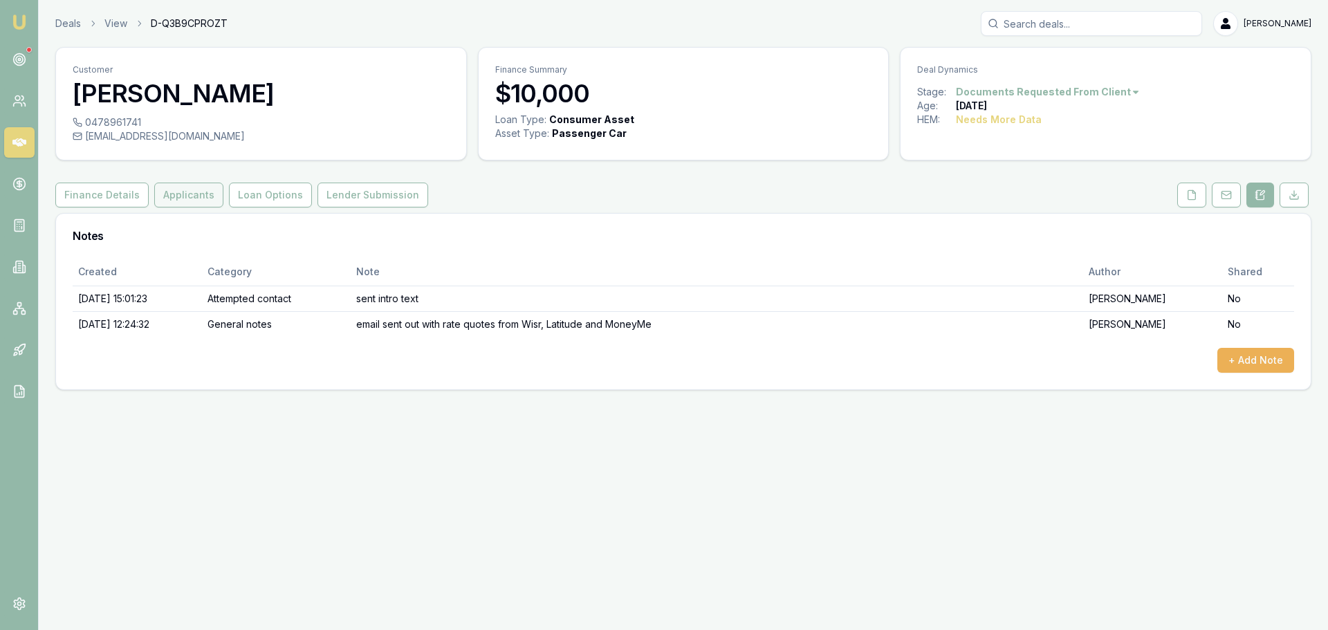
click at [199, 193] on button "Applicants" at bounding box center [188, 195] width 69 height 25
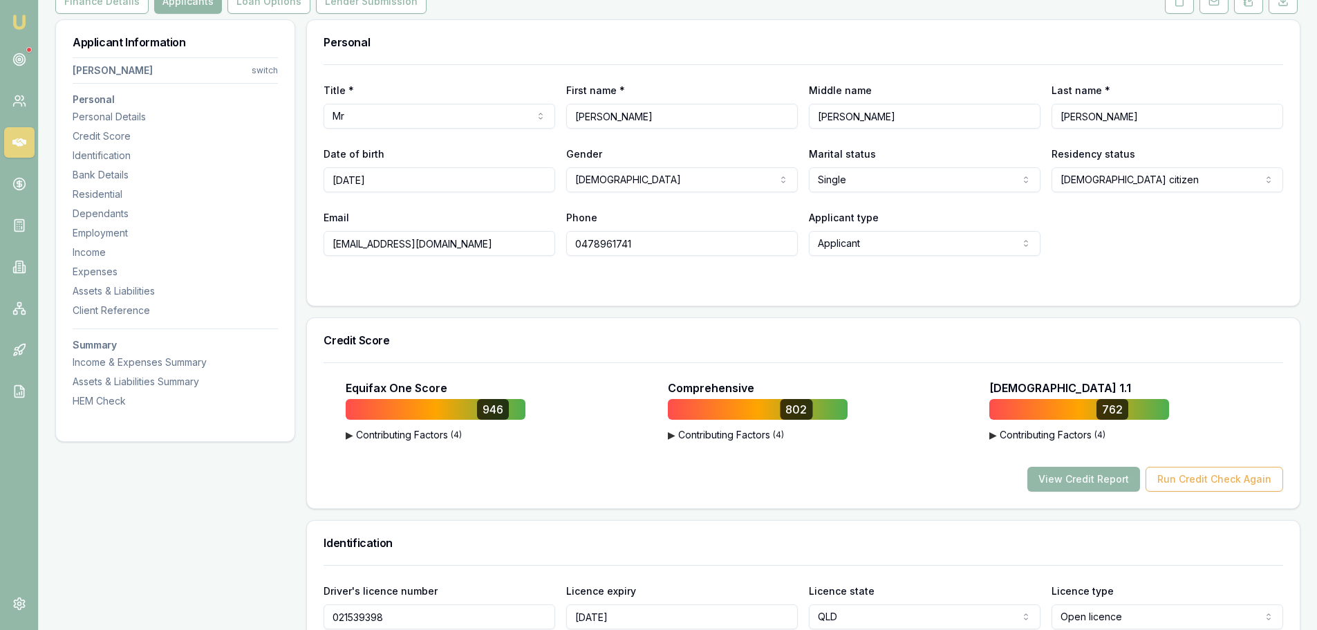
scroll to position [346, 0]
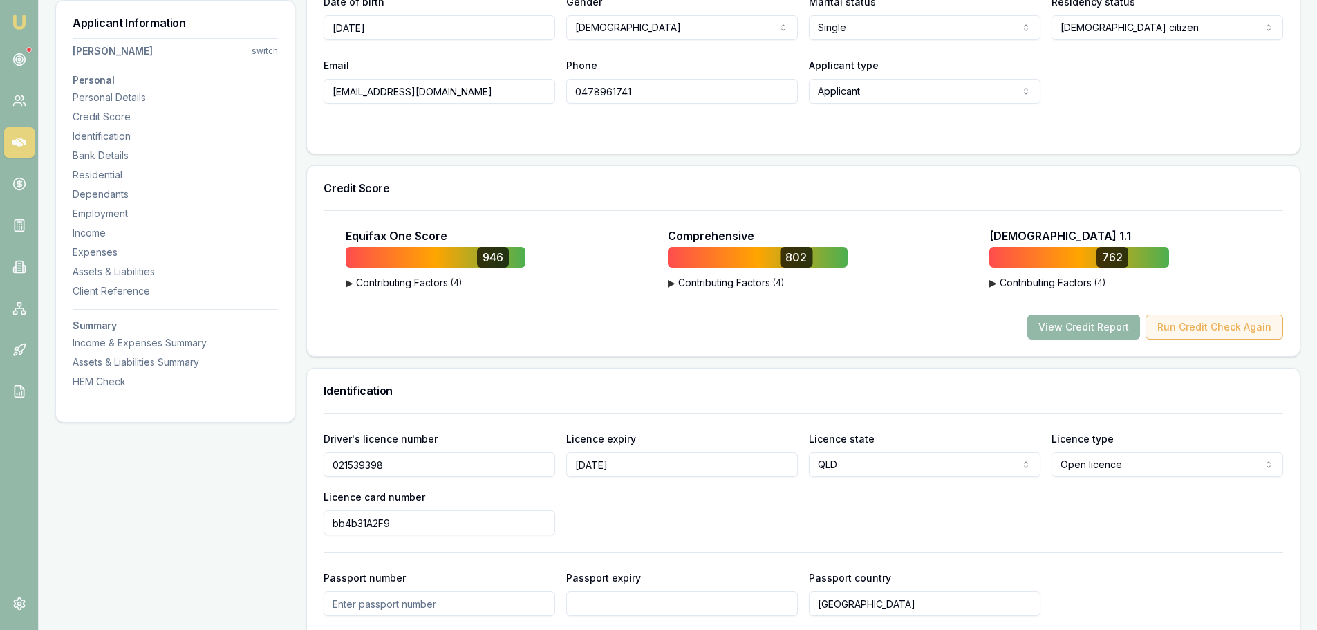
click at [1235, 327] on button "Run Credit Check Again" at bounding box center [1215, 327] width 138 height 25
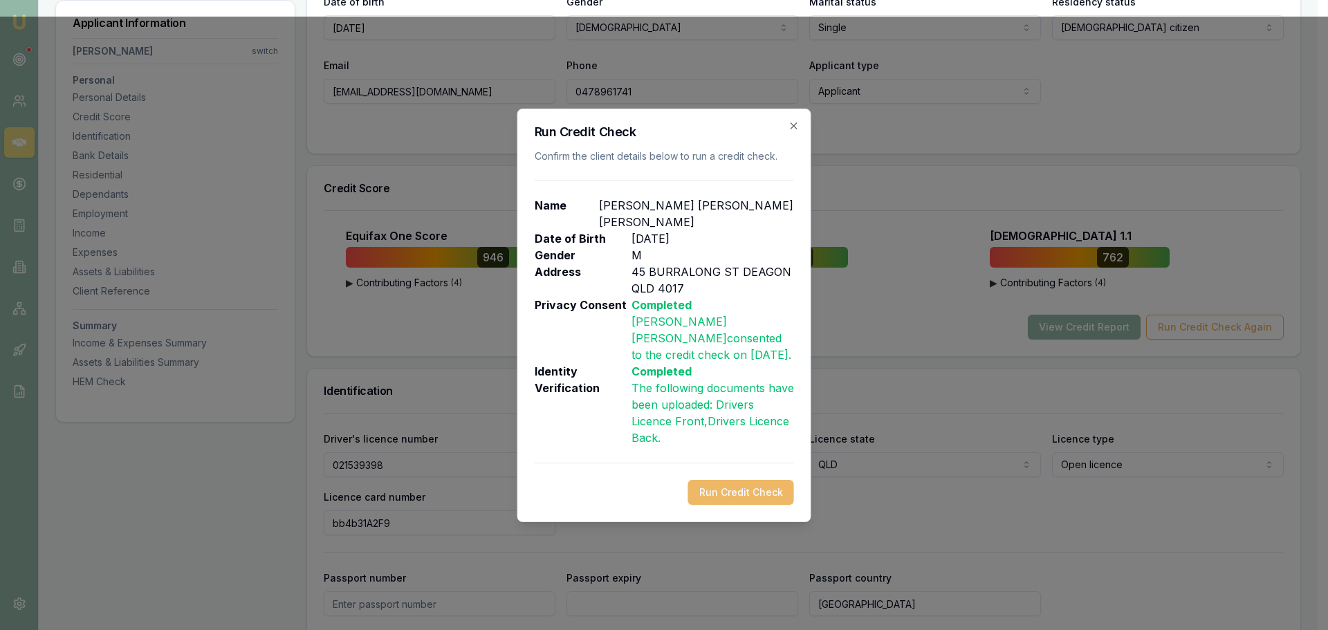
click at [777, 483] on button "Run Credit Check" at bounding box center [741, 492] width 106 height 25
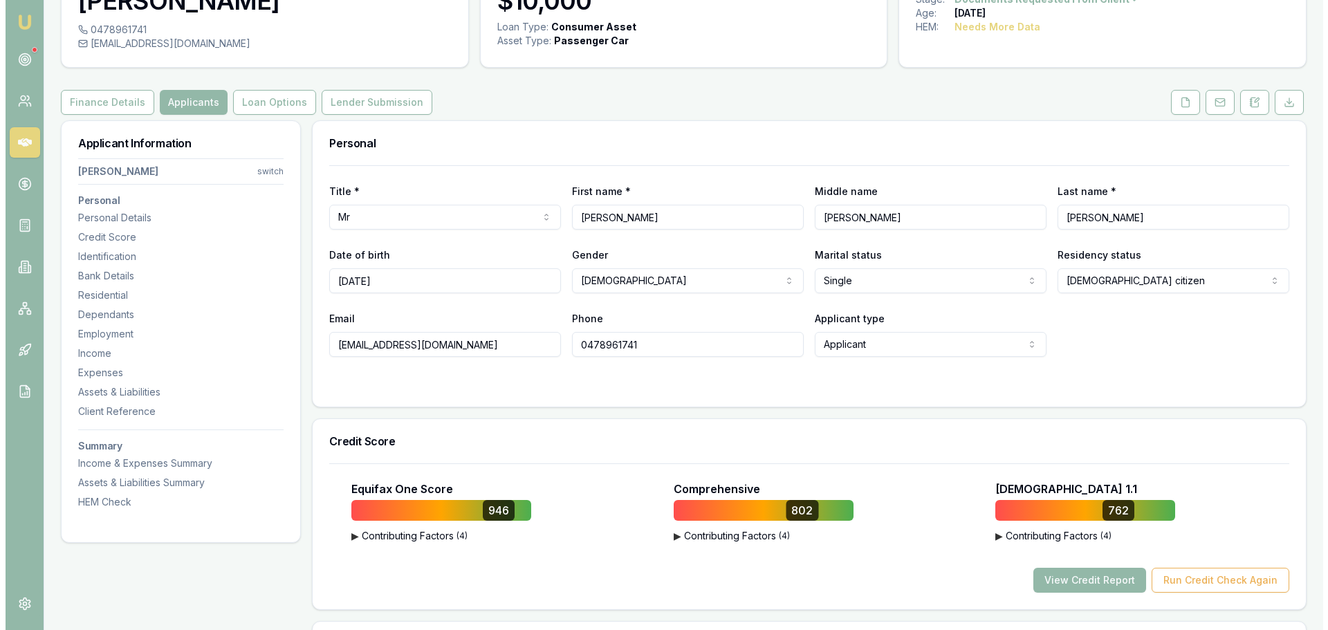
scroll to position [0, 0]
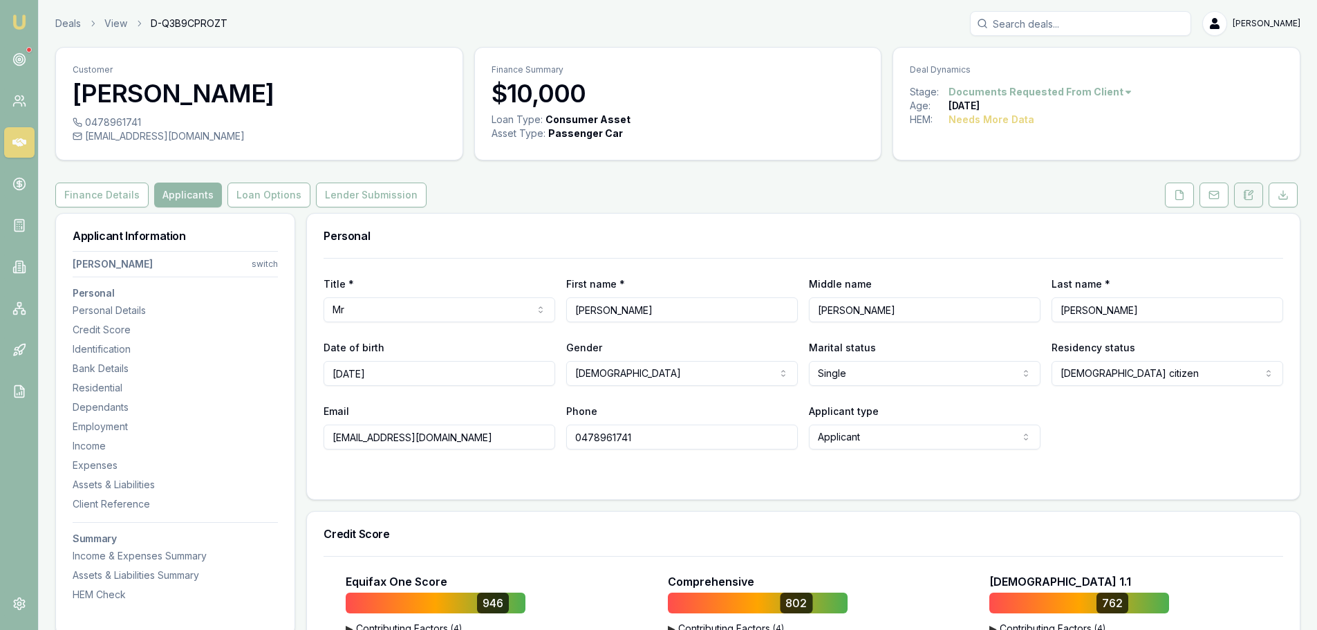
click at [1249, 201] on button at bounding box center [1249, 195] width 29 height 25
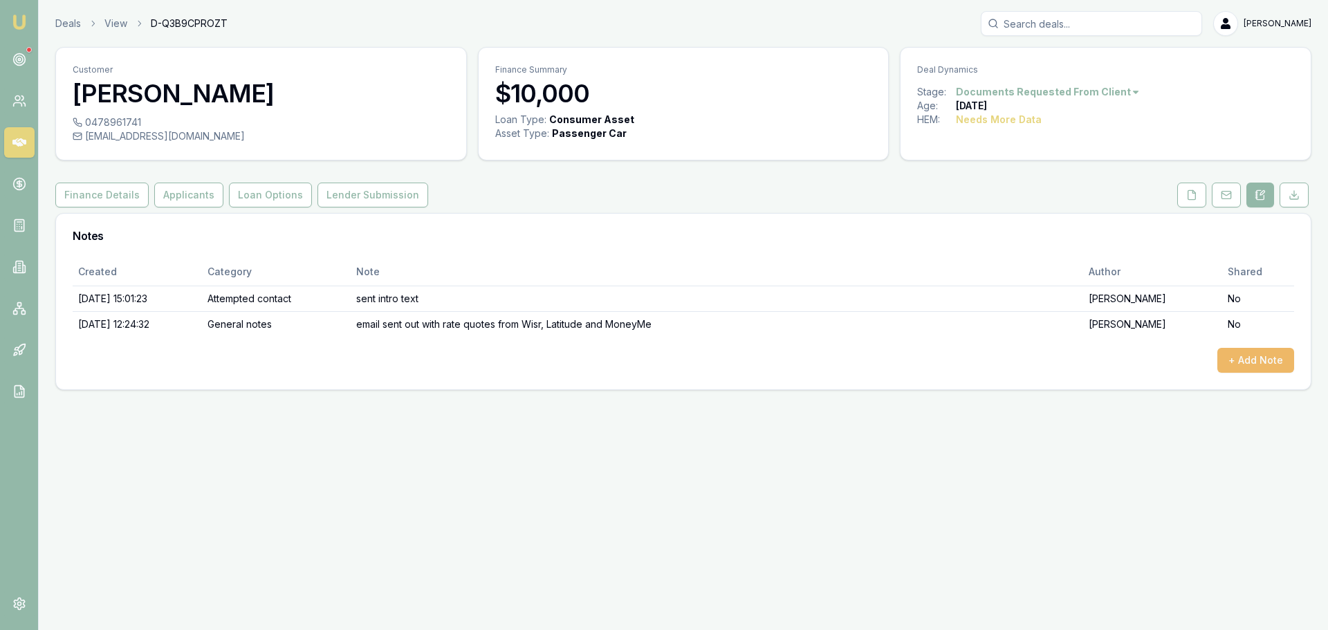
click at [1279, 355] on button "+ Add Note" at bounding box center [1255, 360] width 77 height 25
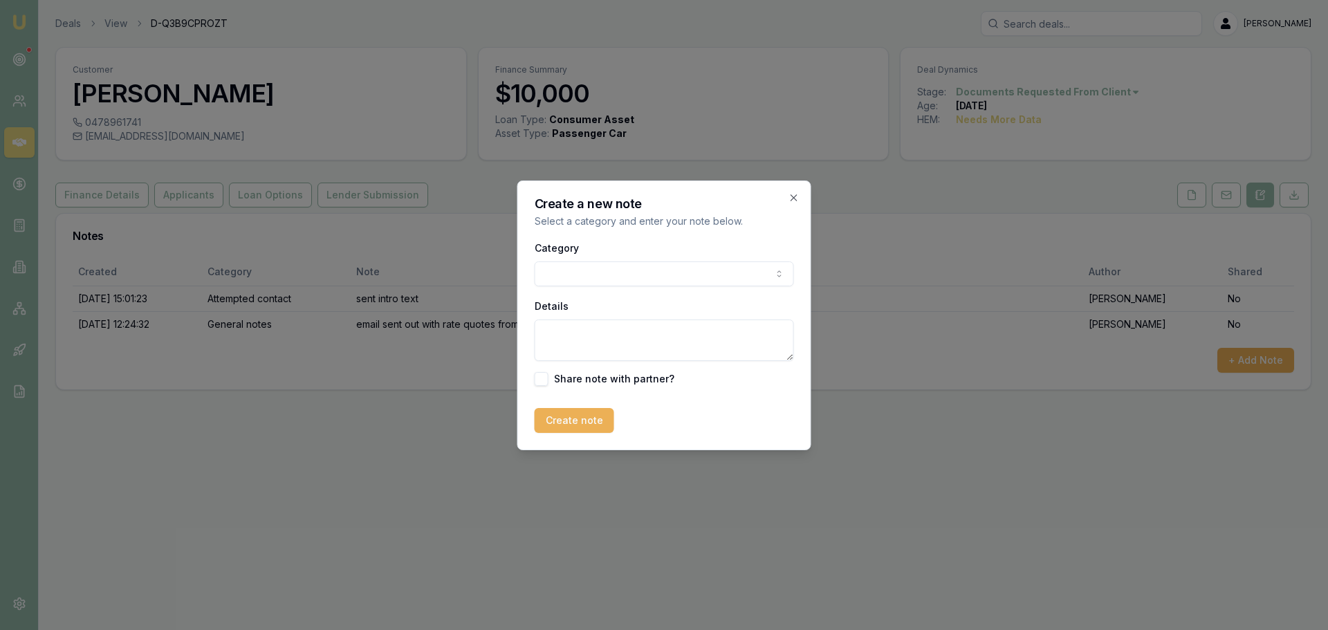
click at [663, 270] on body "Emu Broker Deals View D-Q3B9CPROZT [PERSON_NAME] Toggle Menu Customer [PERSON_N…" at bounding box center [664, 315] width 1328 height 630
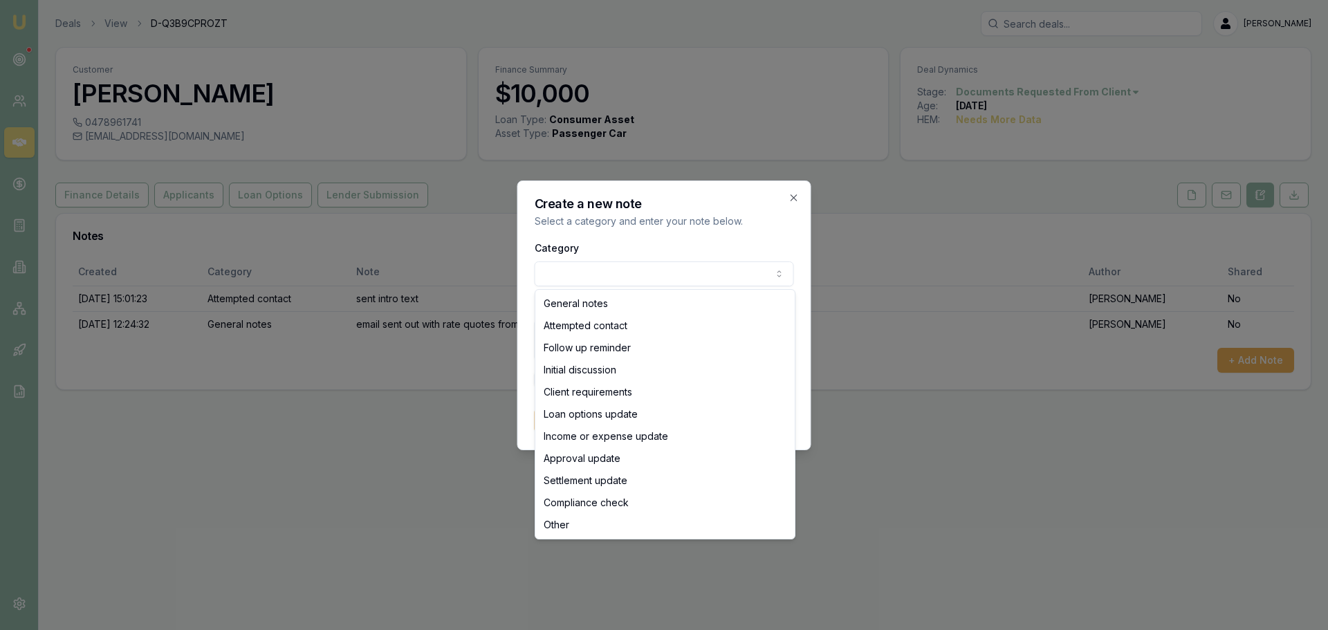
select select "ATTEMPTED_CONTACT"
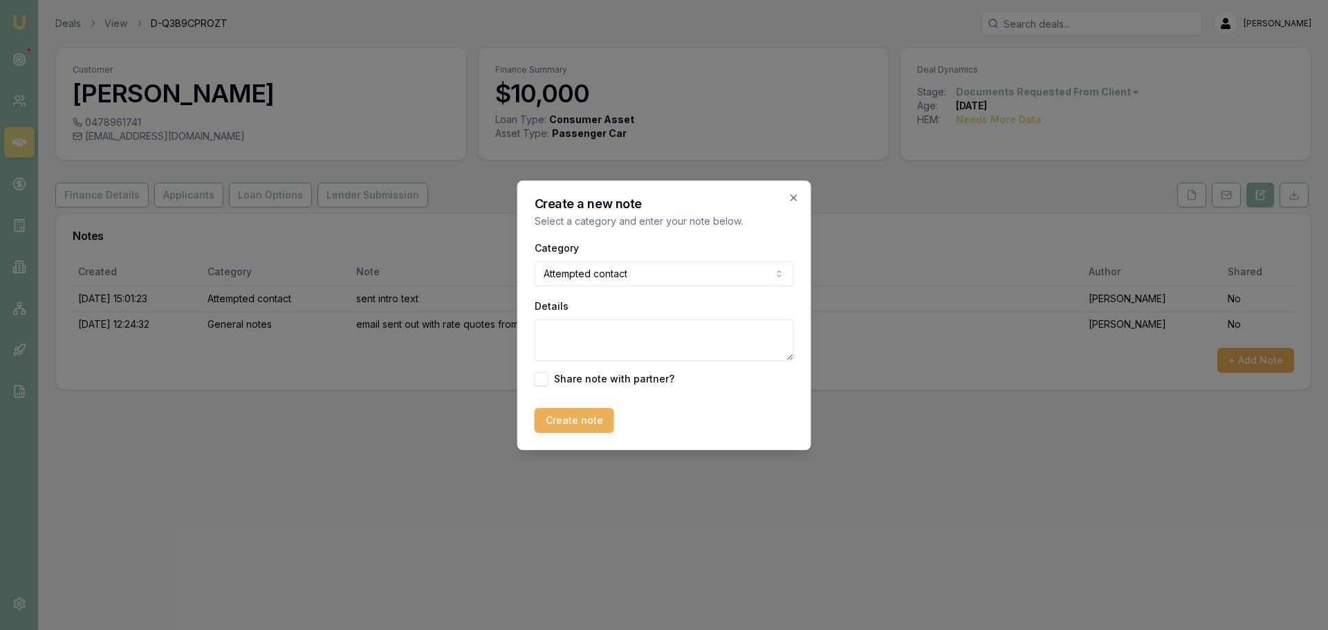
click at [636, 347] on textarea "Details" at bounding box center [664, 340] width 259 height 41
type textarea "sent text to follow up quotes"
click at [554, 427] on button "Create note" at bounding box center [575, 420] width 80 height 25
